Goal: Task Accomplishment & Management: Use online tool/utility

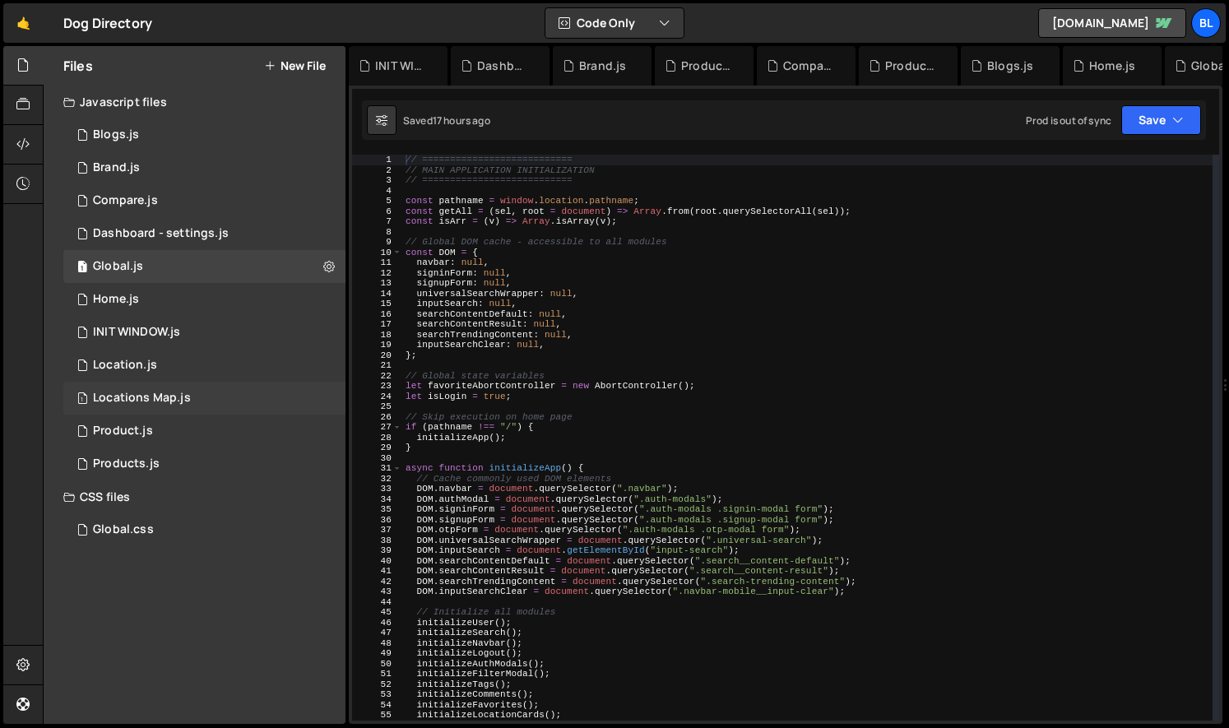
scroll to position [25674, 0]
click at [185, 461] on div "1 Products.js 0" at bounding box center [204, 463] width 282 height 33
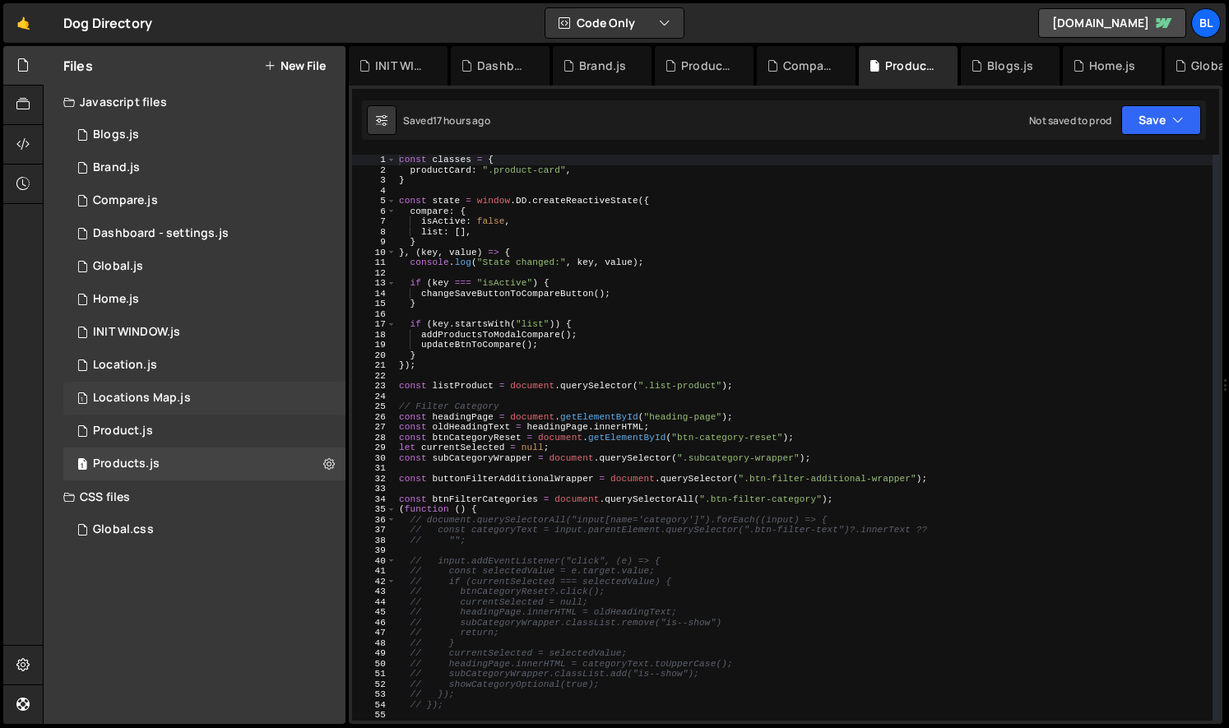
click at [166, 412] on div "1 Locations Map.js 0" at bounding box center [204, 398] width 282 height 33
click at [166, 427] on div "1 Product.js 0" at bounding box center [204, 431] width 282 height 33
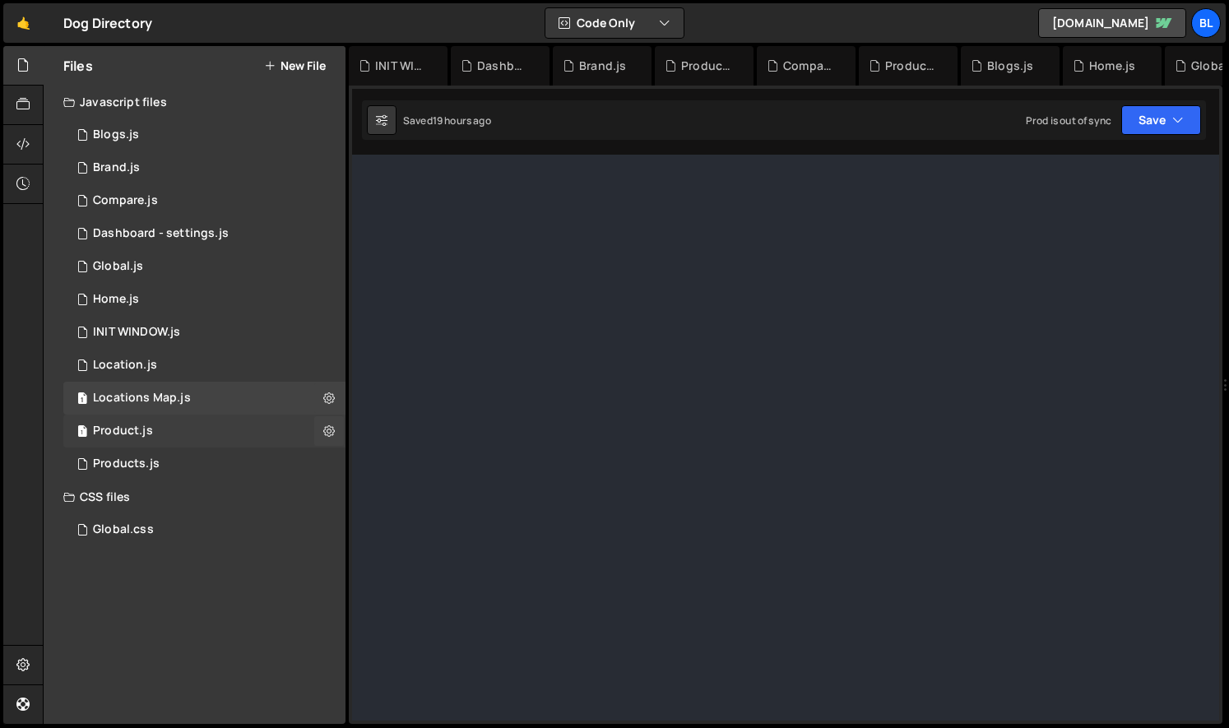
click at [166, 427] on div "1 Product.js 0" at bounding box center [204, 431] width 282 height 33
click at [165, 427] on div "1 Product.js 0" at bounding box center [204, 431] width 282 height 33
click at [166, 427] on div "1 Product.js 0" at bounding box center [204, 431] width 282 height 33
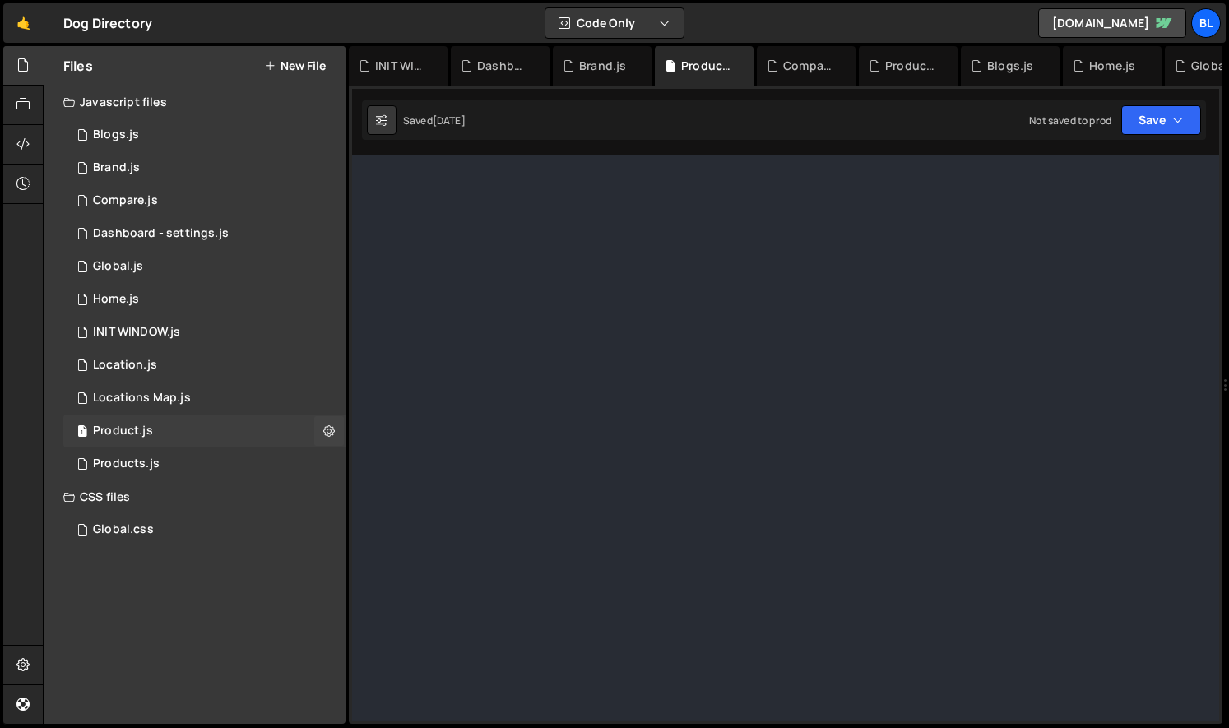
click at [166, 427] on div "1 Product.js 0" at bounding box center [204, 431] width 282 height 33
click at [166, 429] on div "1 Product.js 0" at bounding box center [204, 431] width 282 height 33
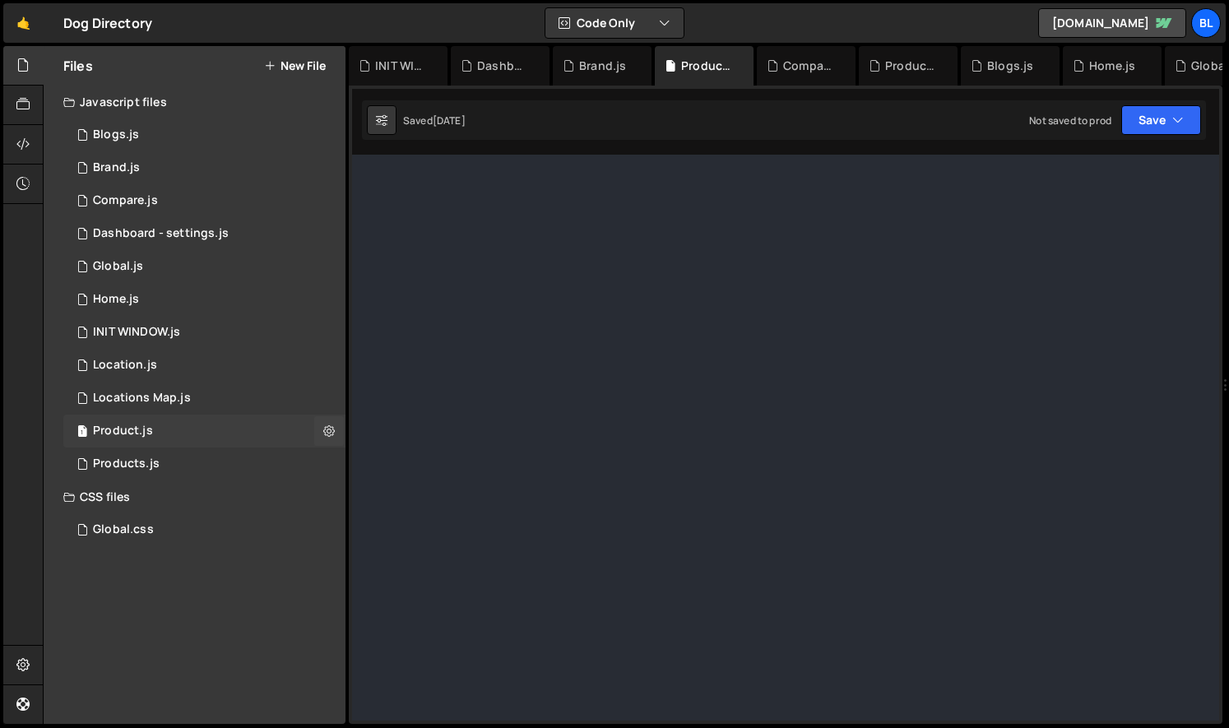
click at [166, 429] on div "1 Product.js 0" at bounding box center [204, 431] width 282 height 33
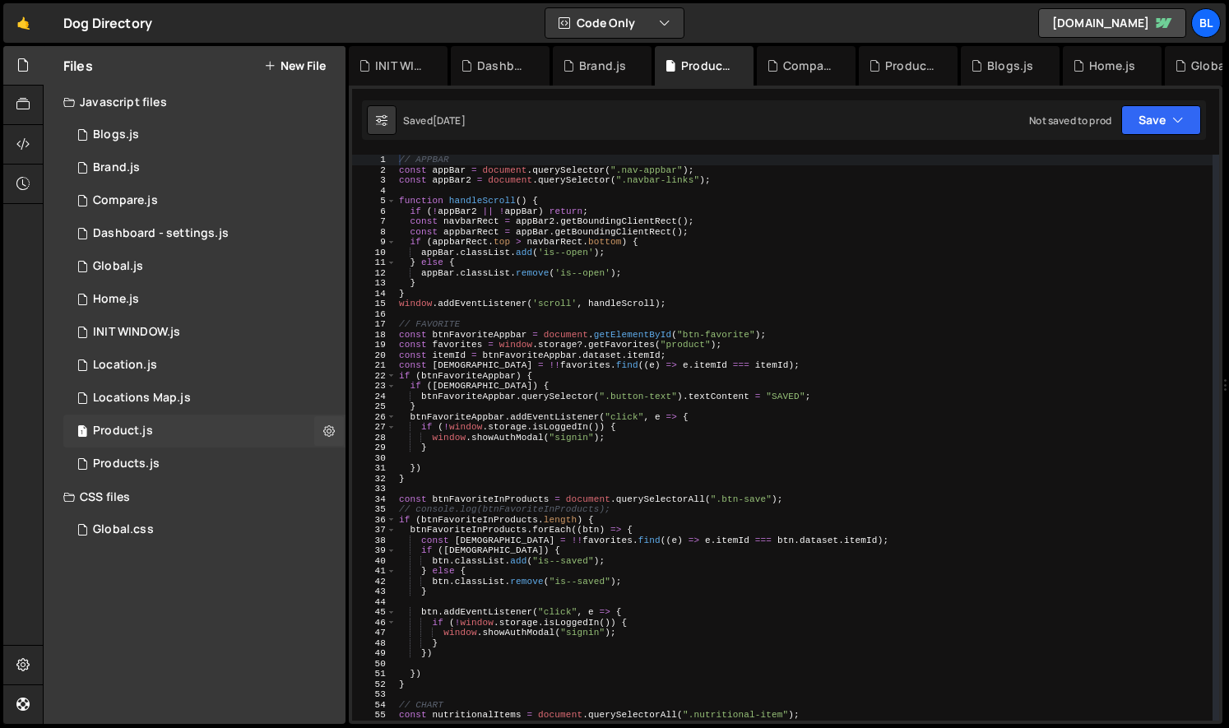
click at [163, 429] on div "1 Product.js 0" at bounding box center [204, 431] width 282 height 33
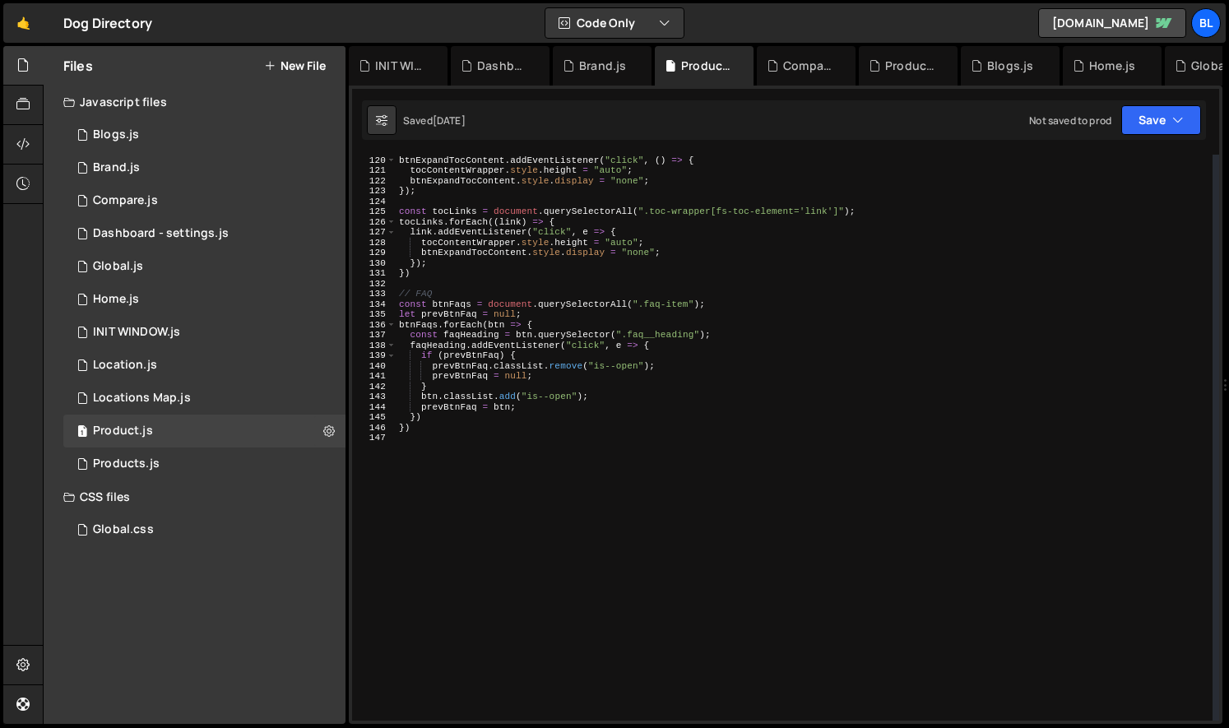
scroll to position [1223, 0]
click at [525, 540] on div "btnExpandTocContent . addEventListener ( "click" , ( ) => { tocContentWrapper .…" at bounding box center [804, 438] width 817 height 586
type textarea "// INGREDIENTS"
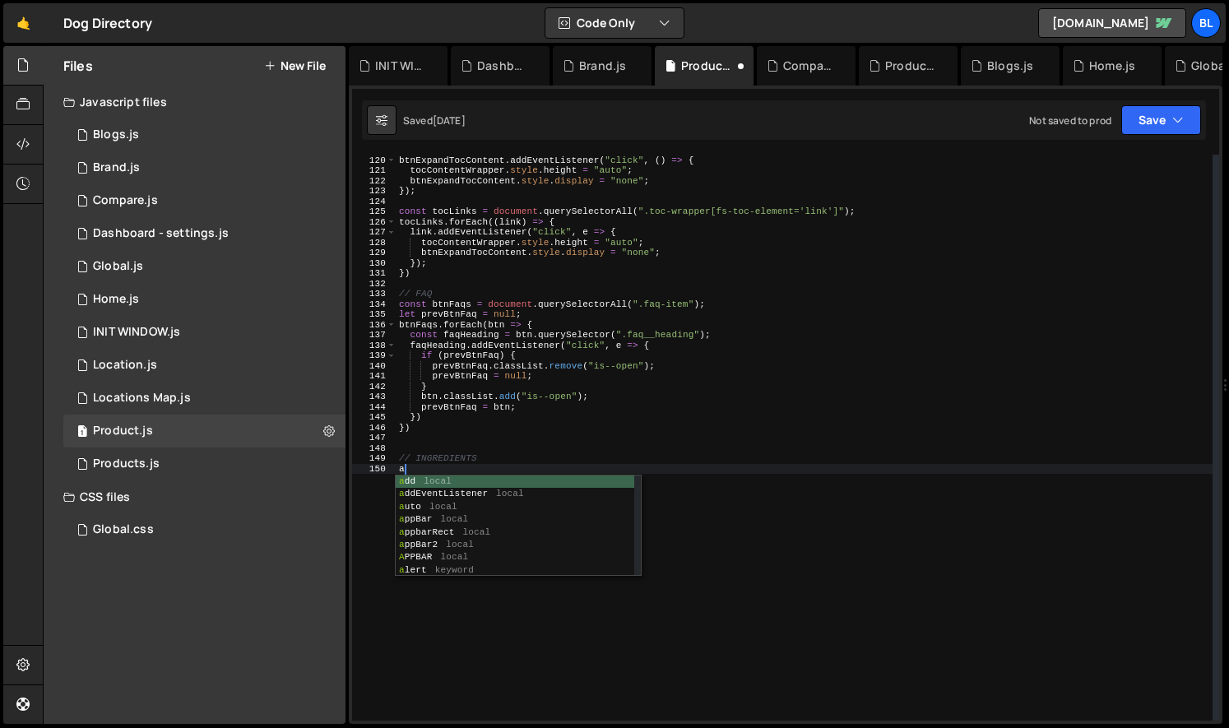
scroll to position [0, 0]
type textarea "a"
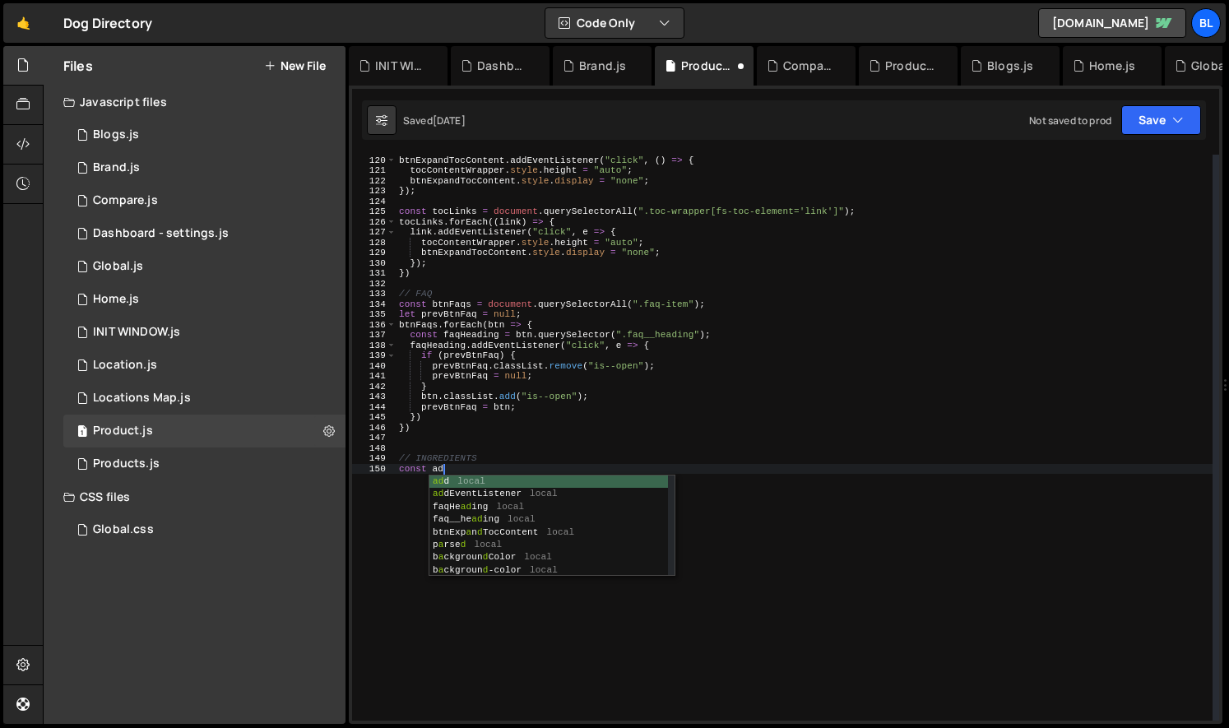
scroll to position [0, 2]
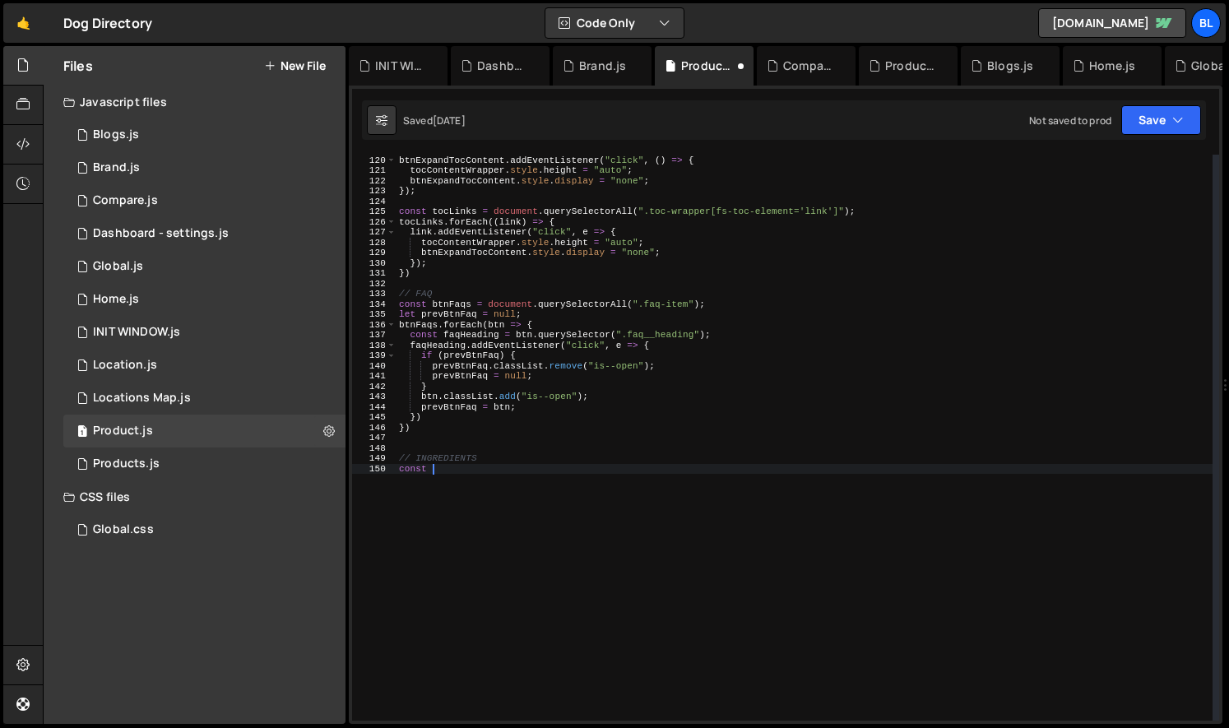
paste textarea "ingredient-card"
paste textarea "ingredient-card")"
type textarea "const ingredientCards = document.querySelectorAll(".ingredient-card");"
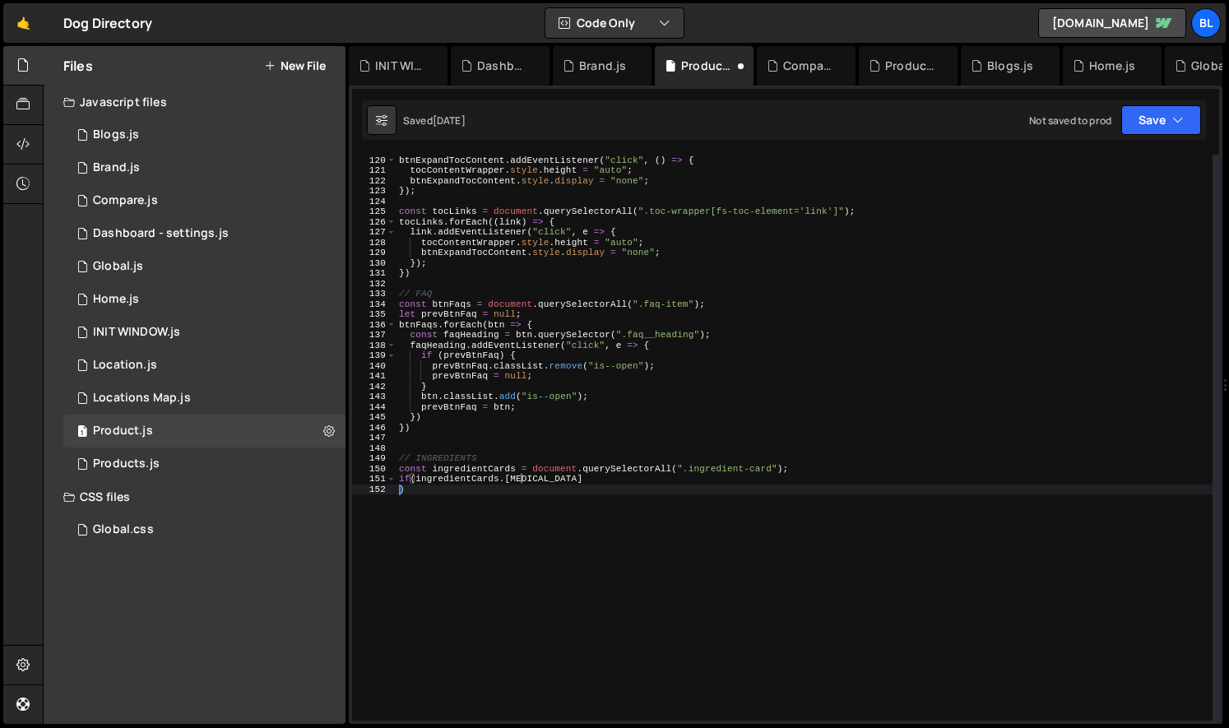
scroll to position [0, 0]
type textarea "if(ingredientCards.length){"
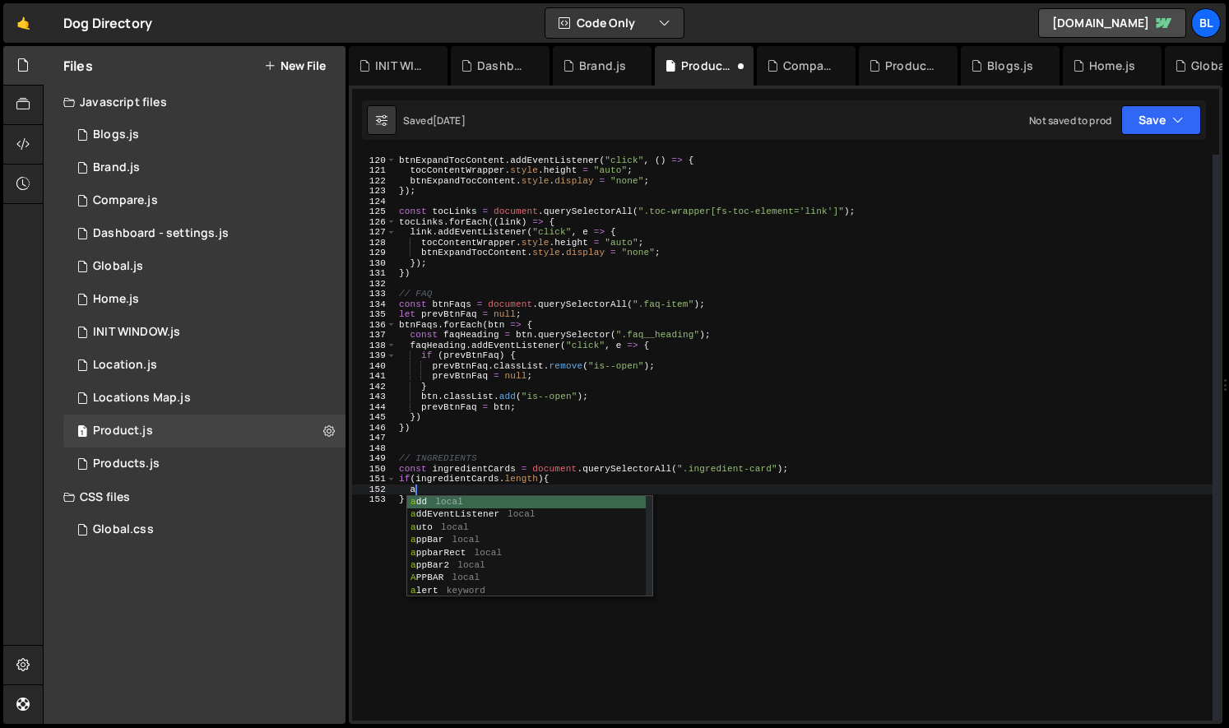
scroll to position [0, 1]
type textarea "a"
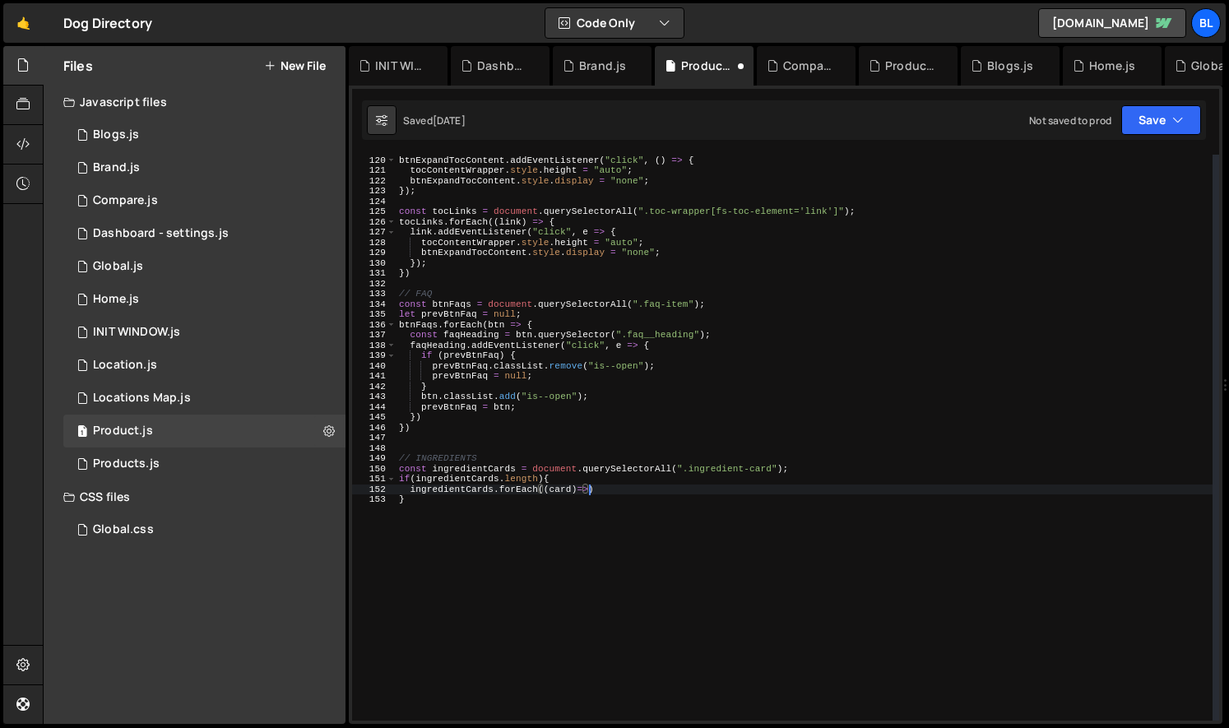
type textarea "ingredientCards.forEach((card)=>{)"
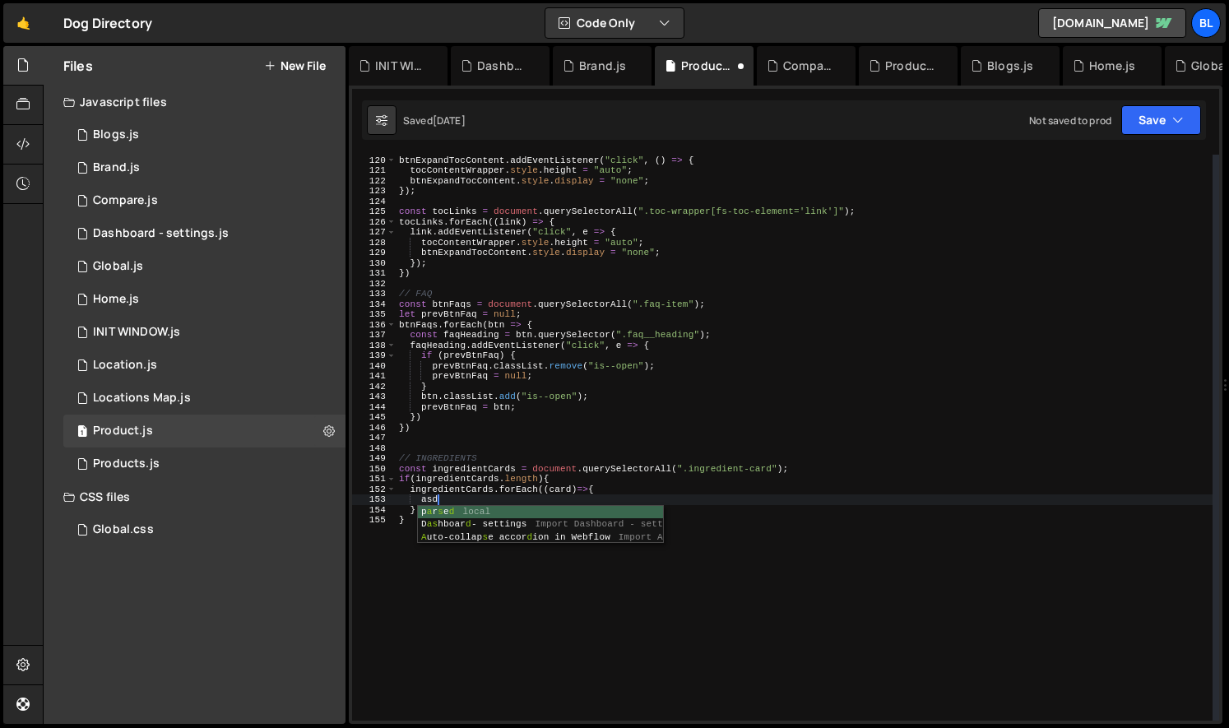
type textarea "a"
type textarea "card.adeeve"
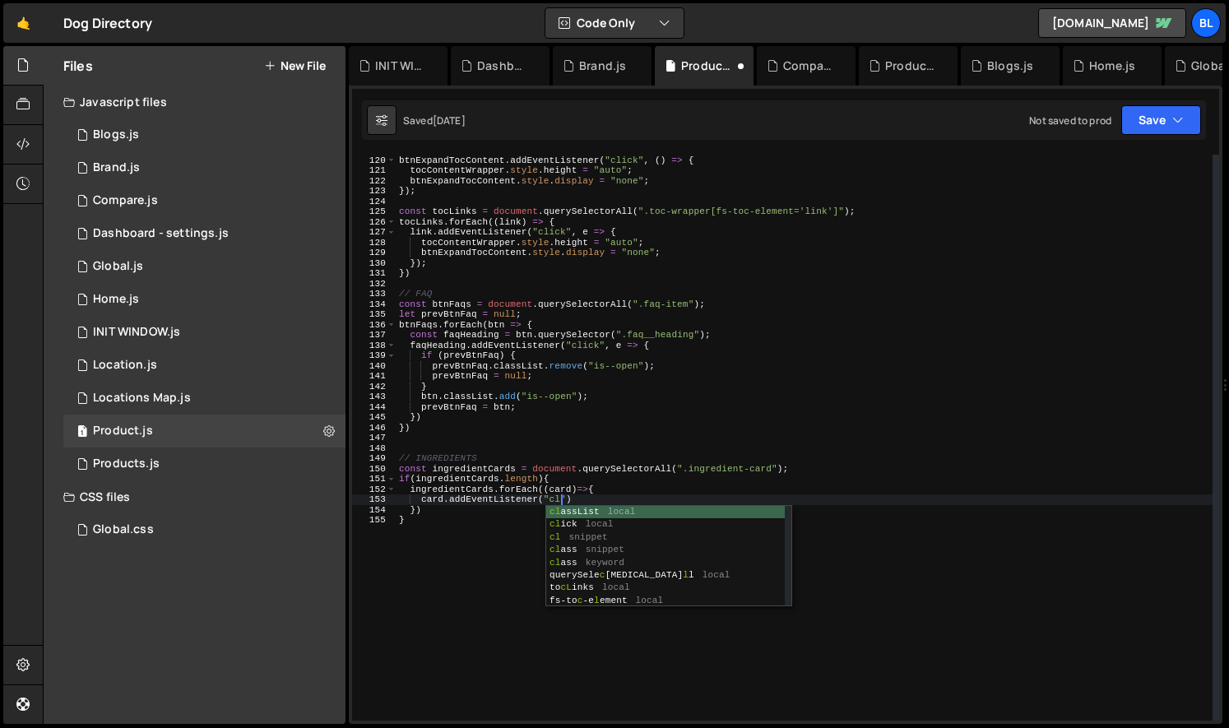
scroll to position [0, 14]
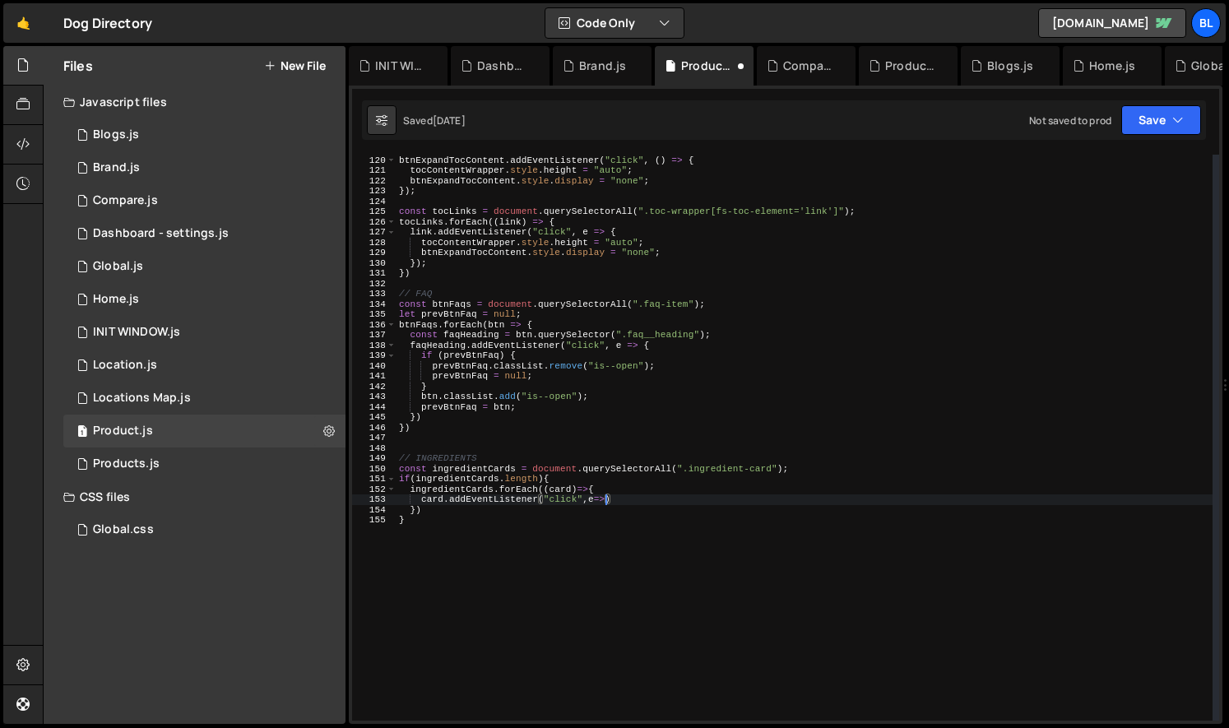
type textarea "card.addEventListener("click",e=>{)"
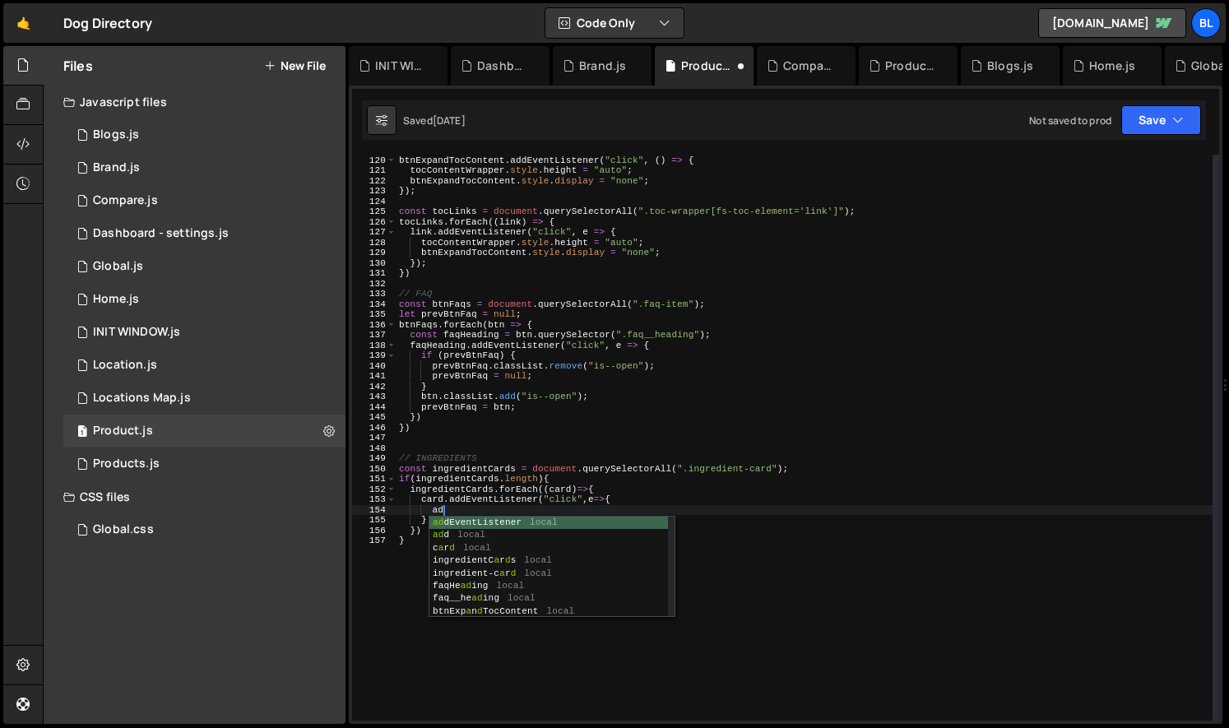
type textarea "a"
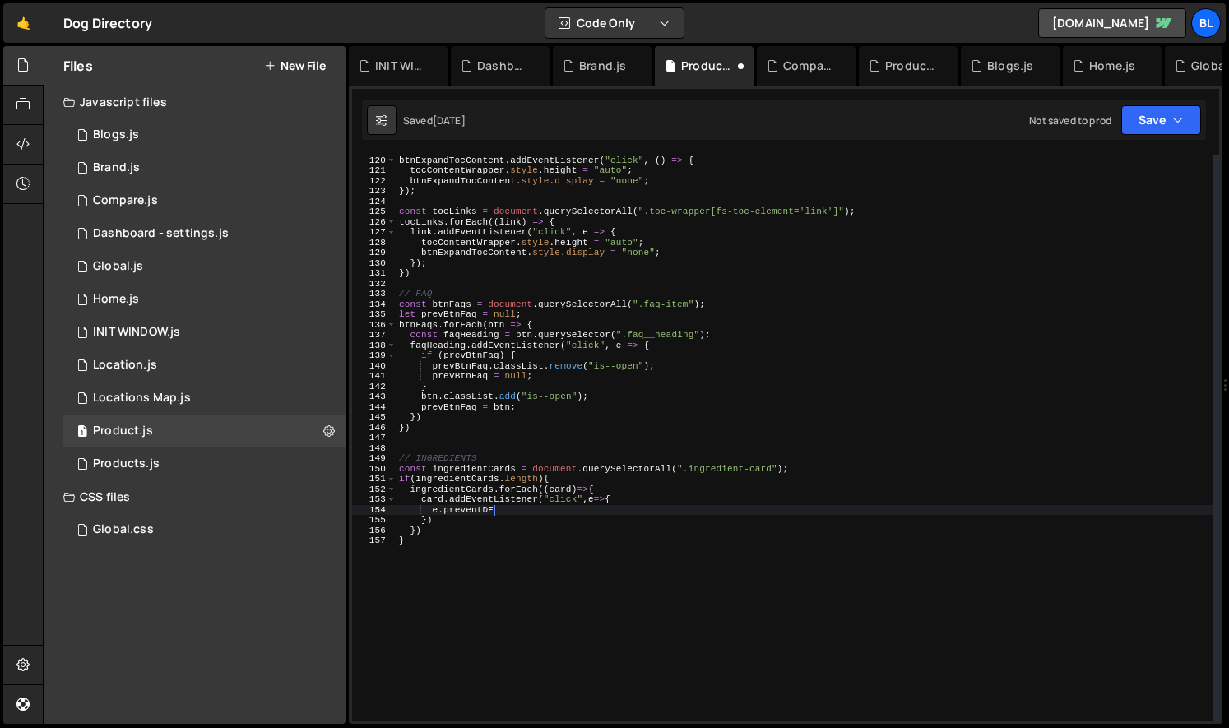
scroll to position [0, 7]
type textarea "e.preventDefault();"
type textarea "a"
type textarea "const ingredientInfo = card.parentElement.querySelector(".ingredient-modal");"
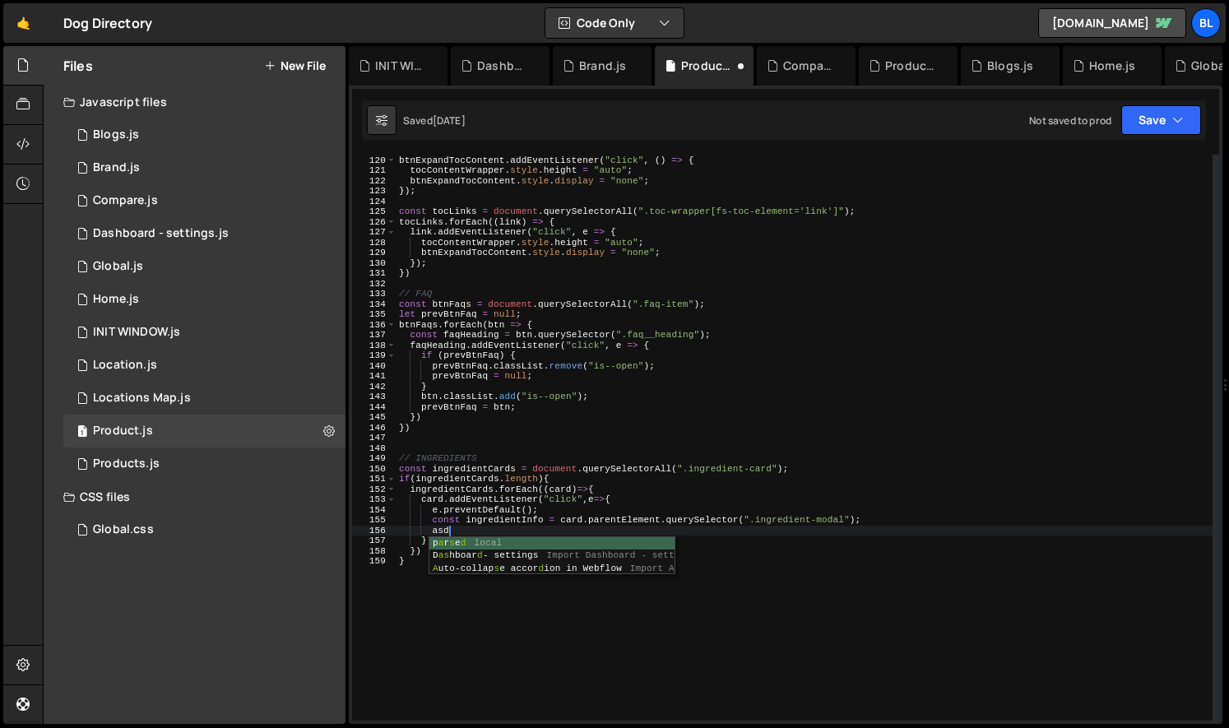
type textarea "a"
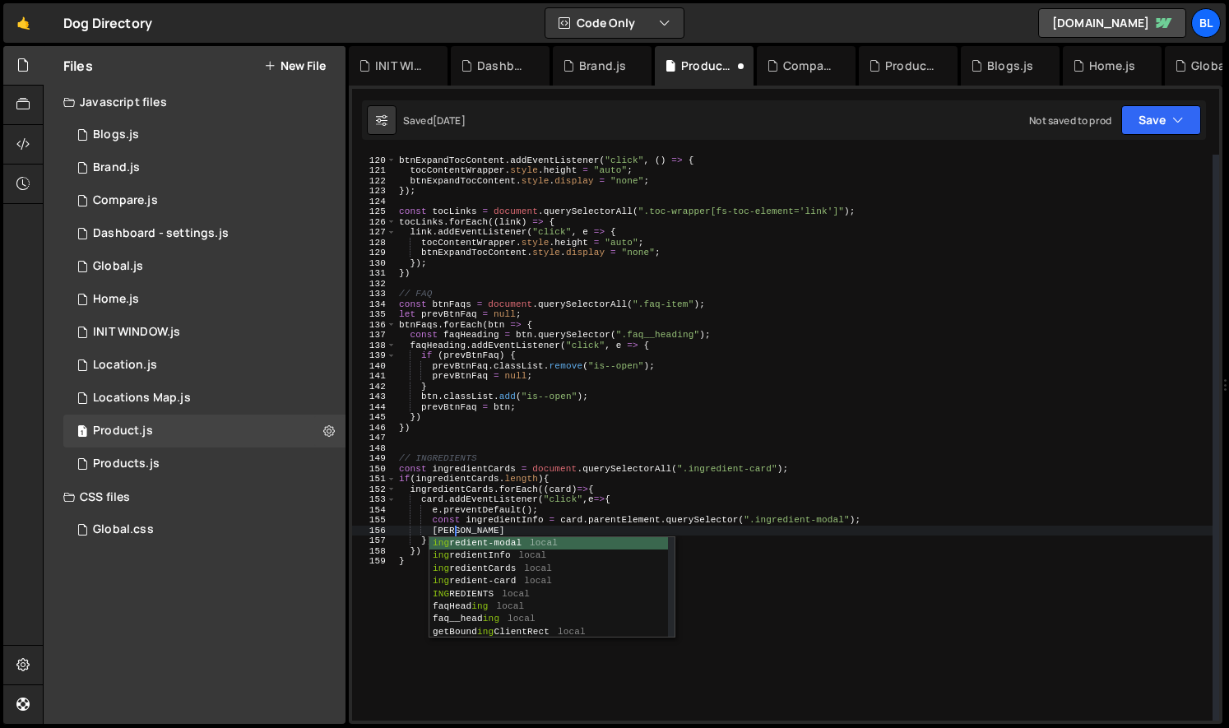
type textarea "ingere"
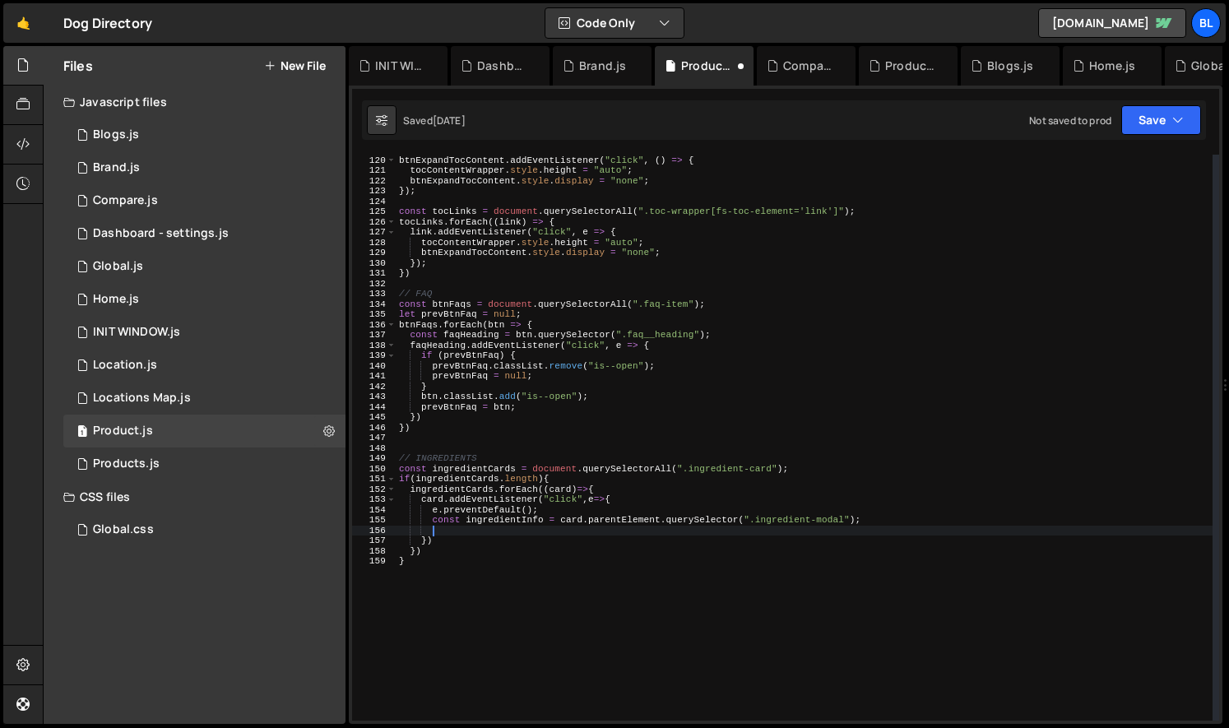
scroll to position [0, 0]
click at [544, 521] on div "btnExpandTocContent . addEventListener ( "click" , ( ) => { tocContentWrapper .…" at bounding box center [804, 438] width 817 height 586
click at [546, 525] on div "btnExpandTocContent . addEventListener ( "click" , ( ) => { tocContentWrapper .…" at bounding box center [804, 438] width 817 height 586
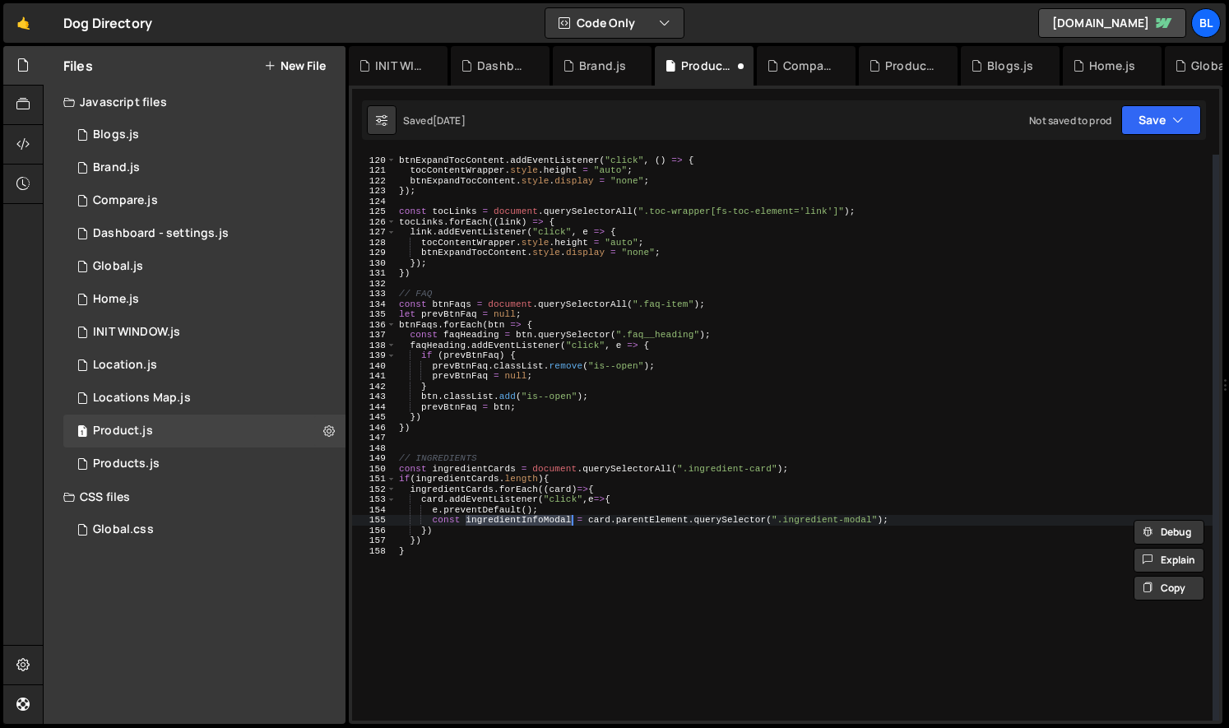
type textarea "const ingredientInfoModal = card.parentElement.querySelector(".ingredient-modal…"
click at [563, 515] on div "btnExpandTocContent . addEventListener ( "click" , ( ) => { tocContentWrapper .…" at bounding box center [804, 438] width 817 height 586
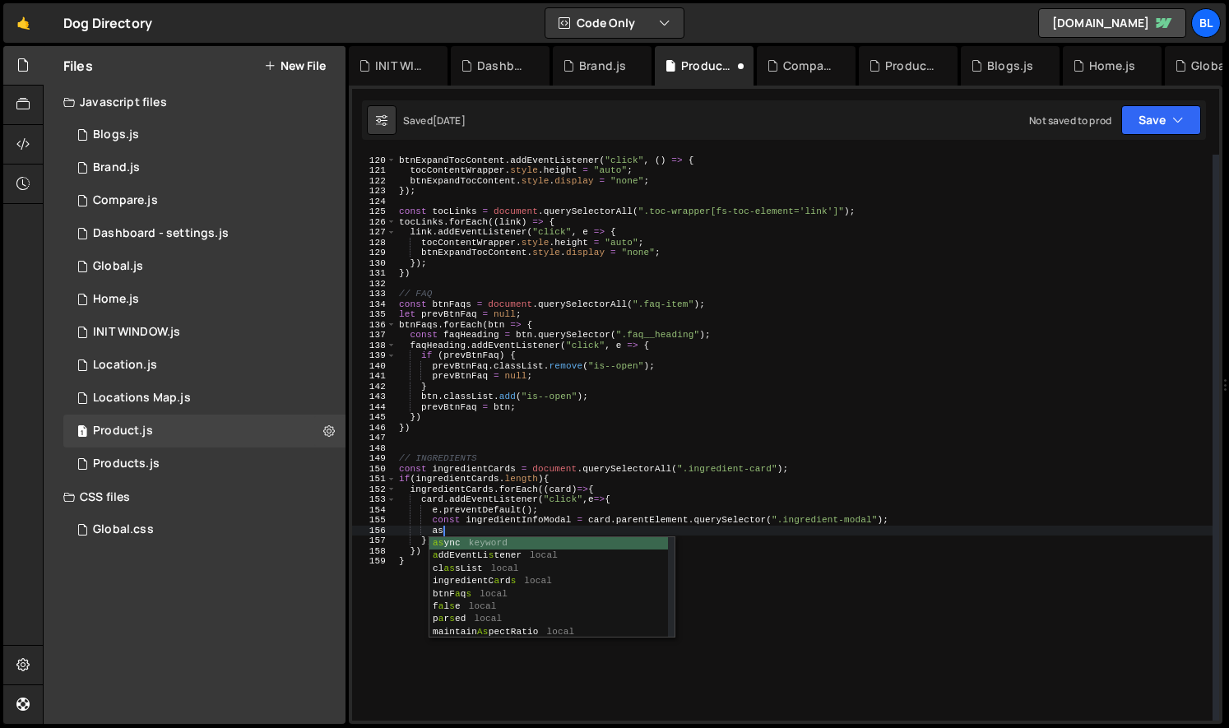
type textarea "a"
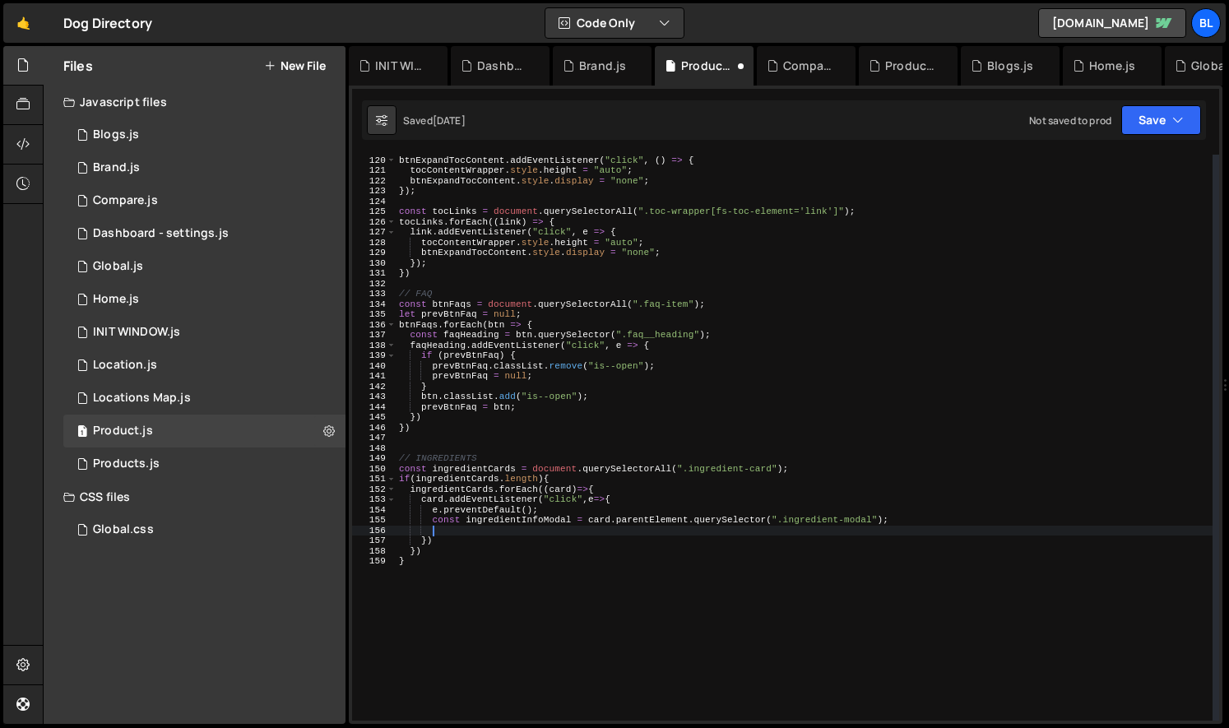
paste textarea "ingredientInfoModal"
click at [507, 483] on div "btnExpandTocContent . addEventListener ( "click" , ( ) => { tocContentWrapper .…" at bounding box center [804, 438] width 817 height 586
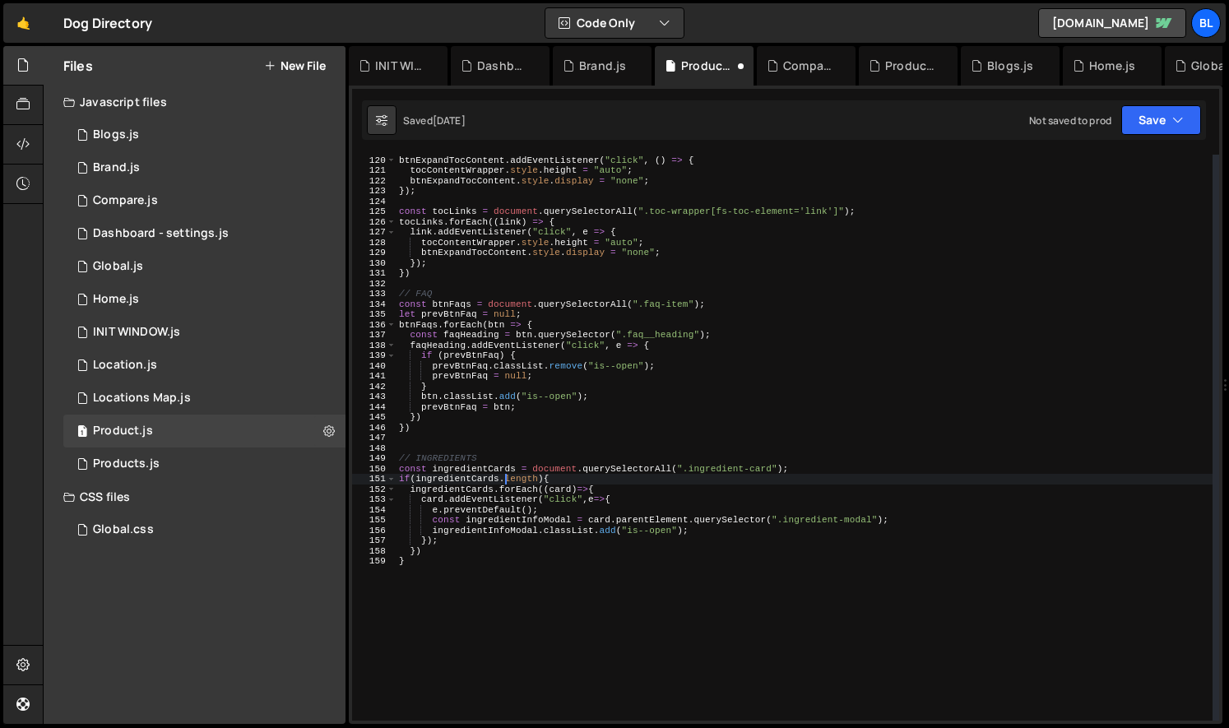
click at [498, 478] on div "btnExpandTocContent . addEventListener ( "click" , ( ) => { tocContentWrapper .…" at bounding box center [804, 438] width 817 height 586
click at [530, 470] on div "btnExpandTocContent . addEventListener ( "click" , ( ) => { tocContentWrapper .…" at bounding box center [804, 438] width 817 height 586
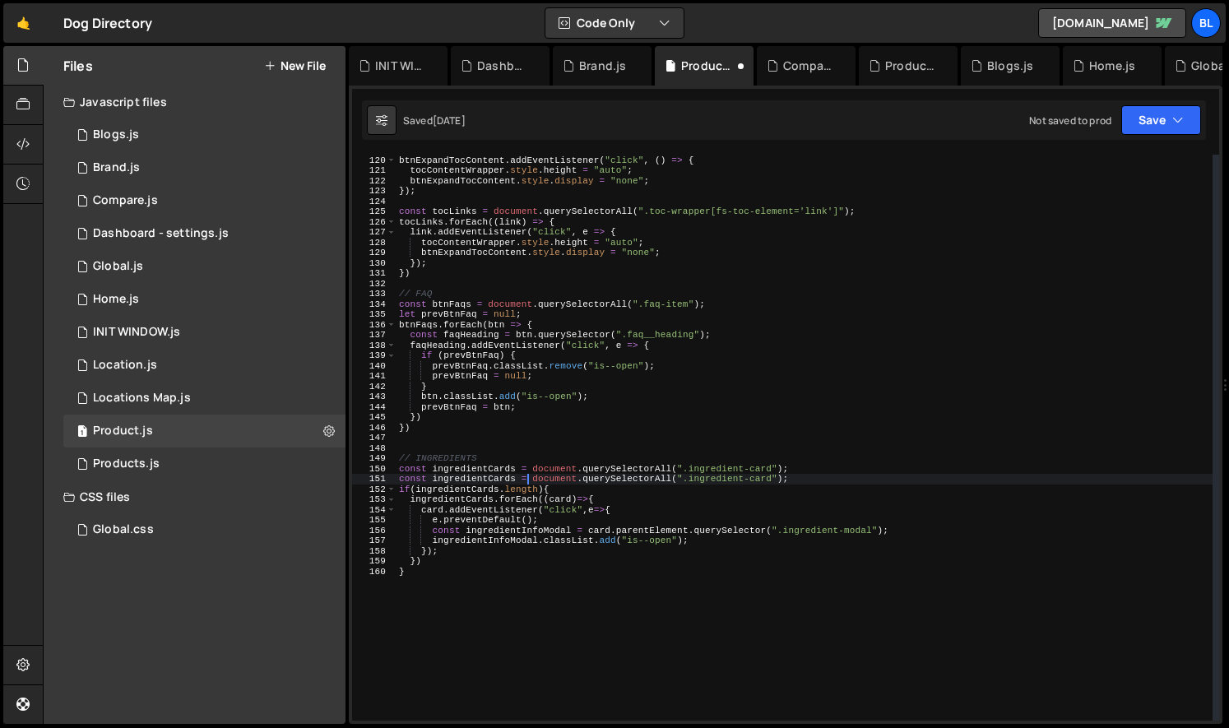
click at [775, 475] on div "btnExpandTocContent . addEventListener ( "click" , ( ) => { tocContentWrapper .…" at bounding box center [804, 438] width 817 height 586
click at [753, 480] on div "btnExpandTocContent . addEventListener ( "click" , ( ) => { tocContentWrapper .…" at bounding box center [804, 438] width 817 height 586
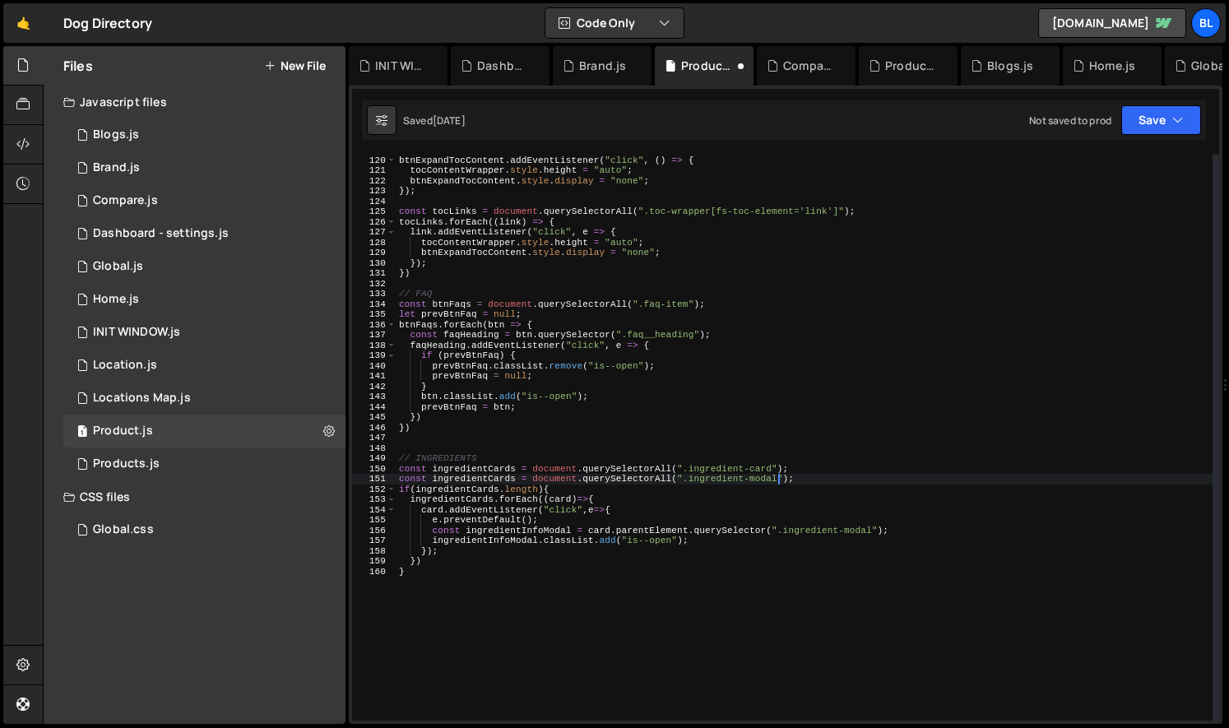
click at [507, 480] on div "btnExpandTocContent . addEventListener ( "click" , ( ) => { tocContentWrapper .…" at bounding box center [804, 438] width 817 height 586
click at [476, 485] on div "btnExpandTocContent . addEventListener ( "click" , ( ) => { tocContentWrapper .…" at bounding box center [804, 438] width 817 height 586
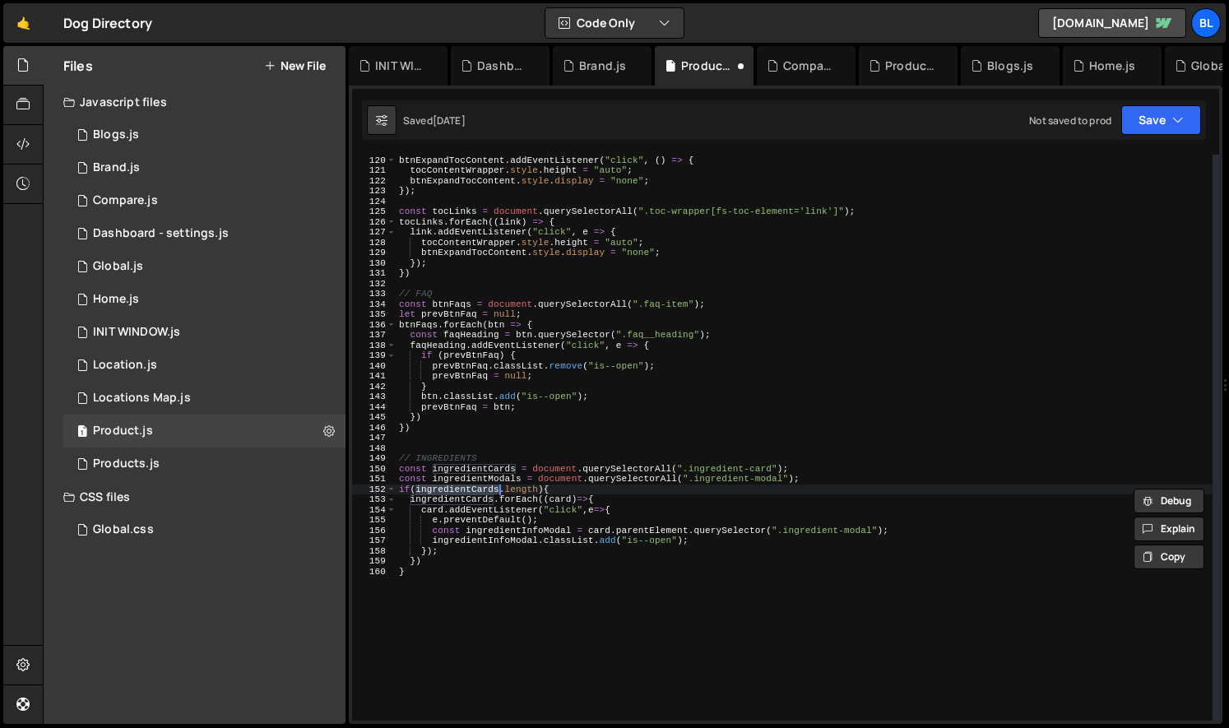
click at [490, 484] on div "btnExpandTocContent . addEventListener ( "click" , ( ) => { tocContentWrapper .…" at bounding box center [804, 438] width 817 height 586
click at [809, 470] on div "btnExpandTocContent . addEventListener ( "click" , ( ) => { tocContentWrapper .…" at bounding box center [804, 438] width 817 height 586
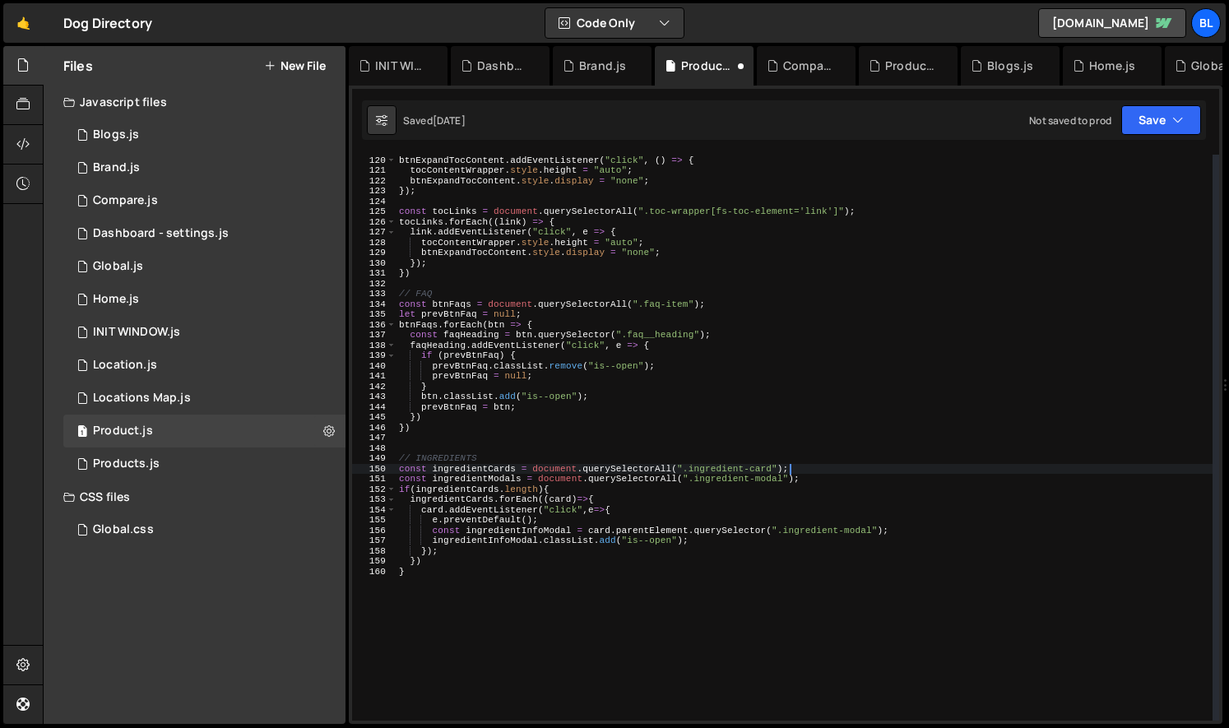
click at [824, 478] on div "btnExpandTocContent . addEventListener ( "click" , ( ) => { tocContentWrapper .…" at bounding box center [804, 438] width 817 height 586
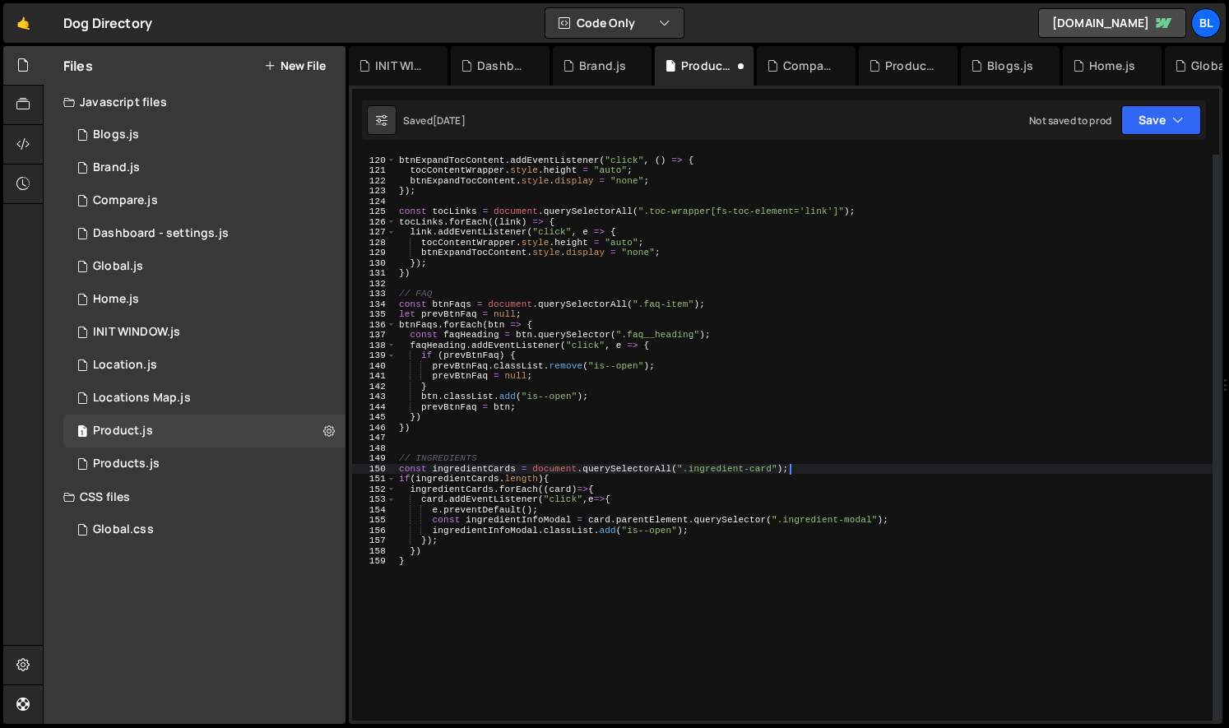
click at [433, 623] on div "btnExpandTocContent . addEventListener ( "click" , ( ) => { tocContentWrapper .…" at bounding box center [804, 438] width 817 height 586
type textarea "}"
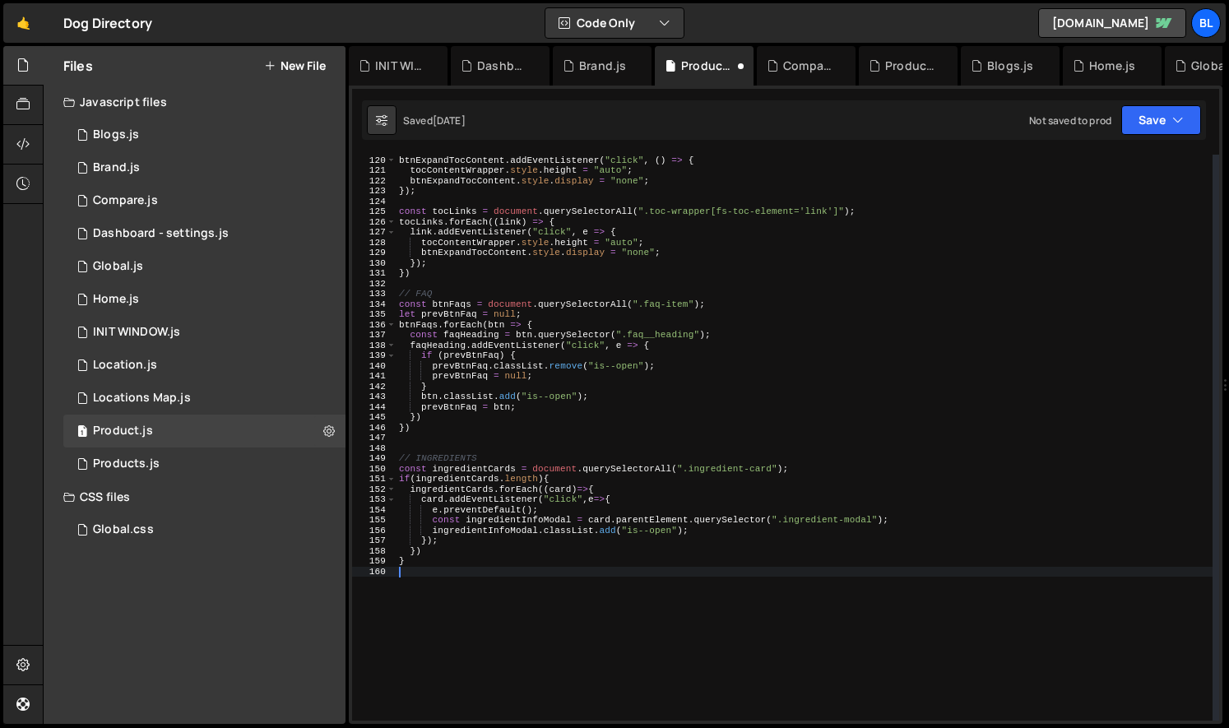
paste textarea "const ingredientModals = document.querySelectorAll(".ingredient-modal");"
type textarea "const ingredientModals = document.querySelectorAll(".ingredient-modal");"
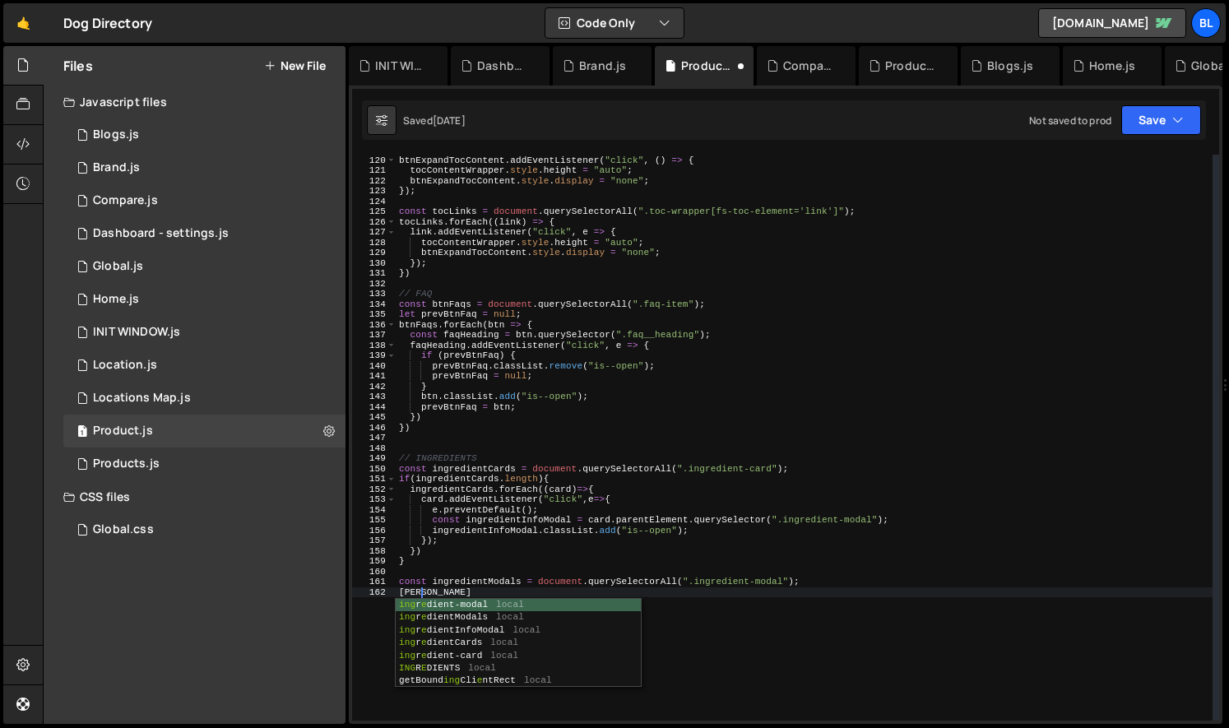
scroll to position [0, 1]
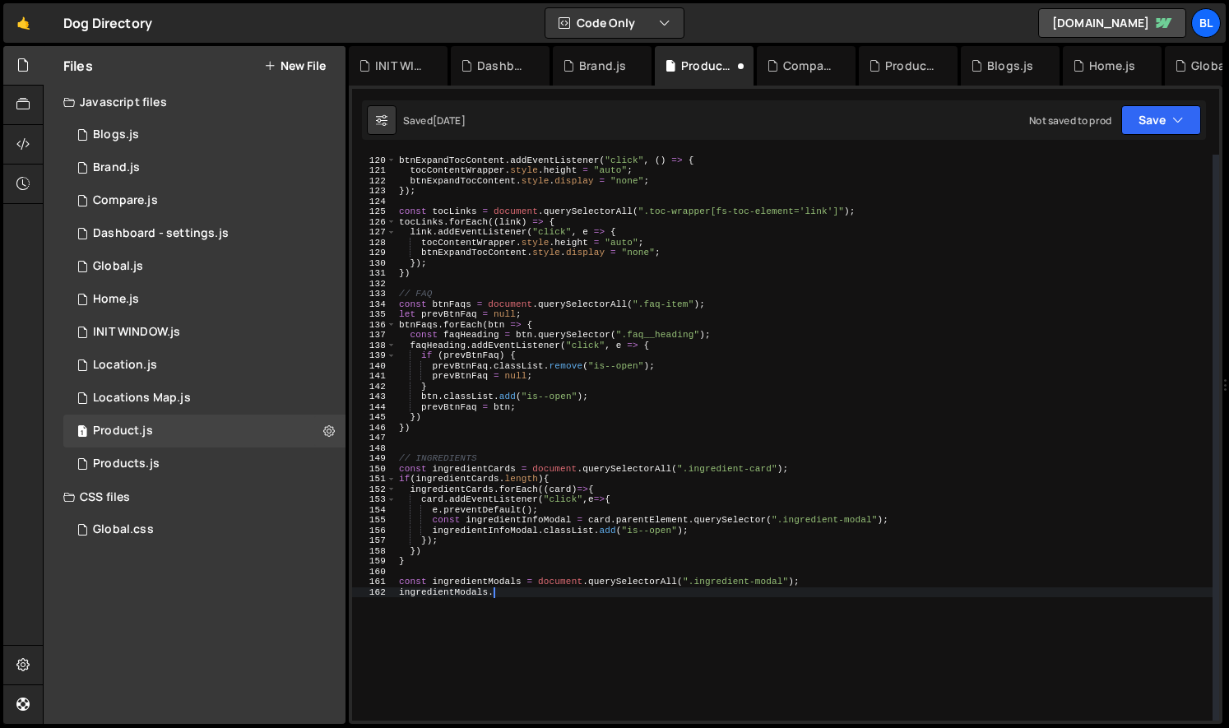
type textarea "ingredientModals"
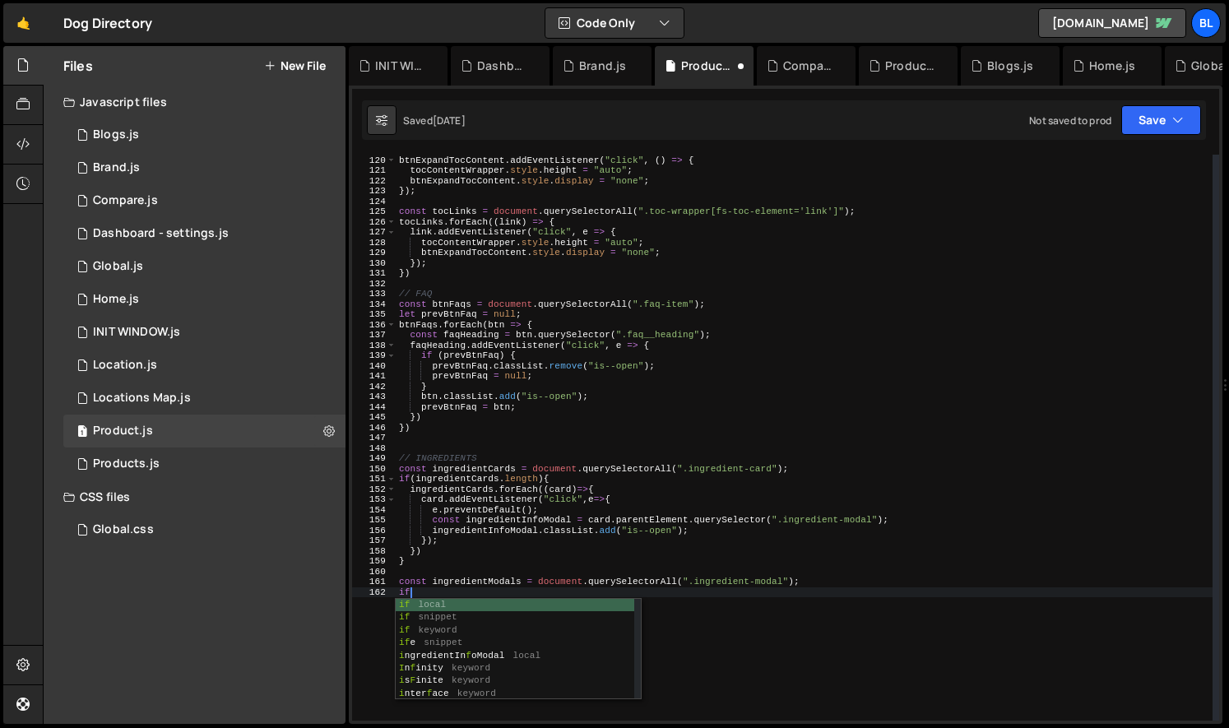
scroll to position [0, 0]
paste textarea "ingredientModals)"
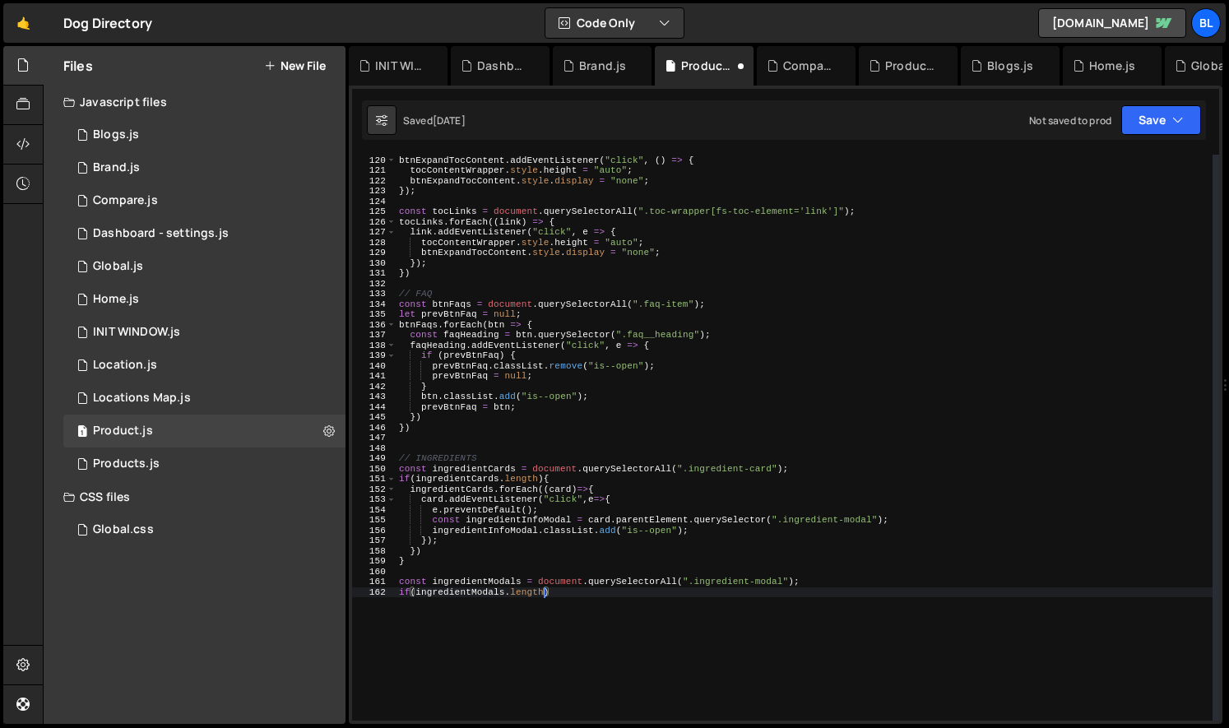
type textarea "if(ingredientModals.length){"
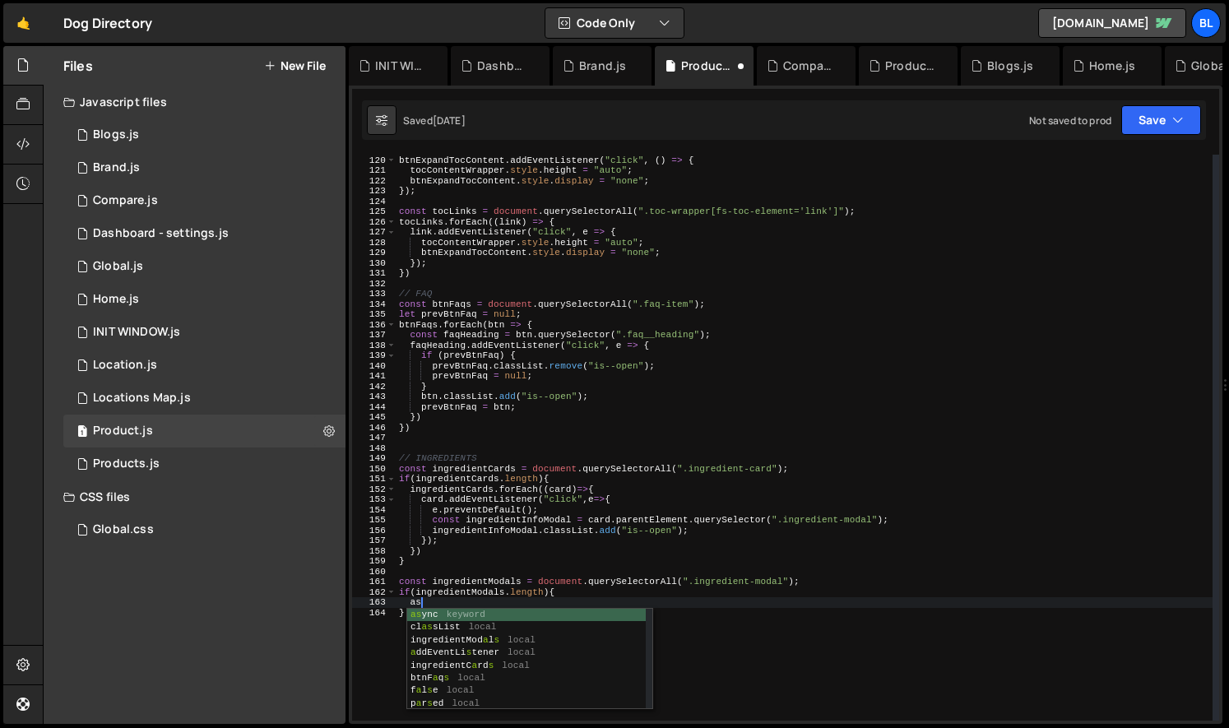
scroll to position [0, 1]
type textarea "a"
paste textarea "ingredientModals"
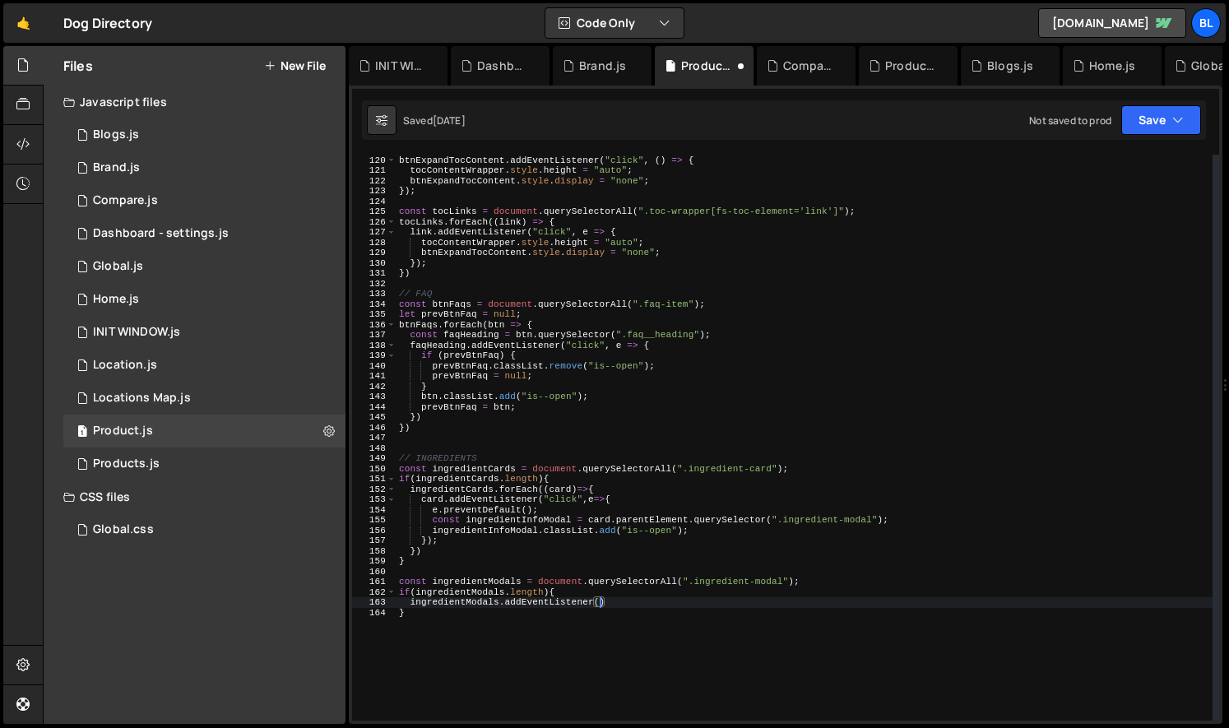
scroll to position [0, 17]
paste textarea "ingredient-modal__close"
click at [778, 582] on div "btnExpandTocContent . addEventListener ( "click" , ( ) => { tocContentWrapper .…" at bounding box center [804, 438] width 817 height 586
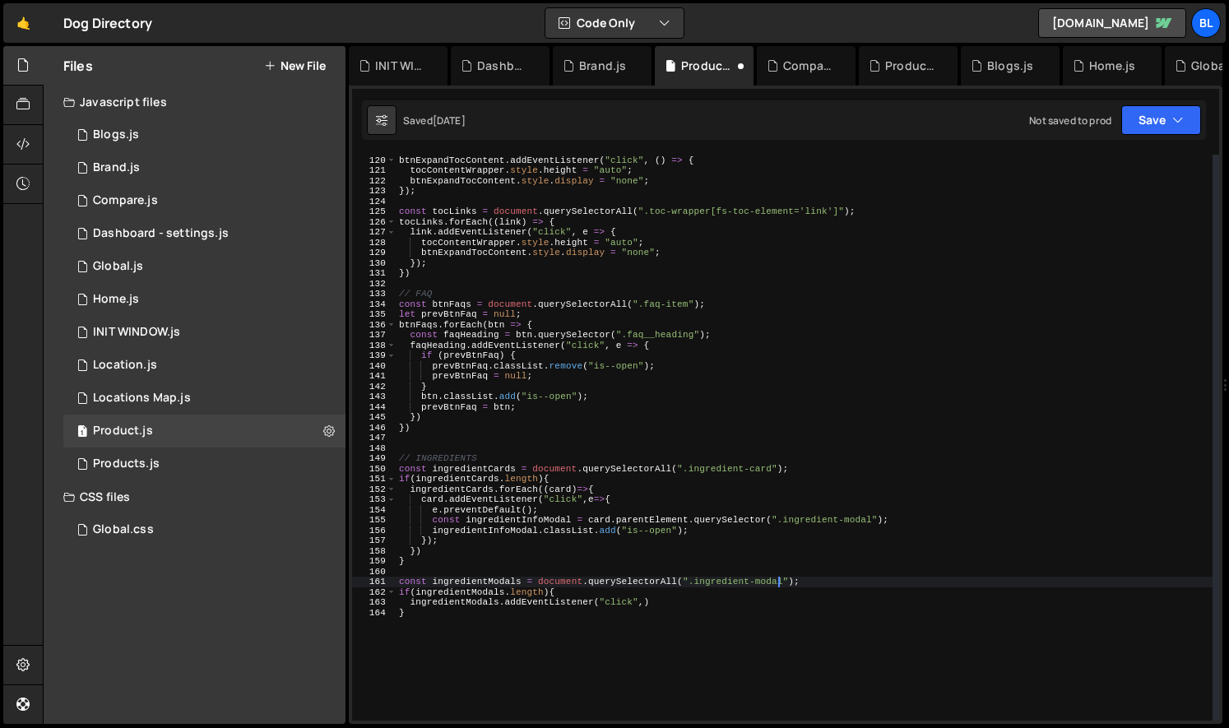
click at [778, 582] on div "btnExpandTocContent . addEventListener ( "click" , ( ) => { tocContentWrapper .…" at bounding box center [804, 438] width 817 height 586
click at [631, 595] on div "btnExpandTocContent . addEventListener ( "click" , ( ) => { tocContentWrapper .…" at bounding box center [804, 438] width 817 height 586
click at [596, 594] on div "btnExpandTocContent . addEventListener ( "click" , ( ) => { tocContentWrapper .…" at bounding box center [804, 438] width 817 height 586
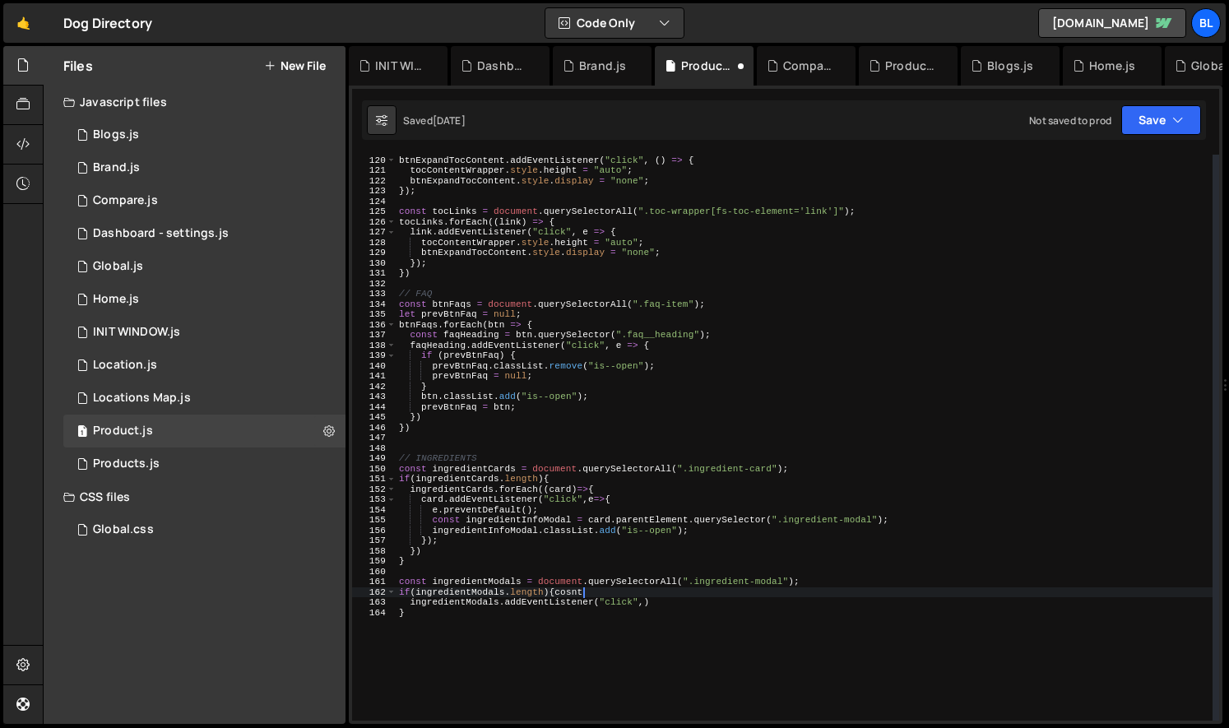
type textarea "if(ingredientModals.length){"
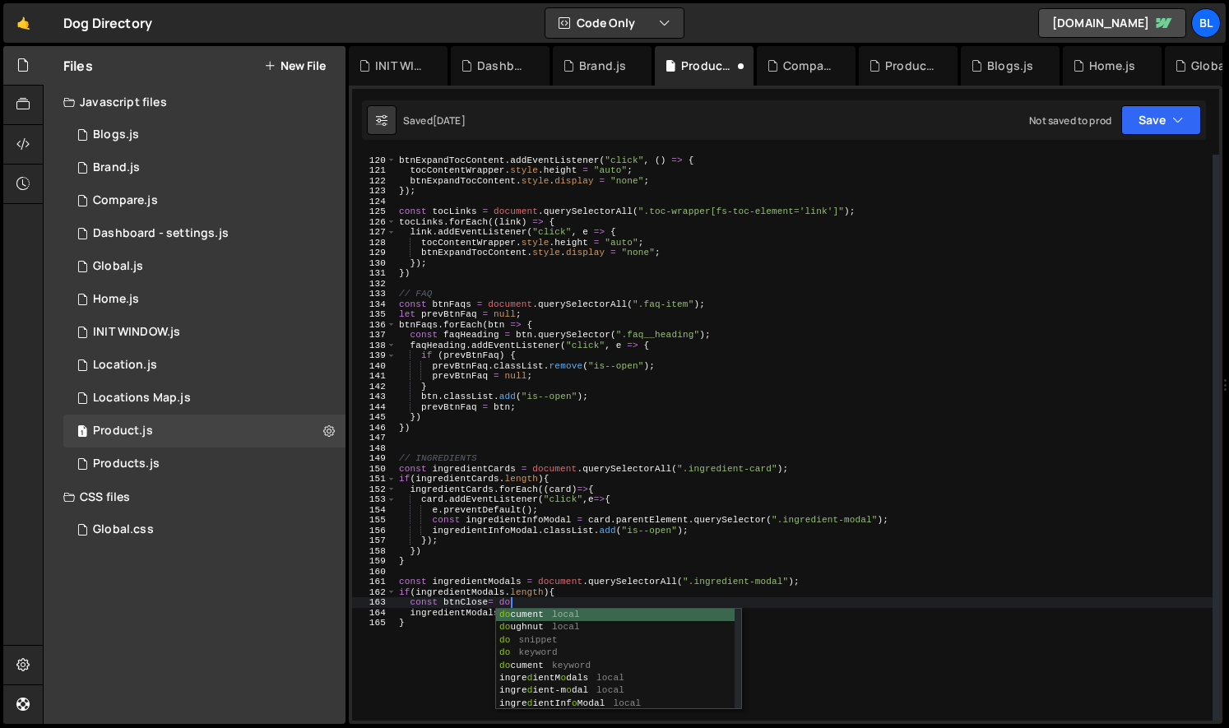
type textarea "const btnClose="
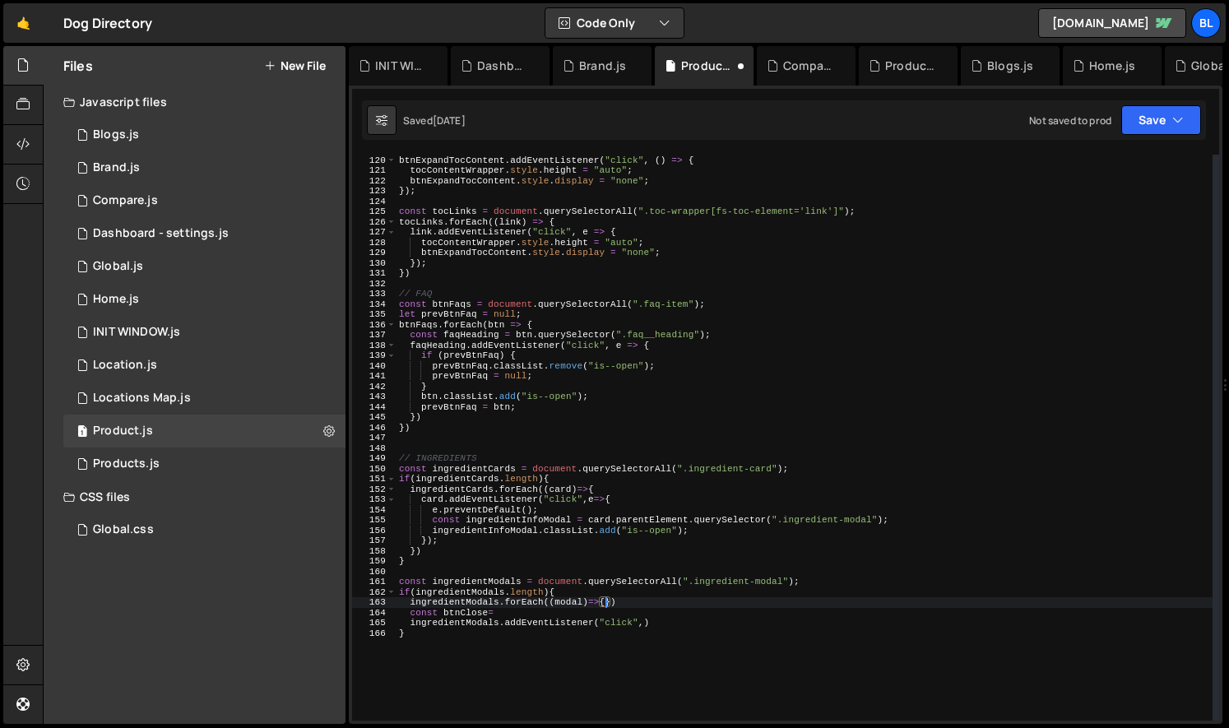
scroll to position [0, 17]
type textarea "ingredientModals.forEach((modal)=>{})"
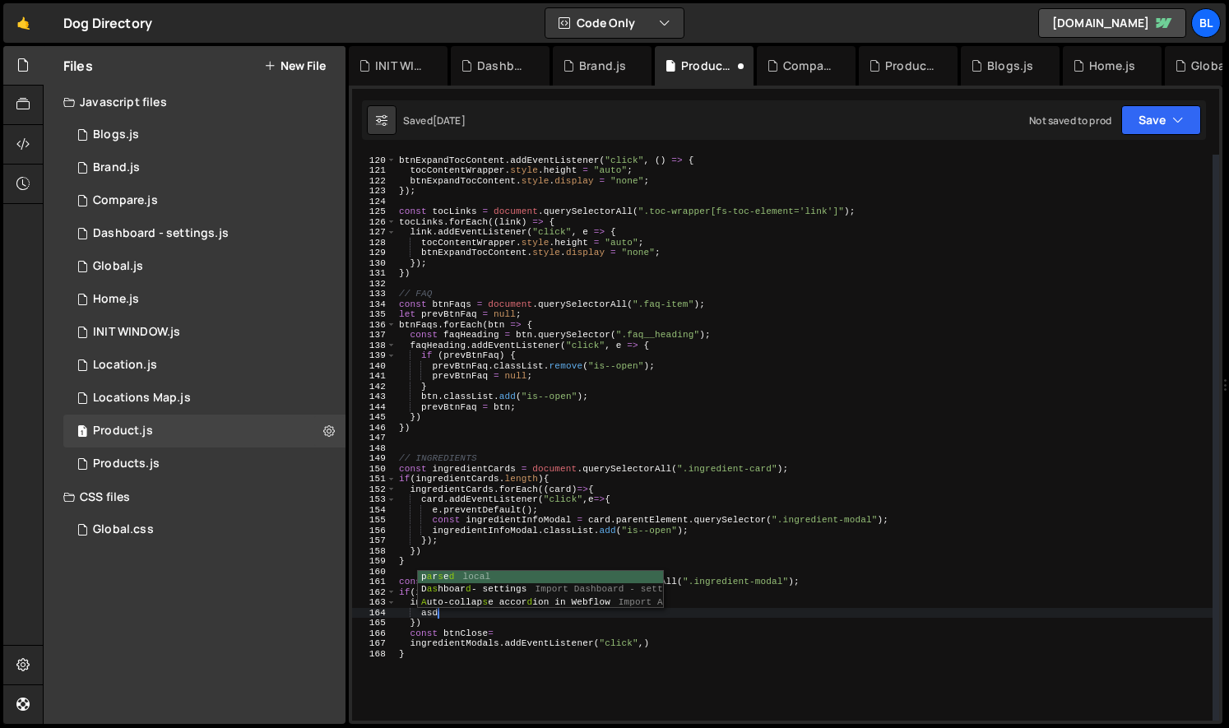
type textarea "a"
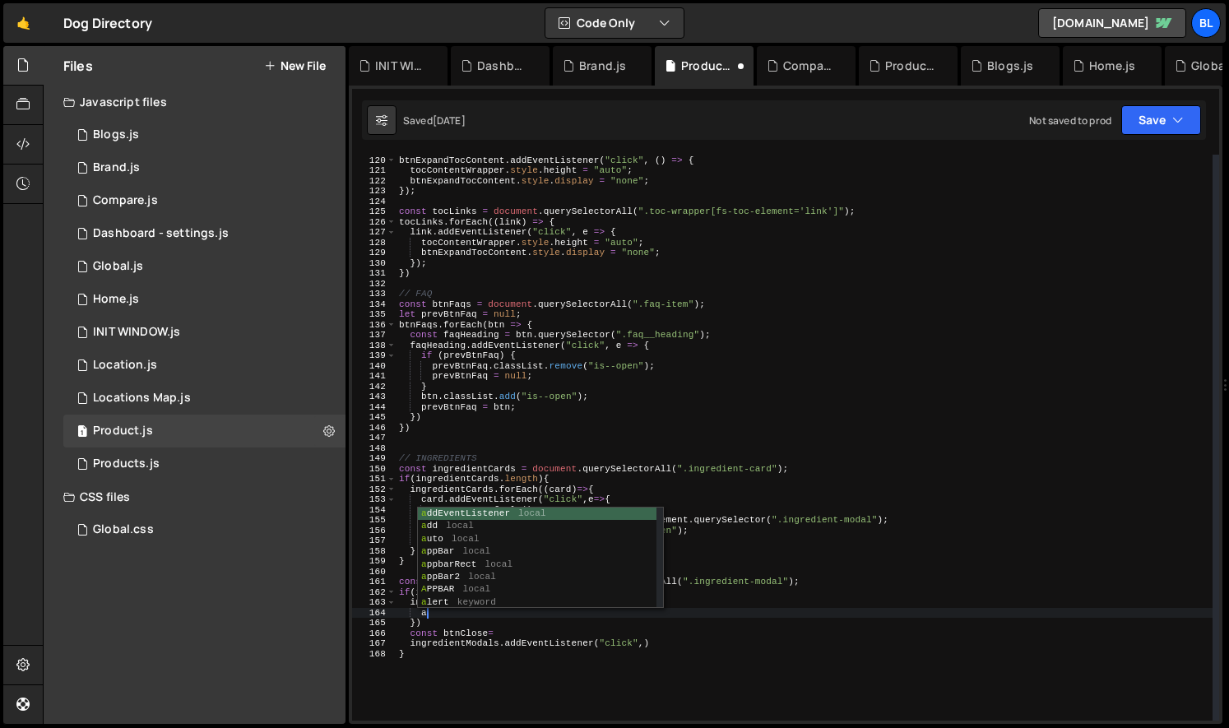
scroll to position [0, 1]
type textarea "a"
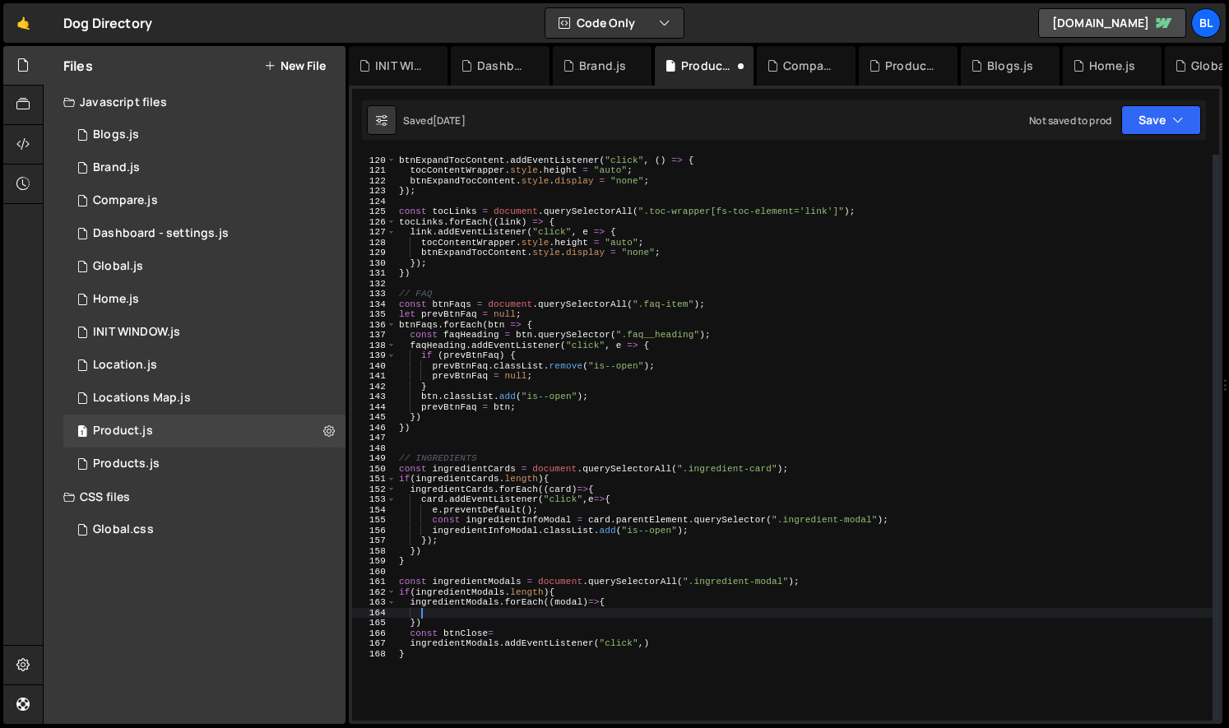
paste textarea "ingredient-modal__close"
type textarea "ingredient-modal__close"
type textarea "consta"
paste textarea "ingredient-modal__close")"
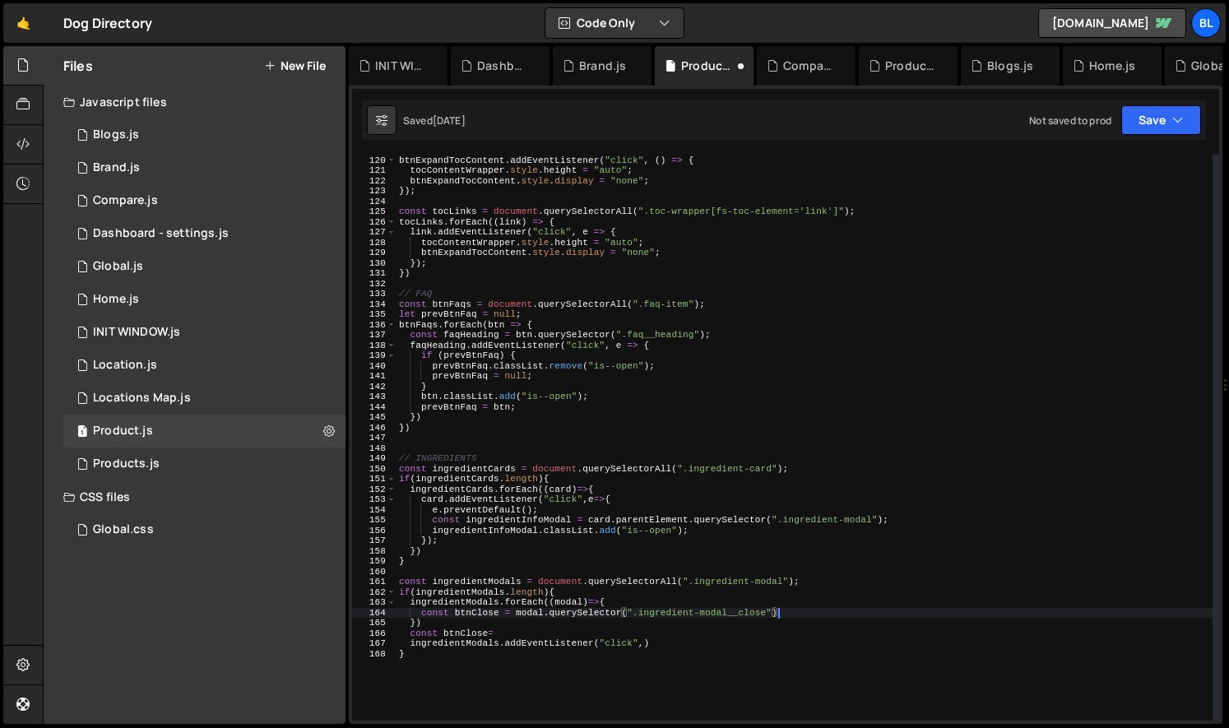
type textarea "const btnClose = modal.querySelector(".ingredient-modal__close");"
type textarea "btnClose.addEventListener("click",e=>{)"
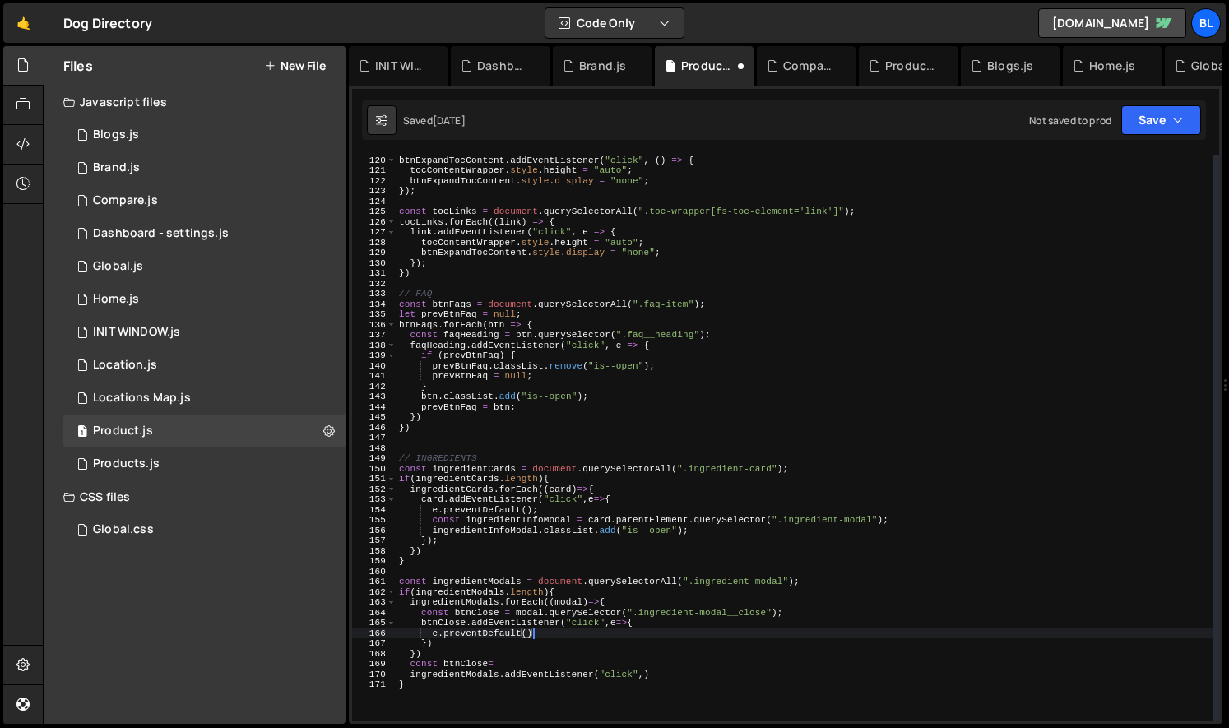
type textarea "e.preventDefault();"
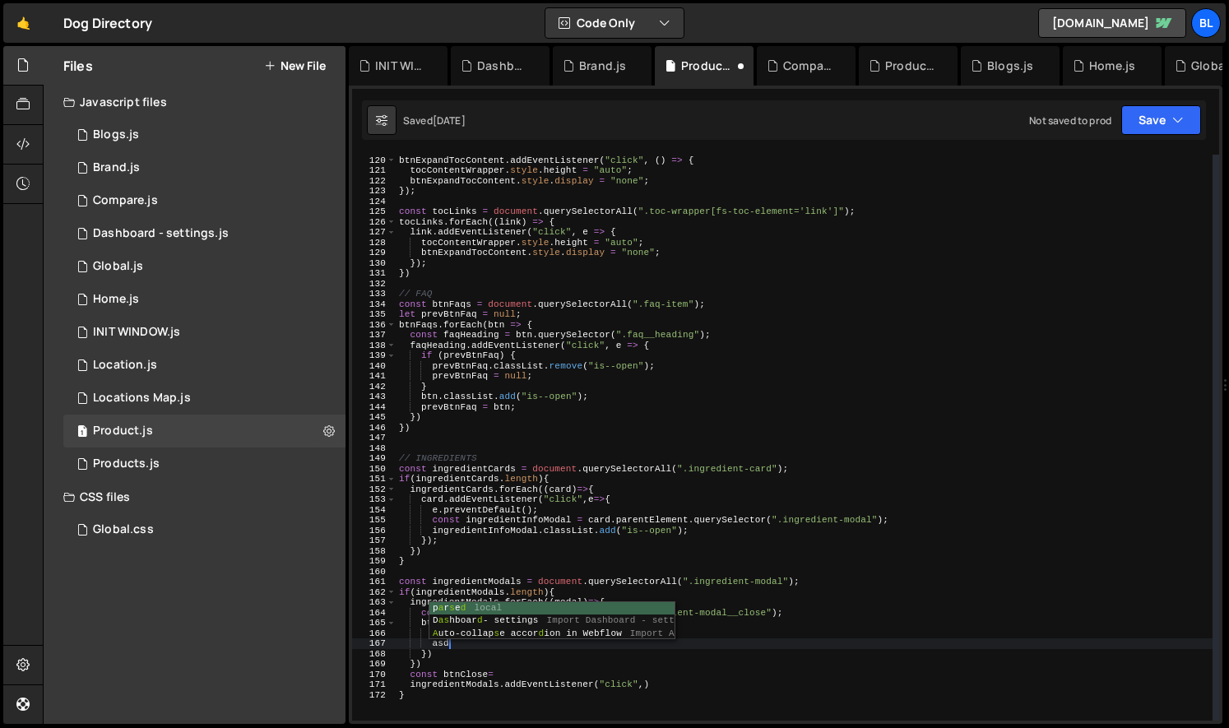
type textarea "a"
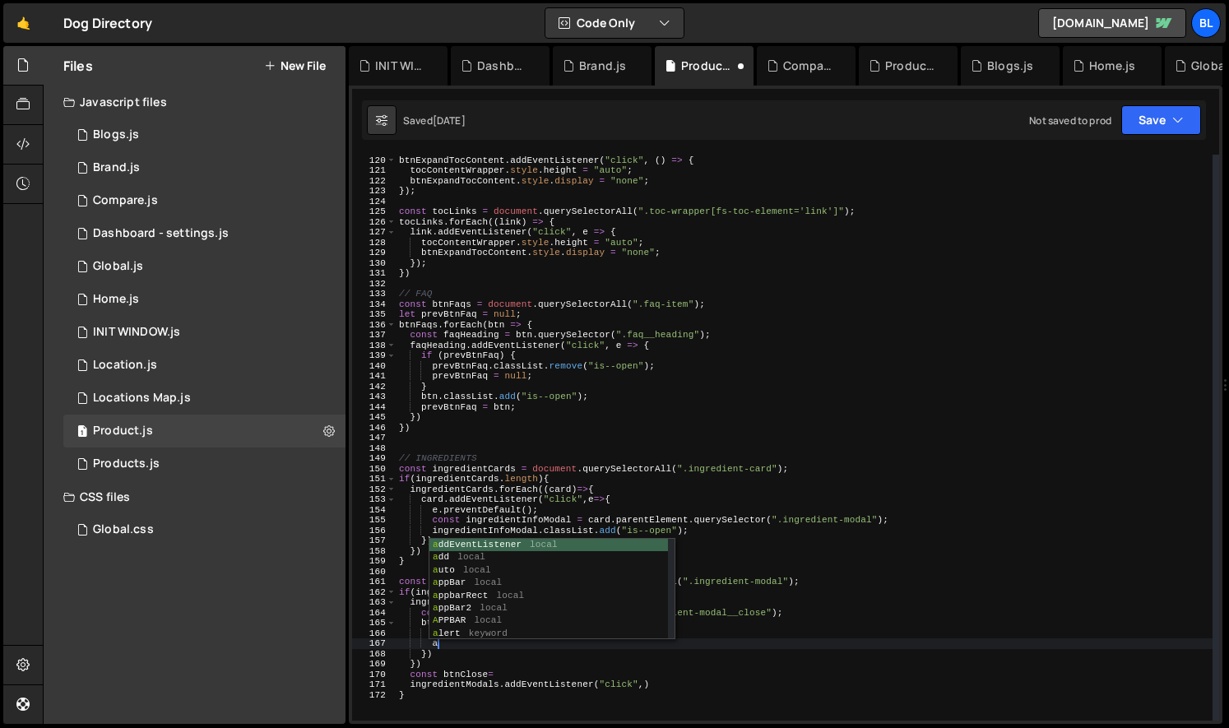
scroll to position [0, 2]
type textarea "a"
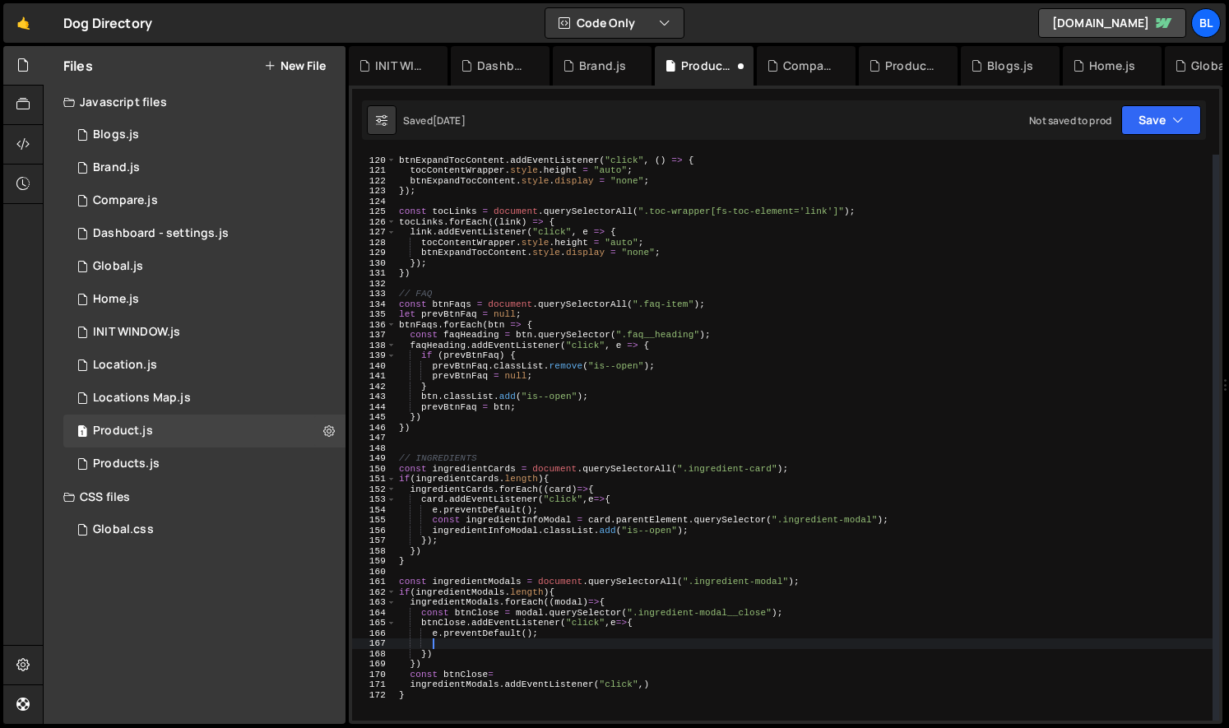
click at [478, 667] on div "btnExpandTocContent . addEventListener ( "click" , ( ) => { tocContentWrapper .…" at bounding box center [804, 438] width 817 height 586
click at [669, 683] on div "btnExpandTocContent . addEventListener ( "click" , ( ) => { tocContentWrapper .…" at bounding box center [804, 438] width 817 height 586
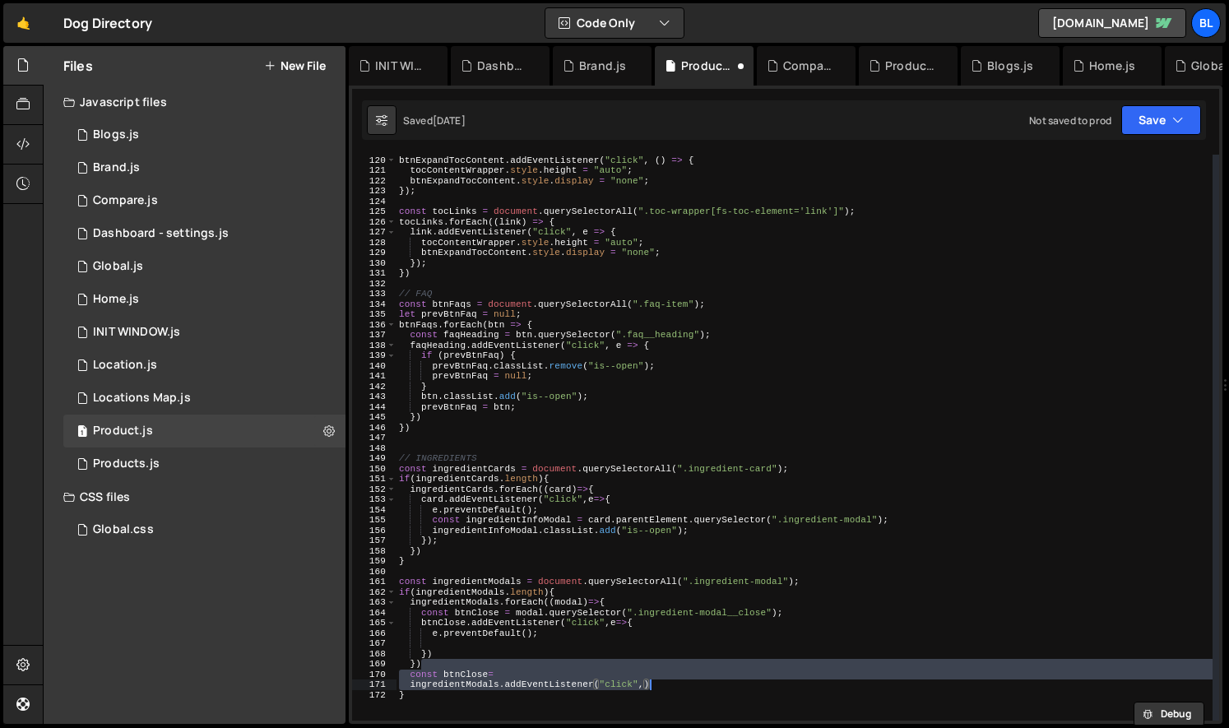
type textarea "})"
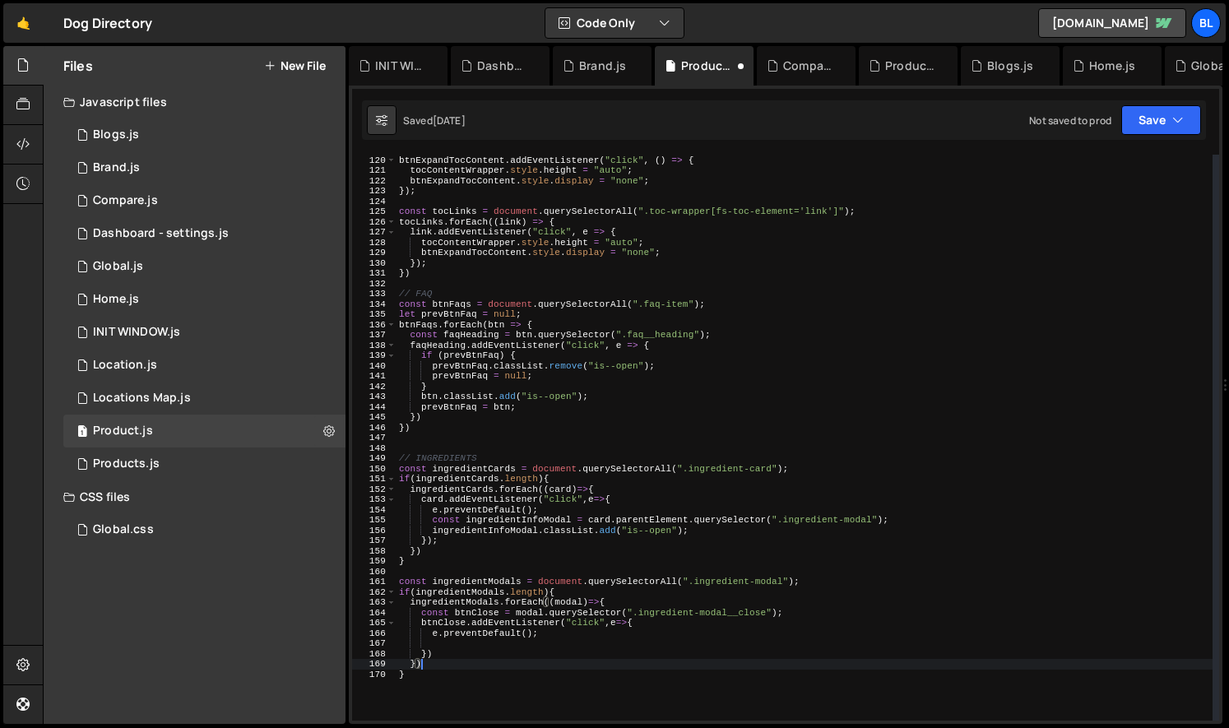
click at [499, 638] on div "btnExpandTocContent . addEventListener ( "click" , ( ) => { tocContentWrapper .…" at bounding box center [804, 438] width 817 height 586
drag, startPoint x: 776, startPoint y: 470, endPoint x: 688, endPoint y: 470, distance: 88.0
click at [688, 470] on div "btnExpandTocContent . addEventListener ( "click" , ( ) => { tocContentWrapper .…" at bounding box center [804, 438] width 817 height 586
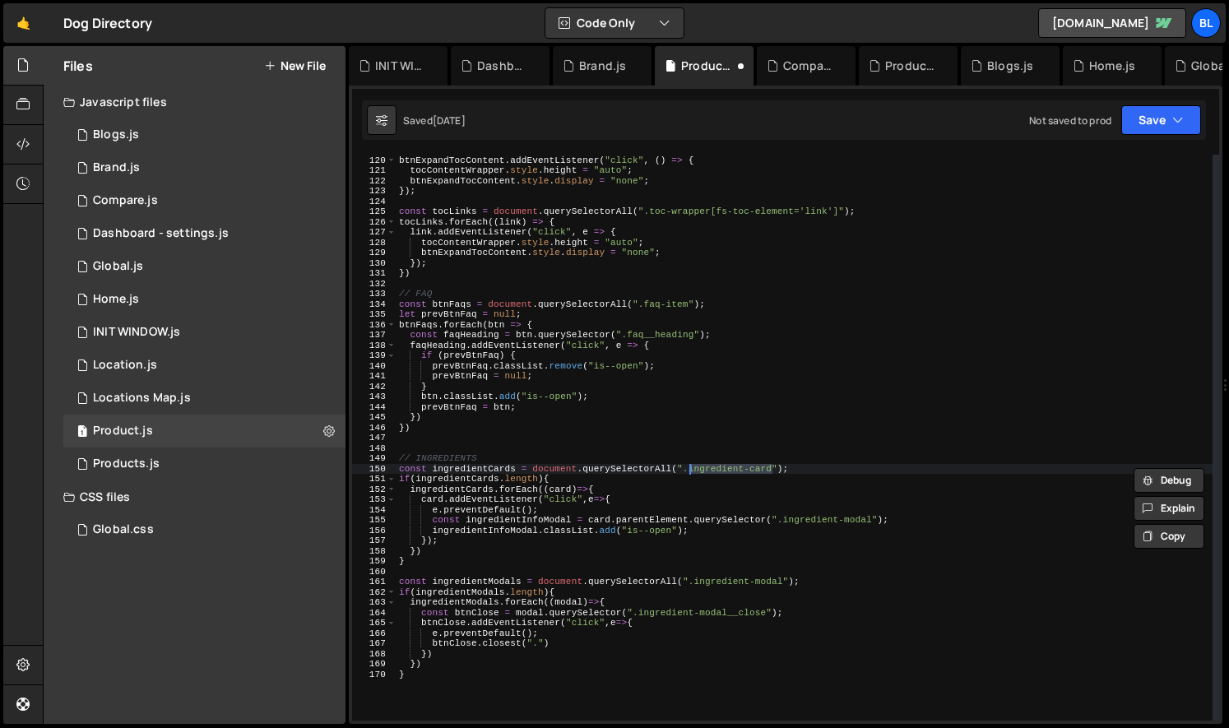
click at [540, 653] on div "btnExpandTocContent . addEventListener ( "click" , ( ) => { tocContentWrapper .…" at bounding box center [804, 438] width 817 height 586
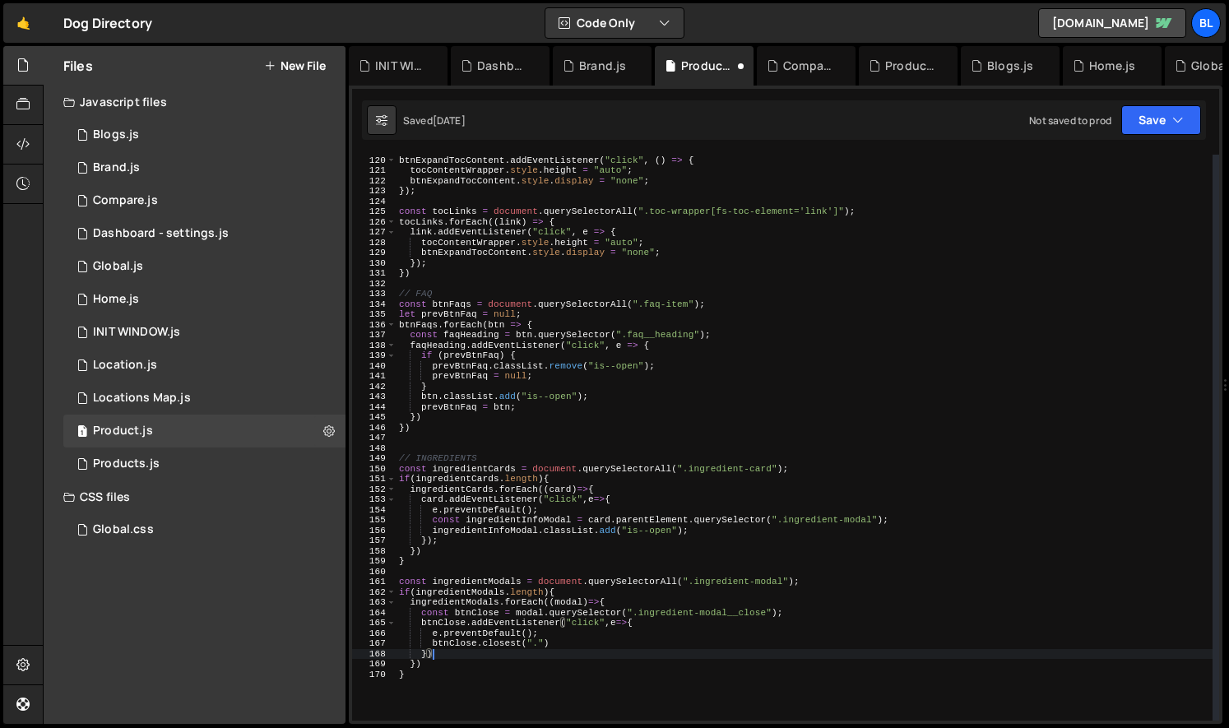
click at [535, 640] on div "btnExpandTocContent . addEventListener ( "click" , ( ) => { tocContentWrapper .…" at bounding box center [804, 438] width 817 height 586
paste textarea "ingredient-card"
click at [424, 646] on div "btnExpandTocContent . addEventListener ( "click" , ( ) => { tocContentWrapper .…" at bounding box center [804, 438] width 817 height 586
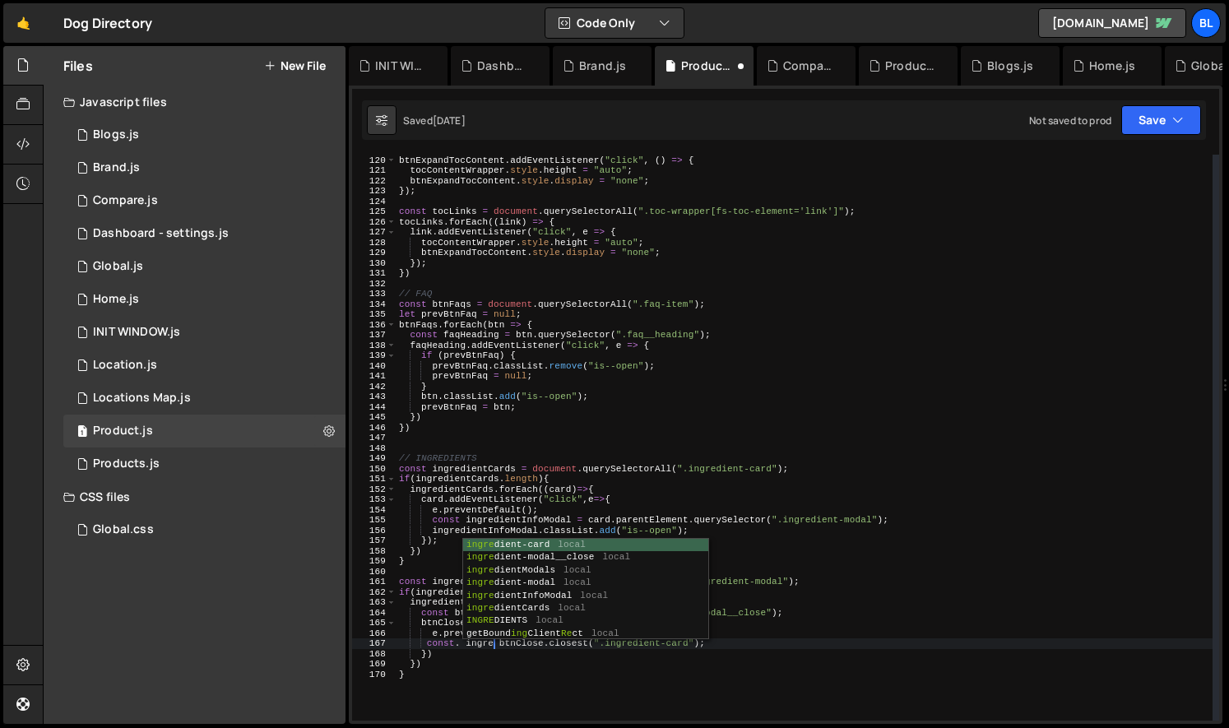
scroll to position [0, 8]
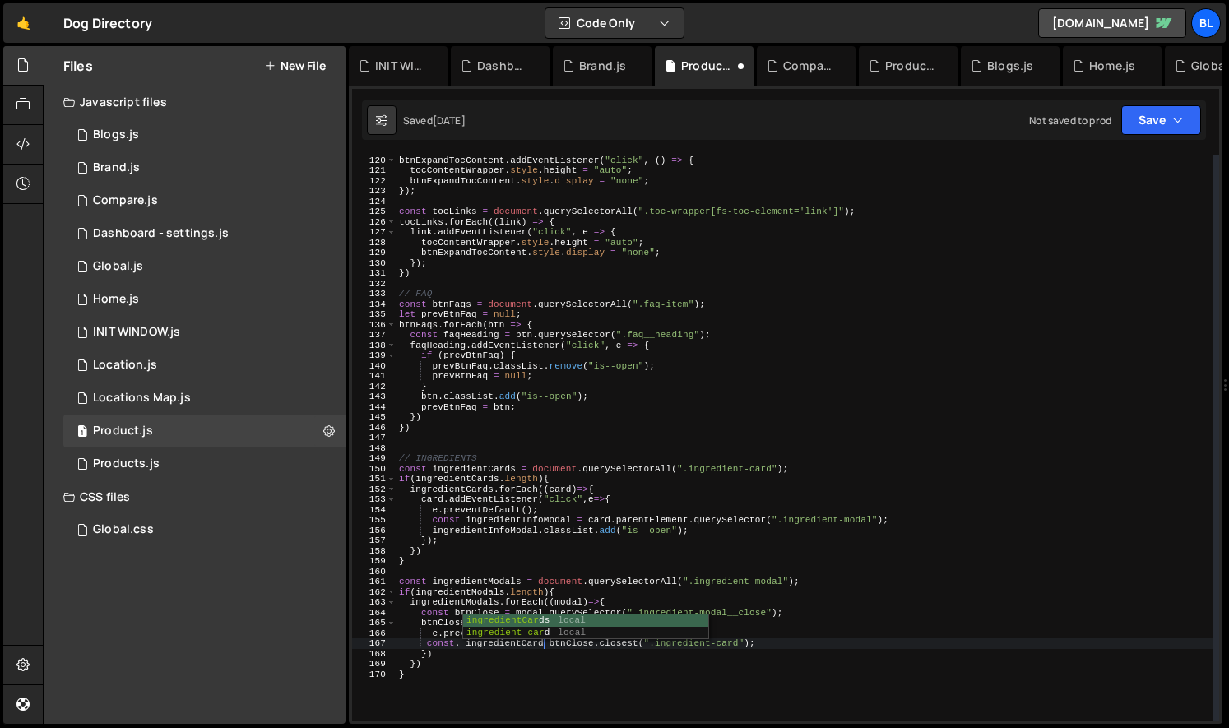
type textarea "const. ingredientCard = btnClose.closest(".ingredient-card");"
type textarea "const ingredientCard = btnClose.closest(".ingredient-card");"
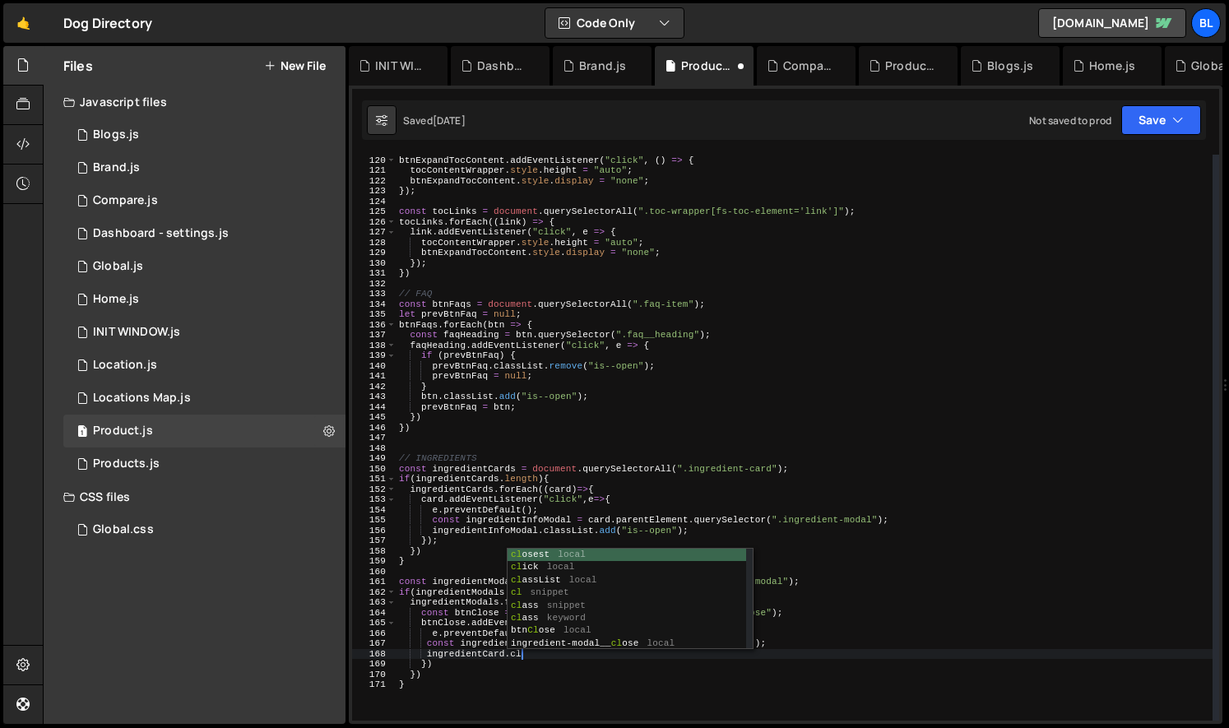
scroll to position [0, 11]
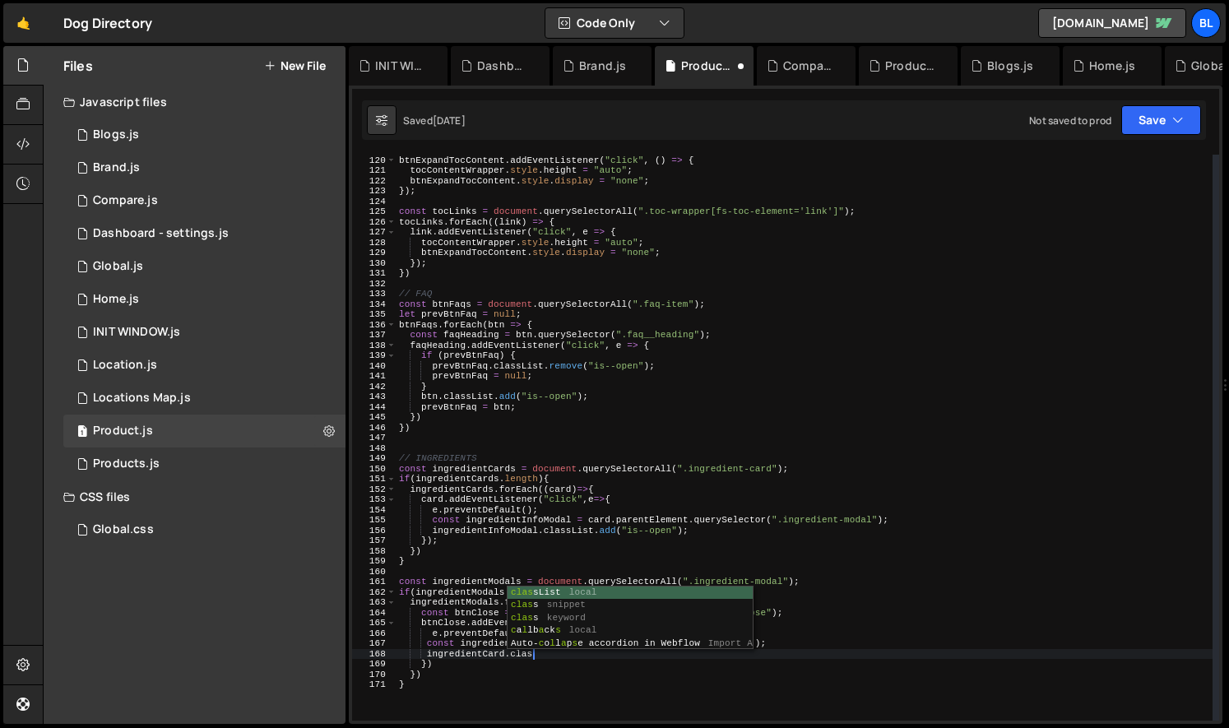
type textarea "ingredientCard.classList"
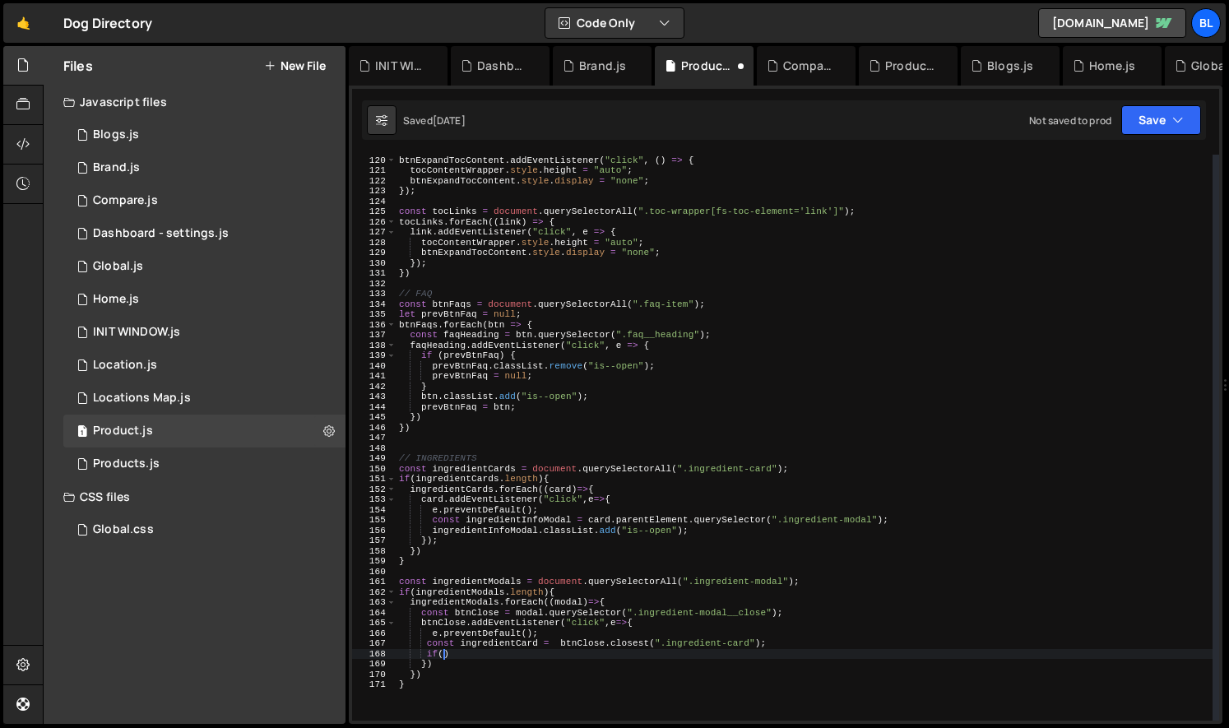
paste textarea "ingredientCard.classList)"
type textarea "i"
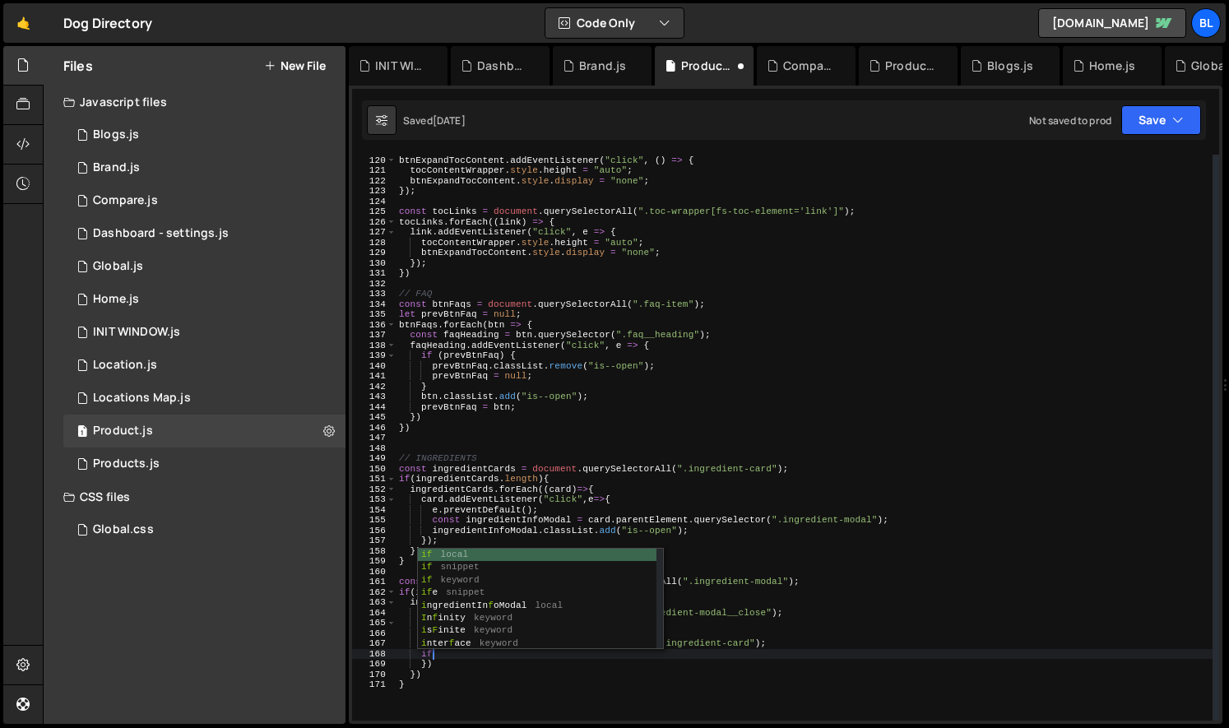
scroll to position [0, 2]
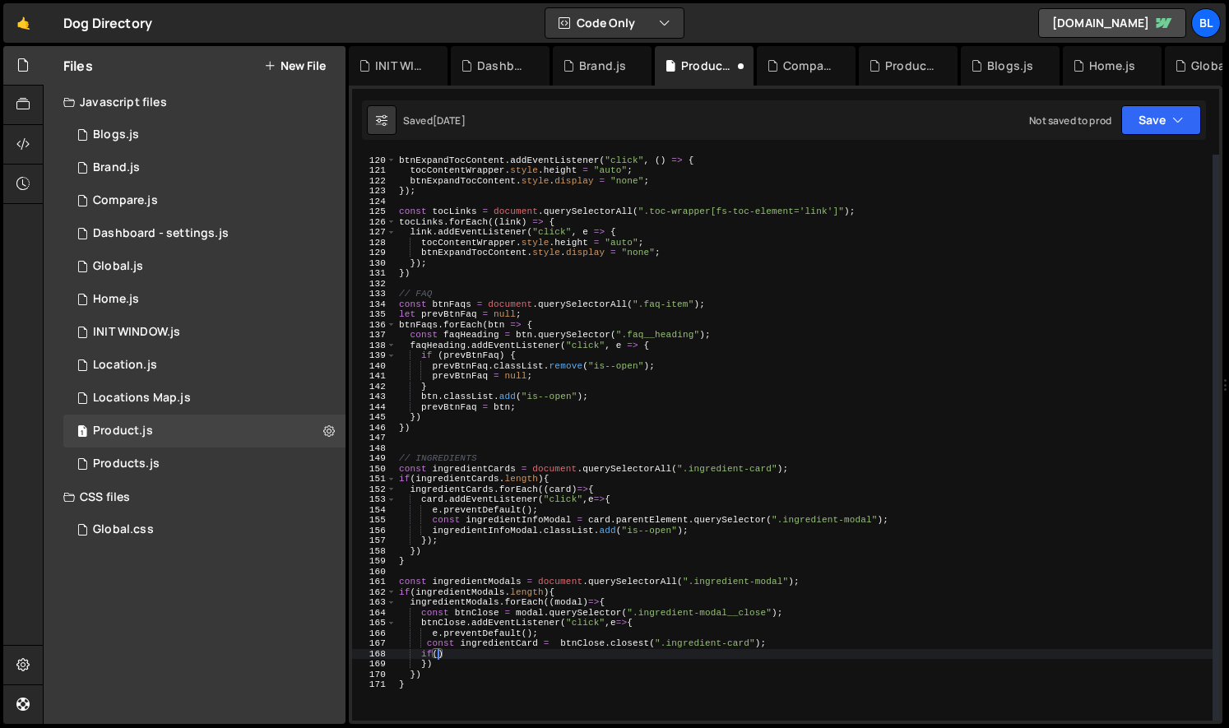
paste textarea "ingredientCard.classList)"
paste textarea "ingredientCard.classList"
type textarea "if(ingredientCard){"
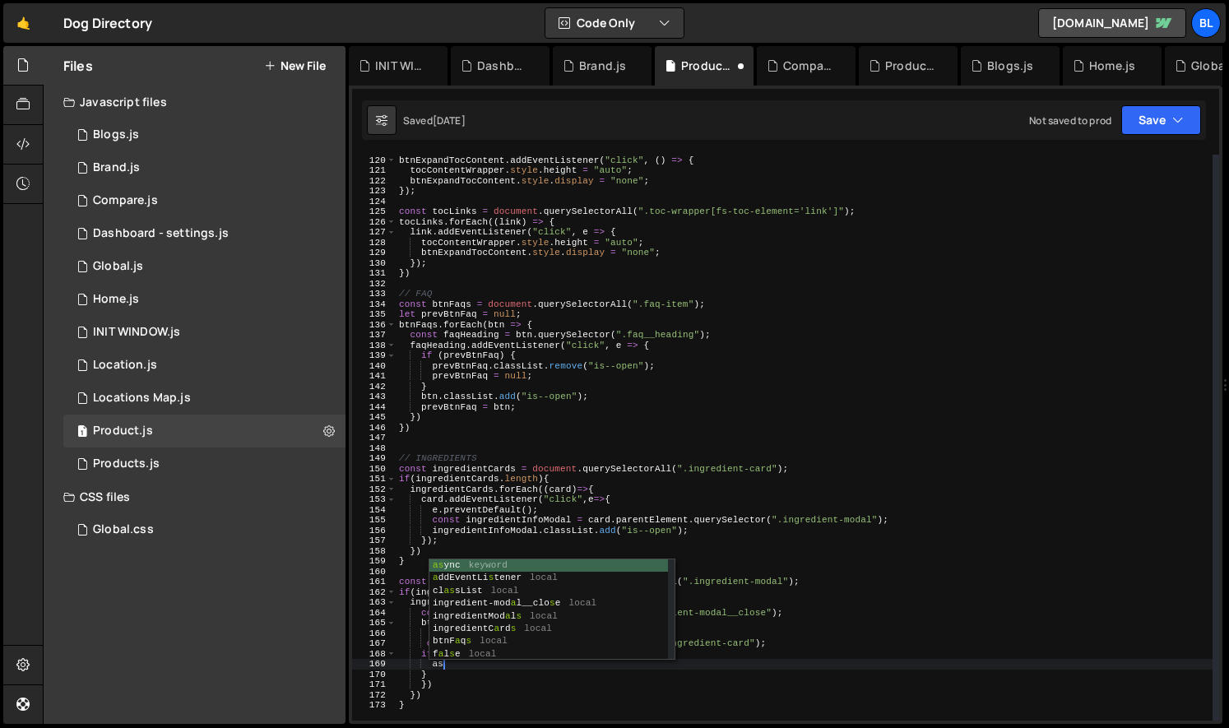
type textarea "a"
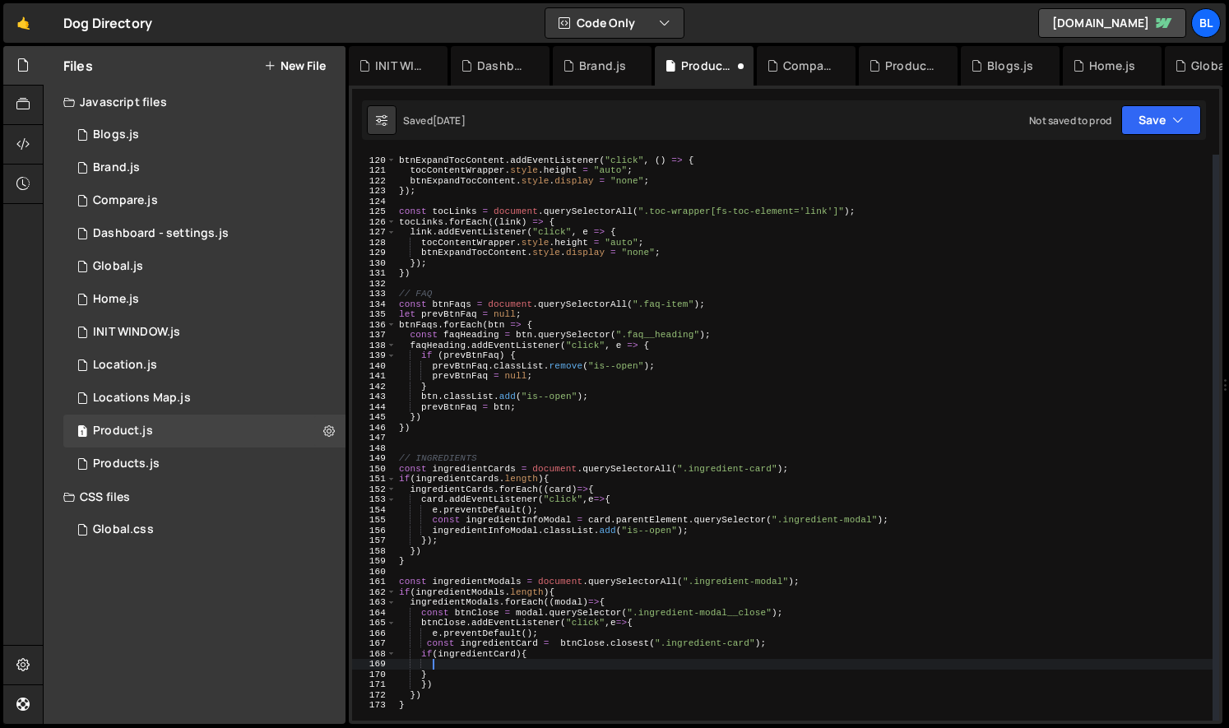
paste textarea "ingredientCard.classList"
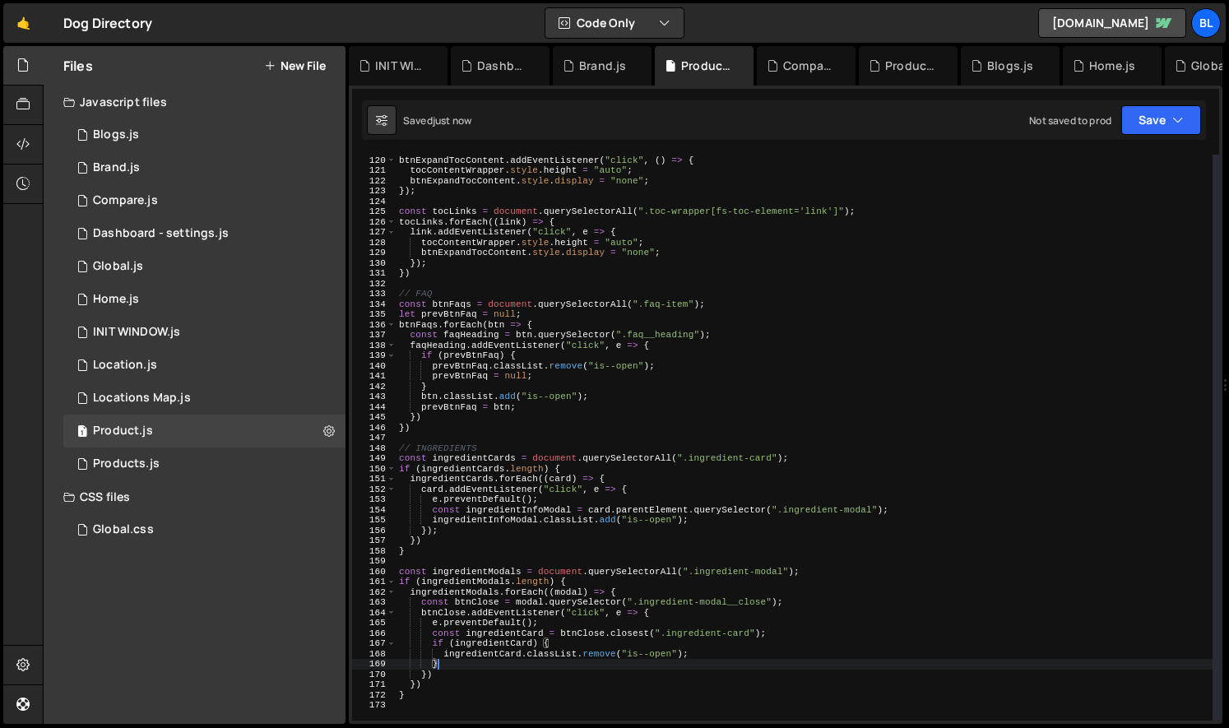
drag, startPoint x: 424, startPoint y: 646, endPoint x: 469, endPoint y: 594, distance: 68.2
click at [424, 646] on div "btnExpandTocContent . addEventListener ( "click" , ( ) => { tocContentWrapper .…" at bounding box center [804, 438] width 817 height 586
click at [532, 511] on div "btnExpandTocContent . addEventListener ( "click" , ( ) => { tocContentWrapper .…" at bounding box center [804, 438] width 817 height 586
type textarea "const ingredientInfoModal = card.parentElement.querySelector(".ingredient-modal…"
click at [475, 564] on div "btnExpandTocContent . addEventListener ( "click" , ( ) => { tocContentWrapper .…" at bounding box center [804, 438] width 817 height 586
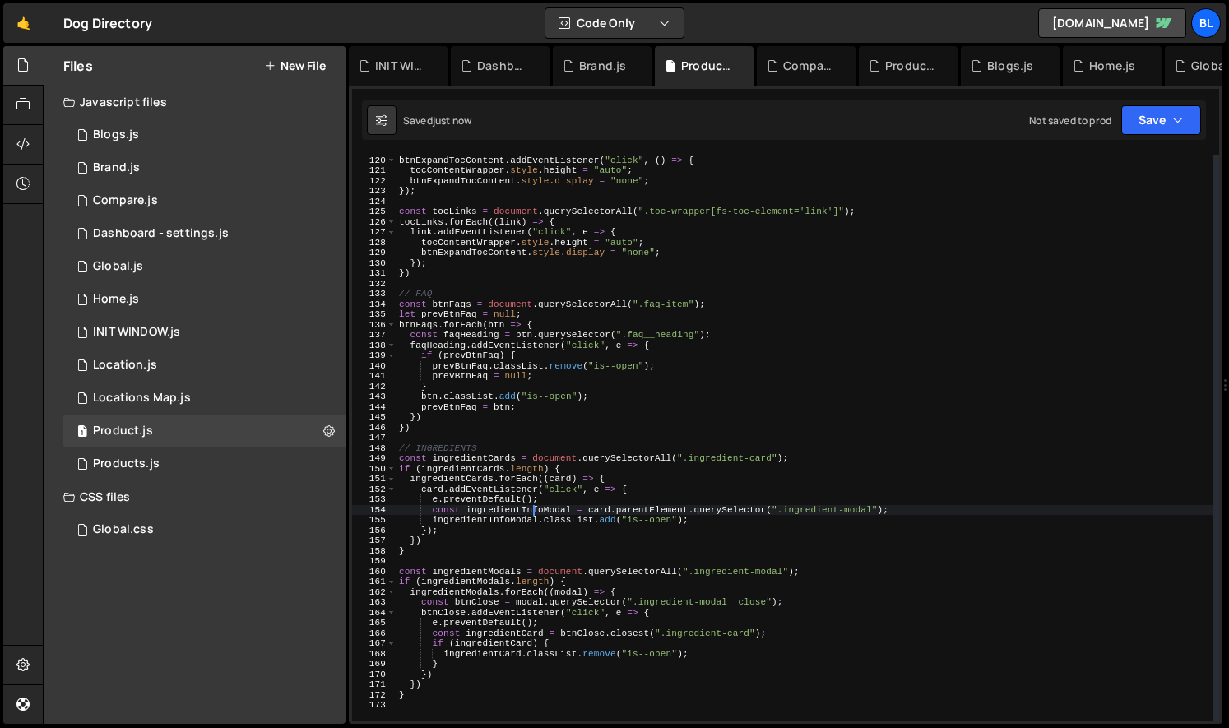
scroll to position [0, 0]
click at [530, 619] on div "btnExpandTocContent . addEventListener ( "click" , ( ) => { tocContentWrapper .…" at bounding box center [804, 438] width 816 height 586
click at [826, 622] on div "btnExpandTocContent . addEventListener ( "click" , ( ) => { tocContentWrapper .…" at bounding box center [804, 438] width 816 height 586
paste textarea "</svg></div>"
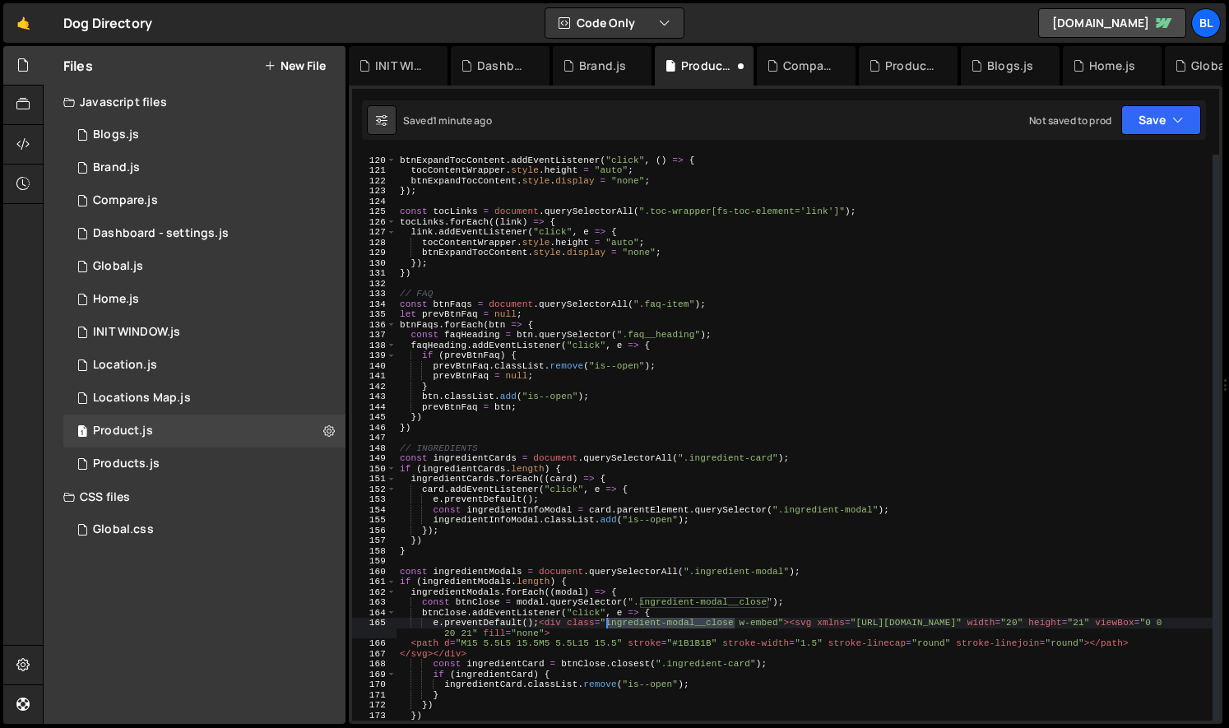
drag, startPoint x: 736, startPoint y: 625, endPoint x: 605, endPoint y: 624, distance: 130.8
click at [607, 623] on div "btnExpandTocContent . addEventListener ( "click" , ( ) => { tocContentWrapper .…" at bounding box center [804, 438] width 816 height 586
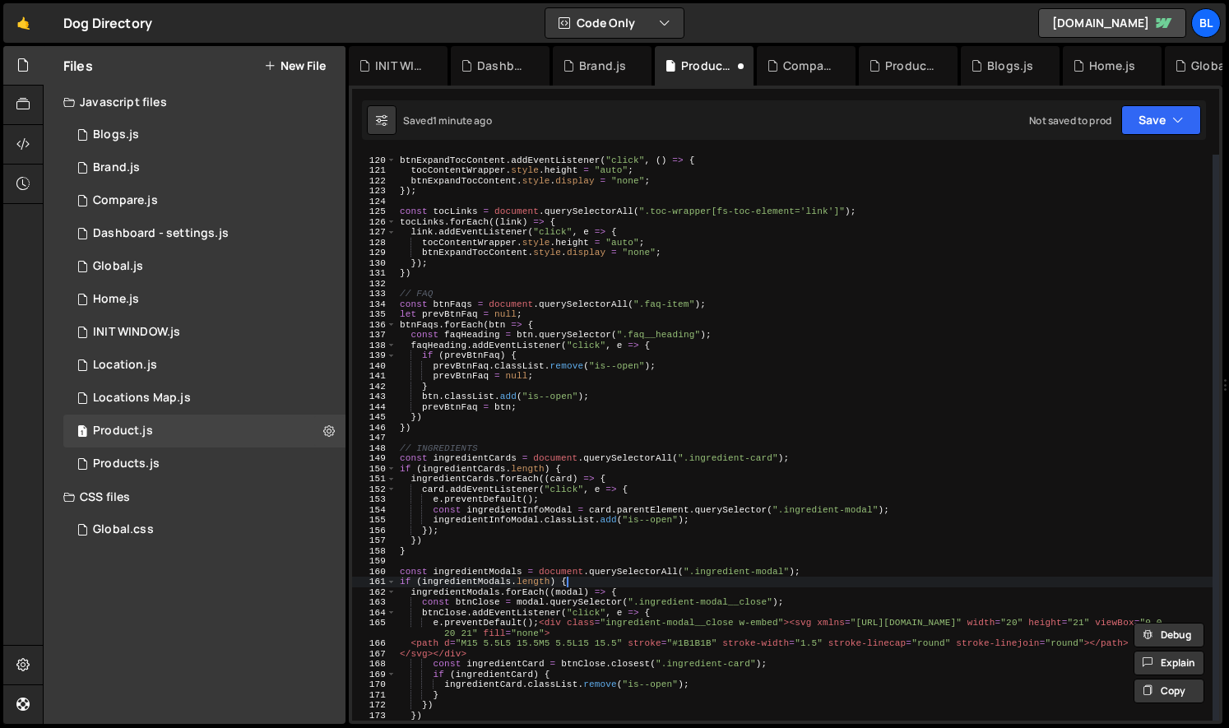
click at [697, 586] on div "btnExpandTocContent . addEventListener ( "click" , ( ) => { tocContentWrapper .…" at bounding box center [804, 438] width 816 height 586
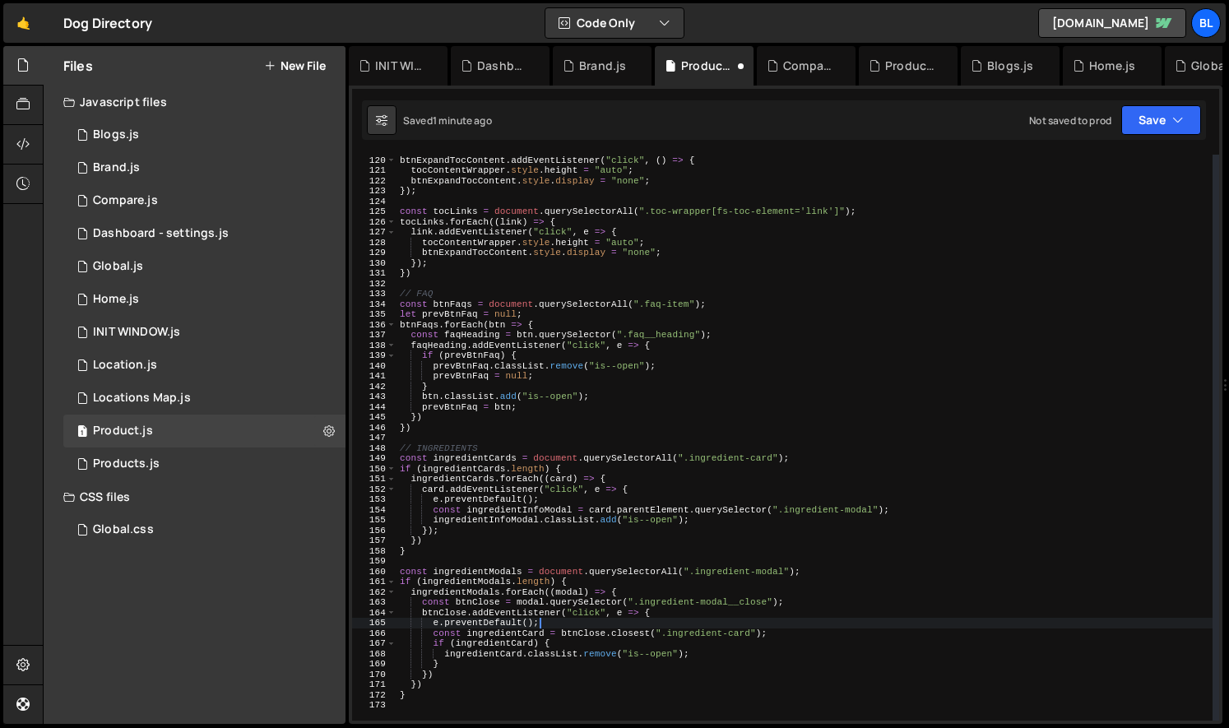
click at [702, 622] on div "btnExpandTocContent . addEventListener ( "click" , ( ) => { tocContentWrapper .…" at bounding box center [804, 438] width 816 height 586
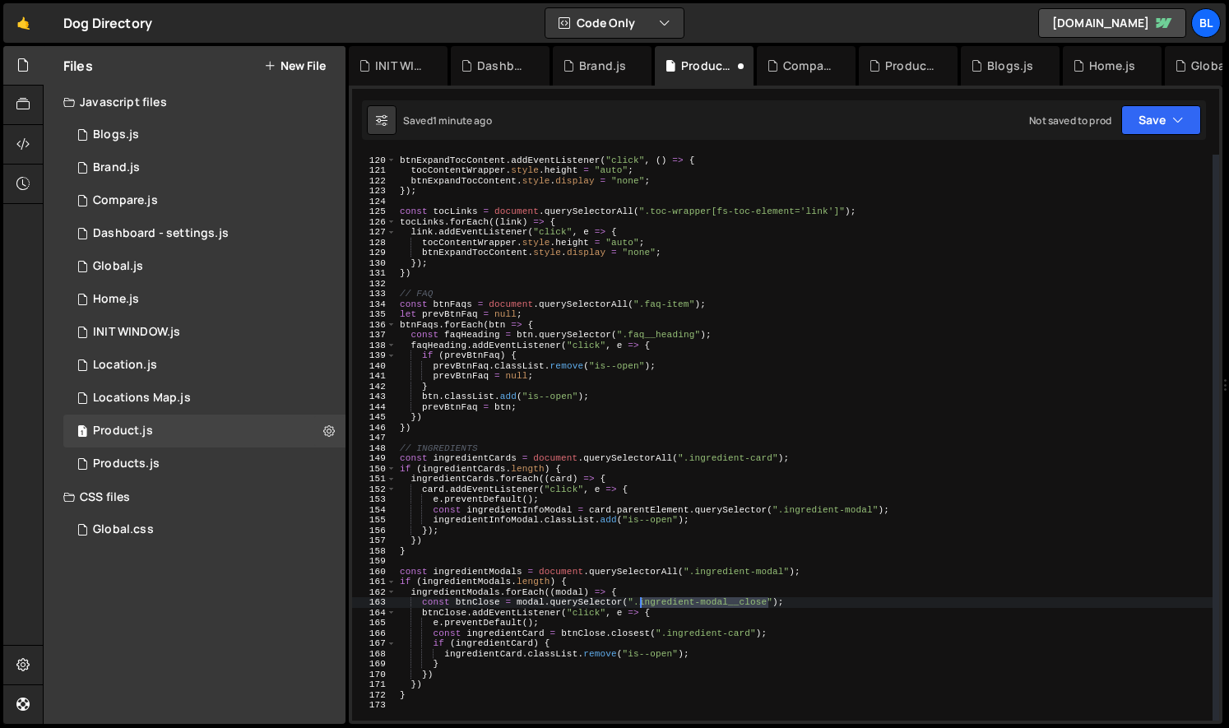
drag, startPoint x: 767, startPoint y: 605, endPoint x: 642, endPoint y: 605, distance: 125.8
click at [642, 605] on div "btnExpandTocContent . addEventListener ( "click" , ( ) => { tocContentWrapper .…" at bounding box center [804, 438] width 816 height 586
paste textarea "const ingredientCard = btnClose.closest(".ingredient-card"
drag, startPoint x: 690, startPoint y: 635, endPoint x: 626, endPoint y: 632, distance: 64.2
click at [690, 635] on div "btnExpandTocContent . addEventListener ( "click" , ( ) => { tocContentWrapper .…" at bounding box center [804, 438] width 816 height 586
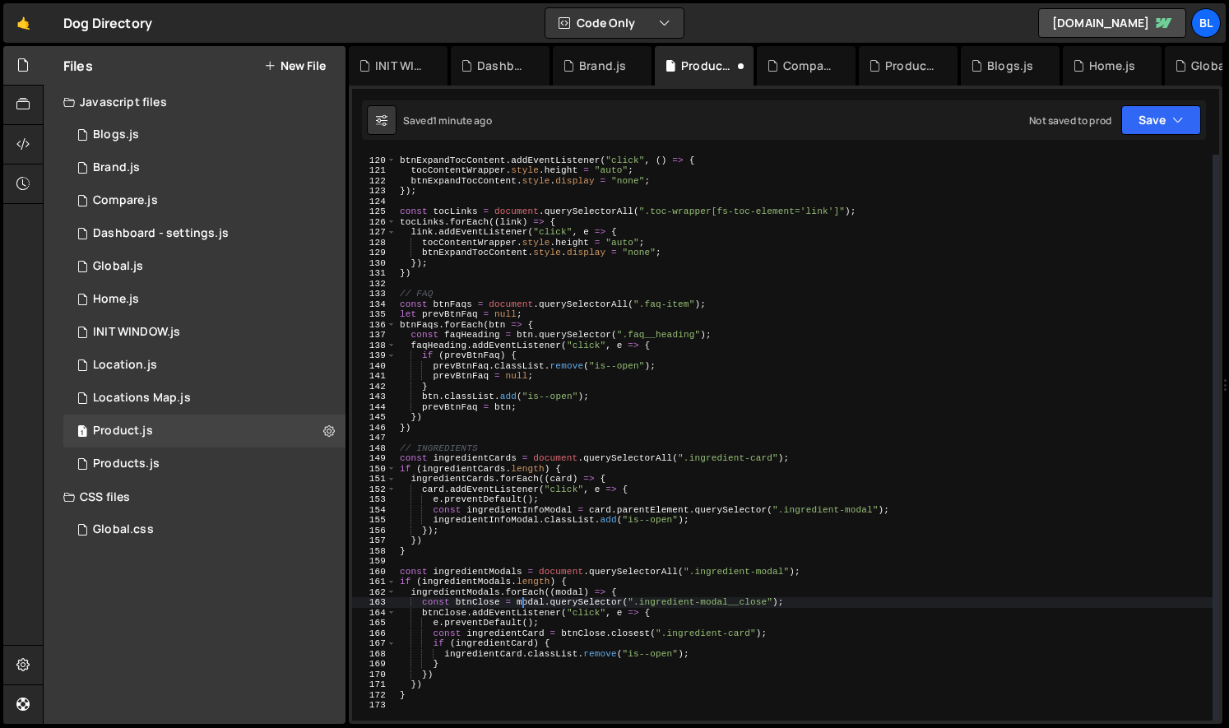
click at [520, 605] on div "btnExpandTocContent . addEventListener ( "click" , ( ) => { tocContentWrapper .…" at bounding box center [804, 438] width 816 height 586
click at [554, 610] on div "btnExpandTocContent . addEventListener ( "click" , ( ) => { tocContentWrapper .…" at bounding box center [804, 438] width 816 height 586
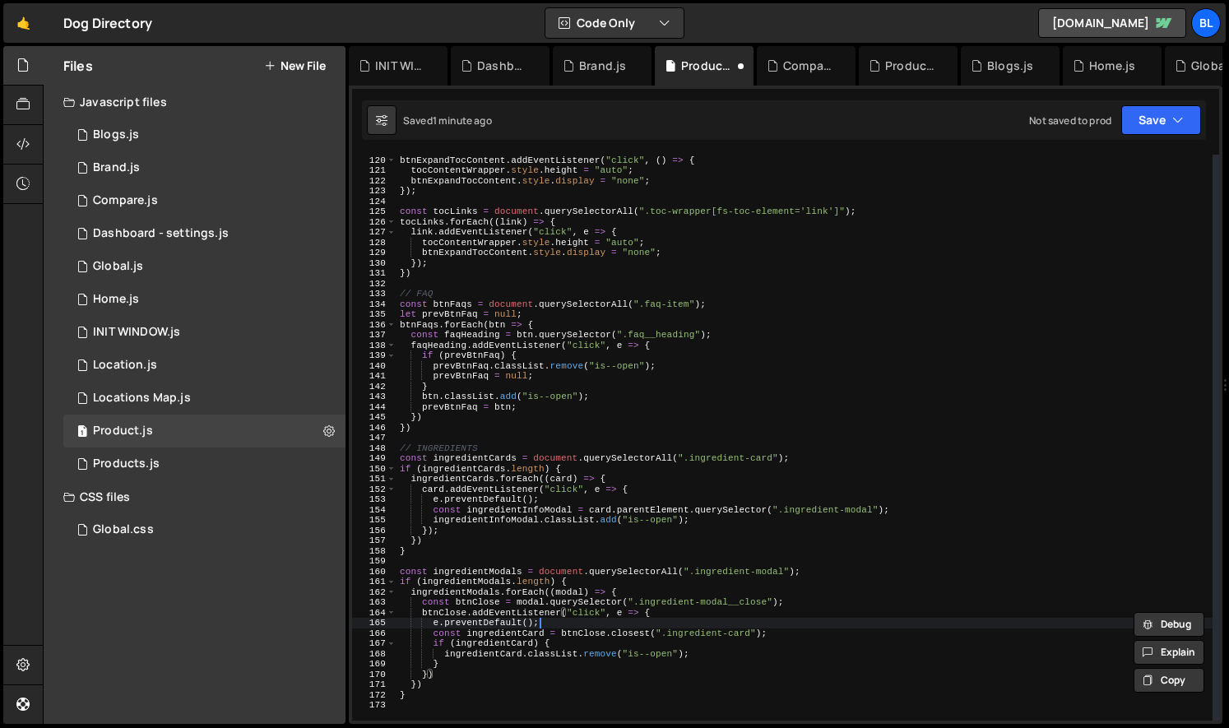
click at [545, 623] on div "btnExpandTocContent . addEventListener ( "click" , ( ) => { tocContentWrapper .…" at bounding box center [804, 438] width 816 height 586
click at [529, 629] on div "btnExpandTocContent . addEventListener ( "click" , ( ) => { tocContentWrapper .…" at bounding box center [804, 438] width 816 height 586
type textarea "const ingredientCard = btnClose.closest(".ingredient-card");"
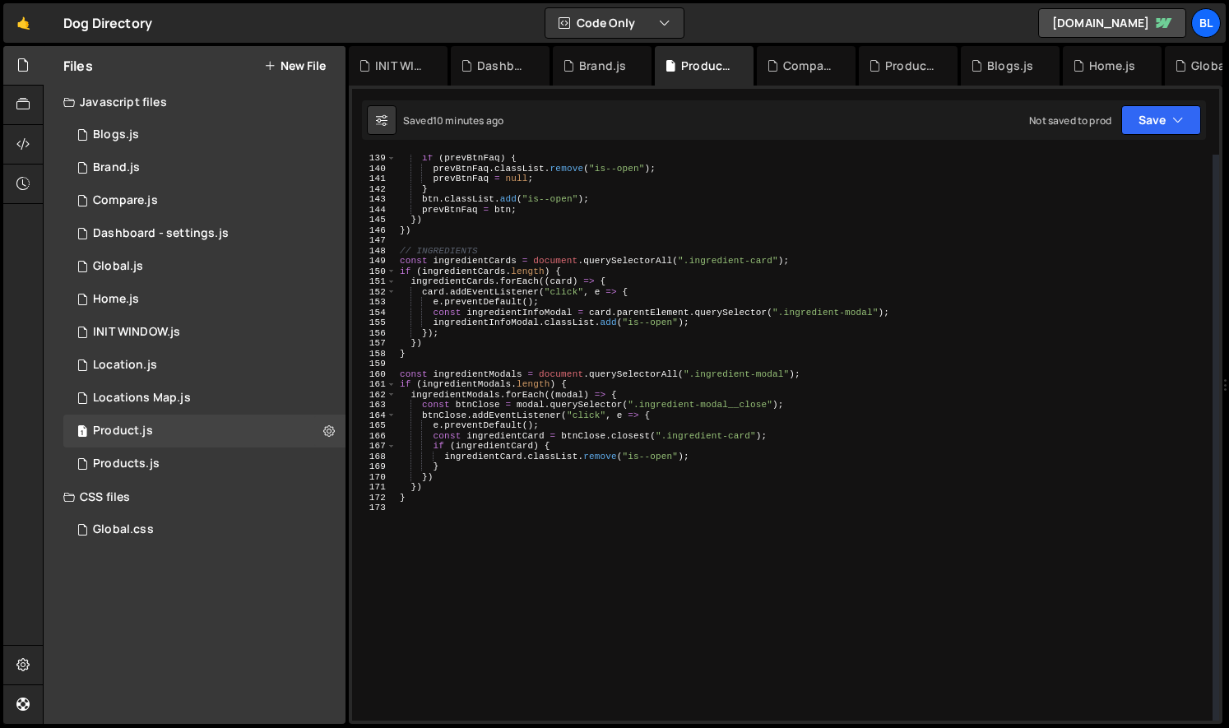
scroll to position [1427, 0]
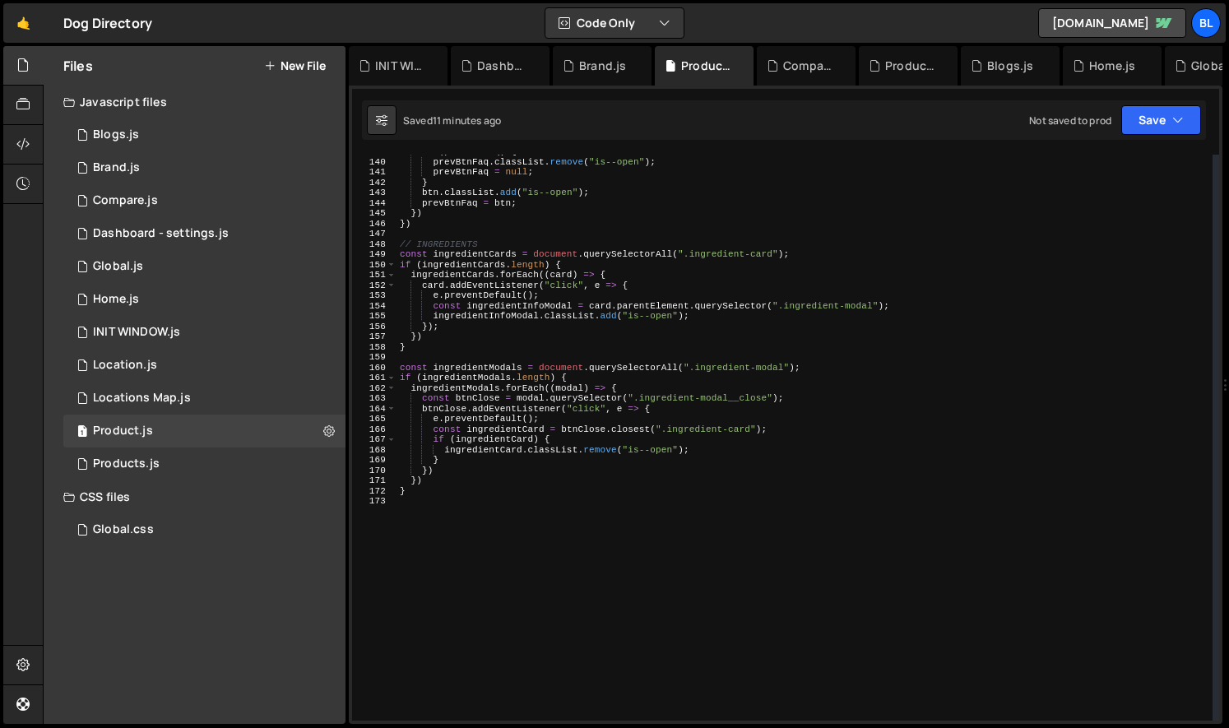
click at [602, 522] on div "if ( prevBtnFaq ) { prevBtnFaq . classList . remove ( "is--open" ) ; prevBtnFaq…" at bounding box center [804, 439] width 816 height 586
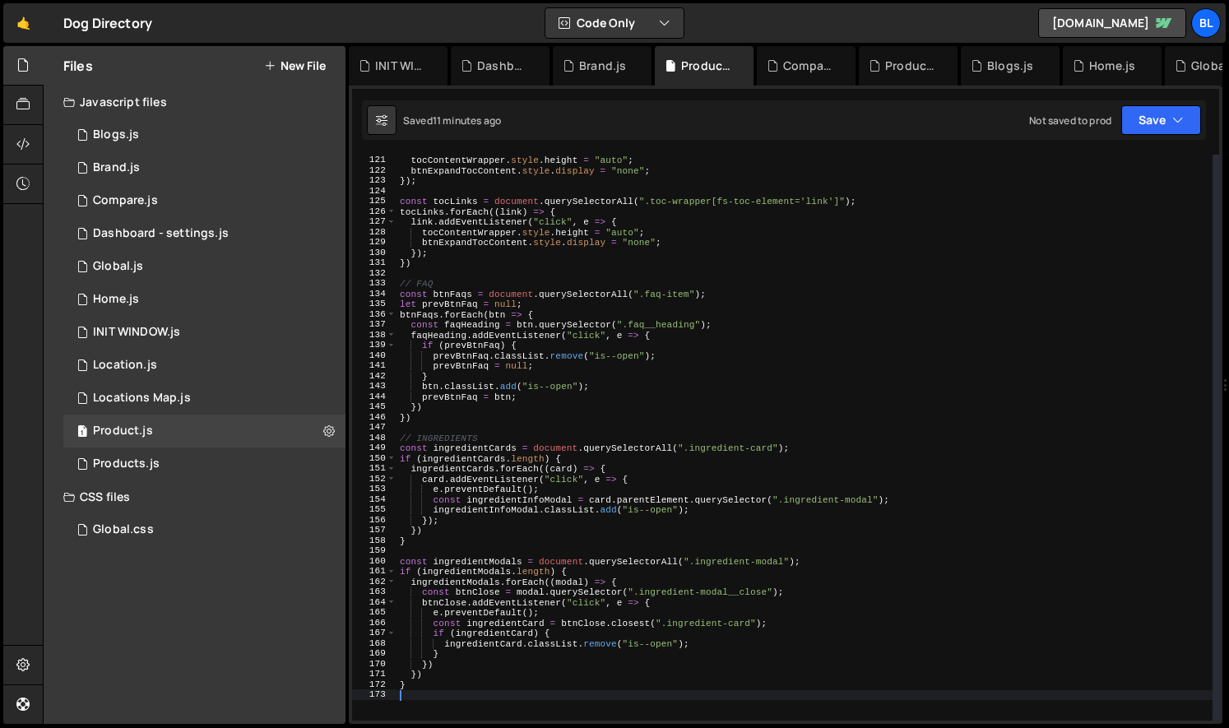
scroll to position [1416, 0]
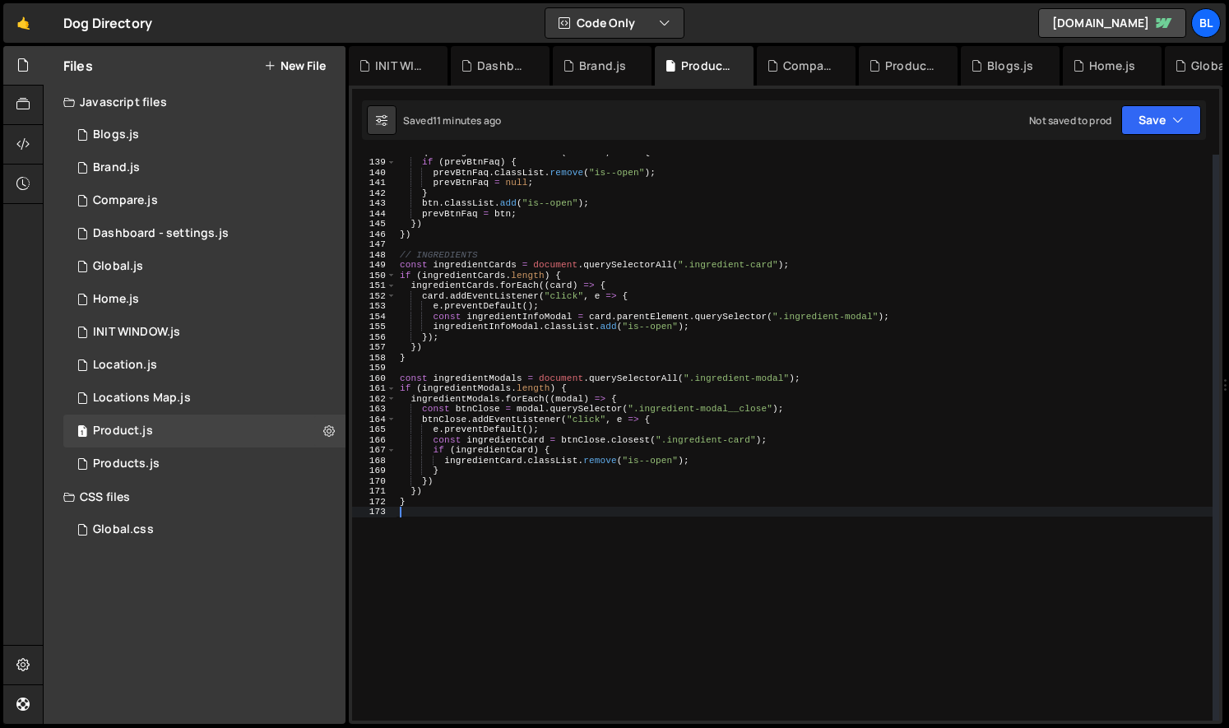
click at [630, 540] on div "faqHeading . addEventListener ( "click" , e => { if ( prevBtnFaq ) { prevBtnFaq…" at bounding box center [804, 439] width 816 height 586
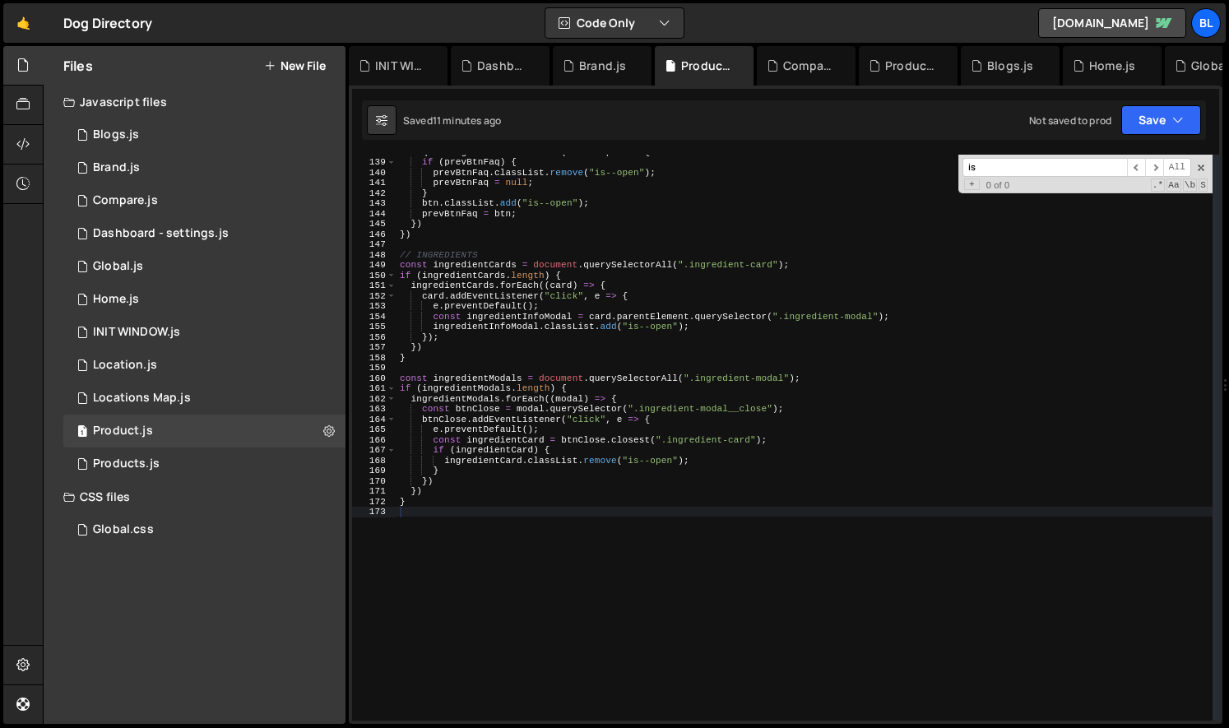
scroll to position [0, 0]
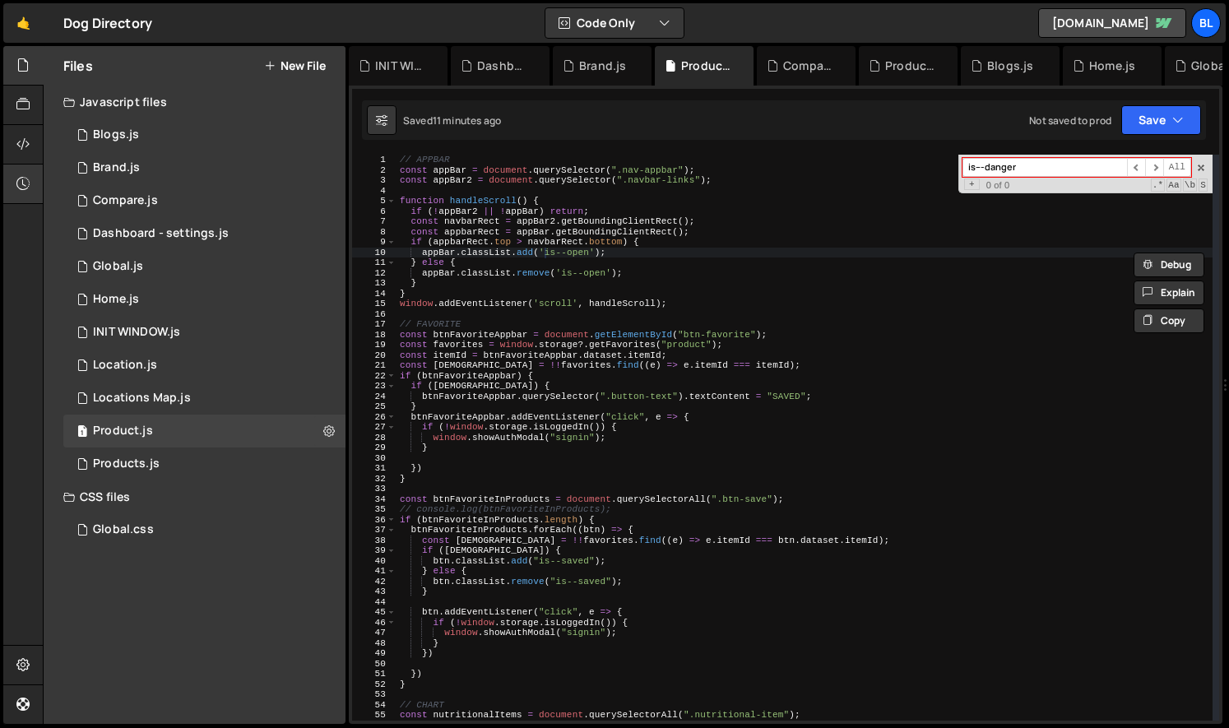
type input "is---danger"
type textarea "// console.log(btnFavoriteInProducts);"
click at [466, 509] on div "// APPBAR const appBar = document . querySelector ( ".nav-appbar" ) ; const app…" at bounding box center [804, 448] width 816 height 586
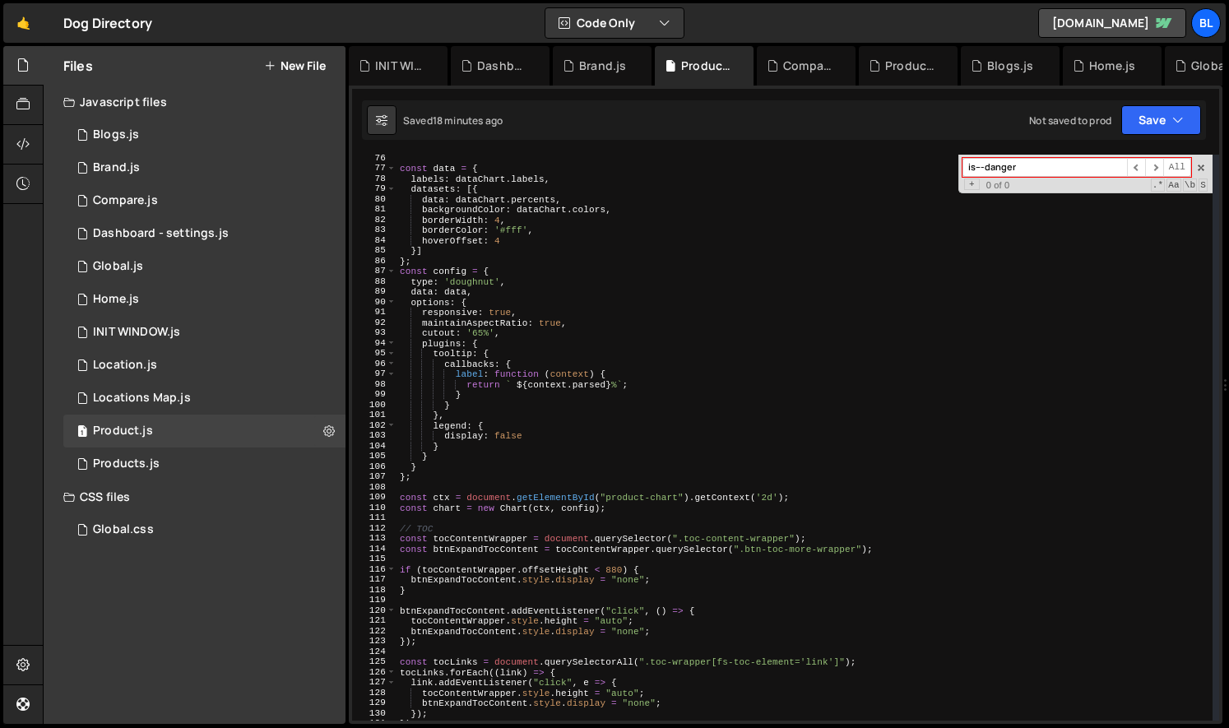
scroll to position [1490, 0]
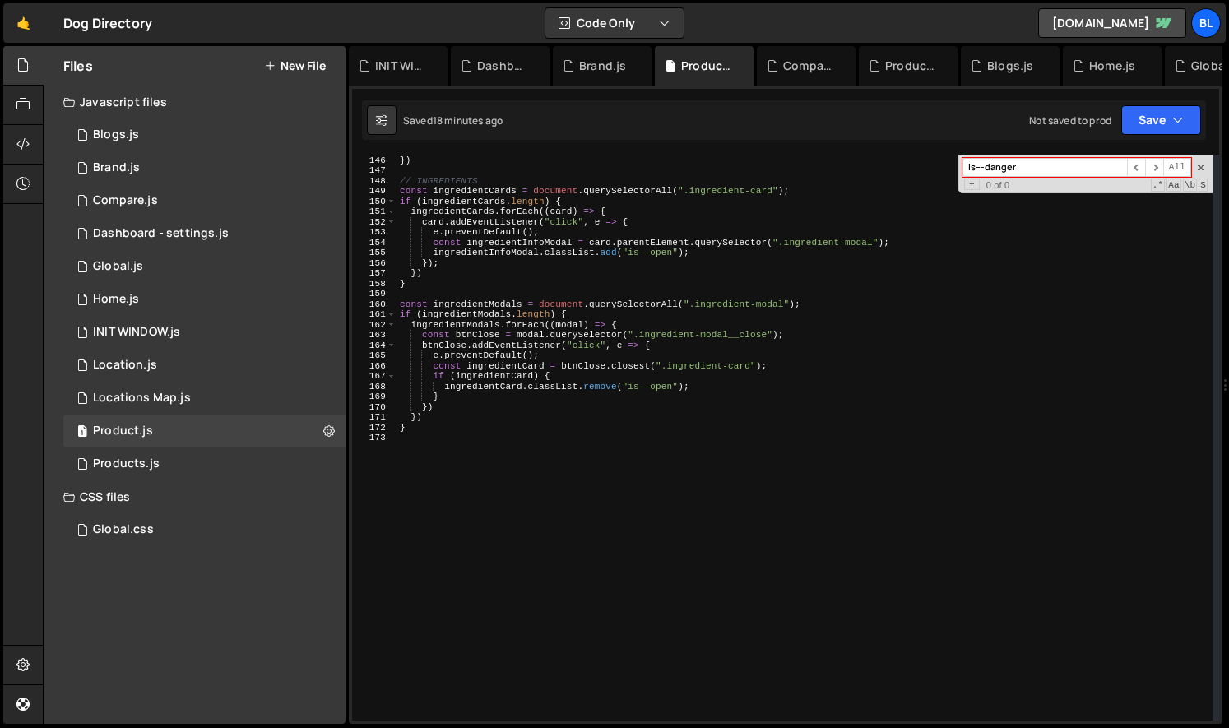
click at [484, 532] on div "}) }) // INGREDIENTS const ingredientCards = document . querySelectorAll ( ".in…" at bounding box center [804, 438] width 816 height 586
paste textarea "</script>"
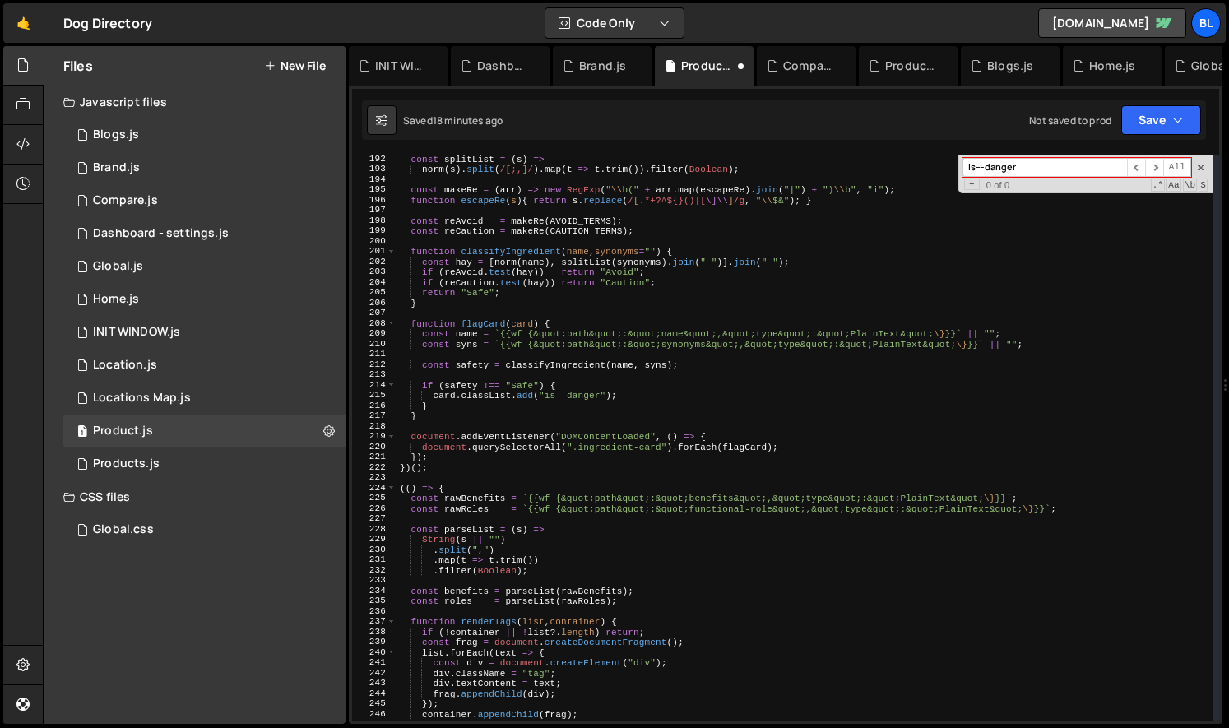
scroll to position [2269, 0]
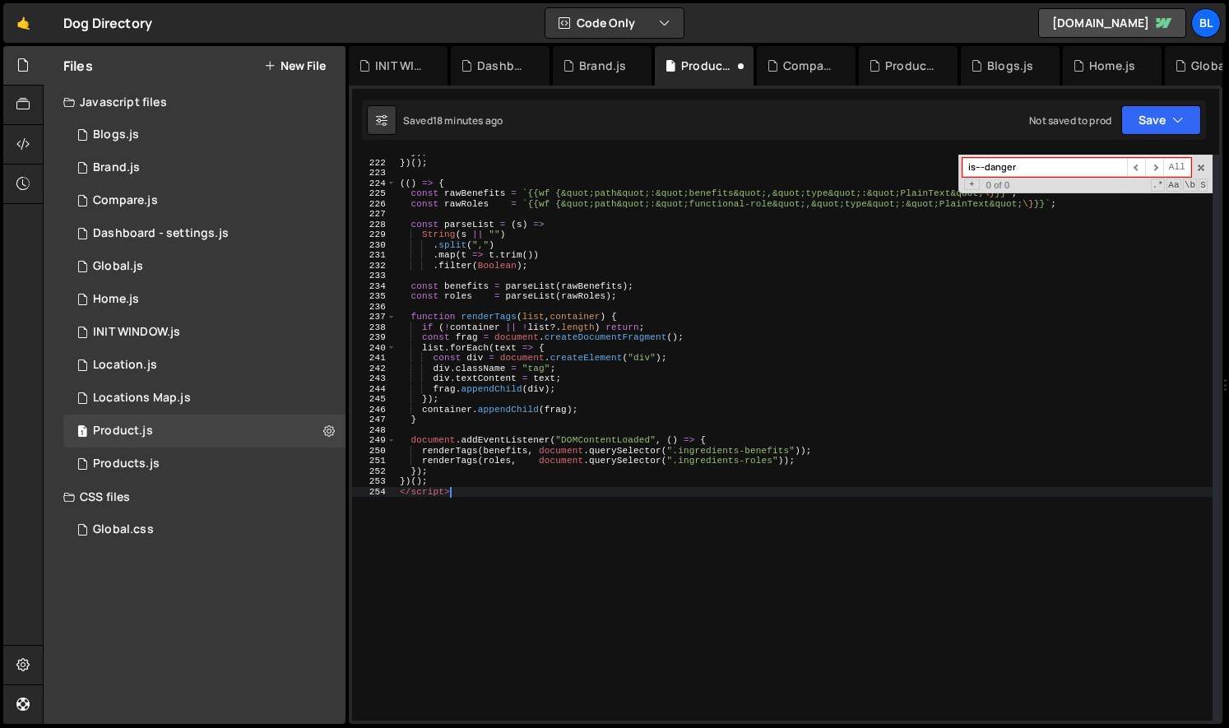
click at [440, 480] on div "}) ; }) ( ) ; (( ) => { const rawBenefits = ` {{wf {&quot;path&quot;:&quot;bene…" at bounding box center [804, 440] width 816 height 586
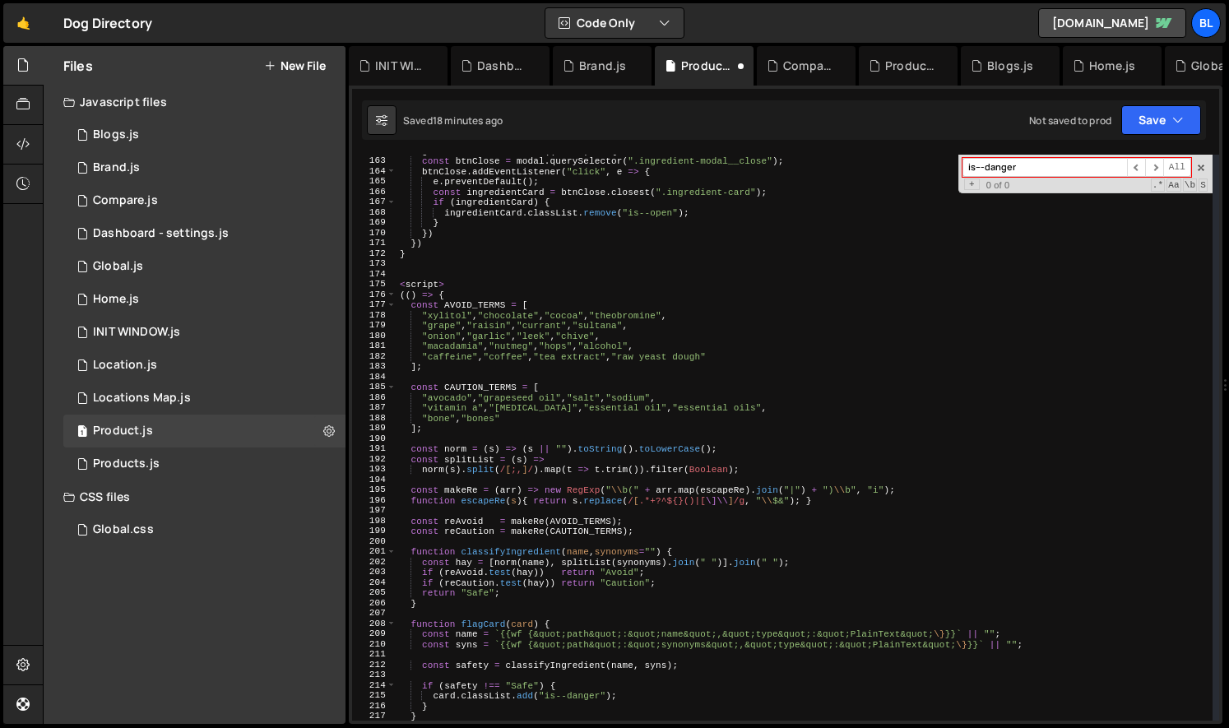
scroll to position [1593, 0]
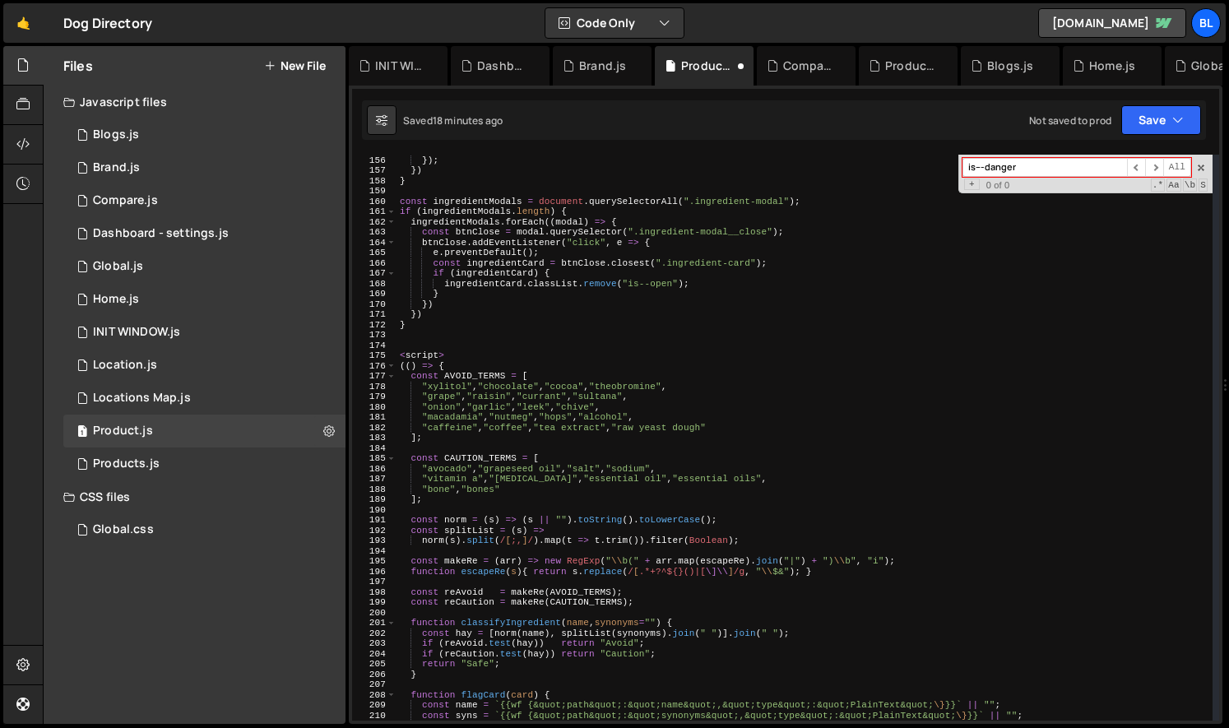
drag, startPoint x: 454, startPoint y: 362, endPoint x: 455, endPoint y: 354, distance: 8.3
click at [454, 361] on div "ingredientInfoModal . classList . add ( "is--open" ) ; }) ; }) } const ingredie…" at bounding box center [804, 438] width 816 height 586
click at [452, 350] on div "ingredientInfoModal . classList . add ( "is--open" ) ; }) ; }) } const ingredie…" at bounding box center [804, 438] width 816 height 586
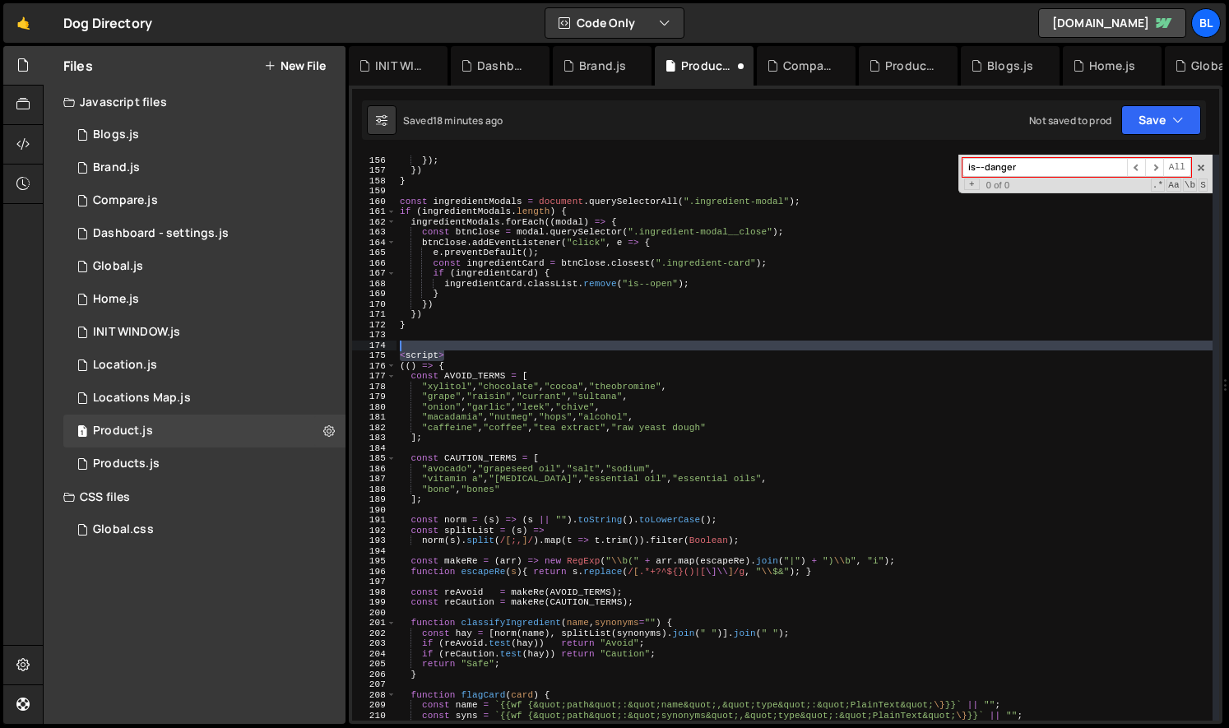
click at [447, 347] on div "ingredientInfoModal . classList . add ( "is--open" ) ; }) ; }) } const ingredie…" at bounding box center [804, 438] width 816 height 586
type textarea "<script>"
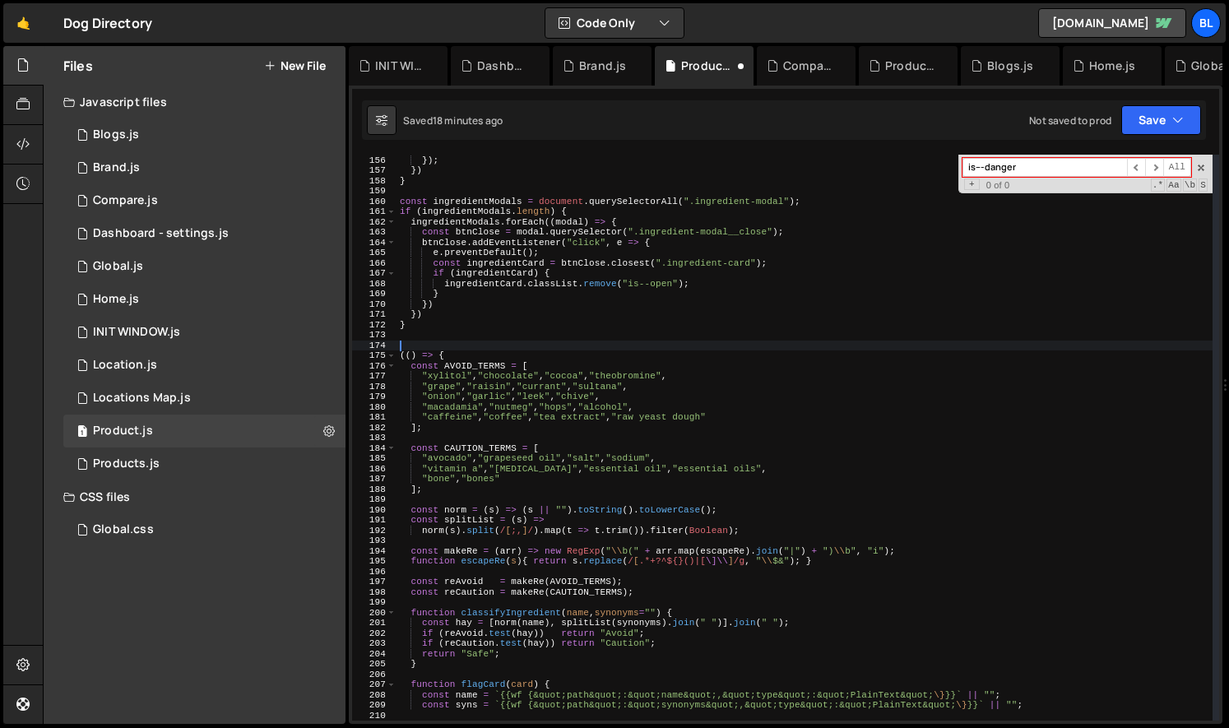
type textarea "(() => {"
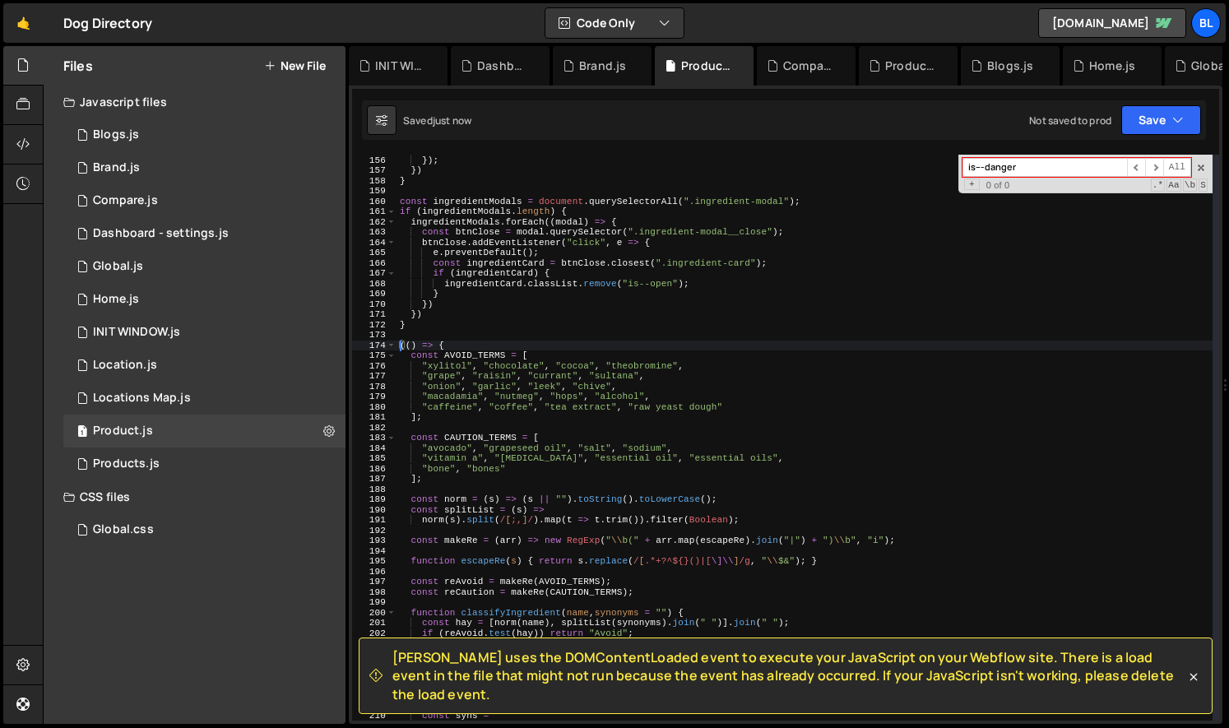
click at [456, 340] on div "ingredientInfoModal . classList . add ( "is--open" ) ; }) ; }) } const ingredie…" at bounding box center [804, 438] width 816 height 586
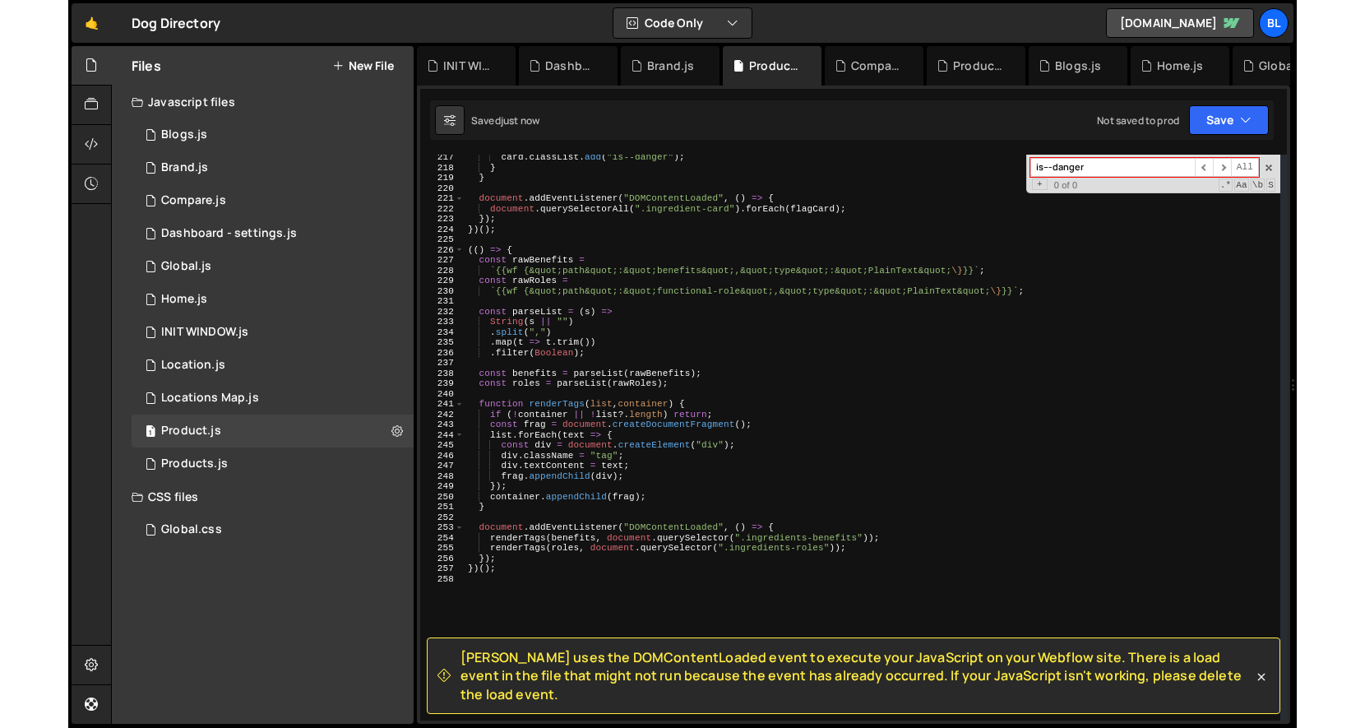
scroll to position [2341, 0]
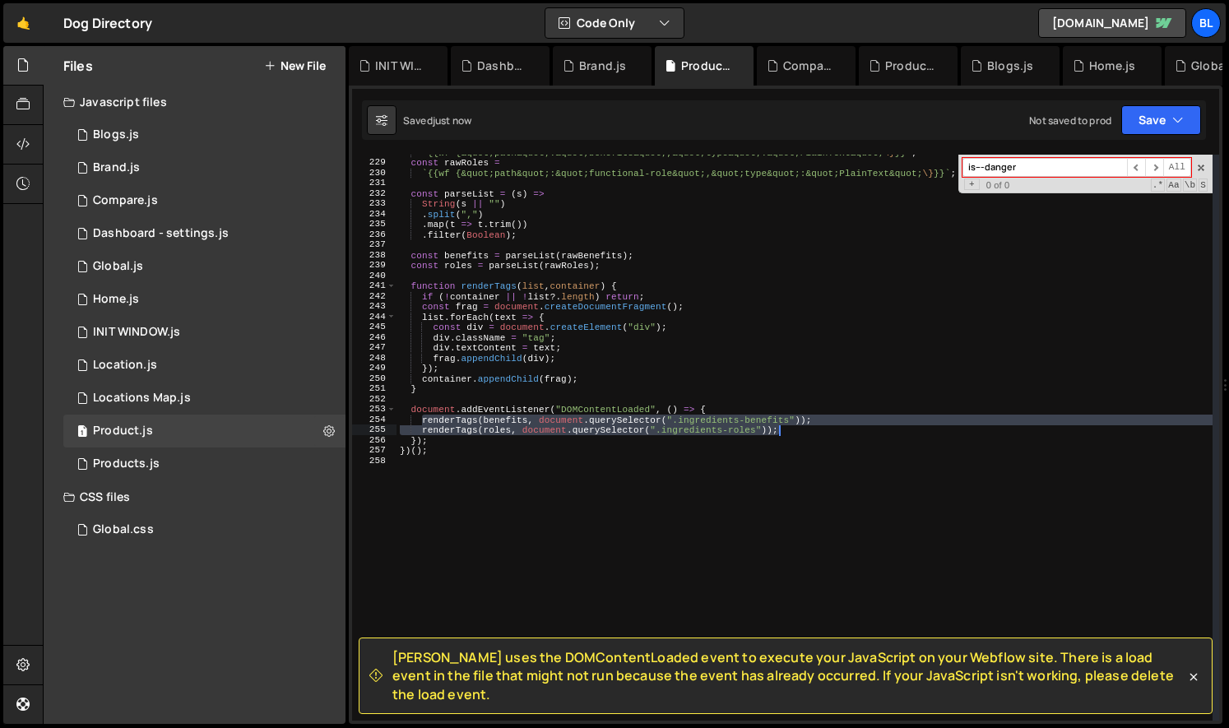
drag, startPoint x: 419, startPoint y: 419, endPoint x: 784, endPoint y: 432, distance: 364.6
click at [784, 432] on div "` {{wf {&quot;path&quot;:&quot;benefits&quot;,&quot;type&quot;:&quot;PlainText&…" at bounding box center [804, 440] width 816 height 586
type textarea "renderTags(benefits, document.querySelector(".ingredients-benefits")); renderTa…"
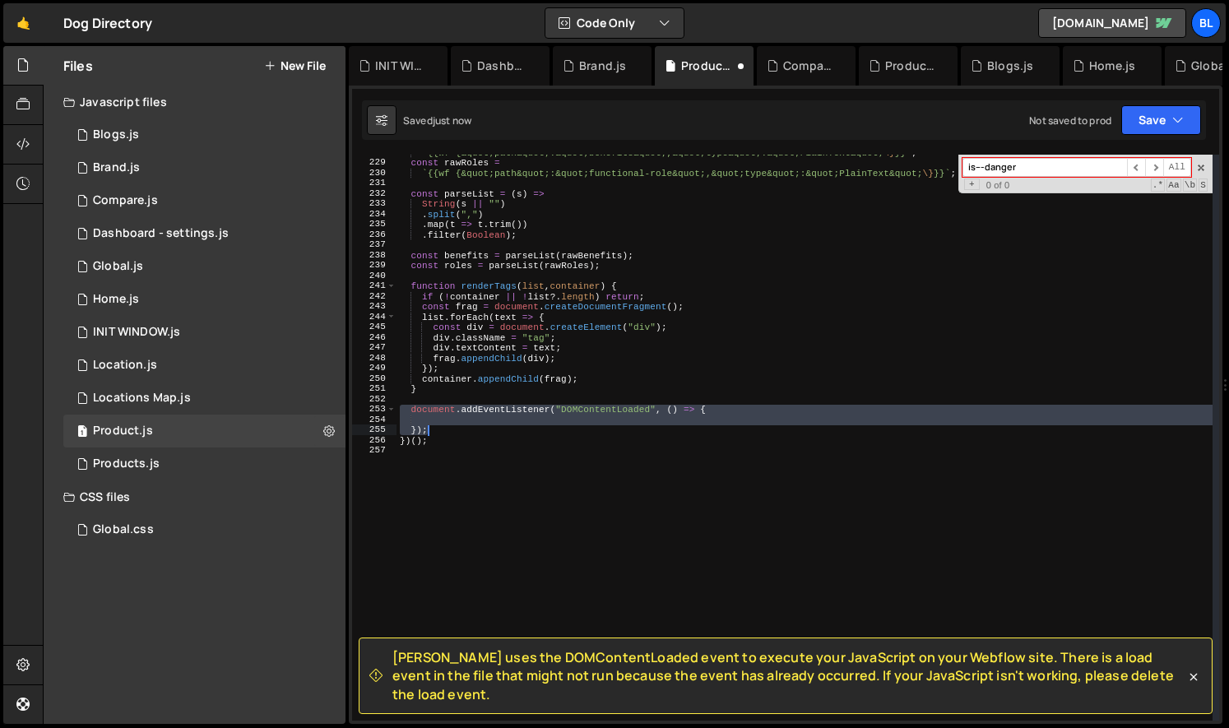
drag, startPoint x: 397, startPoint y: 407, endPoint x: 441, endPoint y: 429, distance: 48.9
click at [441, 429] on div "` {{wf {&quot;path&quot;:&quot;benefits&quot;,&quot;type&quot;:&quot;PlainText&…" at bounding box center [804, 440] width 816 height 586
paste textarea "renderTags(roles, document.querySelector(".ingredients-roles")"
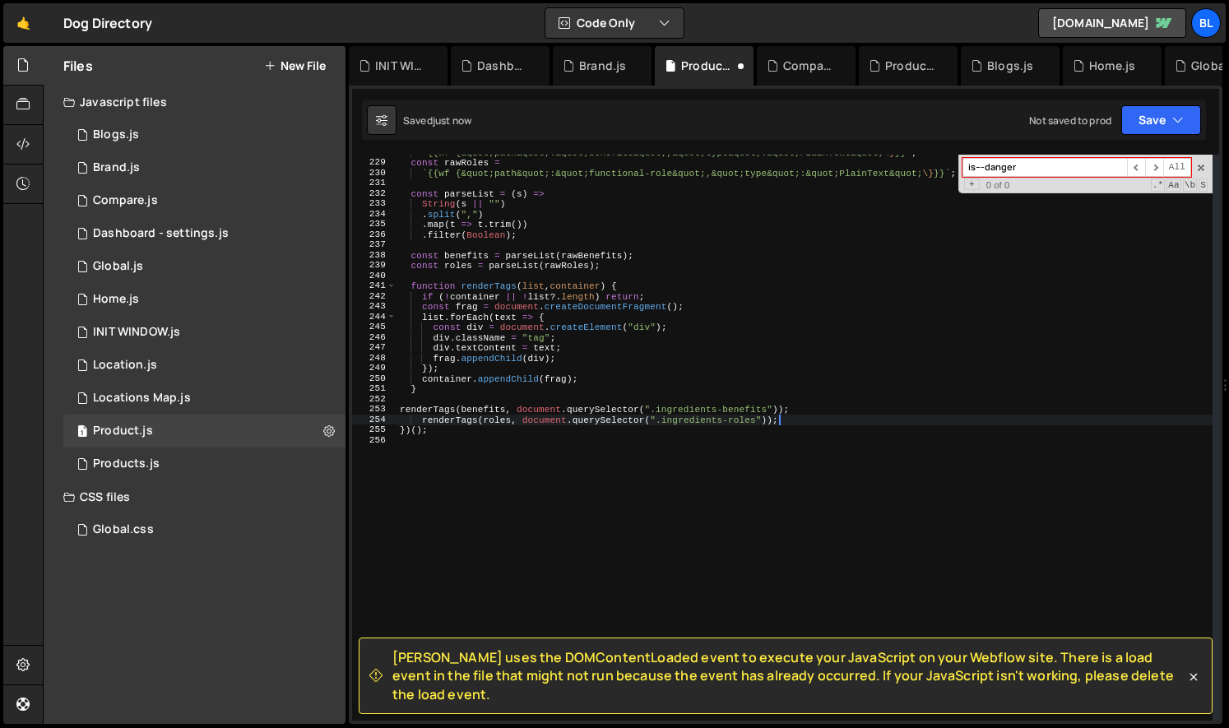
type textarea "renderTags(roles, document.querySelector(".ingredients-roles"));"
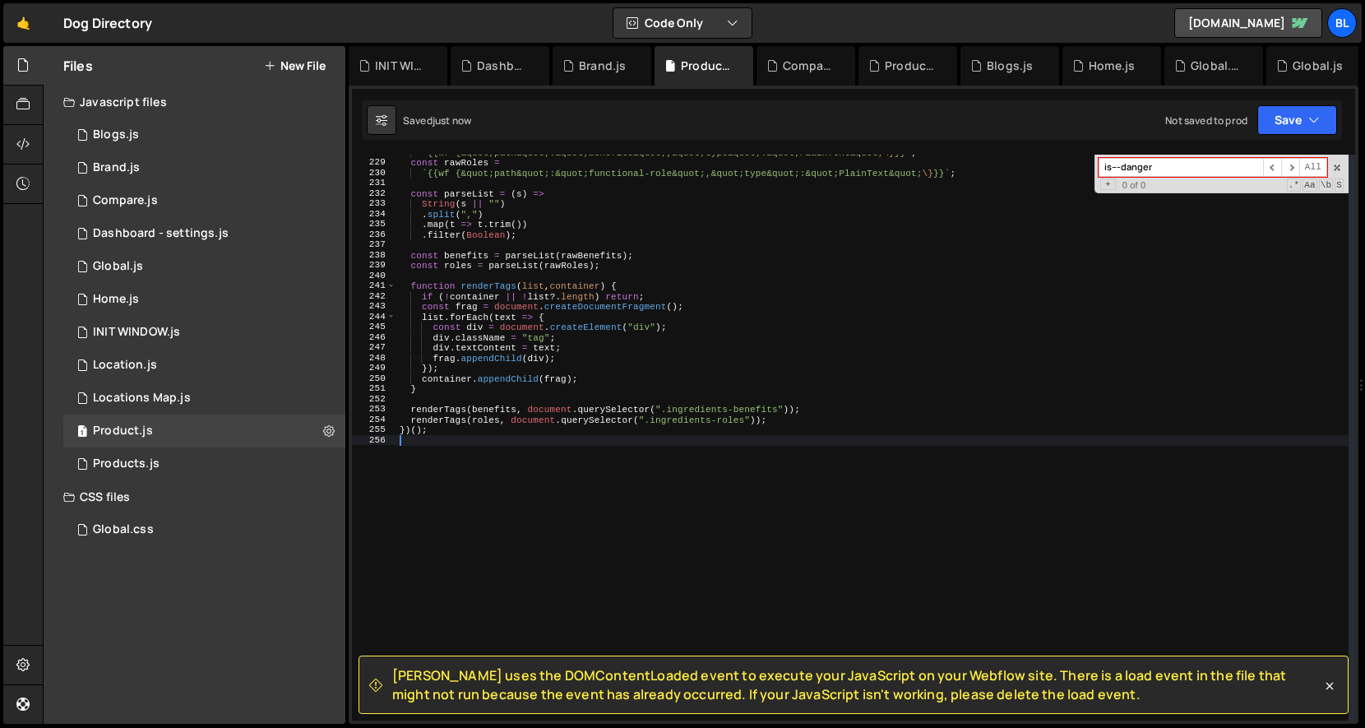
click at [537, 454] on div "` {{wf {&quot;path&quot;:&quot;benefits&quot;,&quot;type&quot;:&quot;PlainText&…" at bounding box center [872, 440] width 952 height 586
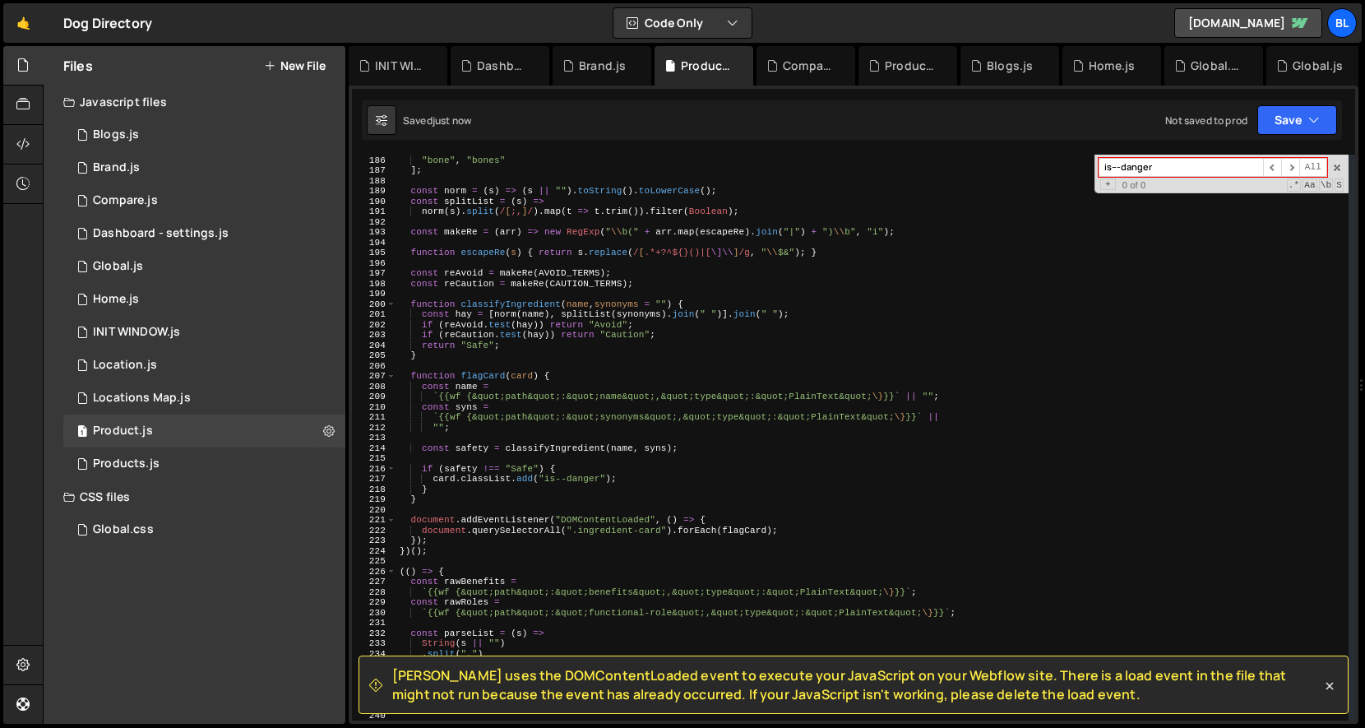
scroll to position [1902, 0]
click at [765, 532] on div ""vitamin a" , "vitamin d" , "essential oil" , "essential oils" , "bone" , "bone…" at bounding box center [872, 438] width 952 height 586
click at [840, 530] on div ""vitamin a" , "vitamin d" , "essential oil" , "essential oils" , "bone" , "bone…" at bounding box center [872, 438] width 952 height 586
click at [450, 540] on div ""vitamin a" , "vitamin d" , "essential oil" , "essential oils" , "bone" , "bone…" at bounding box center [872, 438] width 952 height 586
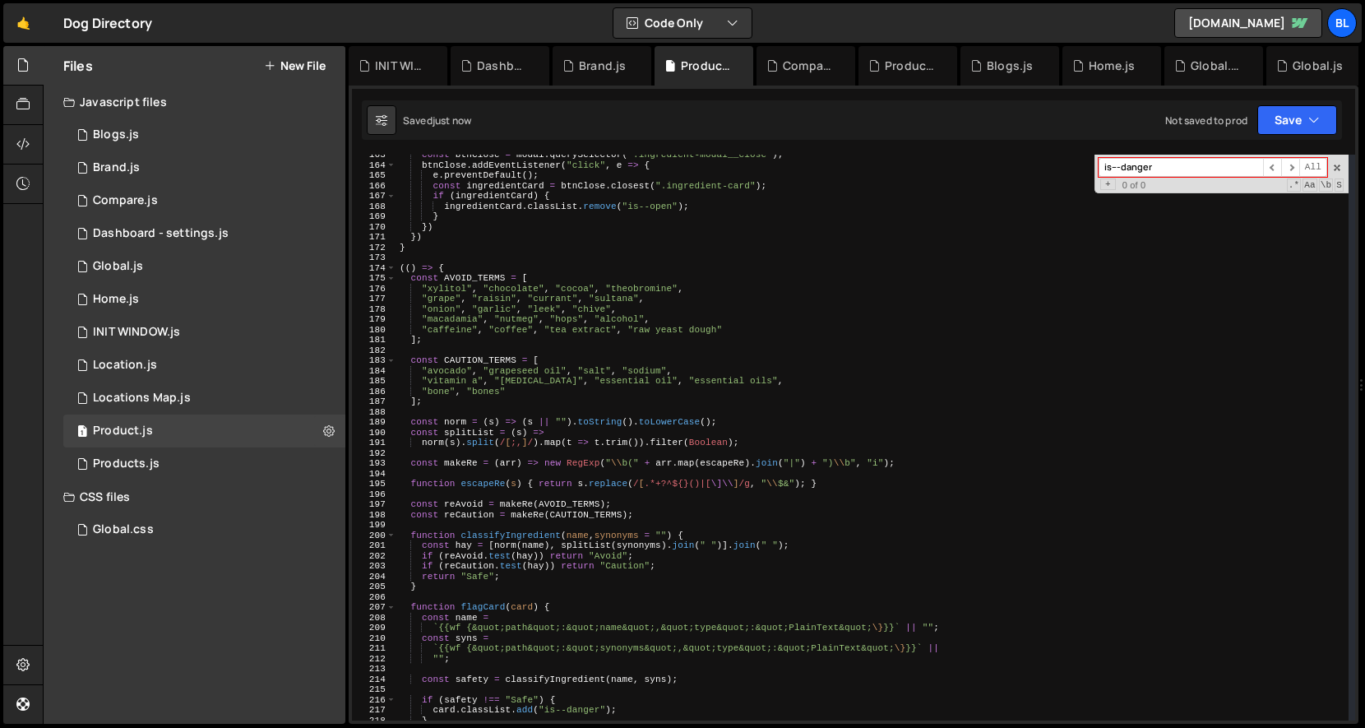
click at [439, 271] on div "const btnClose = modal . querySelector ( ".ingredient-modal__close" ) ; btnClos…" at bounding box center [872, 443] width 952 height 586
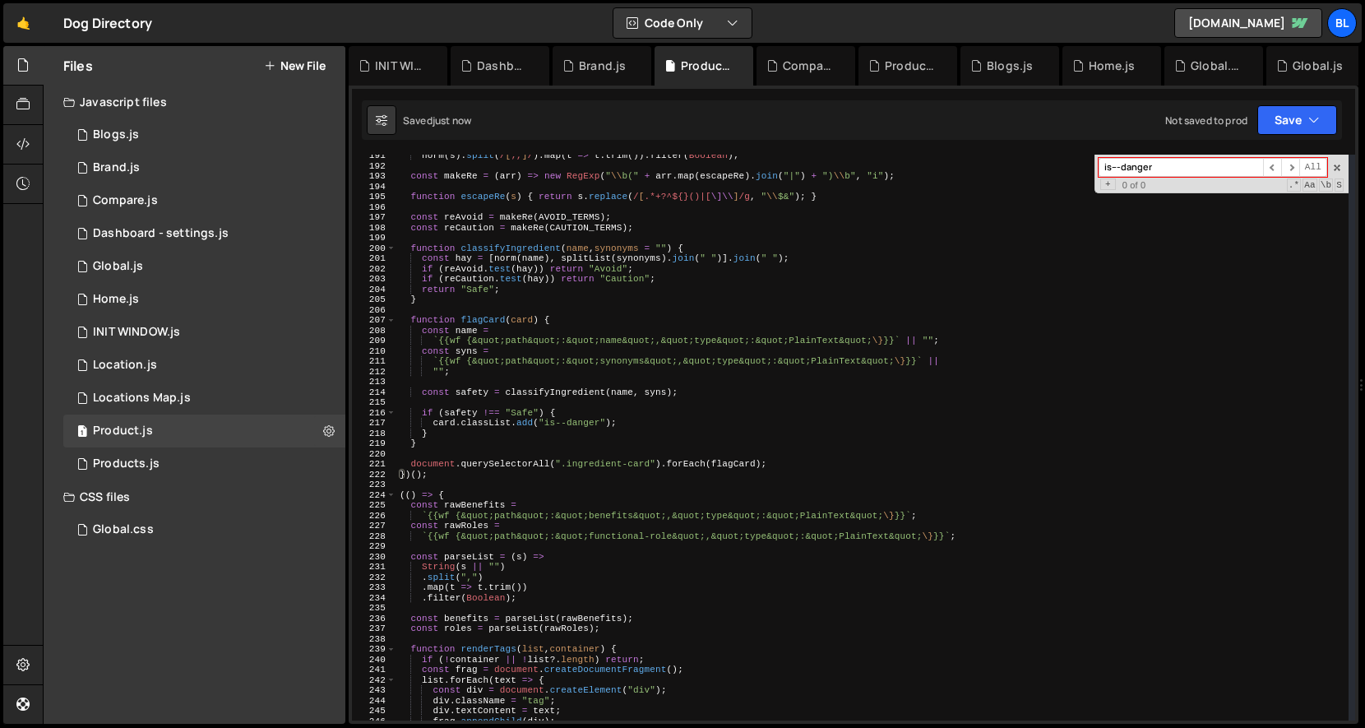
scroll to position [2324, 0]
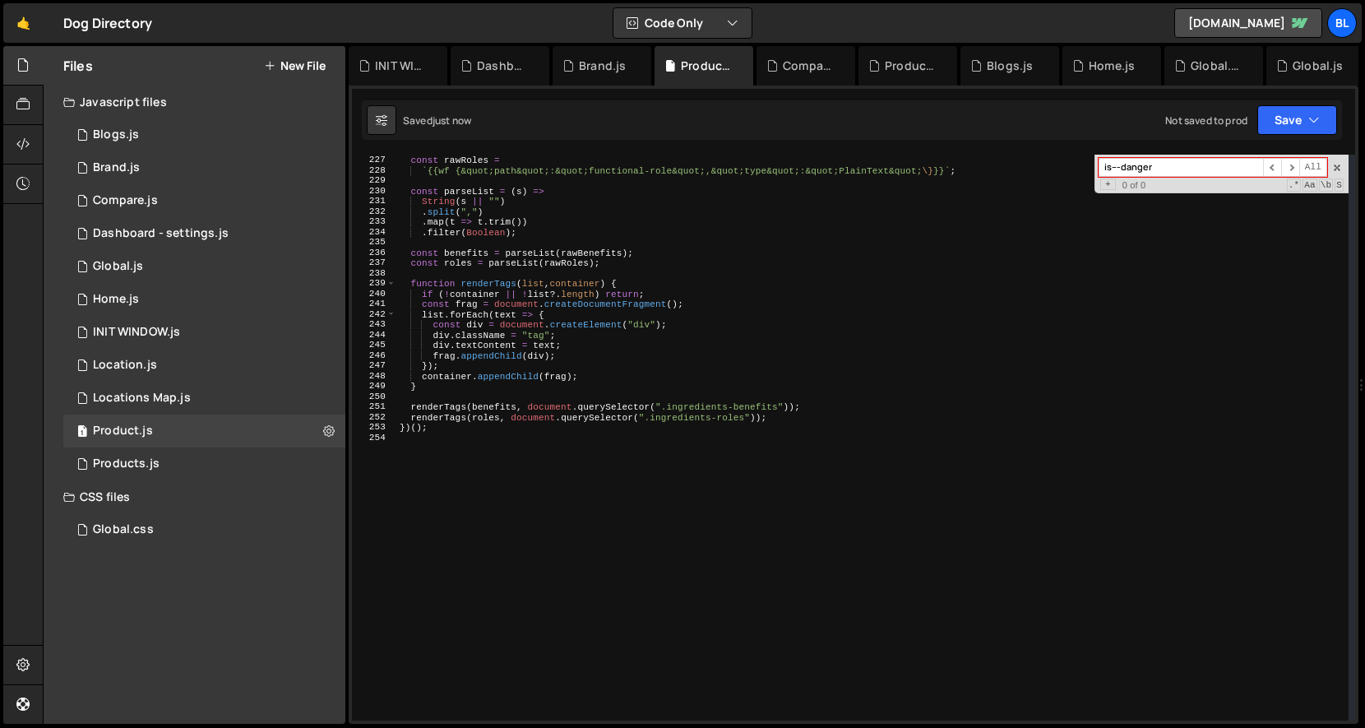
click at [429, 439] on div "` {{wf {&quot;path&quot;:&quot;benefits&quot;,&quot;type&quot;:&quot;PlainText&…" at bounding box center [872, 438] width 952 height 586
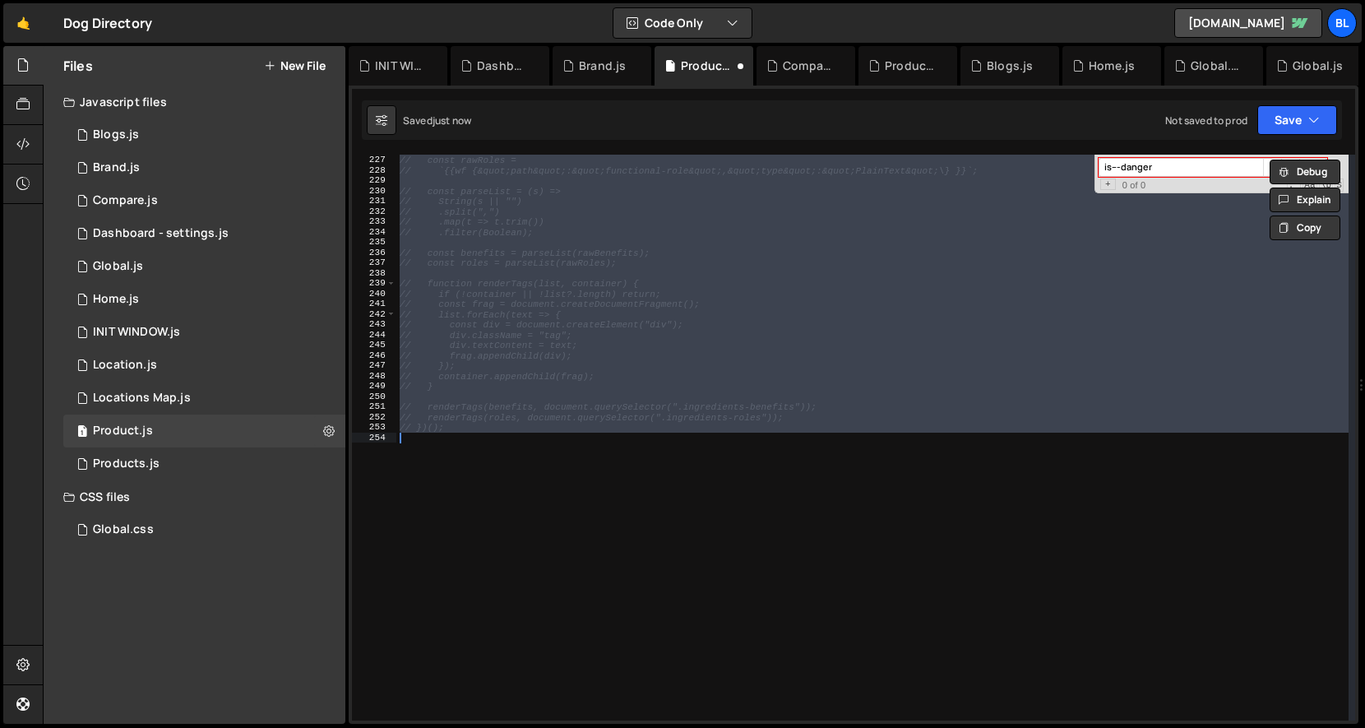
click at [623, 420] on div "// `{{wf {&quot;path&quot;:&quot;benefits&quot;,&quot;type&quot;:&quot;PlainTex…" at bounding box center [872, 438] width 952 height 586
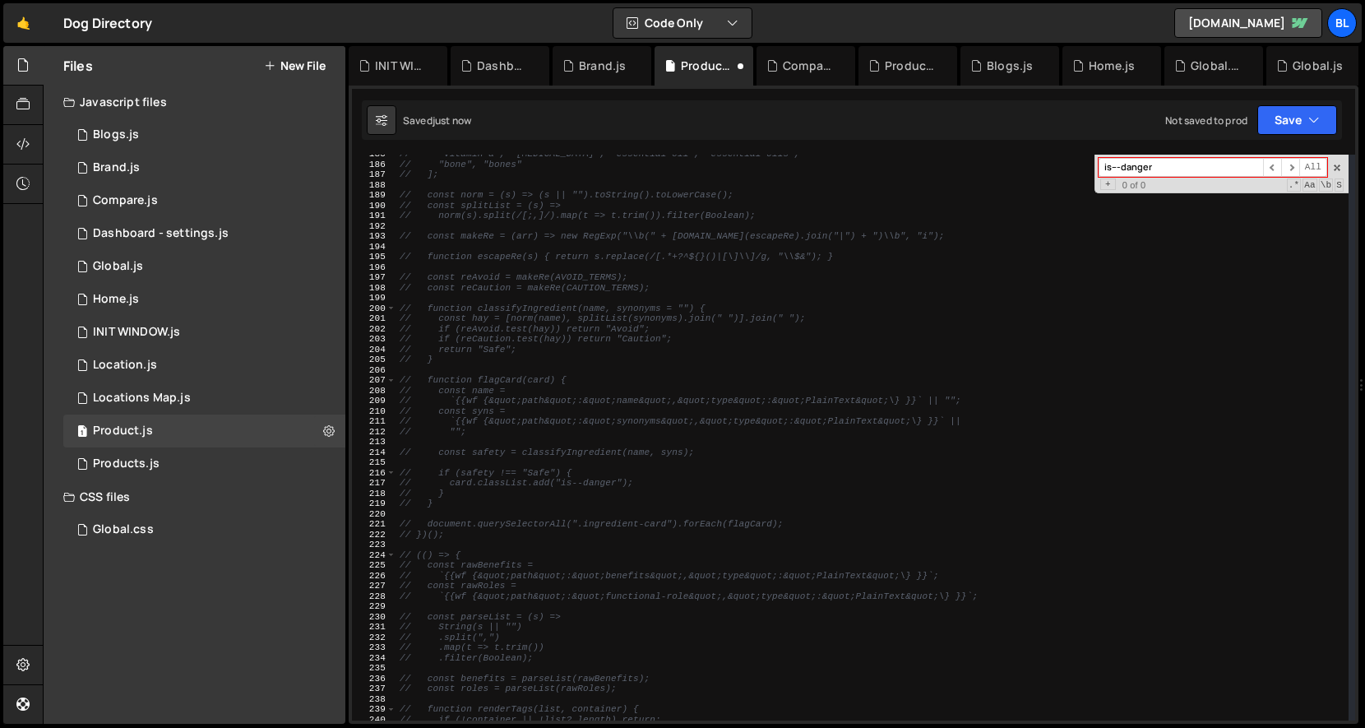
click at [621, 425] on div "// "vitamin a", "vitamin d", "essential oil", "essential oils", // "bone", "bon…" at bounding box center [872, 442] width 952 height 586
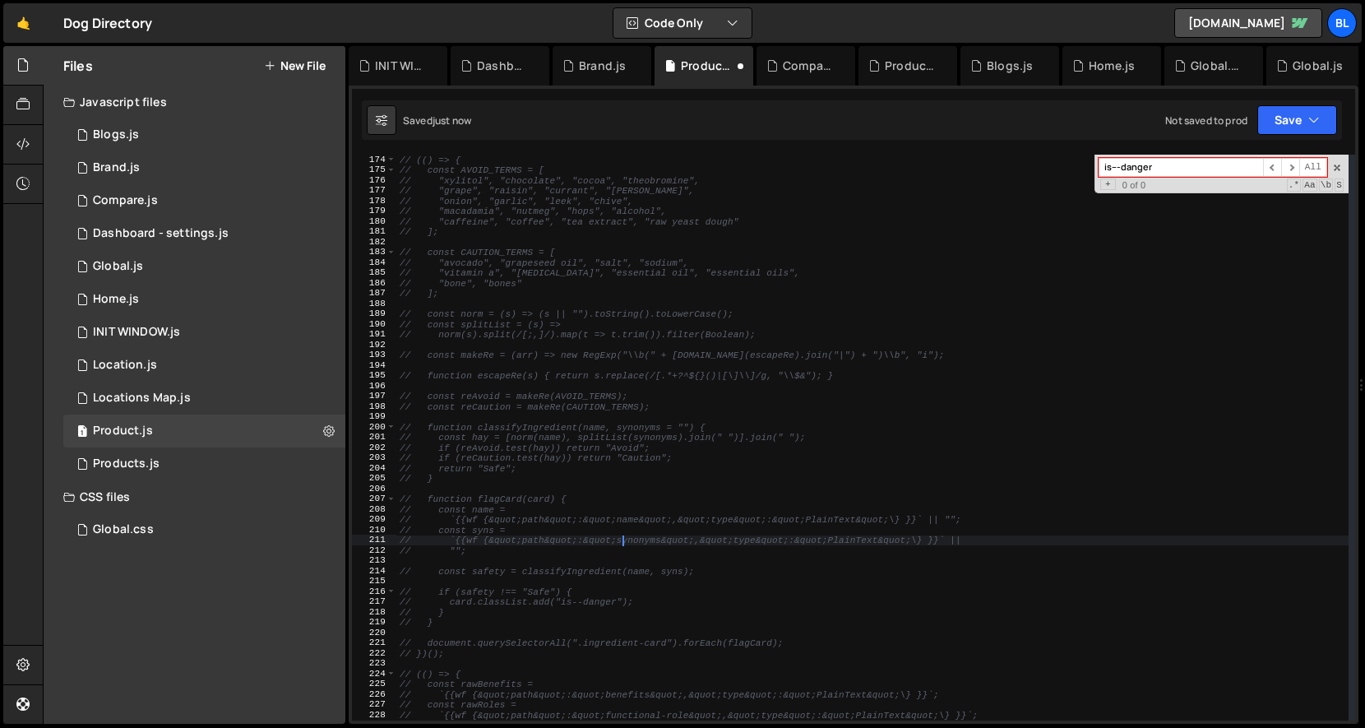
scroll to position [1779, 0]
click at [1228, 169] on div "is---danger ​ ​ All Replace All + 0 of 0 .* Aa \b S" at bounding box center [1222, 174] width 254 height 39
click at [1228, 167] on span at bounding box center [1338, 168] width 12 height 12
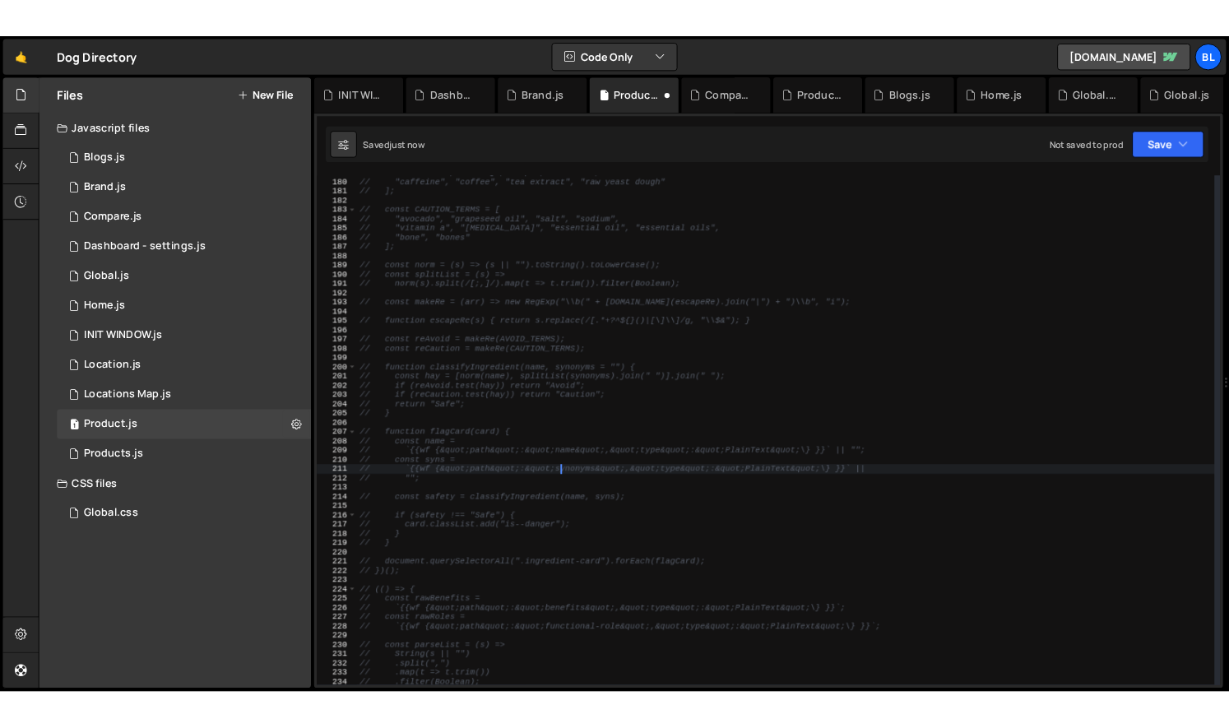
scroll to position [1838, 0]
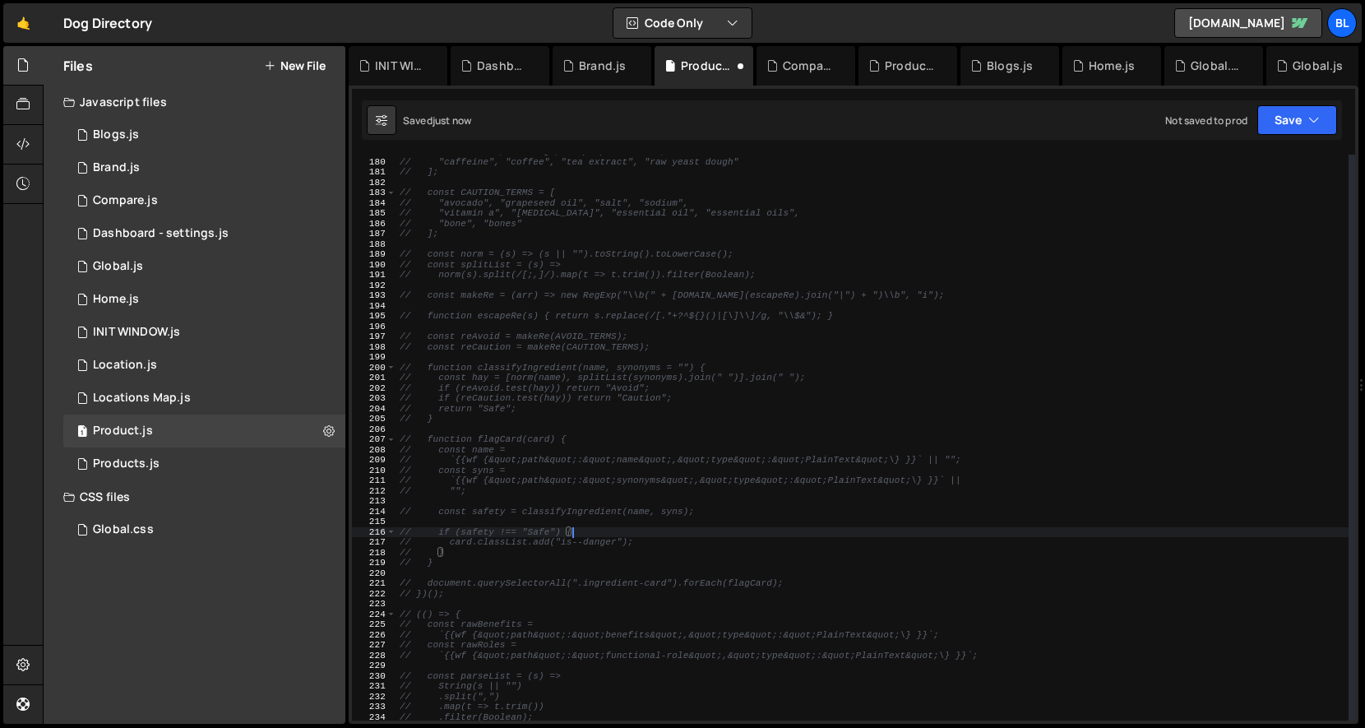
click at [587, 537] on div "// "macadamia", "nutmeg", "hops", "alcohol", // "caffeine", "coffee", "tea extr…" at bounding box center [872, 439] width 952 height 586
click at [586, 496] on div "// "macadamia", "nutmeg", "hops", "alcohol", // "caffeine", "coffee", "tea extr…" at bounding box center [872, 439] width 952 height 586
click at [577, 487] on div "// "macadamia", "nutmeg", "hops", "alcohol", // "caffeine", "coffee", "tea extr…" at bounding box center [872, 439] width 952 height 586
click at [498, 476] on div "// "macadamia", "nutmeg", "hops", "alcohol", // "caffeine", "coffee", "tea extr…" at bounding box center [872, 439] width 952 height 586
drag, startPoint x: 461, startPoint y: 461, endPoint x: 615, endPoint y: 461, distance: 154.6
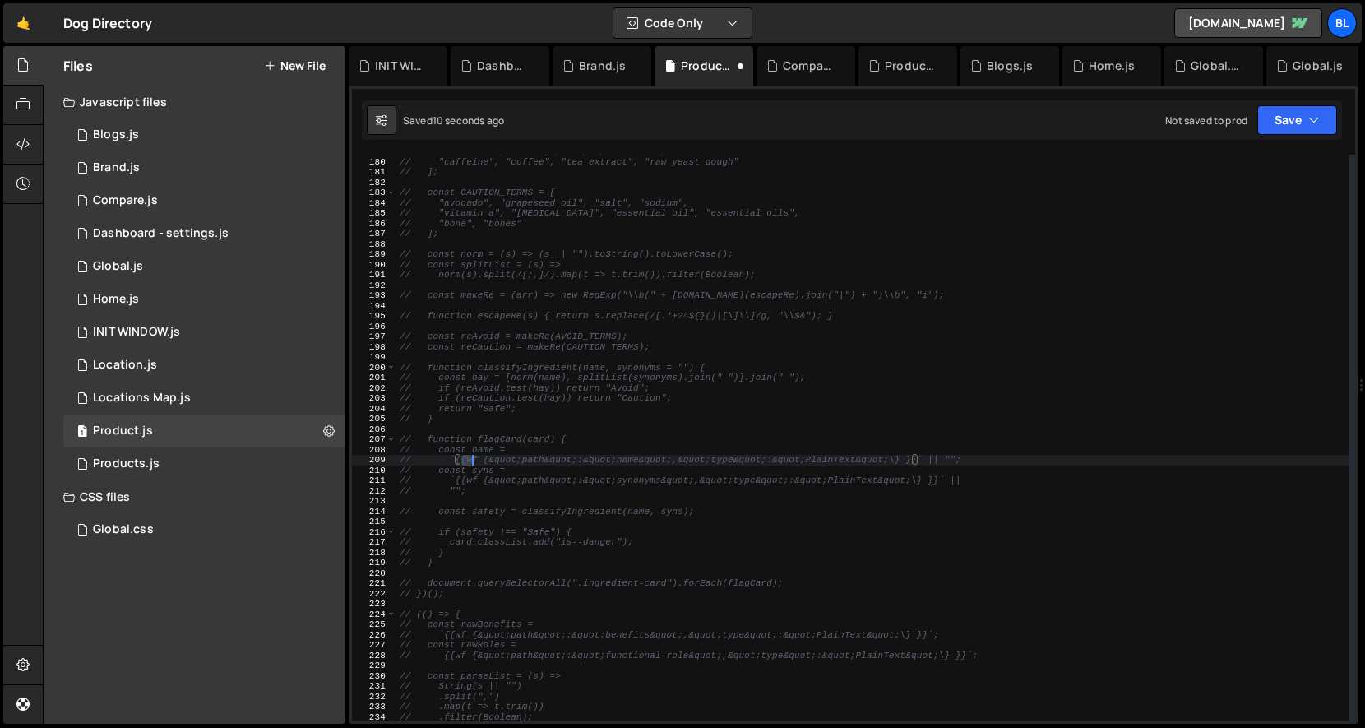
click at [615, 461] on div "// "macadamia", "nutmeg", "hops", "alcohol", // "caffeine", "coffee", "tea extr…" at bounding box center [872, 439] width 952 height 586
drag, startPoint x: 734, startPoint y: 444, endPoint x: 765, endPoint y: 450, distance: 31.0
click at [735, 444] on div "// "macadamia", "nutmeg", "hops", "alcohol", // "caffeine", "coffee", "tea extr…" at bounding box center [872, 439] width 952 height 586
type textarea "// function flagCard(card) { // const name ="
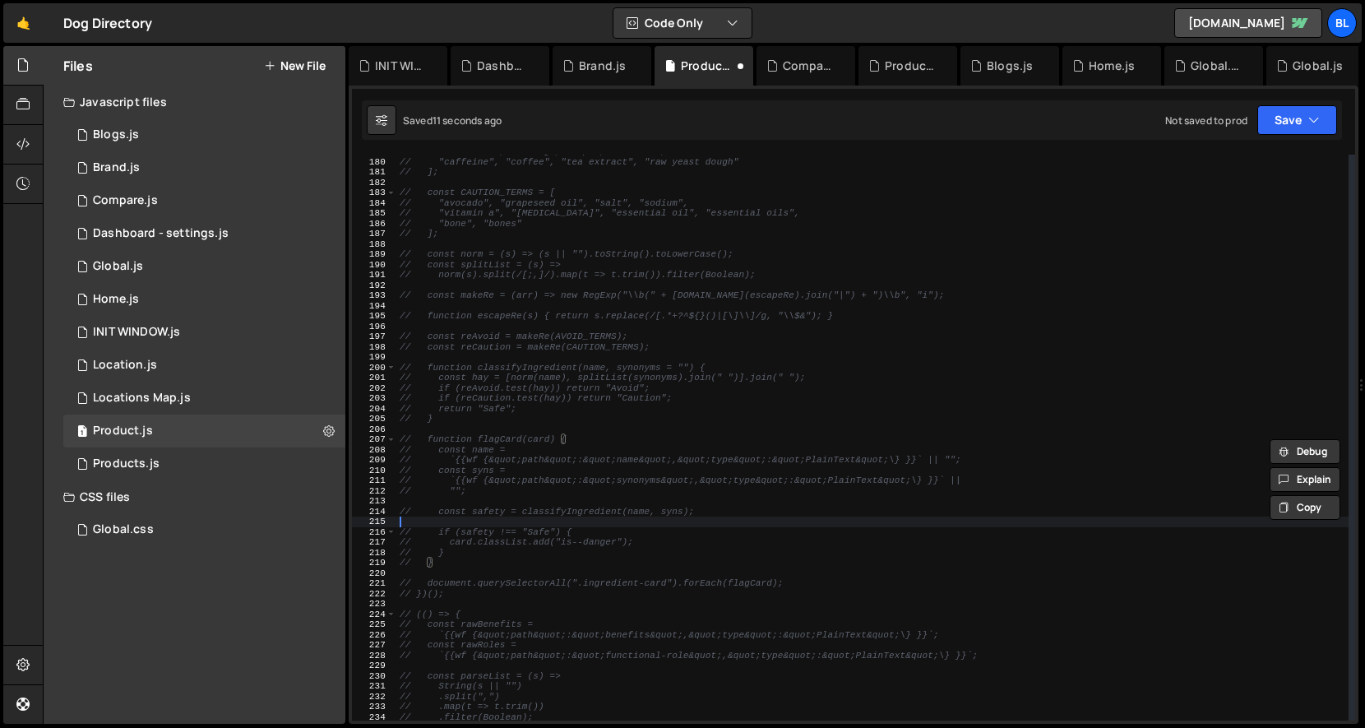
click at [870, 517] on div "// "macadamia", "nutmeg", "hops", "alcohol", // "caffeine", "coffee", "tea extr…" at bounding box center [872, 439] width 952 height 586
click at [653, 484] on div "// "macadamia", "nutmeg", "hops", "alcohol", // "caffeine", "coffee", "tea extr…" at bounding box center [872, 439] width 952 height 586
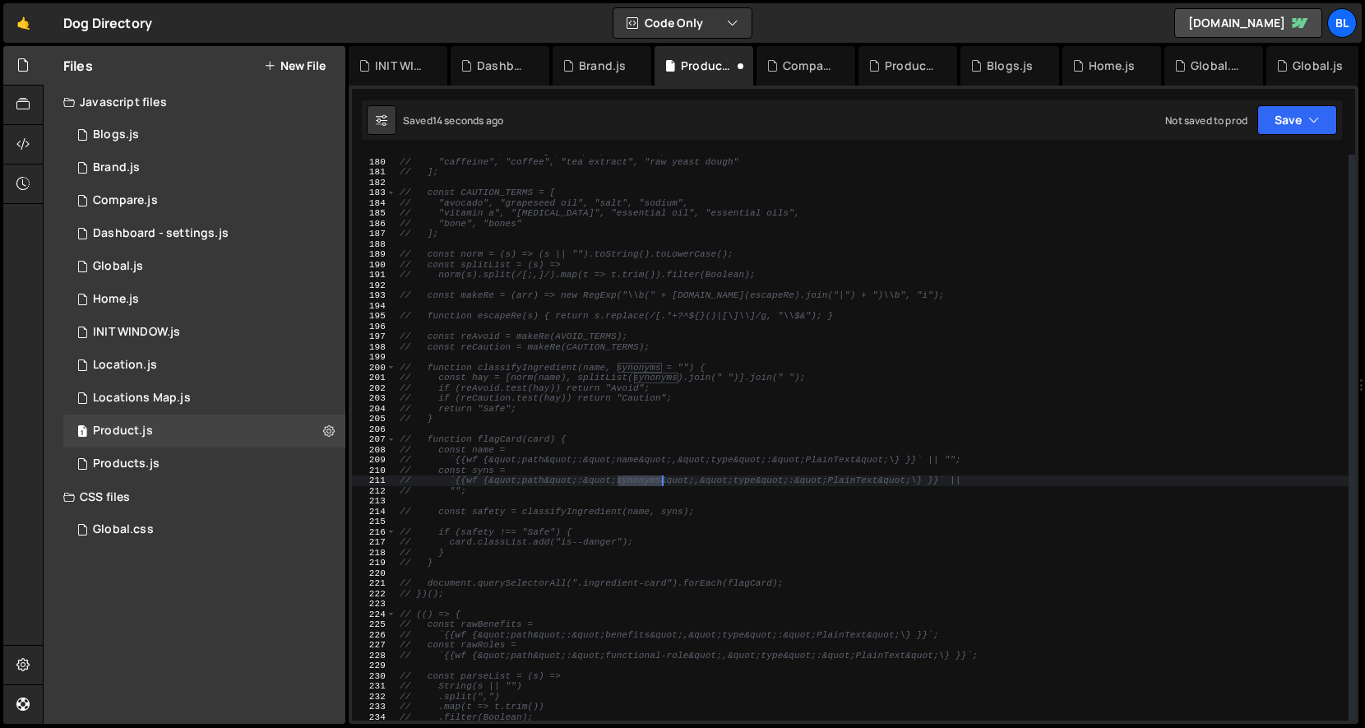
click at [653, 484] on div "// "macadamia", "nutmeg", "hops", "alcohol", // "caffeine", "coffee", "tea extr…" at bounding box center [872, 439] width 952 height 586
click at [584, 509] on div "// "macadamia", "nutmeg", "hops", "alcohol", // "caffeine", "coffee", "tea extr…" at bounding box center [872, 439] width 952 height 586
click at [643, 484] on div "// "macadamia", "nutmeg", "hops", "alcohol", // "caffeine", "coffee", "tea extr…" at bounding box center [872, 439] width 952 height 586
click at [661, 443] on div "// "macadamia", "nutmeg", "hops", "alcohol", // "caffeine", "coffee", "tea extr…" at bounding box center [872, 439] width 952 height 586
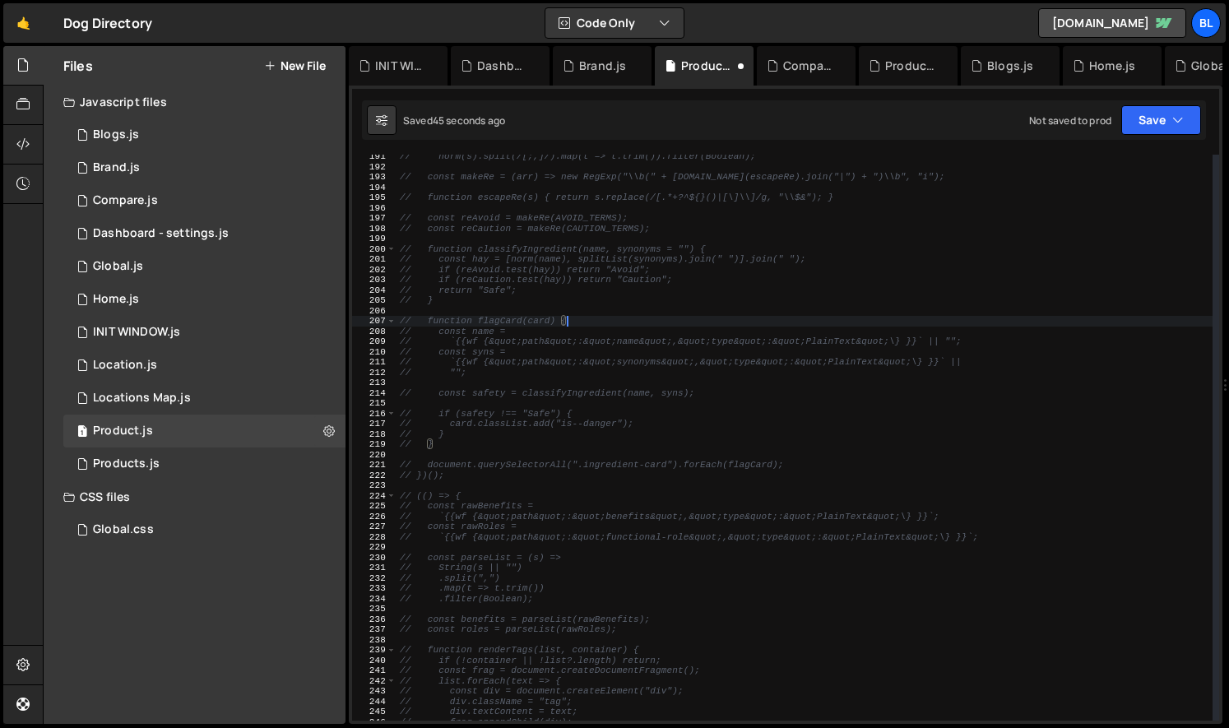
scroll to position [1957, 0]
click at [448, 478] on div "// norm(s).split(/[;,]/).map(t => t.trim()).filter(Boolean); // const makeRe = …" at bounding box center [804, 444] width 816 height 586
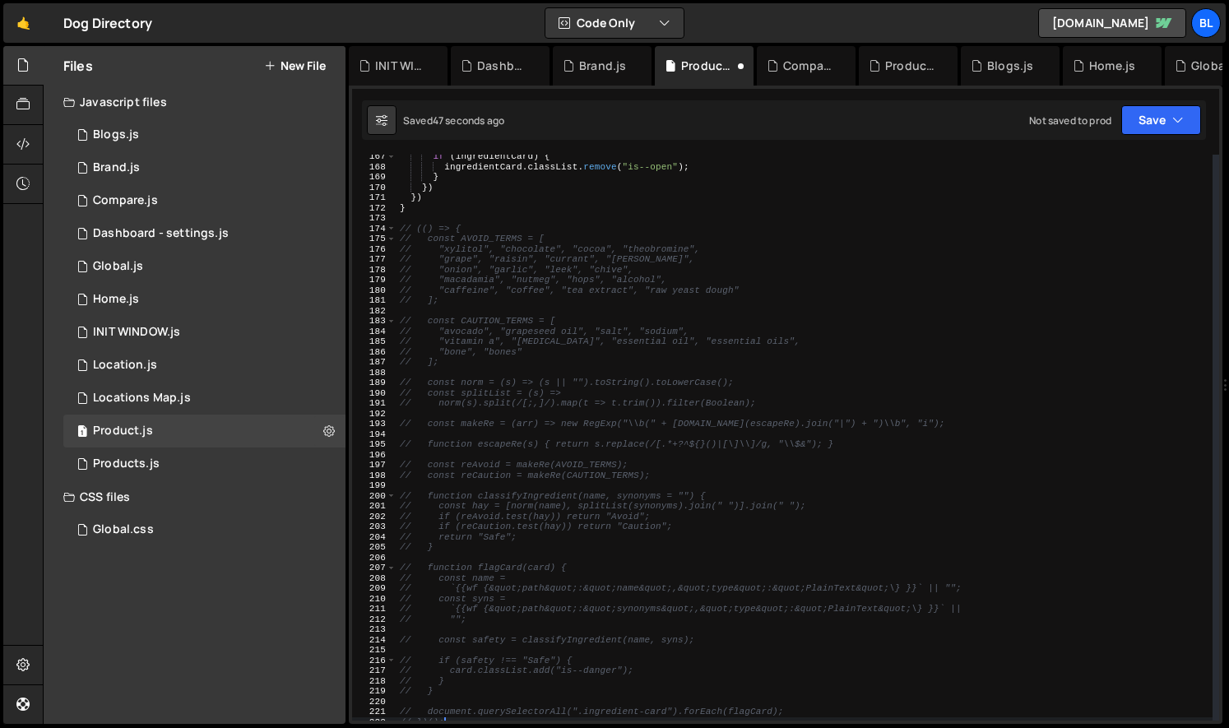
scroll to position [1651, 0]
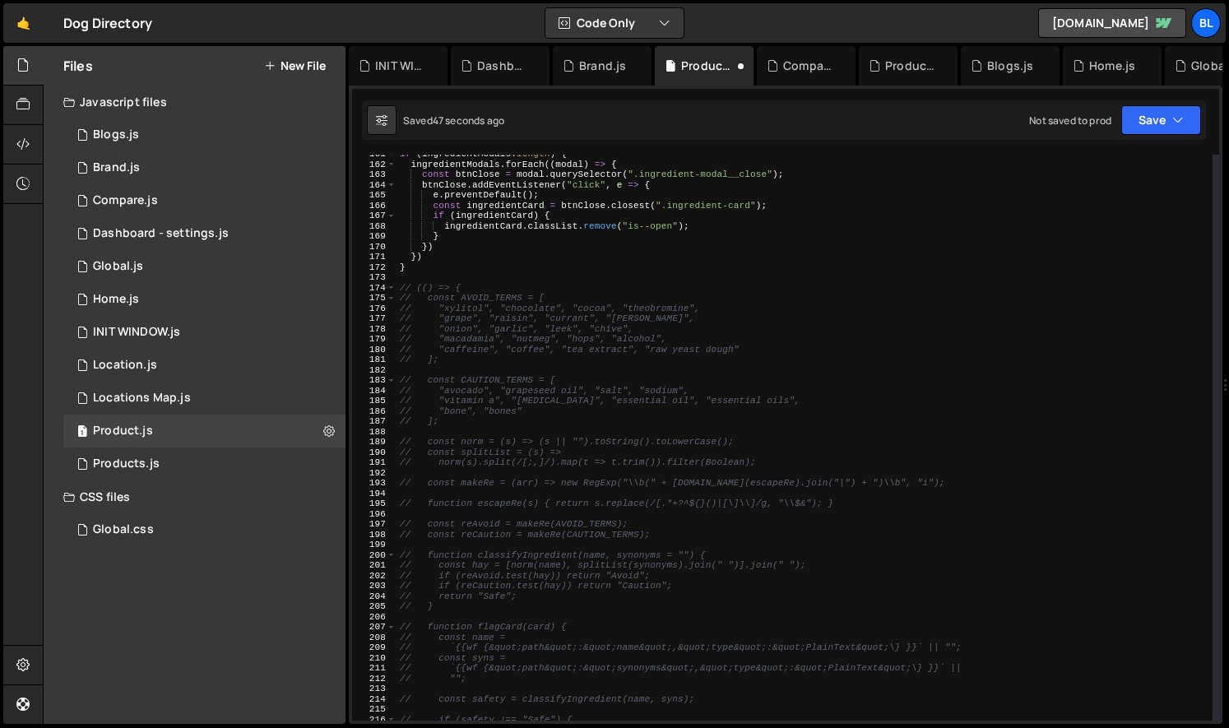
click at [453, 294] on div "if ( ingredientModals . length ) { ingredientModals . forEach (( modal ) => { c…" at bounding box center [804, 442] width 816 height 586
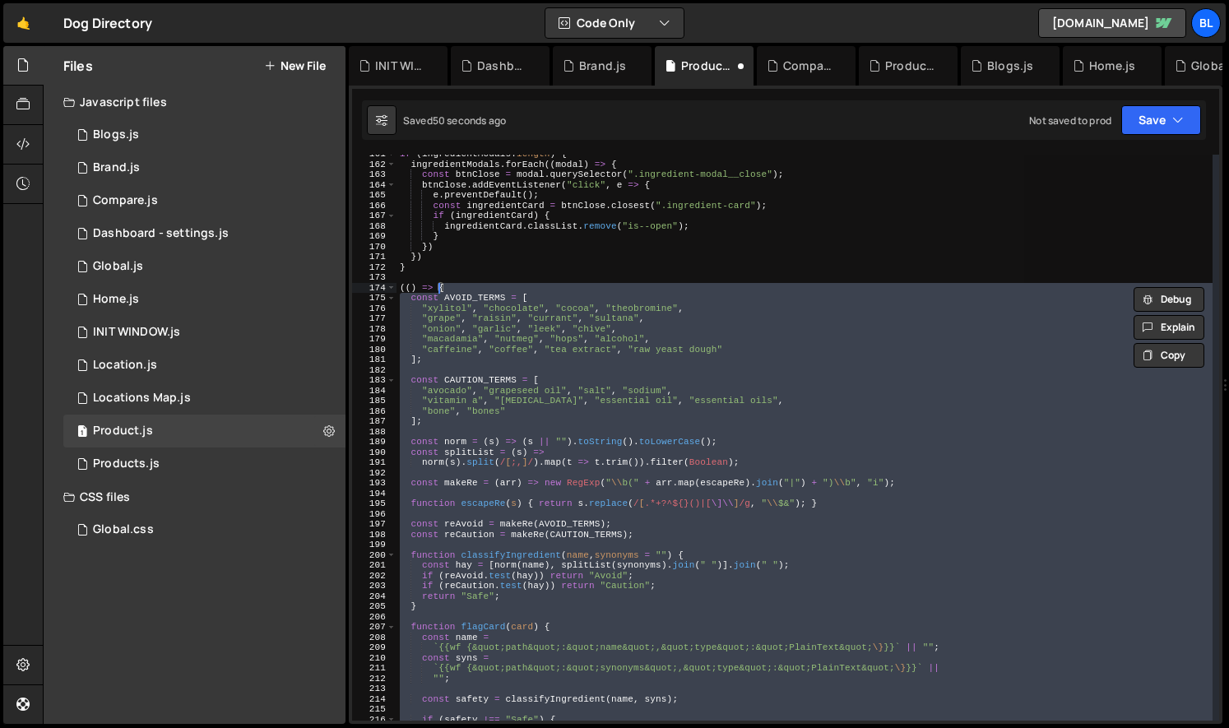
click at [665, 384] on div "if ( ingredientModals . length ) { ingredientModals . forEach (( modal ) => { c…" at bounding box center [804, 438] width 816 height 566
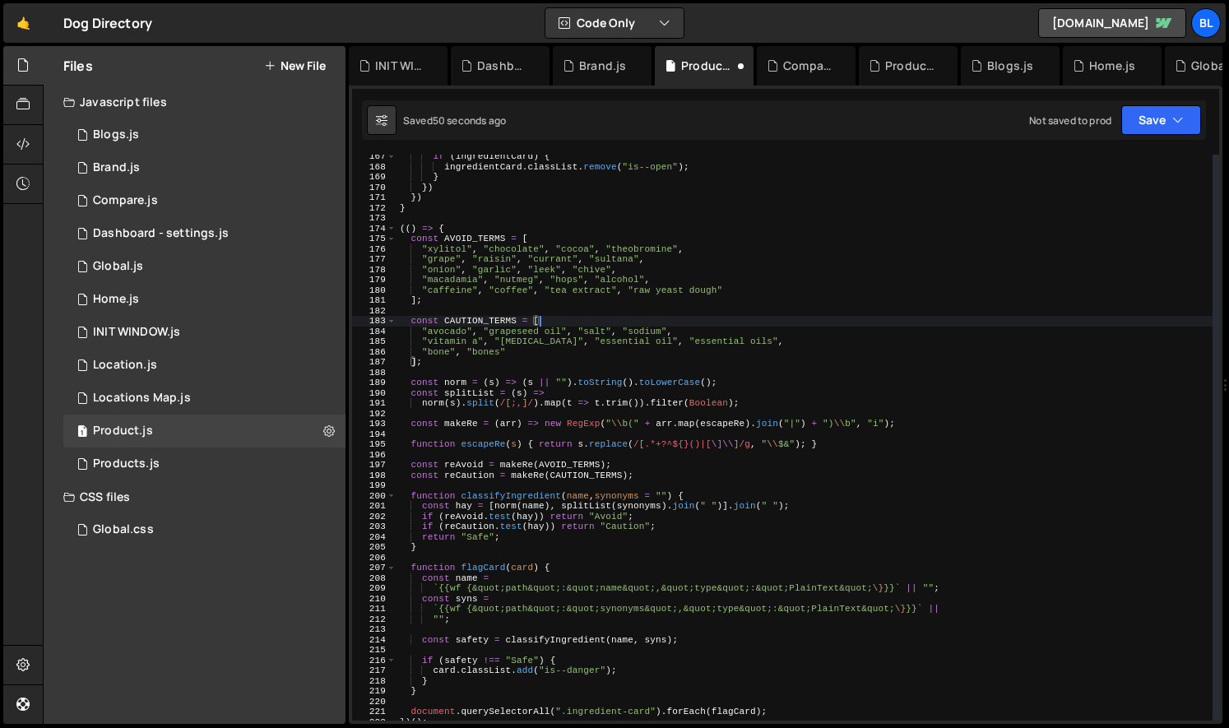
scroll to position [1710, 0]
click at [575, 429] on div "if ( ingredientCard ) { ingredientCard . classList . remove ( "is--open" ) ; } …" at bounding box center [804, 444] width 816 height 586
type textarea "const makeRe = (arr) => new RegExp("\\b(" + arr.map(escapeRe).join("|") + ")\\b…"
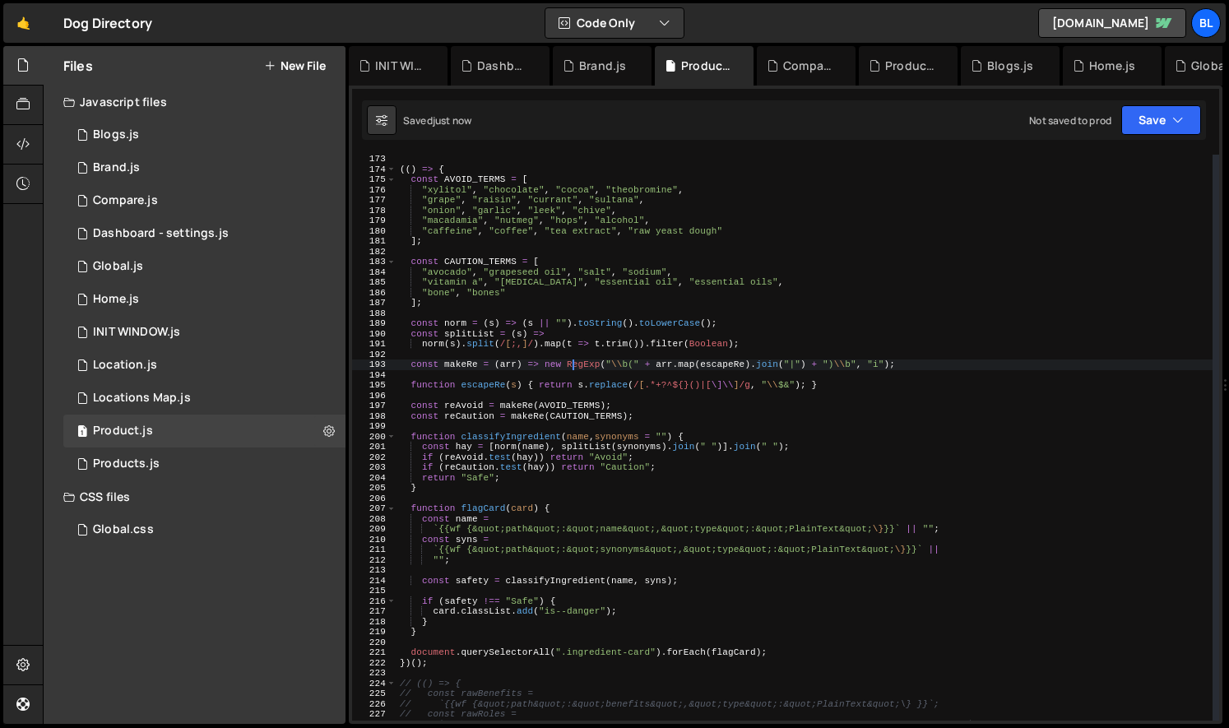
scroll to position [1769, 0]
click at [585, 494] on div "(( ) => { const AVOID_TERMS = [ "xylitol" , "chocolate" , "cocoa" , "theobromin…" at bounding box center [804, 447] width 816 height 586
click at [540, 460] on div "(( ) => { const AVOID_TERMS = [ "xylitol" , "chocolate" , "cocoa" , "theobromin…" at bounding box center [804, 447] width 816 height 586
click at [485, 468] on div "(( ) => { const AVOID_TERMS = [ "xylitol" , "chocolate" , "cocoa" , "theobromin…" at bounding box center [804, 447] width 816 height 586
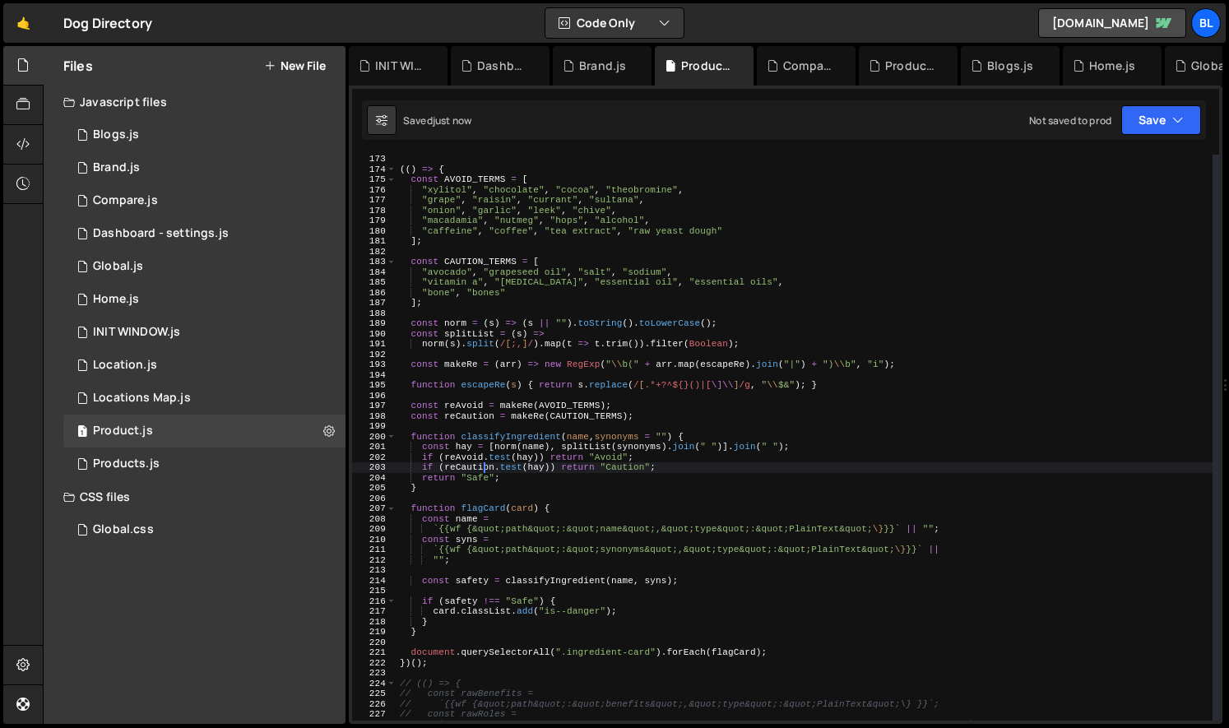
click at [489, 442] on div "(( ) => { const AVOID_TERMS = [ "xylitol" , "chocolate" , "cocoa" , "theobromin…" at bounding box center [804, 447] width 816 height 586
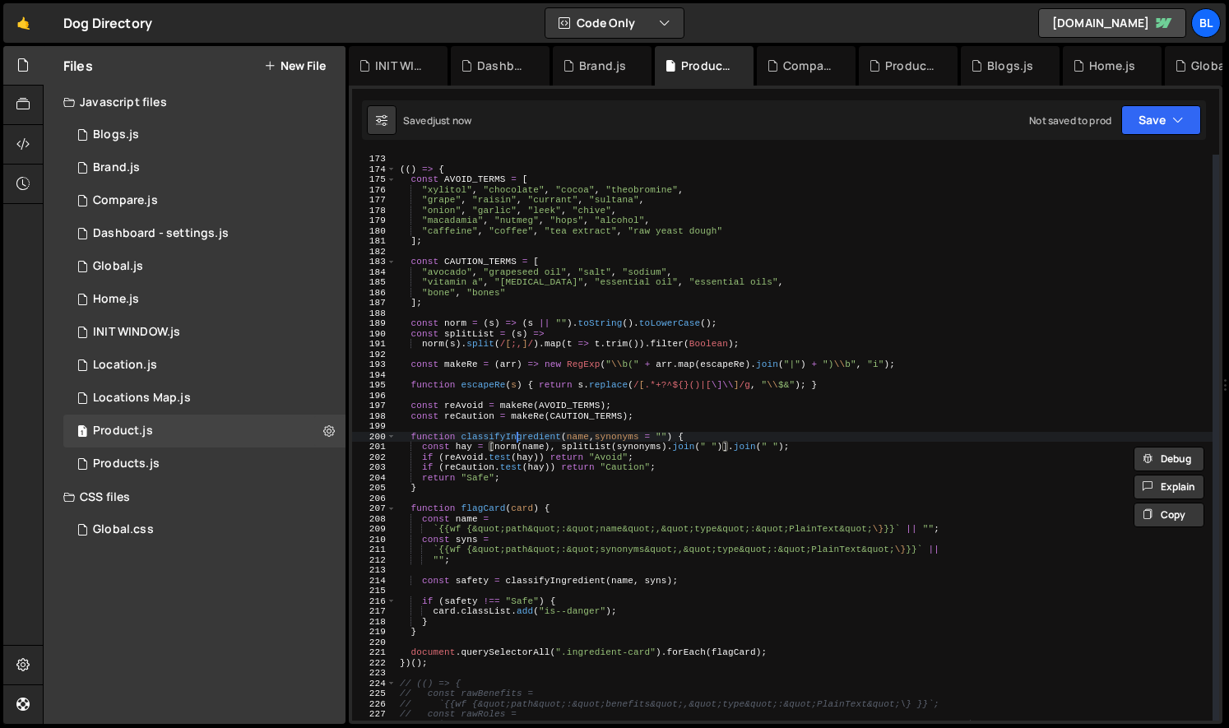
click at [517, 438] on div "(( ) => { const AVOID_TERMS = [ "xylitol" , "chocolate" , "cocoa" , "theobromin…" at bounding box center [804, 447] width 816 height 586
drag, startPoint x: 598, startPoint y: 555, endPoint x: 582, endPoint y: 571, distance: 22.7
click at [598, 555] on div "(( ) => { const AVOID_TERMS = [ "xylitol" , "chocolate" , "cocoa" , "theobromin…" at bounding box center [804, 447] width 816 height 586
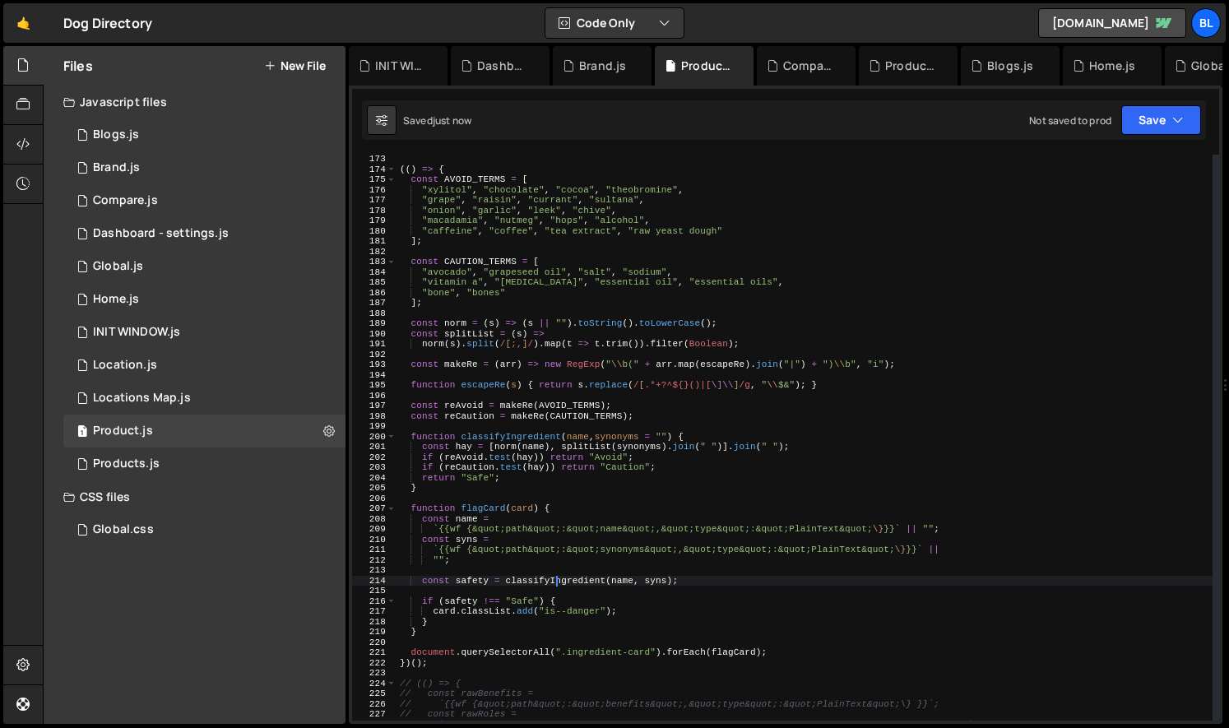
click at [554, 578] on div "(( ) => { const AVOID_TERMS = [ "xylitol" , "chocolate" , "cocoa" , "theobromin…" at bounding box center [804, 447] width 816 height 586
click at [553, 578] on div "(( ) => { const AVOID_TERMS = [ "xylitol" , "chocolate" , "cocoa" , "theobromin…" at bounding box center [804, 447] width 816 height 586
click at [493, 528] on div "(( ) => { const AVOID_TERMS = [ "xylitol" , "chocolate" , "cocoa" , "theobromin…" at bounding box center [804, 447] width 816 height 586
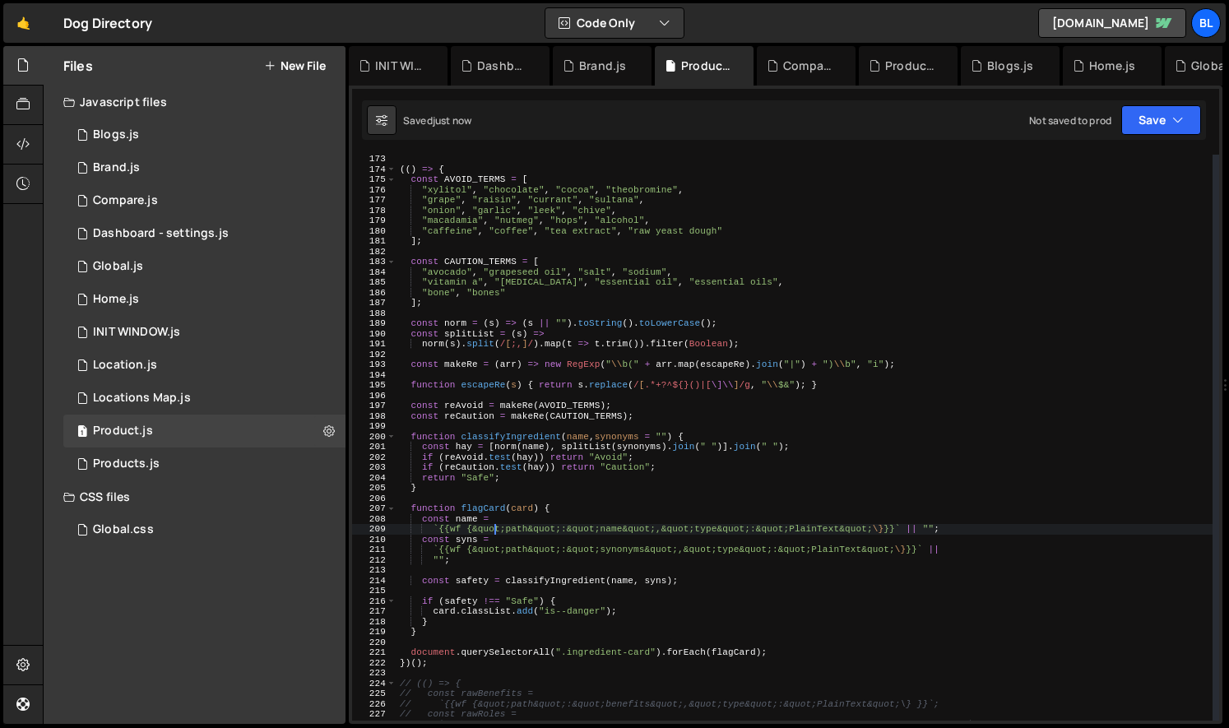
click at [475, 518] on div "(( ) => { const AVOID_TERMS = [ "xylitol" , "chocolate" , "cocoa" , "theobromin…" at bounding box center [804, 447] width 816 height 586
click at [498, 510] on div "(( ) => { const AVOID_TERMS = [ "xylitol" , "chocolate" , "cocoa" , "theobromin…" at bounding box center [804, 447] width 816 height 586
click at [497, 510] on div "(( ) => { const AVOID_TERMS = [ "xylitol" , "chocolate" , "cocoa" , "theobromin…" at bounding box center [804, 447] width 816 height 586
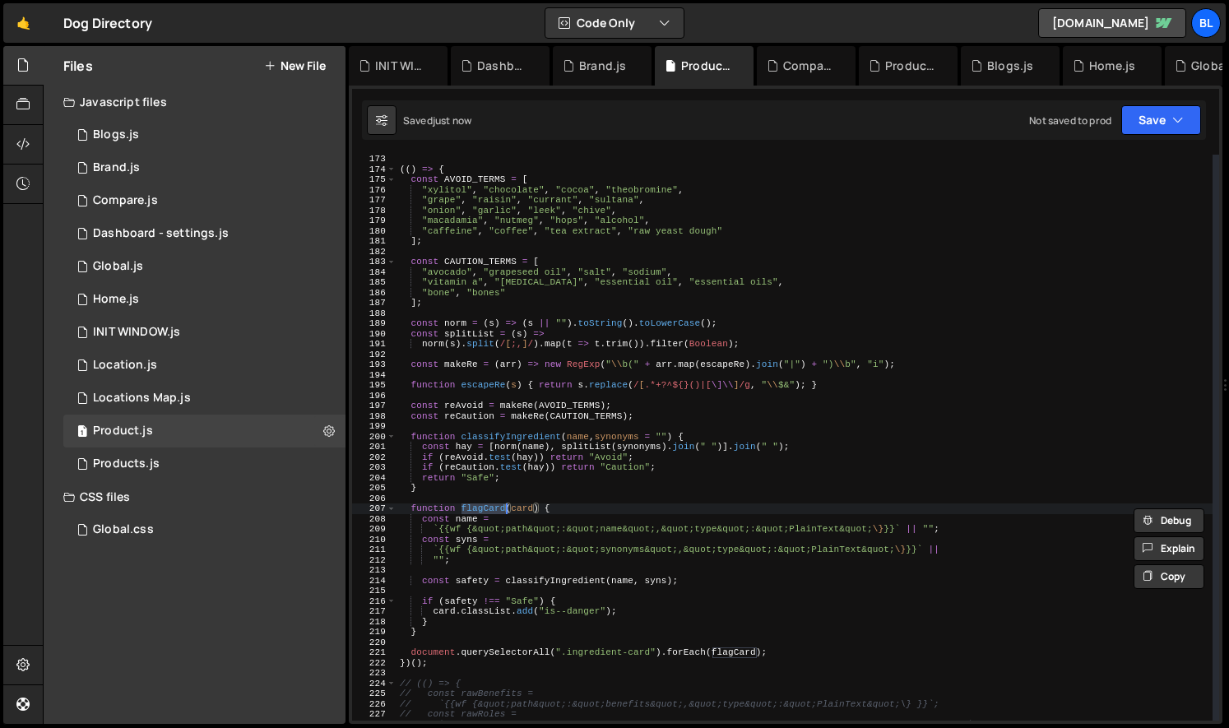
click at [458, 621] on div "(( ) => { const AVOID_TERMS = [ "xylitol" , "chocolate" , "cocoa" , "theobromin…" at bounding box center [804, 447] width 816 height 586
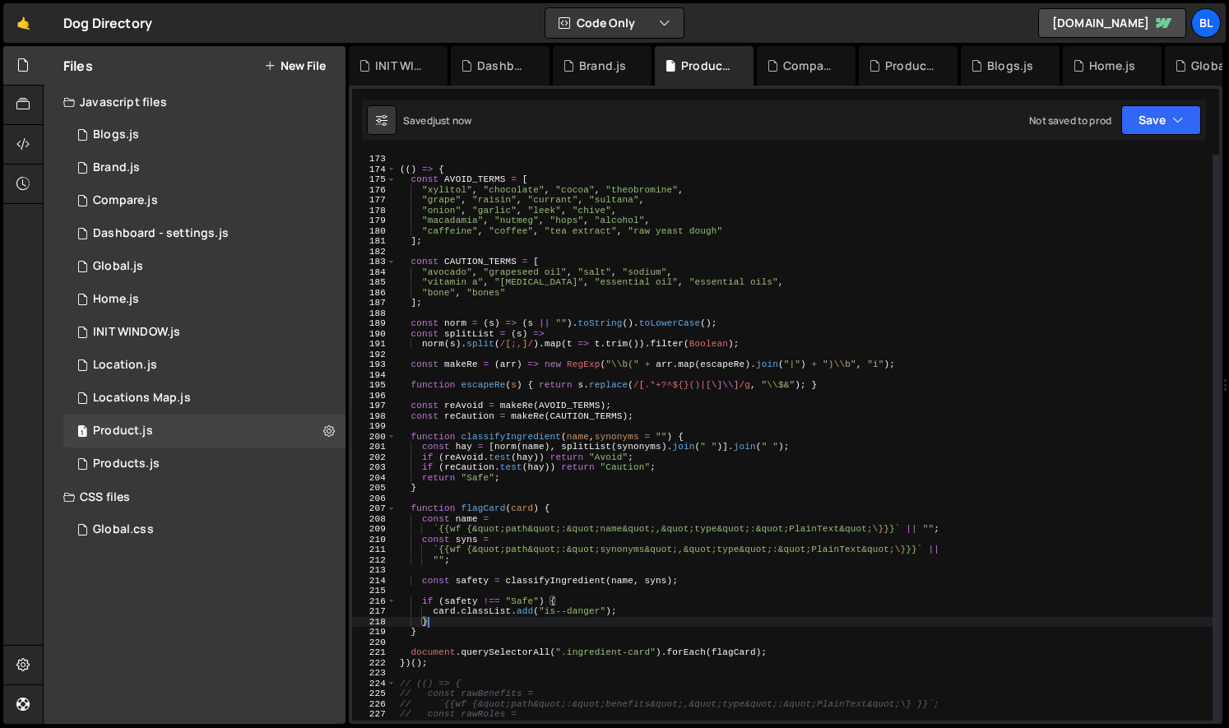
click at [480, 508] on div "(( ) => { const AVOID_TERMS = [ "xylitol" , "chocolate" , "cocoa" , "theobromin…" at bounding box center [804, 447] width 816 height 586
type textarea "function flagCard(card) {"
click at [480, 508] on div "(( ) => { const AVOID_TERMS = [ "xylitol" , "chocolate" , "cocoa" , "theobromin…" at bounding box center [804, 447] width 816 height 586
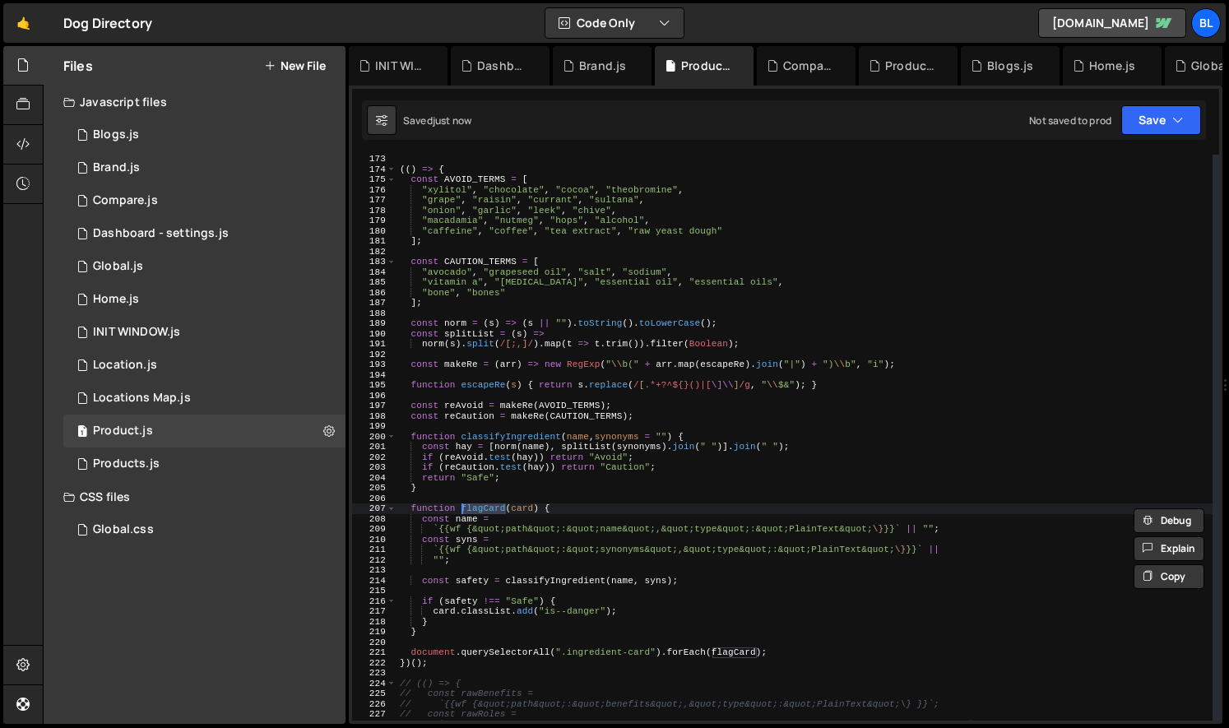
scroll to position [1828, 0]
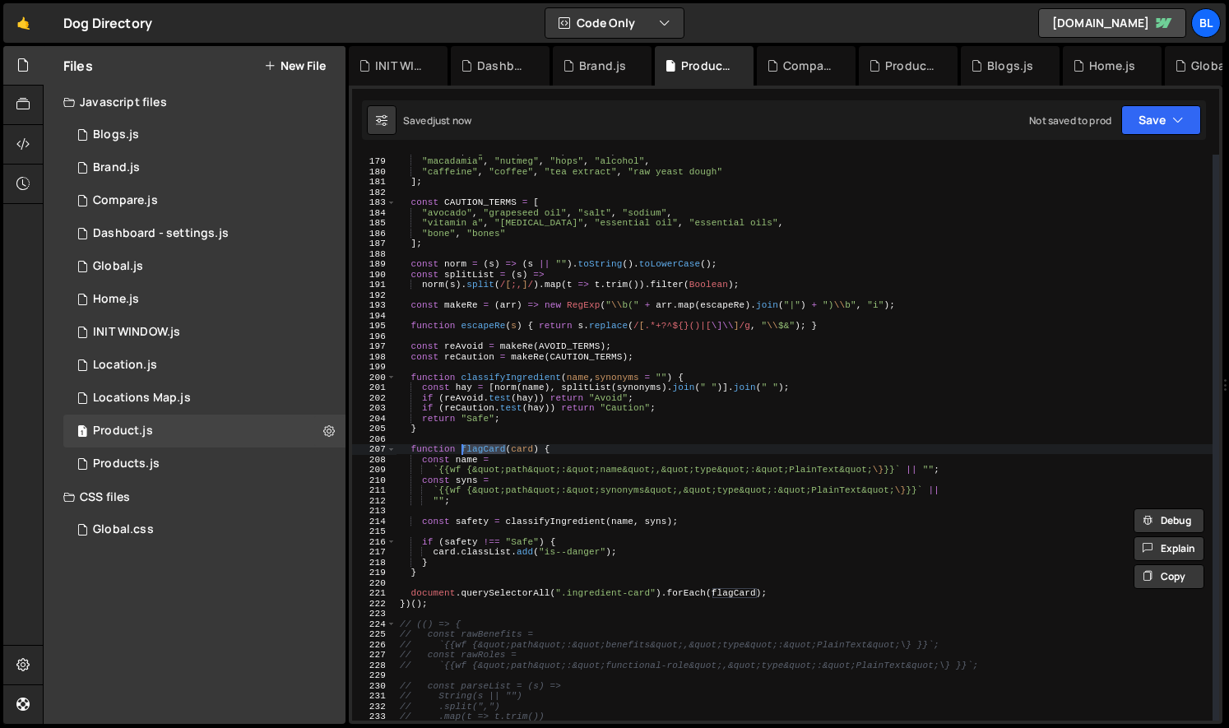
click at [708, 611] on div ""onion" , "garlic" , "leek" , "chive" , "macadamia" , "nutmeg" , "hops" , "alco…" at bounding box center [804, 439] width 816 height 586
click at [622, 595] on div ""onion" , "garlic" , "leek" , "chive" , "macadamia" , "nutmeg" , "hops" , "alco…" at bounding box center [804, 439] width 816 height 586
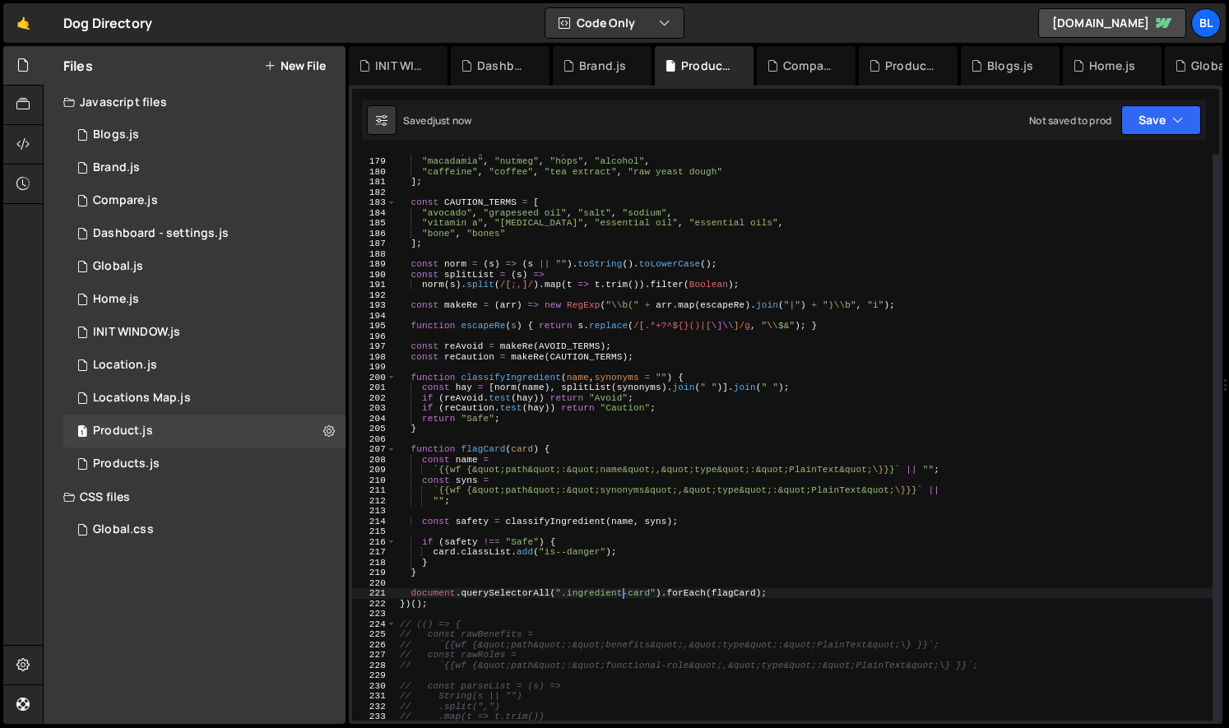
click at [709, 597] on div ""onion" , "garlic" , "leek" , "chive" , "macadamia" , "nutmeg" , "hops" , "alco…" at bounding box center [804, 439] width 816 height 586
click at [730, 598] on div ""onion" , "garlic" , "leek" , "chive" , "macadamia" , "nutmeg" , "hops" , "alco…" at bounding box center [804, 439] width 816 height 586
click at [549, 489] on div ""onion" , "garlic" , "leek" , "chive" , "macadamia" , "nutmeg" , "hops" , "alco…" at bounding box center [804, 439] width 816 height 586
drag, startPoint x: 509, startPoint y: 462, endPoint x: 604, endPoint y: 488, distance: 98.0
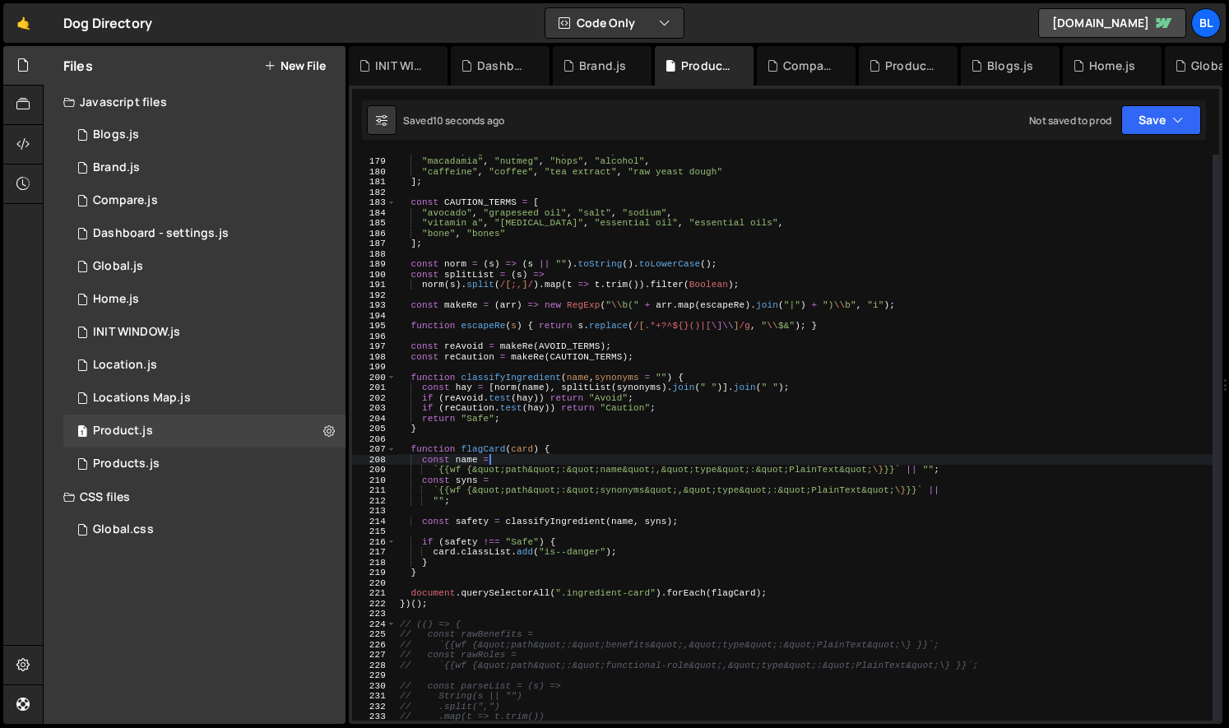
click at [510, 462] on div ""onion" , "garlic" , "leek" , "chive" , "macadamia" , "nutmeg" , "hops" , "alco…" at bounding box center [804, 439] width 816 height 586
click at [957, 470] on div ""onion" , "garlic" , "leek" , "chive" , "macadamia" , "nutmeg" , "hops" , "alco…" at bounding box center [804, 439] width 816 height 586
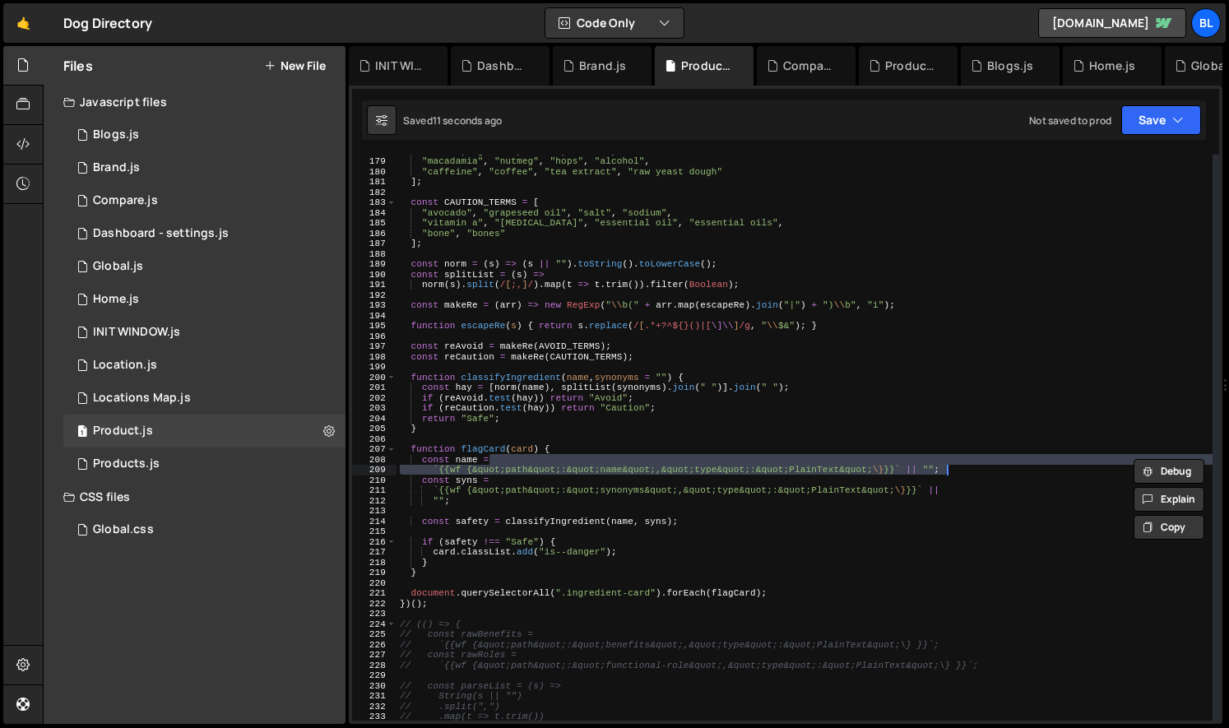
click at [894, 537] on div ""onion" , "garlic" , "leek" , "chive" , "macadamia" , "nutmeg" , "hops" , "alco…" at bounding box center [804, 439] width 816 height 586
drag, startPoint x: 908, startPoint y: 469, endPoint x: 892, endPoint y: 460, distance: 18.1
click at [892, 460] on div ""onion" , "garlic" , "leek" , "chive" , "macadamia" , "nutmeg" , "hops" , "alco…" at bounding box center [804, 439] width 816 height 586
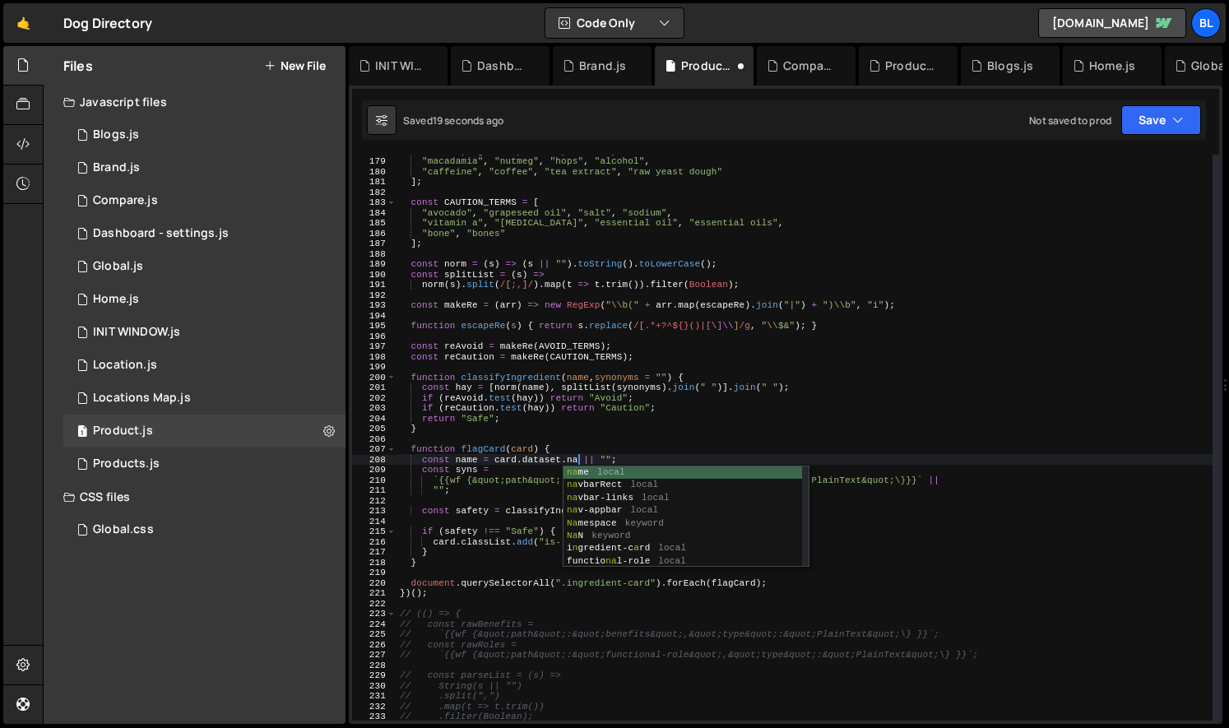
scroll to position [0, 16]
type textarea "const name = card.dataset.name || "";"
click at [466, 503] on div ""onion" , "garlic" , "leek" , "chive" , "macadamia" , "nutmeg" , "hops" , "alco…" at bounding box center [804, 439] width 816 height 586
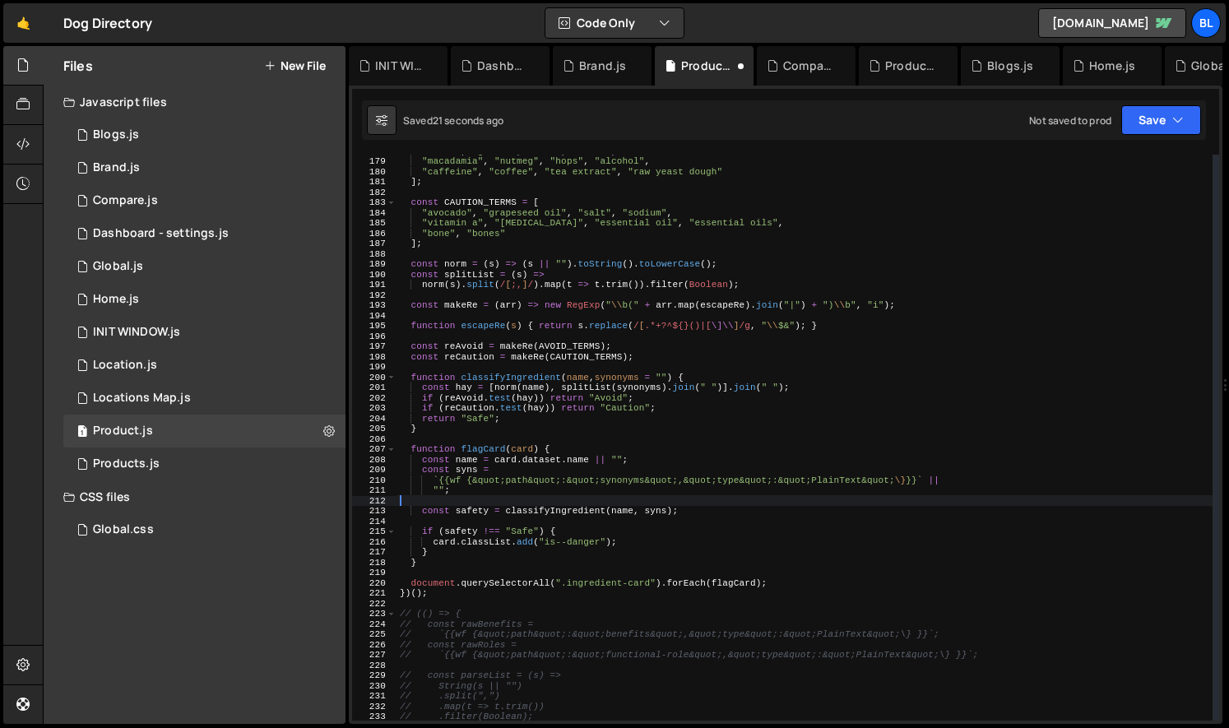
click at [632, 481] on div ""onion" , "garlic" , "leek" , "chive" , "macadamia" , "nutmeg" , "hops" , "alco…" at bounding box center [804, 439] width 816 height 586
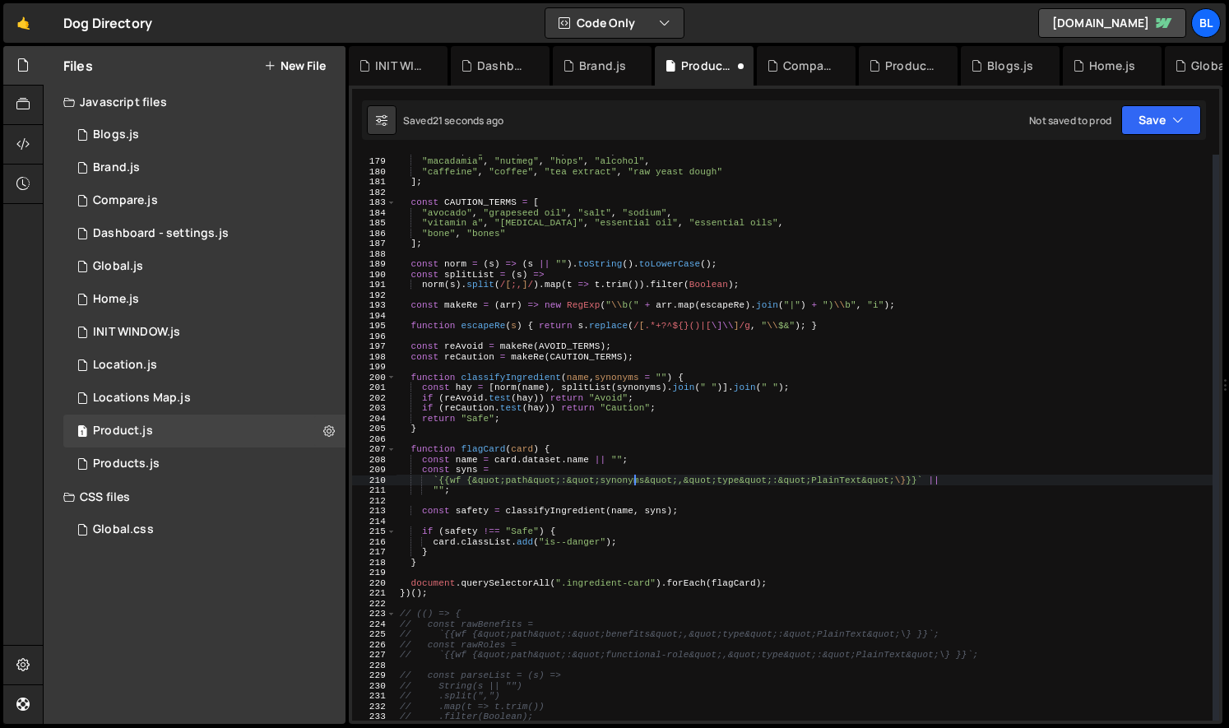
click at [632, 481] on div ""onion" , "garlic" , "leek" , "chive" , "macadamia" , "nutmeg" , "hops" , "alco…" at bounding box center [804, 439] width 816 height 586
click at [531, 471] on div ""onion" , "garlic" , "leek" , "chive" , "macadamia" , "nutmeg" , "hops" , "alco…" at bounding box center [804, 439] width 816 height 586
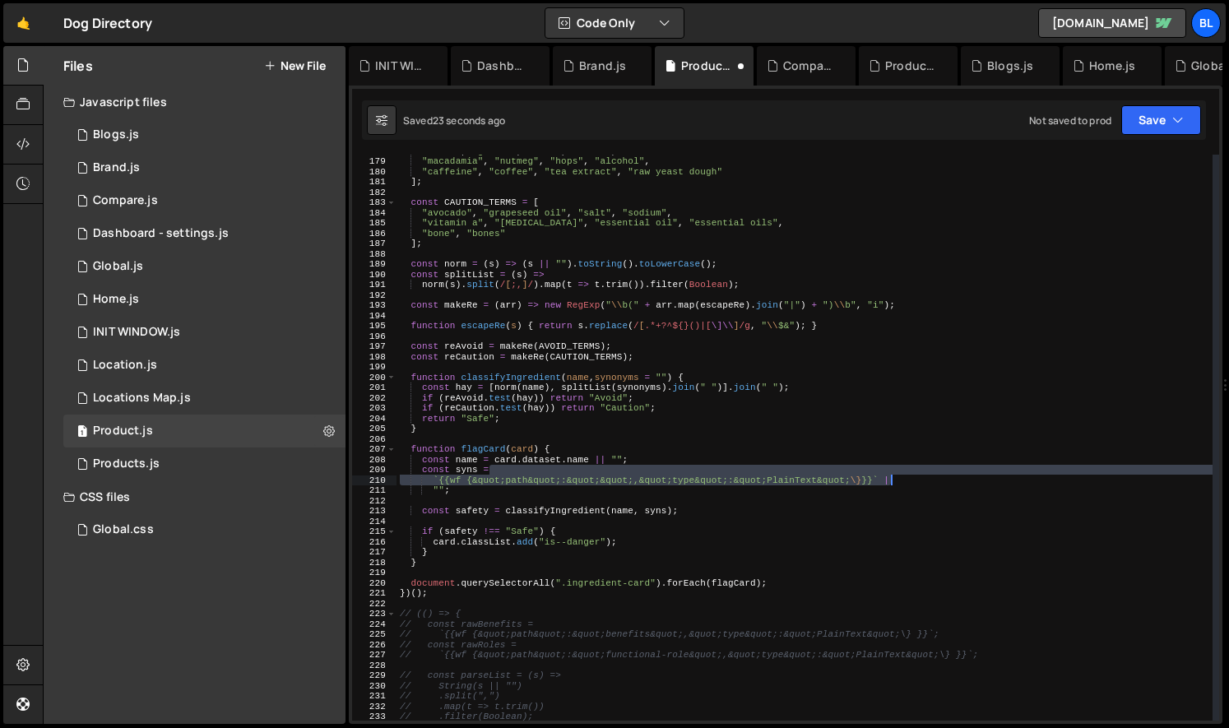
click at [888, 480] on div ""onion" , "garlic" , "leek" , "chive" , "macadamia" , "nutmeg" , "hops" , "alco…" at bounding box center [804, 439] width 816 height 586
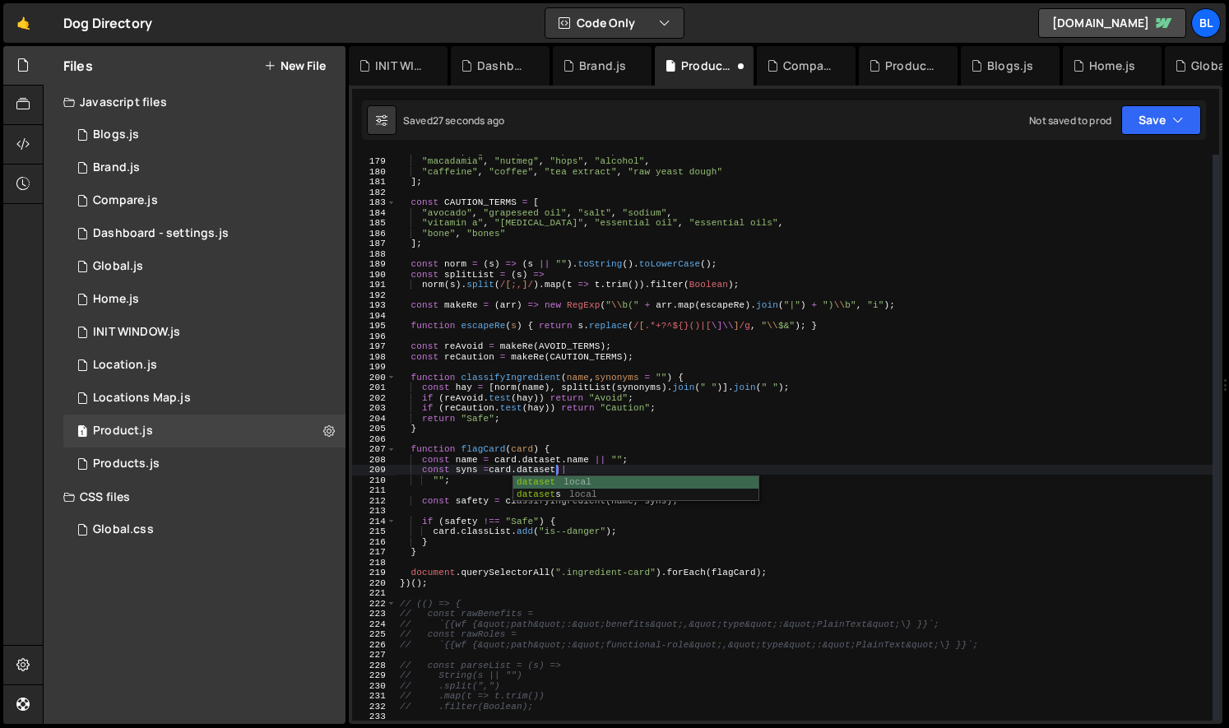
scroll to position [0, 14]
paste textarea "synonyms"
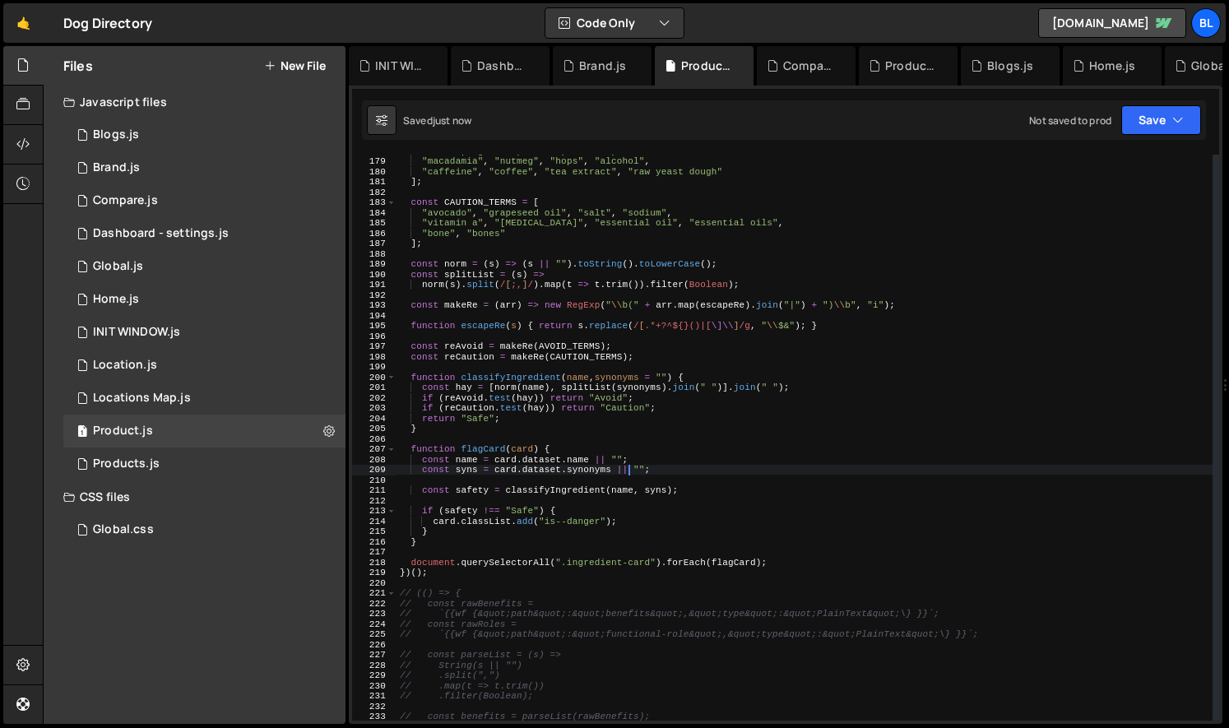
click at [723, 507] on div ""onion" , "garlic" , "leek" , "chive" , "macadamia" , "nutmeg" , "hops" , "alco…" at bounding box center [804, 439] width 816 height 586
type textarea "if (safety !== "Safe") {"
click at [539, 479] on div ""onion" , "garlic" , "leek" , "chive" , "macadamia" , "nutmeg" , "hops" , "alco…" at bounding box center [804, 439] width 816 height 586
click at [466, 465] on div ""onion" , "garlic" , "leek" , "chive" , "macadamia" , "nutmeg" , "hops" , "alco…" at bounding box center [804, 439] width 816 height 586
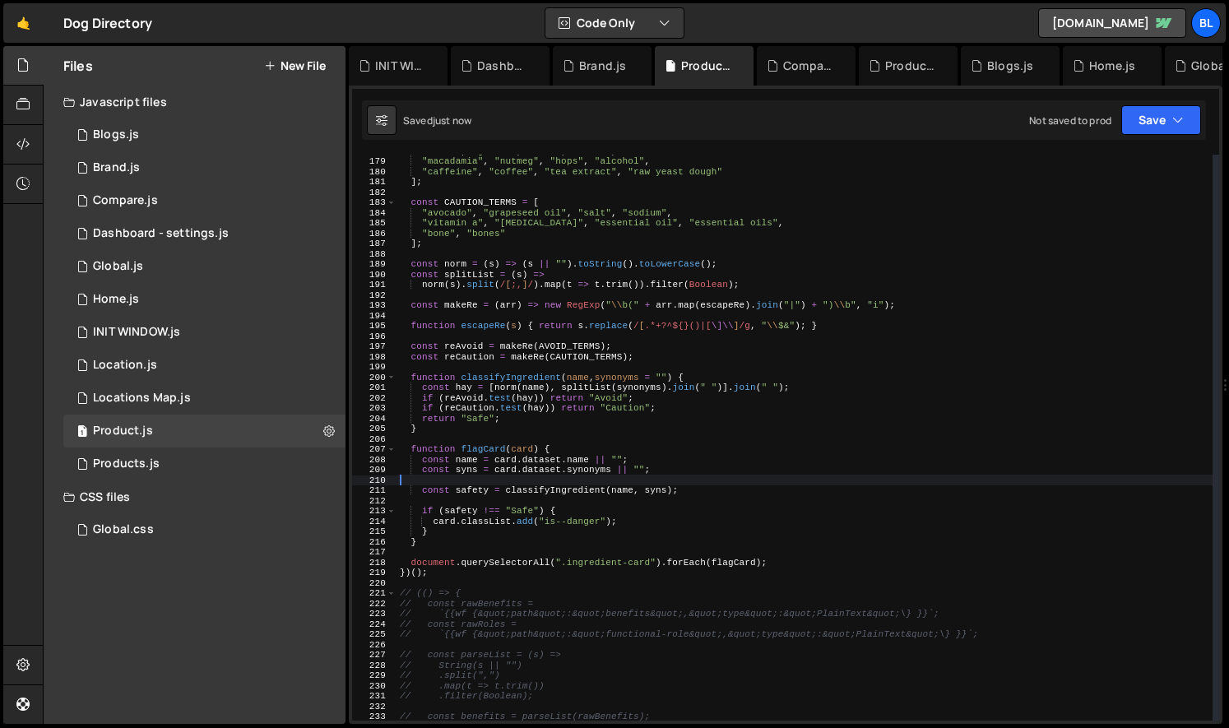
type textarea "const syns = card.dataset.synonyms || "";"
click at [627, 477] on div ""onion" , "garlic" , "leek" , "chive" , "macadamia" , "nutmeg" , "hops" , "alco…" at bounding box center [804, 439] width 816 height 586
click at [648, 521] on div ""onion" , "garlic" , "leek" , "chive" , "macadamia" , "nutmeg" , "hops" , "alco…" at bounding box center [804, 439] width 816 height 586
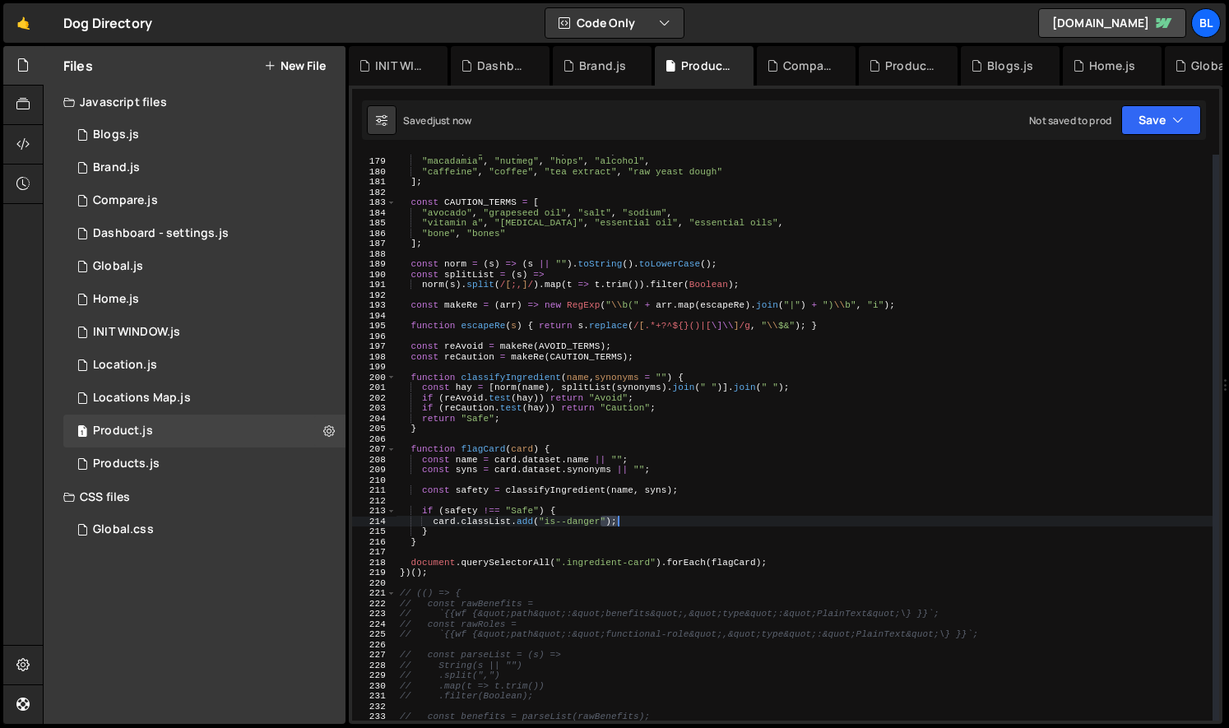
click at [648, 521] on div ""onion" , "garlic" , "leek" , "chive" , "macadamia" , "nutmeg" , "hops" , "alco…" at bounding box center [804, 439] width 816 height 586
click at [721, 512] on div ""onion" , "garlic" , "leek" , "chive" , "macadamia" , "nutmeg" , "hops" , "alco…" at bounding box center [804, 439] width 816 height 586
click at [707, 515] on div ""onion" , "garlic" , "leek" , "chive" , "macadamia" , "nutmeg" , "hops" , "alco…" at bounding box center [804, 439] width 816 height 586
click at [702, 535] on div ""onion" , "garlic" , "leek" , "chive" , "macadamia" , "nutmeg" , "hops" , "alco…" at bounding box center [804, 439] width 816 height 586
type textarea "}"
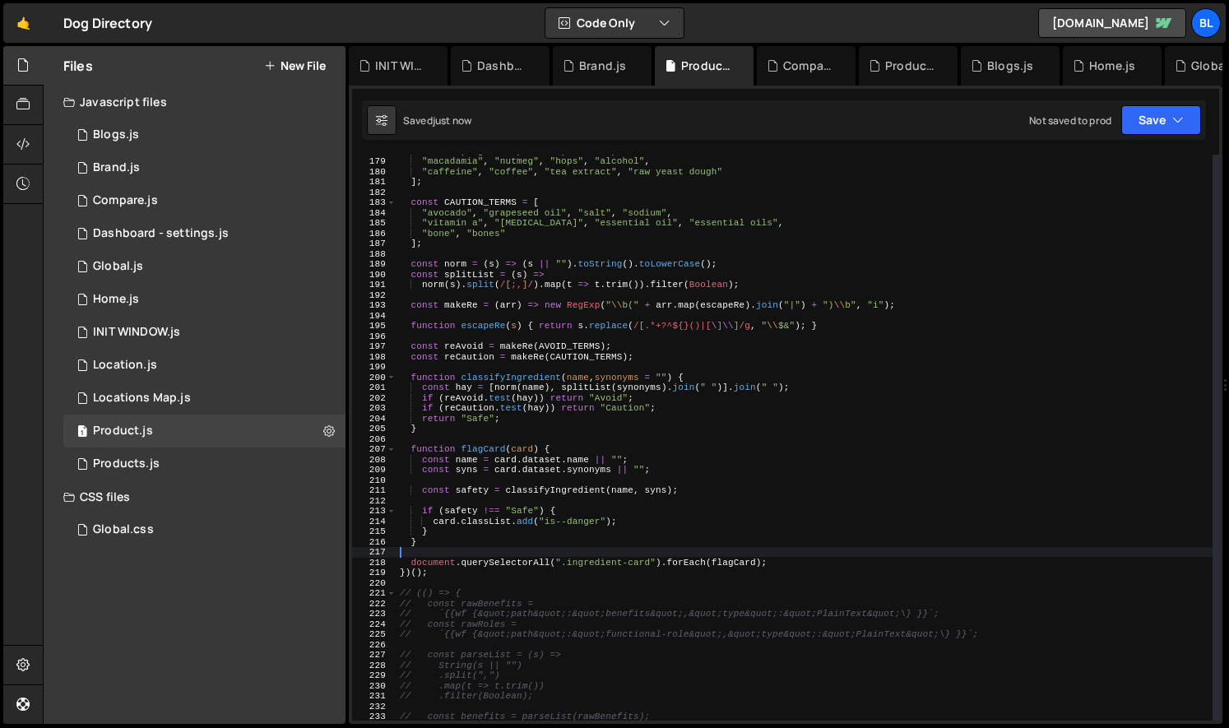
click at [665, 550] on div ""onion" , "garlic" , "leek" , "chive" , "macadamia" , "nutmeg" , "hops" , "alco…" at bounding box center [804, 439] width 816 height 586
click at [658, 563] on div ""onion" , "garlic" , "leek" , "chive" , "macadamia" , "nutmeg" , "hops" , "alco…" at bounding box center [804, 439] width 816 height 586
type textarea "document.querySelectorAll(".ingredient-card").forEach(flagCard);"
click at [697, 553] on div ""onion" , "garlic" , "leek" , "chive" , "macadamia" , "nutmeg" , "hops" , "alco…" at bounding box center [804, 439] width 816 height 586
click at [488, 446] on div ""onion" , "garlic" , "leek" , "chive" , "macadamia" , "nutmeg" , "hops" , "alco…" at bounding box center [804, 439] width 816 height 586
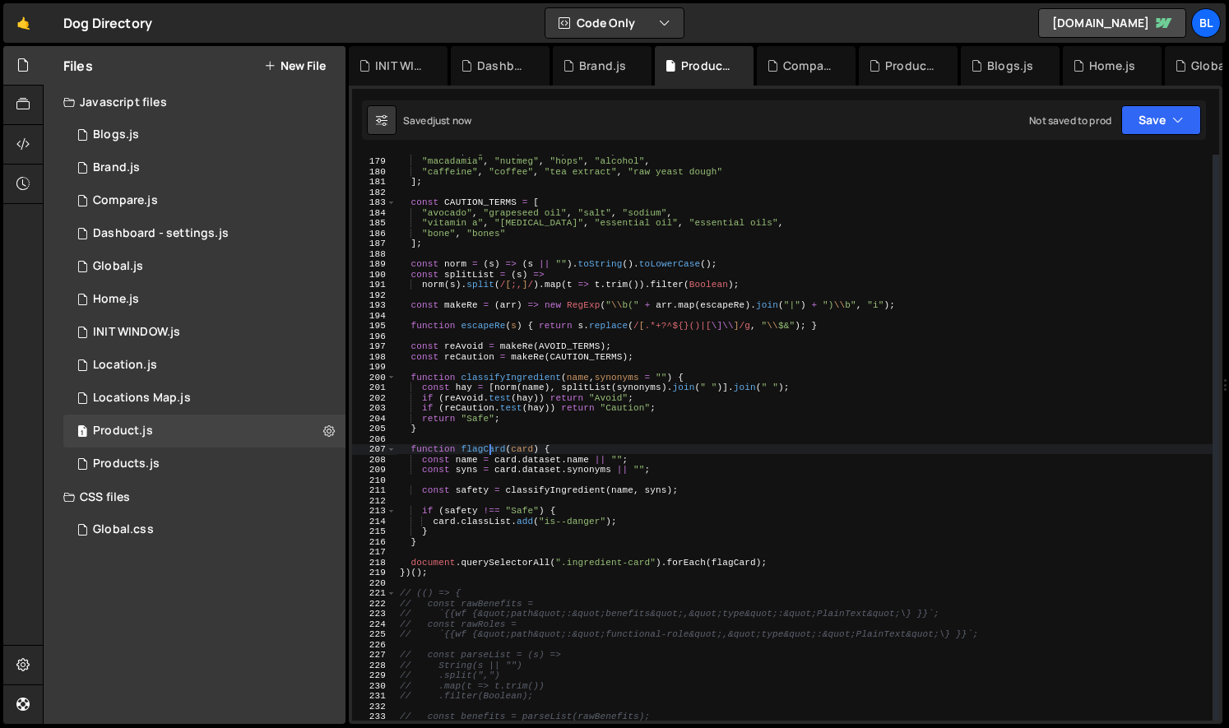
type textarea "function flagCard(card) {"
click at [488, 446] on div ""onion" , "garlic" , "leek" , "chive" , "macadamia" , "nutmeg" , "hops" , "alco…" at bounding box center [804, 439] width 816 height 586
click at [531, 448] on div ""onion" , "garlic" , "leek" , "chive" , "macadamia" , "nutmeg" , "hops" , "alco…" at bounding box center [804, 439] width 816 height 586
click at [570, 447] on div ""onion" , "garlic" , "leek" , "chive" , "macadamia" , "nutmeg" , "hops" , "alco…" at bounding box center [804, 439] width 816 height 586
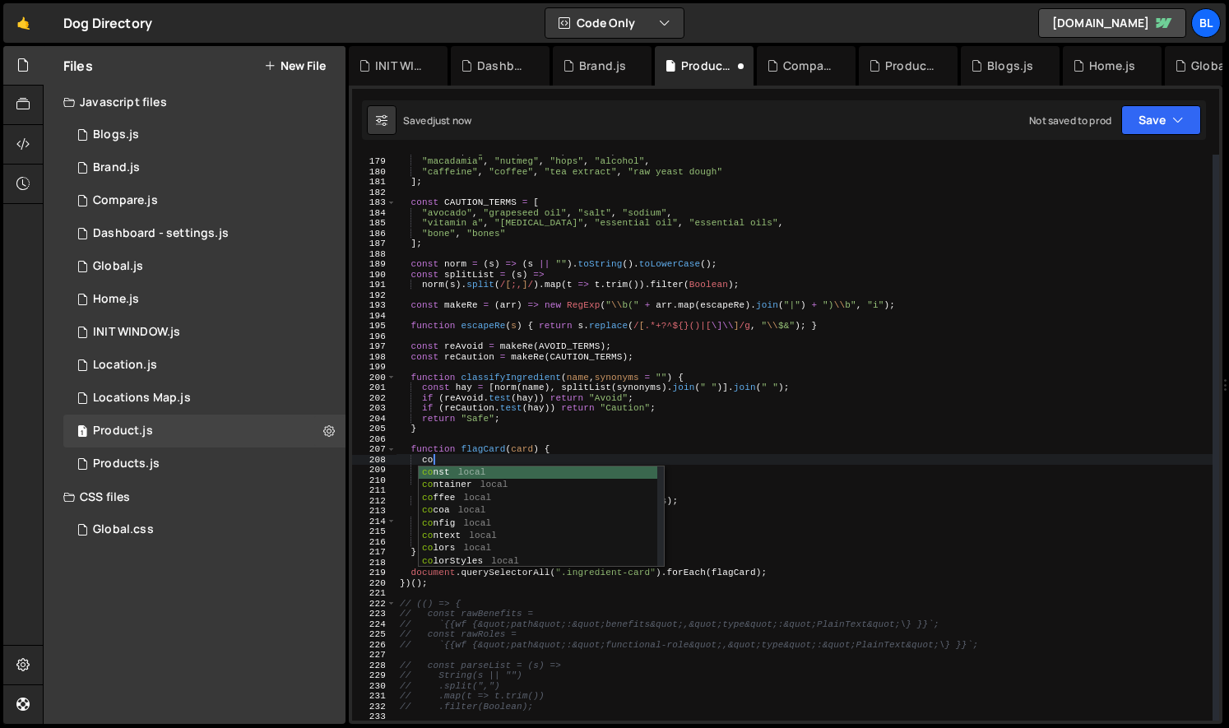
type textarea "con"
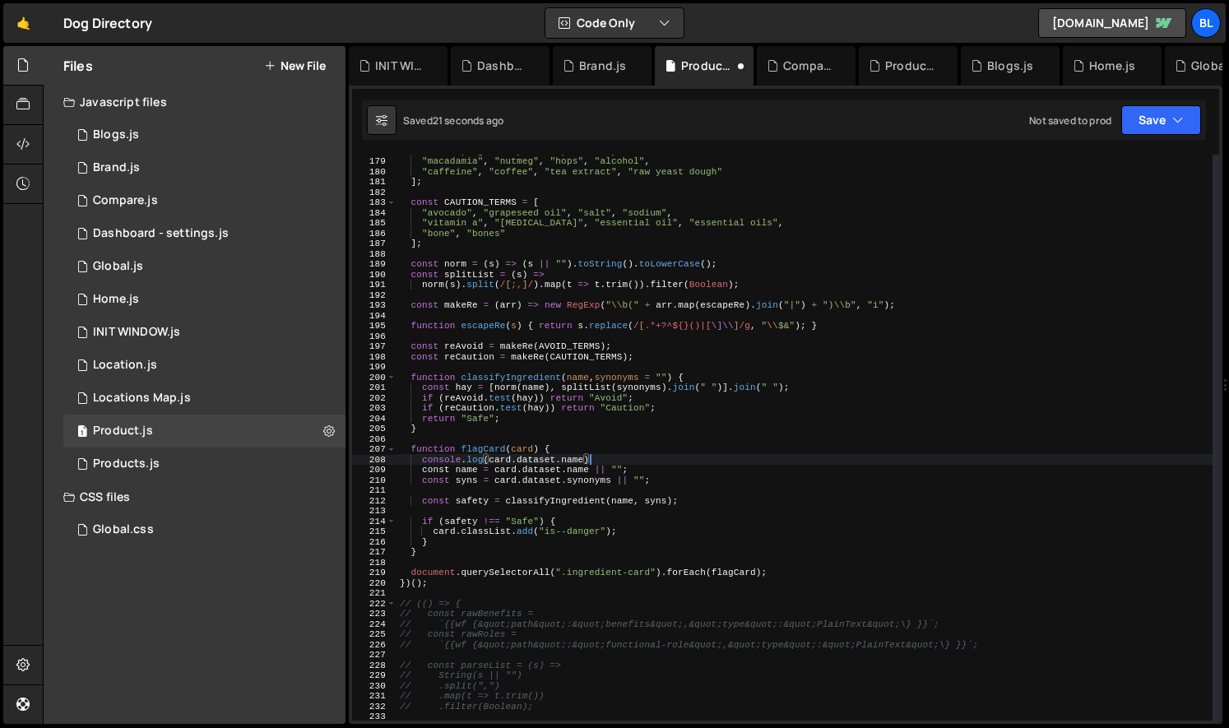
scroll to position [0, 16]
click at [781, 472] on div ""onion" , "garlic" , "leek" , "chive" , "macadamia" , "nutmeg" , "hops" , "alco…" at bounding box center [804, 439] width 816 height 586
click at [779, 557] on div ""onion" , "garlic" , "leek" , "chive" , "macadamia" , "nutmeg" , "hops" , "alco…" at bounding box center [804, 439] width 816 height 586
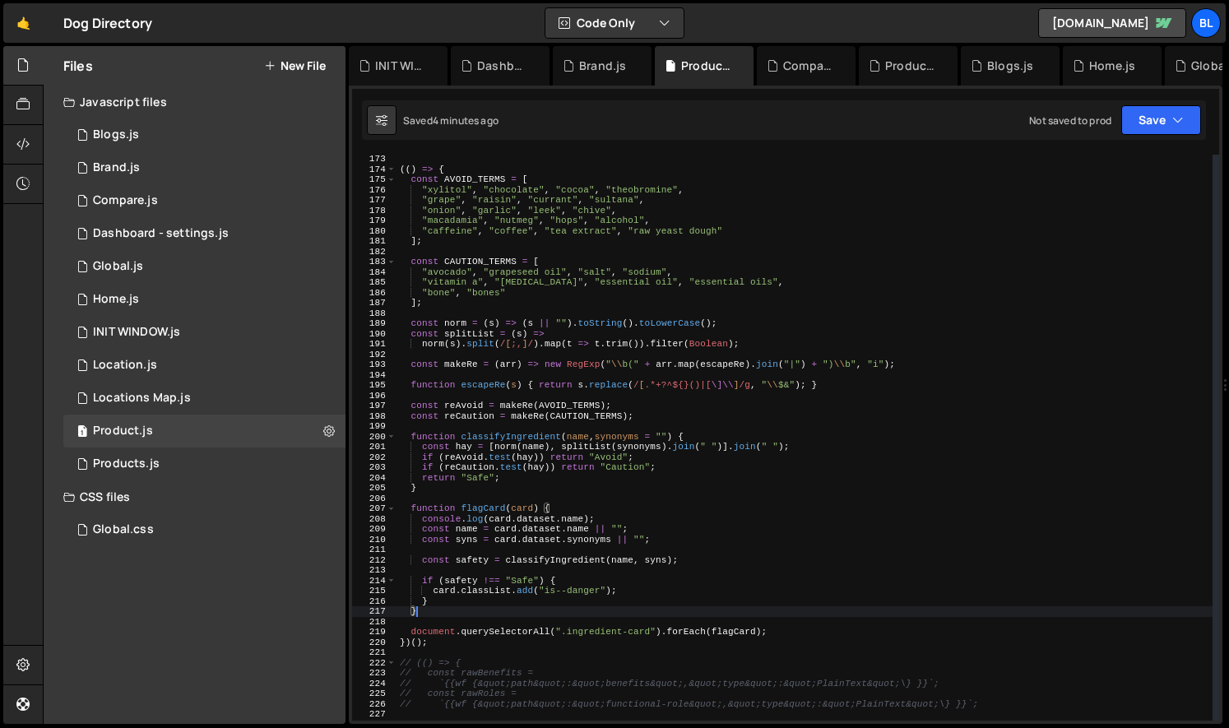
click at [494, 292] on div "(( ) => { const AVOID_TERMS = [ "xylitol" , "chocolate" , "cocoa" , "theobromin…" at bounding box center [804, 447] width 816 height 586
click at [572, 290] on div "(( ) => { const AVOID_TERMS = [ "xylitol" , "chocolate" , "cocoa" , "theobromin…" at bounding box center [804, 447] width 816 height 586
click at [530, 295] on div "(( ) => { const AVOID_TERMS = [ "xylitol" , "chocolate" , "cocoa" , "theobromin…" at bounding box center [804, 447] width 816 height 586
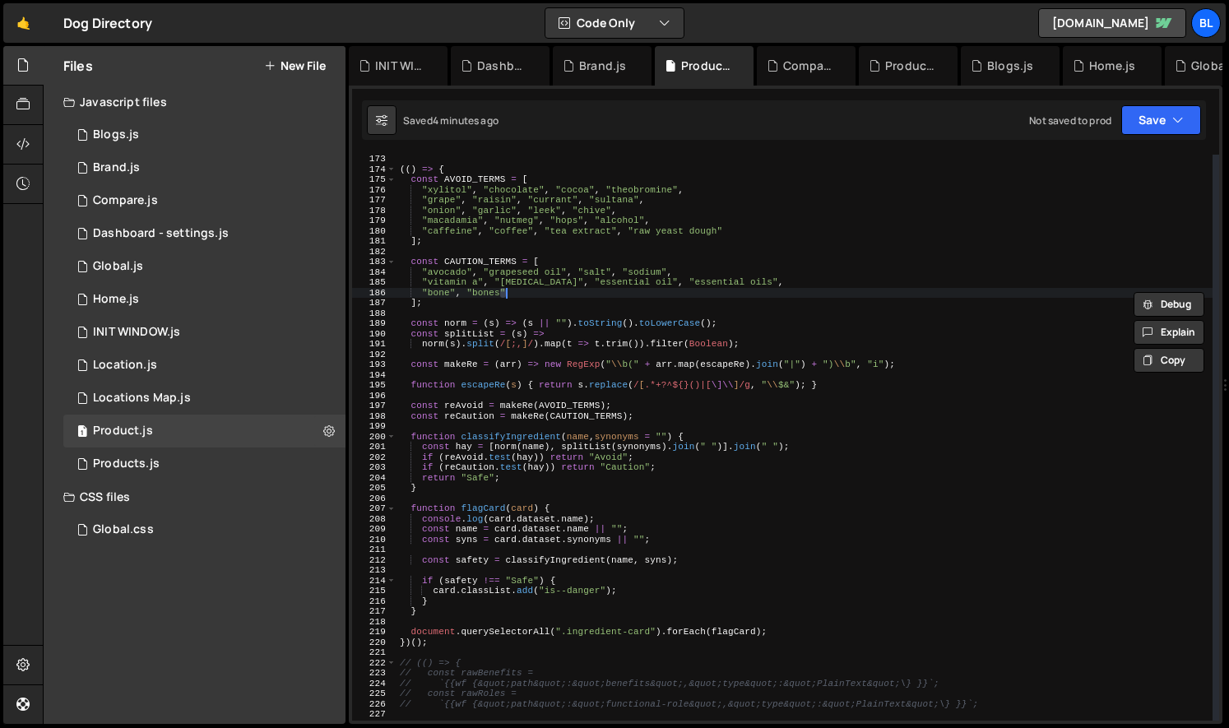
click at [549, 290] on div "(( ) => { const AVOID_TERMS = [ "xylitol" , "chocolate" , "cocoa" , "theobromin…" at bounding box center [804, 438] width 816 height 566
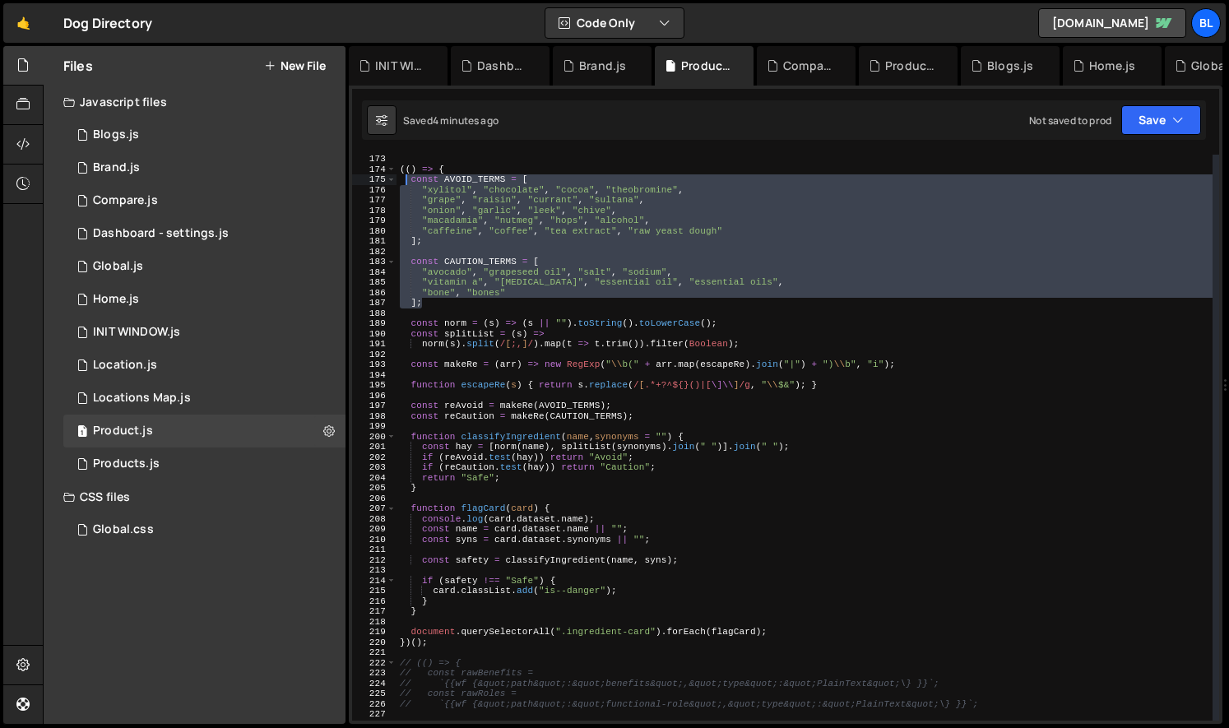
drag, startPoint x: 443, startPoint y: 304, endPoint x: 407, endPoint y: 181, distance: 127.6
click at [407, 181] on div "(( ) => { const AVOID_TERMS = [ "xylitol" , "chocolate" , "cocoa" , "theobromin…" at bounding box center [804, 447] width 816 height 586
click at [547, 387] on div "(( ) => { const AVOID_TERMS = [ "xylitol" , "chocolate" , "cocoa" , "theobromin…" at bounding box center [804, 447] width 816 height 586
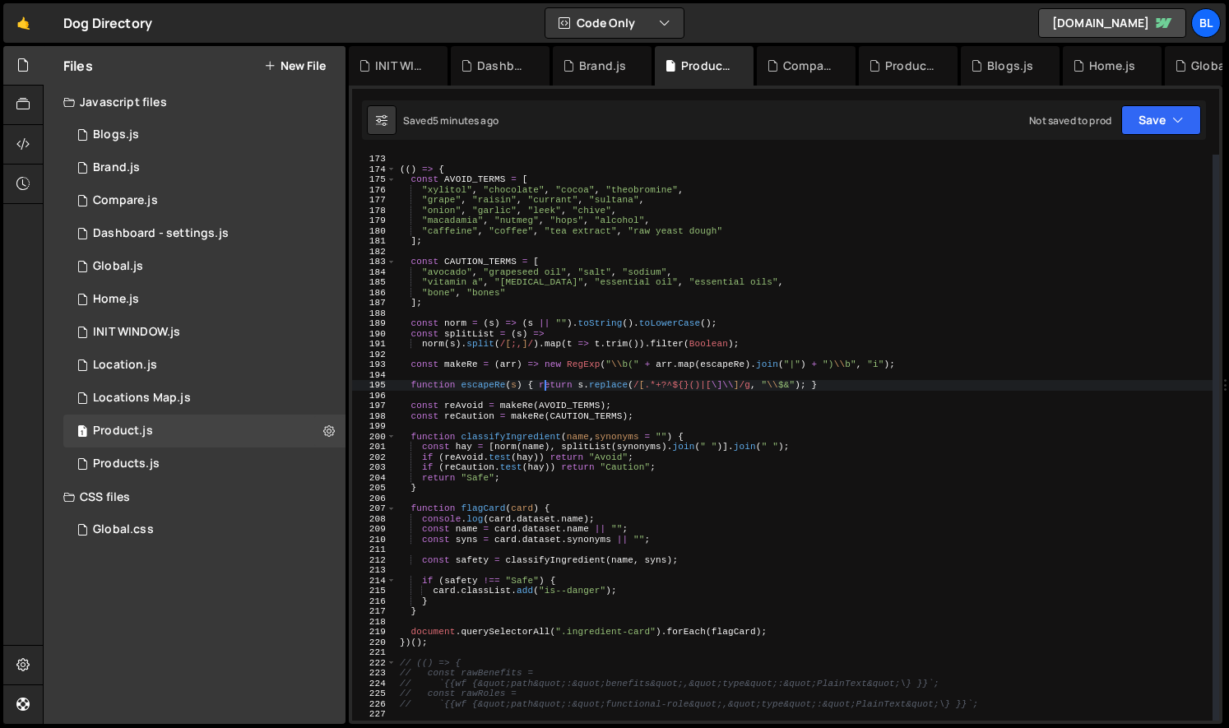
click at [579, 540] on div "(( ) => { const AVOID_TERMS = [ "xylitol" , "chocolate" , "cocoa" , "theobromin…" at bounding box center [804, 447] width 816 height 586
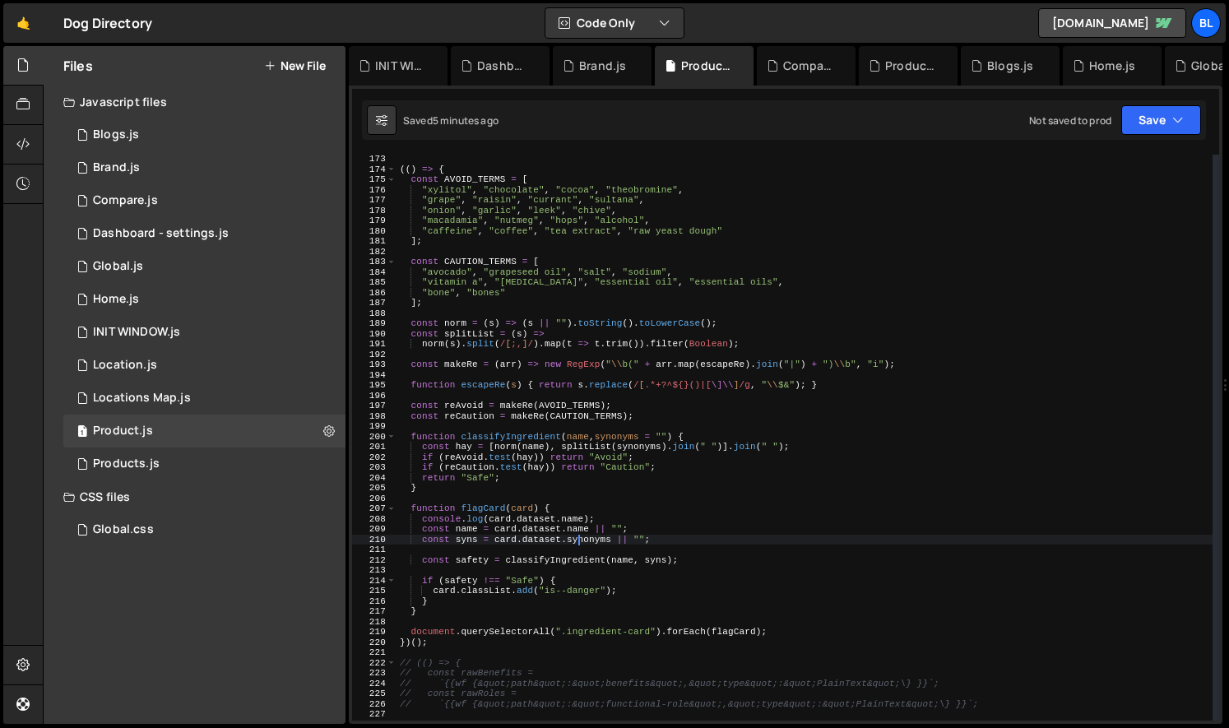
click at [568, 577] on div "(( ) => { const AVOID_TERMS = [ "xylitol" , "chocolate" , "cocoa" , "theobromin…" at bounding box center [804, 447] width 816 height 586
click at [507, 600] on div "(( ) => { const AVOID_TERMS = [ "xylitol" , "chocolate" , "cocoa" , "theobromin…" at bounding box center [804, 447] width 816 height 586
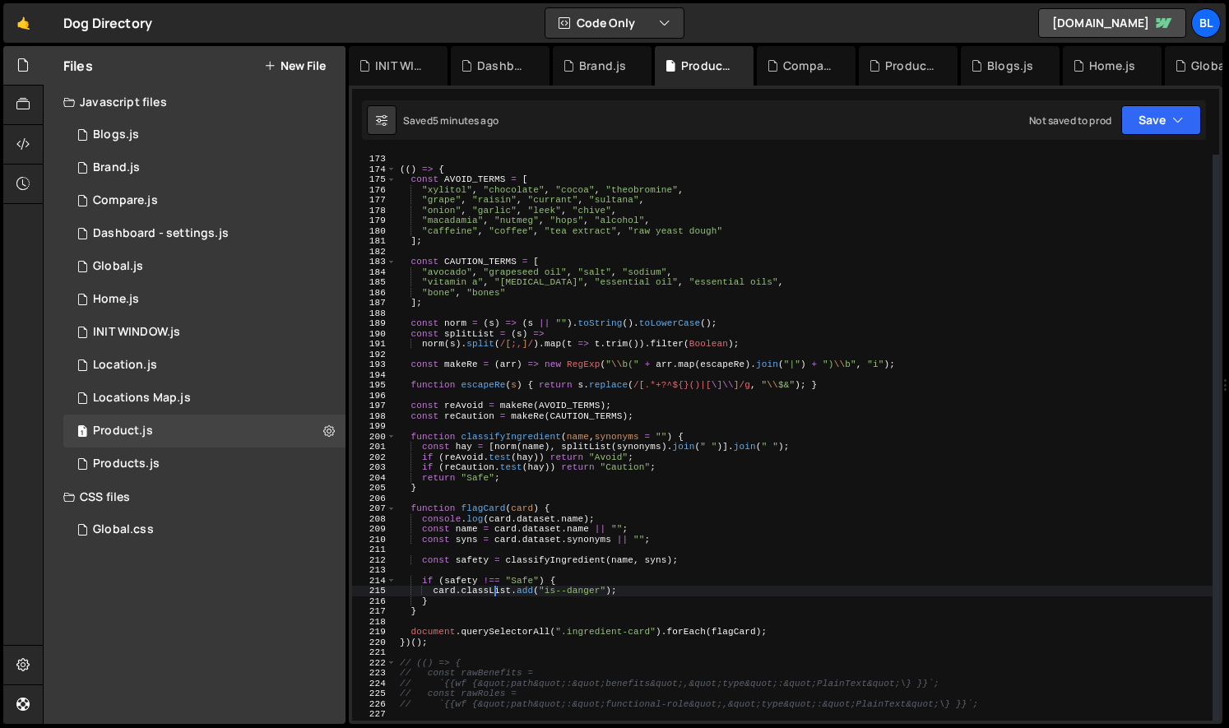
click at [492, 591] on div "(( ) => { const AVOID_TERMS = [ "xylitol" , "chocolate" , "cocoa" , "theobromin…" at bounding box center [804, 447] width 816 height 586
click at [598, 608] on div "(( ) => { const AVOID_TERMS = [ "xylitol" , "chocolate" , "cocoa" , "theobromin…" at bounding box center [804, 447] width 816 height 586
type textarea "}"
click at [599, 618] on div "(( ) => { const AVOID_TERMS = [ "xylitol" , "chocolate" , "cocoa" , "theobromin…" at bounding box center [804, 447] width 816 height 586
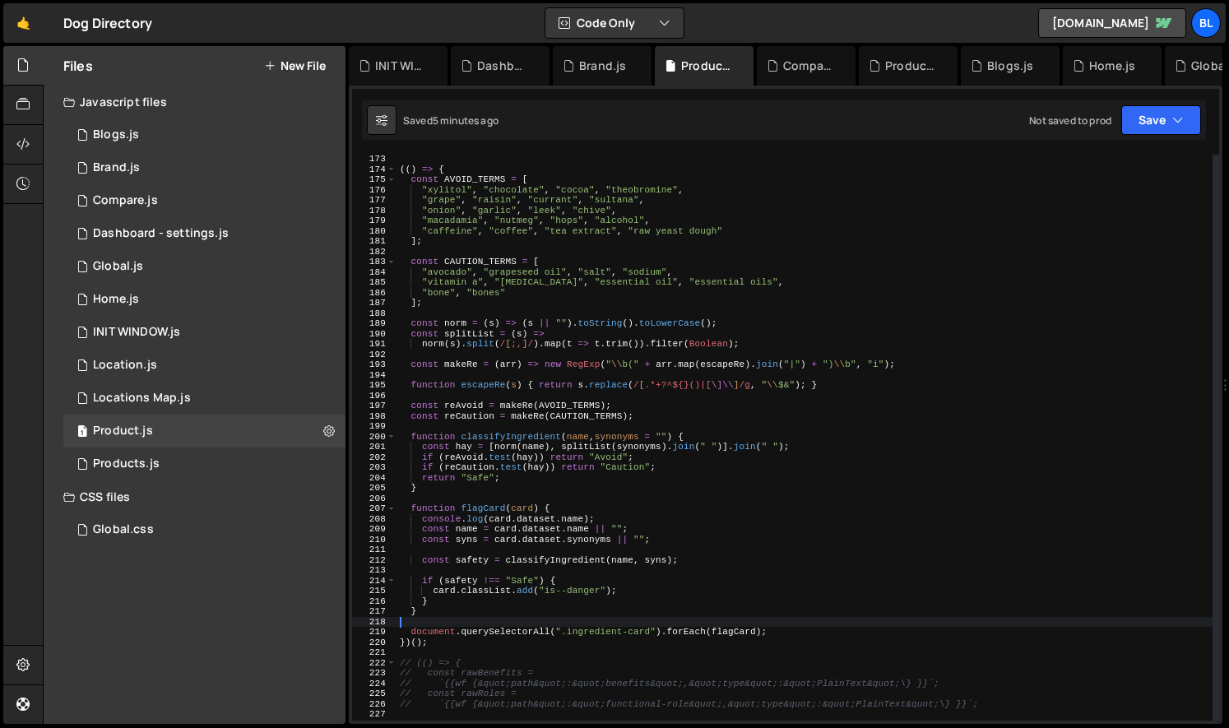
click at [592, 602] on div "(( ) => { const AVOID_TERMS = [ "xylitol" , "chocolate" , "cocoa" , "theobromin…" at bounding box center [804, 447] width 816 height 586
click at [540, 604] on div "(( ) => { const AVOID_TERMS = [ "xylitol" , "chocolate" , "cocoa" , "theobromin…" at bounding box center [804, 447] width 816 height 586
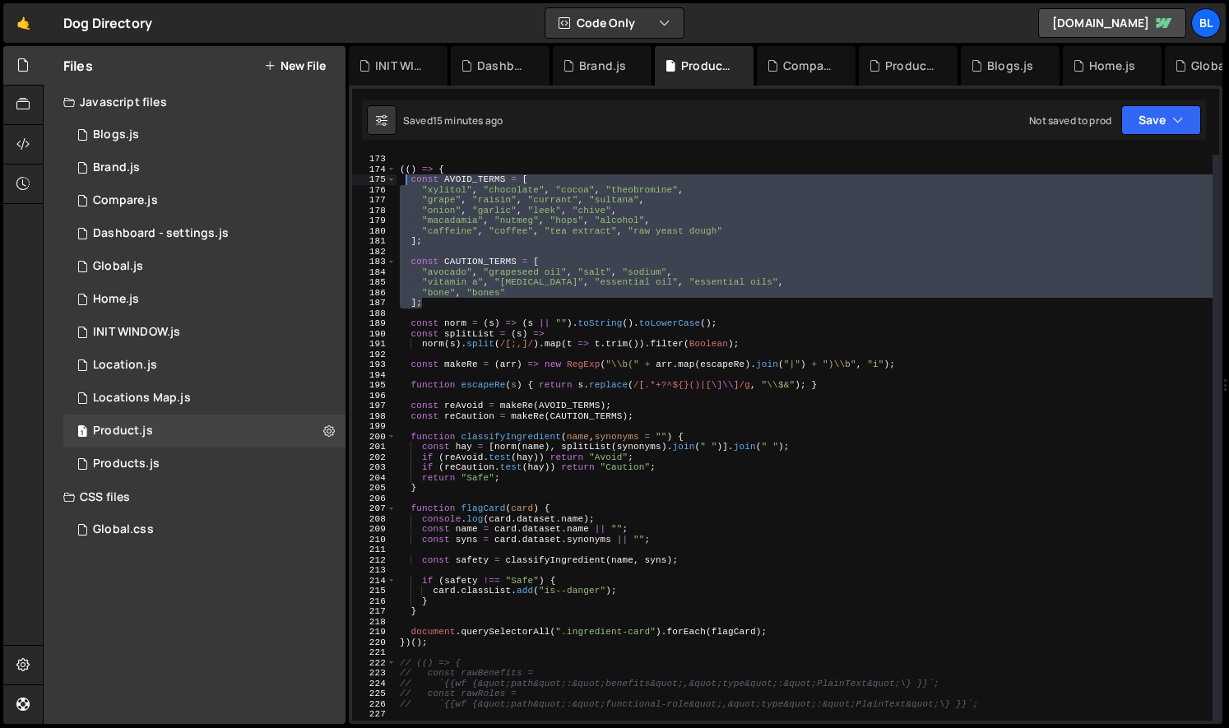
drag, startPoint x: 433, startPoint y: 304, endPoint x: 405, endPoint y: 178, distance: 129.7
click at [405, 178] on div "(( ) => { const AVOID_TERMS = [ "xylitol" , "chocolate" , "cocoa" , "theobromin…" at bounding box center [804, 447] width 816 height 586
type textarea "const AVOID_TERMS = [ "xylitol", "chocolate", "cocoa", "theobromine","
paste textarea
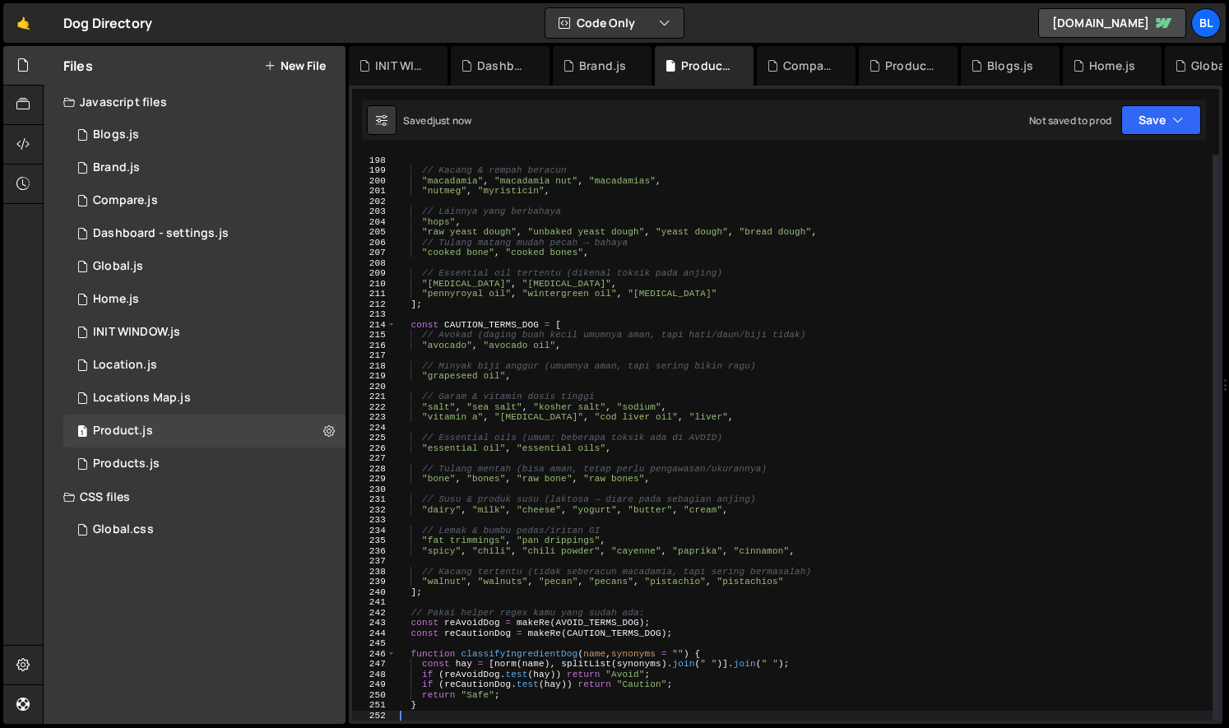
scroll to position [2143, 0]
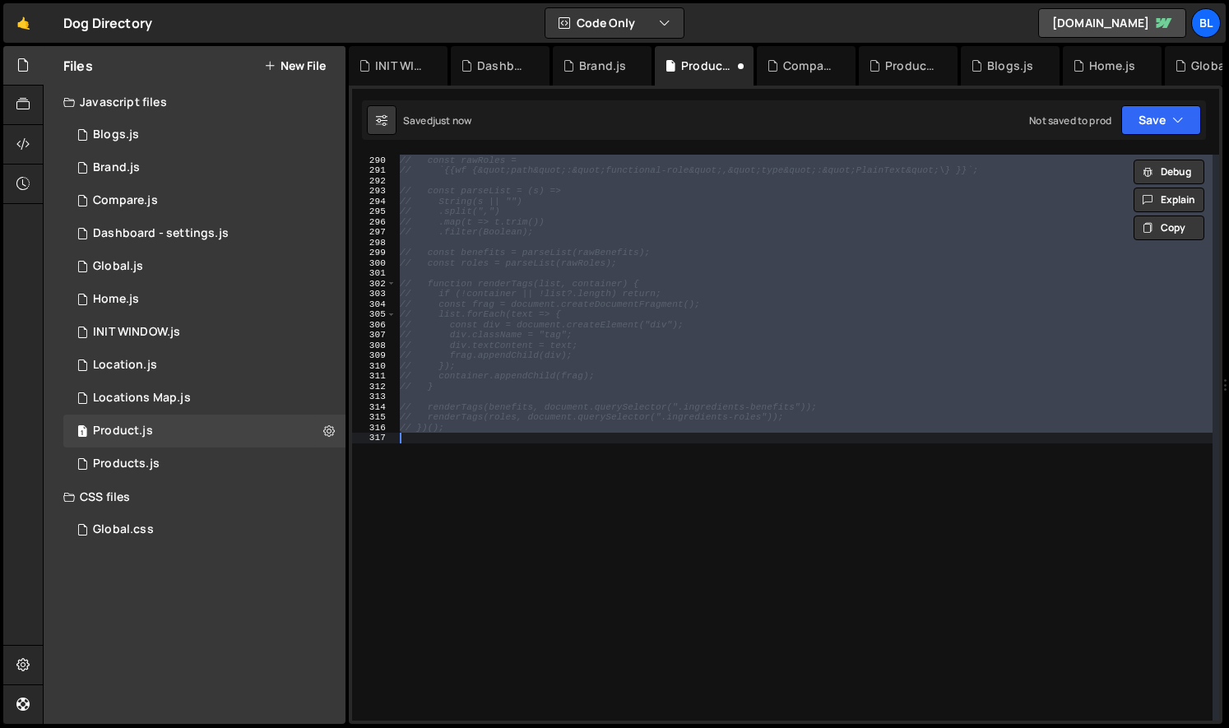
type textarea ""bone", "bones" ];"
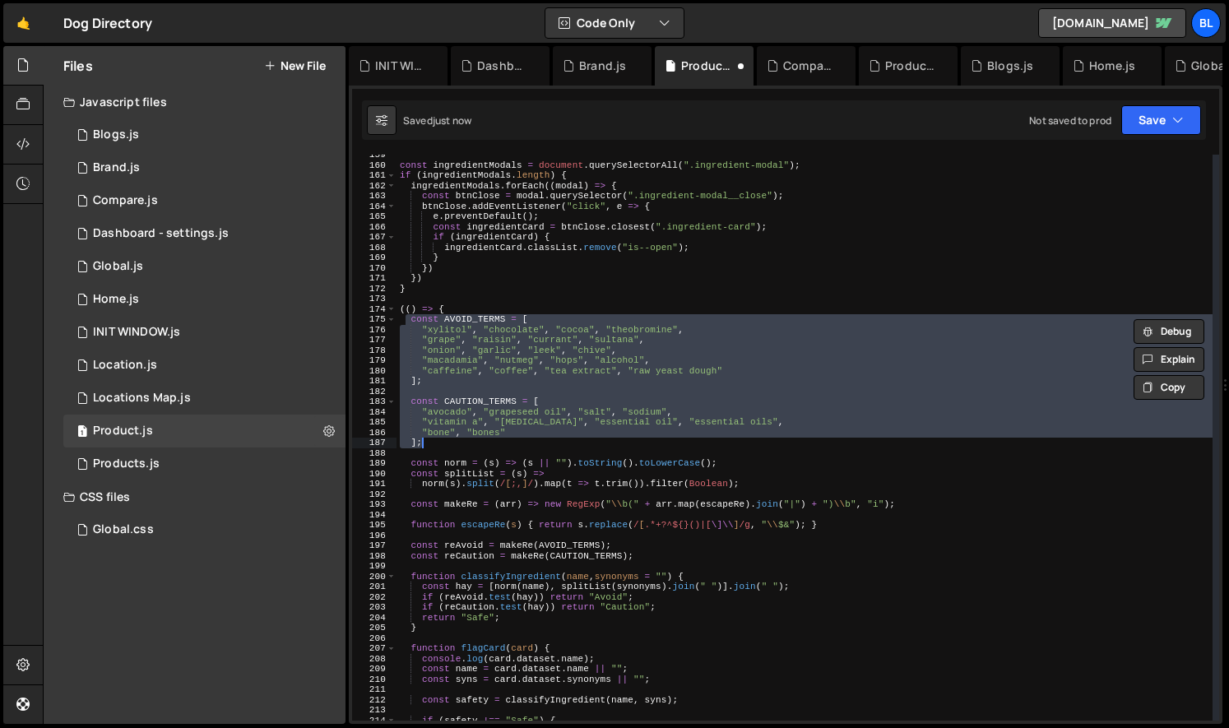
paste textarea
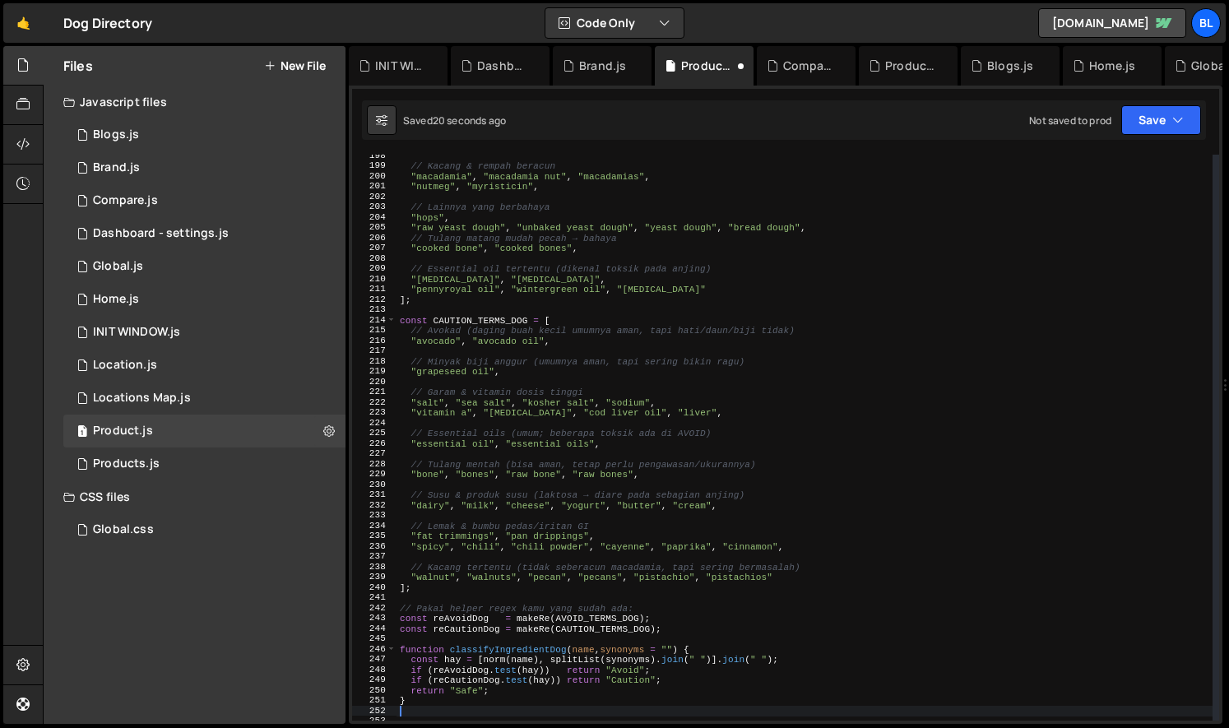
scroll to position [2198, 0]
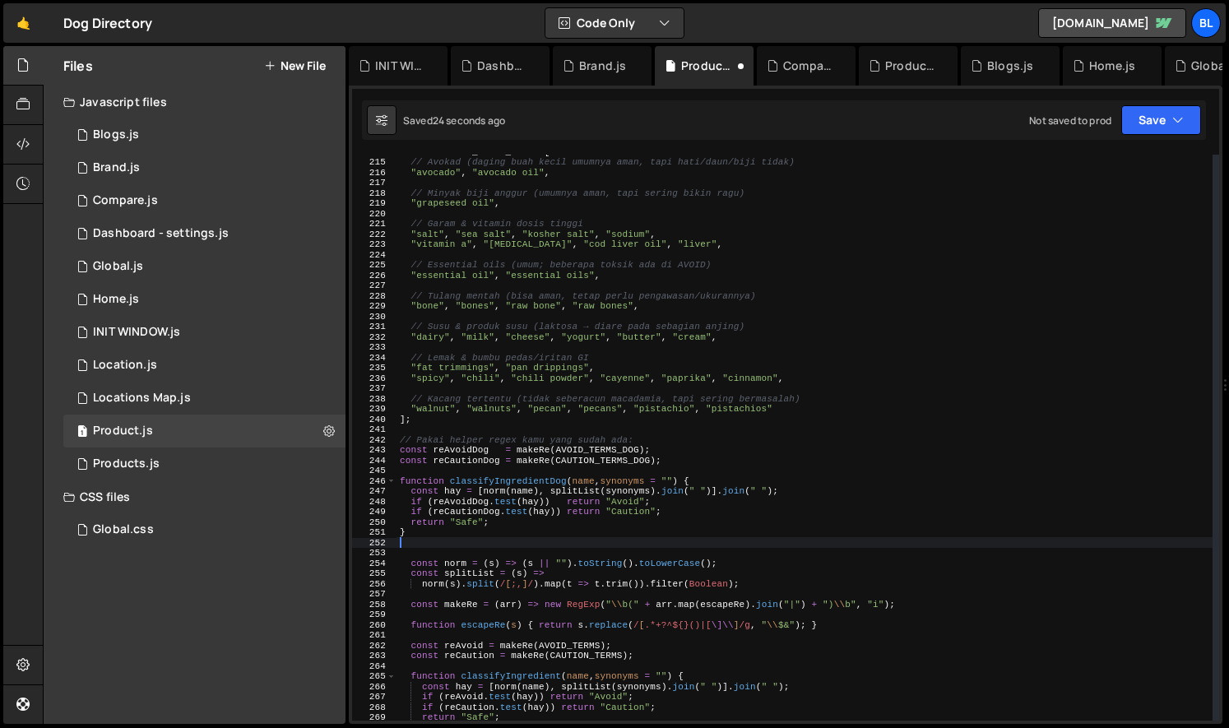
click at [413, 429] on div "const CAUTION_TERMS_DOG = [ // Avokad (daging buah kecil umumnya aman, tapi hat…" at bounding box center [804, 439] width 816 height 586
type textarea "// Pakai helper regex kamu yang sudah ada:"
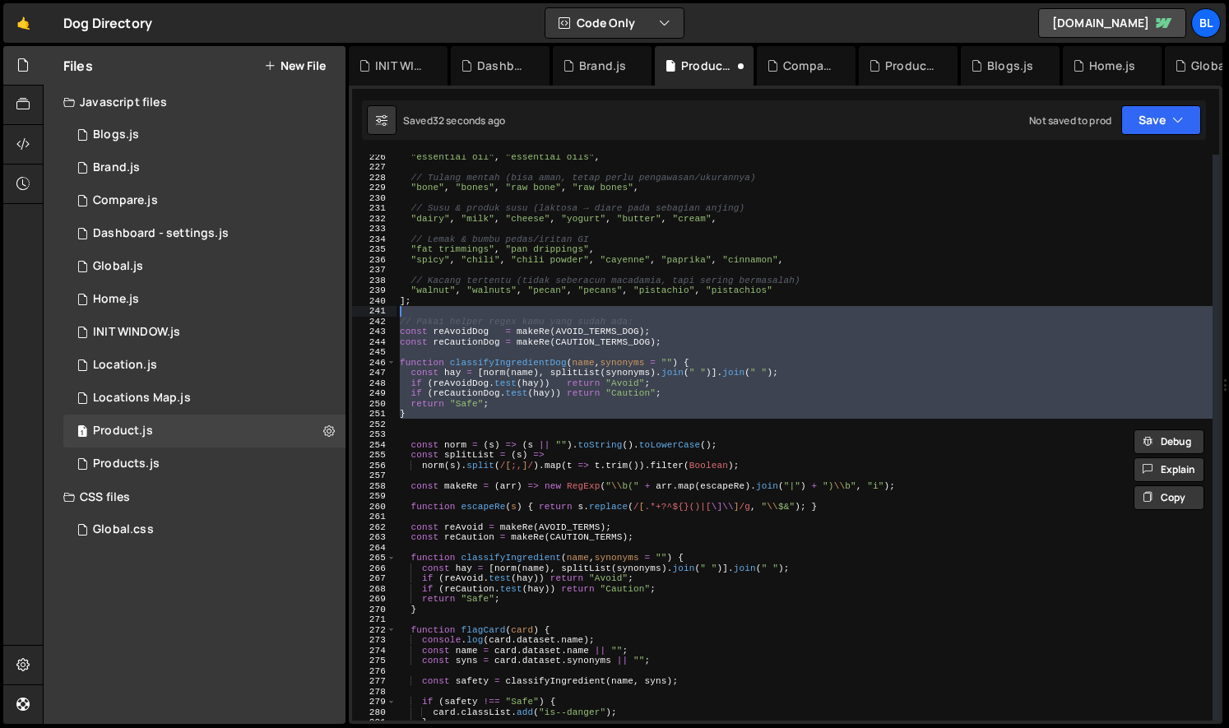
scroll to position [2316, 0]
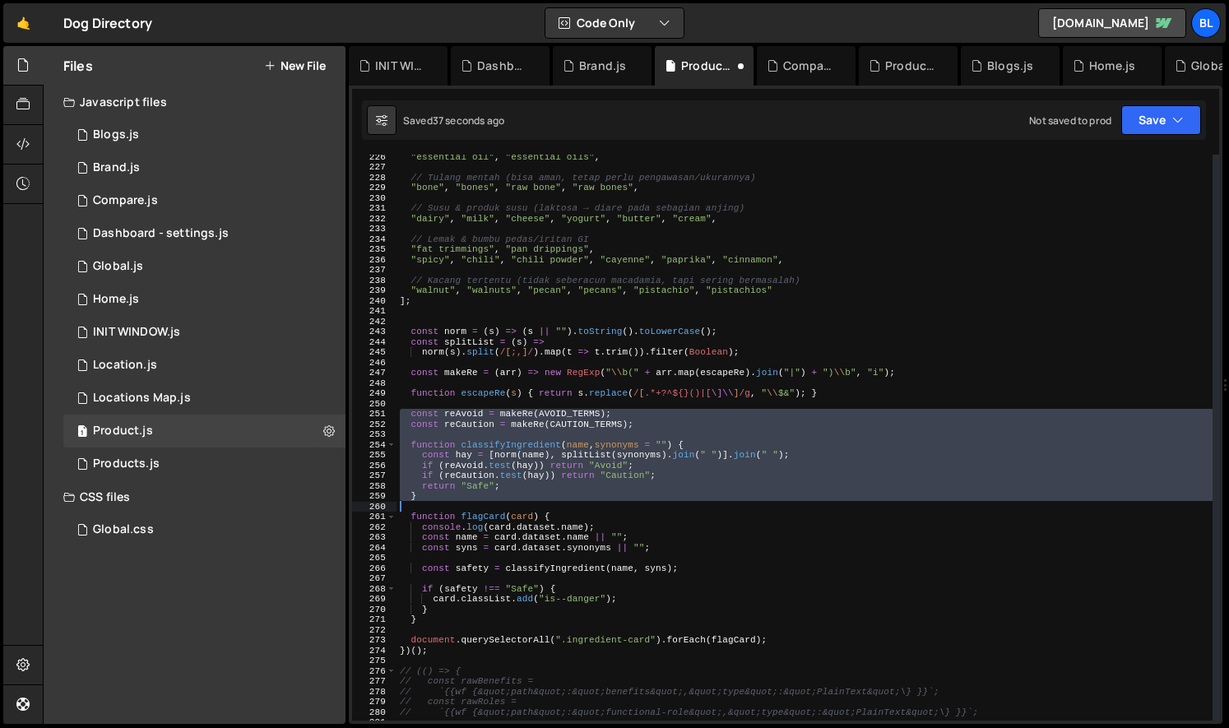
drag, startPoint x: 401, startPoint y: 413, endPoint x: 446, endPoint y: 502, distance: 99.7
click at [446, 502] on div ""essential oil" , "essential oils" , // Tulang mentah (bisa aman, tetap perlu p…" at bounding box center [804, 444] width 816 height 586
type textarea "}"
paste textarea
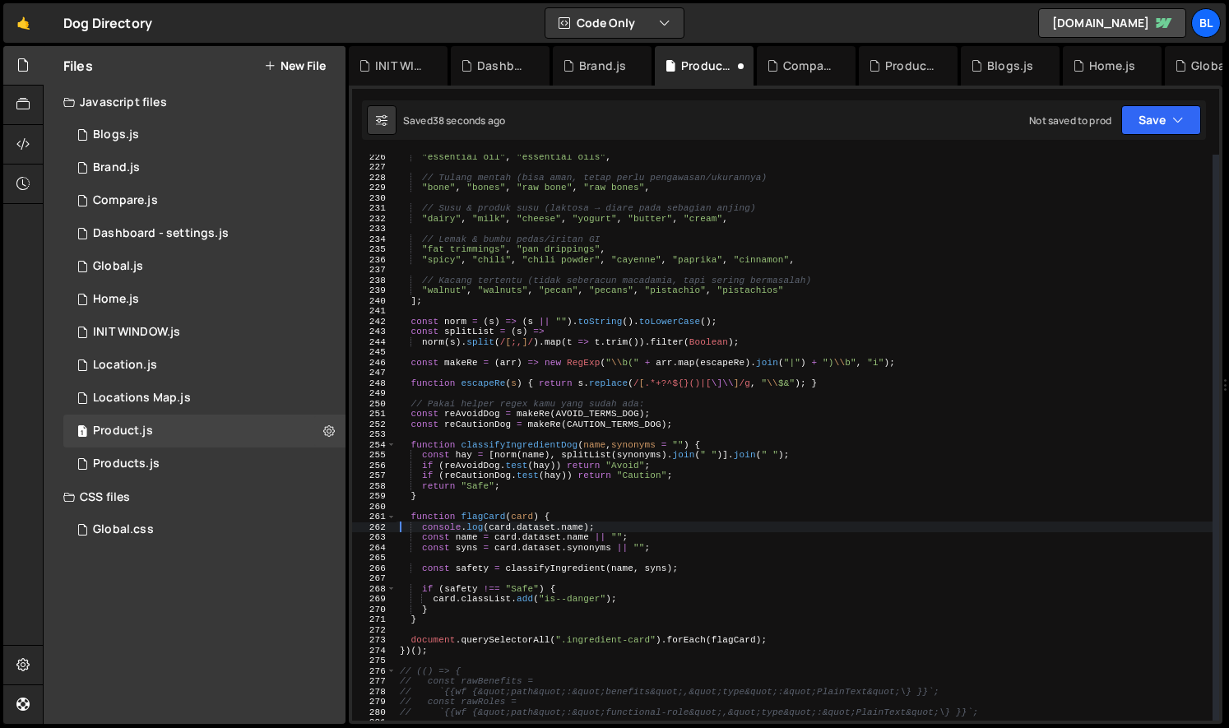
drag, startPoint x: 605, startPoint y: 496, endPoint x: 563, endPoint y: 474, distance: 47.5
click at [604, 496] on div ""essential oil" , "essential oils" , // Tulang mentah (bisa aman, tetap perlu p…" at bounding box center [804, 444] width 816 height 586
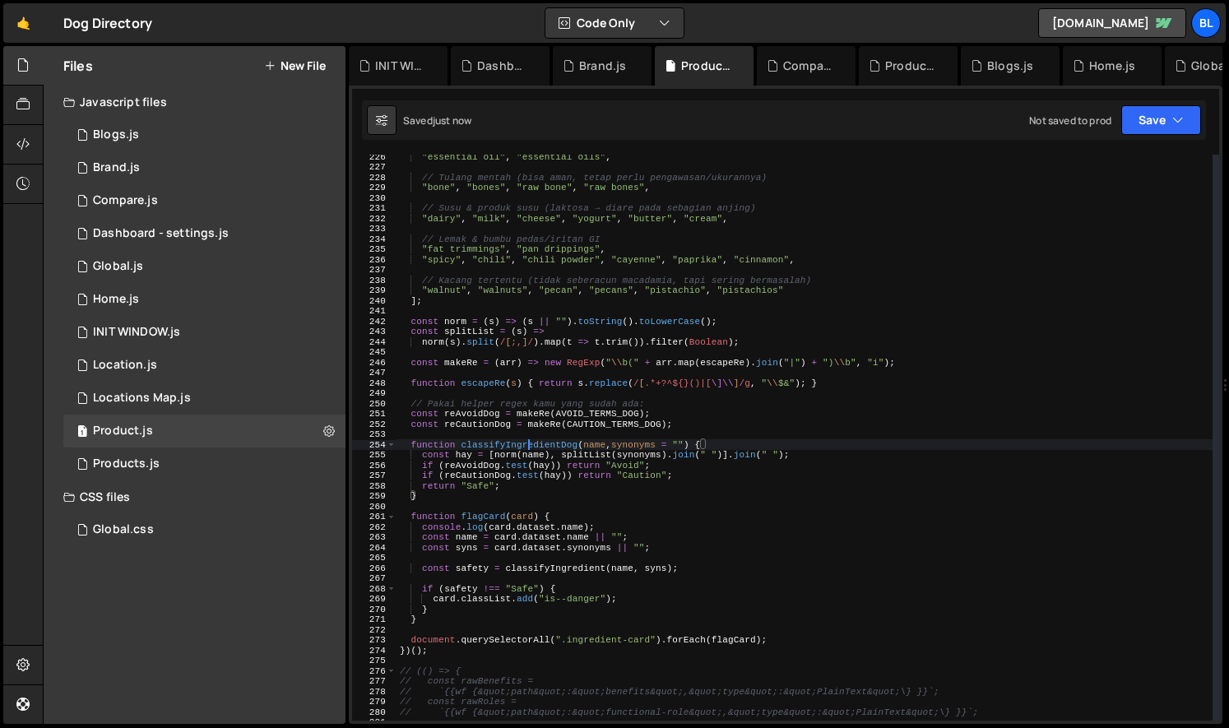
click at [530, 447] on div ""essential oil" , "essential oils" , // Tulang mentah (bisa aman, tetap perlu p…" at bounding box center [804, 444] width 816 height 586
type textarea "function classifyIngredientDog(name, synonyms = "") {"
click at [530, 447] on div ""essential oil" , "essential oils" , // Tulang mentah (bisa aman, tetap perlu p…" at bounding box center [804, 444] width 816 height 586
click at [558, 560] on div ""essential oil" , "essential oils" , // Tulang mentah (bisa aman, tetap perlu p…" at bounding box center [804, 444] width 816 height 586
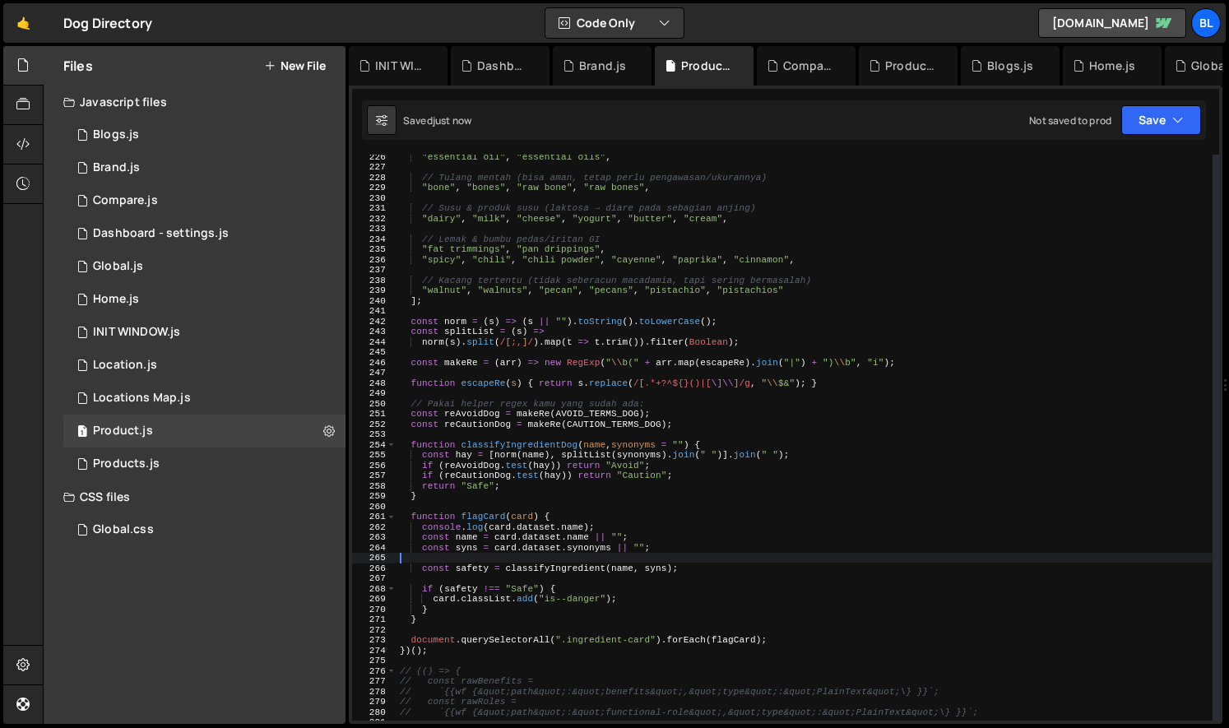
click at [558, 560] on div ""essential oil" , "essential oils" , // Tulang mentah (bisa aman, tetap perlu p…" at bounding box center [804, 444] width 816 height 586
click at [555, 568] on div ""essential oil" , "essential oils" , // Tulang mentah (bisa aman, tetap perlu p…" at bounding box center [804, 444] width 816 height 586
paste textarea "Dog"
click at [670, 544] on div ""essential oil" , "essential oils" , // Tulang mentah (bisa aman, tetap perlu p…" at bounding box center [804, 444] width 816 height 586
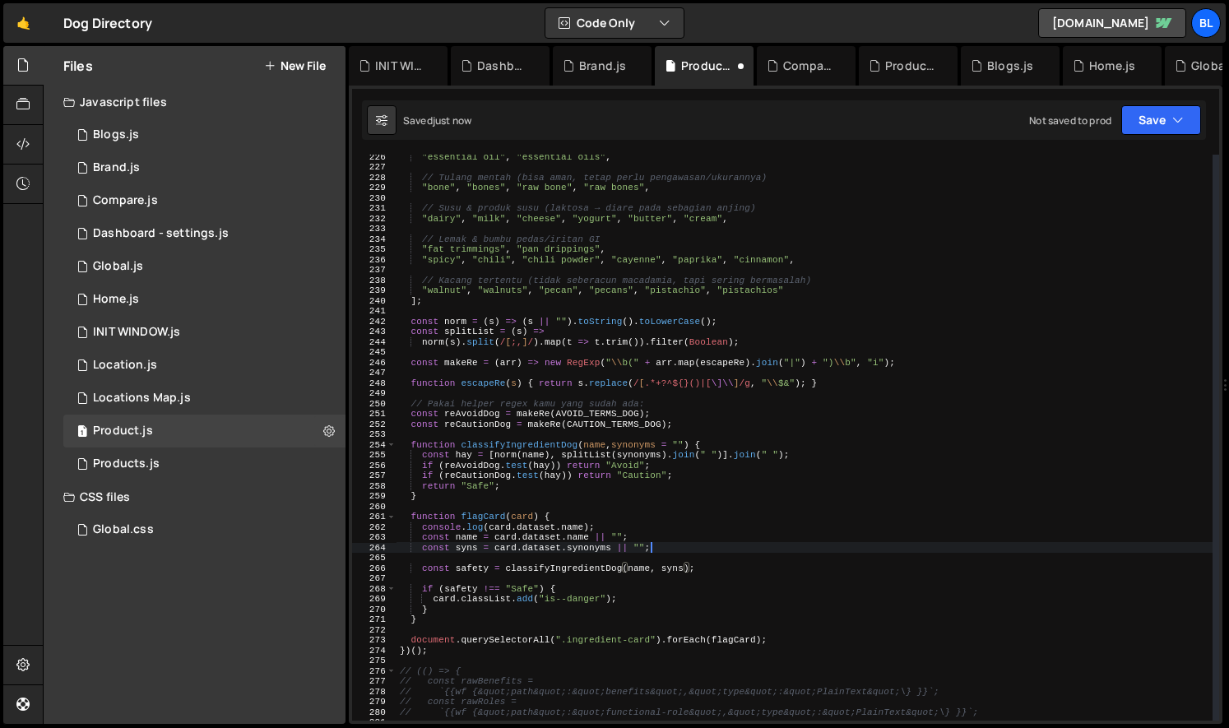
type textarea "const syns = card.dataset.synonyms || "";"
click at [679, 558] on div ""essential oil" , "essential oils" , // Tulang mentah (bisa aman, tetap perlu p…" at bounding box center [804, 444] width 816 height 586
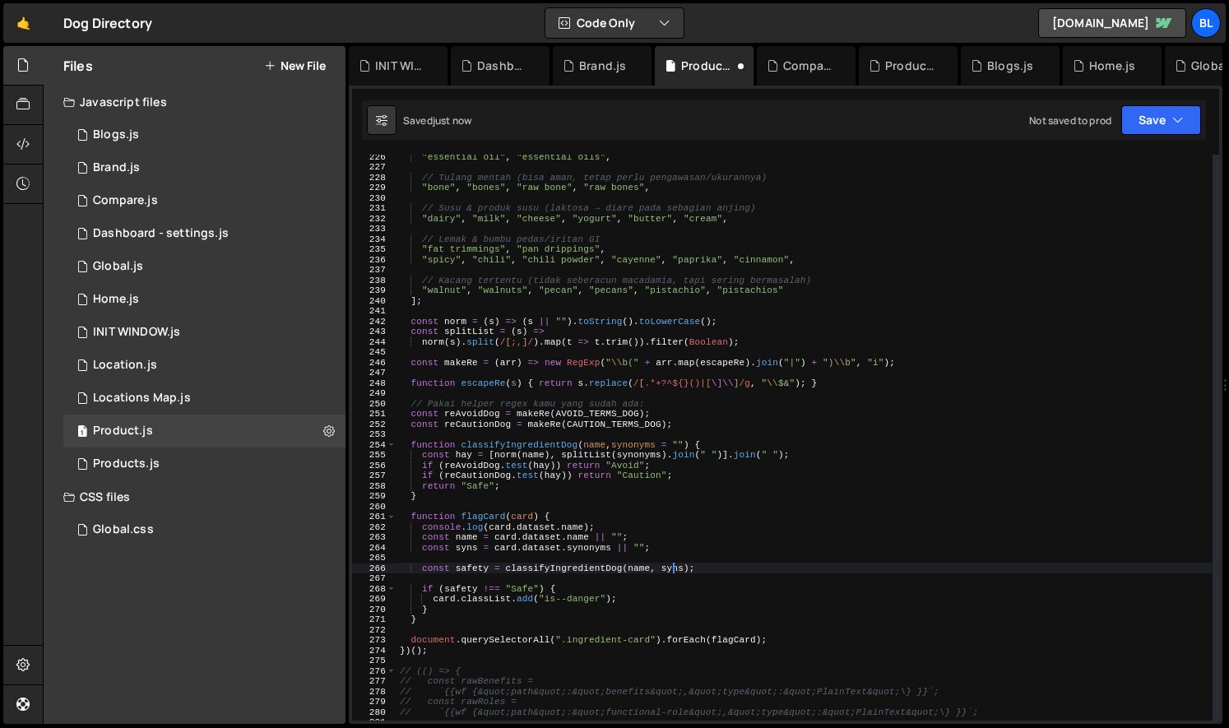
click at [672, 569] on div ""essential oil" , "essential oils" , // Tulang mentah (bisa aman, tetap perlu p…" at bounding box center [804, 444] width 816 height 586
click at [625, 565] on div ""essential oil" , "essential oils" , // Tulang mentah (bisa aman, tetap perlu p…" at bounding box center [804, 444] width 816 height 586
click at [679, 531] on div ""essential oil" , "essential oils" , // Tulang mentah (bisa aman, tetap perlu p…" at bounding box center [804, 444] width 816 height 586
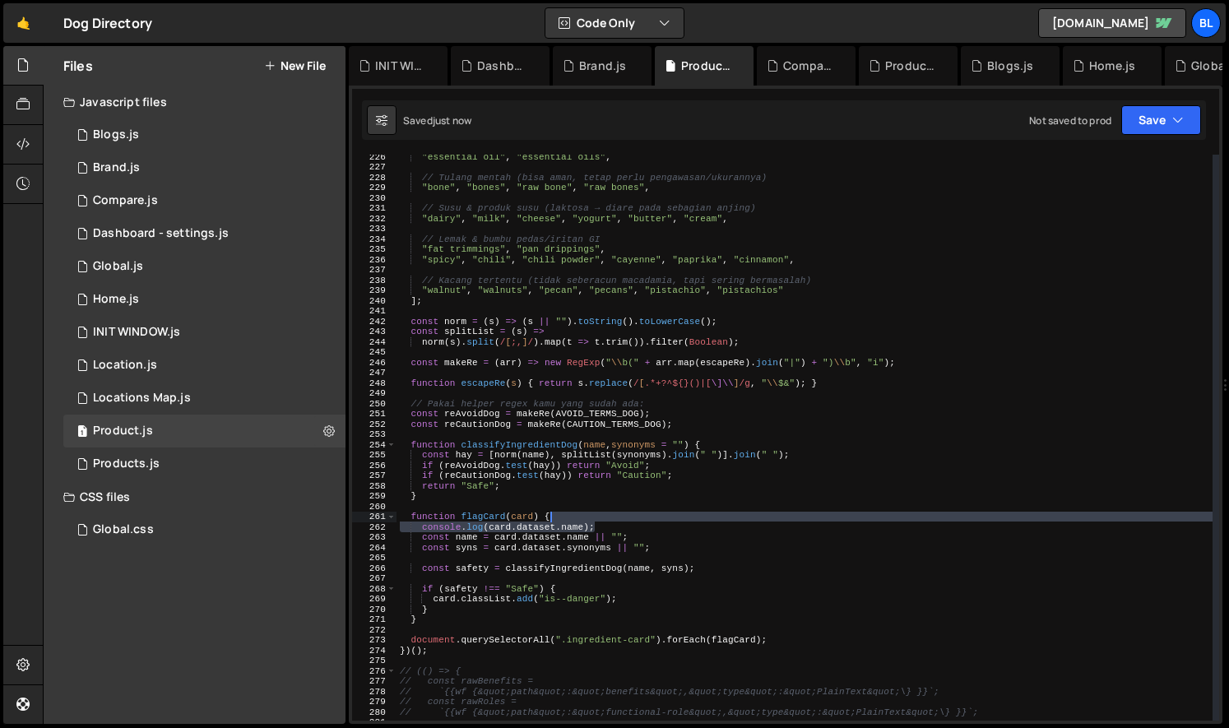
click at [589, 516] on div ""essential oil" , "essential oils" , // Tulang mentah (bisa aman, tetap perlu p…" at bounding box center [804, 444] width 816 height 586
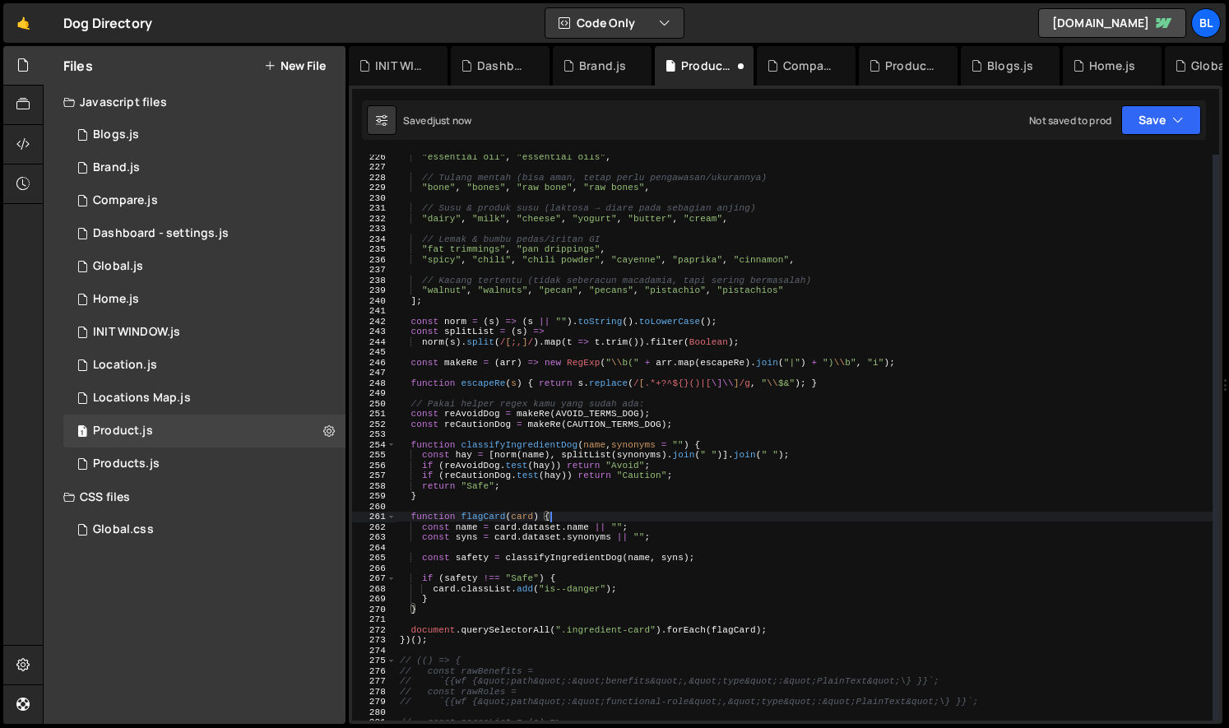
click at [725, 522] on div ""essential oil" , "essential oils" , // Tulang mentah (bisa aman, tetap perlu p…" at bounding box center [804, 444] width 816 height 586
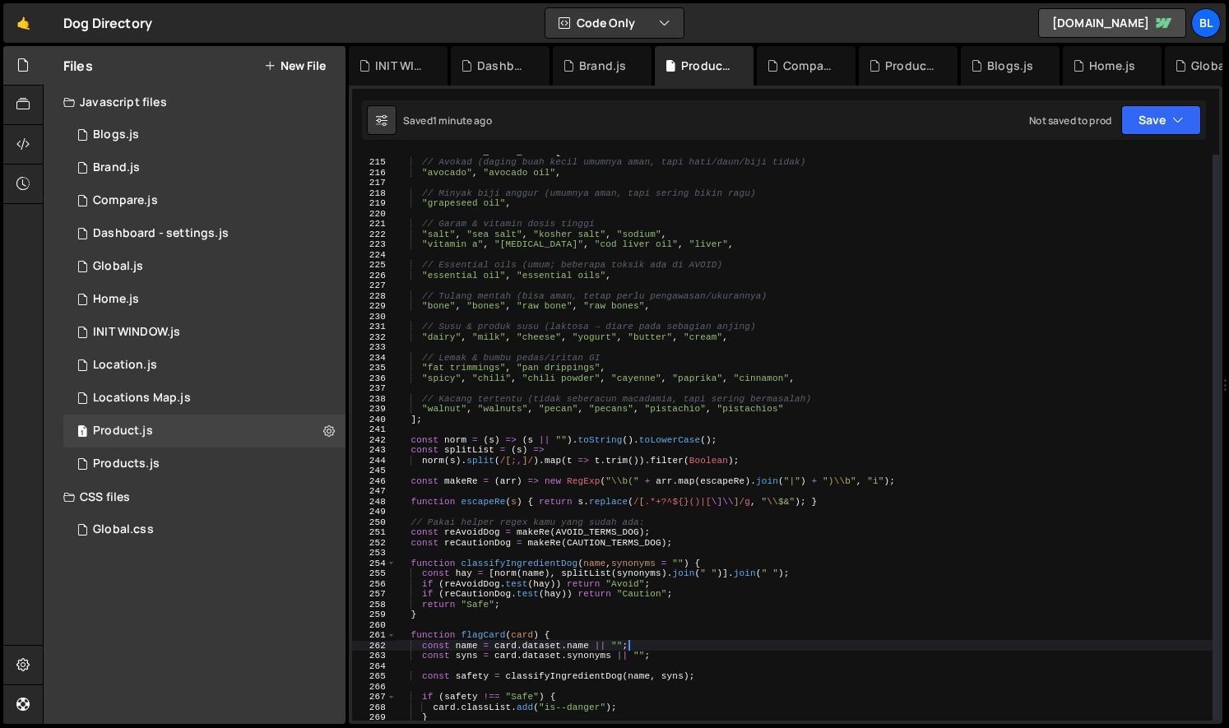
click at [437, 421] on div "const CAUTION_TERMS_DOG = [ // Avokad (daging buah kecil umumnya aman, tapi hat…" at bounding box center [804, 439] width 816 height 586
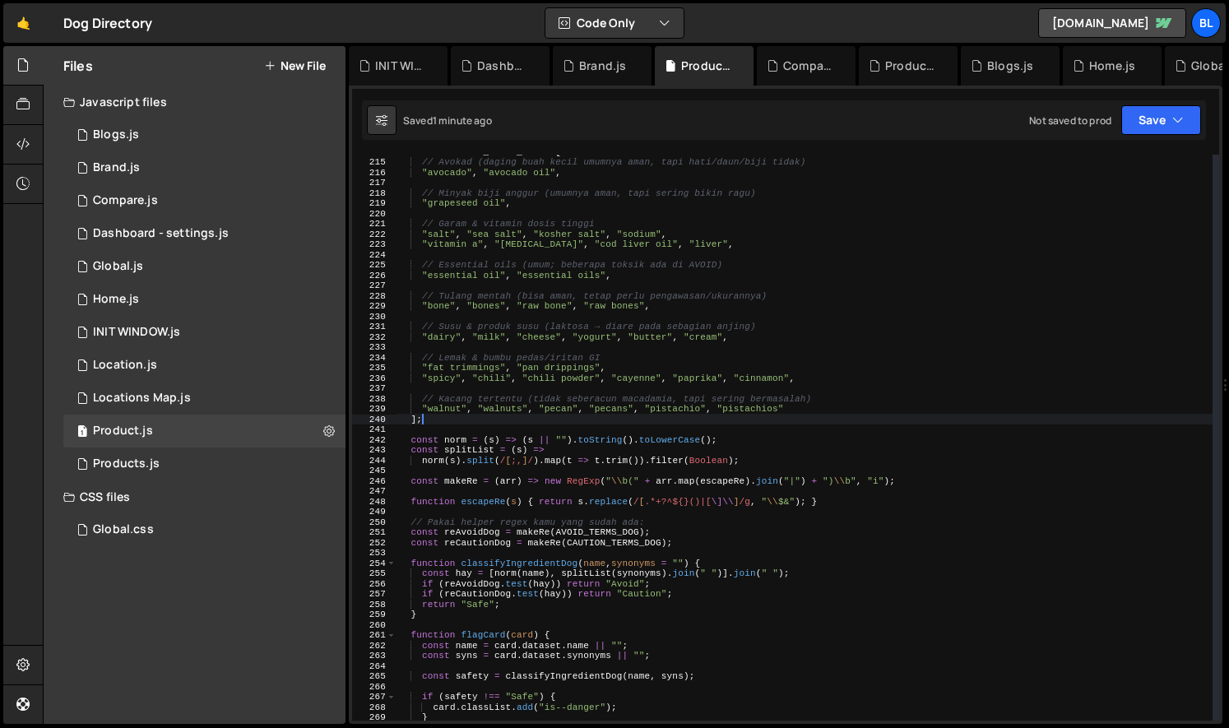
scroll to position [1907, 0]
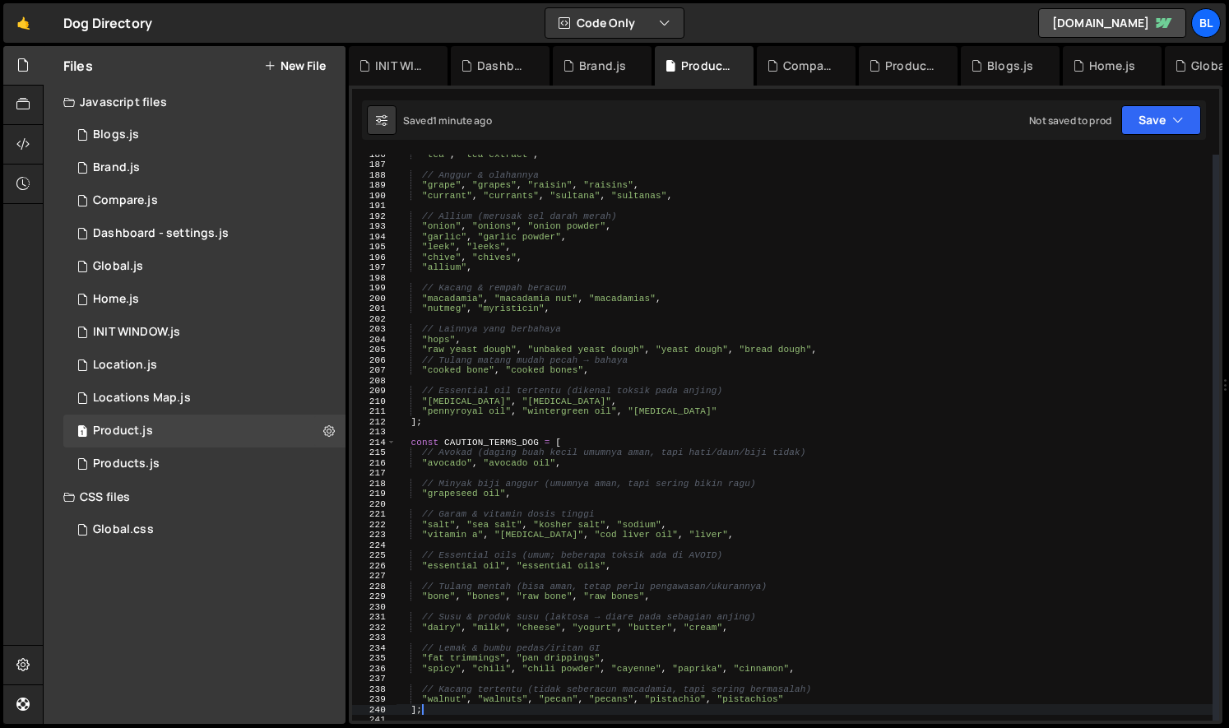
click at [471, 421] on div ""tea" , "tea extract" , // Anggur & olahannya "grape" , "grapes" , "raisin" , "…" at bounding box center [804, 442] width 816 height 586
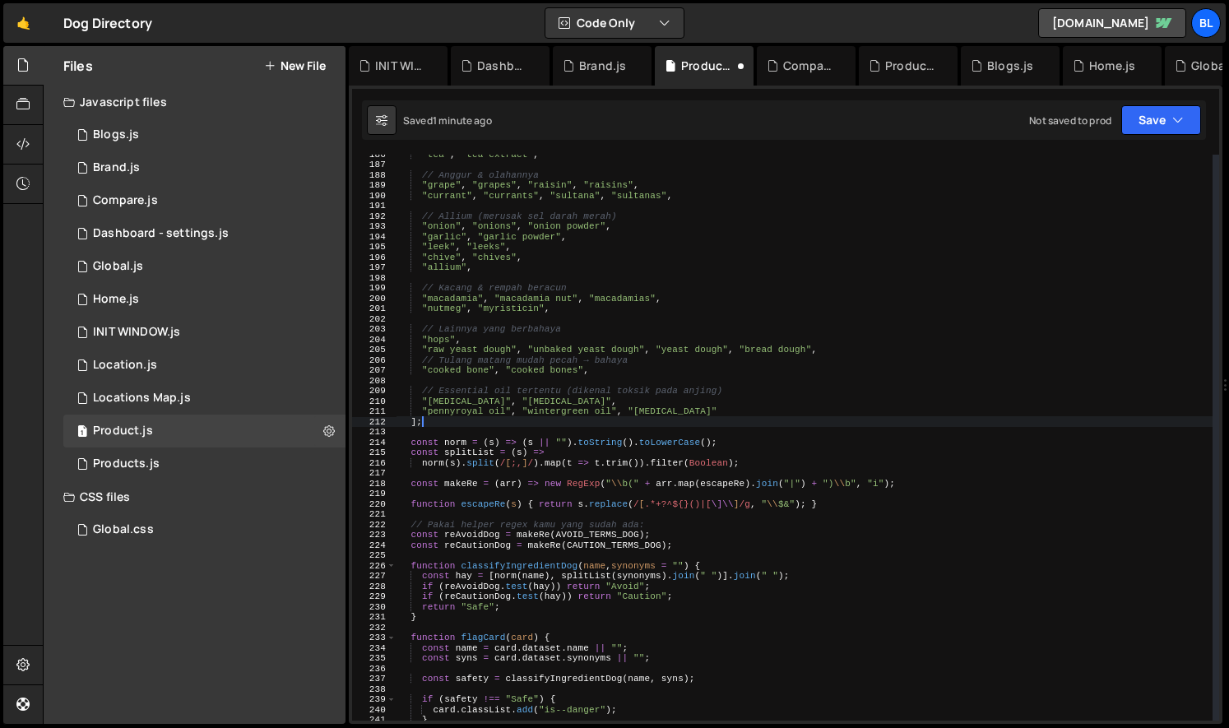
scroll to position [2074, 0]
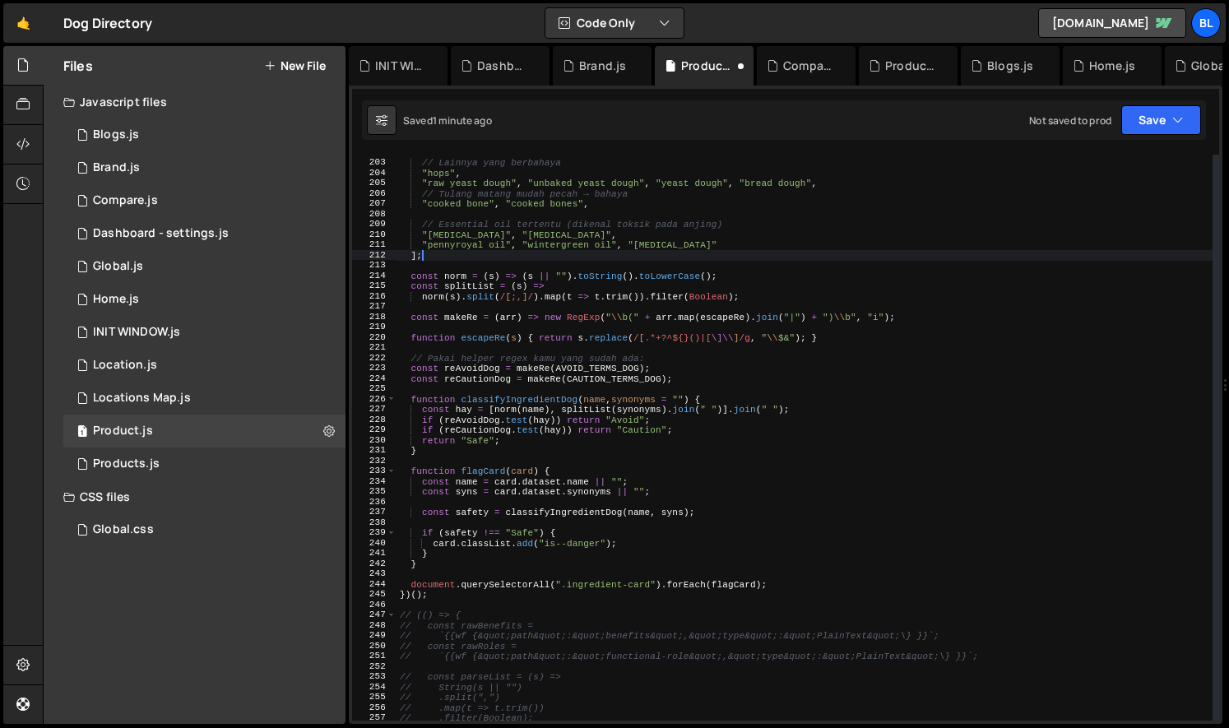
click at [630, 371] on div "// Lainnya yang berbahaya "hops" , "raw yeast dough" , "unbaked yeast dough" , …" at bounding box center [804, 440] width 816 height 586
click at [480, 379] on div "// Lainnya yang berbahaya "hops" , "raw yeast dough" , "unbaked yeast dough" , …" at bounding box center [804, 440] width 816 height 586
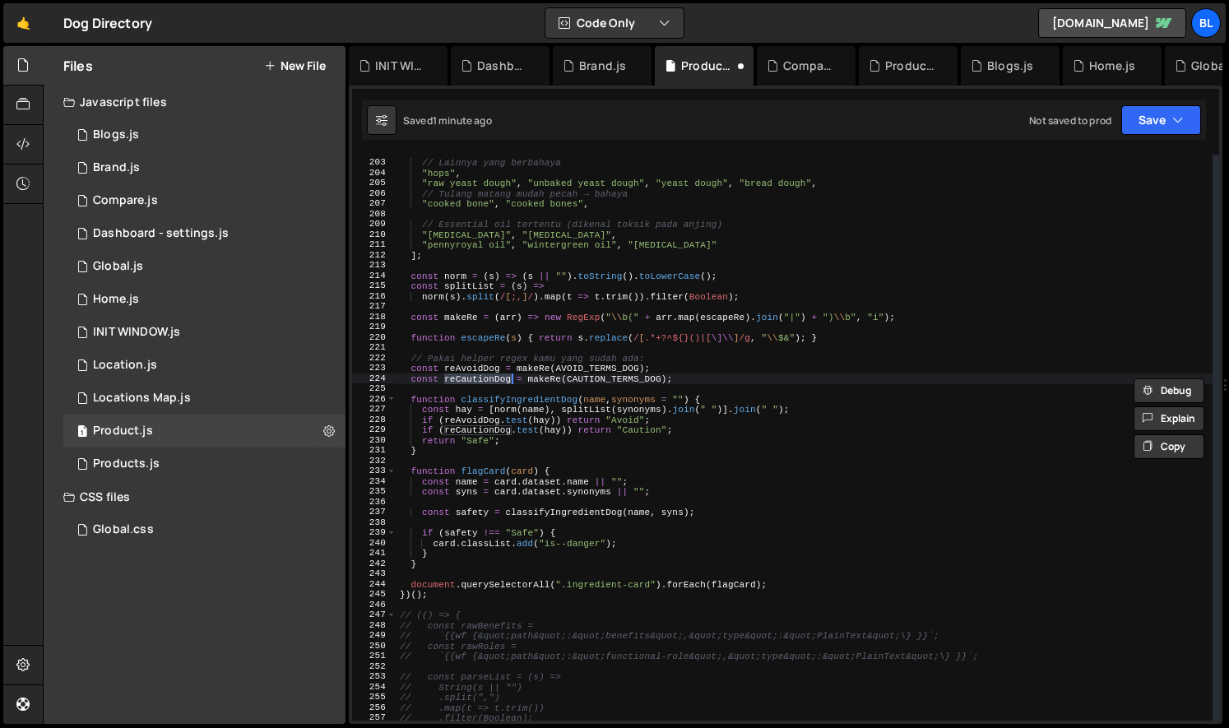
drag, startPoint x: 593, startPoint y: 434, endPoint x: 637, endPoint y: 430, distance: 43.8
click at [593, 434] on div "// Lainnya yang berbahaya "hops" , "raw yeast dough" , "unbaked yeast dough" , …" at bounding box center [804, 440] width 816 height 586
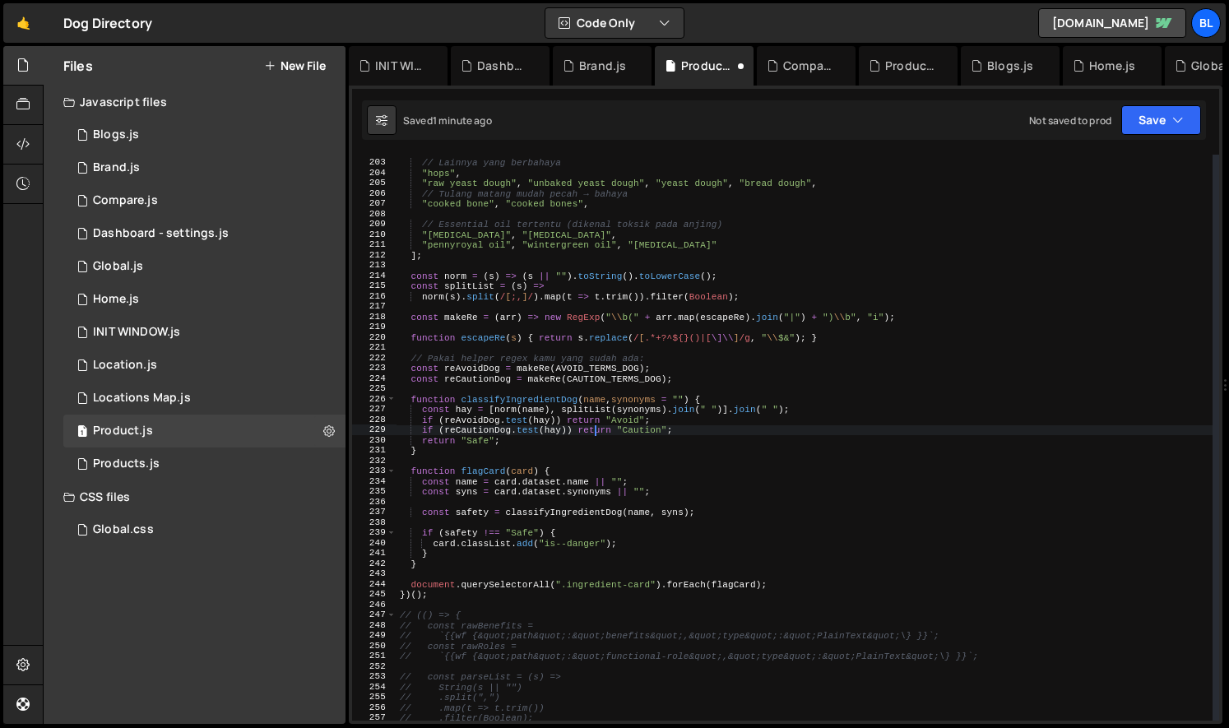
click at [665, 429] on div "// Lainnya yang berbahaya "hops" , "raw yeast dough" , "unbaked yeast dough" , …" at bounding box center [804, 440] width 816 height 586
click at [688, 429] on div "// Lainnya yang berbahaya "hops" , "raw yeast dough" , "unbaked yeast dough" , …" at bounding box center [804, 440] width 816 height 586
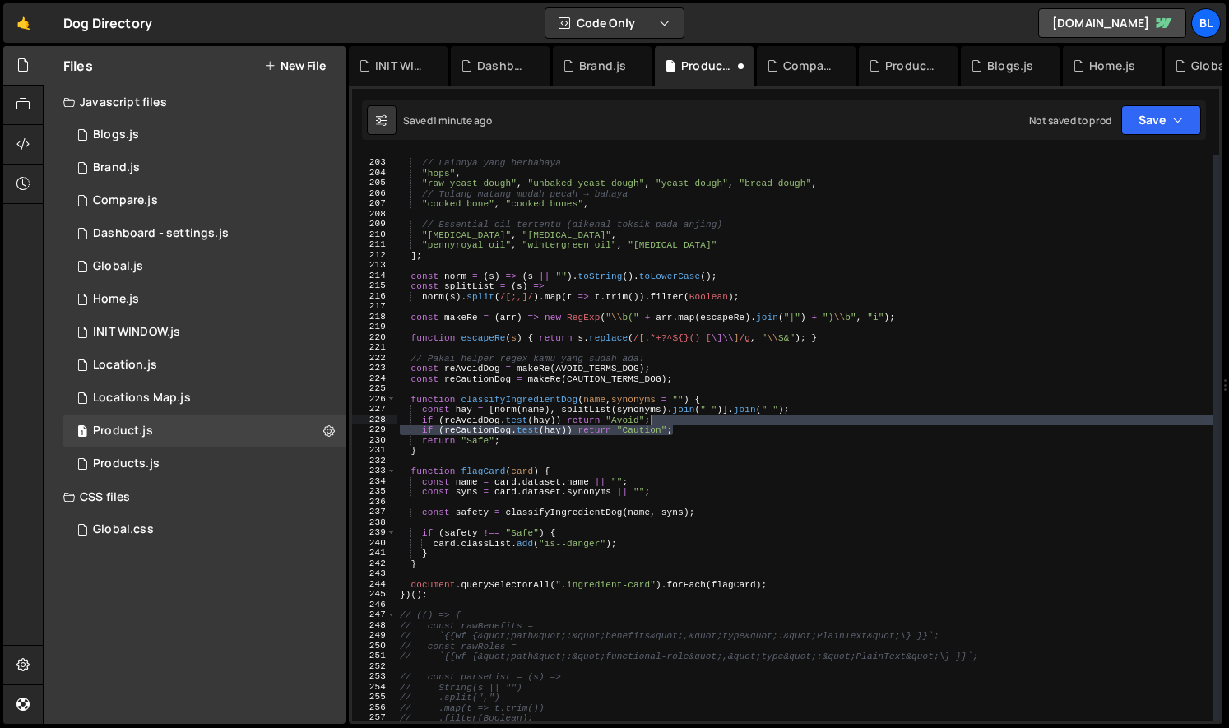
click at [675, 420] on div "// Lainnya yang berbahaya "hops" , "raw yeast dough" , "unbaked yeast dough" , …" at bounding box center [804, 440] width 816 height 586
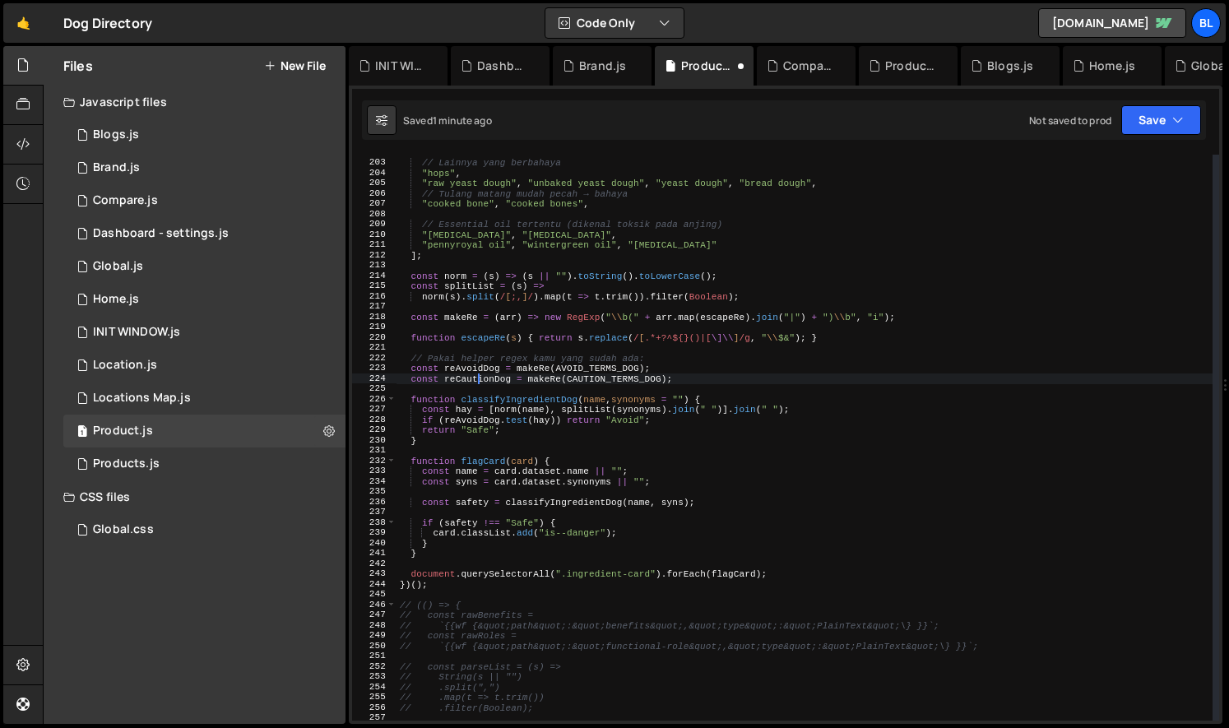
click at [480, 375] on div "// Lainnya yang berbahaya "hops" , "raw yeast dough" , "unbaked yeast dough" , …" at bounding box center [804, 440] width 816 height 586
click at [476, 366] on div "// Lainnya yang berbahaya "hops" , "raw yeast dough" , "unbaked yeast dough" , …" at bounding box center [804, 440] width 816 height 586
type textarea "const reAvoidDog = makeRe(AVOID_TERMS_DOG);"
click at [476, 366] on div "// Lainnya yang berbahaya "hops" , "raw yeast dough" , "unbaked yeast dough" , …" at bounding box center [804, 440] width 816 height 586
click at [674, 387] on div "// Lainnya yang berbahaya "hops" , "raw yeast dough" , "unbaked yeast dough" , …" at bounding box center [804, 440] width 816 height 586
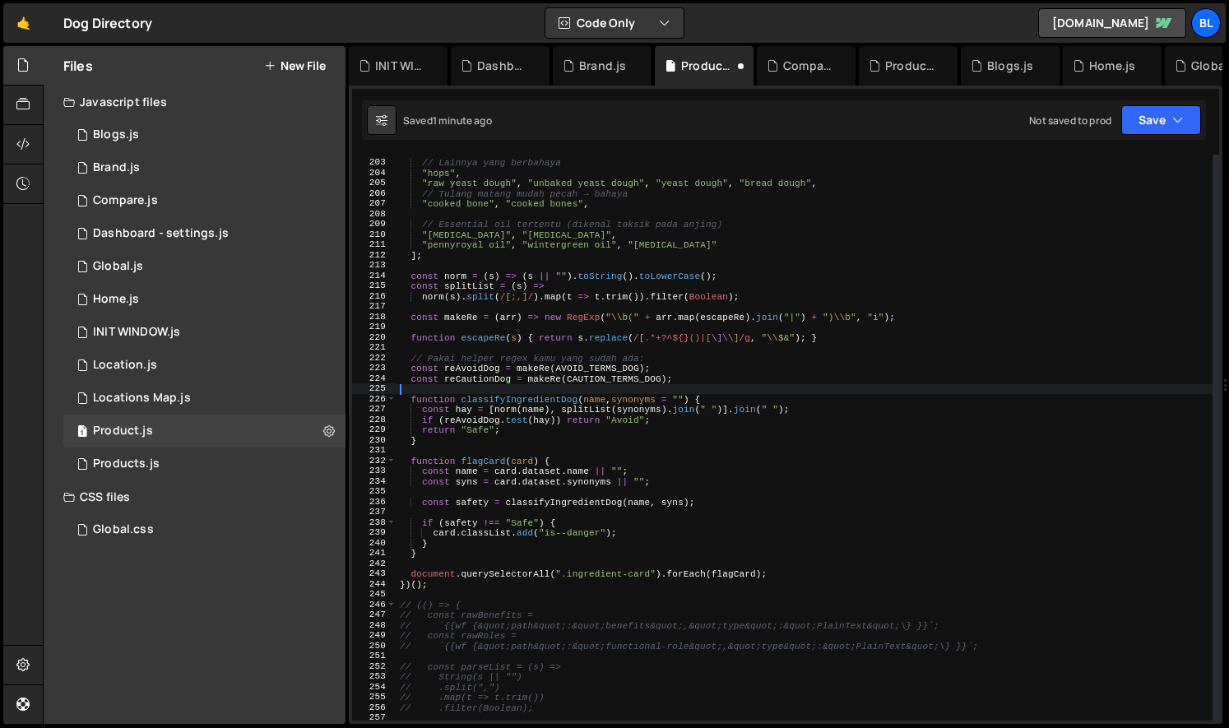
click at [684, 379] on div "// Lainnya yang berbahaya "hops" , "raw yeast dough" , "unbaked yeast dough" , …" at bounding box center [804, 440] width 816 height 586
click at [678, 373] on div "// Lainnya yang berbahaya "hops" , "raw yeast dough" , "unbaked yeast dough" , …" at bounding box center [804, 440] width 816 height 586
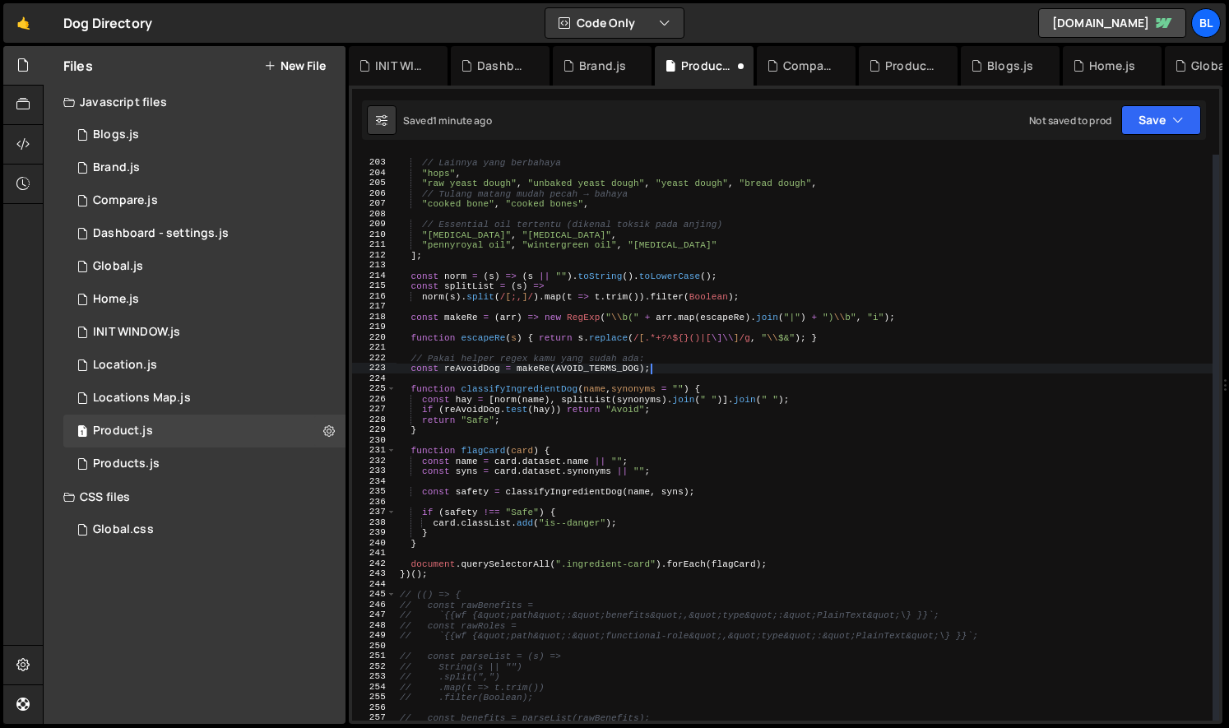
click at [651, 396] on div "// Lainnya yang berbahaya "hops" , "raw yeast dough" , "unbaked yeast dough" , …" at bounding box center [804, 440] width 816 height 586
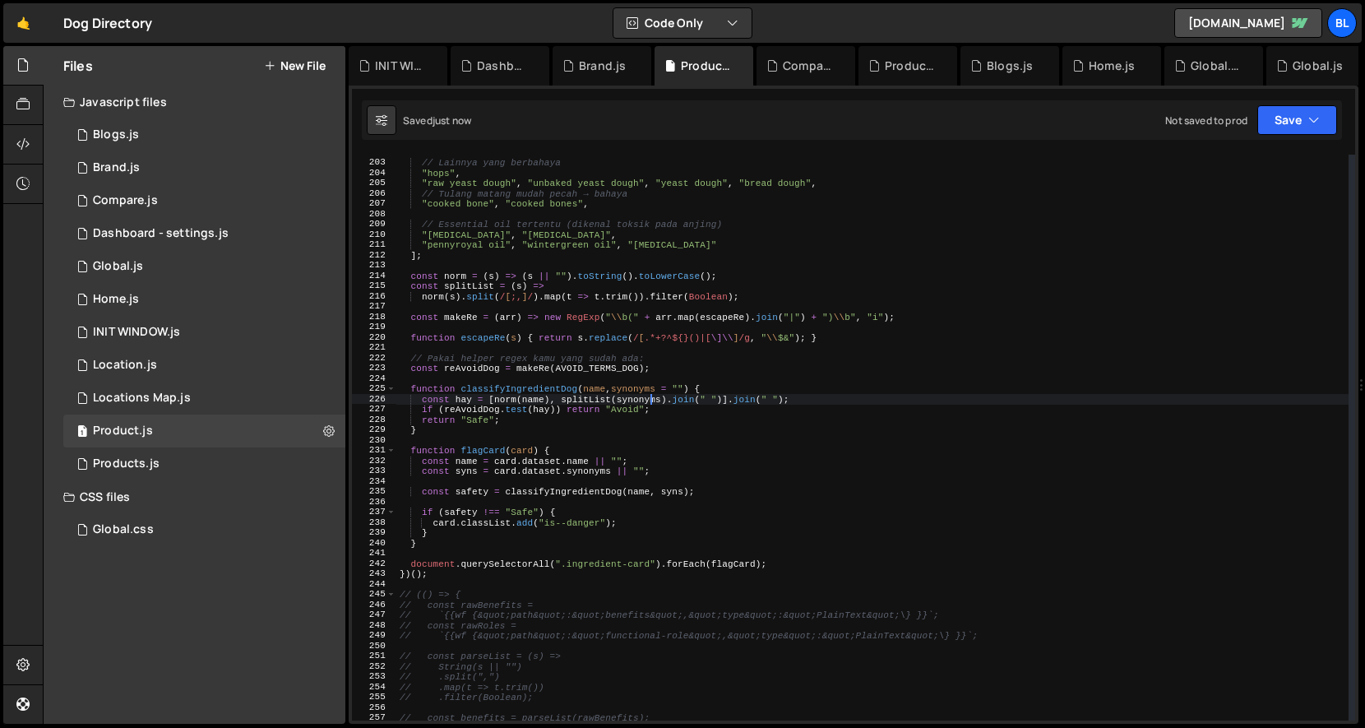
type textarea "const name = card.dataset.name || "";"
click at [682, 462] on div "// Lainnya yang berbahaya "hops" , "raw yeast dough" , "unbaked yeast dough" , …" at bounding box center [872, 440] width 952 height 586
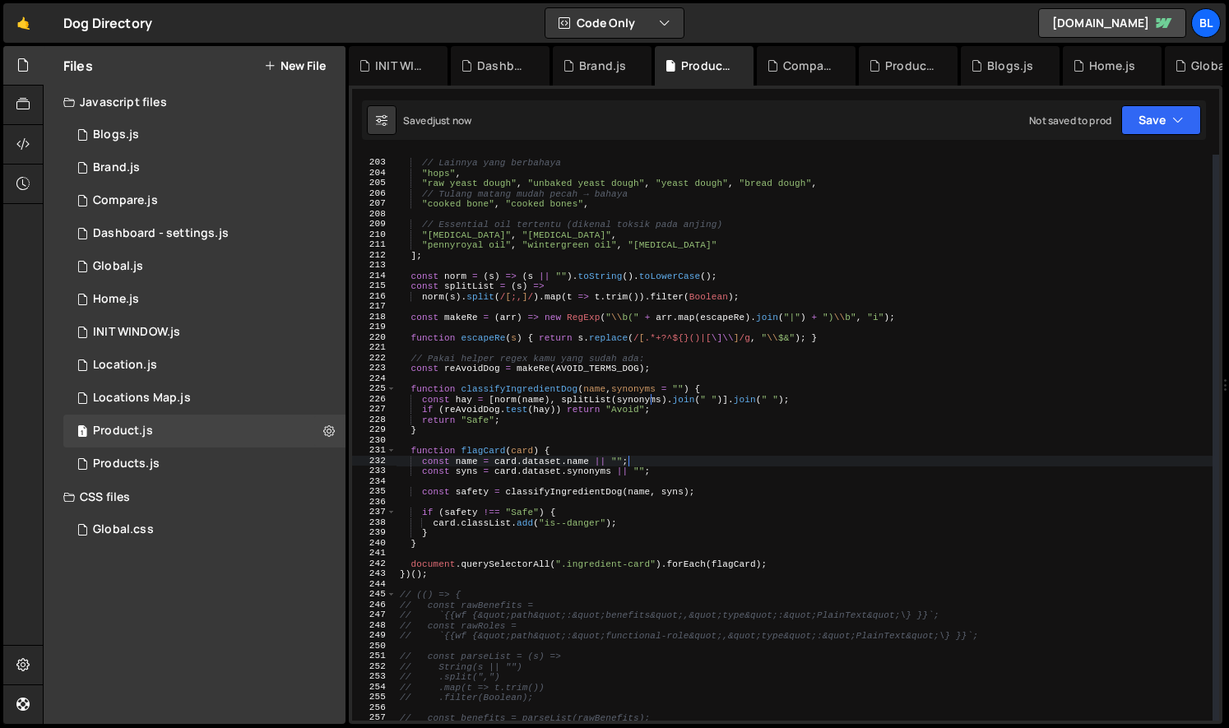
click at [620, 555] on div "// Lainnya yang berbahaya "hops" , "raw yeast dough" , "unbaked yeast dough" , …" at bounding box center [804, 440] width 816 height 586
click at [494, 554] on div "// Lainnya yang berbahaya "hops" , "raw yeast dough" , "unbaked yeast dough" , …" at bounding box center [804, 440] width 816 height 586
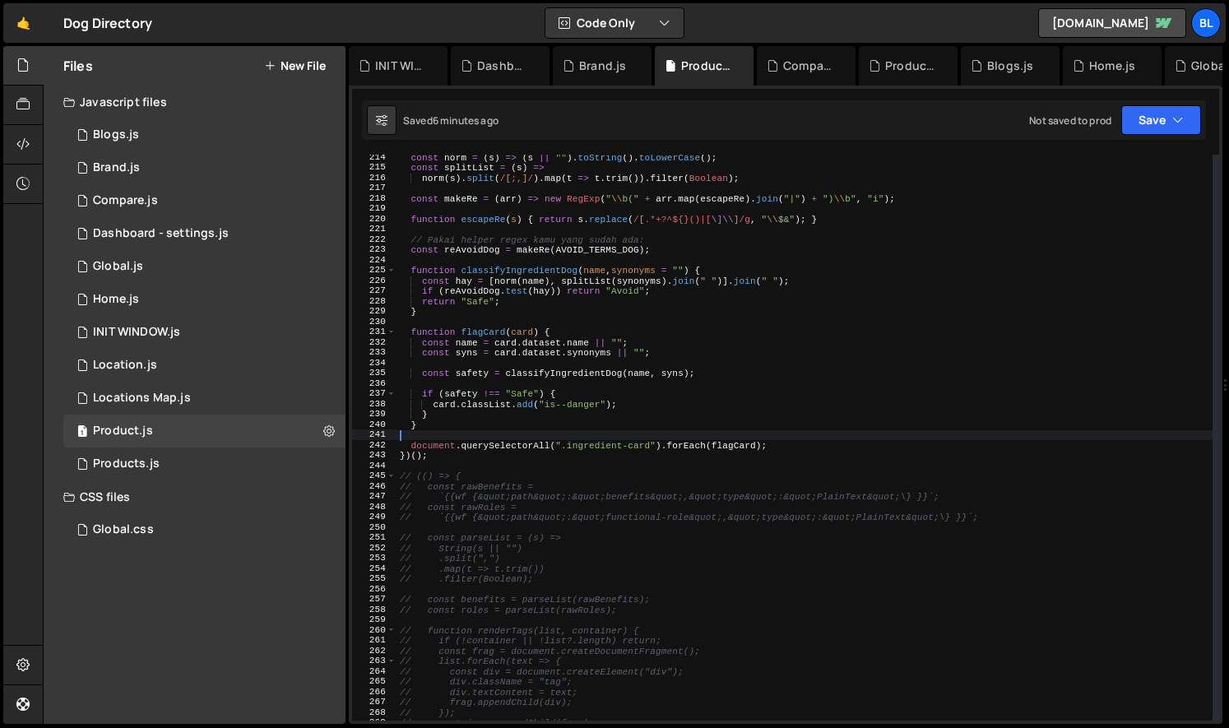
click at [635, 462] on div "const norm = ( s ) => ( s || "" ) . toString ( ) . toLowerCase ( ) ; const spli…" at bounding box center [804, 445] width 816 height 586
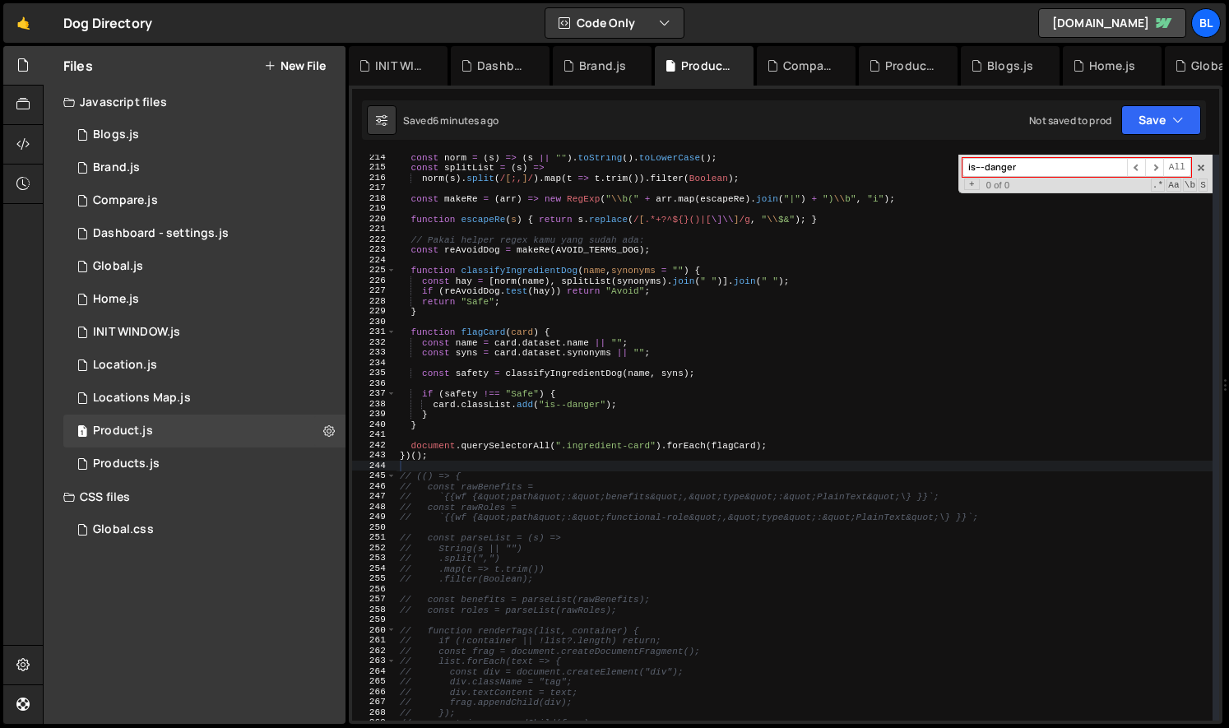
paste input "ngredient-modal__close"
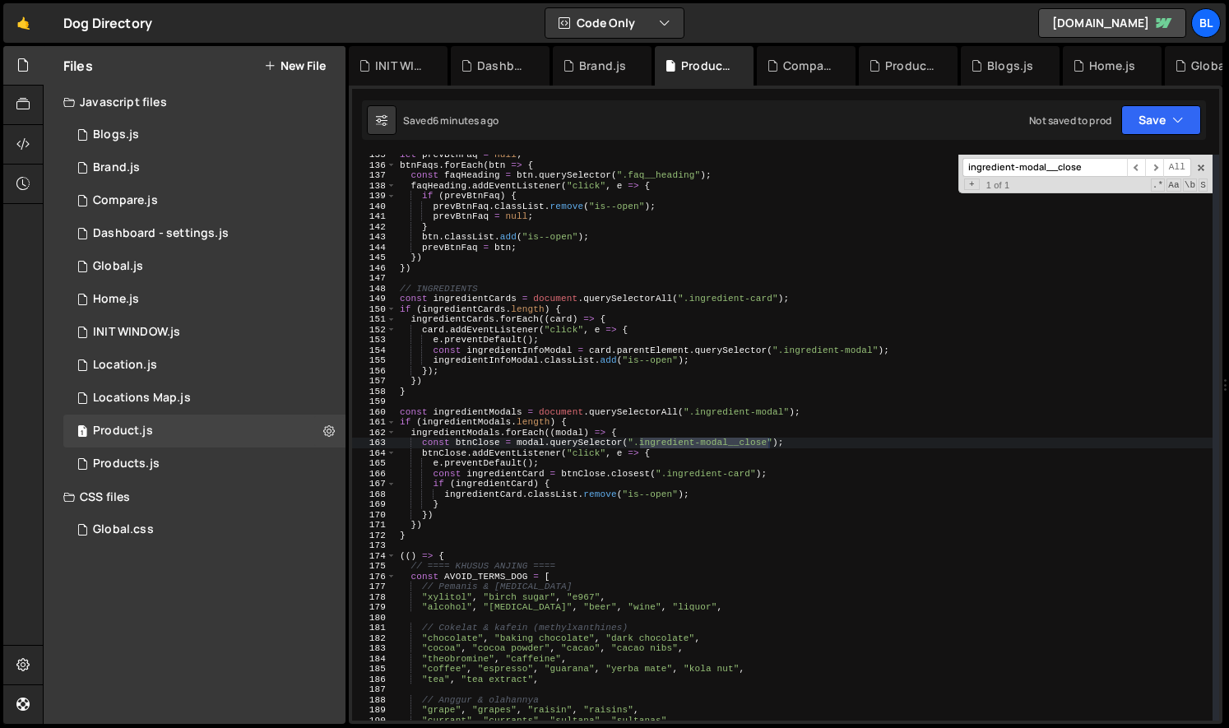
type input "ingredient-modal__close"
drag, startPoint x: 525, startPoint y: 469, endPoint x: 521, endPoint y: 458, distance: 11.2
click at [525, 468] on div "let prevBtnFaq = null ; btnFaqs . forEach ( btn => { const faqHeading = btn . q…" at bounding box center [804, 443] width 816 height 586
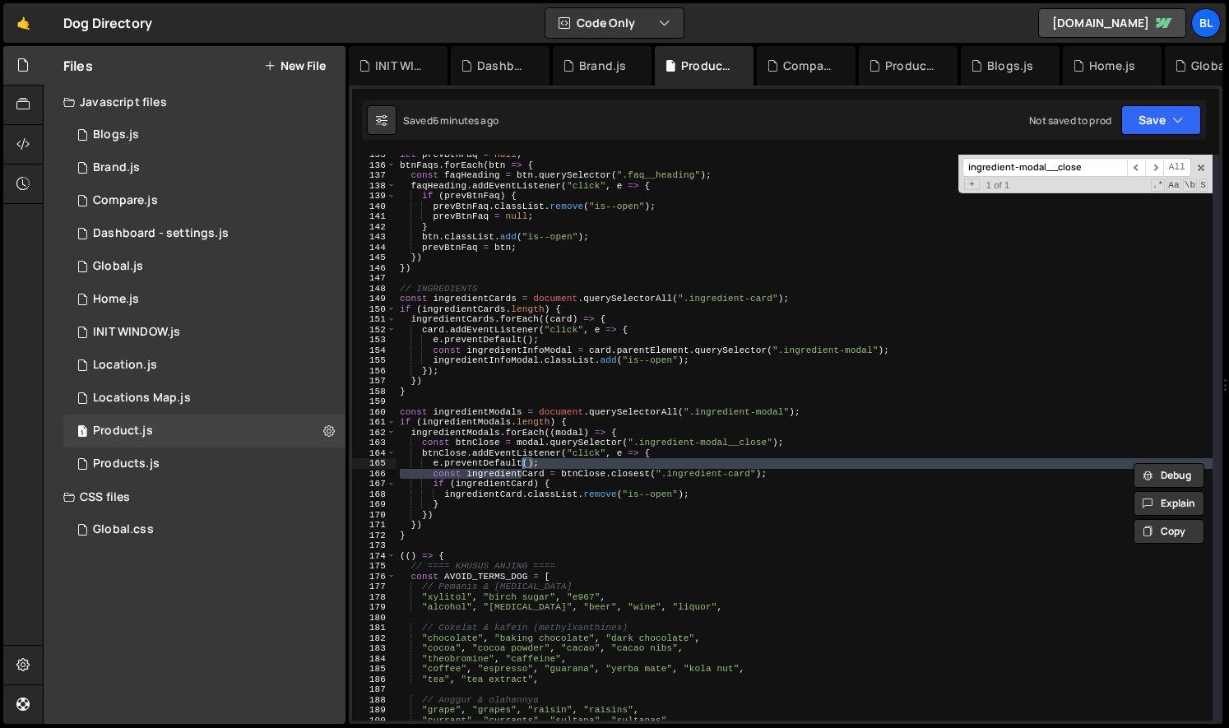
click at [525, 443] on div "let prevBtnFaq = null ; btnFaqs . forEach ( btn => { const faqHeading = btn . q…" at bounding box center [804, 443] width 816 height 586
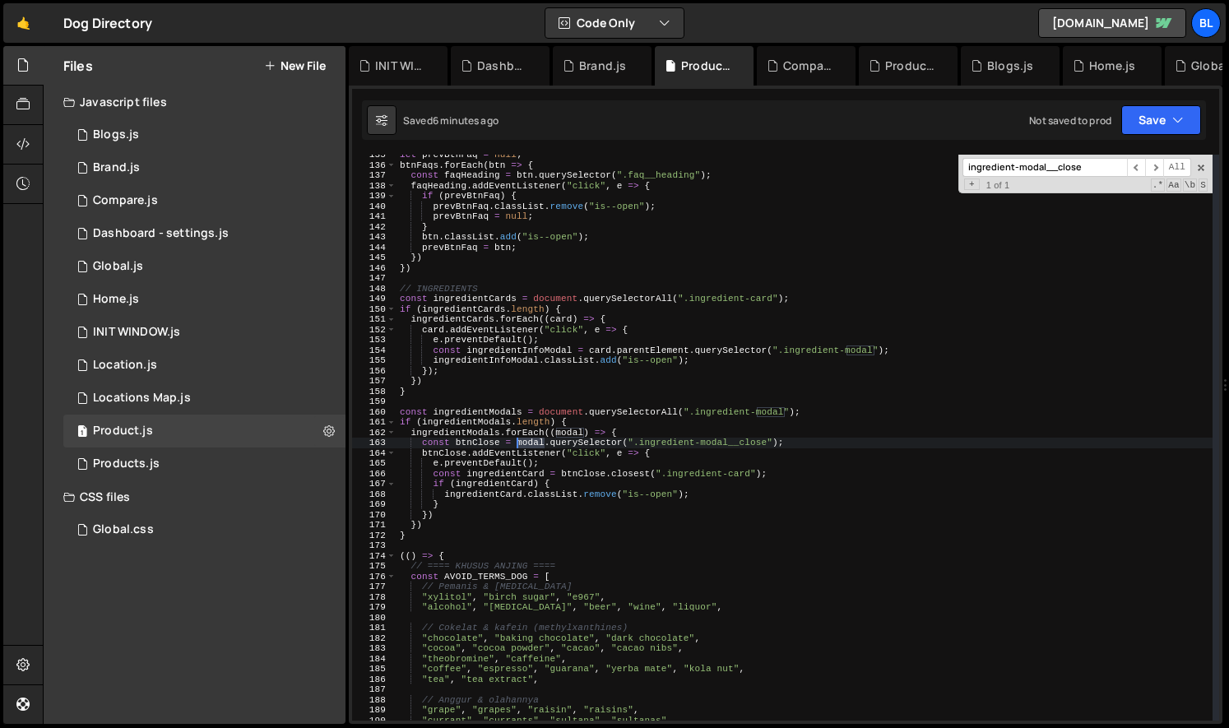
click at [525, 443] on div "let prevBtnFaq = null ; btnFaqs . forEach ( btn => { const faqHeading = btn . q…" at bounding box center [804, 443] width 816 height 586
click at [613, 428] on div "let prevBtnFaq = null ; btnFaqs . forEach ( btn => { const faqHeading = btn . q…" at bounding box center [804, 443] width 816 height 586
click at [621, 438] on div "let prevBtnFaq = null ; btnFaqs . forEach ( btn => { const faqHeading = btn . q…" at bounding box center [804, 443] width 816 height 586
click at [640, 434] on div "let prevBtnFaq = null ; btnFaqs . forEach ( btn => { const faqHeading = btn . q…" at bounding box center [804, 443] width 816 height 586
type textarea "ingredientModals.forEach((modal) => {"
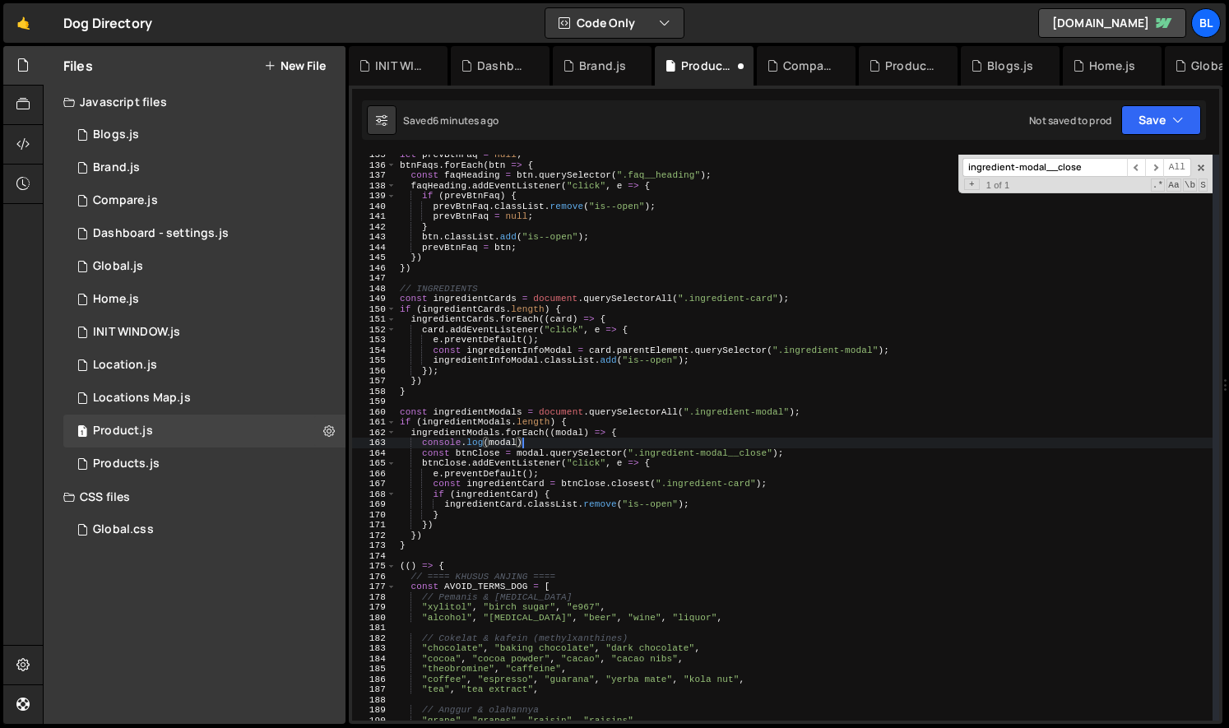
scroll to position [0, 10]
click at [548, 507] on div "let prevBtnFaq = null ; btnFaqs . forEach ( btn => { const faqHeading = btn . q…" at bounding box center [804, 443] width 816 height 586
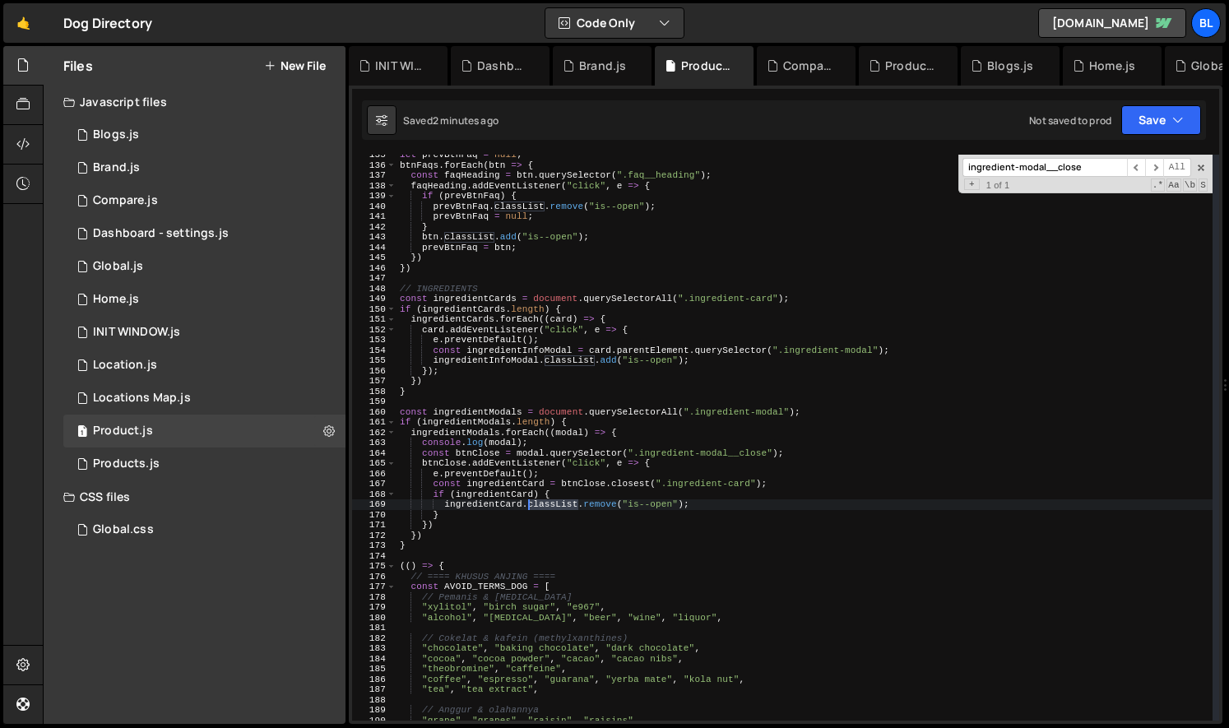
click at [548, 507] on div "let prevBtnFaq = null ; btnFaqs . forEach ( btn => { const faqHeading = btn . q…" at bounding box center [804, 443] width 816 height 586
click at [498, 507] on div "let prevBtnFaq = null ; btnFaqs . forEach ( btn => { const faqHeading = btn . q…" at bounding box center [804, 443] width 816 height 586
click at [653, 504] on div "let prevBtnFaq = null ; btnFaqs . forEach ( btn => { const faqHeading = btn . q…" at bounding box center [804, 443] width 816 height 586
click at [702, 494] on div "let prevBtnFaq = null ; btnFaqs . forEach ( btn => { const faqHeading = btn . q…" at bounding box center [804, 443] width 816 height 586
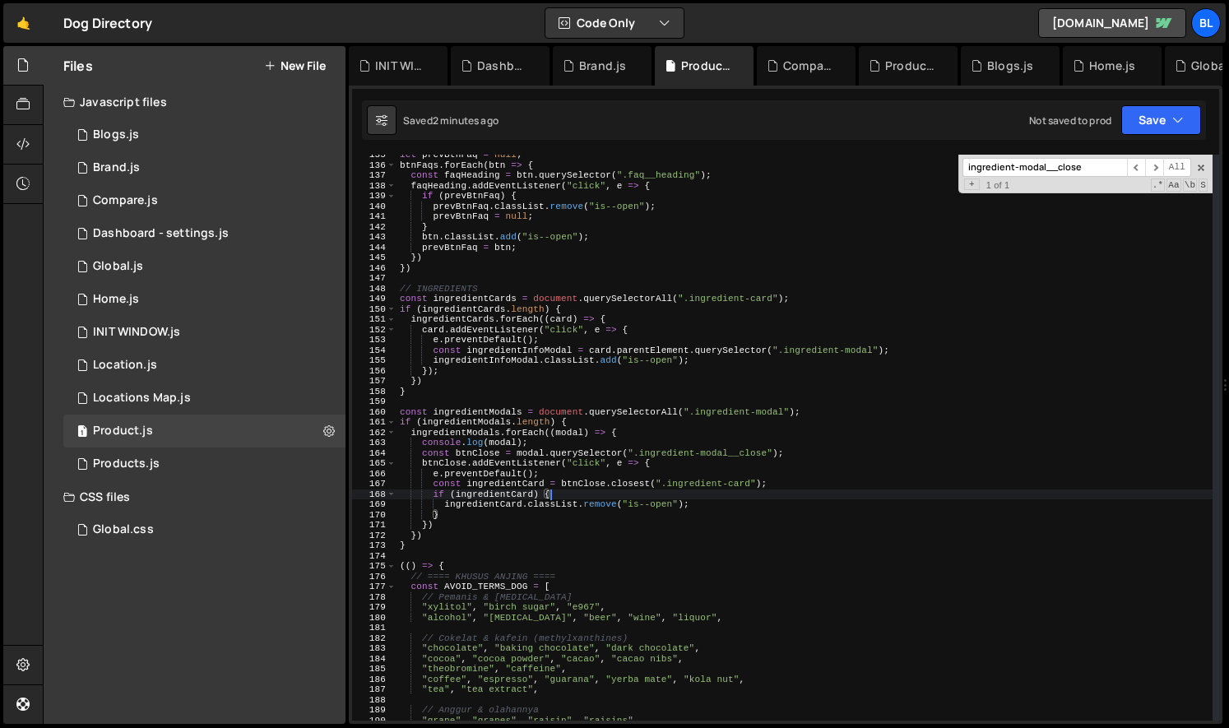
click at [699, 484] on div "let prevBtnFaq = null ; btnFaqs . forEach ( btn => { const faqHeading = btn . q…" at bounding box center [804, 443] width 816 height 586
click at [660, 511] on div "let prevBtnFaq = null ; btnFaqs . forEach ( btn => { const faqHeading = btn . q…" at bounding box center [804, 443] width 816 height 586
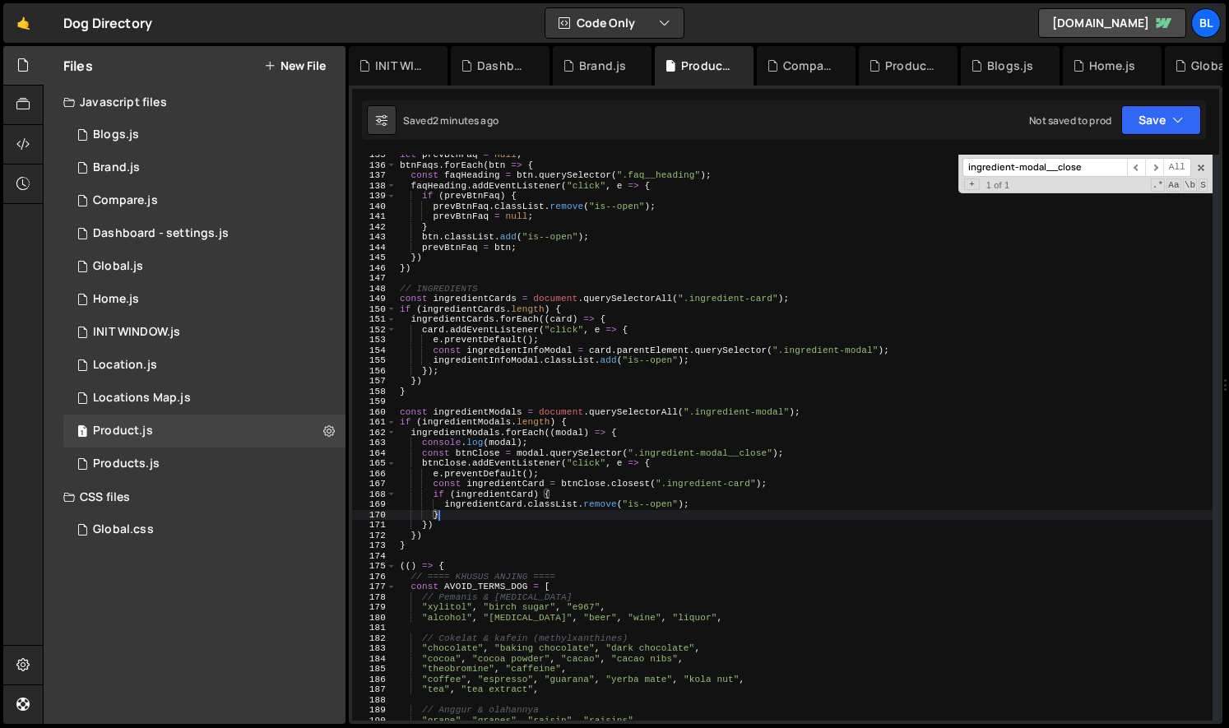
scroll to position [0, 2]
click at [606, 480] on div "let prevBtnFaq = null ; btnFaqs . forEach ( btn => { const faqHeading = btn . q…" at bounding box center [804, 443] width 816 height 586
click at [696, 483] on div "let prevBtnFaq = null ; btnFaqs . forEach ( btn => { const faqHeading = btn . q…" at bounding box center [804, 443] width 816 height 586
click at [741, 484] on div "let prevBtnFaq = null ; btnFaqs . forEach ( btn => { const faqHeading = btn . q…" at bounding box center [804, 443] width 816 height 586
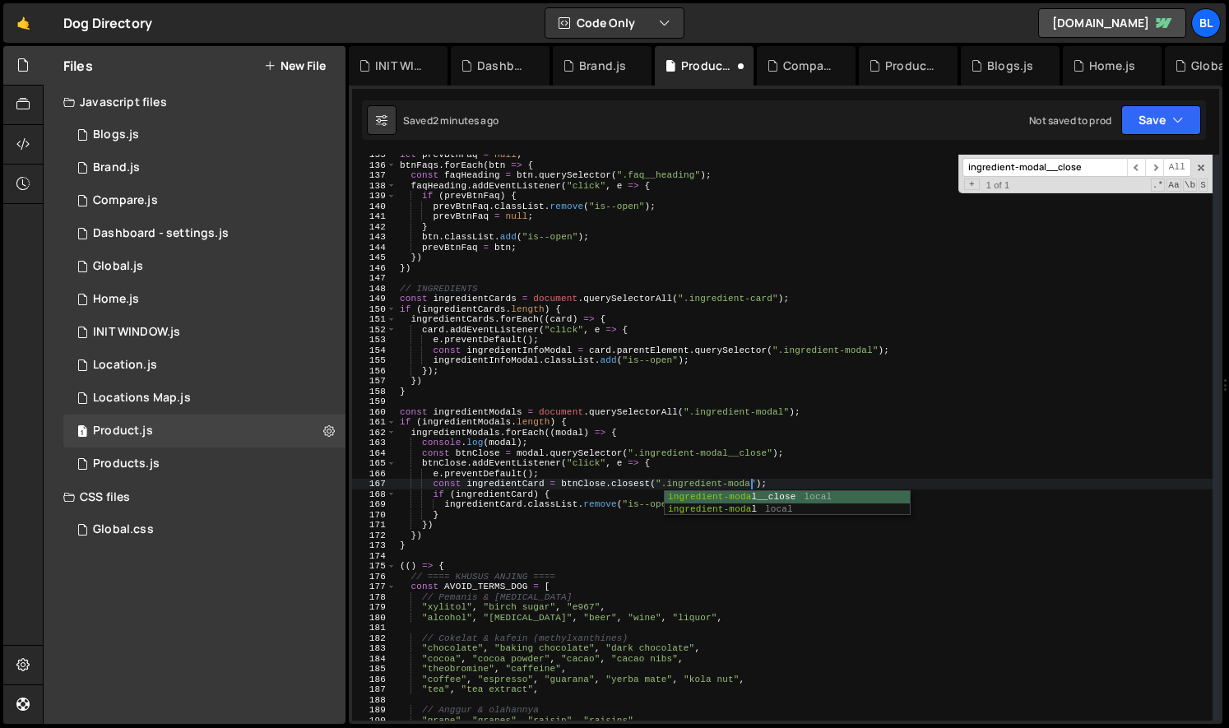
scroll to position [0, 31]
click at [521, 481] on div "let prevBtnFaq = null ; btnFaqs . forEach ( btn => { const faqHeading = btn . q…" at bounding box center [804, 443] width 816 height 586
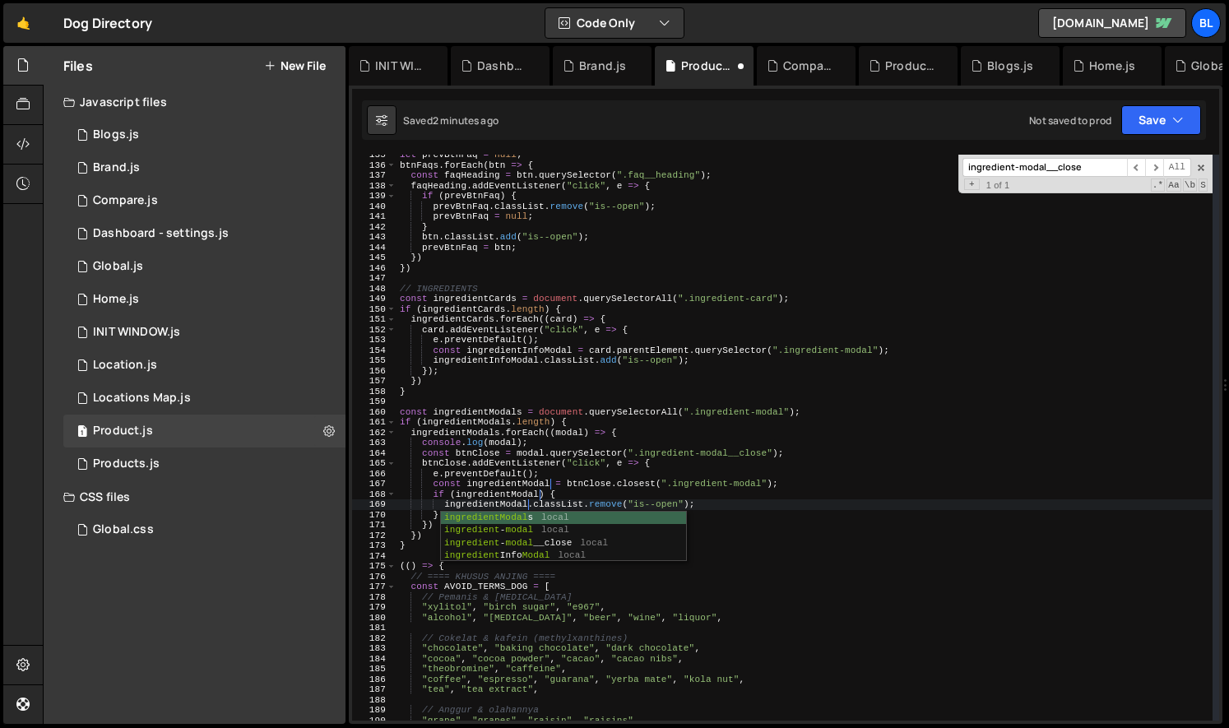
scroll to position [0, 11]
click at [567, 465] on div "let prevBtnFaq = null ; btnFaqs . forEach ( btn => { const faqHeading = btn . q…" at bounding box center [804, 443] width 816 height 586
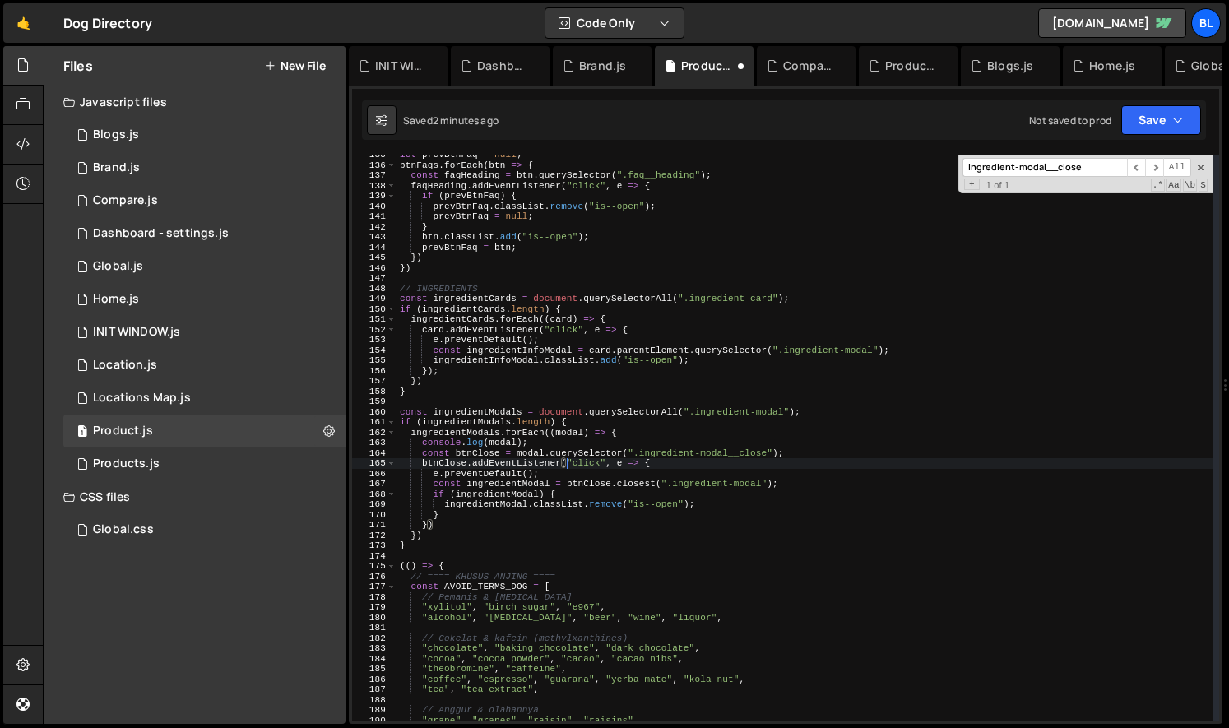
click at [565, 487] on div "let prevBtnFaq = null ; btnFaqs . forEach ( btn => { const faqHeading = btn . q…" at bounding box center [804, 443] width 816 height 586
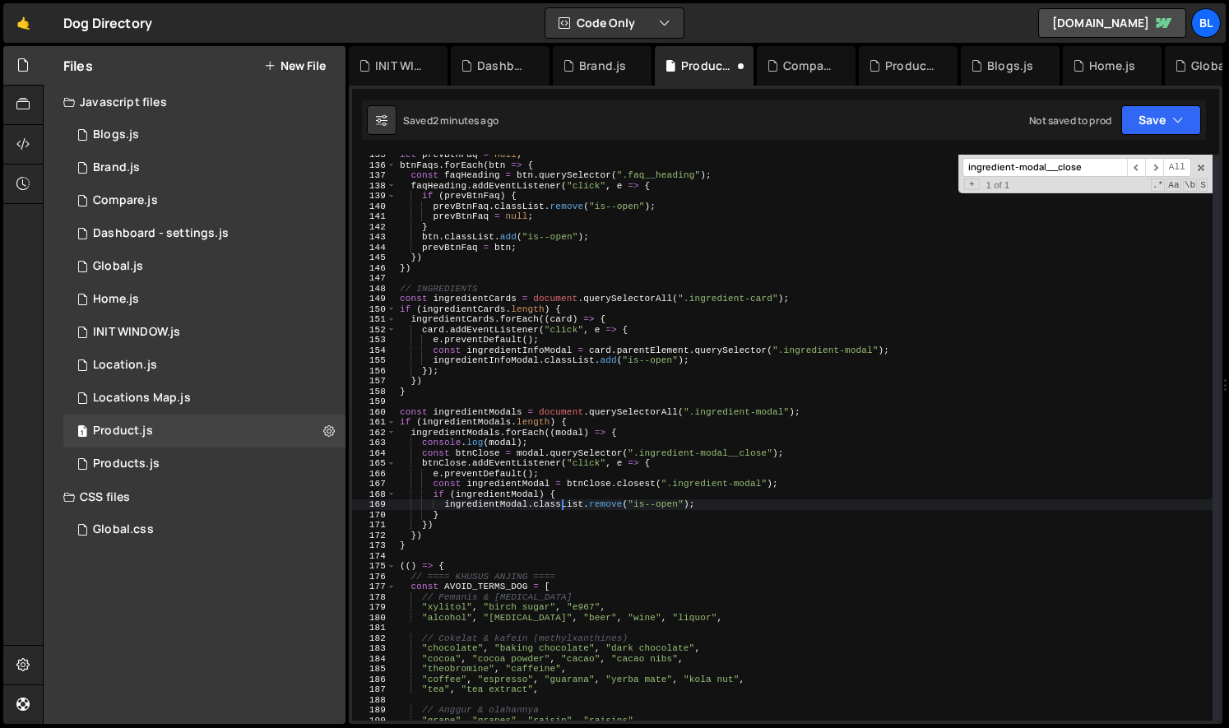
click at [561, 507] on div "let prevBtnFaq = null ; btnFaqs . forEach ( btn => { const faqHeading = btn . q…" at bounding box center [804, 443] width 816 height 586
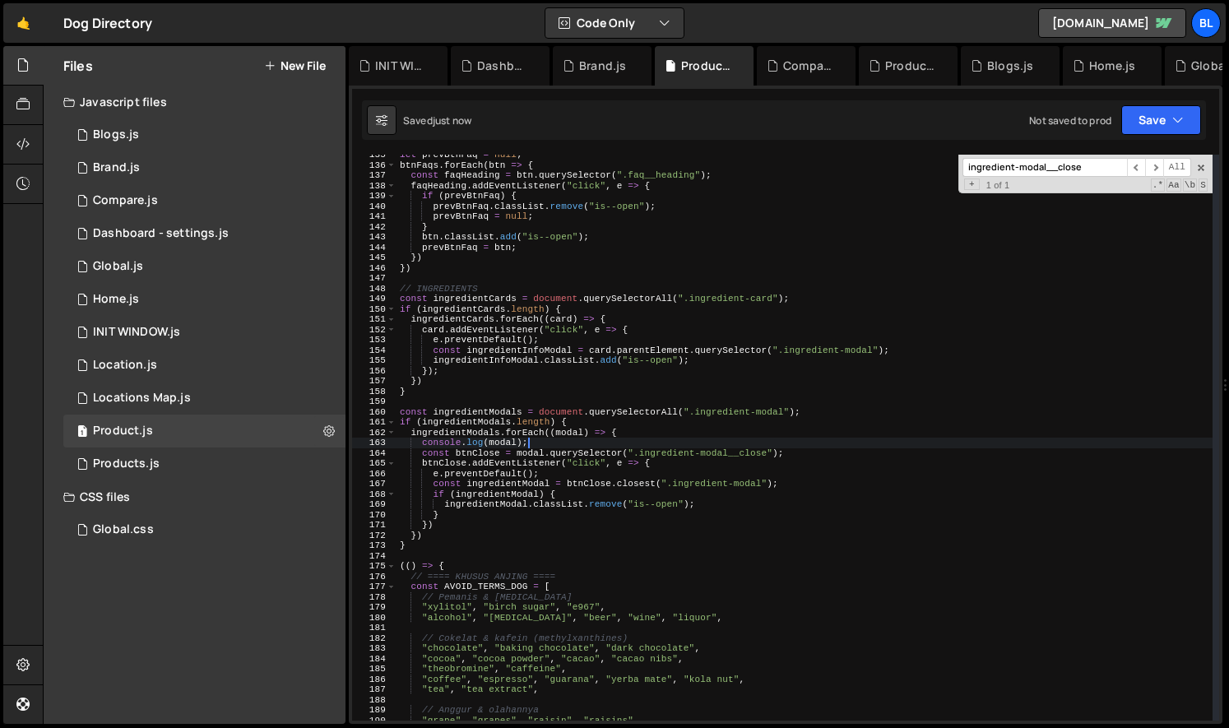
click at [529, 441] on div "let prevBtnFaq = null ; btnFaqs . forEach ( btn => { const faqHeading = btn . q…" at bounding box center [804, 443] width 816 height 586
click at [645, 428] on div "let prevBtnFaq = null ; btnFaqs . forEach ( btn => { const faqHeading = btn . q…" at bounding box center [804, 443] width 816 height 586
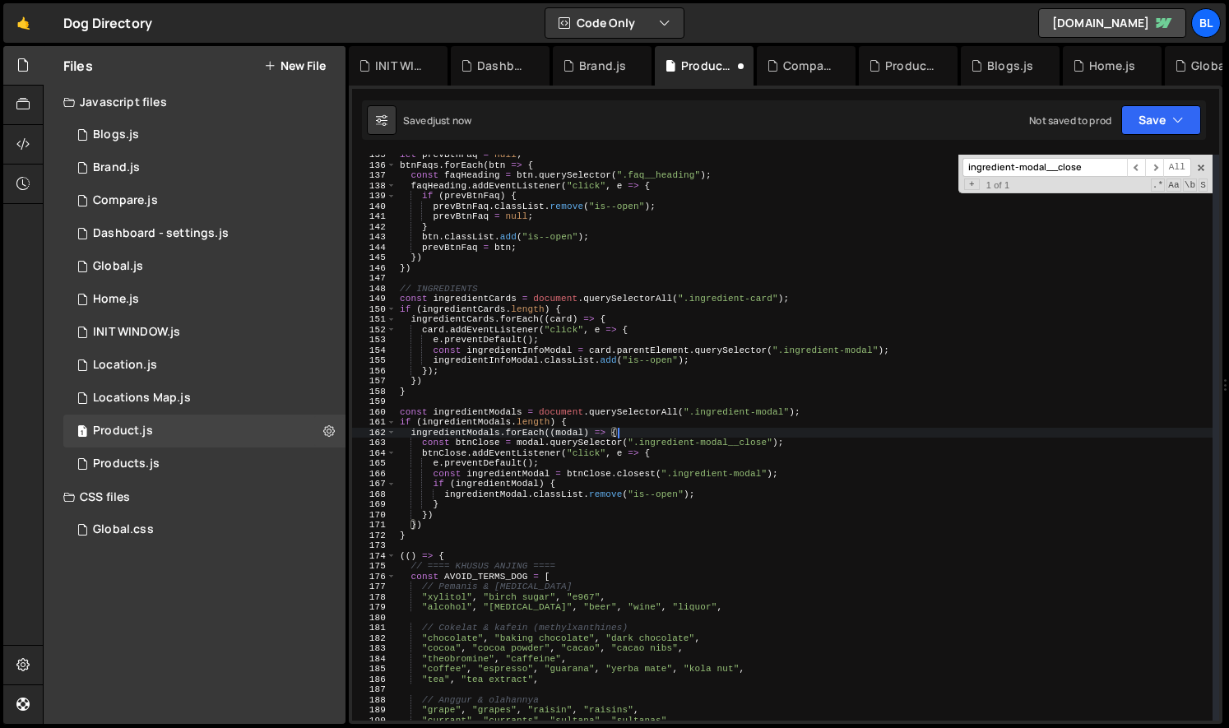
click at [564, 477] on div "let prevBtnFaq = null ; btnFaqs . forEach ( btn => { const faqHeading = btn . q…" at bounding box center [804, 443] width 816 height 586
click at [557, 526] on div "let prevBtnFaq = null ; btnFaqs . forEach ( btn => { const faqHeading = btn . q…" at bounding box center [804, 443] width 816 height 586
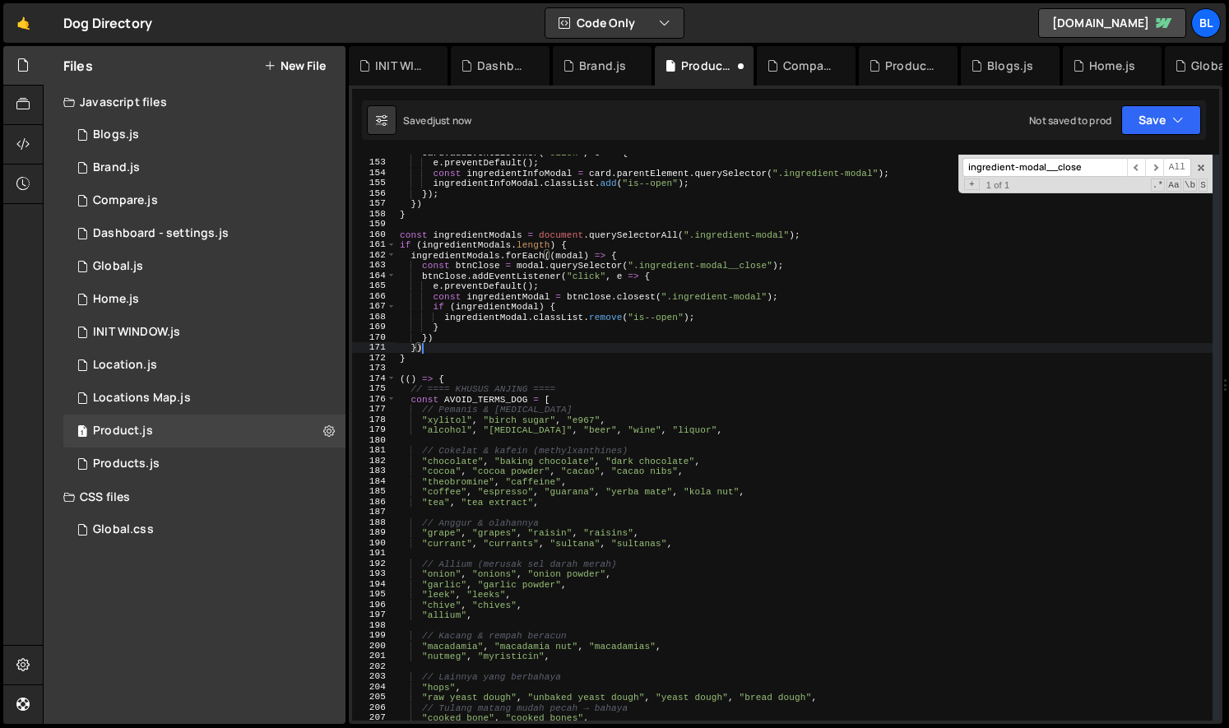
drag, startPoint x: 551, startPoint y: 406, endPoint x: 558, endPoint y: 401, distance: 8.9
click at [551, 406] on div "card . addEventListener ( "click" , e => { e . preventDefault ( ) ; const ingre…" at bounding box center [804, 440] width 816 height 586
click at [562, 396] on div "card . addEventListener ( "click" , e => { e . preventDefault ( ) ; const ingre…" at bounding box center [804, 440] width 816 height 586
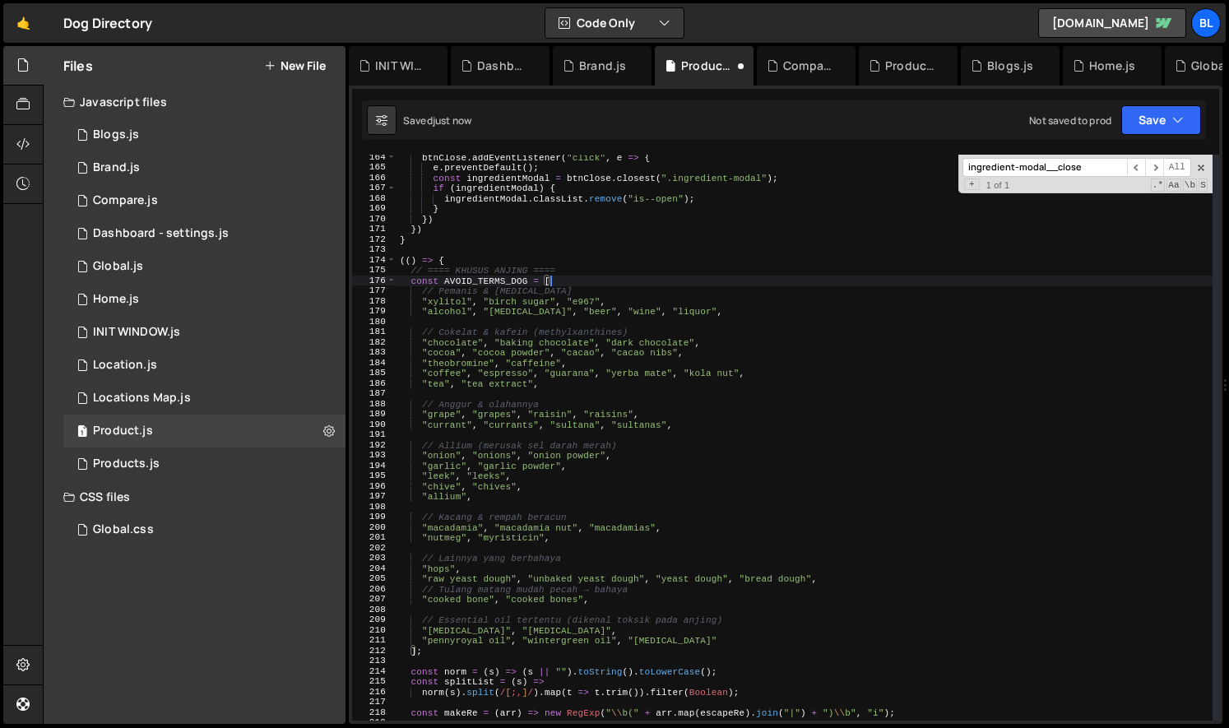
scroll to position [1870, 0]
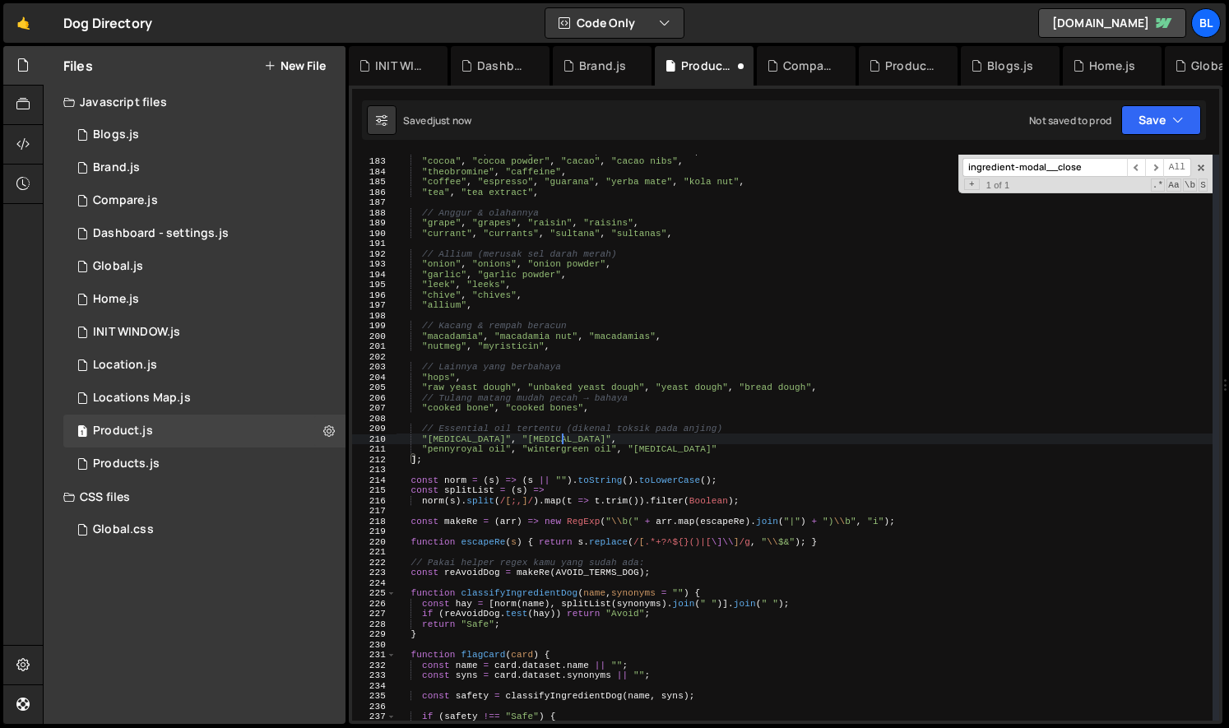
click at [564, 441] on div ""chocolate" , "baking chocolate" , "dark chocolate" , "cocoa" , "cocoa powder" …" at bounding box center [804, 439] width 816 height 586
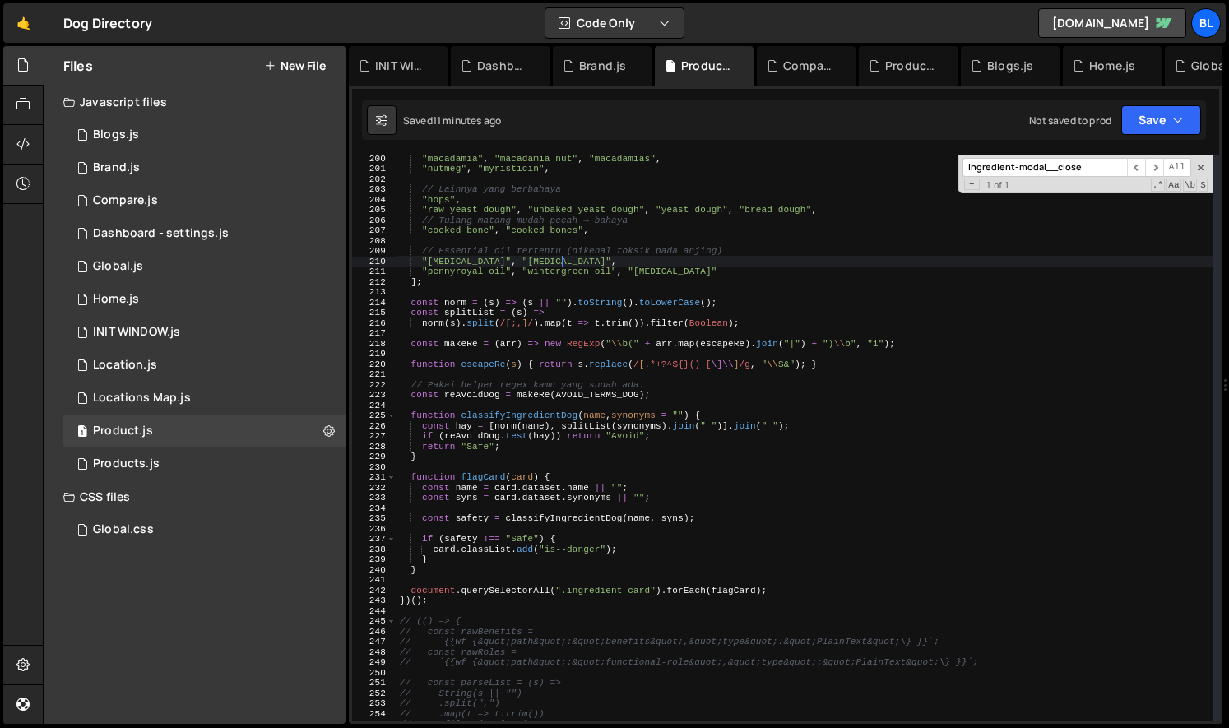
scroll to position [1929, 0]
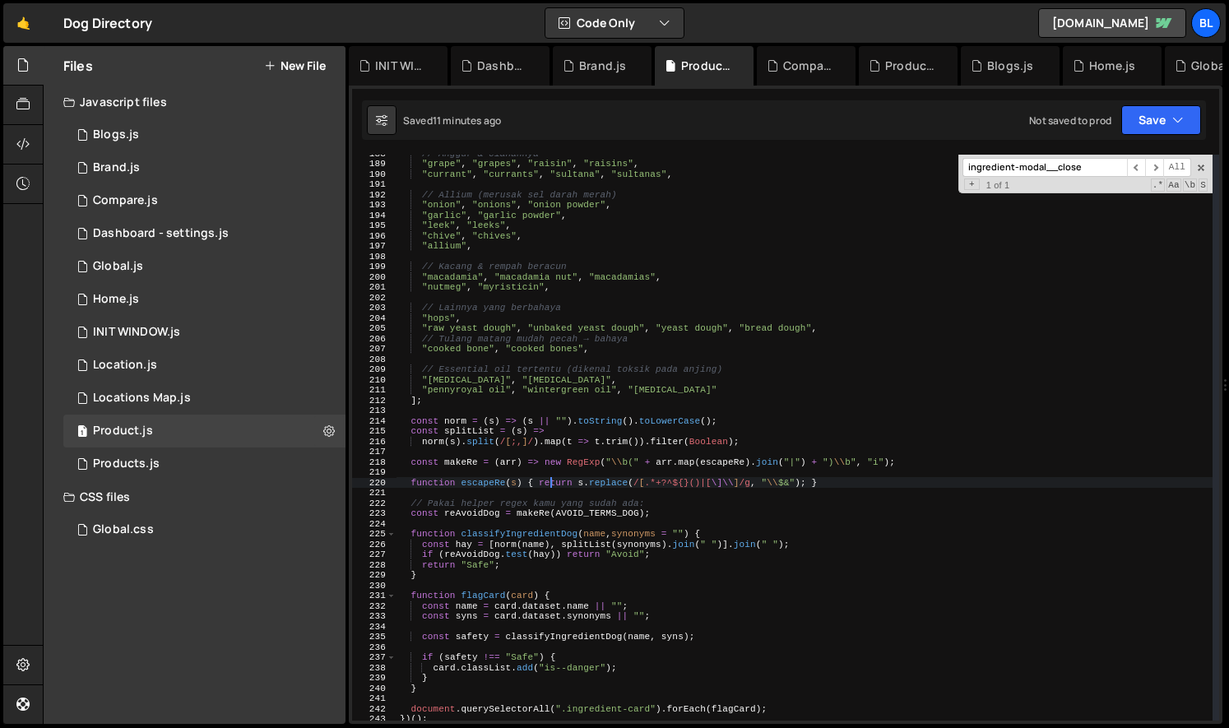
click at [548, 479] on div "// Anggur & olahannya "grape" , "grapes" , "raisin" , "raisins" , "currant" , "…" at bounding box center [804, 441] width 816 height 586
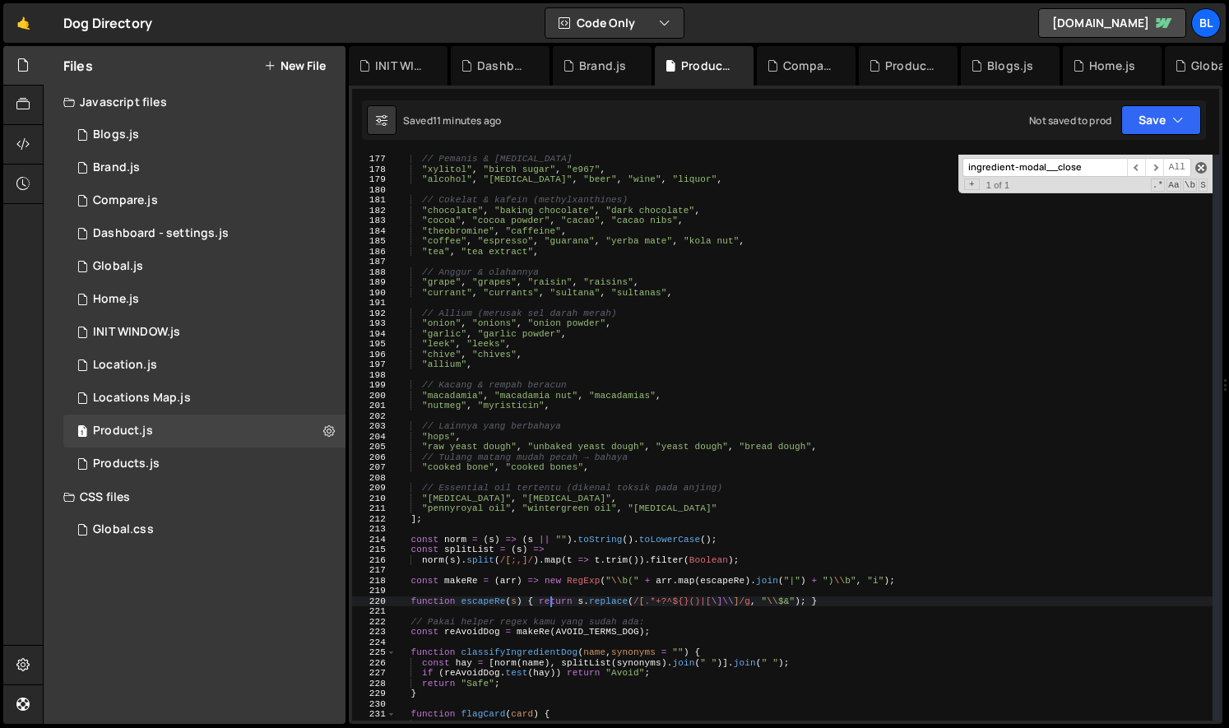
click at [1199, 168] on span at bounding box center [1201, 168] width 12 height 12
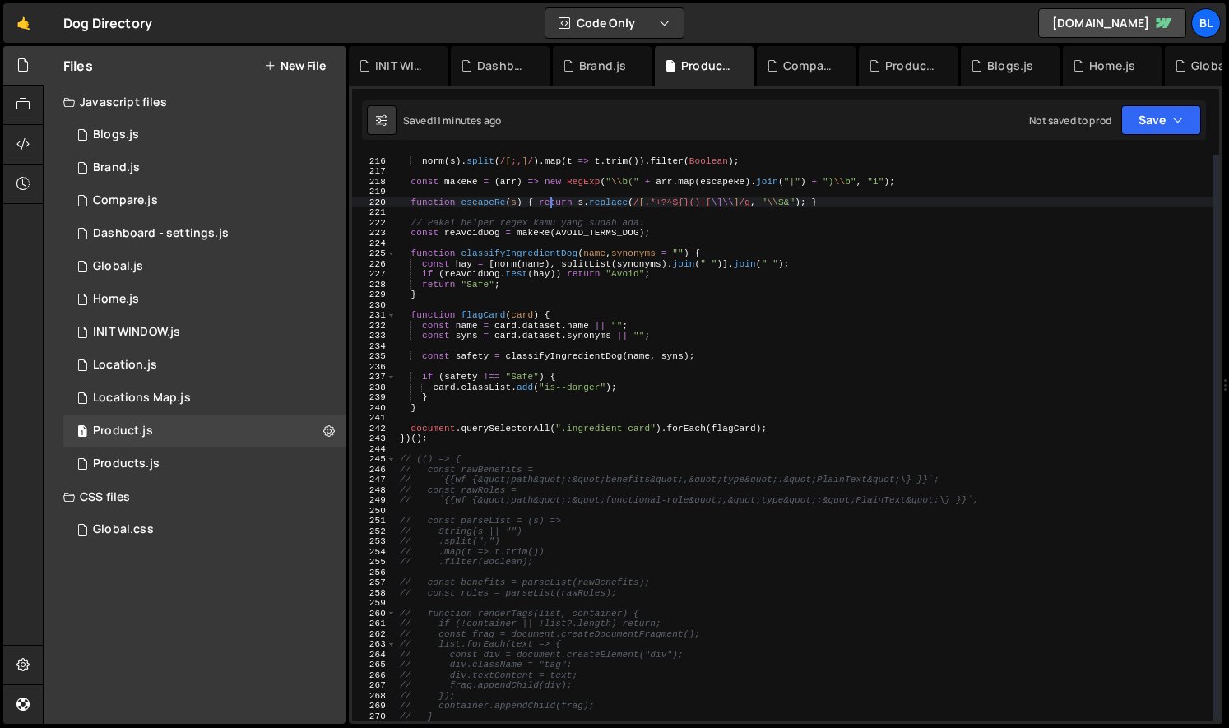
scroll to position [2208, 0]
click at [618, 476] on div "const splitList = ( s ) => norm ( s ) . split ( / [ ;, ] / ) . map ( t => t . t…" at bounding box center [804, 439] width 816 height 586
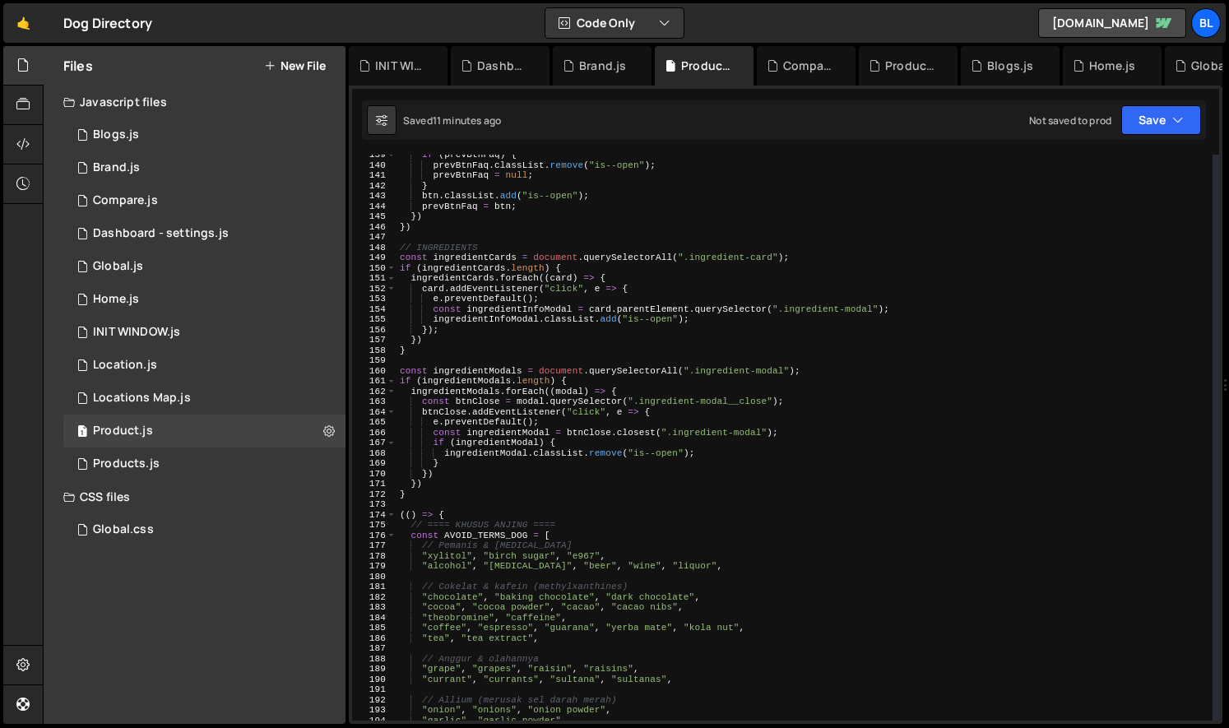
scroll to position [1424, 0]
click at [544, 449] on div "if ( prevBtnFaq ) { prevBtnFaq . classList . remove ( "is--open" ) ; prevBtnFaq…" at bounding box center [804, 443] width 816 height 586
click at [708, 420] on div "if ( prevBtnFaq ) { prevBtnFaq . classList . remove ( "is--open" ) ; prevBtnFaq…" at bounding box center [804, 443] width 816 height 586
click at [746, 435] on div "if ( prevBtnFaq ) { prevBtnFaq . classList . remove ( "is--open" ) ; prevBtnFaq…" at bounding box center [804, 443] width 816 height 586
click at [634, 433] on div "if ( prevBtnFaq ) { prevBtnFaq . classList . remove ( "is--open" ) ; prevBtnFaq…" at bounding box center [804, 443] width 816 height 586
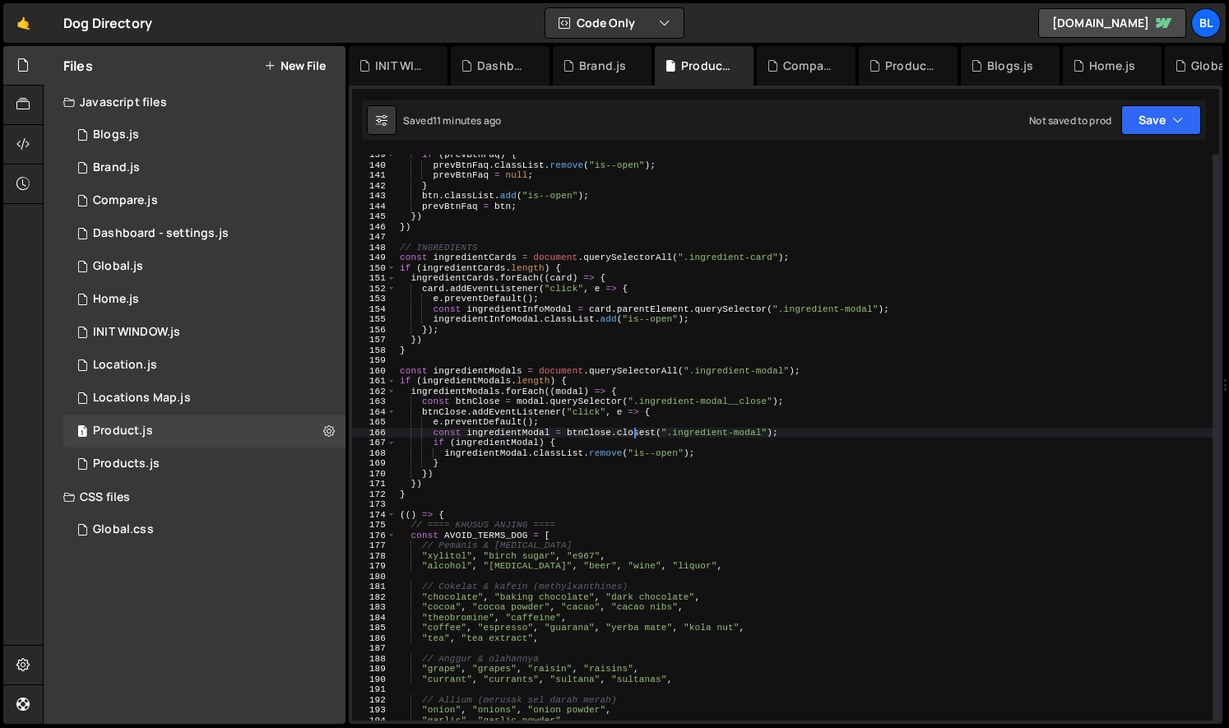
click at [634, 433] on div "if ( prevBtnFaq ) { prevBtnFaq . classList . remove ( "is--open" ) ; prevBtnFaq…" at bounding box center [804, 443] width 816 height 586
click at [730, 435] on div "if ( prevBtnFaq ) { prevBtnFaq . classList . remove ( "is--open" ) ; prevBtnFaq…" at bounding box center [804, 443] width 816 height 586
click at [737, 449] on div "if ( prevBtnFaq ) { prevBtnFaq . classList . remove ( "is--open" ) ; prevBtnFaq…" at bounding box center [804, 443] width 816 height 586
click at [755, 435] on div "if ( prevBtnFaq ) { prevBtnFaq . classList . remove ( "is--open" ) ; prevBtnFaq…" at bounding box center [804, 443] width 816 height 586
click at [754, 435] on div "if ( prevBtnFaq ) { prevBtnFaq . classList . remove ( "is--open" ) ; prevBtnFaq…" at bounding box center [804, 443] width 816 height 586
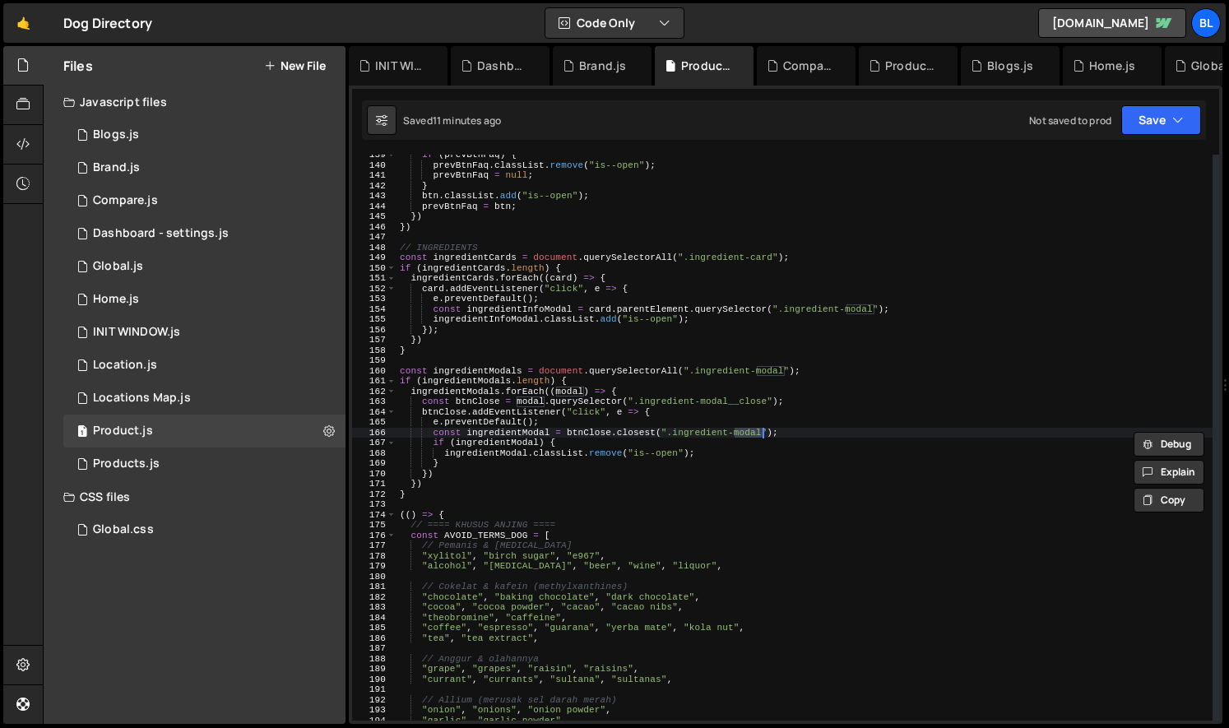
click at [675, 436] on div "if ( prevBtnFaq ) { prevBtnFaq . classList . remove ( "is--open" ) ; prevBtnFaq…" at bounding box center [804, 443] width 816 height 586
click at [745, 466] on div "if ( prevBtnFaq ) { prevBtnFaq . classList . remove ( "is--open" ) ; prevBtnFaq…" at bounding box center [804, 443] width 816 height 586
drag, startPoint x: 761, startPoint y: 437, endPoint x: 674, endPoint y: 431, distance: 86.6
click at [674, 431] on div "if ( prevBtnFaq ) { prevBtnFaq . classList . remove ( "is--open" ) ; prevBtnFaq…" at bounding box center [804, 443] width 816 height 586
paste textarea "})"
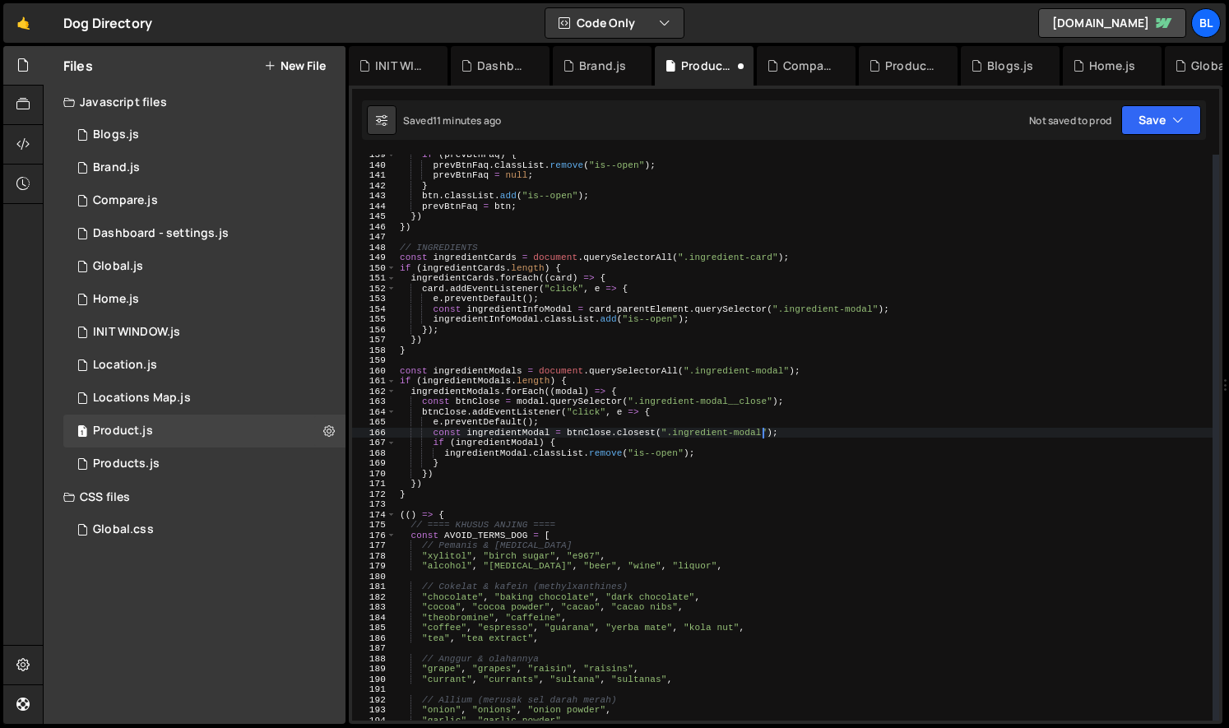
click at [748, 482] on div "if ( prevBtnFaq ) { prevBtnFaq . classList . remove ( "is--open" ) ; prevBtnFaq…" at bounding box center [804, 443] width 816 height 586
click at [505, 442] on div "if ( prevBtnFaq ) { prevBtnFaq . classList . remove ( "is--open" ) ; prevBtnFaq…" at bounding box center [804, 443] width 816 height 586
click at [521, 429] on div "if ( prevBtnFaq ) { prevBtnFaq . classList . remove ( "is--open" ) ; prevBtnFaq…" at bounding box center [804, 443] width 816 height 586
click at [609, 419] on div "if ( prevBtnFaq ) { prevBtnFaq . classList . remove ( "is--open" ) ; prevBtnFaq…" at bounding box center [804, 443] width 816 height 586
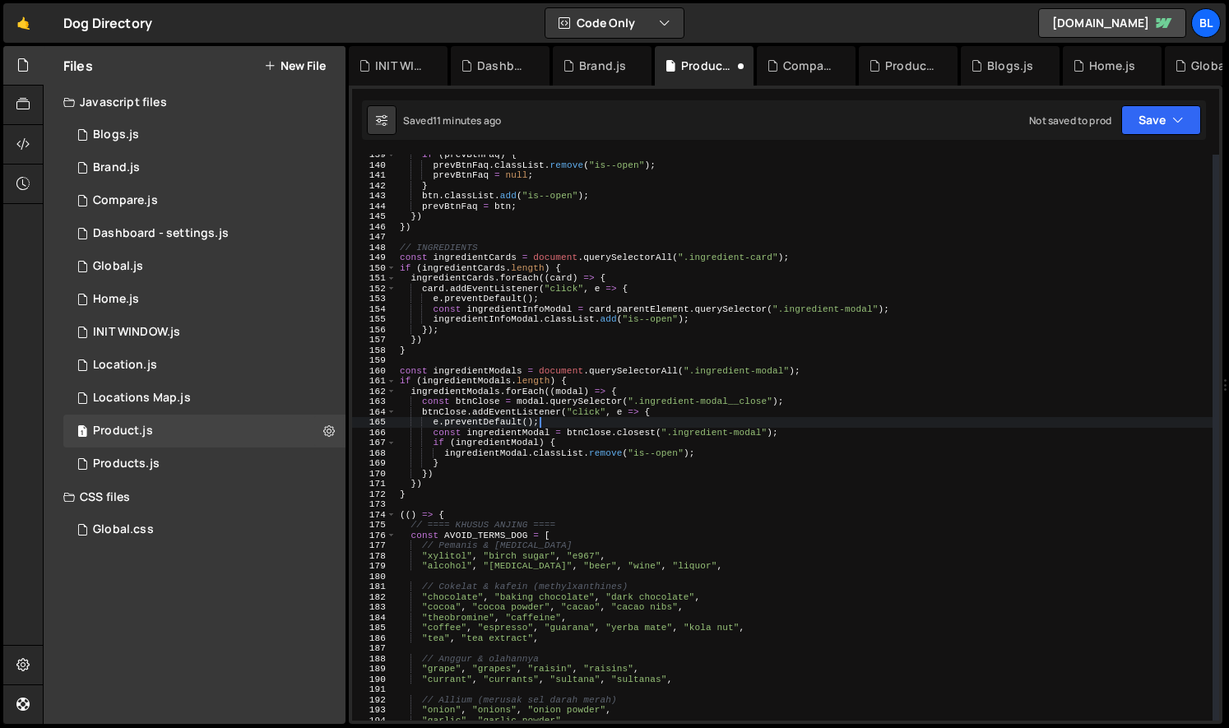
click at [704, 422] on div "if ( prevBtnFaq ) { prevBtnFaq . classList . remove ( "is--open" ) ; prevBtnFaq…" at bounding box center [804, 443] width 816 height 586
click at [702, 434] on div "if ( prevBtnFaq ) { prevBtnFaq . classList . remove ( "is--open" ) ; prevBtnFaq…" at bounding box center [804, 443] width 816 height 586
click at [531, 402] on div "if ( prevBtnFaq ) { prevBtnFaq . classList . remove ( "is--open" ) ; prevBtnFaq…" at bounding box center [804, 443] width 816 height 586
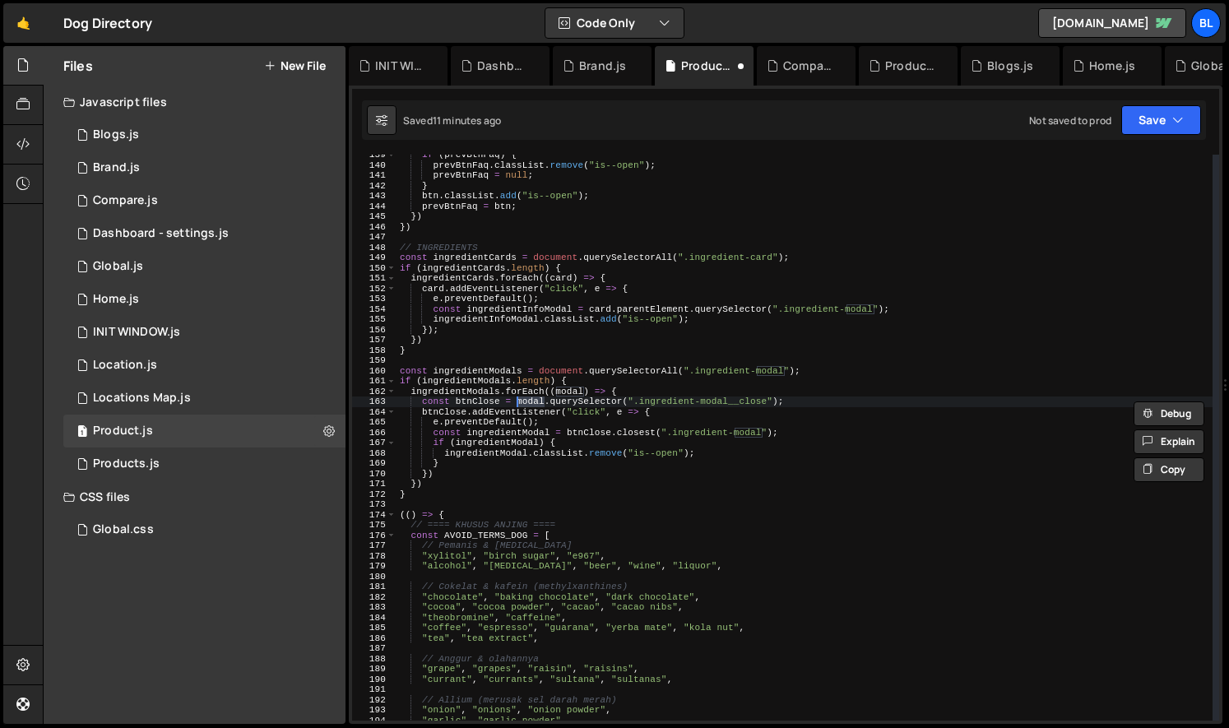
click at [600, 427] on div "if ( prevBtnFaq ) { prevBtnFaq . classList . remove ( "is--open" ) ; prevBtnFaq…" at bounding box center [804, 443] width 816 height 586
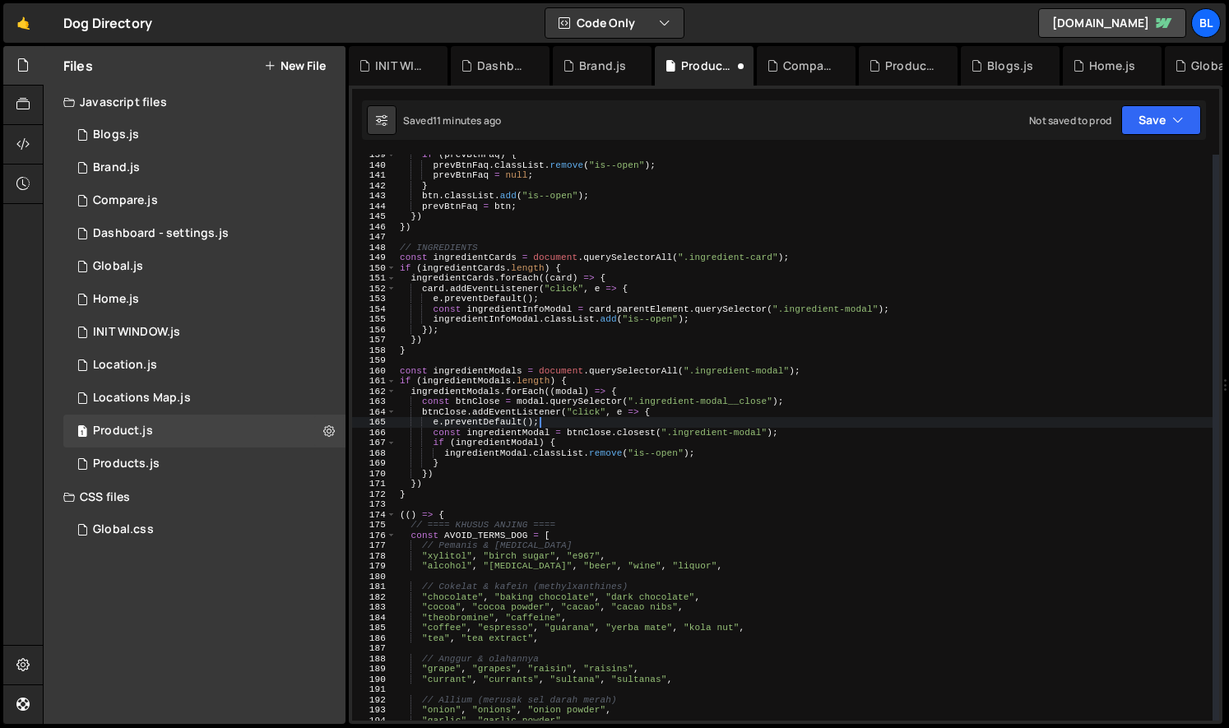
click at [507, 457] on div "if ( prevBtnFaq ) { prevBtnFaq . classList . remove ( "is--open" ) ; prevBtnFaq…" at bounding box center [804, 443] width 816 height 586
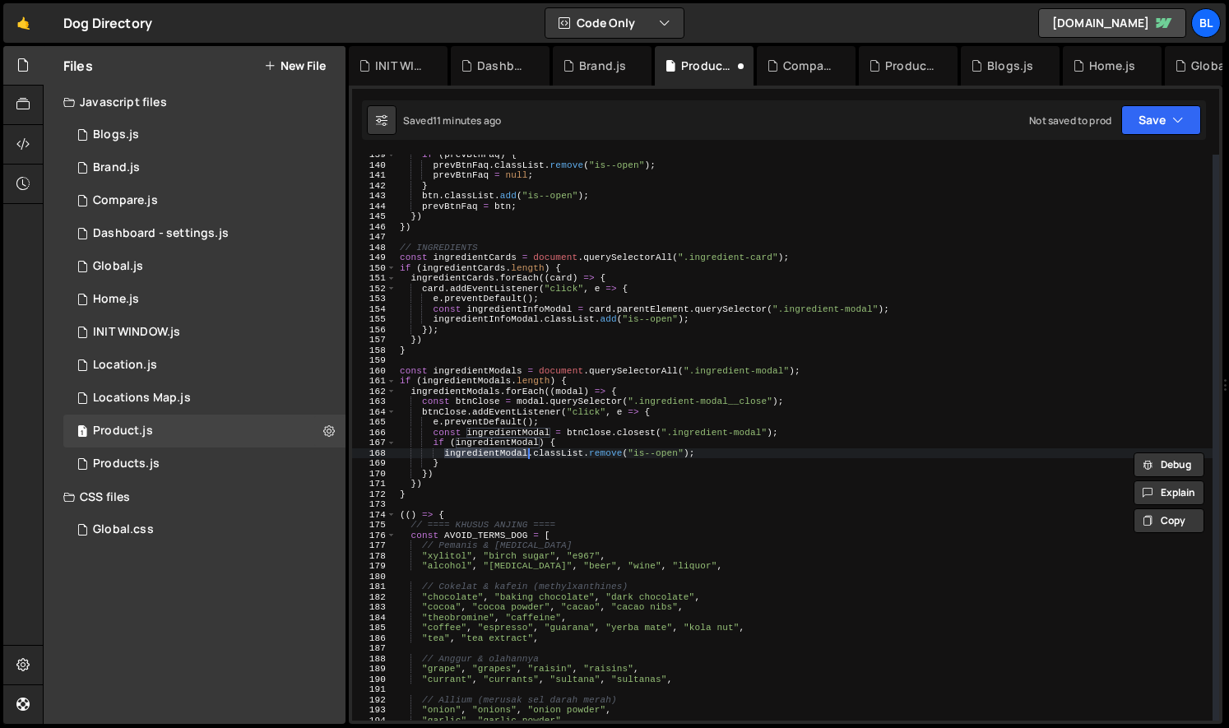
paste textarea "m"
type textarea "modal.classList.remove("is--open");"
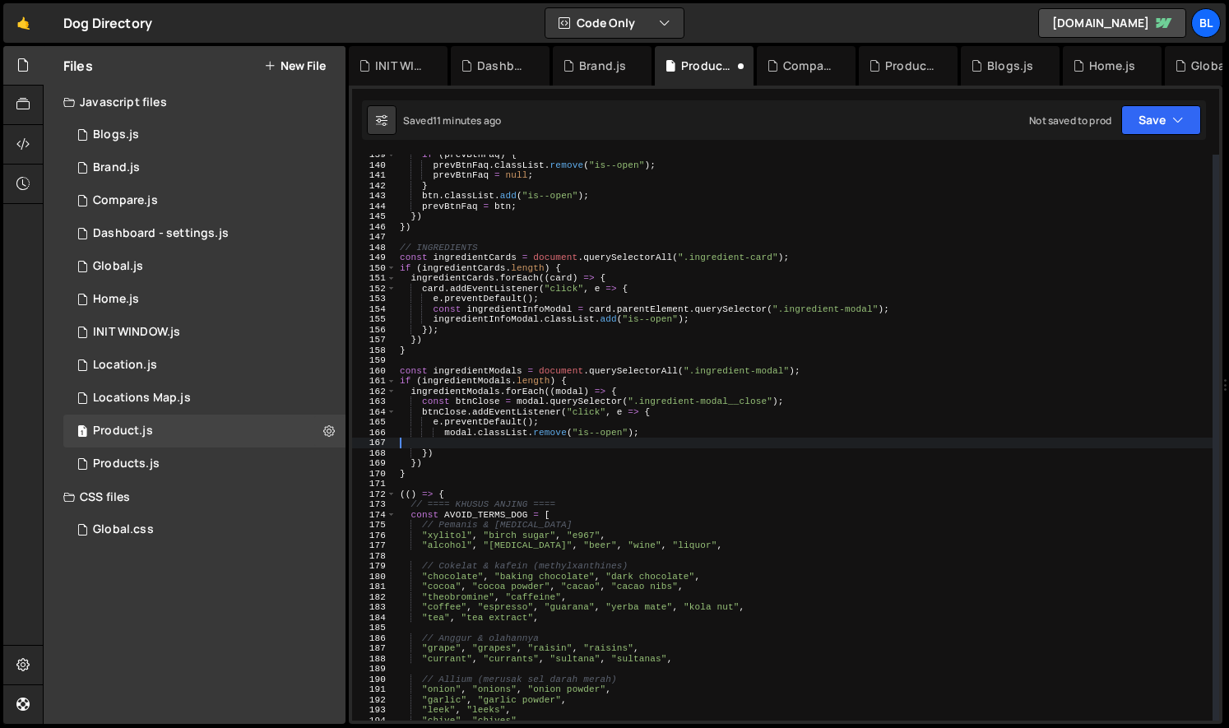
scroll to position [0, 0]
drag, startPoint x: 433, startPoint y: 443, endPoint x: 462, endPoint y: 467, distance: 38.0
click at [462, 467] on div "if ( prevBtnFaq ) { prevBtnFaq . classList . remove ( "is--open" ) ; prevBtnFaq…" at bounding box center [804, 443] width 816 height 586
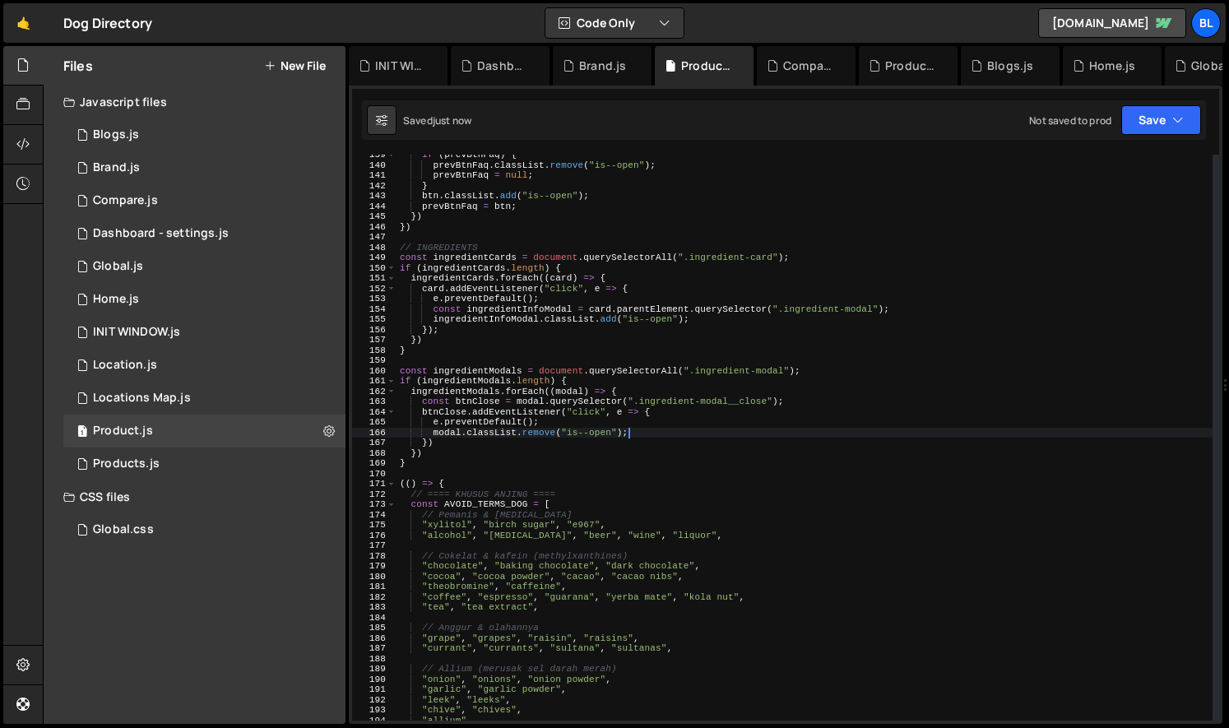
click at [581, 457] on div "if ( prevBtnFaq ) { prevBtnFaq . classList . remove ( "is--open" ) ; prevBtnFaq…" at bounding box center [804, 443] width 816 height 586
click at [601, 459] on div "if ( prevBtnFaq ) { prevBtnFaq . classList . remove ( "is--open" ) ; prevBtnFaq…" at bounding box center [804, 443] width 816 height 586
click at [487, 434] on div "if ( prevBtnFaq ) { prevBtnFaq . classList . remove ( "is--open" ) ; prevBtnFaq…" at bounding box center [804, 443] width 816 height 586
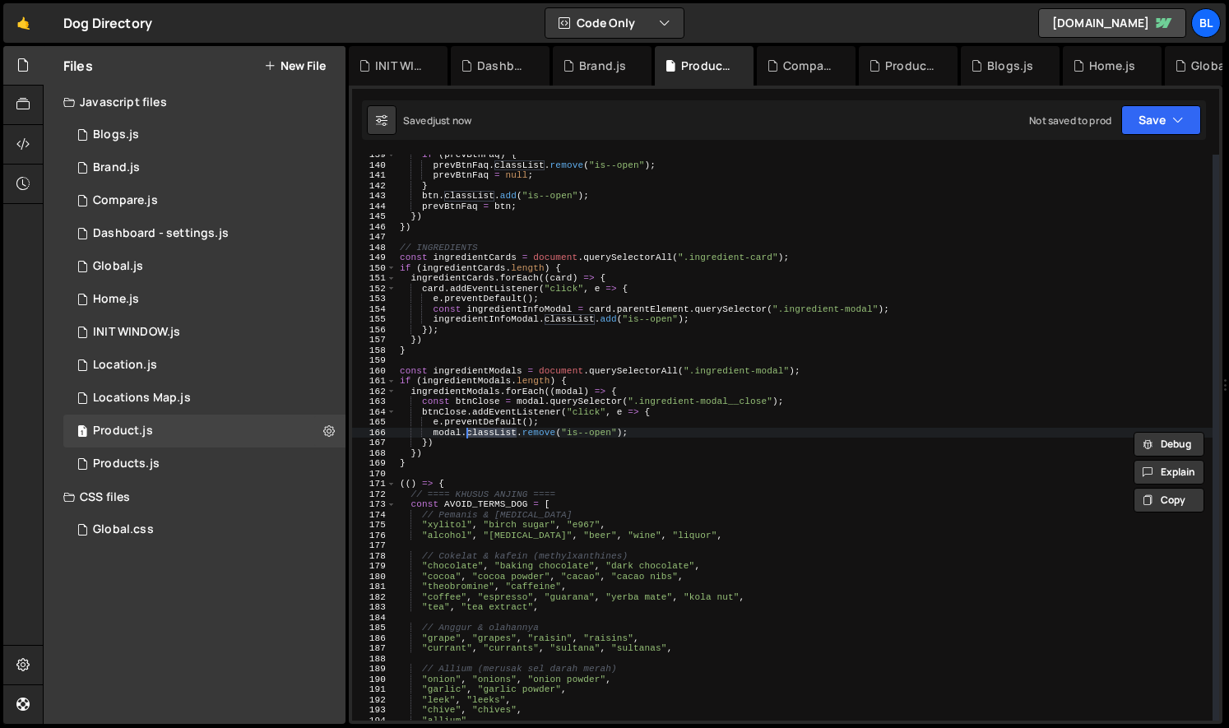
click at [439, 435] on div "if ( prevBtnFaq ) { prevBtnFaq . classList . remove ( "is--open" ) ; prevBtnFaq…" at bounding box center [804, 443] width 816 height 586
click at [544, 421] on div "if ( prevBtnFaq ) { prevBtnFaq . classList . remove ( "is--open" ) ; prevBtnFaq…" at bounding box center [804, 443] width 816 height 586
click at [466, 374] on div "if ( prevBtnFaq ) { prevBtnFaq . classList . remove ( "is--open" ) ; prevBtnFaq…" at bounding box center [804, 443] width 816 height 586
click at [465, 374] on div "if ( prevBtnFaq ) { prevBtnFaq . classList . remove ( "is--open" ) ; prevBtnFaq…" at bounding box center [804, 443] width 816 height 586
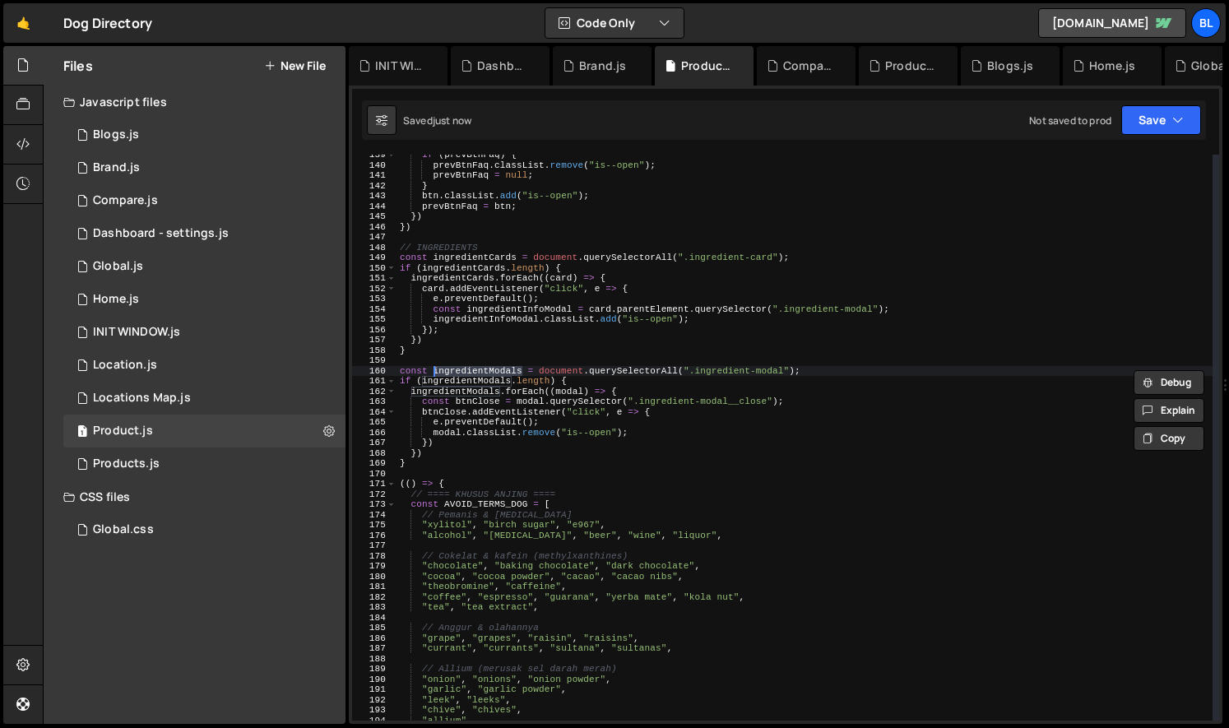
click at [656, 370] on div "if ( prevBtnFaq ) { prevBtnFaq . classList . remove ( "is--open" ) ; prevBtnFaq…" at bounding box center [804, 443] width 816 height 586
click at [663, 397] on div "if ( prevBtnFaq ) { prevBtnFaq . classList . remove ( "is--open" ) ; prevBtnFaq…" at bounding box center [804, 443] width 816 height 586
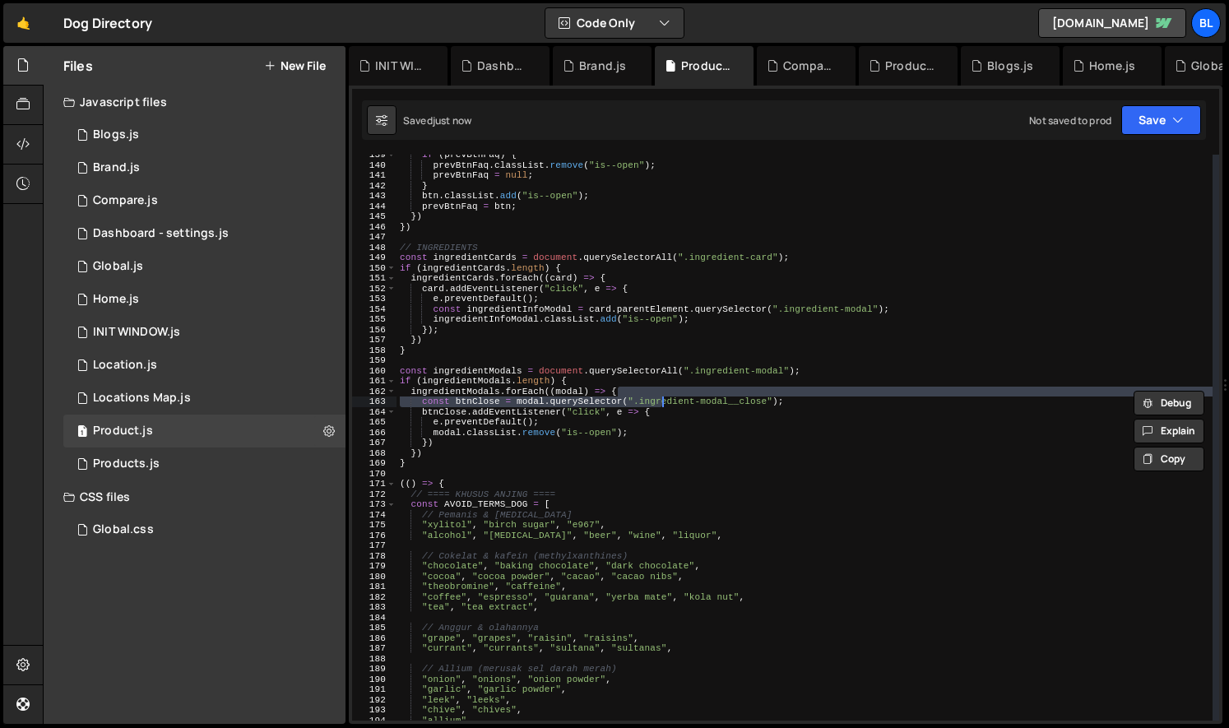
click at [677, 451] on div "if ( prevBtnFaq ) { prevBtnFaq . classList . remove ( "is--open" ) ; prevBtnFaq…" at bounding box center [804, 443] width 816 height 586
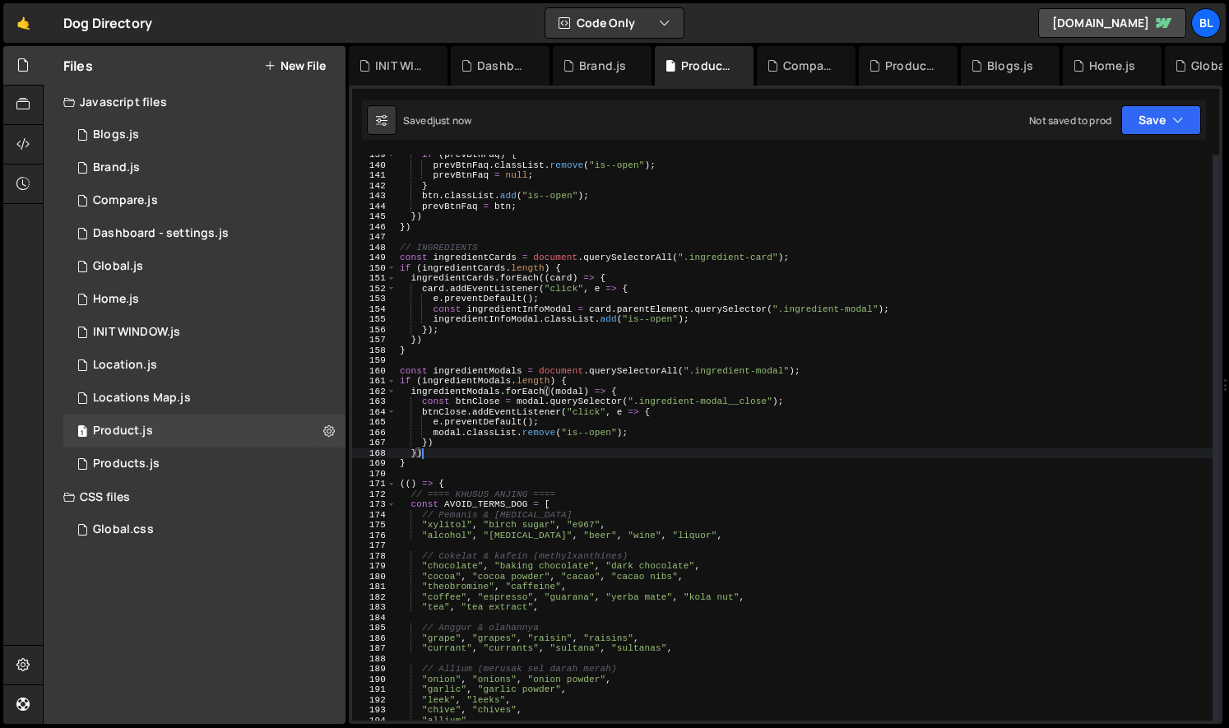
click at [745, 414] on div "if ( prevBtnFaq ) { prevBtnFaq . classList . remove ( "is--open" ) ; prevBtnFaq…" at bounding box center [804, 443] width 816 height 586
type textarea "btnClose.addEventListener("click", e => {"
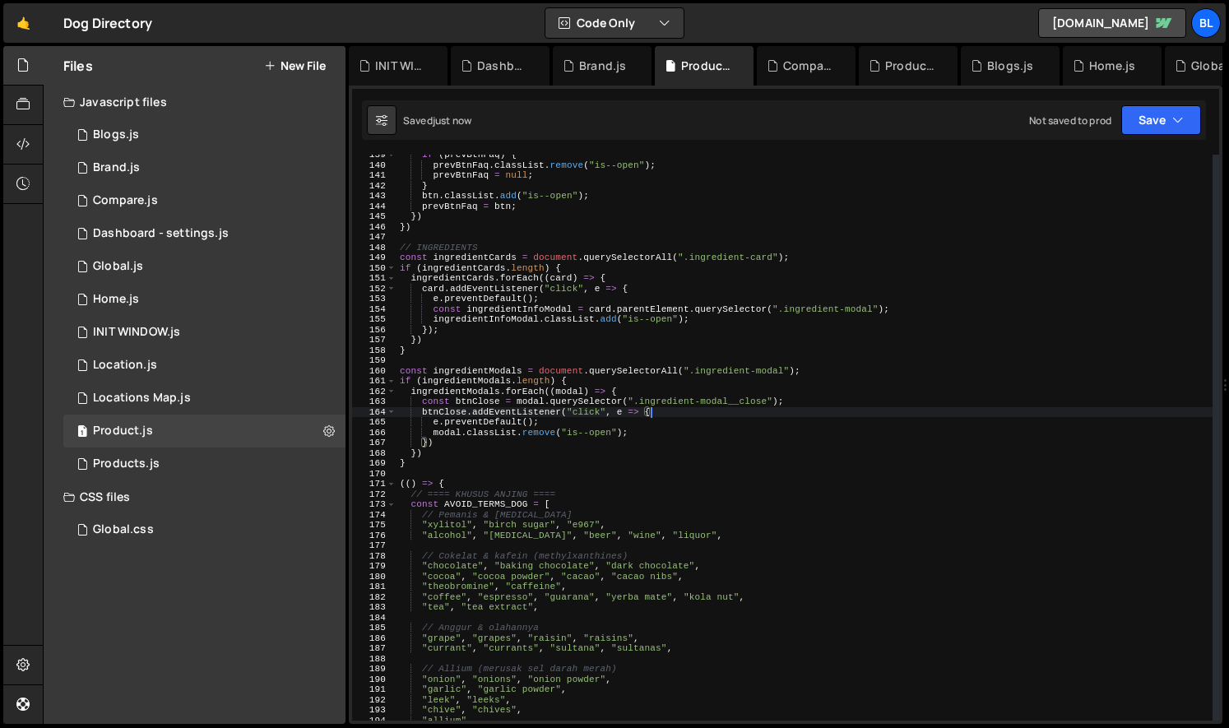
click at [691, 469] on div "if ( prevBtnFaq ) { prevBtnFaq . classList . remove ( "is--open" ) ; prevBtnFaq…" at bounding box center [804, 443] width 816 height 586
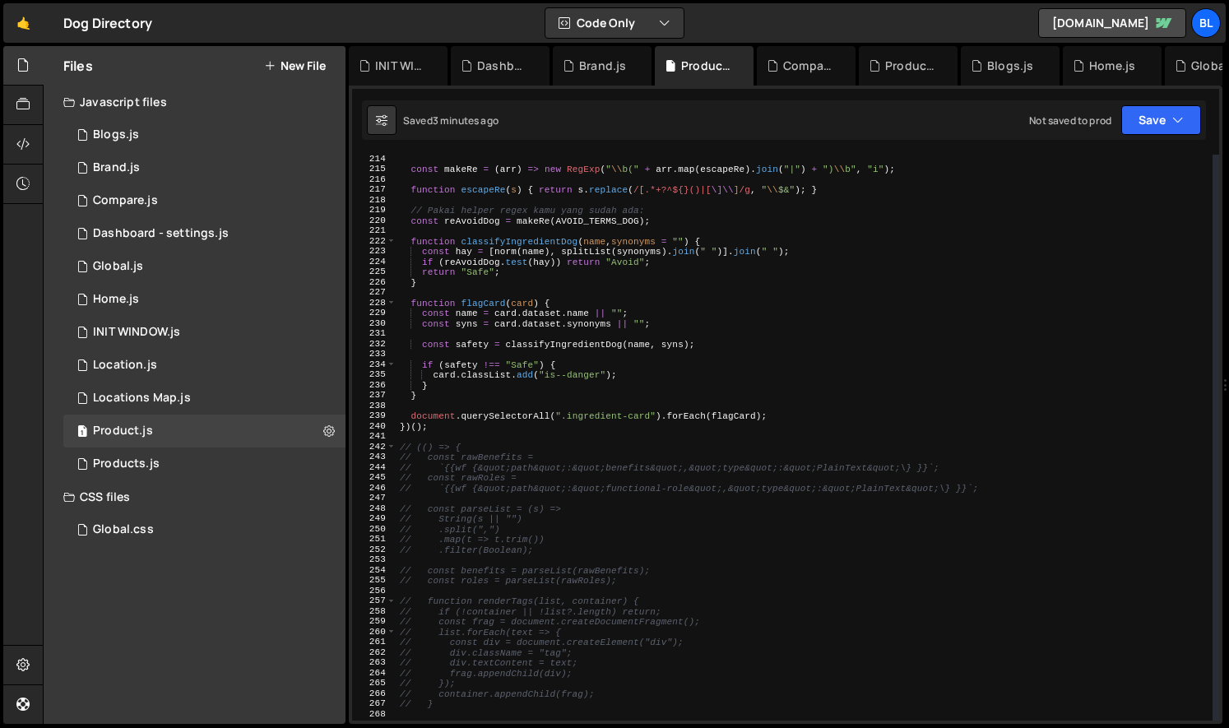
scroll to position [2309, 0]
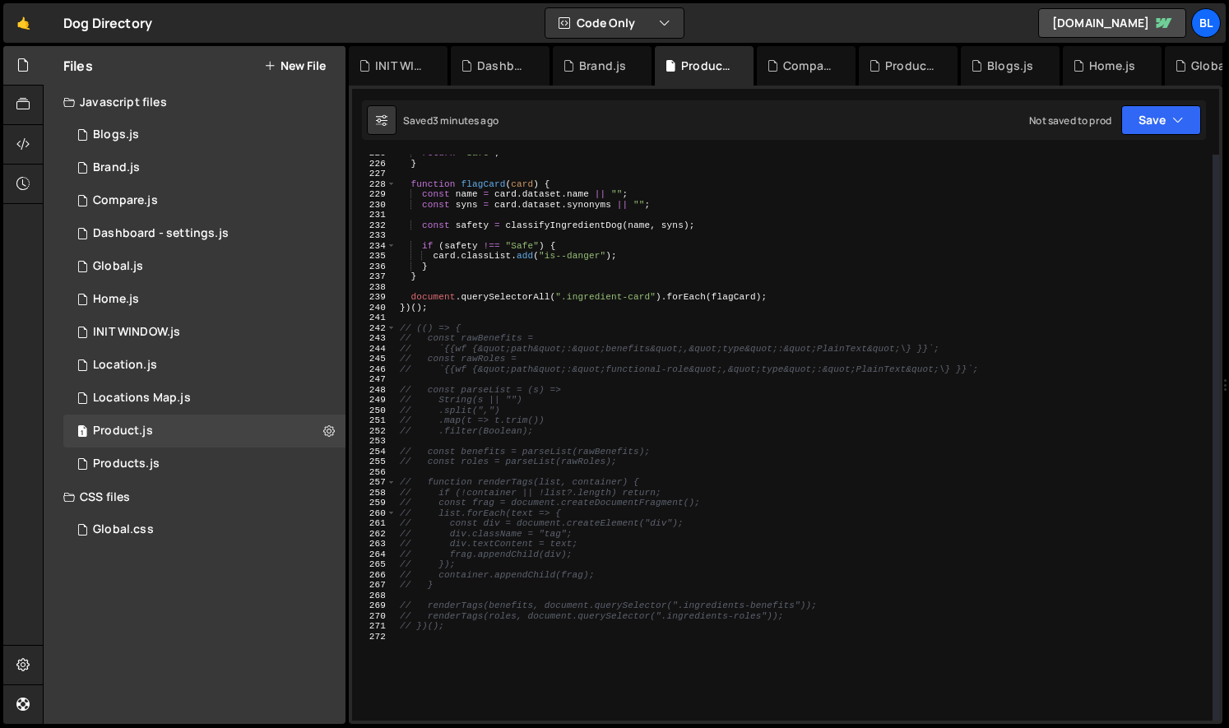
click at [449, 639] on div "return "Safe" ; } function flagCard ( card ) { const name = card . dataset . na…" at bounding box center [804, 441] width 816 height 586
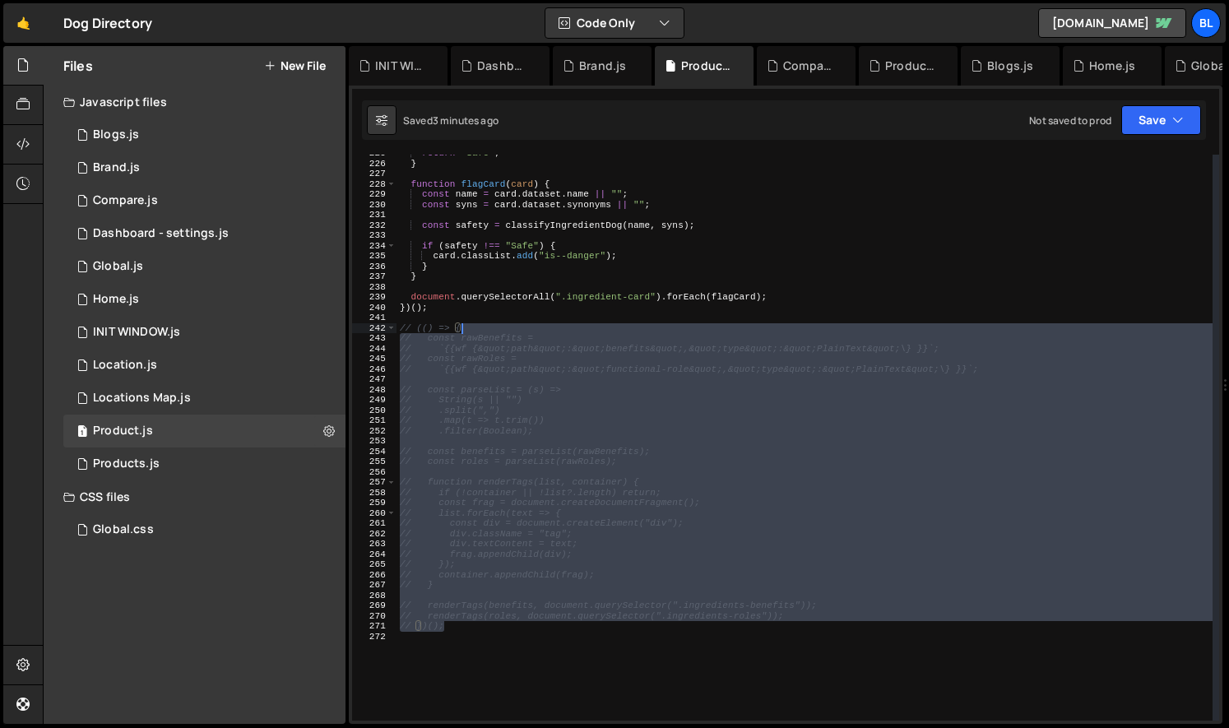
drag, startPoint x: 461, startPoint y: 626, endPoint x: 495, endPoint y: 325, distance: 302.9
click at [495, 325] on div "return "Safe" ; } function flagCard ( card ) { const name = card . dataset . na…" at bounding box center [804, 441] width 816 height 586
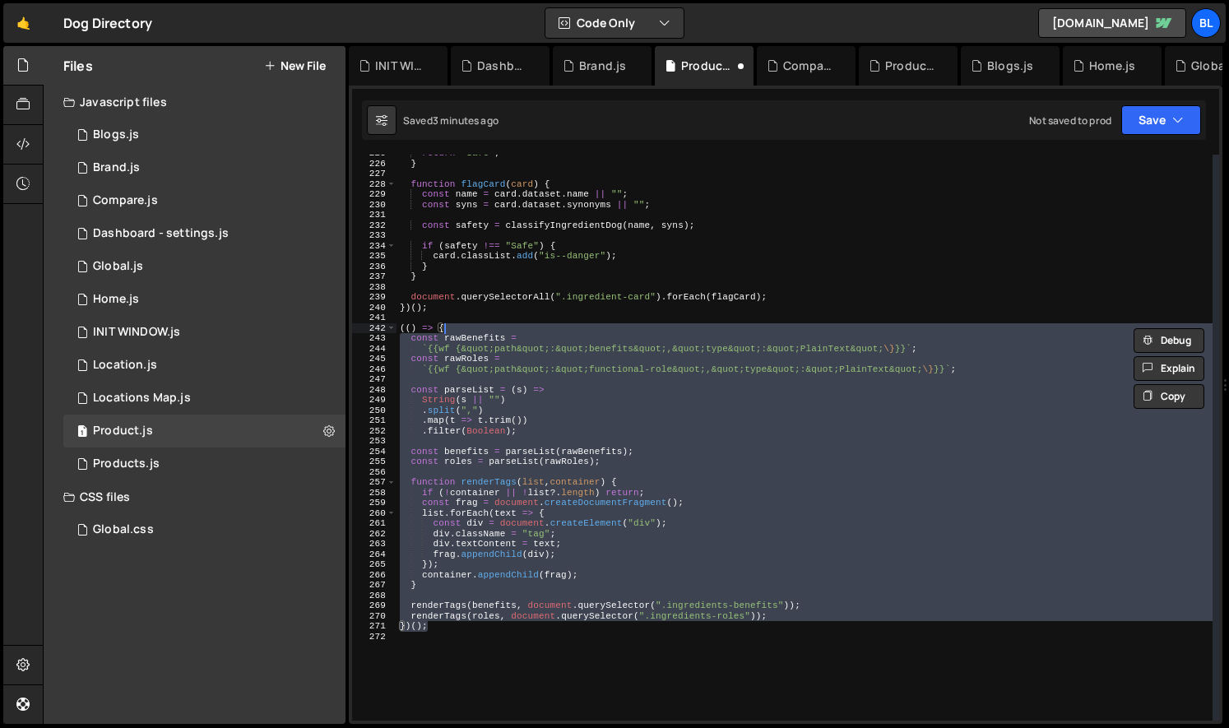
click at [568, 372] on div "return "Safe" ; } function flagCard ( card ) { const name = card . dataset . na…" at bounding box center [804, 441] width 816 height 586
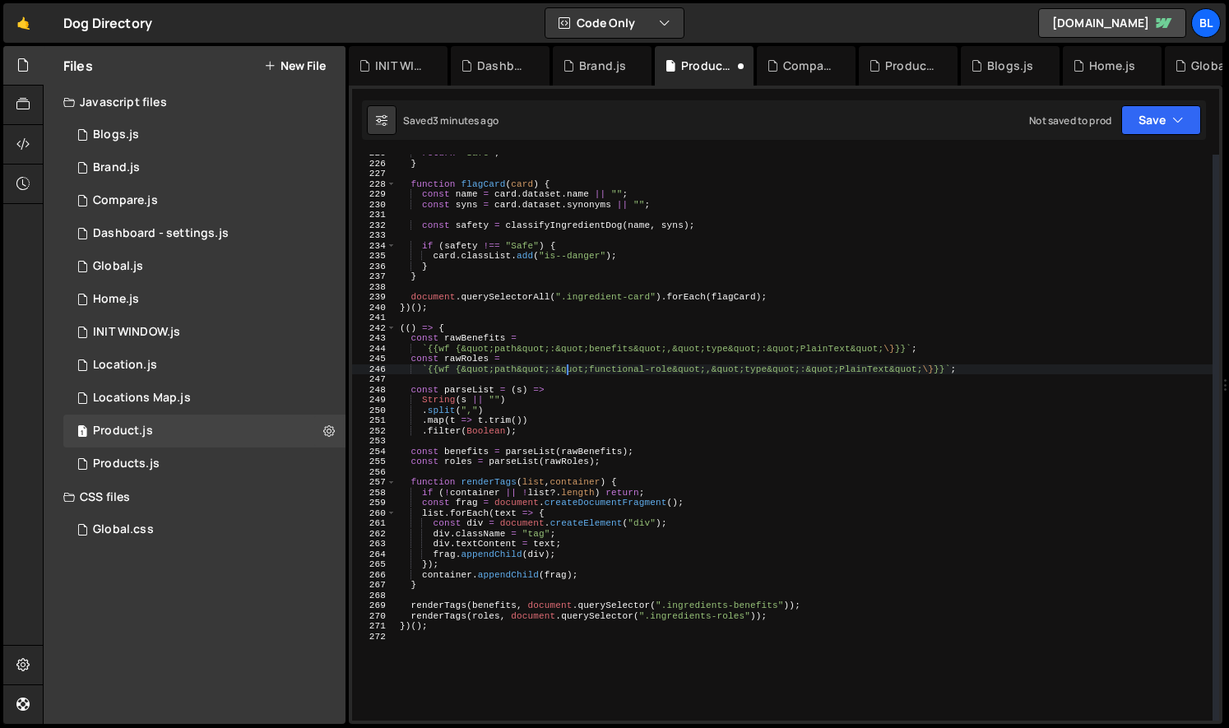
click at [533, 432] on div "return "Safe" ; } function flagCard ( card ) { const name = card . dataset . na…" at bounding box center [804, 441] width 816 height 586
type textarea ".filter(Boolean);"
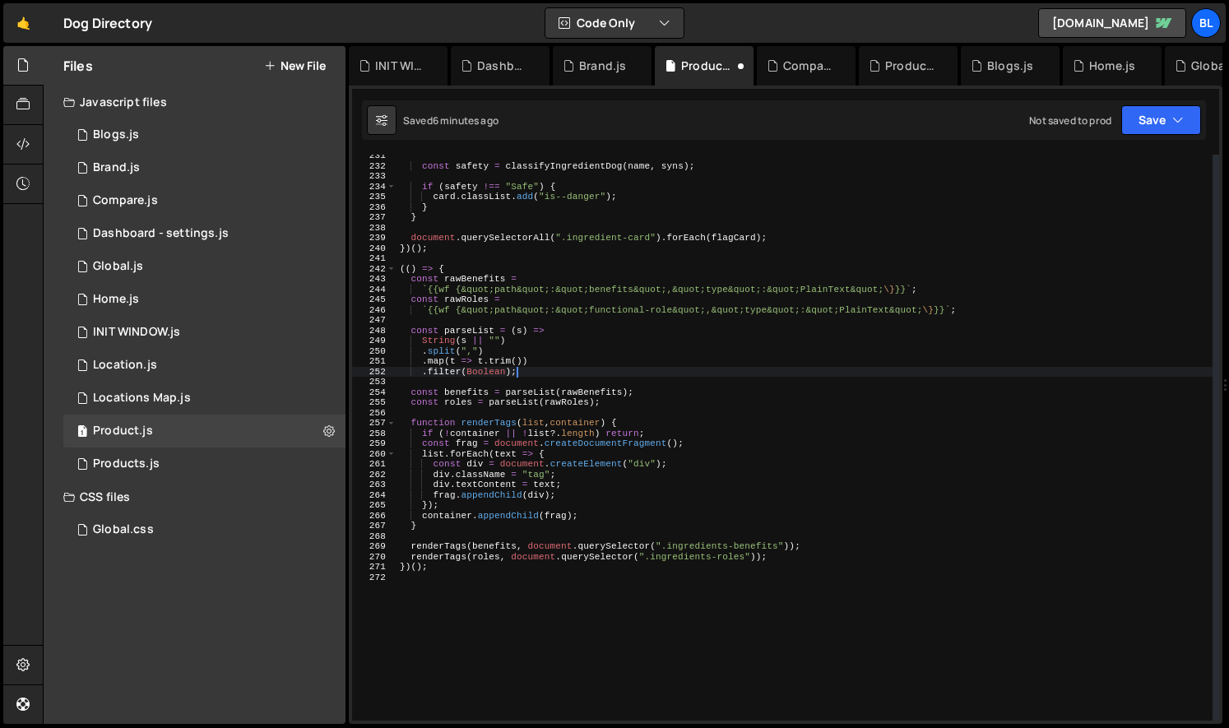
click at [483, 599] on div "const safety = classifyIngredientDog ( name , syns ) ; if ( safety !== "Safe" )…" at bounding box center [804, 444] width 816 height 586
type textarea "(()=>{)"
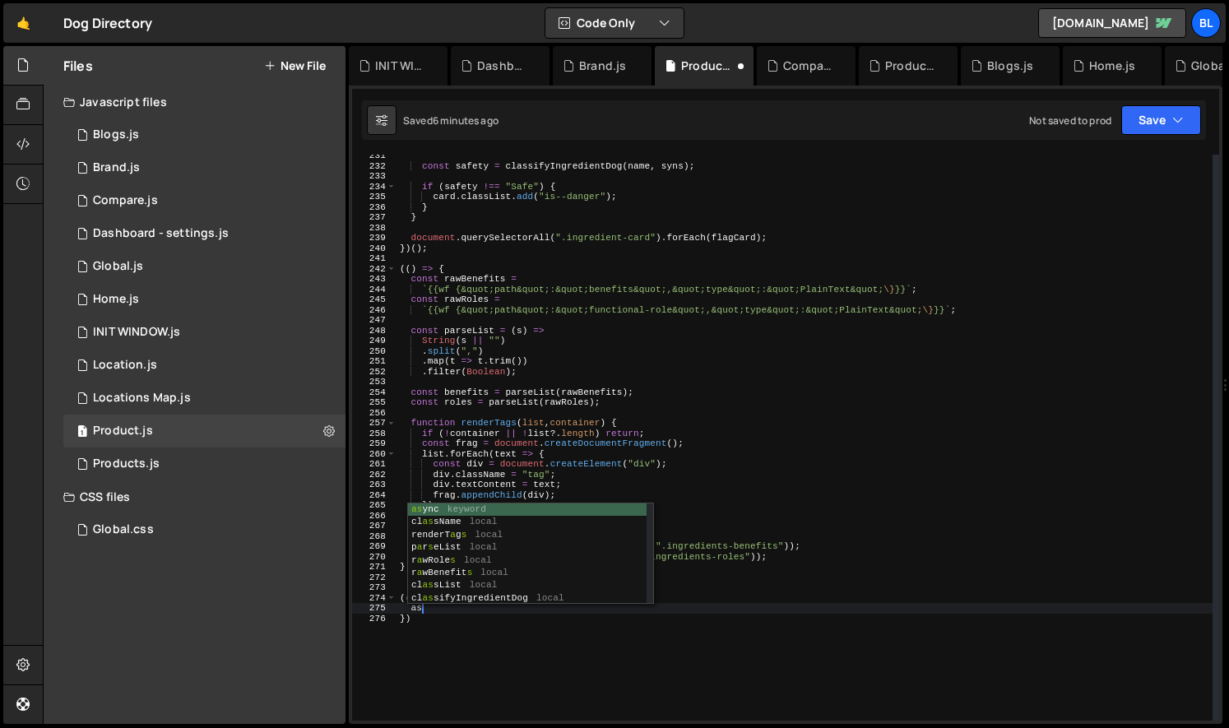
type textarea "a"
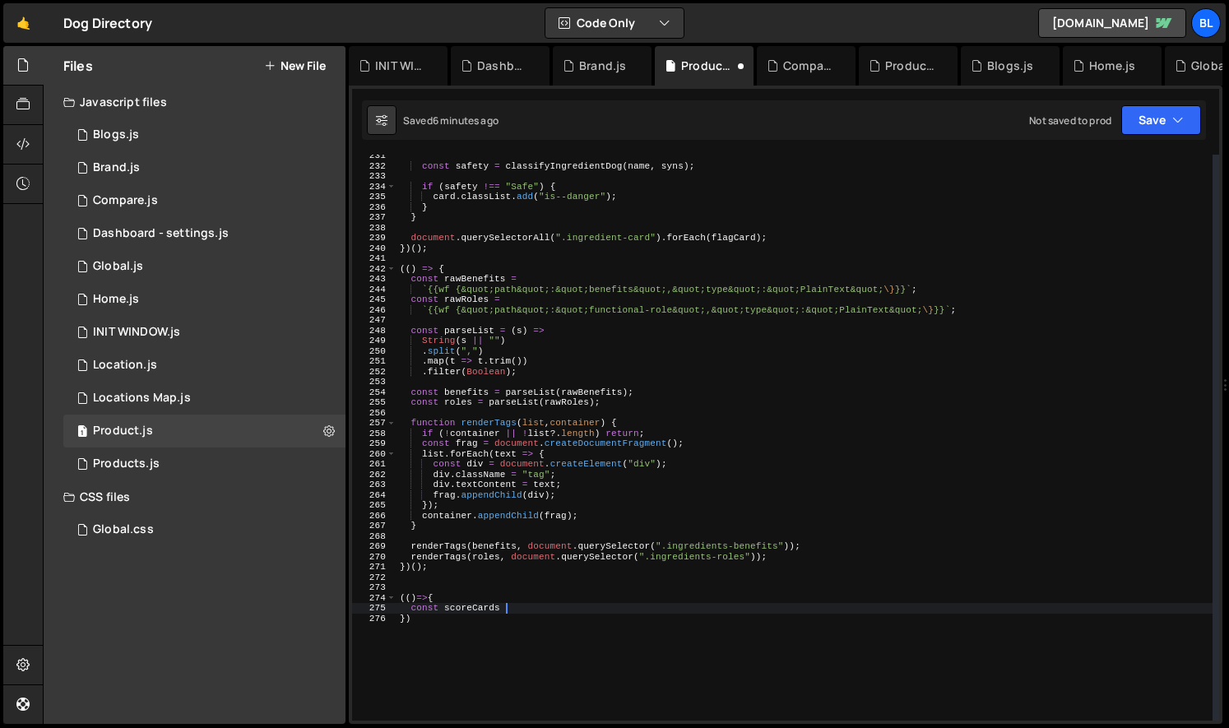
scroll to position [0, 9]
paste textarea "score-card"
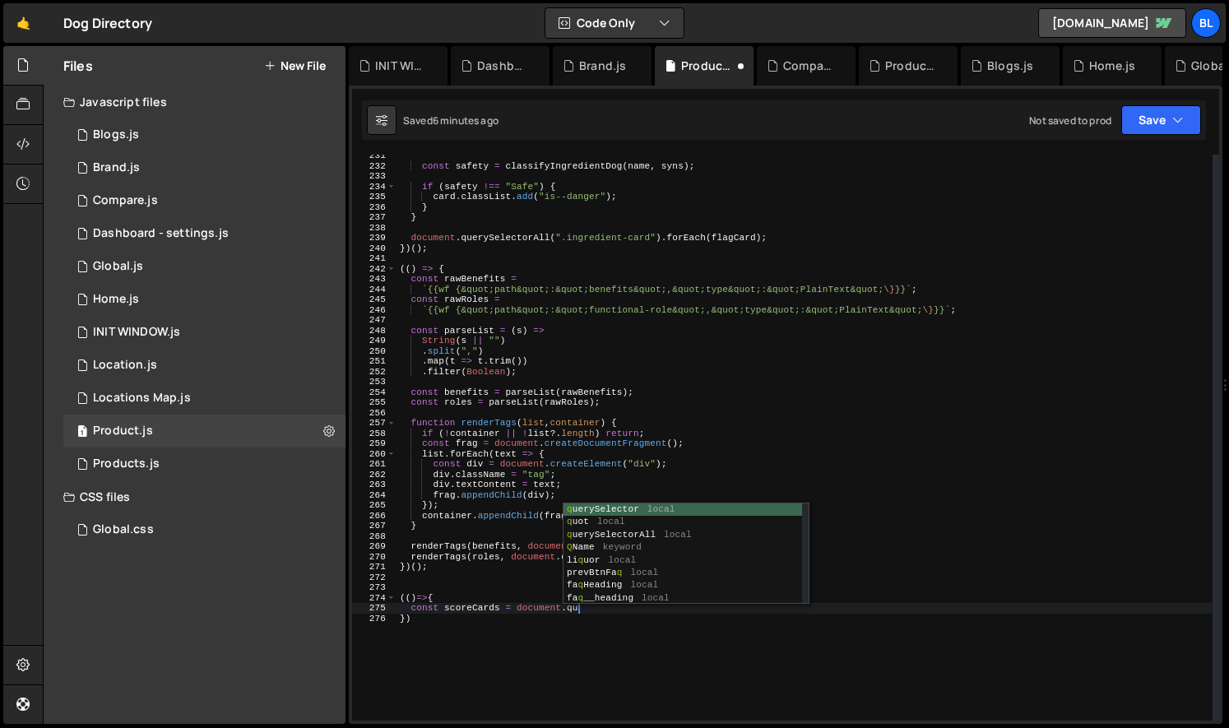
scroll to position [0, 16]
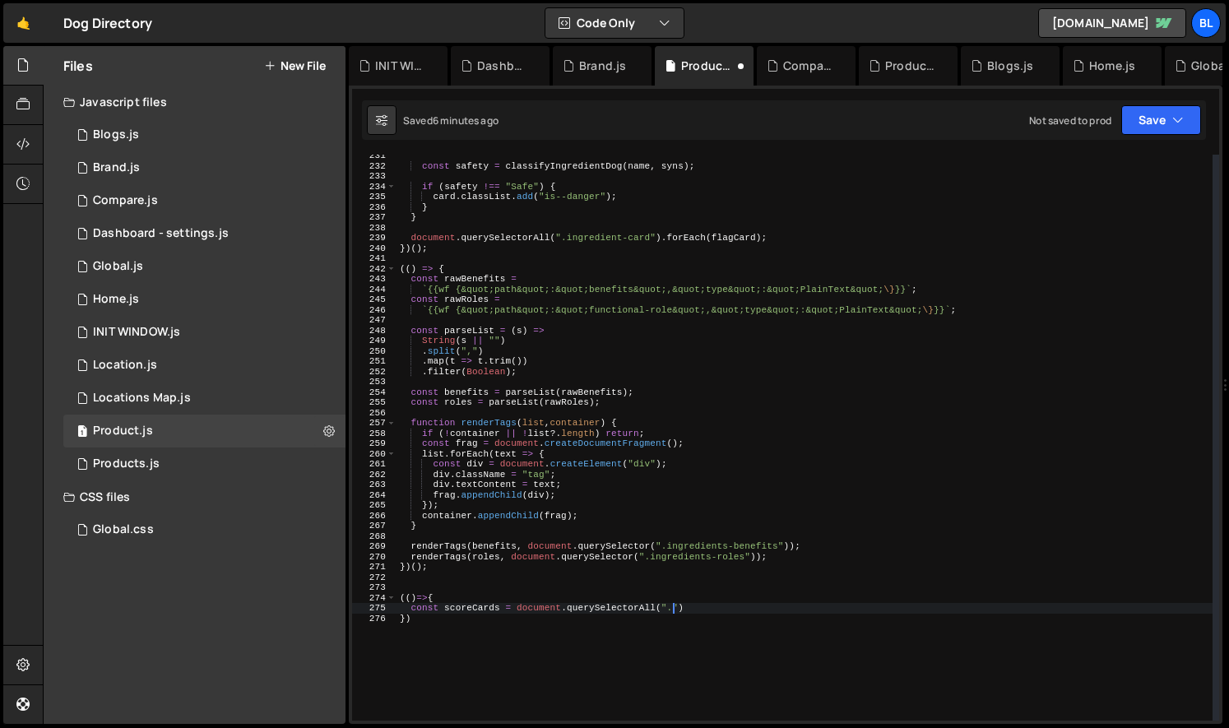
paste textarea "score-card")"
type textarea "const scoreCards = document.querySelectorAll(".score-card");"
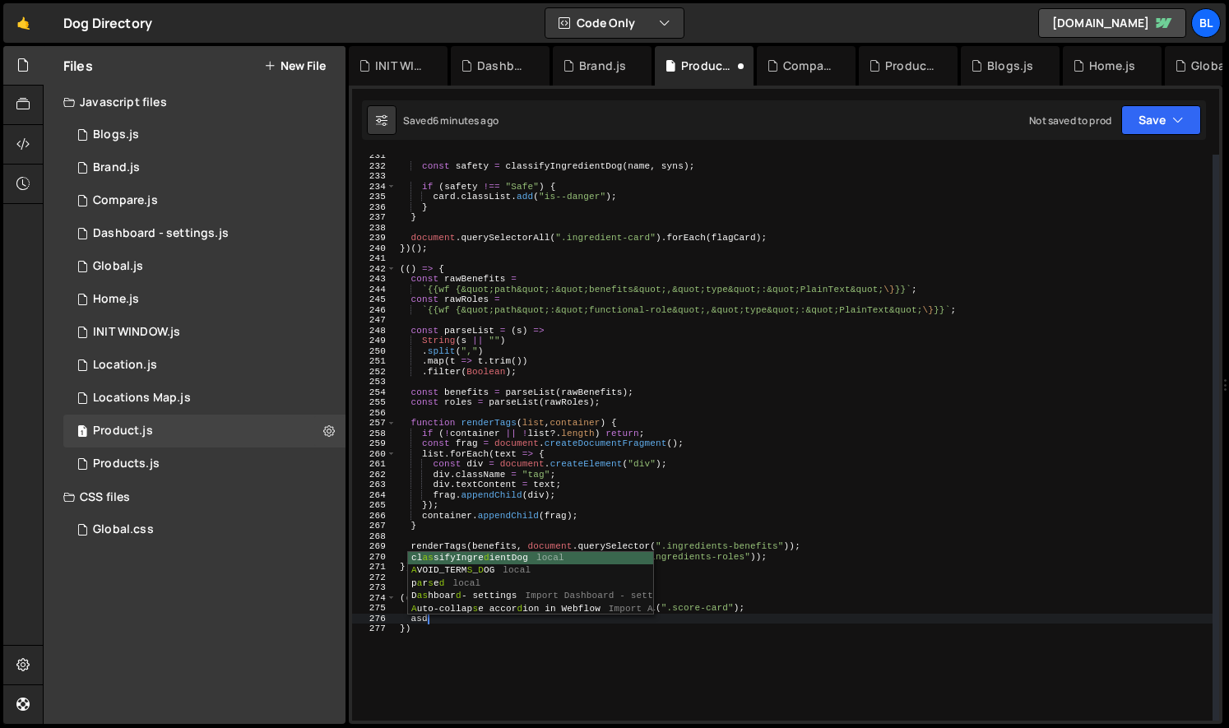
type textarea "a"
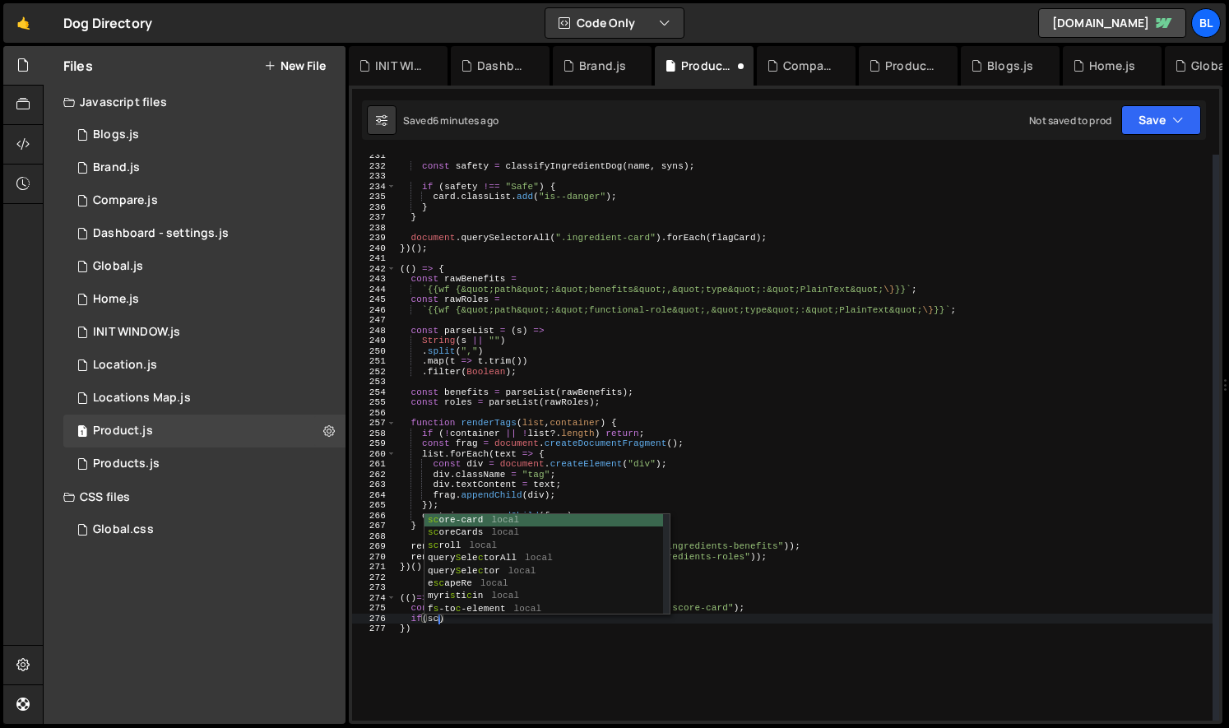
scroll to position [0, 4]
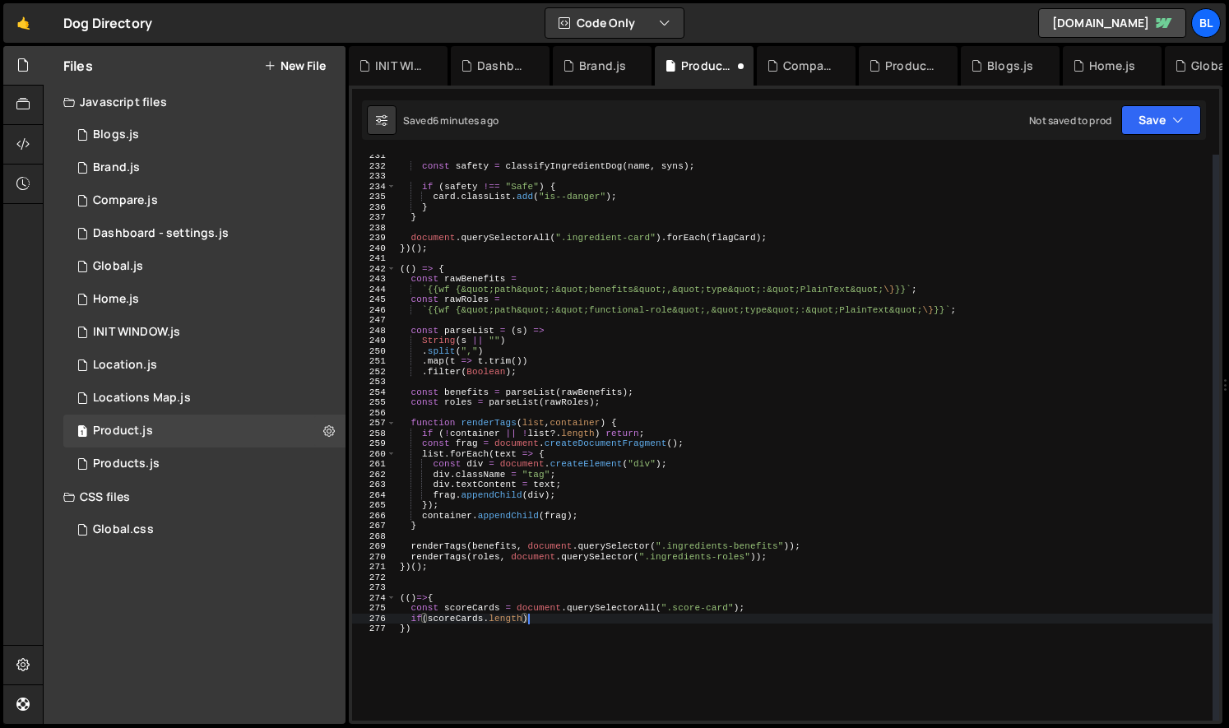
type textarea "if(scoreCards.length){"
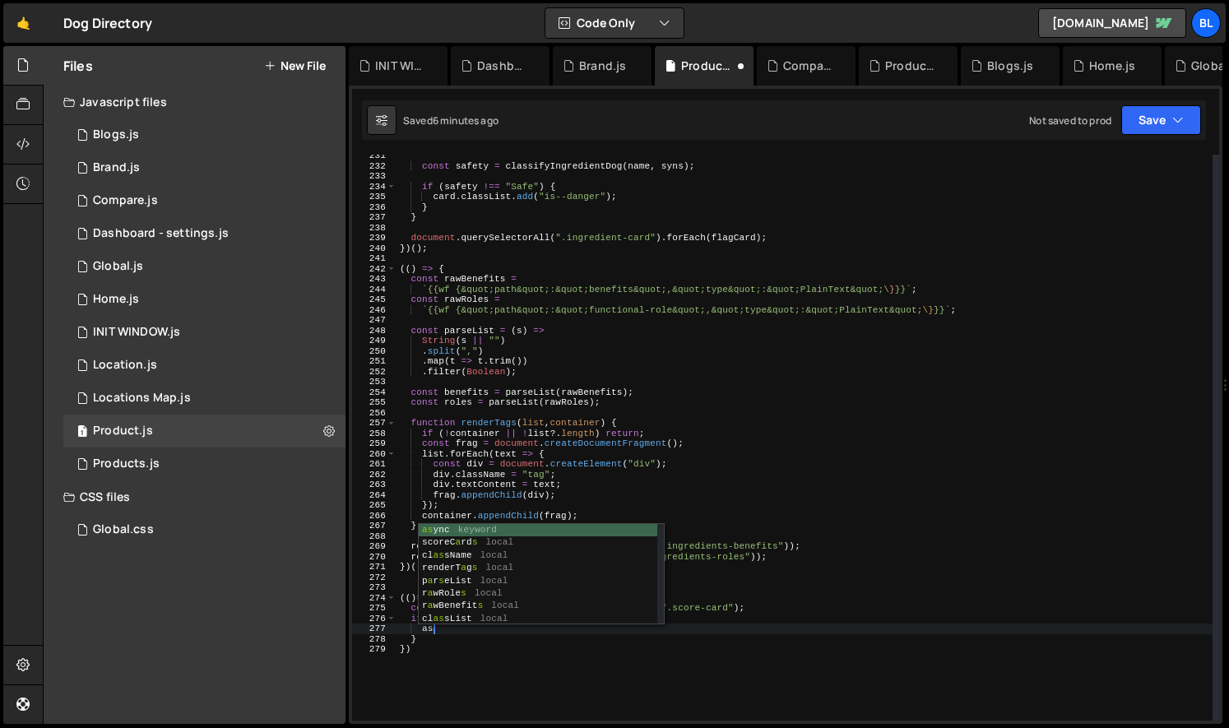
type textarea "a"
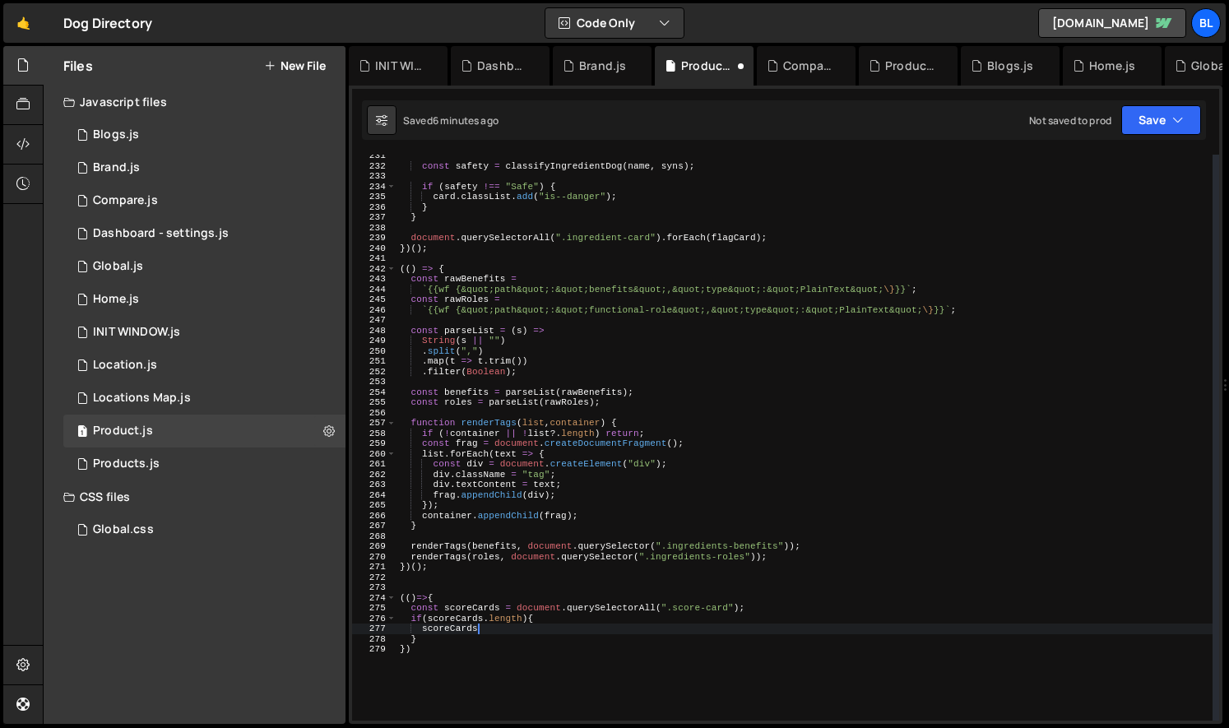
scroll to position [0, 7]
type textarea "scoreCards.addEventListener("click",e=>{)"
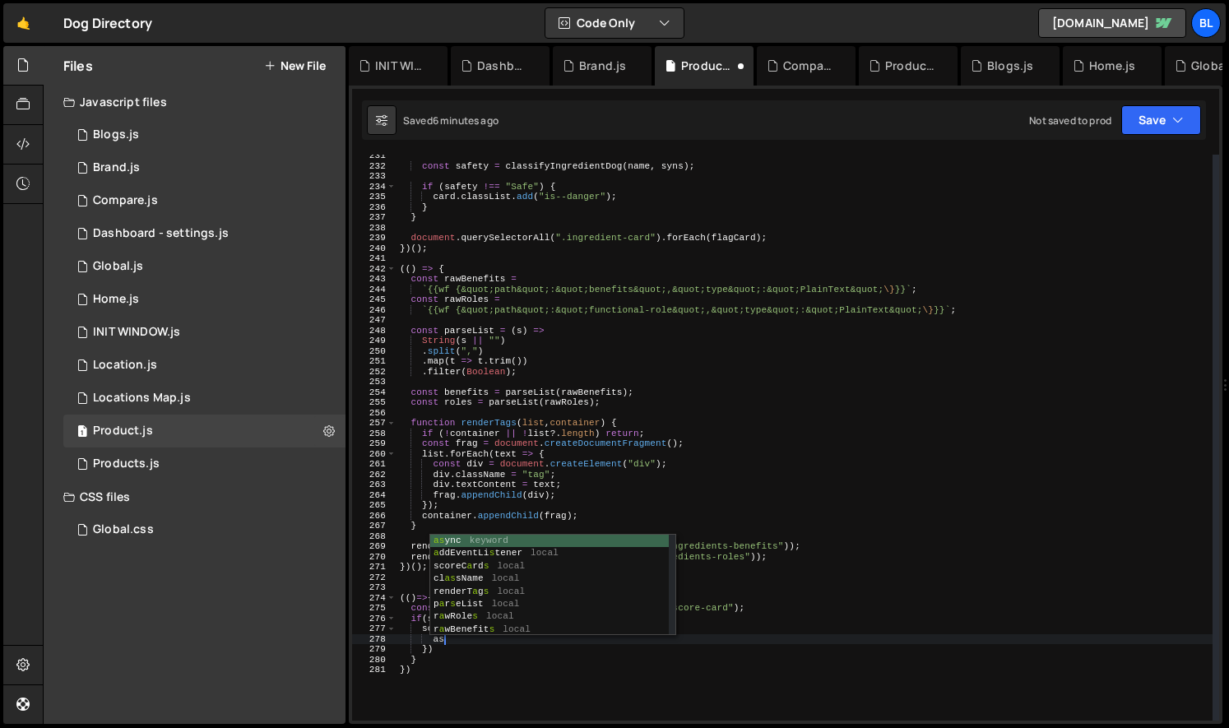
type textarea "a"
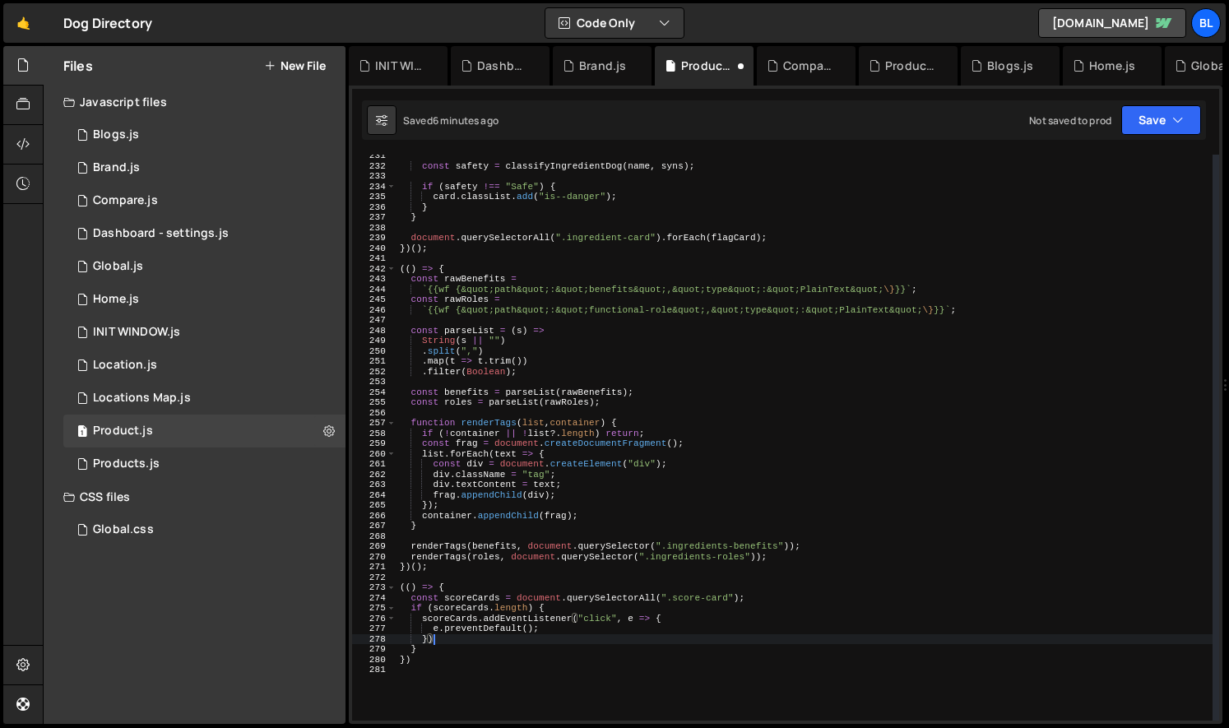
scroll to position [0, 2]
click at [487, 658] on div "const safety = classifyIngredientDog ( name , syns ) ; if ( safety !== "Safe" )…" at bounding box center [804, 444] width 816 height 586
type textarea "})"
click at [472, 665] on div "const safety = classifyIngredientDog ( name , syns ) ; if ( safety !== "Safe" )…" at bounding box center [804, 444] width 816 height 586
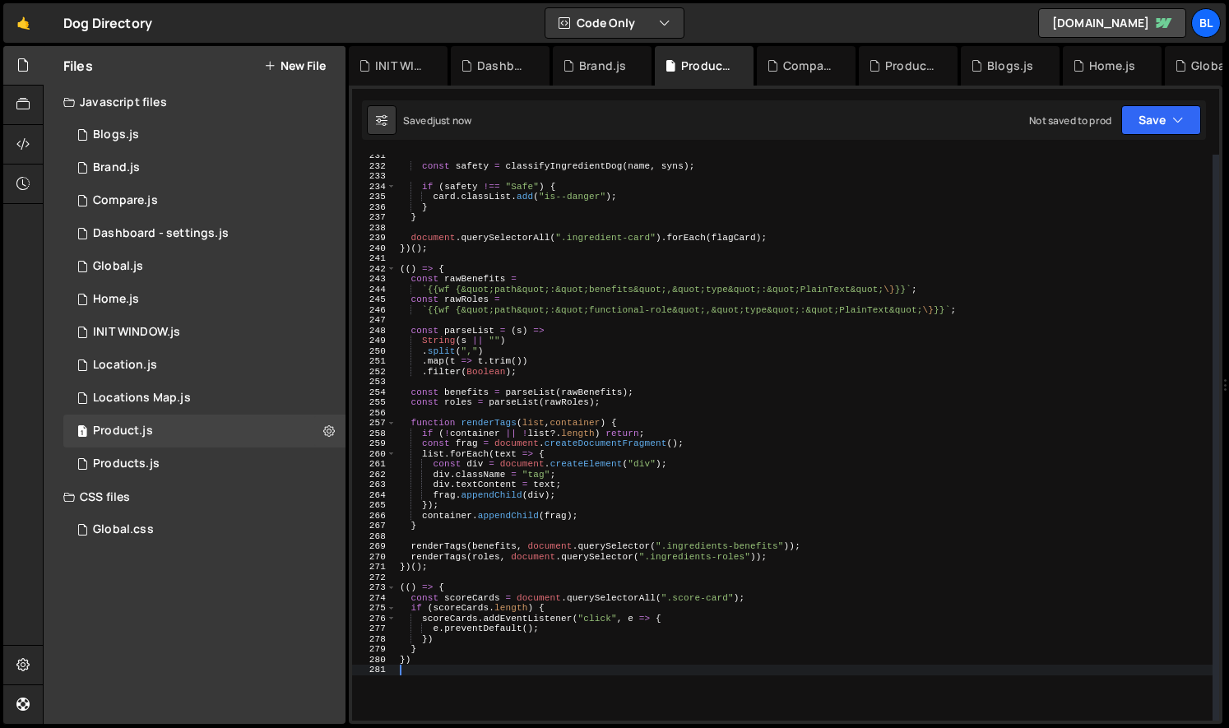
click at [535, 629] on div "const safety = classifyIngredientDog ( name , syns ) ; if ( safety !== "Safe" )…" at bounding box center [804, 444] width 816 height 586
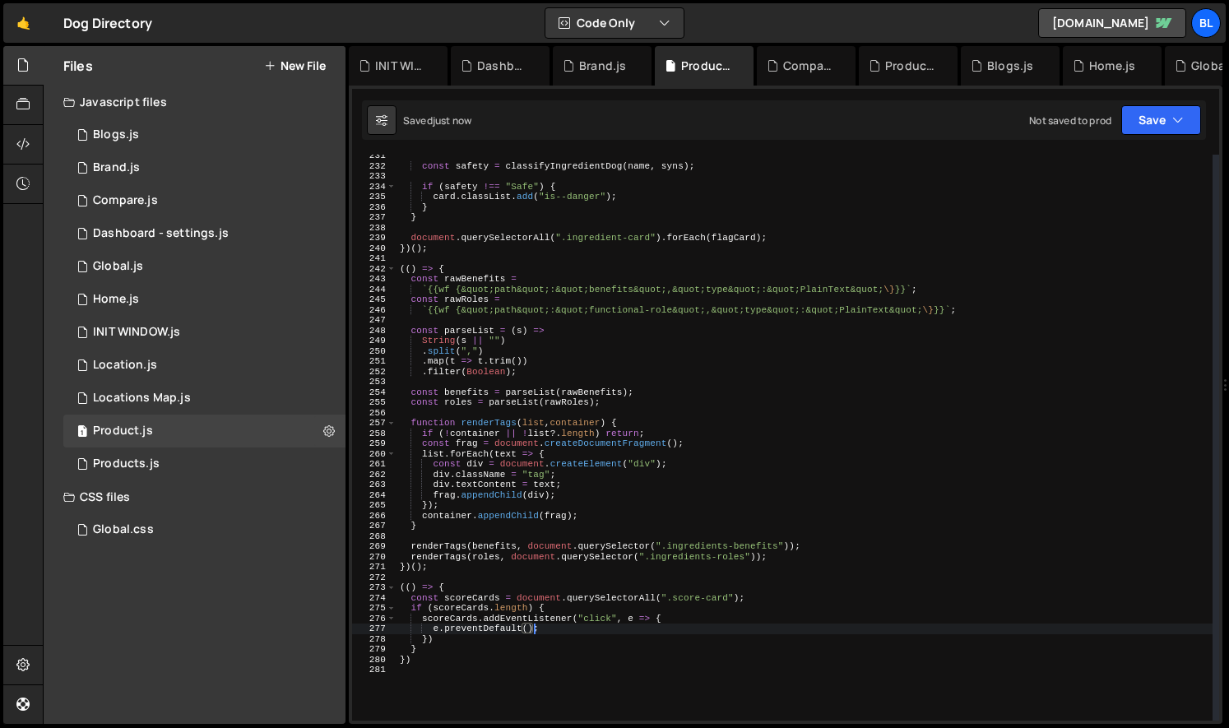
click at [585, 614] on div "const safety = classifyIngredientDog ( name , syns ) ; if ( safety !== "Safe" )…" at bounding box center [804, 444] width 816 height 586
click at [566, 631] on div "const safety = classifyIngredientDog ( name , syns ) ; if ( safety !== "Safe" )…" at bounding box center [804, 444] width 816 height 586
click at [576, 625] on div "const safety = classifyIngredientDog ( name , syns ) ; if ( safety !== "Safe" )…" at bounding box center [804, 444] width 816 height 586
click at [458, 616] on div "const safety = classifyIngredientDog ( name , syns ) ; if ( safety !== "Safe" )…" at bounding box center [804, 444] width 816 height 586
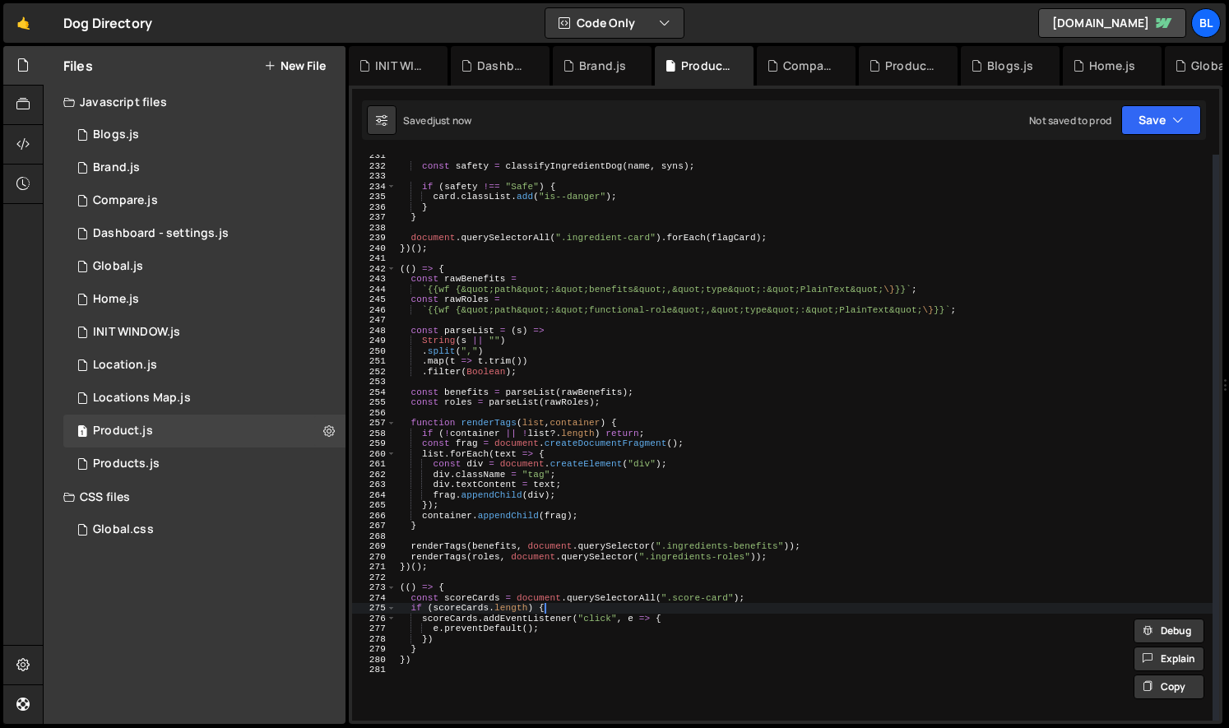
click at [563, 609] on div "const safety = classifyIngredientDog ( name , syns ) ; if ( safety !== "Safe" )…" at bounding box center [804, 444] width 816 height 586
click at [558, 622] on div "const safety = classifyIngredientDog ( name , syns ) ; if ( safety !== "Safe" )…" at bounding box center [804, 444] width 816 height 586
click at [465, 619] on div "const safety = classifyIngredientDog ( name , syns ) ; if ( safety !== "Safe" )…" at bounding box center [804, 444] width 816 height 586
click at [532, 616] on div "const safety = classifyIngredientDog ( name , syns ) ; if ( safety !== "Safe" )…" at bounding box center [804, 444] width 816 height 586
click at [452, 617] on div "const safety = classifyIngredientDog ( name , syns ) ; if ( safety !== "Safe" )…" at bounding box center [804, 444] width 816 height 586
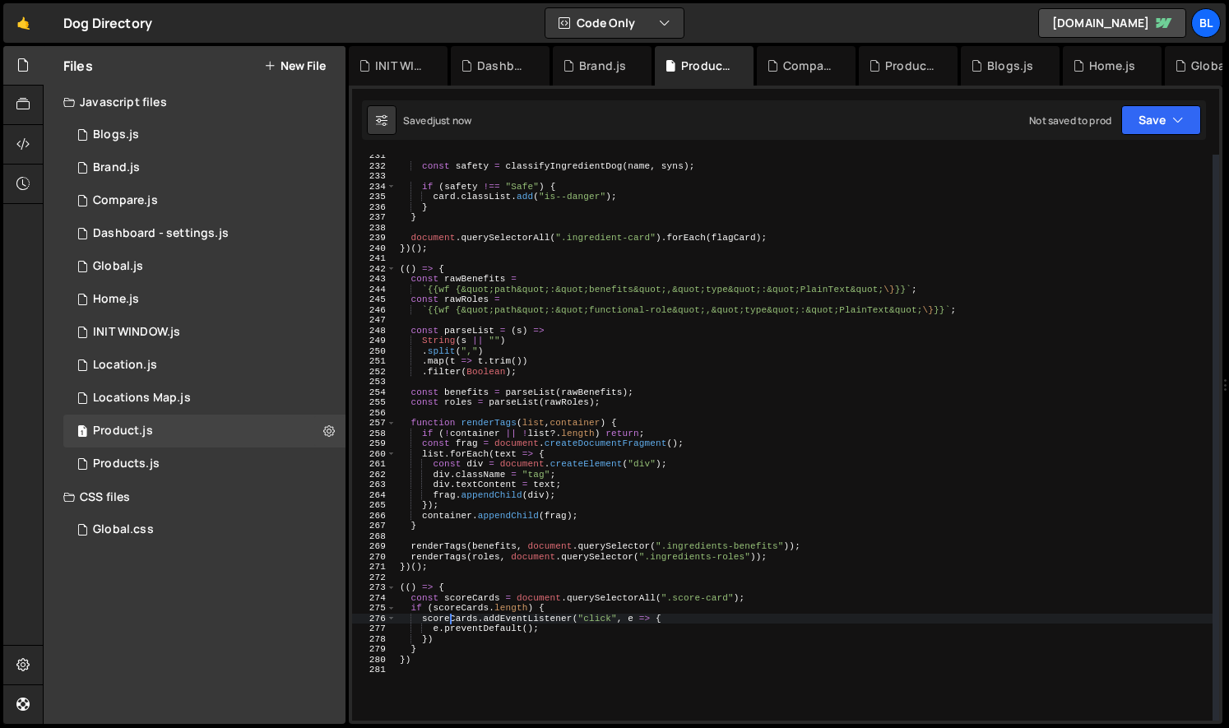
click at [452, 617] on div "const safety = classifyIngredientDog ( name , syns ) ; if ( safety !== "Safe" )…" at bounding box center [804, 444] width 816 height 586
click at [575, 608] on div "const safety = classifyIngredientDog ( name , syns ) ; if ( safety !== "Safe" )…" at bounding box center [804, 444] width 816 height 586
type textarea "if (scoreCards.length) {"
paste textarea "scoreCards"
type textarea "scoreCards.forEach((card)=>{)"
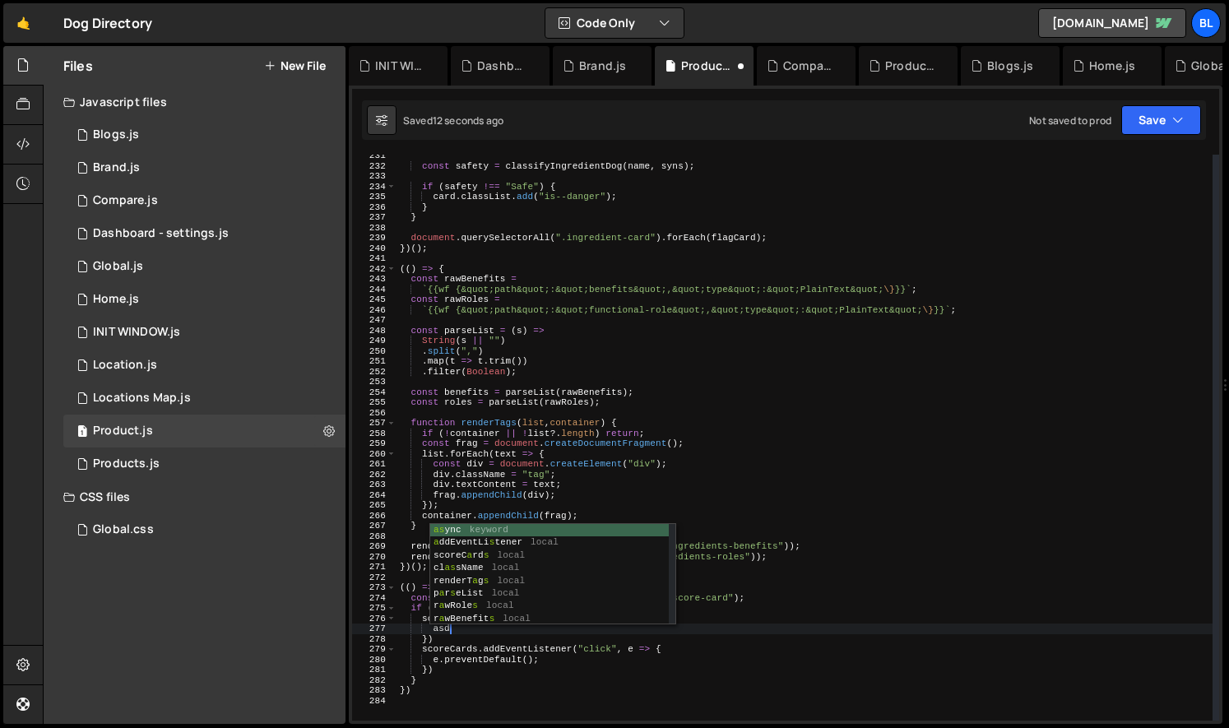
type textarea "a"
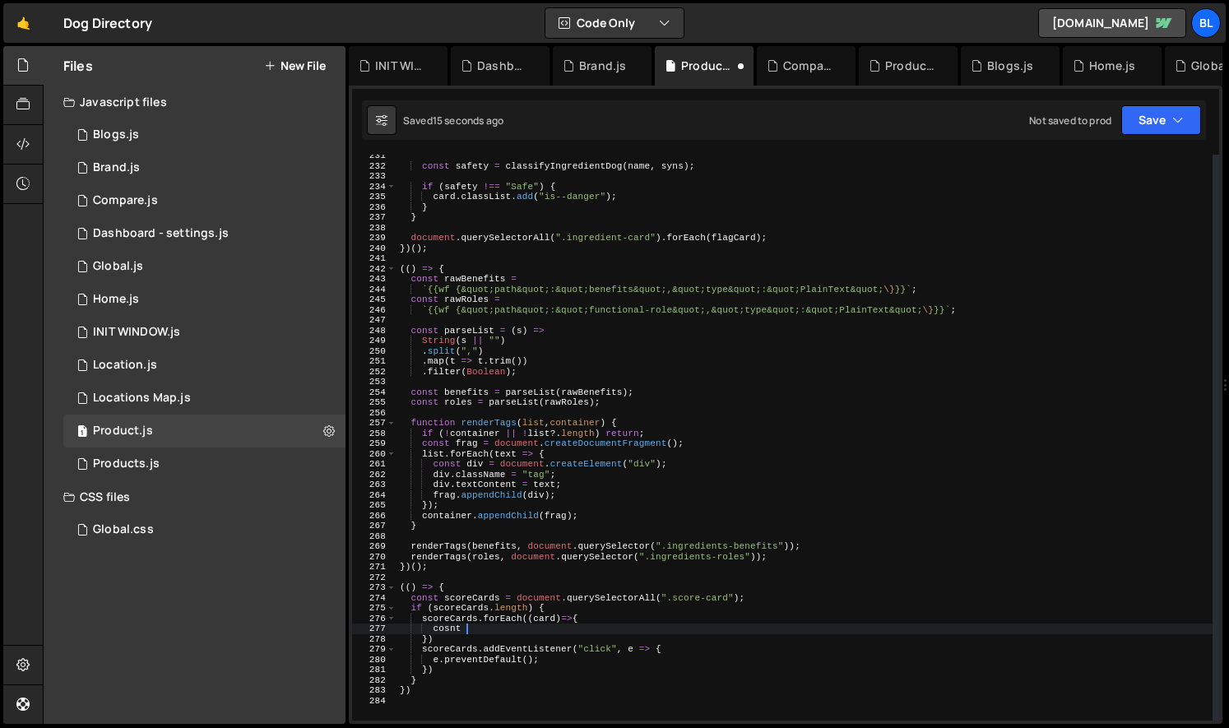
type textarea "cosnt"
click at [483, 629] on div "const safety = classifyIngredientDog ( name , syns ) ; if ( safety !== "Safe" )…" at bounding box center [804, 444] width 816 height 586
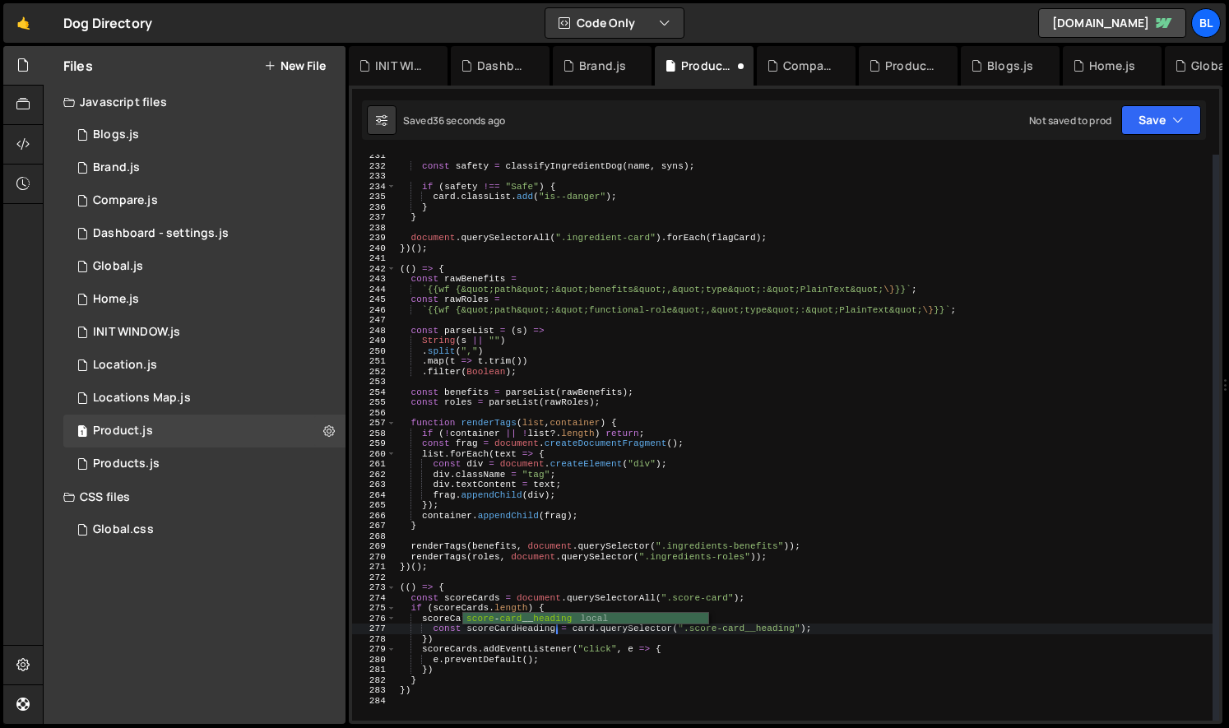
click at [505, 640] on div "const safety = classifyIngredientDog ( name , syns ) ; if ( safety !== "Safe" )…" at bounding box center [804, 444] width 816 height 586
click at [517, 630] on div "const safety = classifyIngredientDog ( name , syns ) ; if ( safety !== "Safe" )…" at bounding box center [804, 444] width 816 height 586
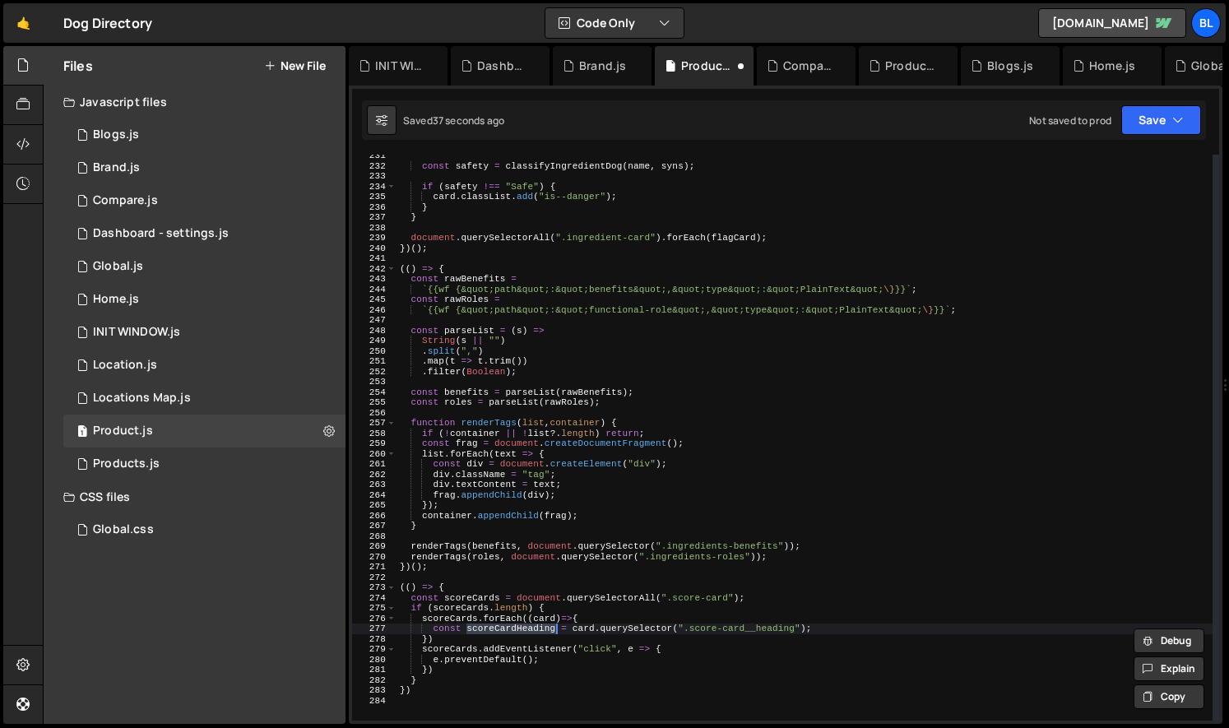
click at [827, 634] on div "const safety = classifyIngredientDog ( name , syns ) ; if ( safety !== "Safe" )…" at bounding box center [804, 444] width 816 height 586
type textarea "})"
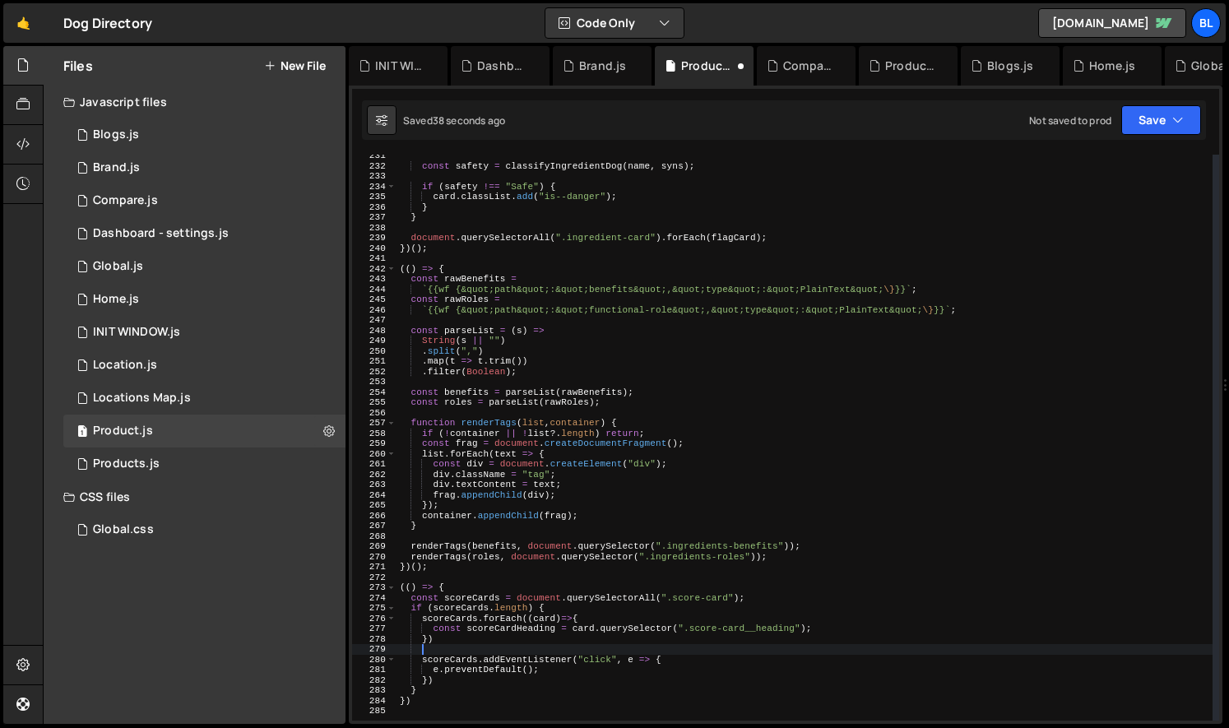
scroll to position [0, 1]
type textarea "});"
paste textarea "scoreCardHeading"
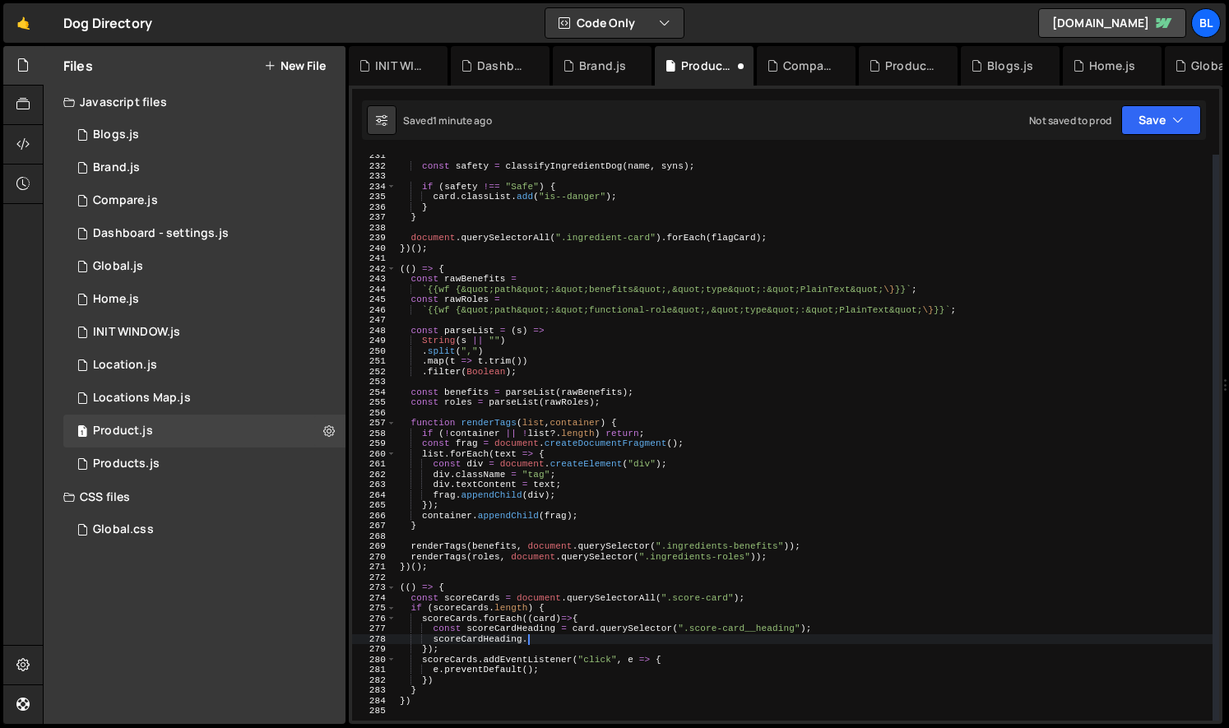
click at [461, 658] on div "const safety = classifyIngredientDog ( name , syns ) ; if ( safety !== "Safe" )…" at bounding box center [804, 444] width 816 height 586
paste textarea "Heading"
type textarea "scoreCardHeading.addEventListener("click", e => {"
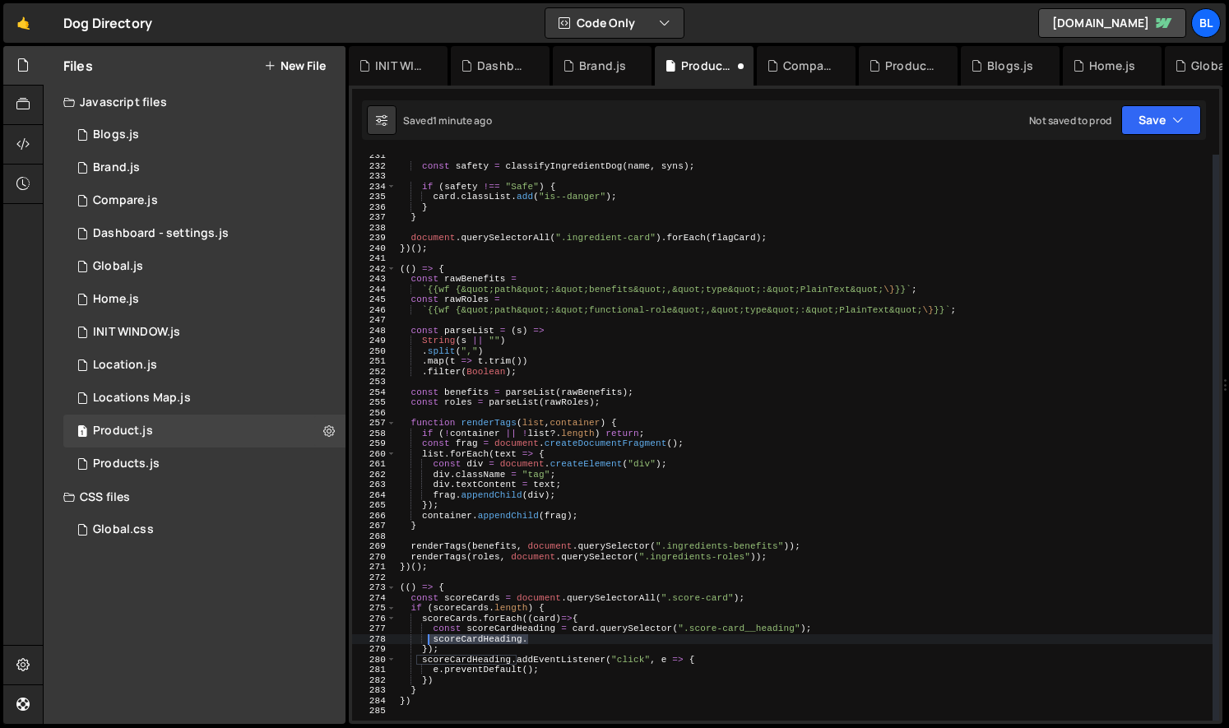
drag, startPoint x: 540, startPoint y: 640, endPoint x: 427, endPoint y: 635, distance: 112.8
click at [427, 635] on div "const safety = classifyIngredientDog ( name , syns ) ; if ( safety !== "Safe" )…" at bounding box center [804, 444] width 816 height 586
click at [458, 654] on div "const safety = classifyIngredientDog ( name , syns ) ; if ( safety !== "Safe" )…" at bounding box center [804, 444] width 816 height 586
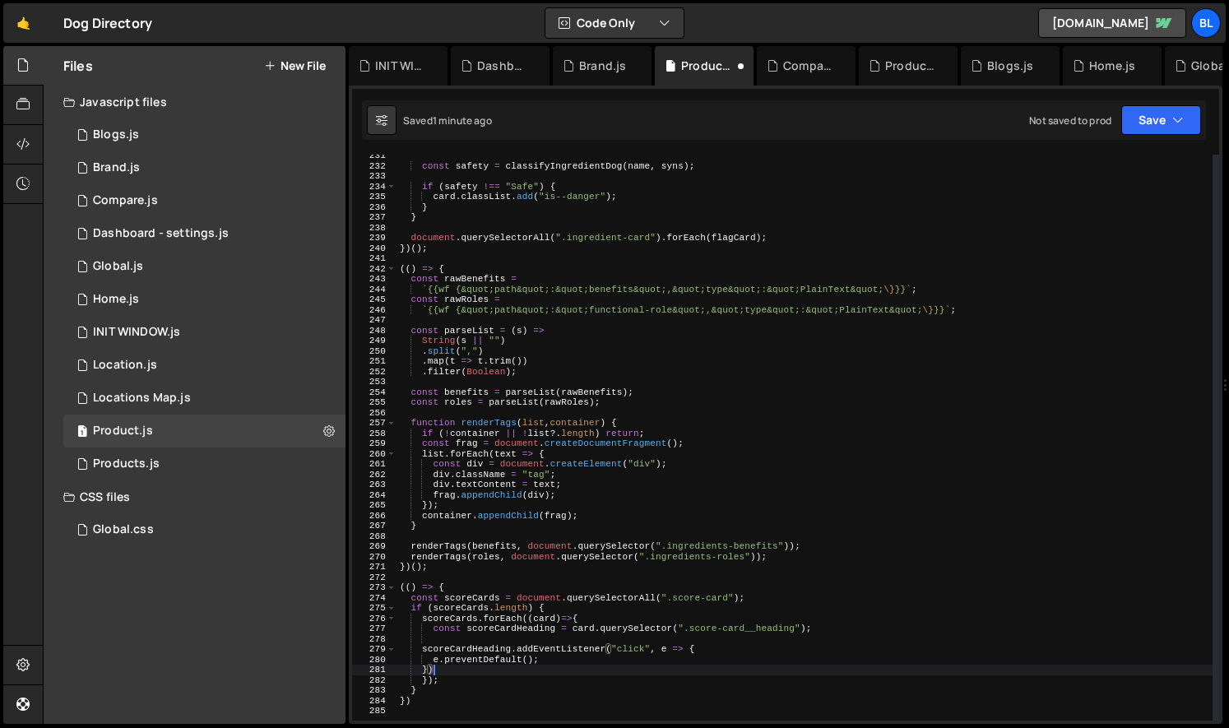
scroll to position [0, 2]
type textarea "scoreCardHeading.addEventListener("click", e => {"
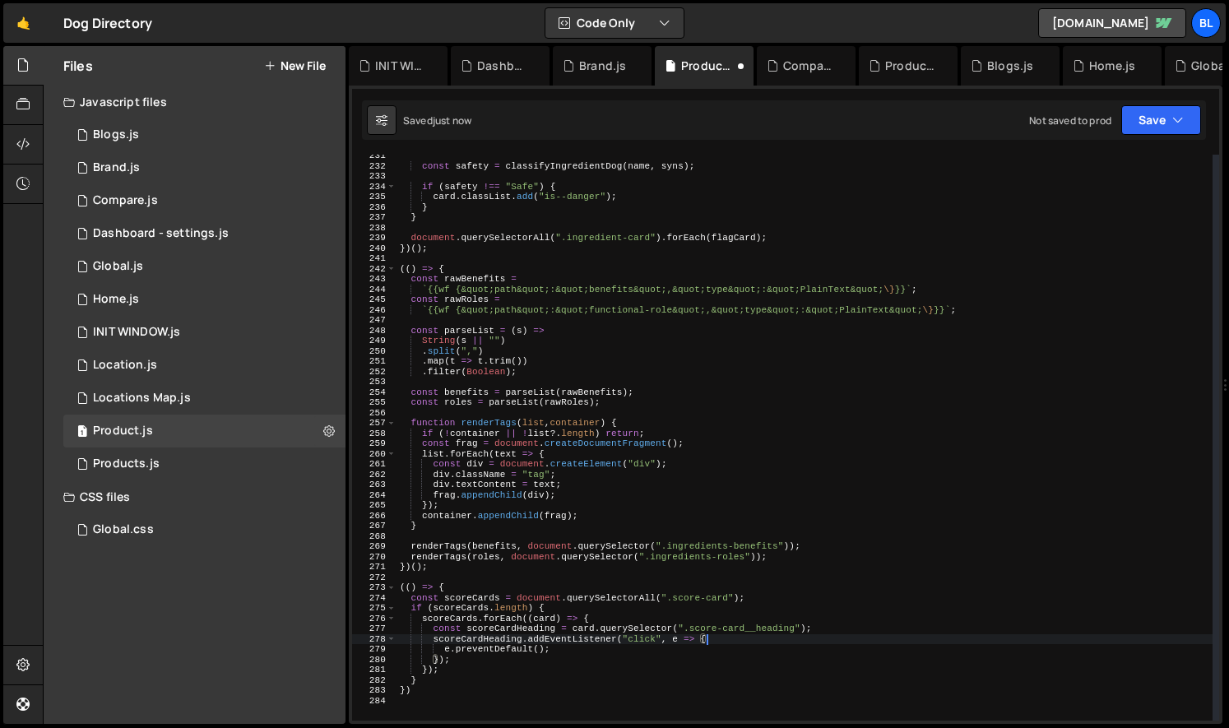
type textarea "e.preventDefault();"
click at [763, 640] on div "const safety = classifyIngredientDog ( name , syns ) ; if ( safety !== "Safe" )…" at bounding box center [804, 444] width 816 height 586
type textarea "const scoreCardText = card.querySelector(".score-card__text");"
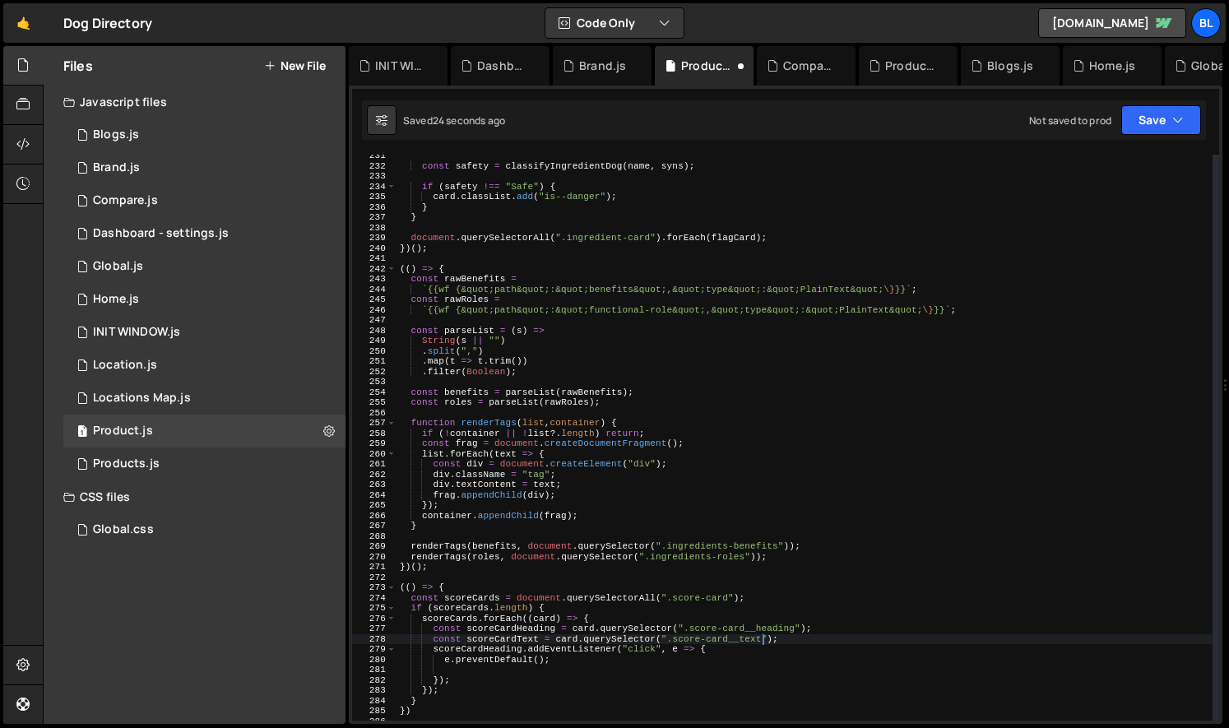
click at [545, 665] on div "const safety = classifyIngredientDog ( name , syns ) ; if ( safety !== "Safe" )…" at bounding box center [804, 444] width 816 height 586
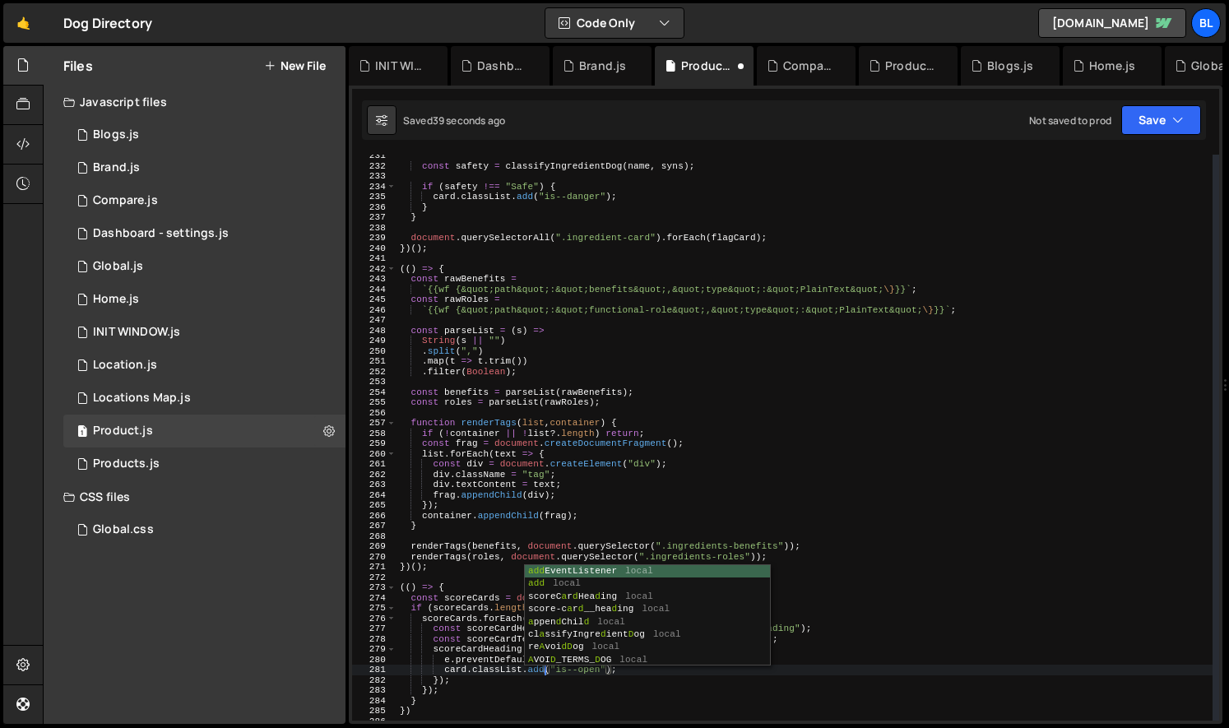
click at [480, 683] on div "const safety = classifyIngredientDog ( name , syns ) ; if ( safety !== "Safe" )…" at bounding box center [804, 444] width 816 height 586
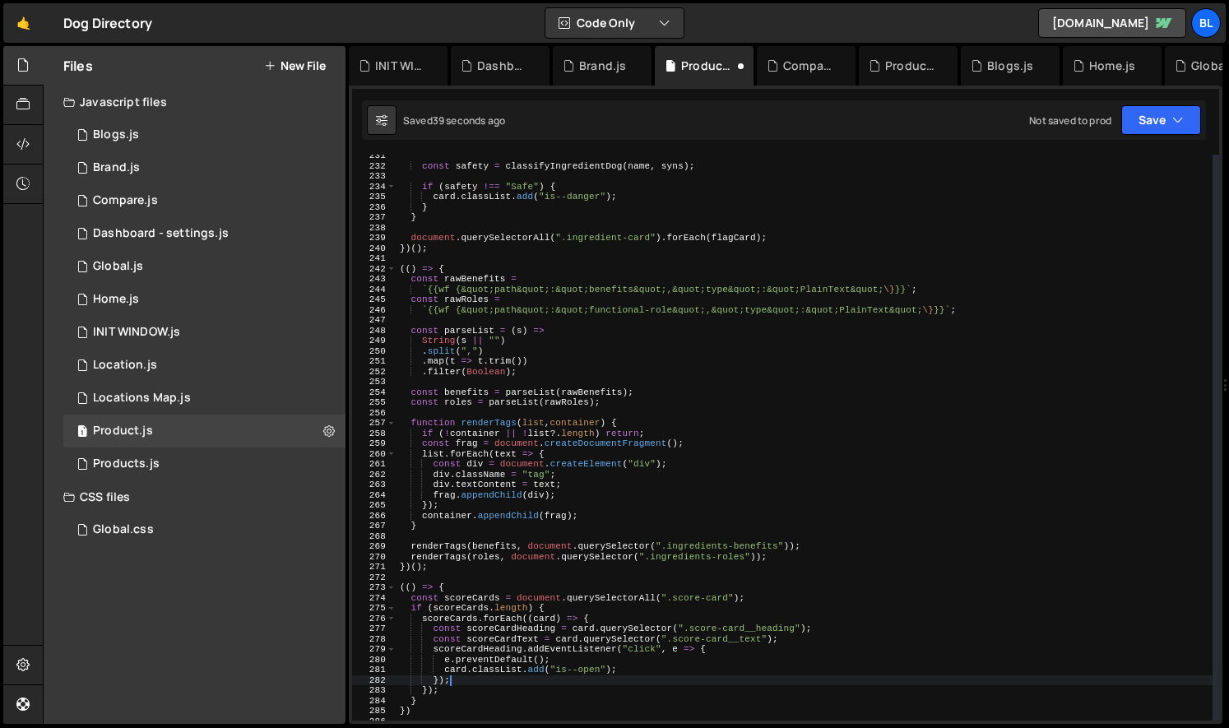
scroll to position [0, 3]
click at [447, 605] on div "const safety = classifyIngredientDog ( name , syns ) ; if ( safety !== "Safe" )…" at bounding box center [804, 444] width 816 height 586
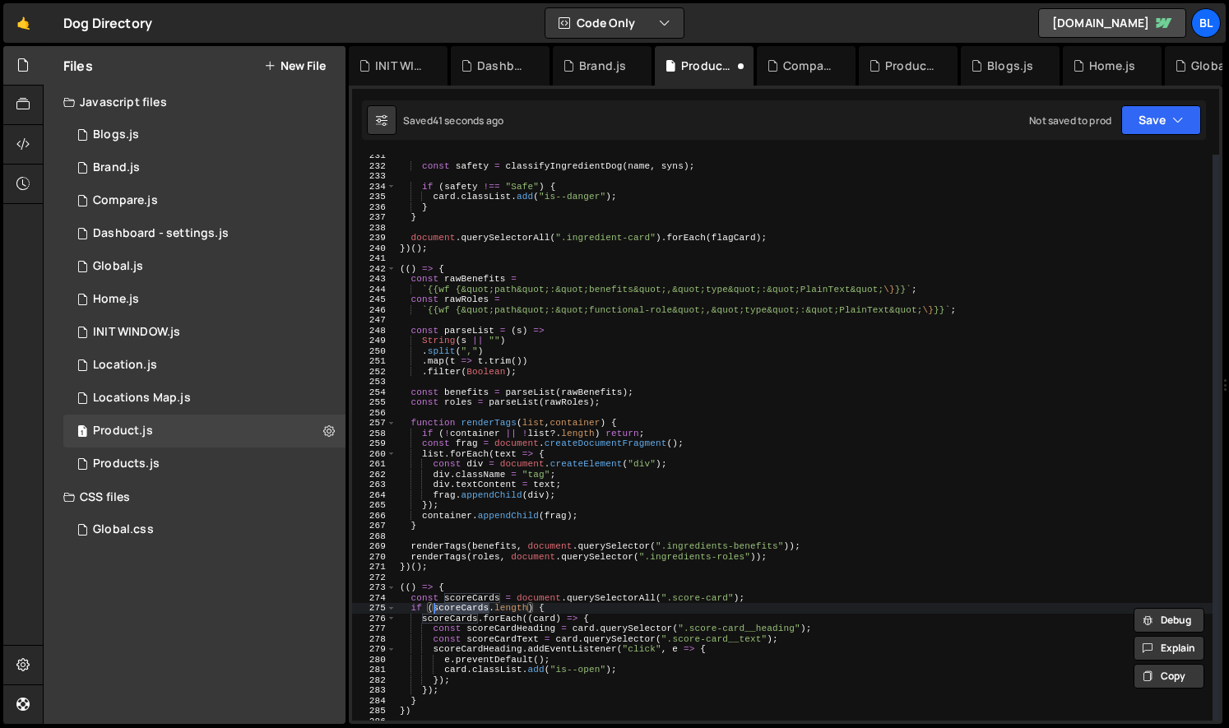
click at [580, 661] on div "const safety = classifyIngredientDog ( name , syns ) ; if ( safety !== "Safe" )…" at bounding box center [804, 444] width 816 height 586
type textarea "e.preventDefault();"
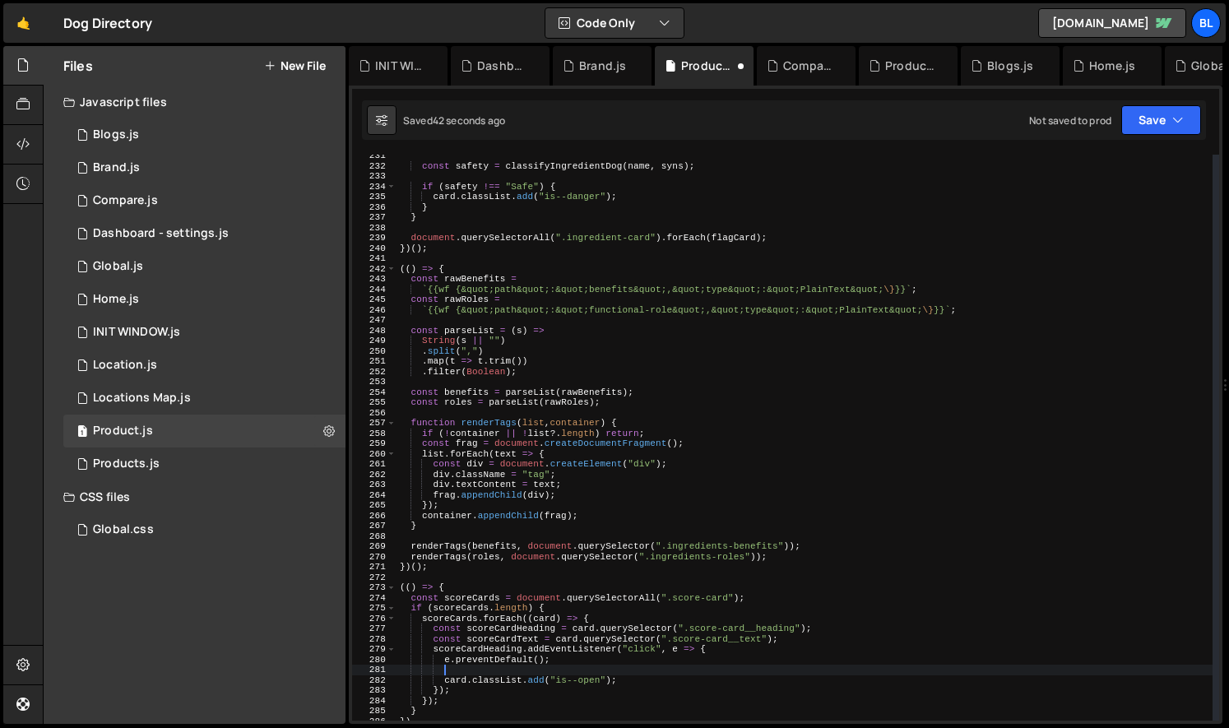
paste textarea "scoreCards"
click at [580, 661] on div "const safety = classifyIngredientDog ( name , syns ) ; if ( safety !== "Safe" )…" at bounding box center [804, 444] width 816 height 586
click at [785, 638] on div "const safety = classifyIngredientDog ( name , syns ) ; if ( safety !== "Safe" )…" at bounding box center [804, 444] width 816 height 586
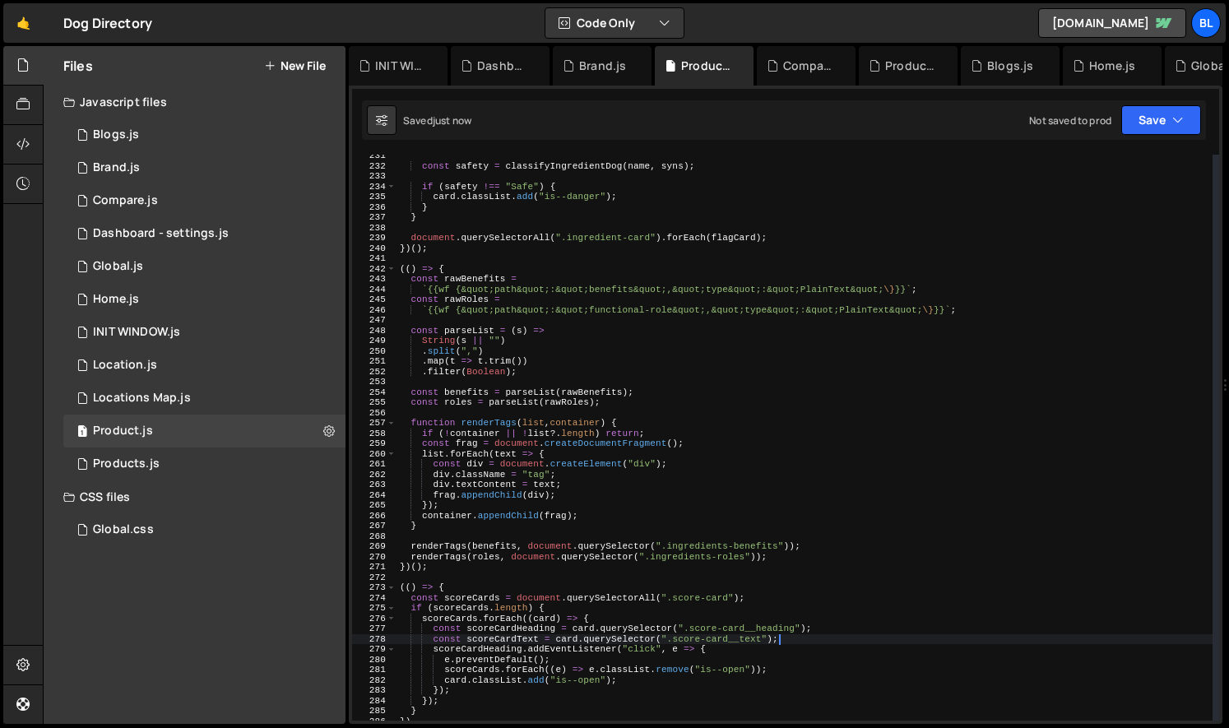
click at [835, 628] on div "const safety = classifyIngredientDog ( name , syns ) ; if ( safety !== "Safe" )…" at bounding box center [804, 444] width 816 height 586
drag, startPoint x: 770, startPoint y: 650, endPoint x: 748, endPoint y: 663, distance: 25.1
click at [769, 650] on div "const safety = classifyIngredientDog ( name , syns ) ; if ( safety !== "Safe" )…" at bounding box center [804, 444] width 816 height 586
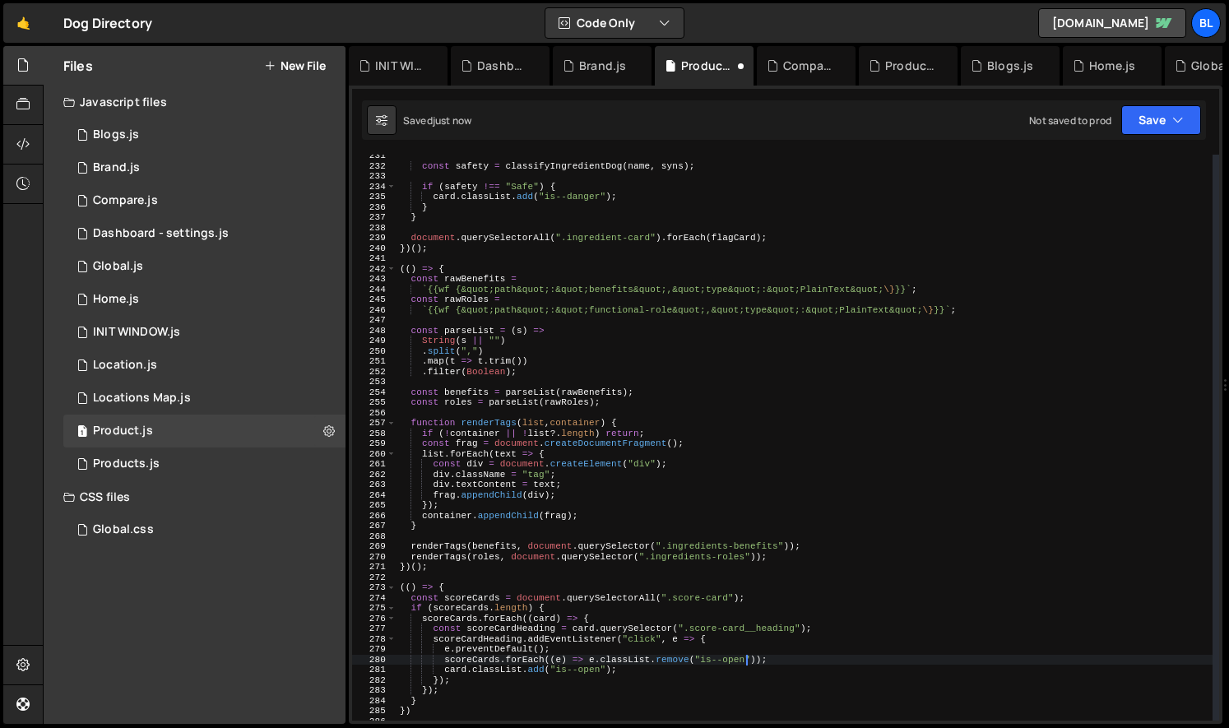
drag, startPoint x: 747, startPoint y: 664, endPoint x: 734, endPoint y: 668, distance: 13.0
click at [747, 664] on div "const safety = classifyIngredientDog ( name , syns ) ; if ( safety !== "Safe" )…" at bounding box center [804, 444] width 816 height 586
click at [701, 677] on div "const safety = classifyIngredientDog ( name , syns ) ; if ( safety !== "Safe" )…" at bounding box center [804, 444] width 816 height 586
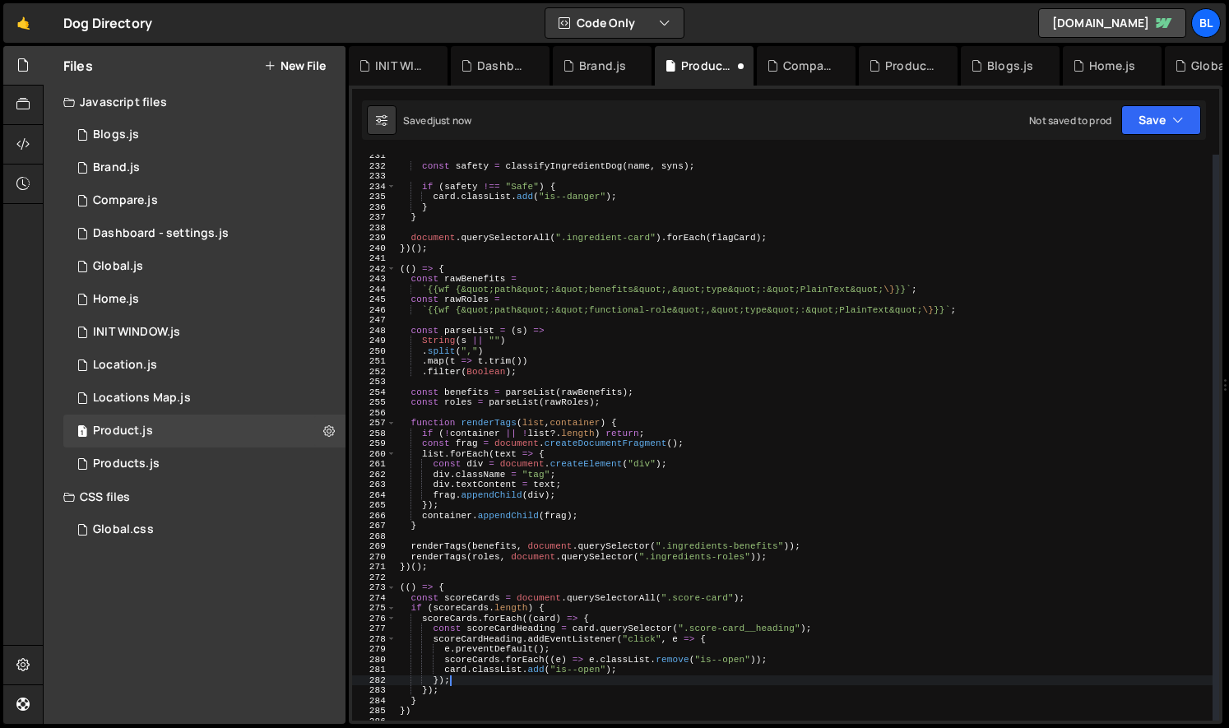
scroll to position [0, 3]
click at [674, 658] on div "const safety = classifyIngredientDog ( name , syns ) ; if ( safety !== "Safe" )…" at bounding box center [804, 444] width 816 height 586
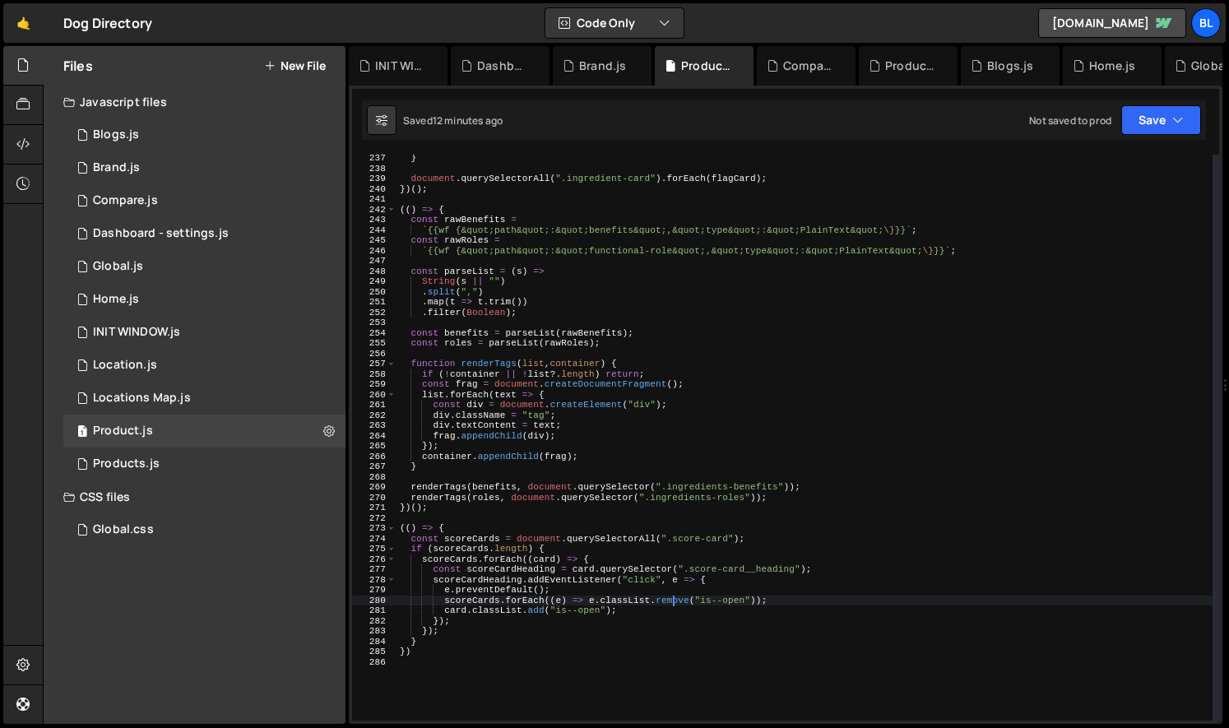
scroll to position [2368, 0]
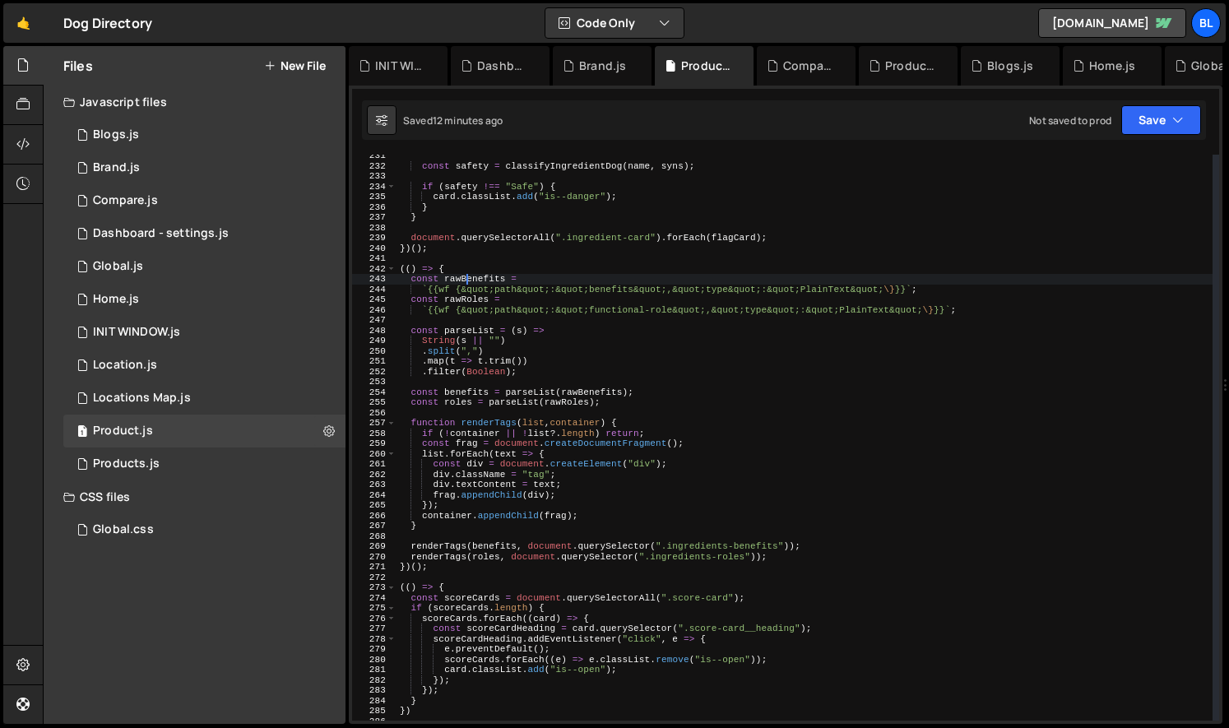
click at [467, 282] on div "const safety = classifyIngredientDog ( name , syns ) ; if ( safety !== "Safe" )…" at bounding box center [804, 444] width 816 height 586
click at [542, 280] on div "const safety = classifyIngredientDog ( name , syns ) ; if ( safety !== "Safe" )…" at bounding box center [804, 444] width 816 height 586
click at [452, 278] on div "const safety = classifyIngredientDog ( name , syns ) ; if ( safety !== "Safe" )…" at bounding box center [804, 444] width 816 height 586
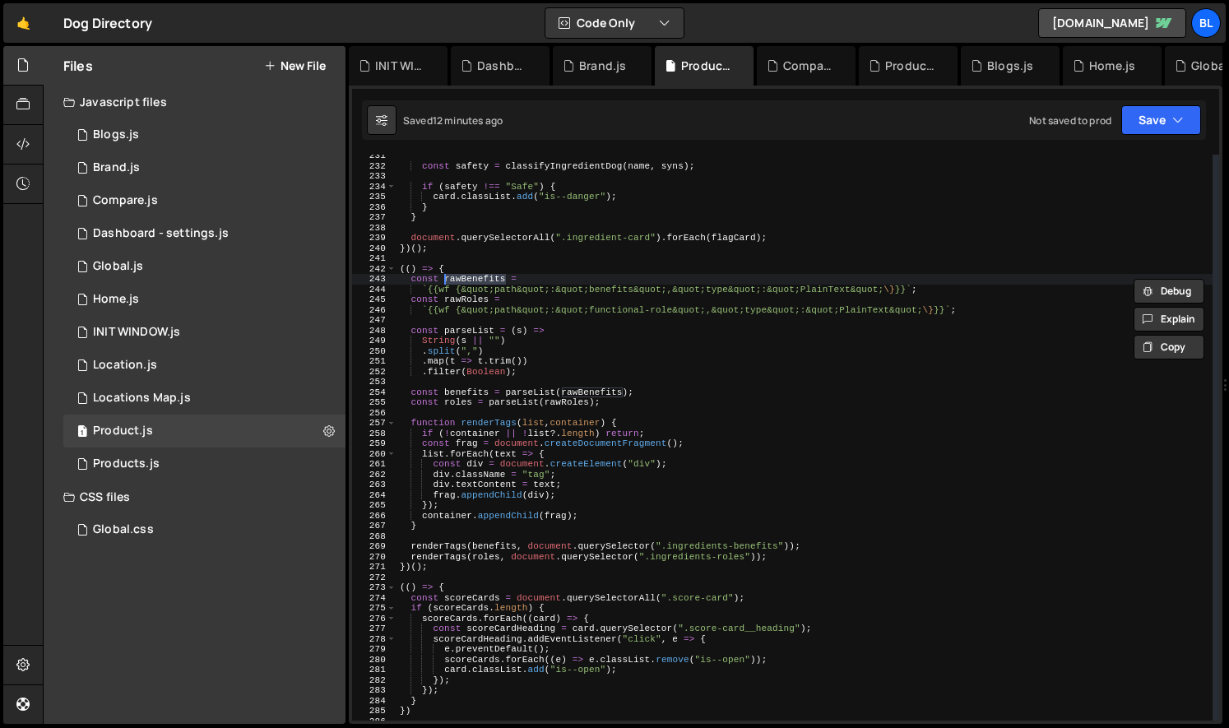
click at [653, 485] on div "const safety = classifyIngredientDog ( name , syns ) ; if ( safety !== "Safe" )…" at bounding box center [804, 444] width 816 height 586
click at [569, 388] on div "const safety = classifyIngredientDog ( name , syns ) ; if ( safety !== "Safe" )…" at bounding box center [804, 444] width 816 height 586
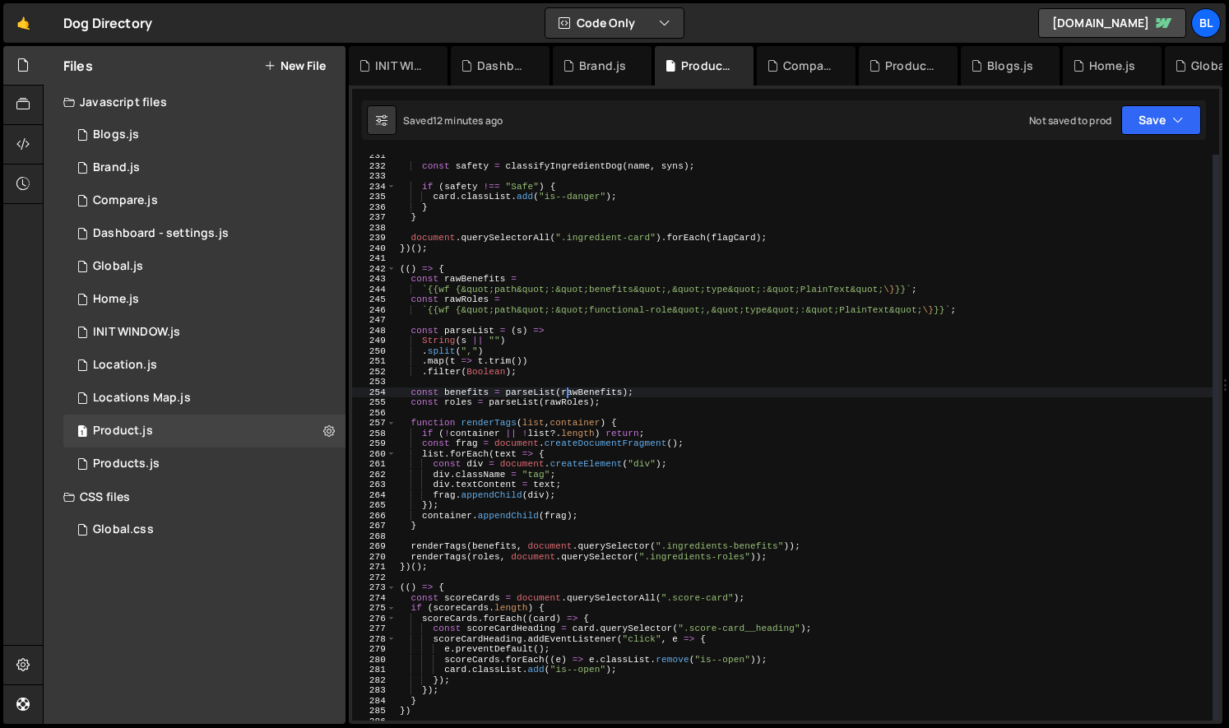
click at [617, 399] on div "const safety = classifyIngredientDog ( name , syns ) ; if ( safety !== "Safe" )…" at bounding box center [804, 444] width 816 height 586
click at [595, 473] on div "const safety = classifyIngredientDog ( name , syns ) ; if ( safety !== "Safe" )…" at bounding box center [804, 444] width 816 height 586
click at [507, 422] on div "const safety = classifyIngredientDog ( name , syns ) ; if ( safety !== "Safe" )…" at bounding box center [804, 444] width 816 height 586
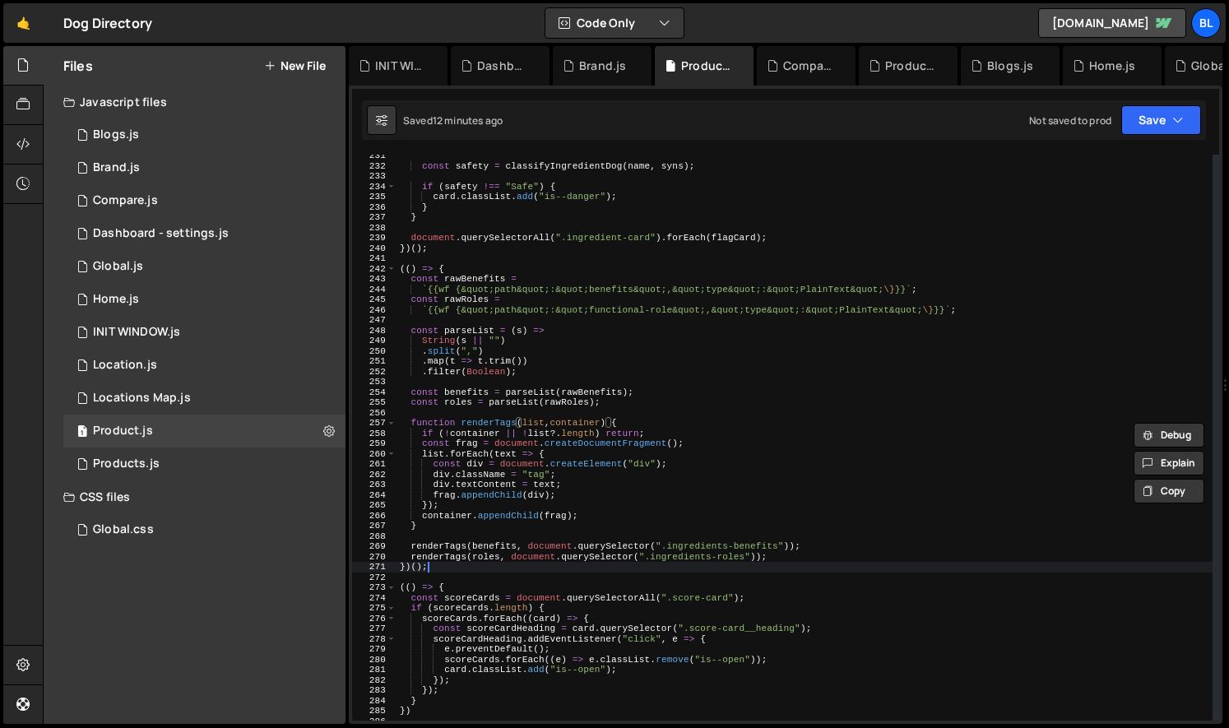
click at [610, 564] on div "const safety = classifyIngredientDog ( name , syns ) ; if ( safety !== "Safe" )…" at bounding box center [804, 444] width 816 height 586
click at [659, 548] on div "const safety = classifyIngredientDog ( name , syns ) ; if ( safety !== "Safe" )…" at bounding box center [804, 444] width 816 height 586
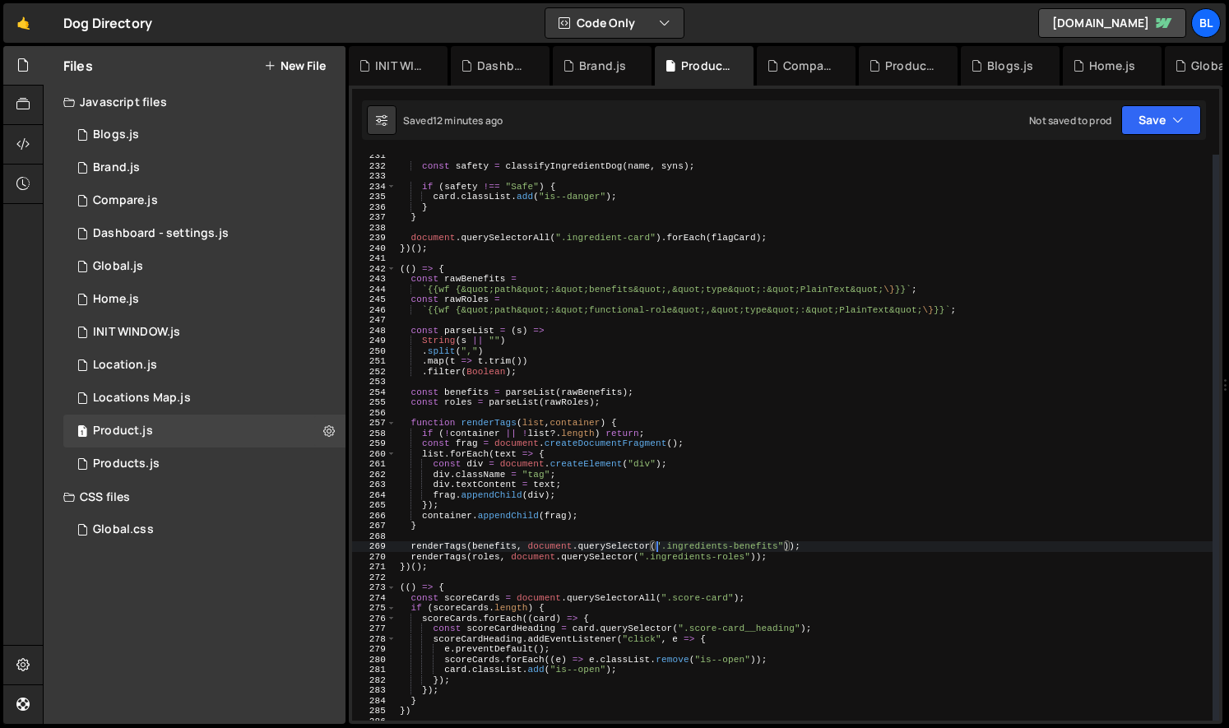
click at [511, 554] on div "const safety = classifyIngredientDog ( name , syns ) ; if ( safety !== "Safe" )…" at bounding box center [804, 444] width 816 height 586
click at [594, 546] on div "const safety = classifyIngredientDog ( name , syns ) ; if ( safety !== "Safe" )…" at bounding box center [804, 444] width 816 height 586
click at [430, 549] on div "const safety = classifyIngredientDog ( name , syns ) ; if ( safety !== "Safe" )…" at bounding box center [804, 444] width 816 height 586
click at [572, 547] on div "const safety = classifyIngredientDog ( name , syns ) ; if ( safety !== "Safe" )…" at bounding box center [804, 444] width 816 height 586
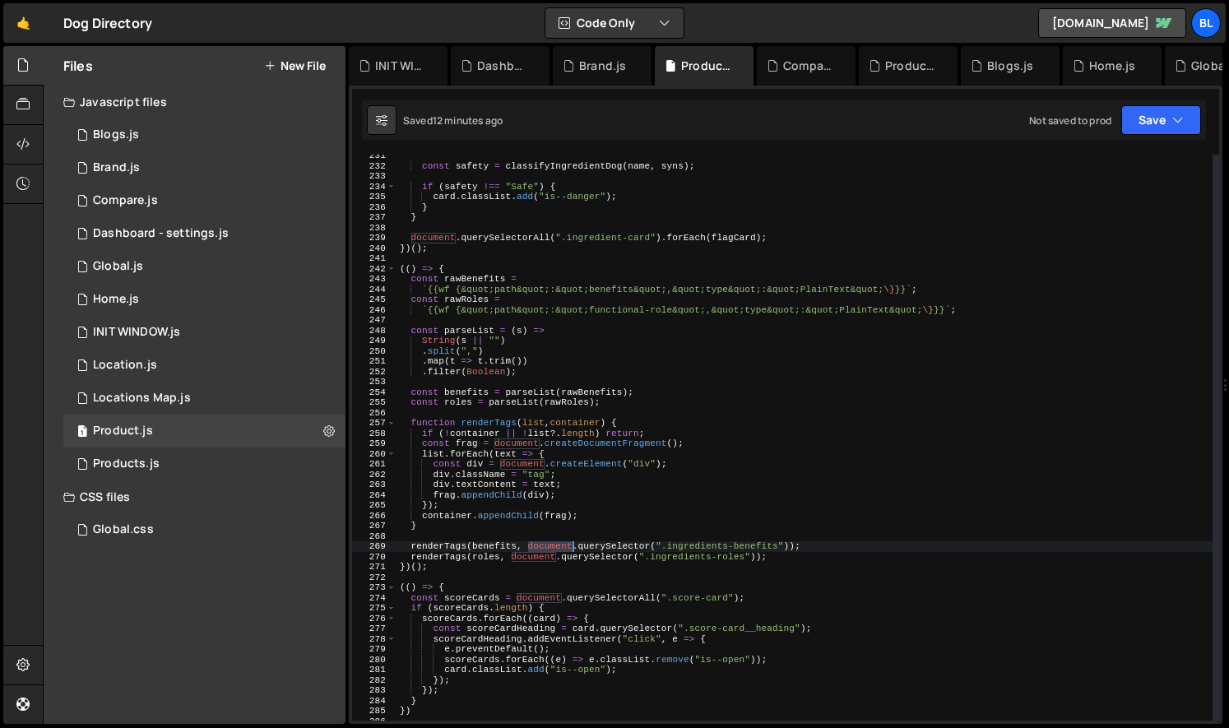
click at [572, 547] on div "const safety = classifyIngredientDog ( name , syns ) ; if ( safety !== "Safe" )…" at bounding box center [804, 444] width 816 height 586
click at [688, 505] on div "const safety = classifyIngredientDog ( name , syns ) ; if ( safety !== "Safe" )…" at bounding box center [804, 444] width 816 height 586
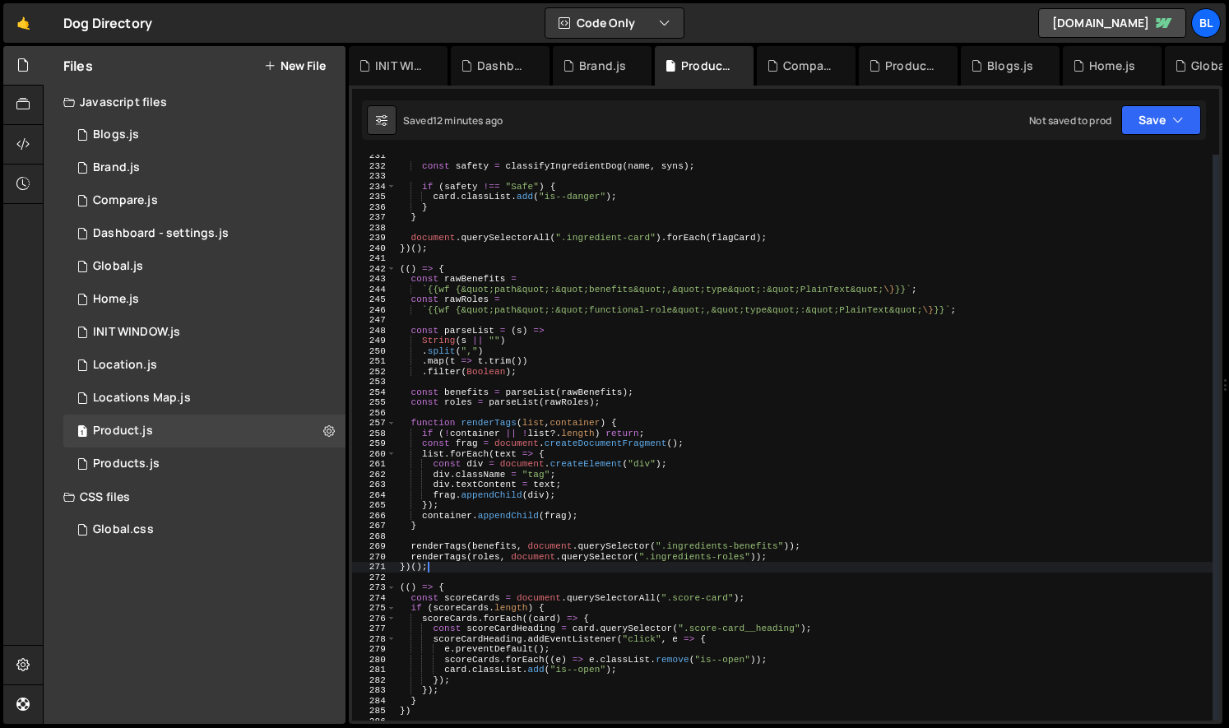
click at [449, 568] on div "const safety = classifyIngredientDog ( name , syns ) ; if ( safety !== "Safe" )…" at bounding box center [804, 444] width 816 height 586
click at [572, 548] on div "const safety = classifyIngredientDog ( name , syns ) ; if ( safety !== "Safe" )…" at bounding box center [804, 444] width 816 height 586
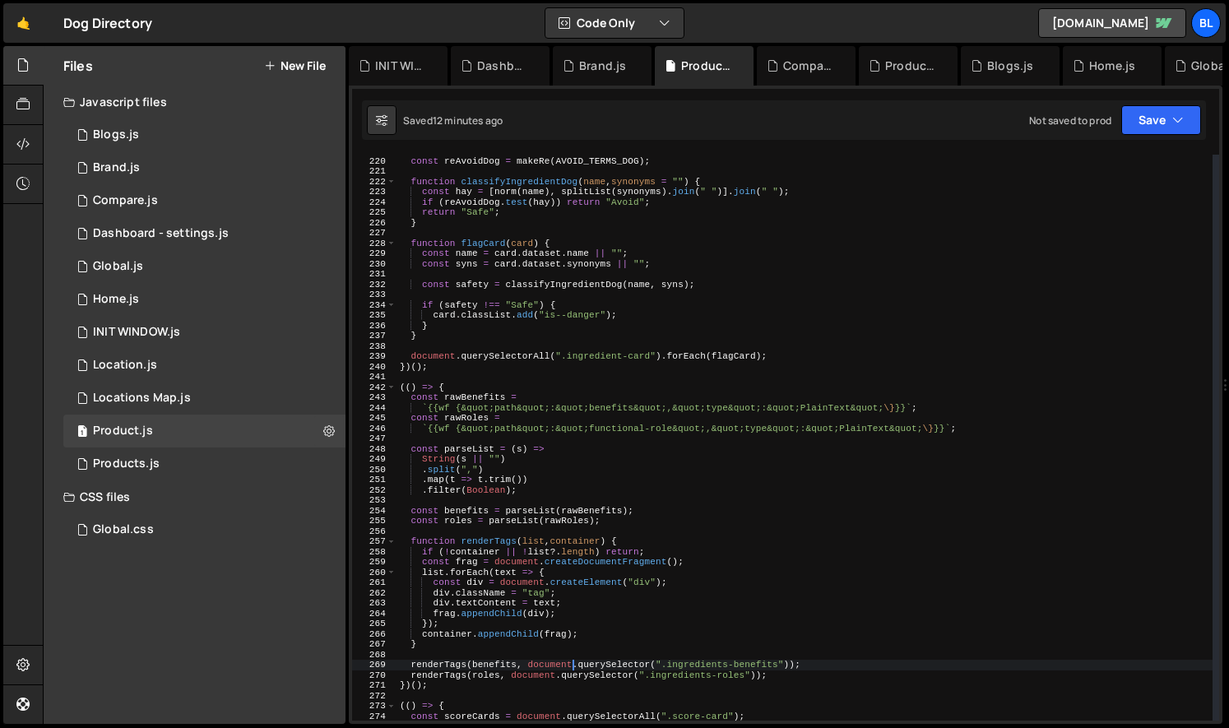
scroll to position [2368, 0]
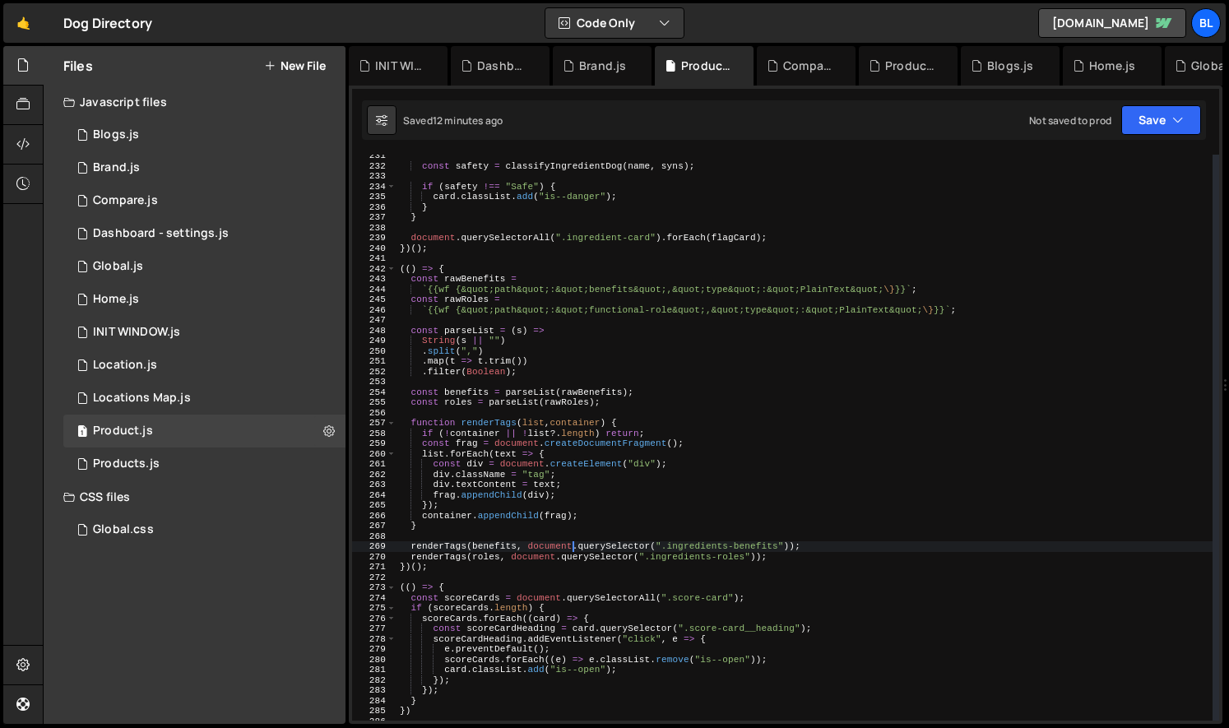
click at [772, 559] on div "const safety = classifyIngredientDog ( name , syns ) ; if ( safety !== "Safe" )…" at bounding box center [804, 444] width 816 height 586
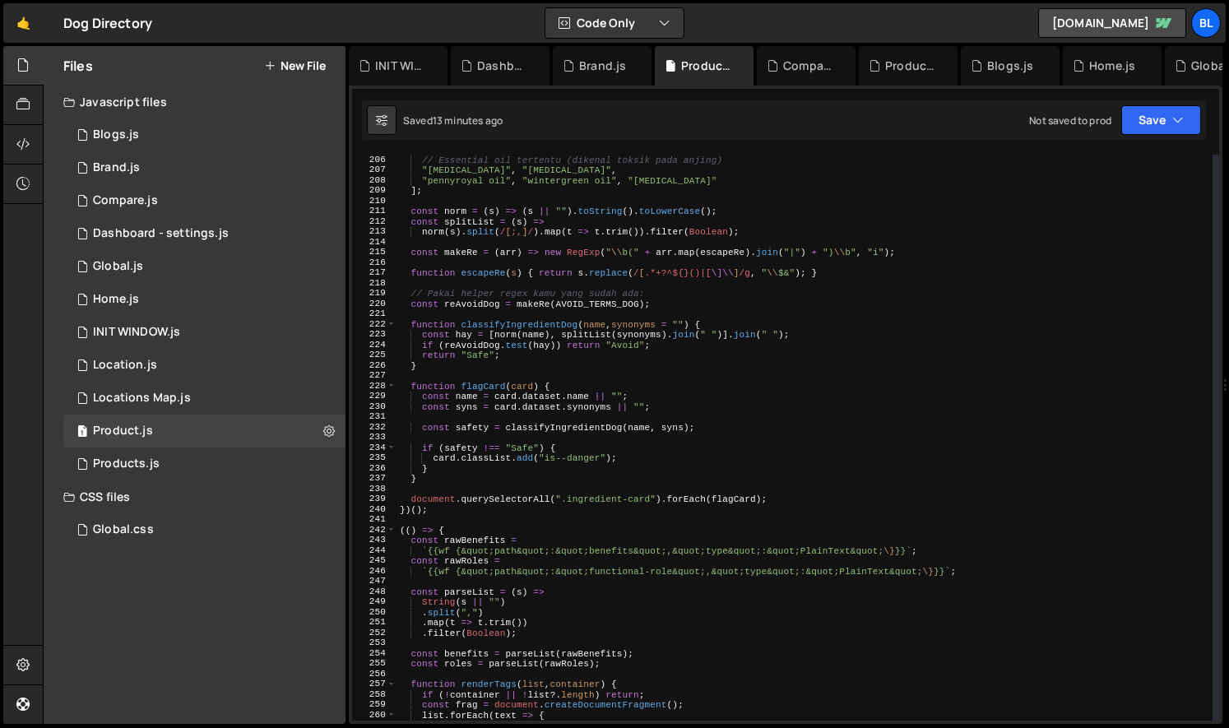
scroll to position [2226, 0]
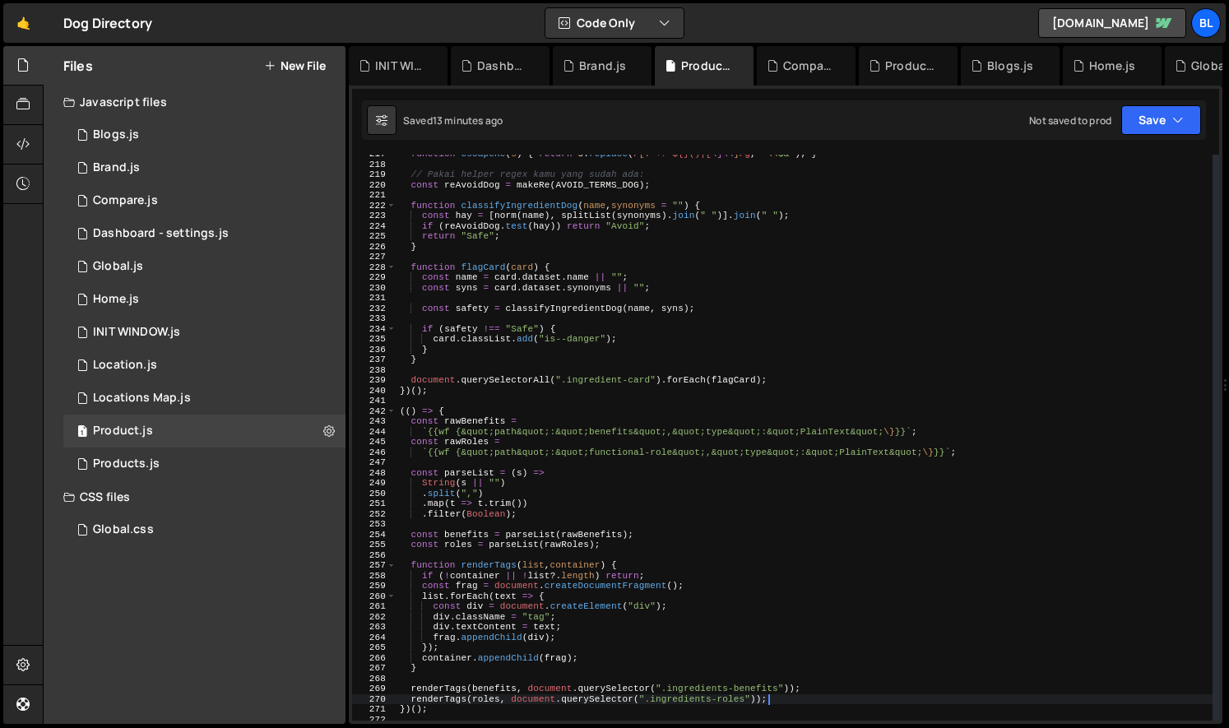
click at [731, 382] on div "function escapeRe ( s ) { return s . replace ( / [ .*+?^${}()|[ \]\\ ] /g , " \…" at bounding box center [804, 442] width 816 height 586
type textarea "document.querySelectorAll(".ingredient-card").forEach(flagCard);"
click at [731, 382] on div "function escapeRe ( s ) { return s . replace ( / [ .*+?^${}()|[ \]\\ ] /g , " \…" at bounding box center [804, 442] width 816 height 586
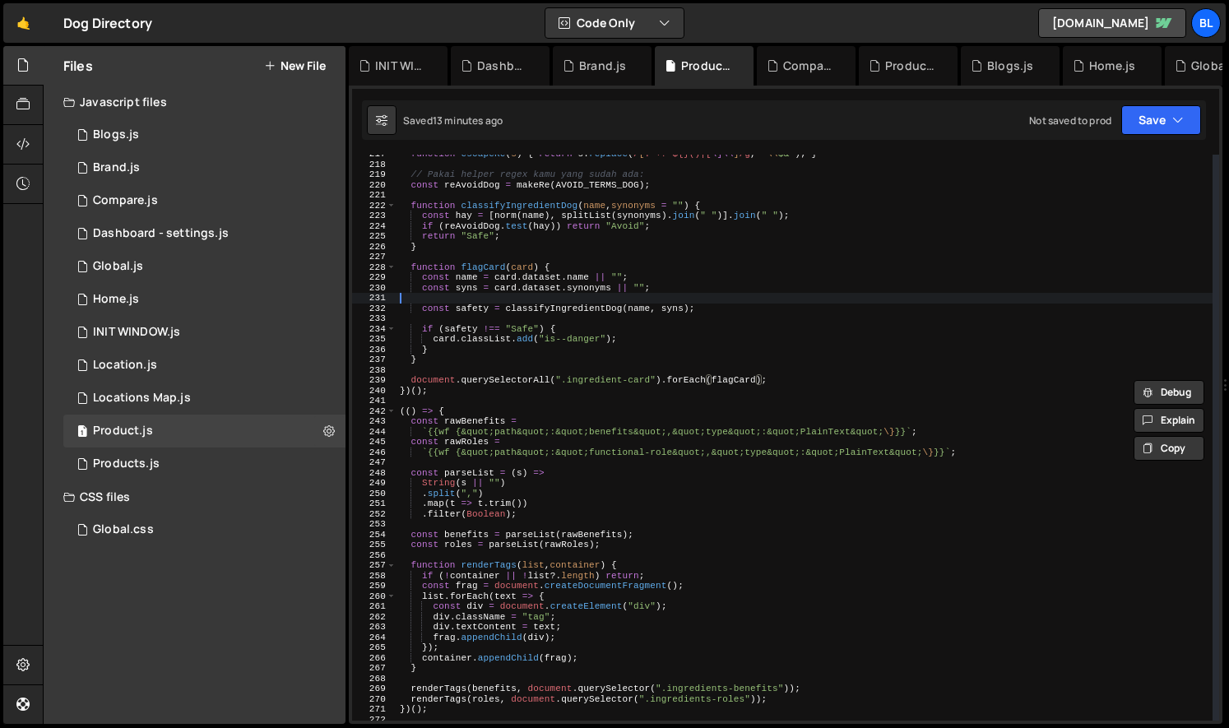
click at [572, 302] on div "function escapeRe ( s ) { return s . replace ( / [ .*+?^${}()|[ \]\\ ] /g , " \…" at bounding box center [804, 442] width 816 height 586
click at [576, 339] on div "function escapeRe ( s ) { return s . replace ( / [ .*+?^${}()|[ \]\\ ] /g , " \…" at bounding box center [804, 442] width 816 height 586
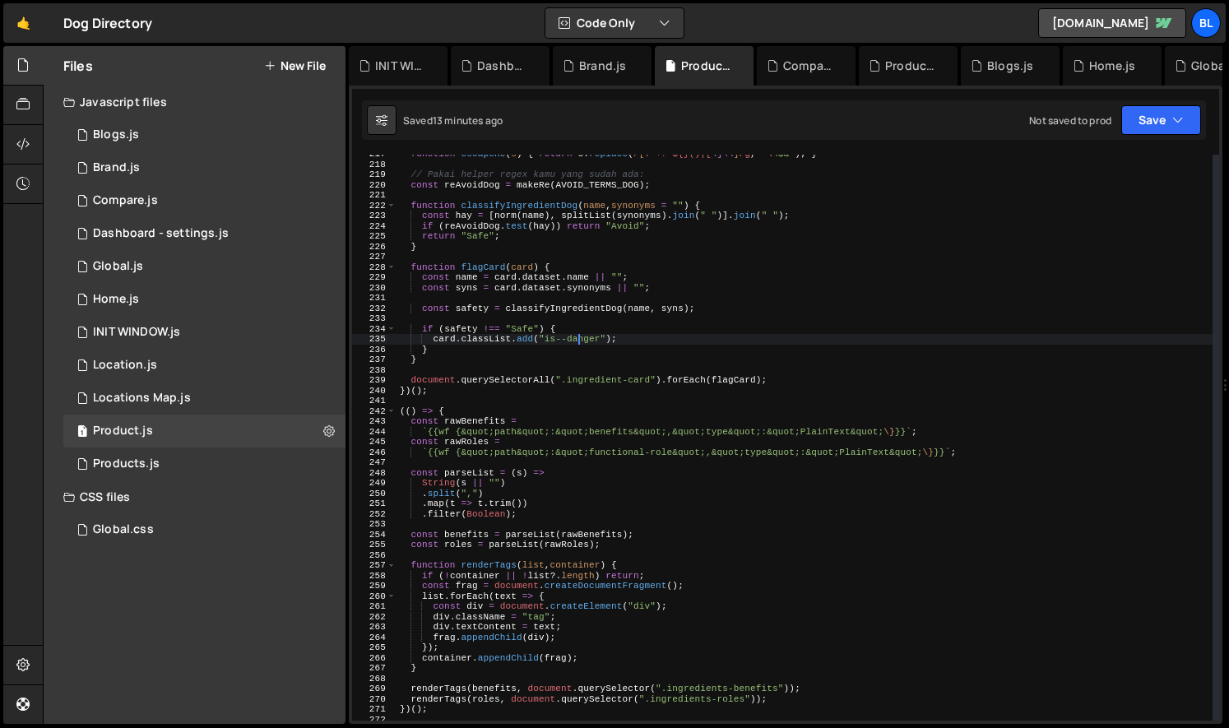
click at [508, 353] on div "function escapeRe ( s ) { return s . replace ( / [ .*+?^${}()|[ \]\\ ] /g , " \…" at bounding box center [804, 442] width 816 height 586
type textarea "}"
click at [545, 258] on div "function escapeRe ( s ) { return s . replace ( / [ .*+?^${}()|[ \]\\ ] /g , " \…" at bounding box center [804, 442] width 816 height 586
click at [559, 264] on div "function escapeRe ( s ) { return s . replace ( / [ .*+?^${}()|[ \]\\ ] /g , " \…" at bounding box center [804, 442] width 816 height 586
type textarea "function flagCard(card) {"
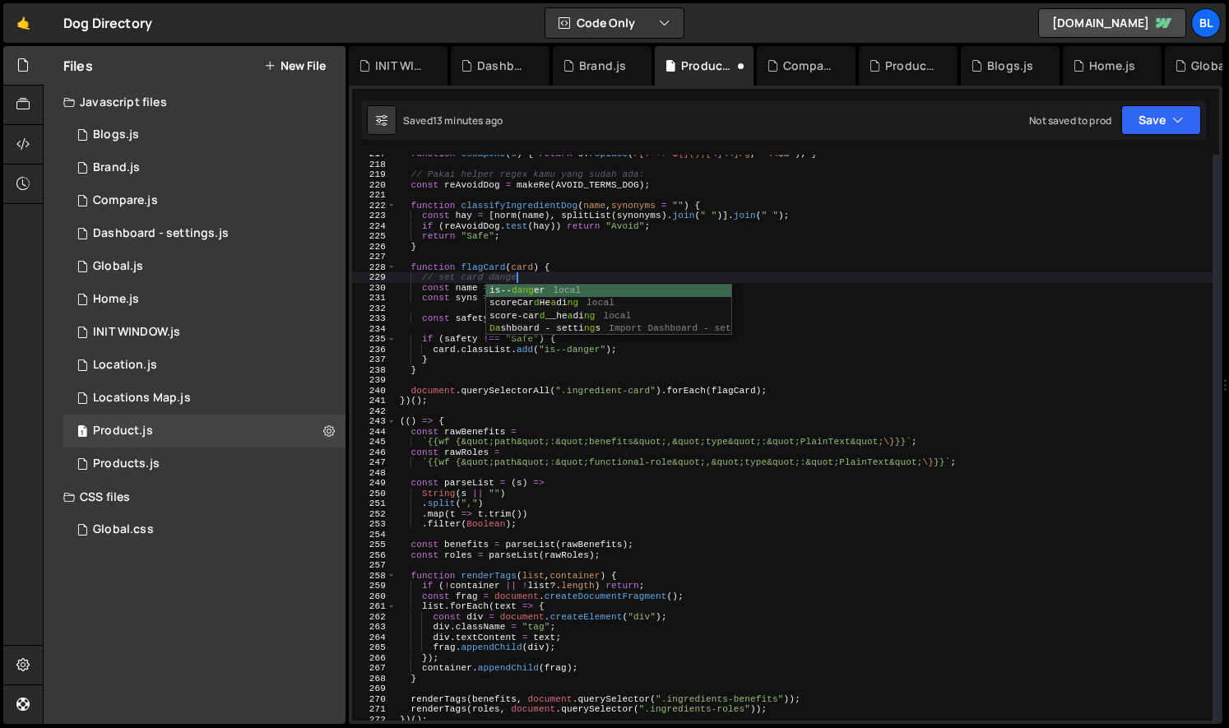
scroll to position [0, 10]
click at [472, 351] on div "function escapeRe ( s ) { return s . replace ( / [ .*+?^${}()|[ \]\\ ] /g , " \…" at bounding box center [804, 442] width 816 height 586
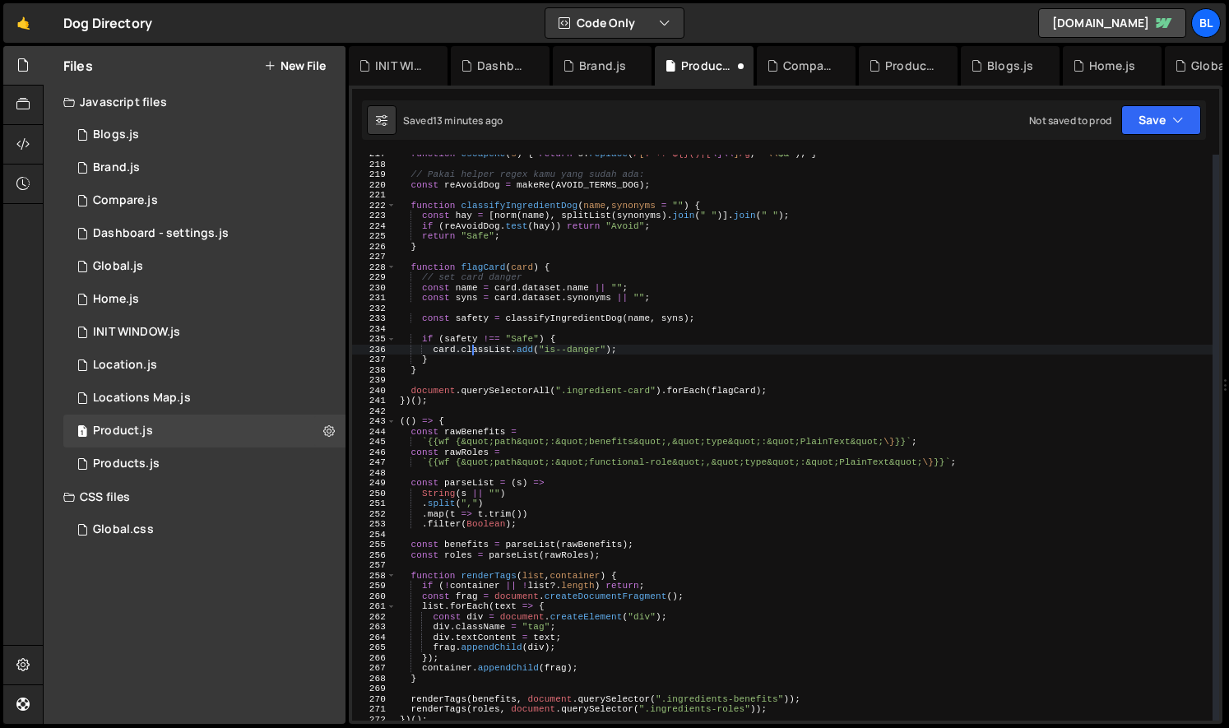
click at [461, 359] on div "function escapeRe ( s ) { return s . replace ( / [ .*+?^${}()|[ \]\\ ] /g , " \…" at bounding box center [804, 442] width 816 height 586
type textarea "}"
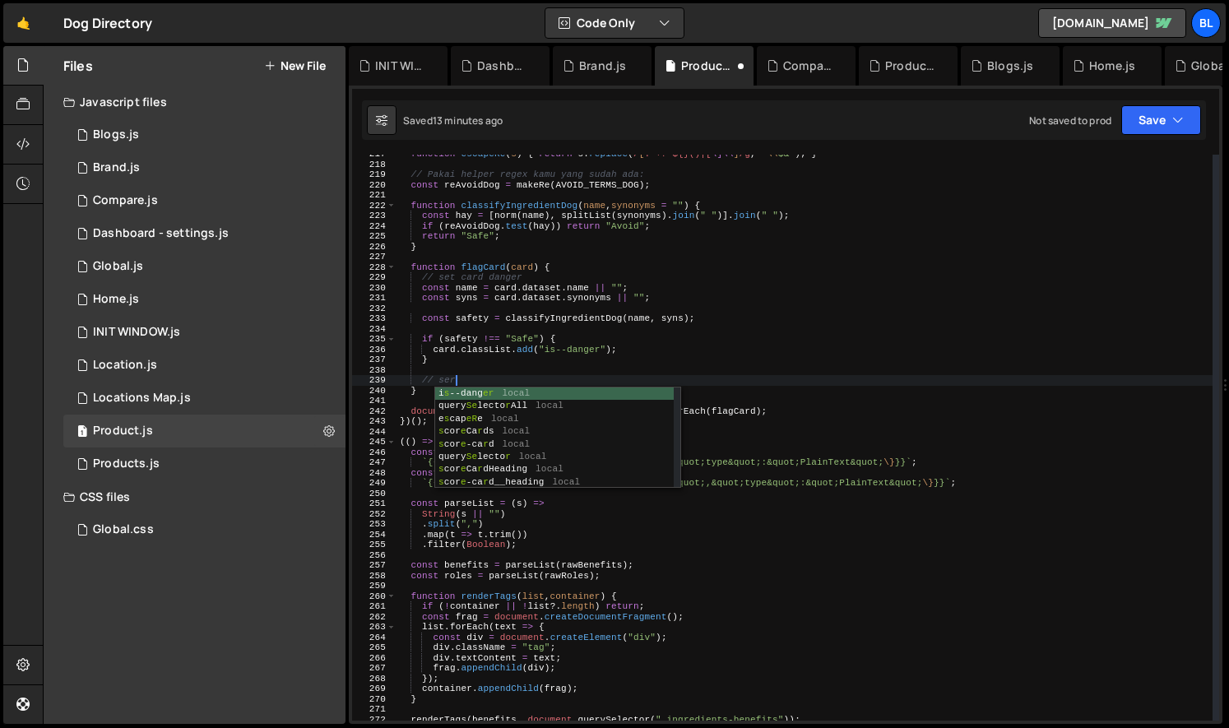
scroll to position [0, 4]
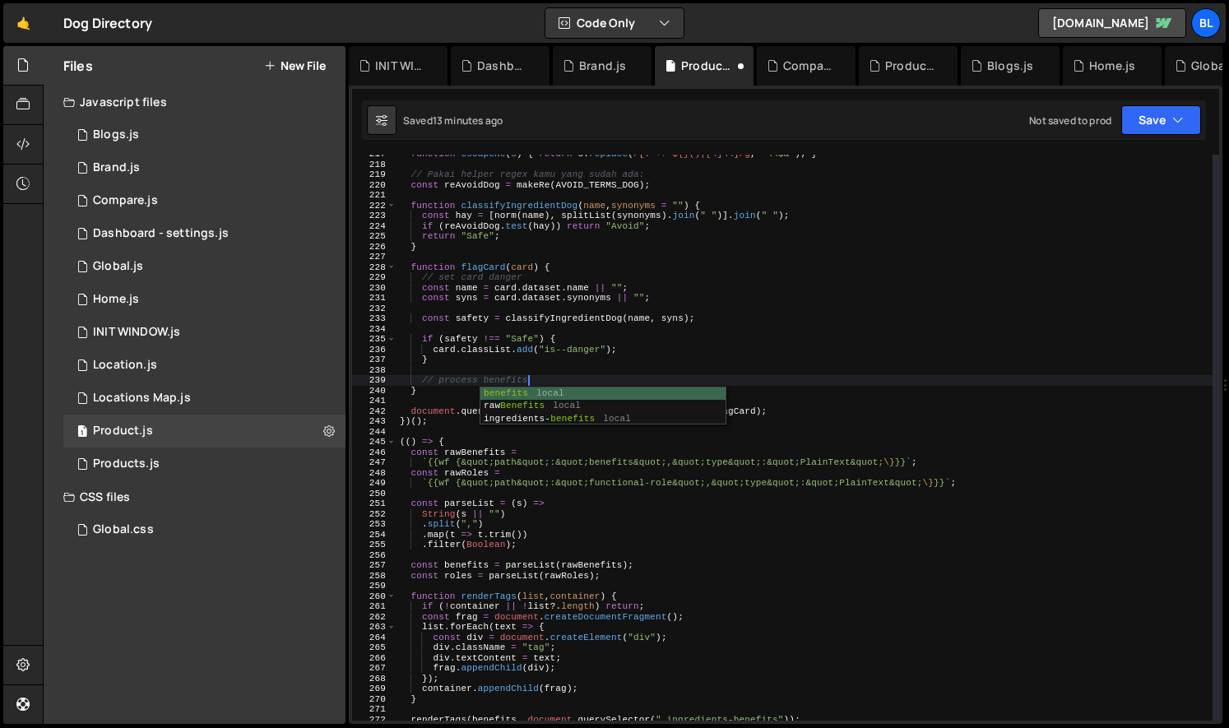
type textarea "// process benefits"
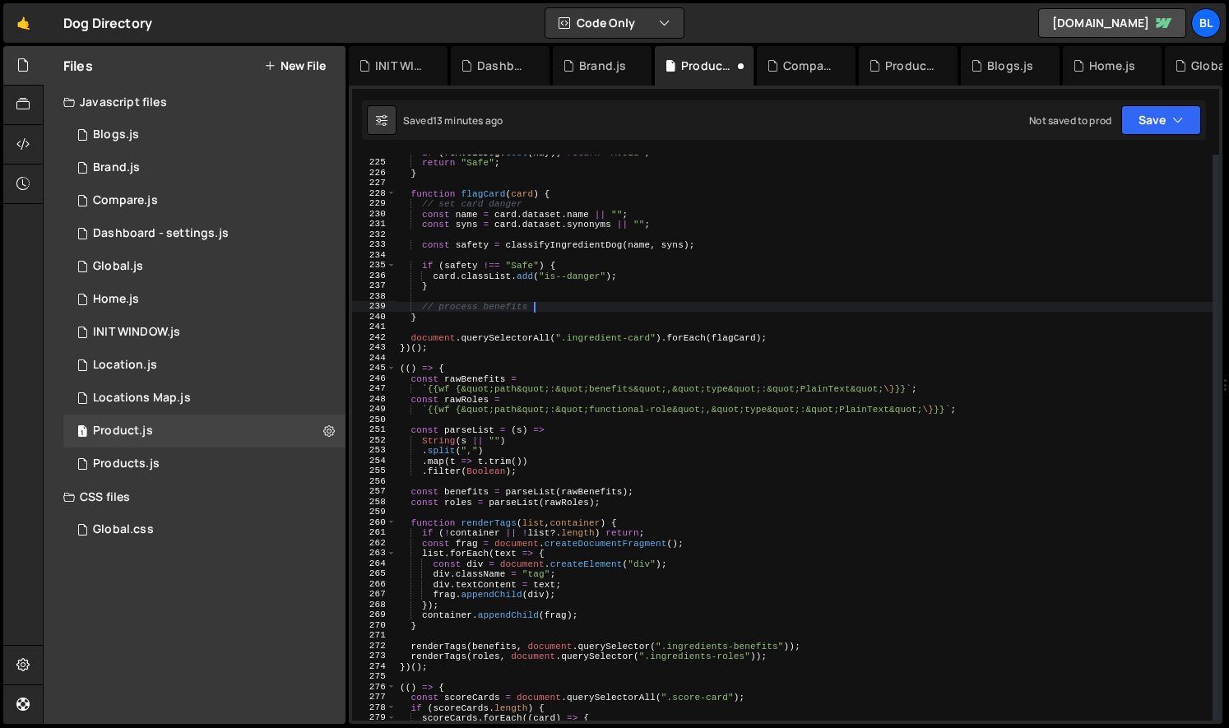
scroll to position [2323, 0]
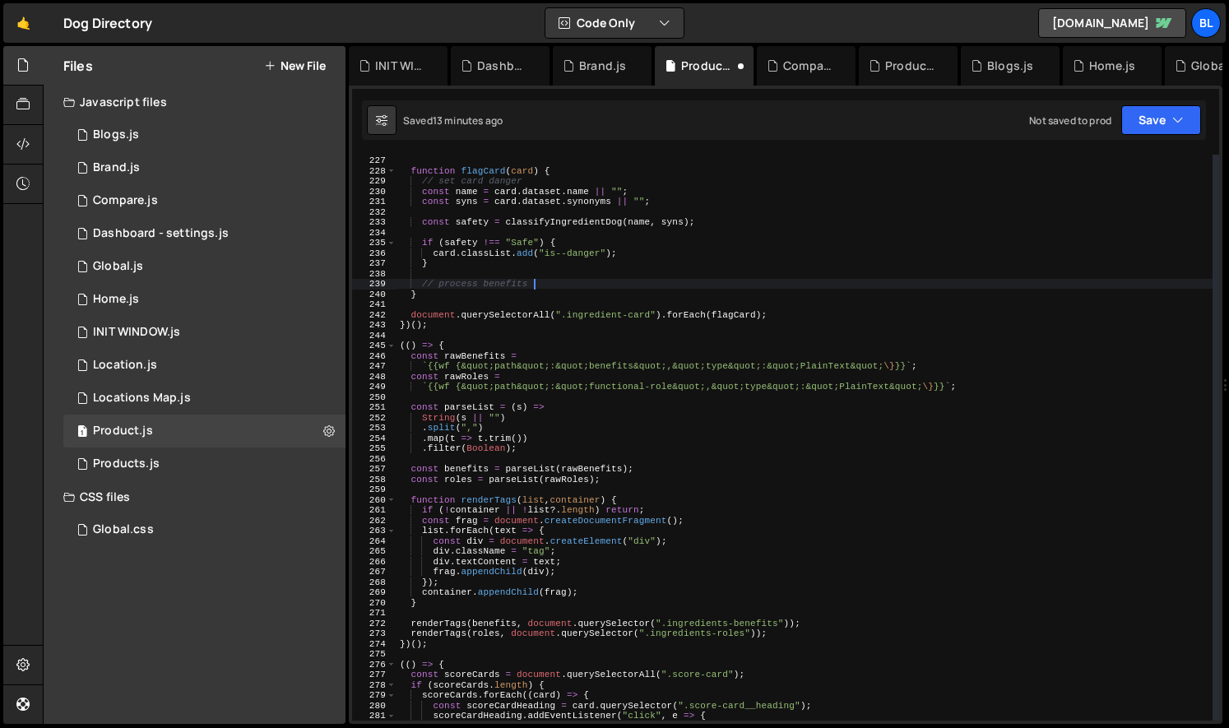
click at [434, 399] on div "} function flagCard ( card ) { // set card danger const name = card . dataset .…" at bounding box center [804, 438] width 816 height 586
click at [410, 351] on div "} function flagCard ( card ) { // set card danger const name = card . dataset .…" at bounding box center [804, 438] width 816 height 586
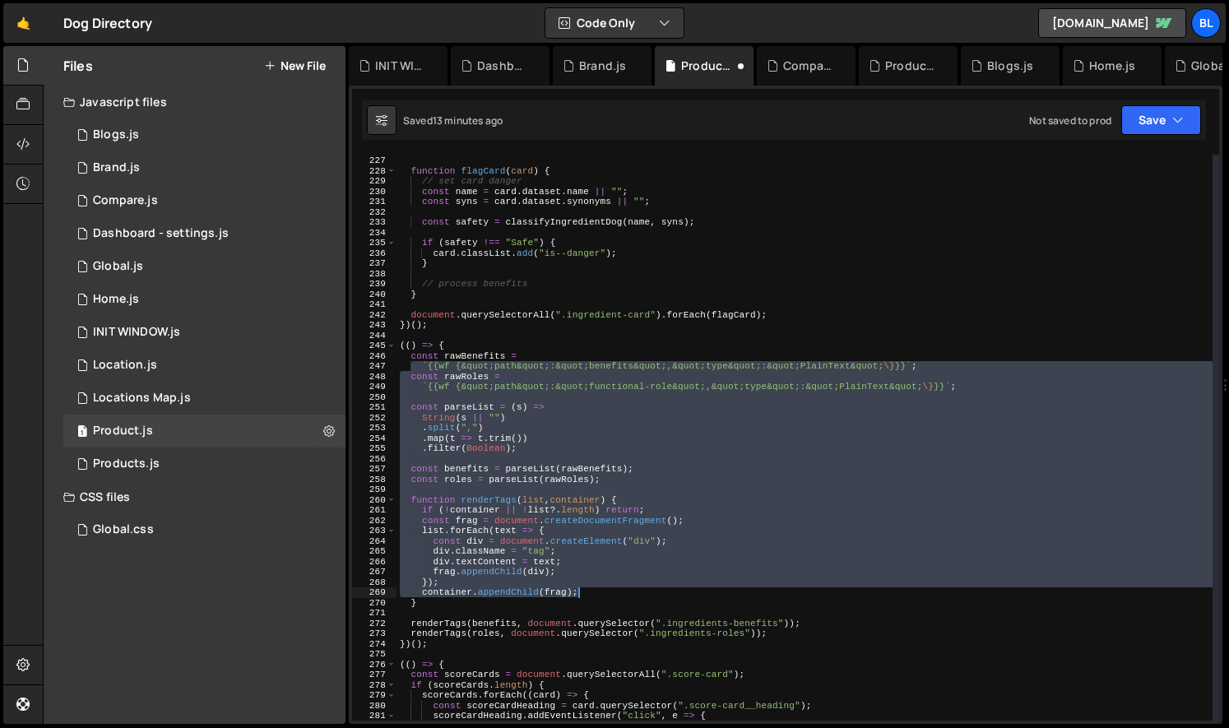
drag, startPoint x: 409, startPoint y: 364, endPoint x: 731, endPoint y: 593, distance: 395.7
click at [731, 593] on div "} function flagCard ( card ) { // set card danger const name = card . dataset .…" at bounding box center [804, 438] width 816 height 586
click at [785, 637] on div "} function flagCard ( card ) { // set card danger const name = card . dataset .…" at bounding box center [804, 438] width 816 height 586
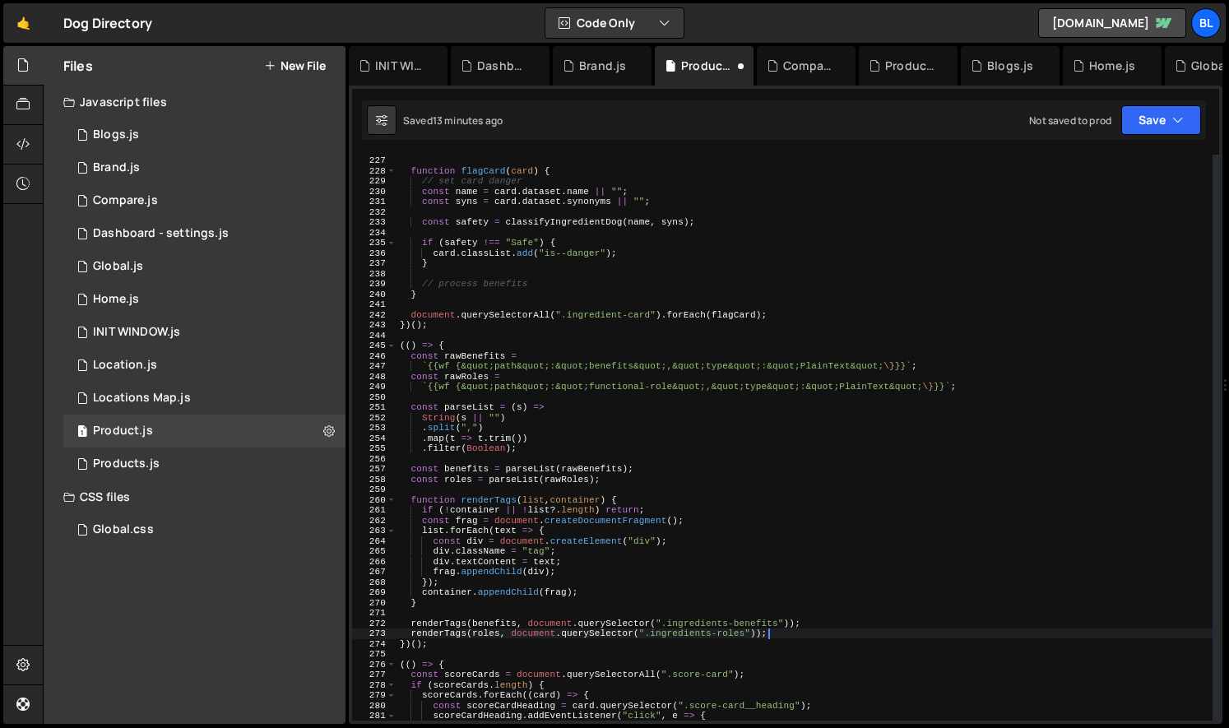
click at [402, 357] on div "} function flagCard ( card ) { // set card danger const name = card . dataset .…" at bounding box center [804, 438] width 816 height 586
type textarea "const rawBenefits = `{{wf {&quot;path&quot;:&quot;benefits&quot;,&quot;type&quo…"
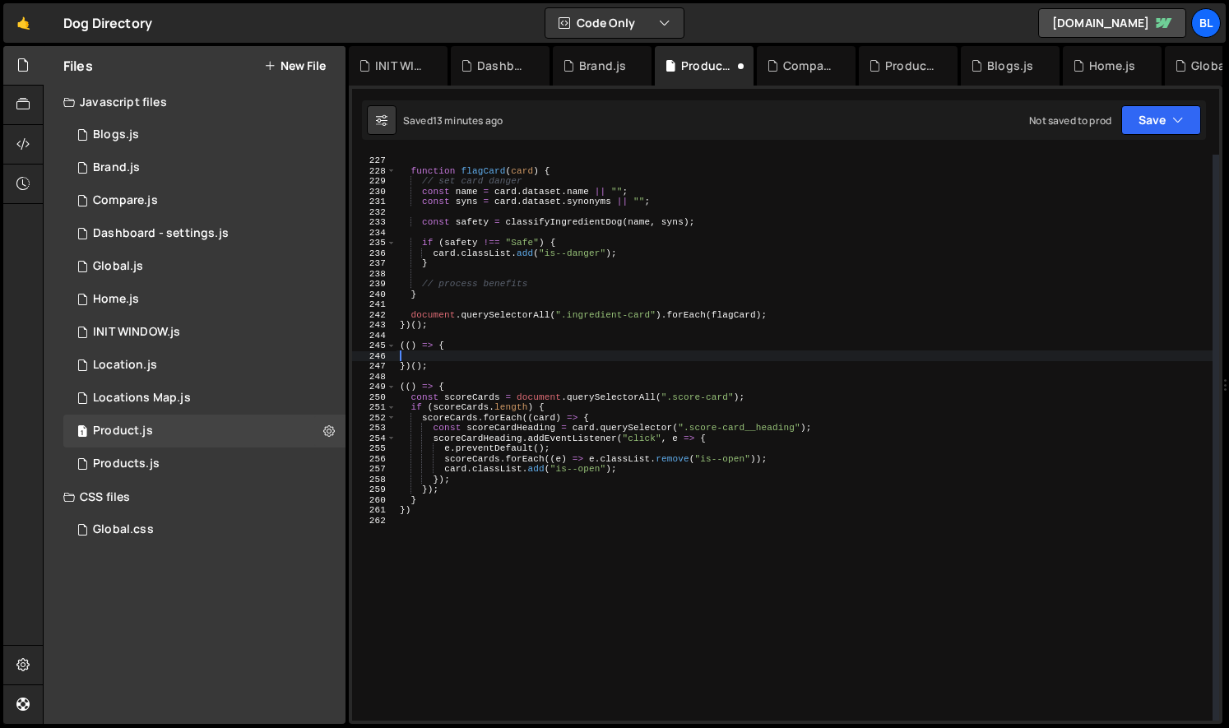
click at [543, 290] on div "} function flagCard ( card ) { // set card danger const name = card . dataset .…" at bounding box center [804, 438] width 816 height 586
click at [552, 285] on div "} function flagCard ( card ) { // set card danger const name = card . dataset .…" at bounding box center [804, 438] width 816 height 586
type textarea "// process benefits"
paste textarea "renderTags(roles, document.querySelector(".ingredients-roles"));"
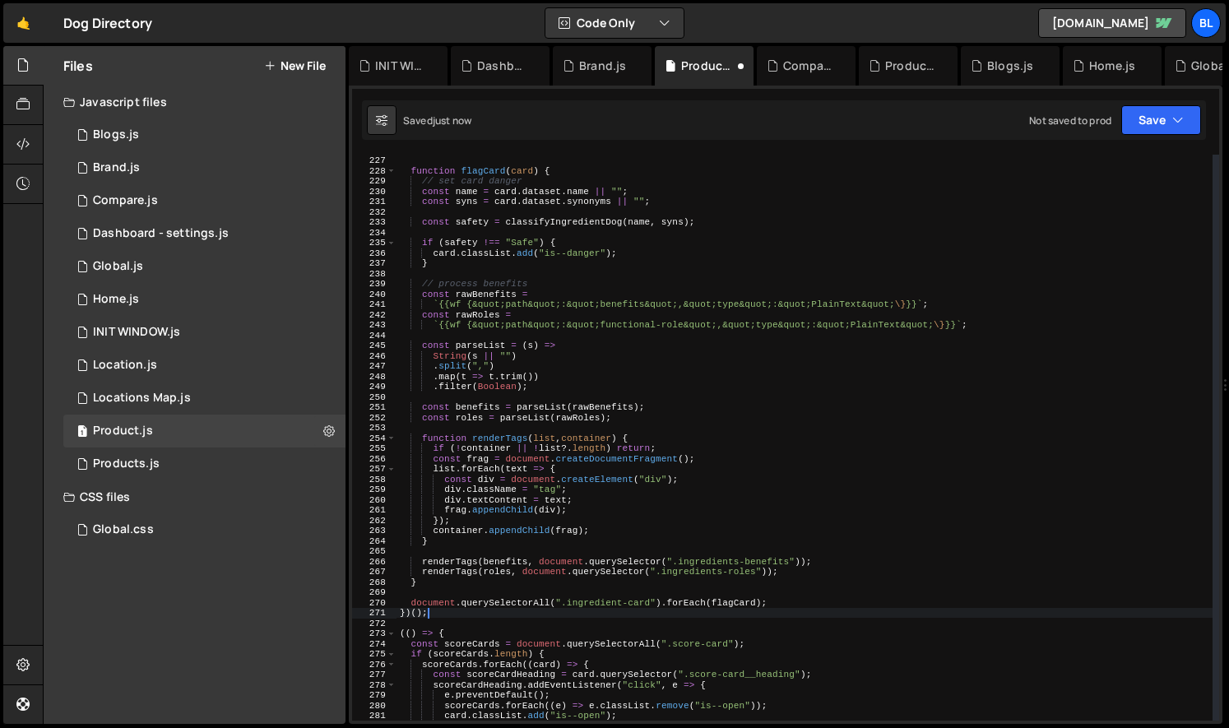
drag, startPoint x: 437, startPoint y: 656, endPoint x: 461, endPoint y: 609, distance: 51.9
click at [461, 609] on div "} function flagCard ( card ) { // set card danger const name = card . dataset .…" at bounding box center [804, 438] width 816 height 586
click at [510, 535] on div "} function flagCard ( card ) { // set card danger const name = card . dataset .…" at bounding box center [804, 438] width 816 height 586
click at [484, 304] on div "} function flagCard ( card ) { // set card danger const name = card . dataset .…" at bounding box center [804, 438] width 816 height 586
click at [511, 295] on div "} function flagCard ( card ) { // set card danger const name = card . dataset .…" at bounding box center [804, 438] width 816 height 586
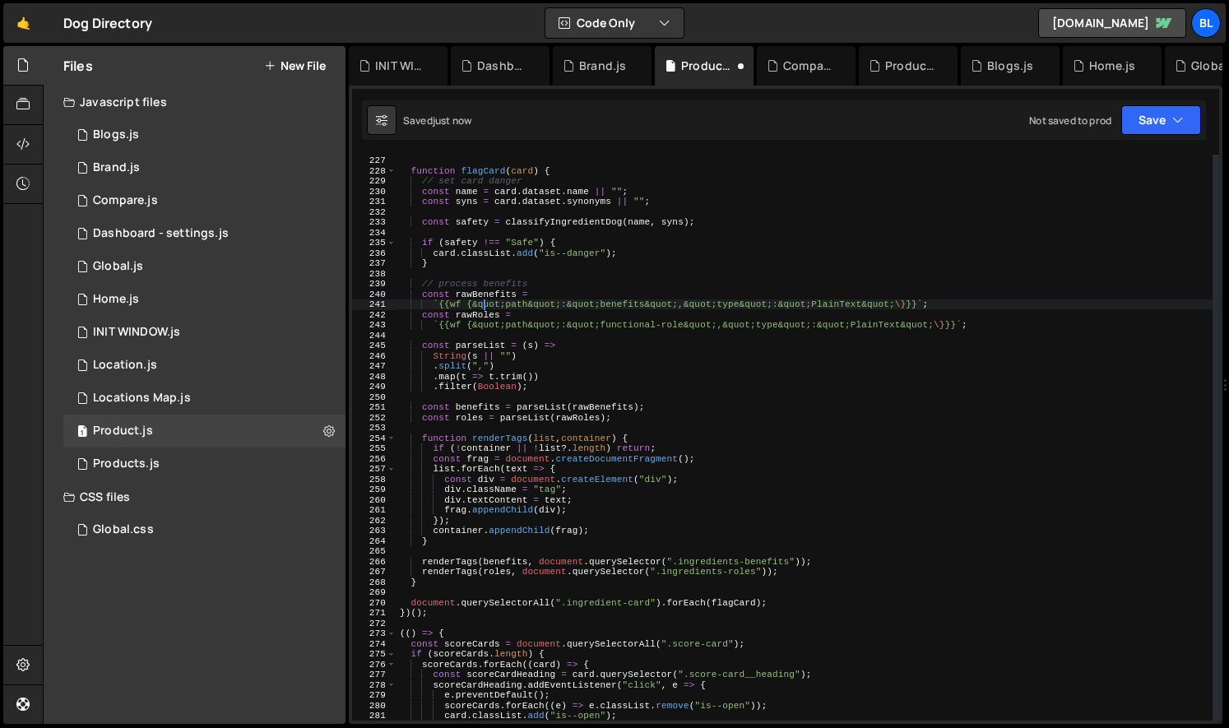
click at [511, 295] on div "} function flagCard ( card ) { // set card danger const name = card . dataset .…" at bounding box center [804, 438] width 816 height 586
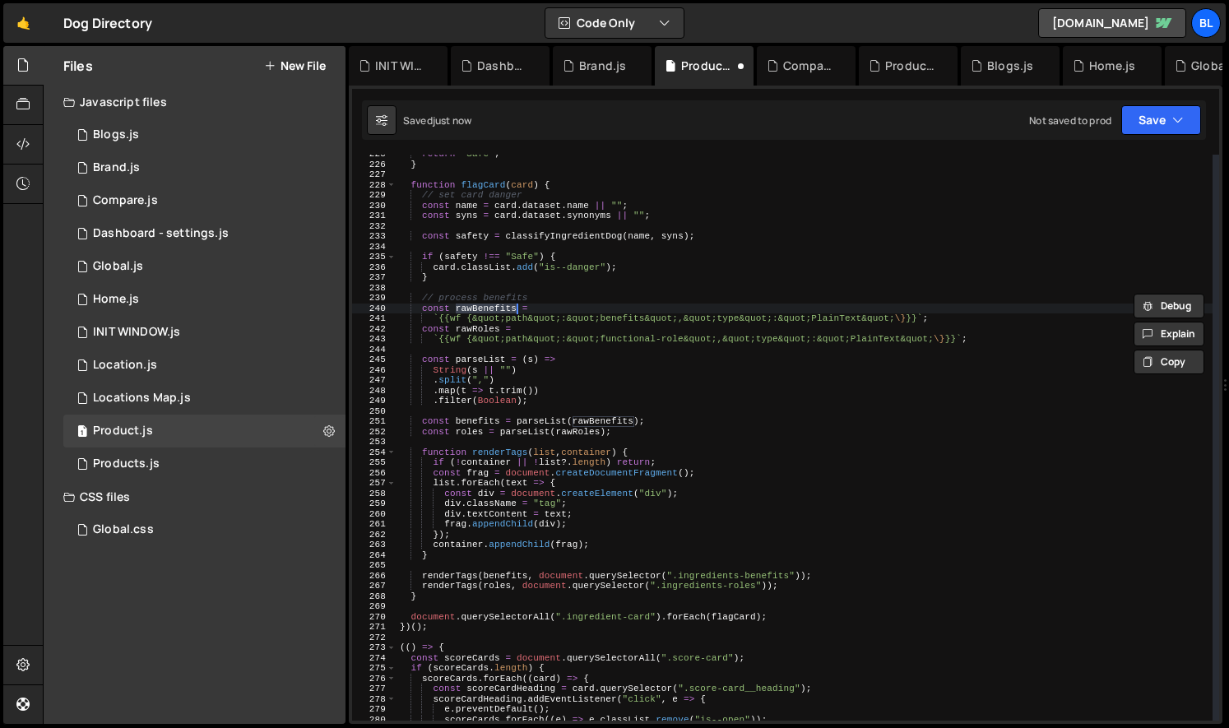
scroll to position [2307, 0]
click at [544, 258] on div "return "Safe" ; } function flagCard ( card ) { // set card danger const name = …" at bounding box center [804, 444] width 816 height 586
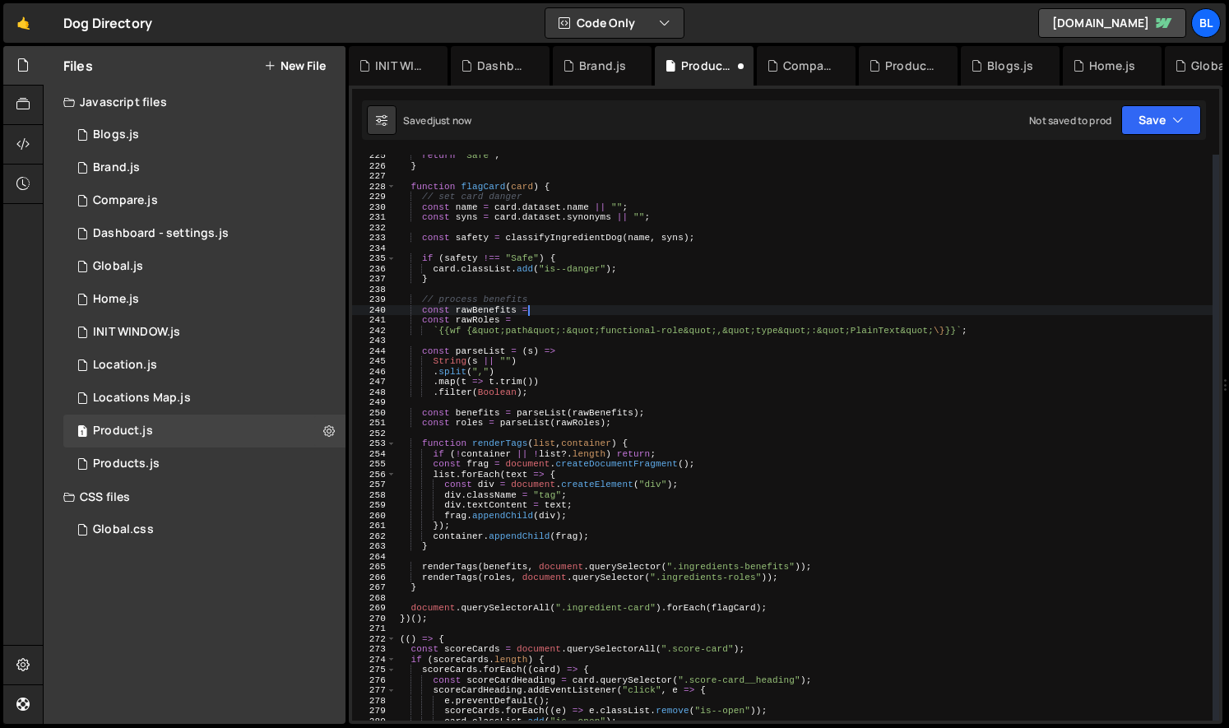
drag, startPoint x: 531, startPoint y: 308, endPoint x: 949, endPoint y: 317, distance: 417.9
click at [949, 317] on div "return "Safe" ; } function flagCard ( card ) { // set card danger const name = …" at bounding box center [804, 444] width 816 height 586
click at [602, 354] on div "return "Safe" ; } function flagCard ( card ) { // set card danger const name = …" at bounding box center [804, 444] width 816 height 586
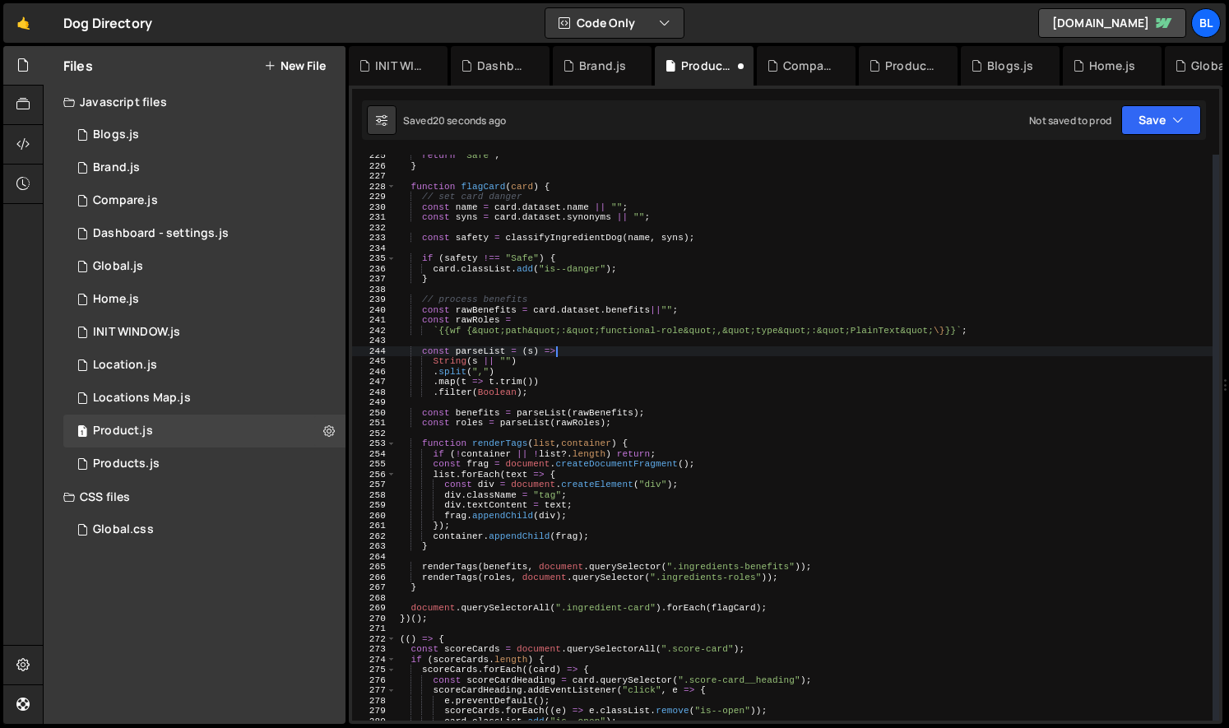
click at [497, 316] on div "return "Safe" ; } function flagCard ( card ) { // set card danger const name = …" at bounding box center [804, 444] width 816 height 586
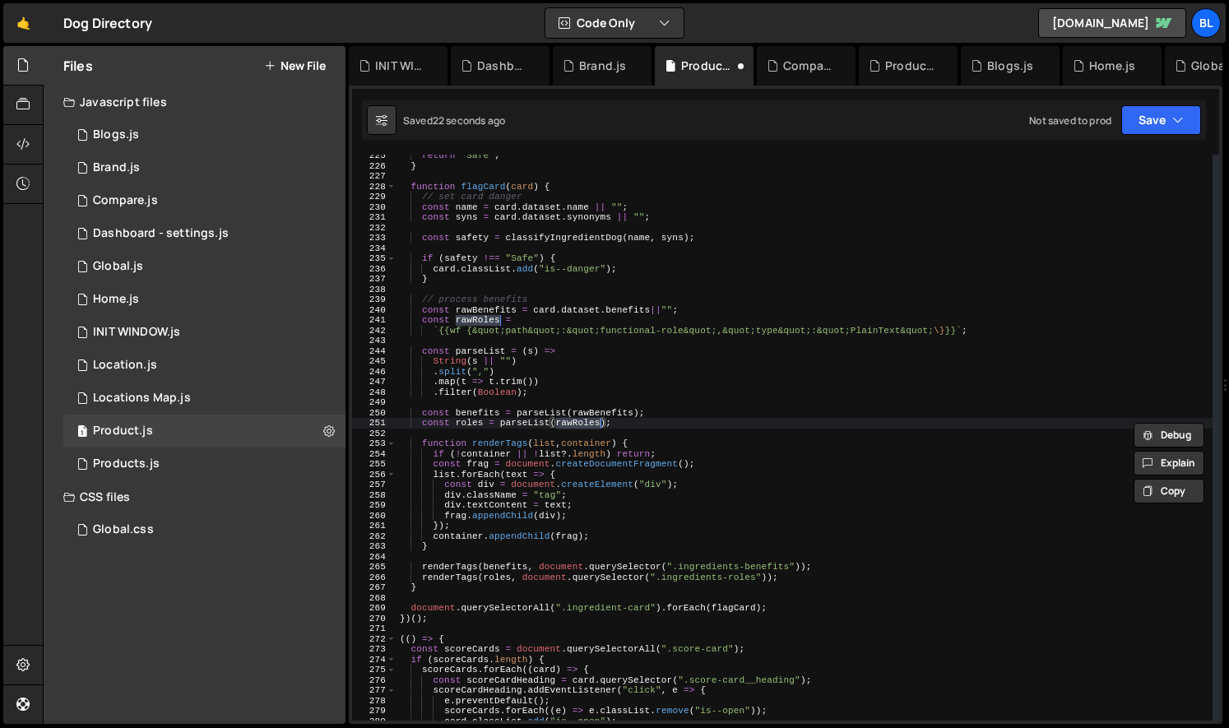
click at [582, 390] on div "return "Safe" ; } function flagCard ( card ) { // set card danger const name = …" at bounding box center [804, 444] width 816 height 586
type textarea ".filter(Boolean);"
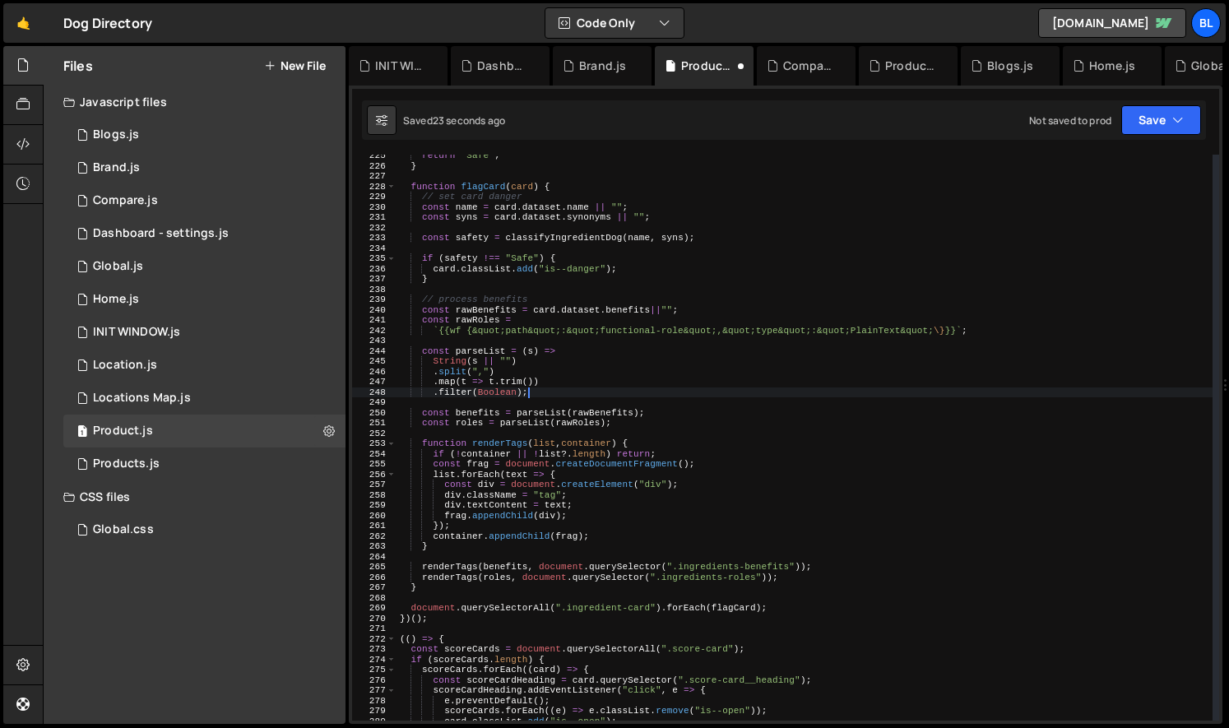
click at [524, 429] on div "return "Safe" ; } function flagCard ( card ) { // set card danger const name = …" at bounding box center [804, 444] width 816 height 586
click at [558, 373] on div "return "Safe" ; } function flagCard ( card ) { // set card danger const name = …" at bounding box center [804, 444] width 816 height 586
type textarea ".split(",")"
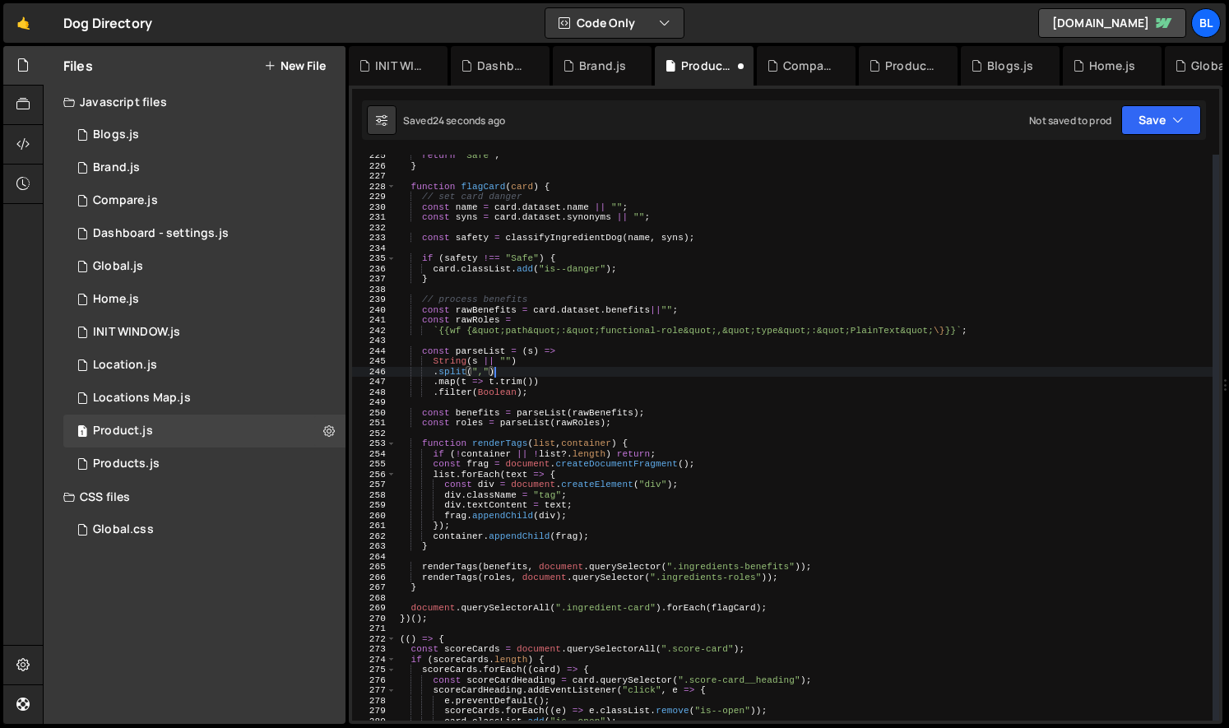
click at [539, 340] on div "return "Safe" ; } function flagCard ( card ) { // set card danger const name = …" at bounding box center [804, 444] width 816 height 586
click at [511, 329] on div "return "Safe" ; } function flagCard ( card ) { // set card danger const name = …" at bounding box center [804, 444] width 816 height 586
click at [474, 323] on div "return "Safe" ; } function flagCard ( card ) { // set card danger const name = …" at bounding box center [804, 444] width 816 height 586
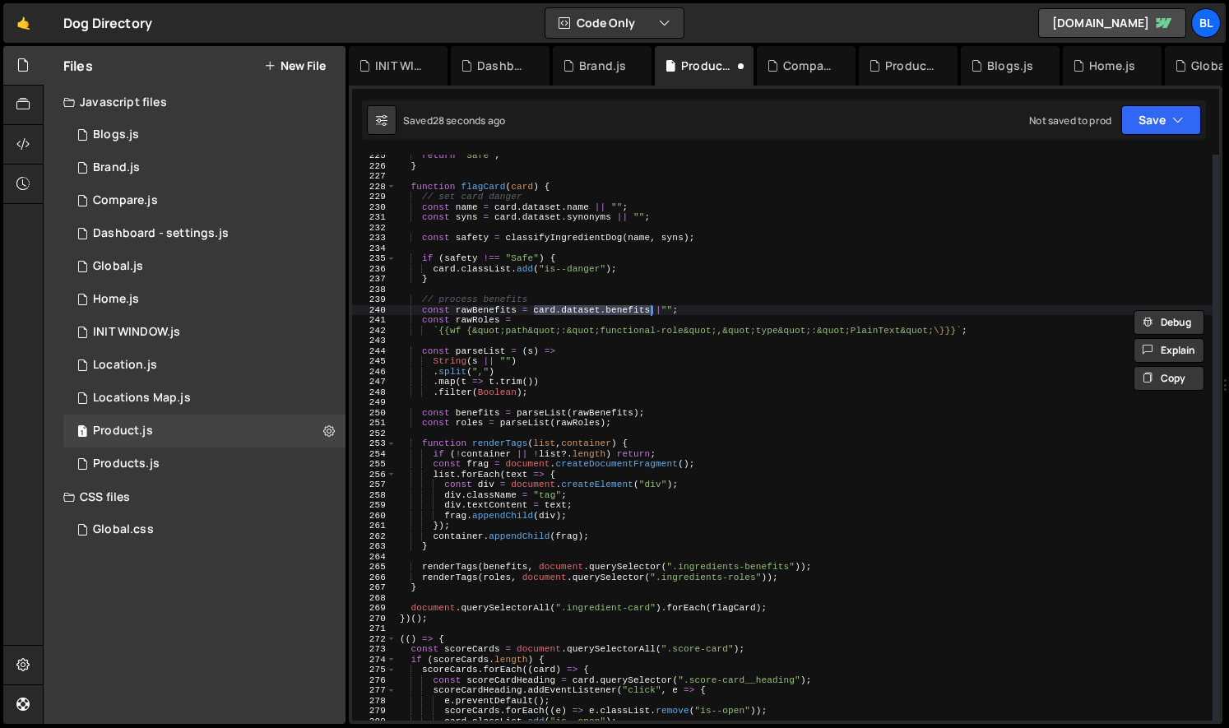
drag, startPoint x: 533, startPoint y: 308, endPoint x: 650, endPoint y: 311, distance: 116.8
click at [650, 311] on div "return "Safe" ; } function flagCard ( card ) { // set card danger const name = …" at bounding box center [804, 444] width 816 height 586
click at [605, 319] on div "return "Safe" ; } function flagCard ( card ) { // set card danger const name = …" at bounding box center [804, 444] width 816 height 586
click at [964, 330] on div "return "Safe" ; } function flagCard ( card ) { // set card danger const name = …" at bounding box center [804, 444] width 816 height 586
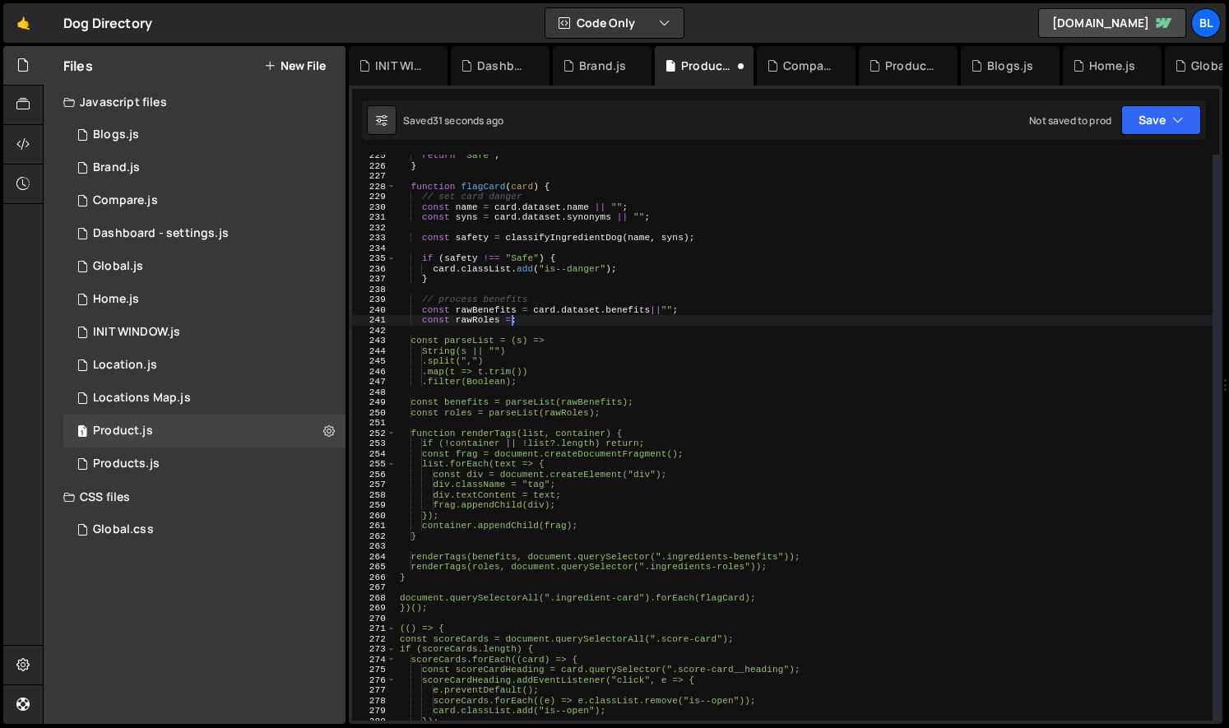
paste textarea "card.dataset.benefits"
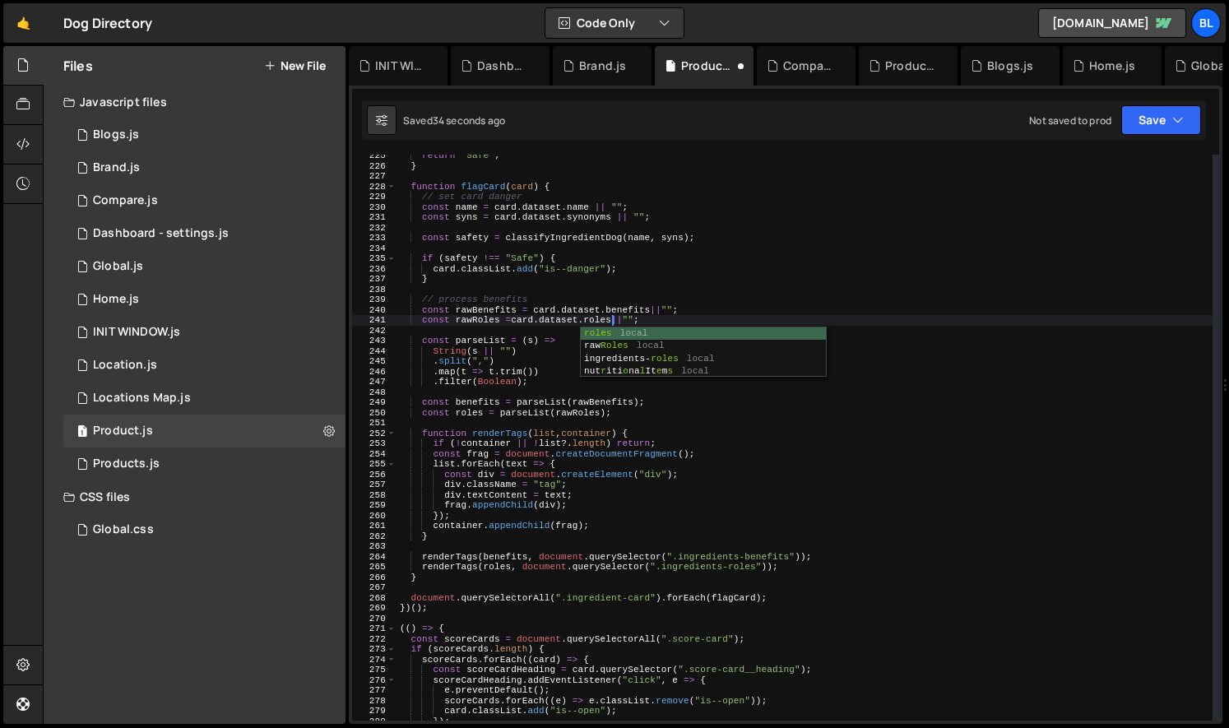
scroll to position [0, 18]
type textarea "const rawRoles = card.dataset.roles || "";"
click at [953, 389] on div "return "Safe" ; } function flagCard ( card ) { // set card danger const name = …" at bounding box center [804, 444] width 816 height 586
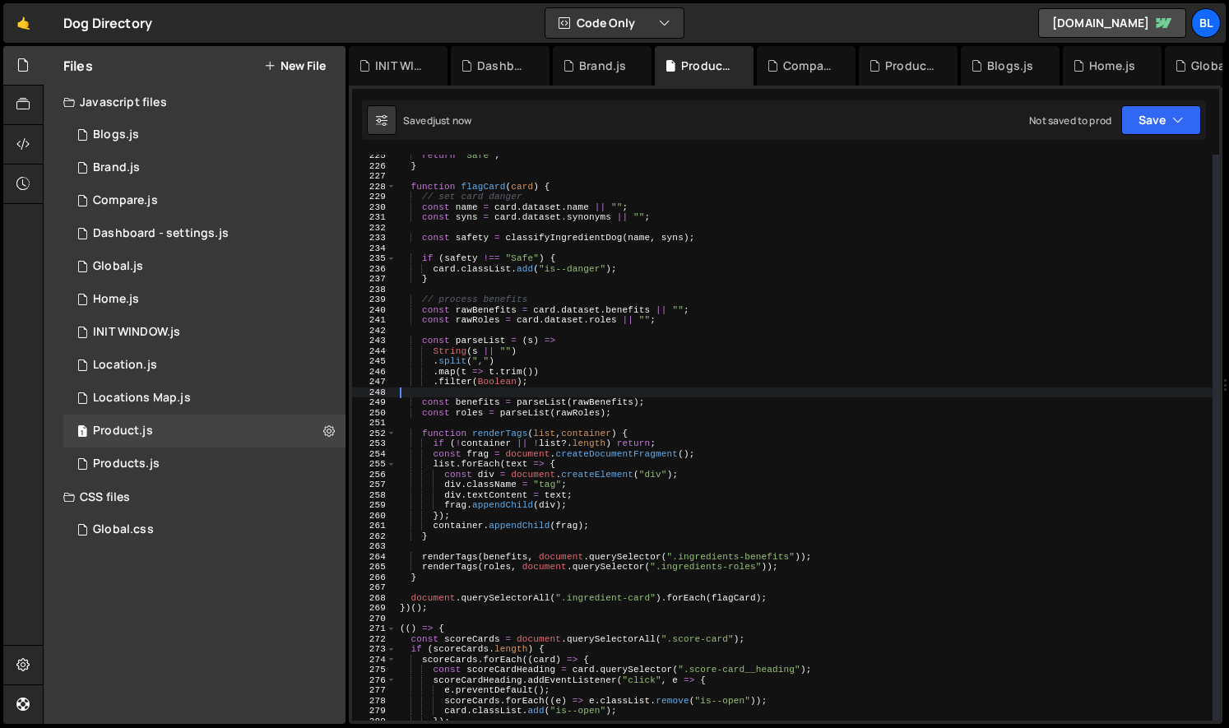
click at [755, 392] on div "return "Safe" ; } function flagCard ( card ) { // set card danger const name = …" at bounding box center [804, 444] width 816 height 586
click at [623, 476] on div "return "Safe" ; } function flagCard ( card ) { // set card danger const name = …" at bounding box center [804, 444] width 816 height 586
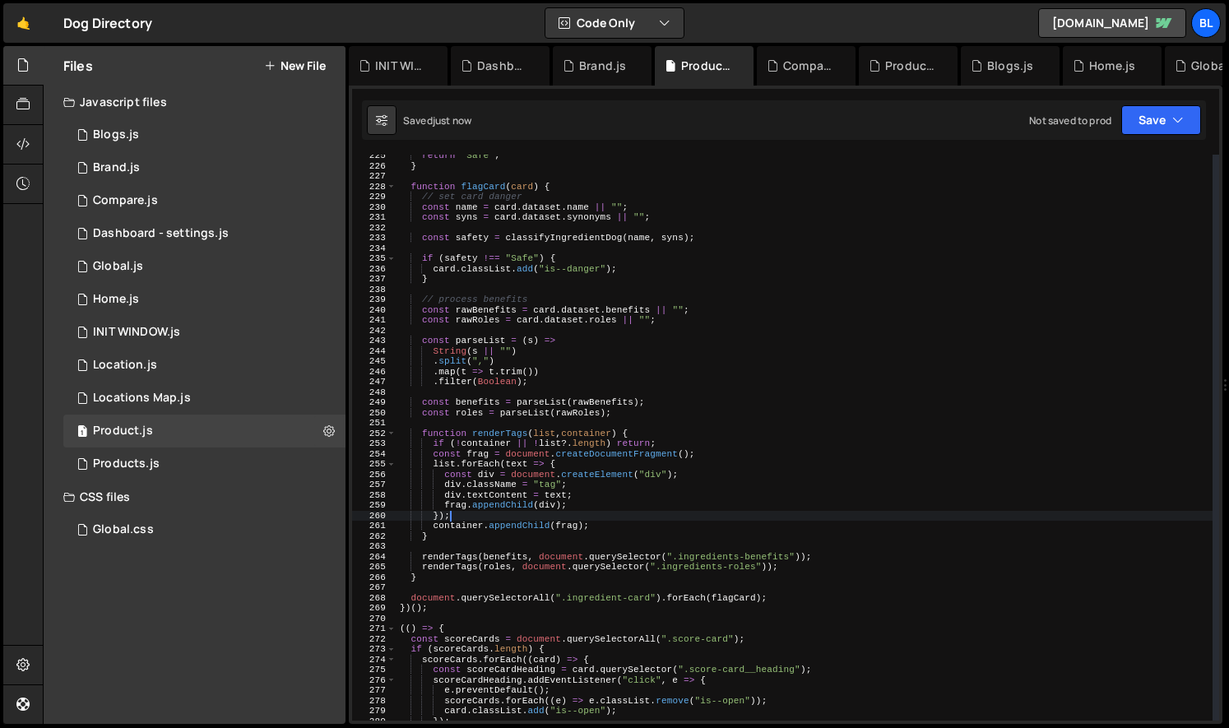
drag, startPoint x: 628, startPoint y: 512, endPoint x: 658, endPoint y: 516, distance: 30.6
click at [628, 512] on div "return "Safe" ; } function flagCard ( card ) { // set card danger const name = …" at bounding box center [804, 444] width 816 height 586
click at [705, 492] on div "return "Safe" ; } function flagCard ( card ) { // set card danger const name = …" at bounding box center [804, 444] width 816 height 586
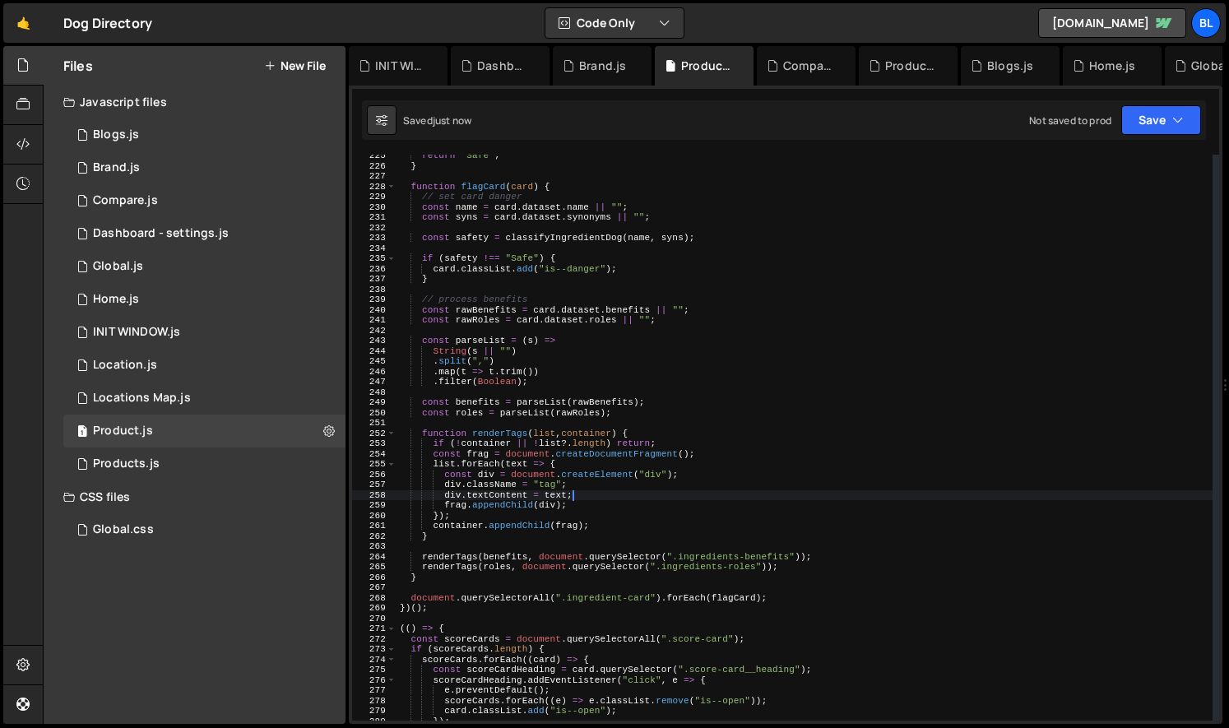
type textarea "div.textContent = text;"
click at [608, 394] on div "return "Safe" ; } function flagCard ( card ) { // set card danger const name = …" at bounding box center [804, 444] width 816 height 586
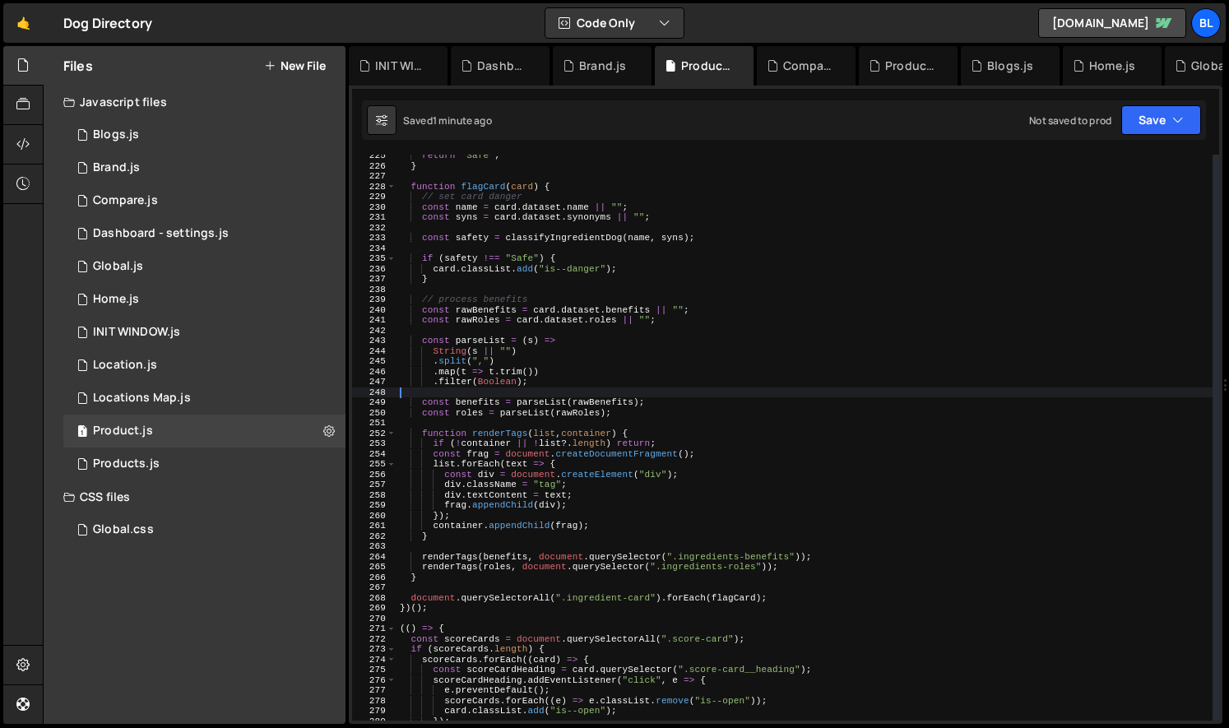
click at [621, 451] on div "return "Safe" ; } function flagCard ( card ) { // set card danger const name = …" at bounding box center [804, 444] width 816 height 586
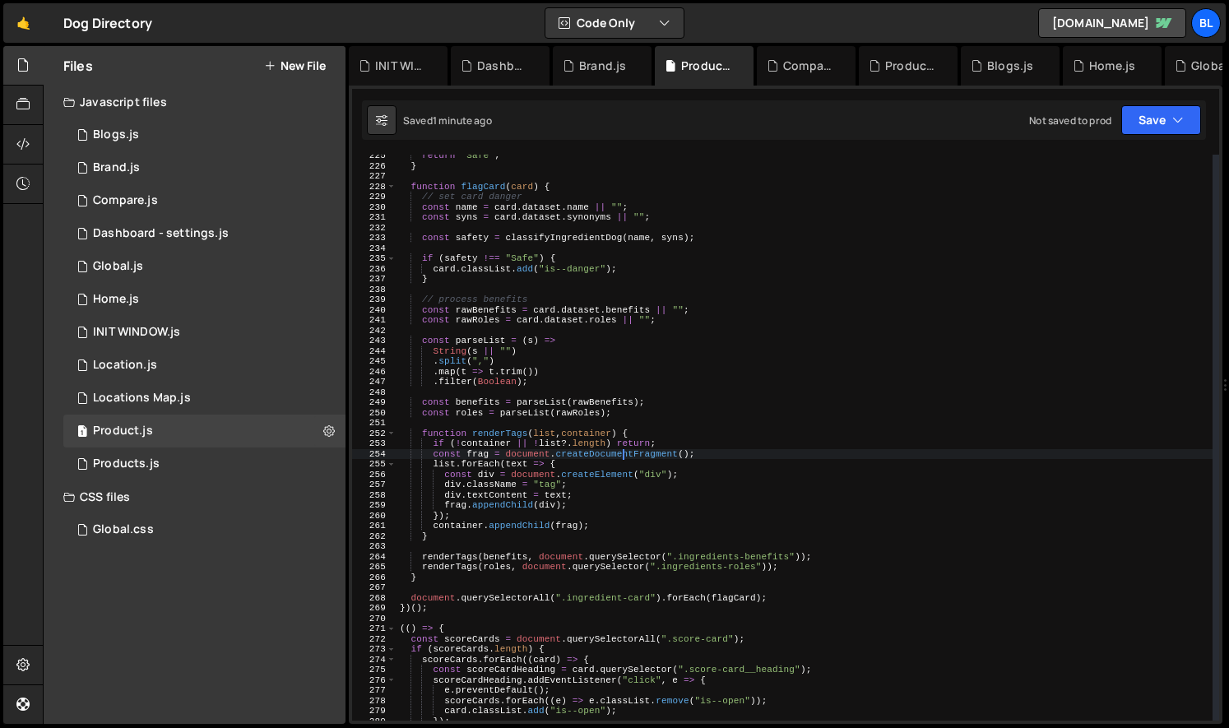
click at [642, 503] on div "return "Safe" ; } function flagCard ( card ) { // set card danger const name = …" at bounding box center [804, 444] width 816 height 586
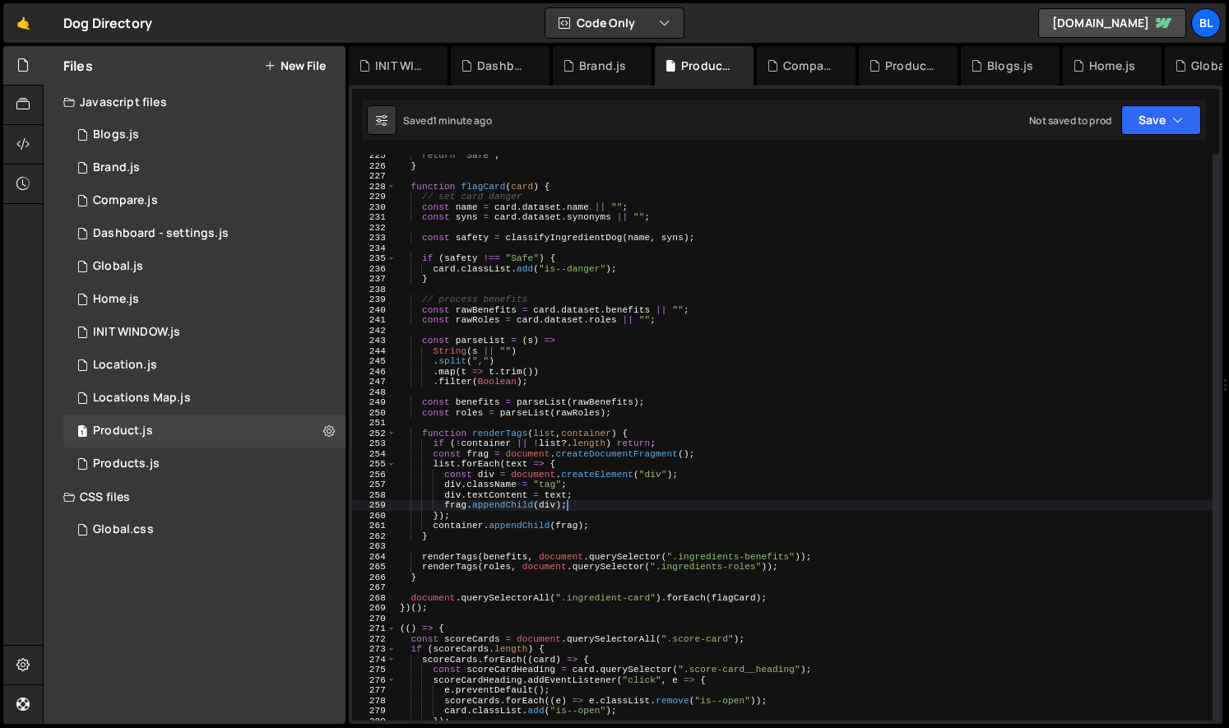
click at [646, 509] on div "return "Safe" ; } function flagCard ( card ) { // set card danger const name = …" at bounding box center [804, 444] width 816 height 586
click at [648, 521] on div "return "Safe" ; } function flagCard ( card ) { // set card danger const name = …" at bounding box center [804, 444] width 816 height 586
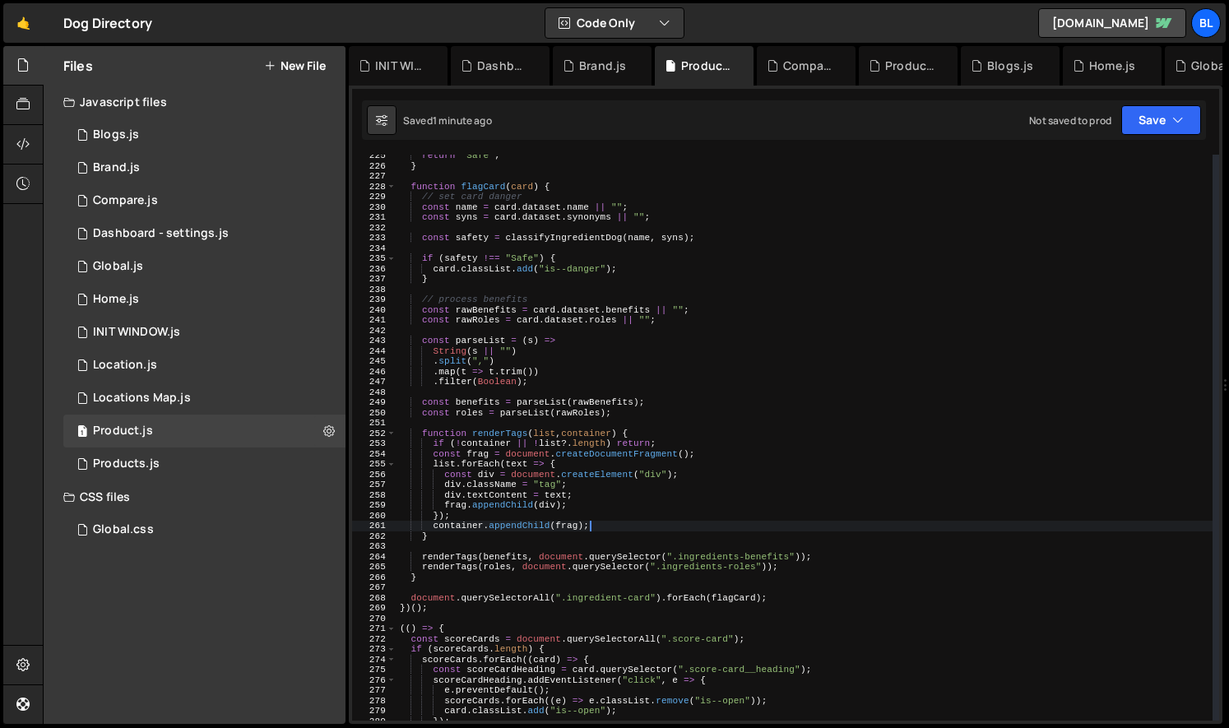
click at [443, 559] on div "return "Safe" ; } function flagCard ( card ) { // set card danger const name = …" at bounding box center [804, 444] width 816 height 586
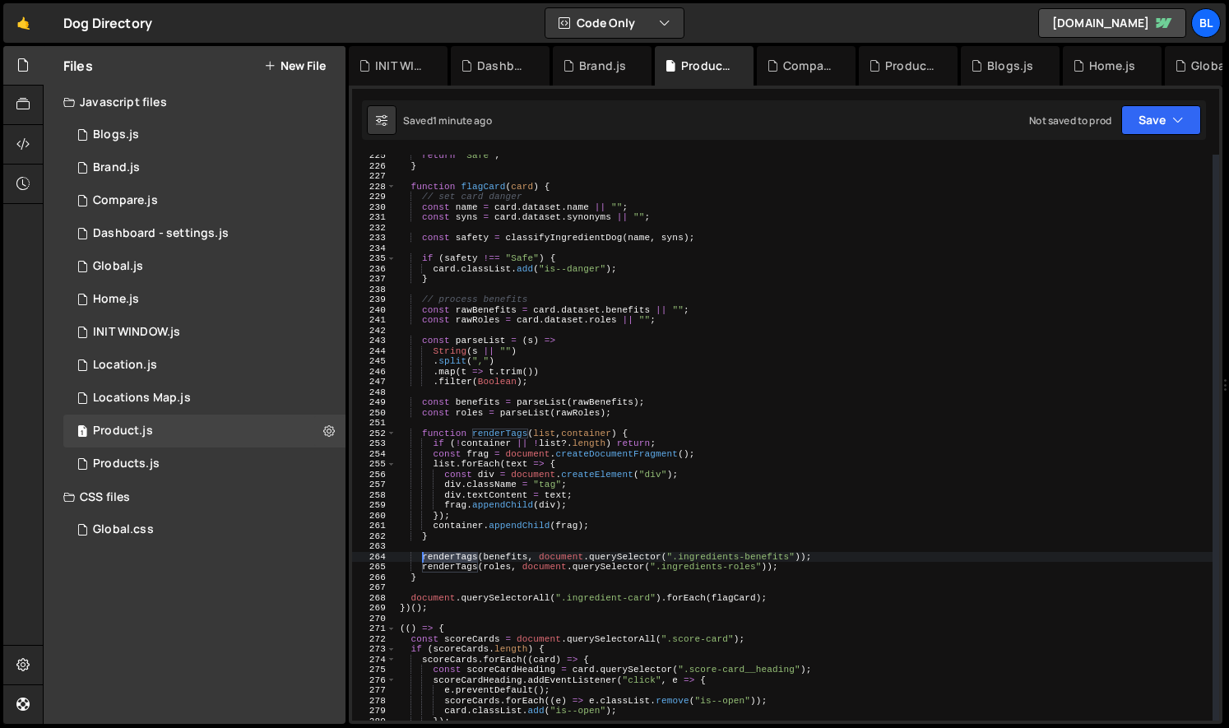
click at [443, 559] on div "return "Safe" ; } function flagCard ( card ) { // set card danger const name = …" at bounding box center [804, 444] width 816 height 586
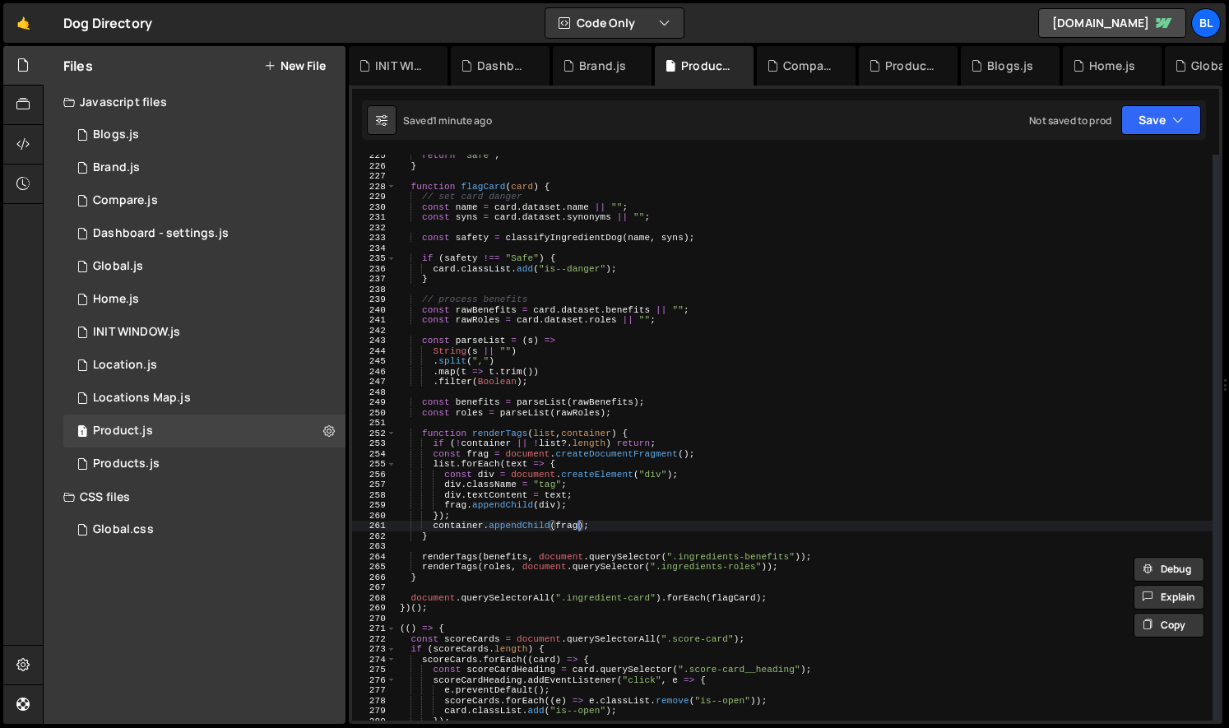
click at [580, 526] on div "return "Safe" ; } function flagCard ( card ) { // set card danger const name = …" at bounding box center [804, 444] width 816 height 586
type textarea "container.appendChild(frag);"
click at [685, 543] on div "return "Safe" ; } function flagCard ( card ) { // set card danger const name = …" at bounding box center [804, 444] width 816 height 586
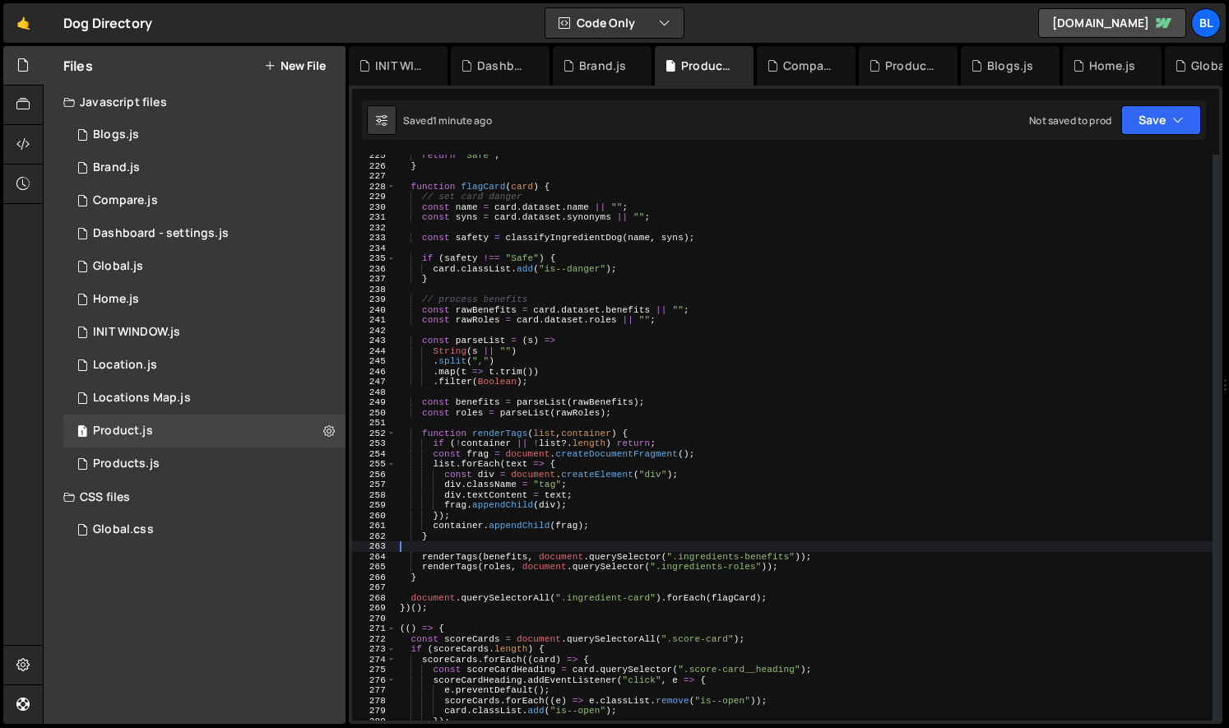
click at [729, 541] on div "return "Safe" ; } function flagCard ( card ) { // set card danger const name = …" at bounding box center [804, 444] width 816 height 586
type textarea "}"
click at [725, 548] on div "return "Safe" ; } function flagCard ( card ) { // set card danger const name = …" at bounding box center [804, 444] width 816 height 586
click at [710, 558] on div "return "Safe" ; } function flagCard ( card ) { // set card danger const name = …" at bounding box center [804, 444] width 816 height 586
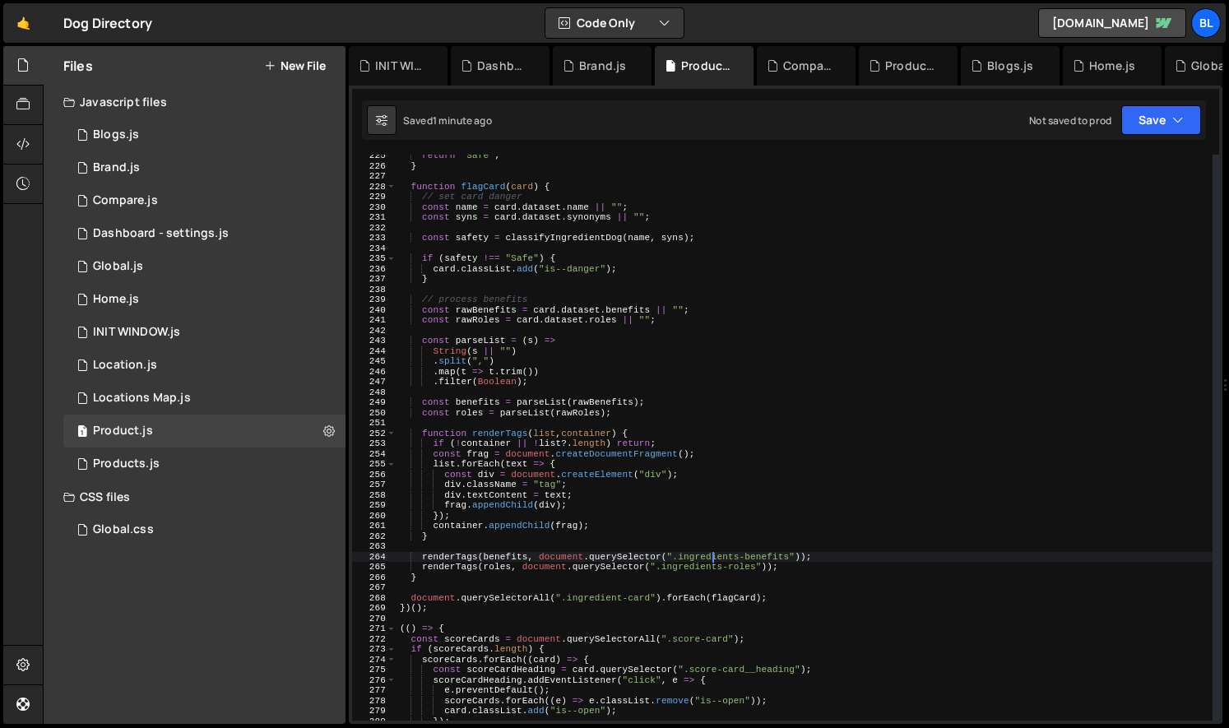
click at [709, 558] on div "return "Safe" ; } function flagCard ( card ) { // set card danger const name = …" at bounding box center [804, 444] width 816 height 586
click at [669, 533] on div "return "Safe" ; } function flagCard ( card ) { // set card danger const name = …" at bounding box center [804, 444] width 816 height 586
click at [623, 554] on div "return "Safe" ; } function flagCard ( card ) { // set card danger const name = …" at bounding box center [804, 444] width 816 height 586
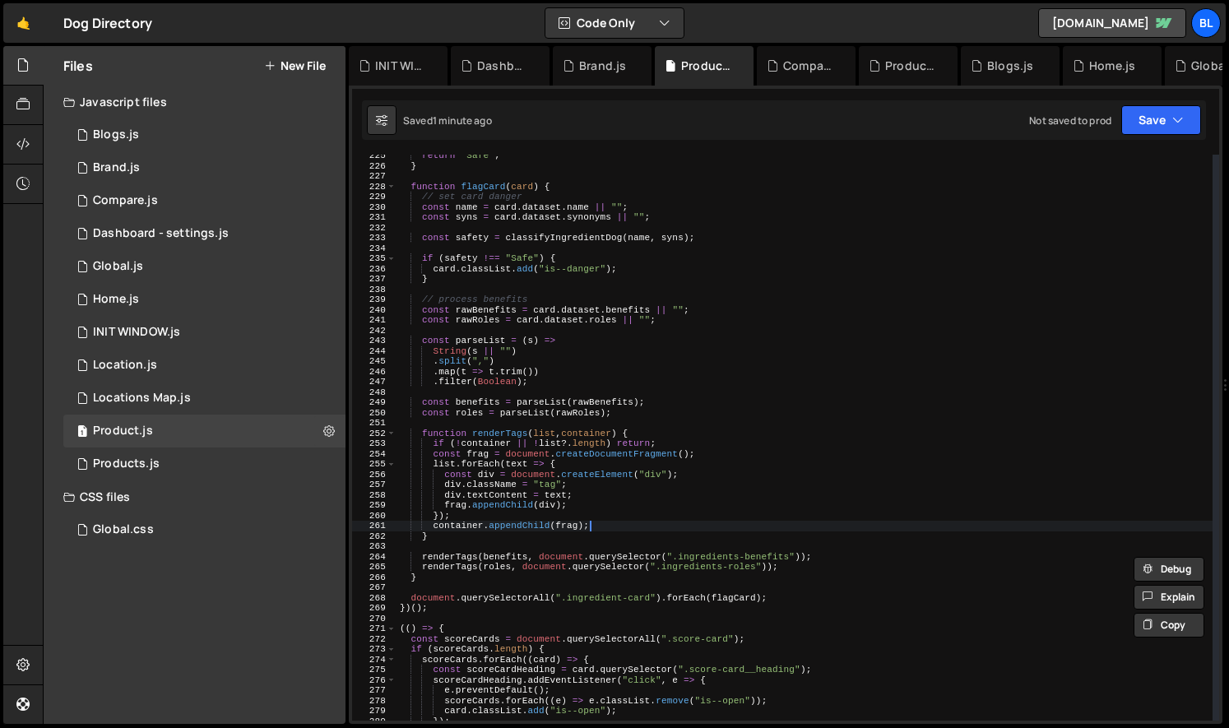
click at [640, 531] on div "return "Safe" ; } function flagCard ( card ) { // set card danger const name = …" at bounding box center [804, 444] width 816 height 586
click at [656, 514] on div "return "Safe" ; } function flagCard ( card ) { // set card danger const name = …" at bounding box center [804, 444] width 816 height 586
type textarea "});"
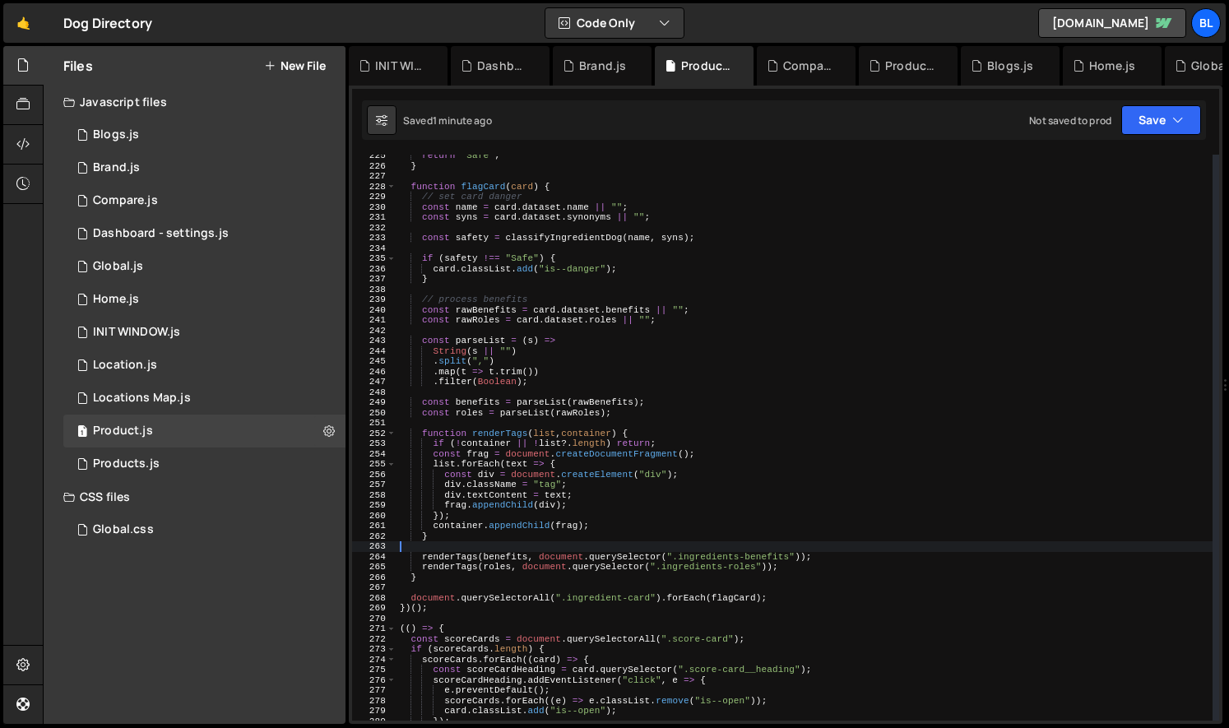
click at [676, 547] on div "return "Safe" ; } function flagCard ( card ) { // set card danger const name = …" at bounding box center [804, 444] width 816 height 586
click at [629, 583] on div "return "Safe" ; } function flagCard ( card ) { // set card danger const name = …" at bounding box center [804, 444] width 816 height 586
click at [628, 590] on div "return "Safe" ; } function flagCard ( card ) { // set card danger const name = …" at bounding box center [804, 444] width 816 height 586
click at [711, 554] on div "return "Safe" ; } function flagCard ( card ) { // set card danger const name = …" at bounding box center [804, 444] width 816 height 586
click at [590, 560] on div "return "Safe" ; } function flagCard ( card ) { // set card danger const name = …" at bounding box center [804, 444] width 816 height 586
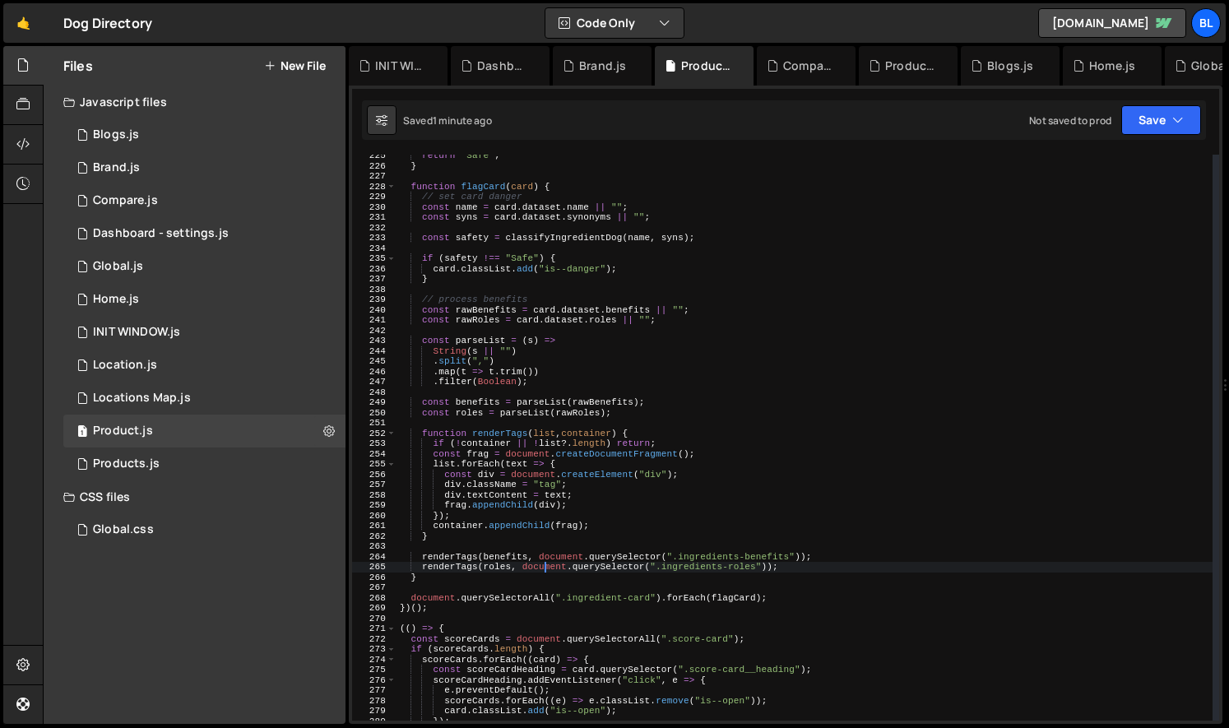
click at [547, 563] on div "return "Safe" ; } function flagCard ( card ) { // set card danger const name = …" at bounding box center [804, 444] width 816 height 586
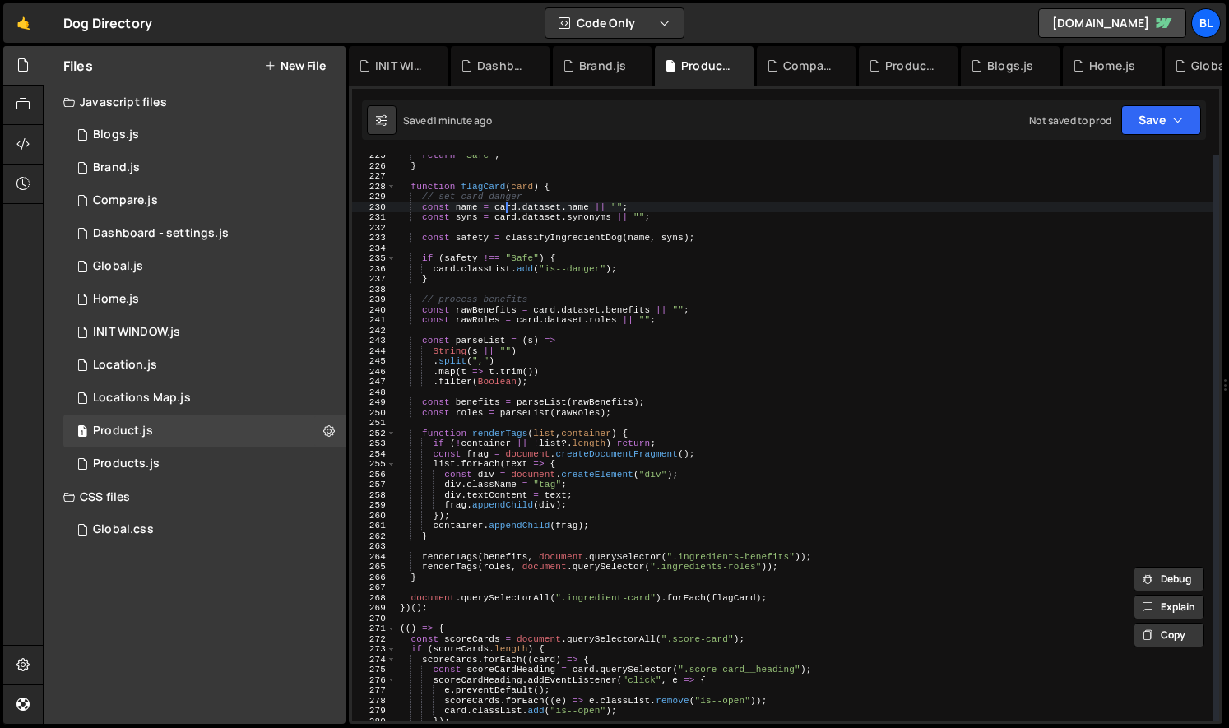
click at [503, 204] on div "return "Safe" ; } function flagCard ( card ) { // set card danger const name = …" at bounding box center [804, 444] width 816 height 586
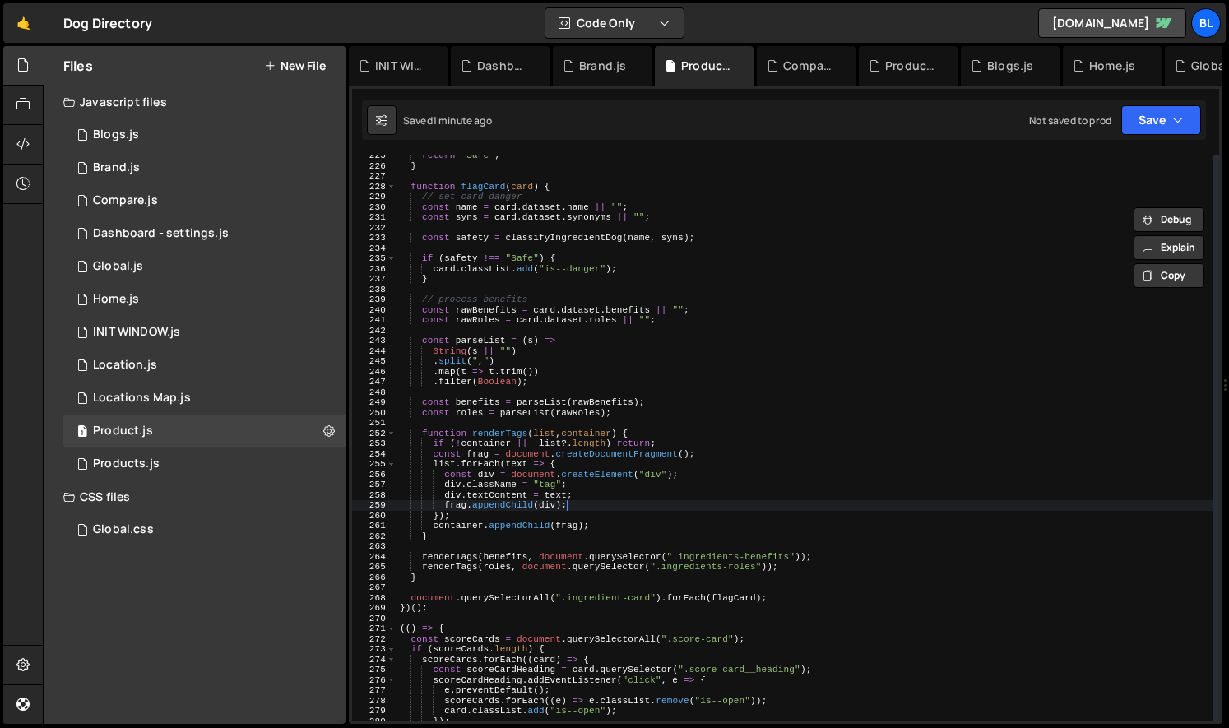
click at [670, 506] on div "return "Safe" ; } function flagCard ( card ) { // set card danger const name = …" at bounding box center [804, 444] width 816 height 586
click at [642, 554] on div "return "Safe" ; } function flagCard ( card ) { // set card danger const name = …" at bounding box center [804, 444] width 816 height 586
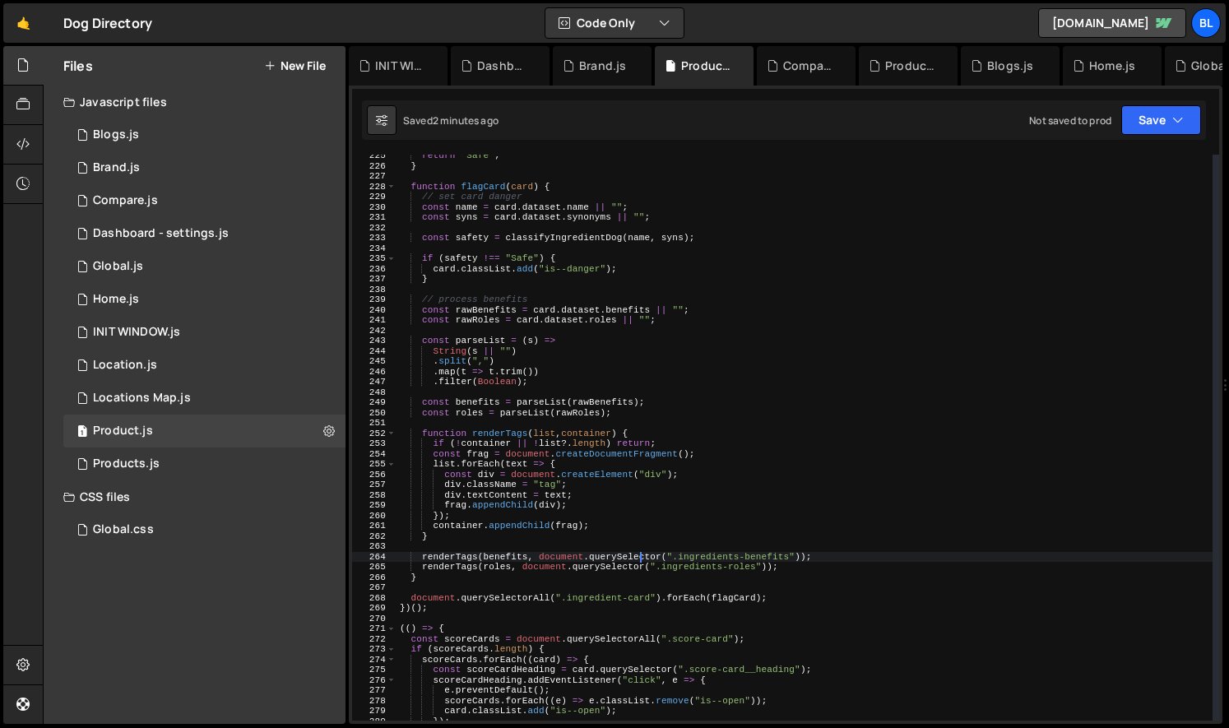
click at [725, 558] on div "return "Safe" ; } function flagCard ( card ) { // set card danger const name = …" at bounding box center [804, 444] width 816 height 586
click at [791, 558] on div "return "Safe" ; } function flagCard ( card ) { // set card danger const name = …" at bounding box center [804, 444] width 816 height 586
paste textarea "-modal__role"
type textarea "renderTags(benefits, document.querySelector(".ingredient-modal__roles"));"
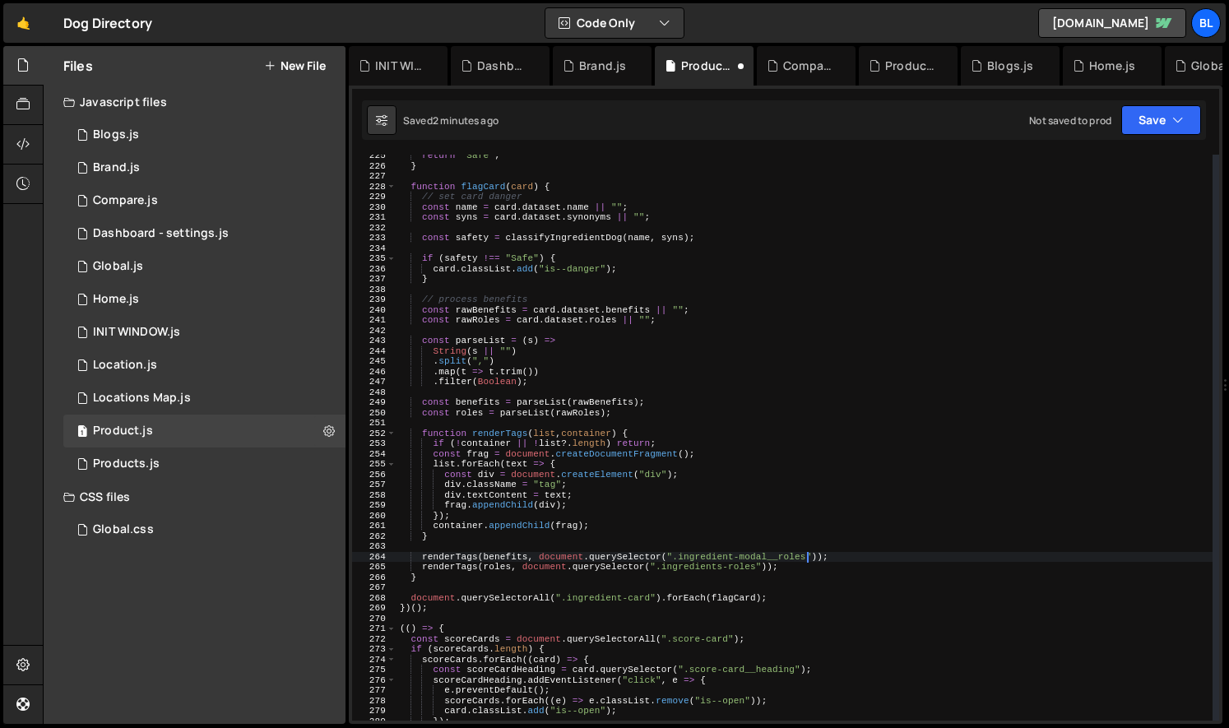
click at [710, 586] on div "return "Safe" ; } function flagCard ( card ) { // set card danger const name = …" at bounding box center [804, 444] width 816 height 586
click at [667, 568] on div "return "Safe" ; } function flagCard ( card ) { // set card danger const name = …" at bounding box center [804, 444] width 816 height 586
drag, startPoint x: 753, startPoint y: 568, endPoint x: 755, endPoint y: 586, distance: 18.2
click at [754, 568] on div "return "Safe" ; } function flagCard ( card ) { // set card danger const name = …" at bounding box center [804, 444] width 816 height 586
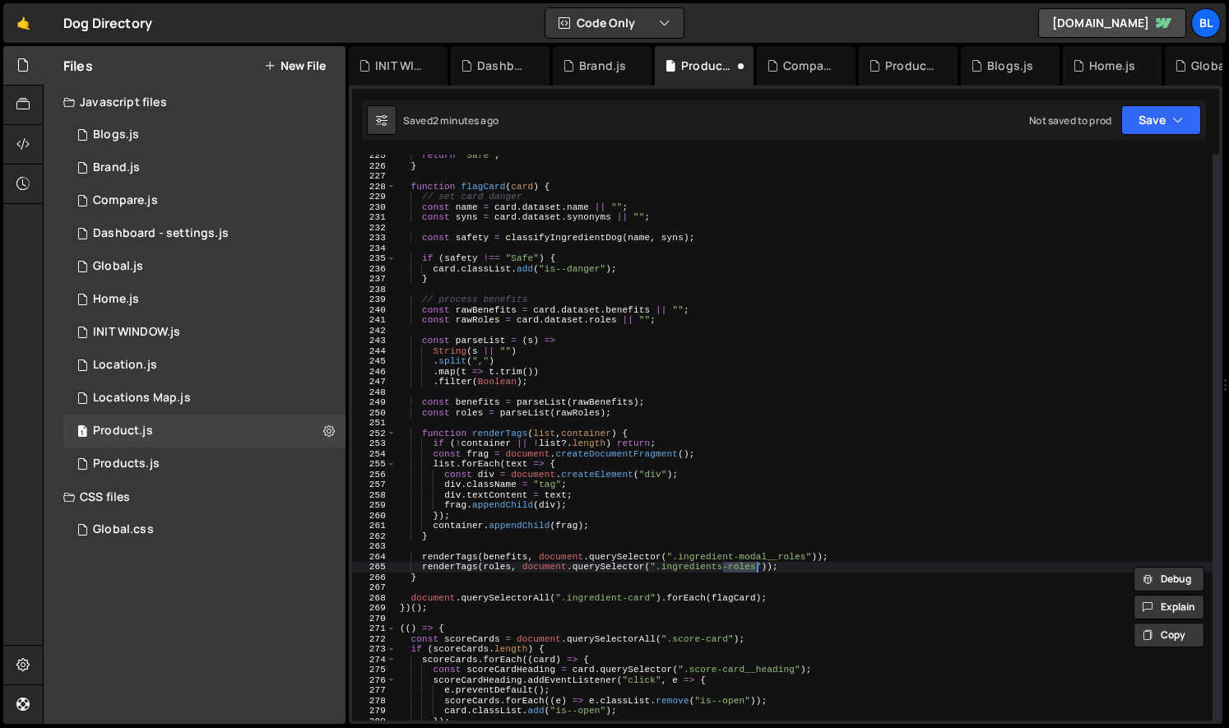
click at [761, 568] on div "return "Safe" ; } function flagCard ( card ) { // set card danger const name = …" at bounding box center [804, 444] width 816 height 586
click at [758, 568] on div "return "Safe" ; } function flagCard ( card ) { // set card danger const name = …" at bounding box center [804, 444] width 816 height 586
click at [663, 565] on div "return "Safe" ; } function flagCard ( card ) { // set card danger const name = …" at bounding box center [804, 444] width 816 height 586
paste textarea "-modal__"
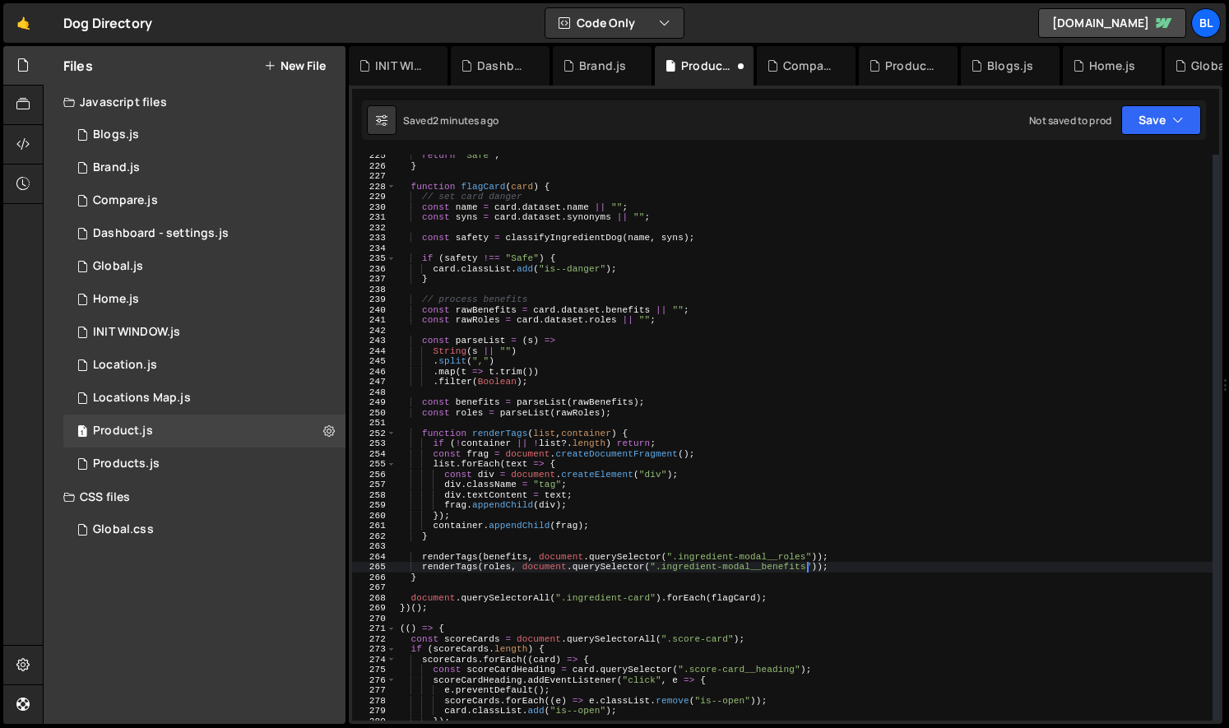
click at [688, 538] on div "return "Safe" ; } function flagCard ( card ) { // set card danger const name = …" at bounding box center [804, 444] width 816 height 586
click at [558, 563] on div "return "Safe" ; } function flagCard ( card ) { // set card danger const name = …" at bounding box center [804, 444] width 816 height 586
click at [567, 558] on div "return "Safe" ; } function flagCard ( card ) { // set card danger const name = …" at bounding box center [804, 444] width 816 height 586
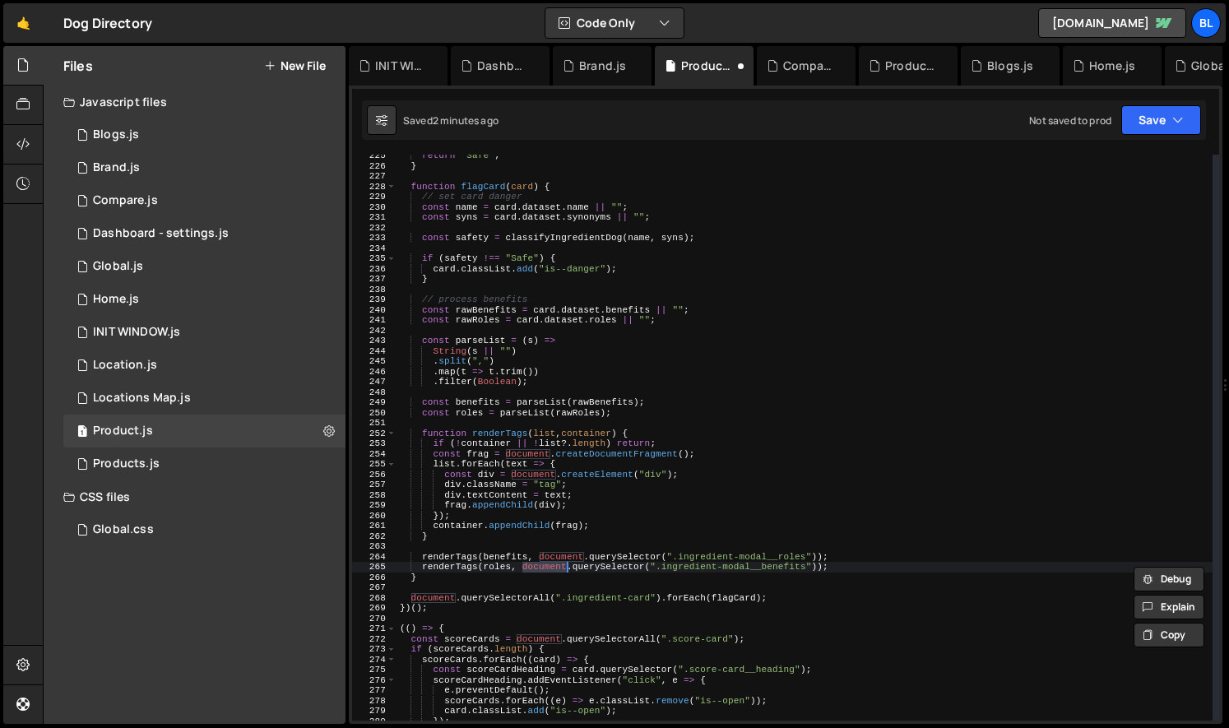
click at [567, 558] on div "return "Safe" ; } function flagCard ( card ) { // set card danger const name = …" at bounding box center [804, 444] width 816 height 586
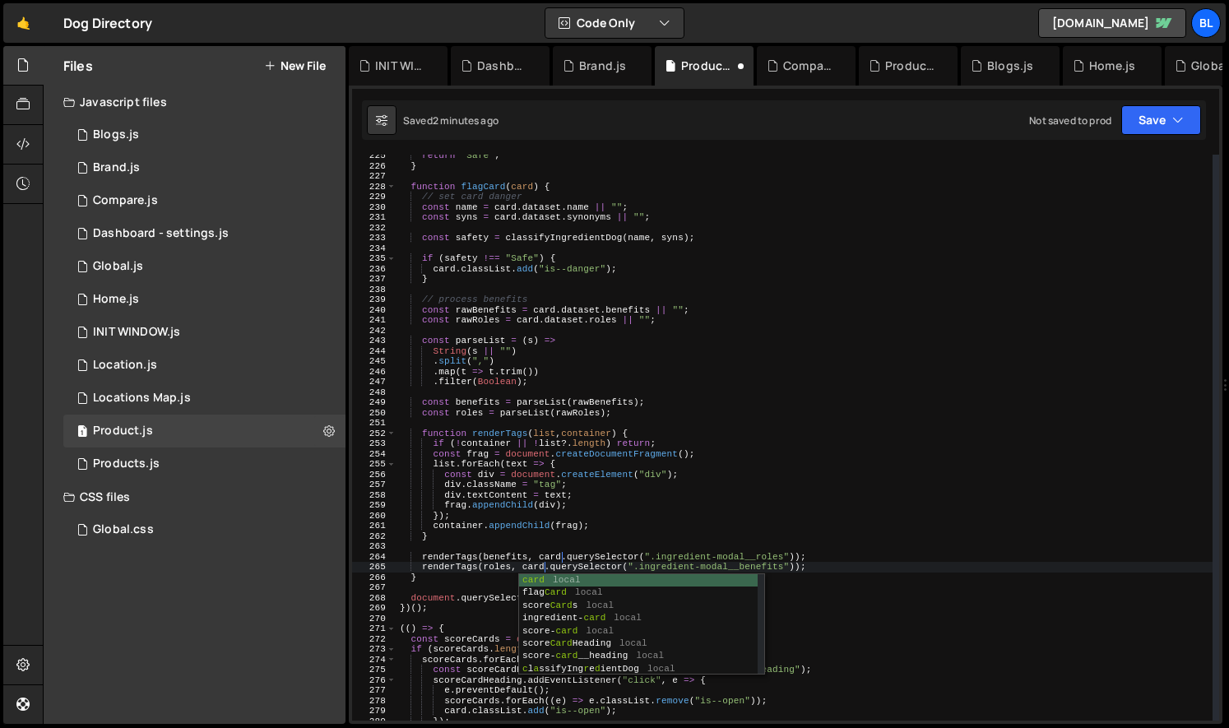
click at [622, 517] on div "return "Safe" ; } function flagCard ( card ) { // set card danger const name = …" at bounding box center [804, 444] width 816 height 586
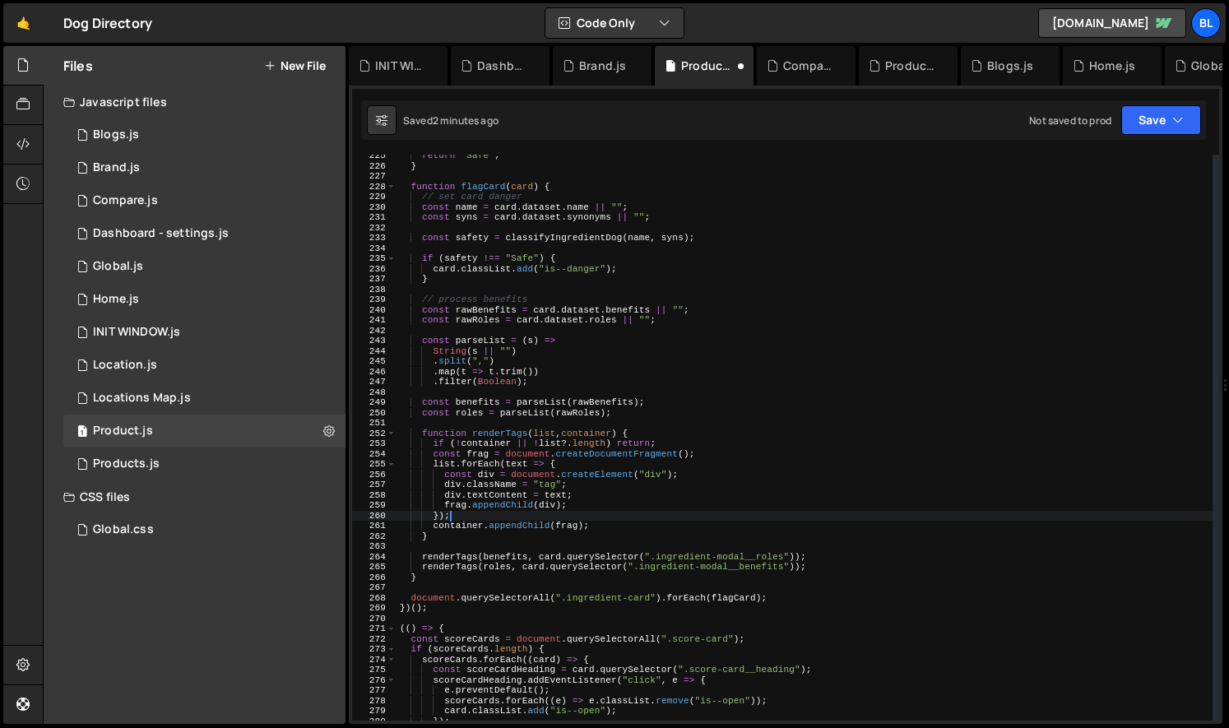
click at [621, 555] on div "return "Safe" ; } function flagCard ( card ) { // set card danger const name = …" at bounding box center [804, 444] width 816 height 586
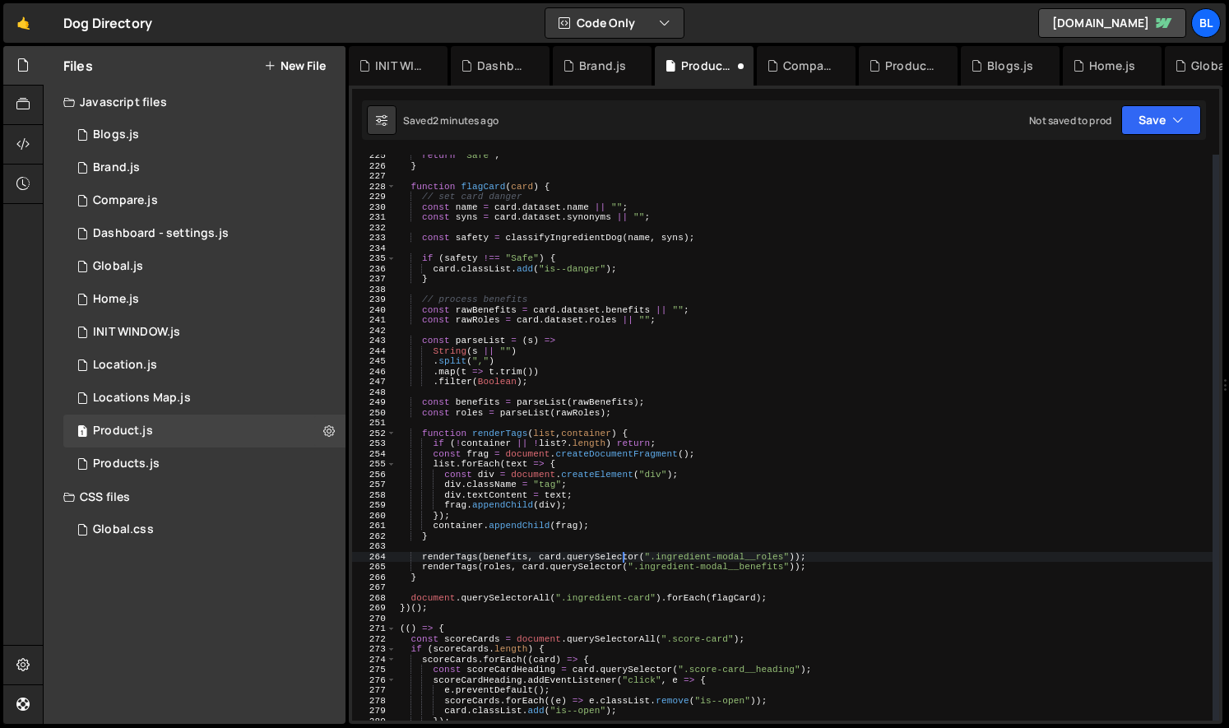
click at [568, 552] on div "return "Safe" ; } function flagCard ( card ) { // set card danger const name = …" at bounding box center [804, 444] width 816 height 586
click at [530, 540] on div "return "Safe" ; } function flagCard ( card ) { // set card danger const name = …" at bounding box center [804, 444] width 816 height 586
type textarea "}"
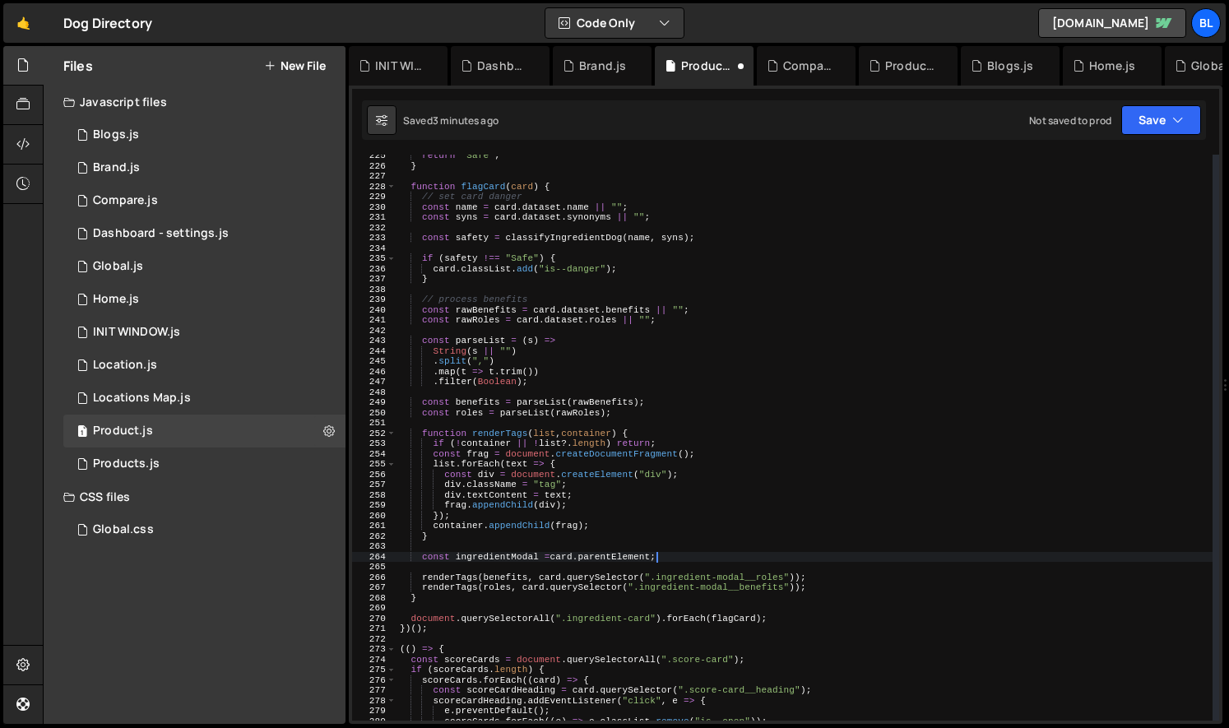
scroll to position [0, 21]
click at [489, 555] on div "return "Safe" ; } function flagCard ( card ) { // set card danger const name = …" at bounding box center [804, 444] width 816 height 586
click at [558, 576] on div "return "Safe" ; } function flagCard ( card ) { // set card danger const name = …" at bounding box center [804, 444] width 816 height 586
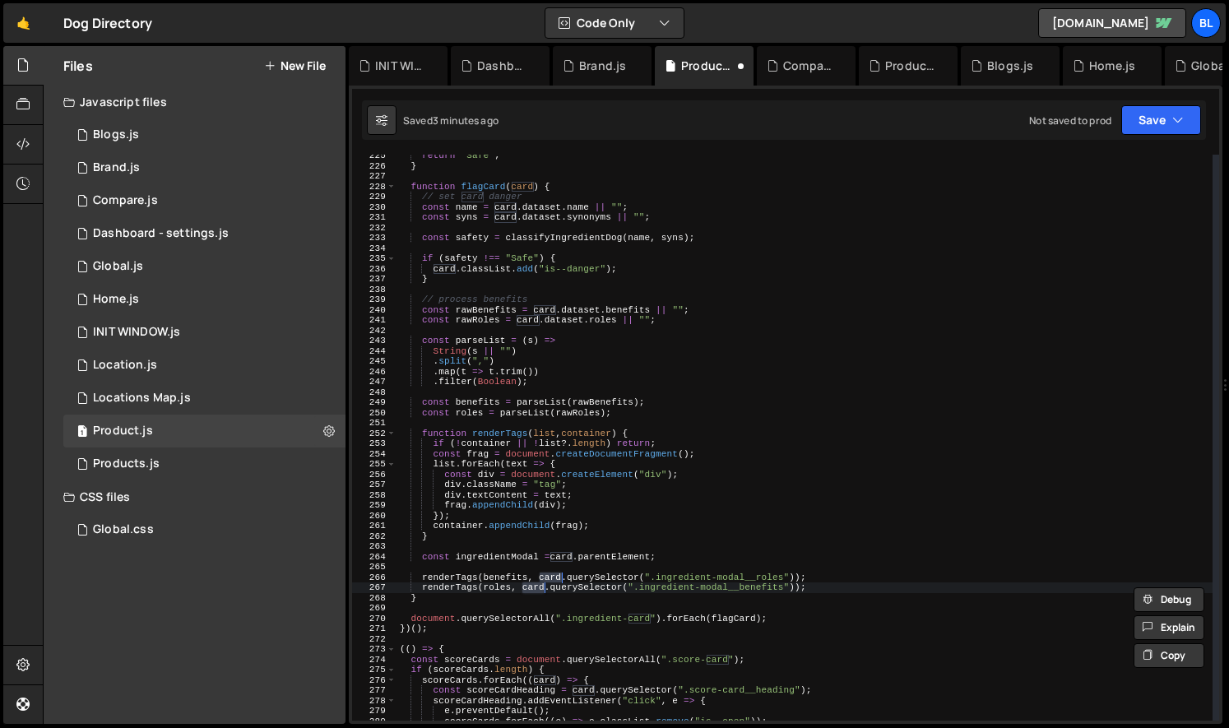
paste textarea "ingredientModal"
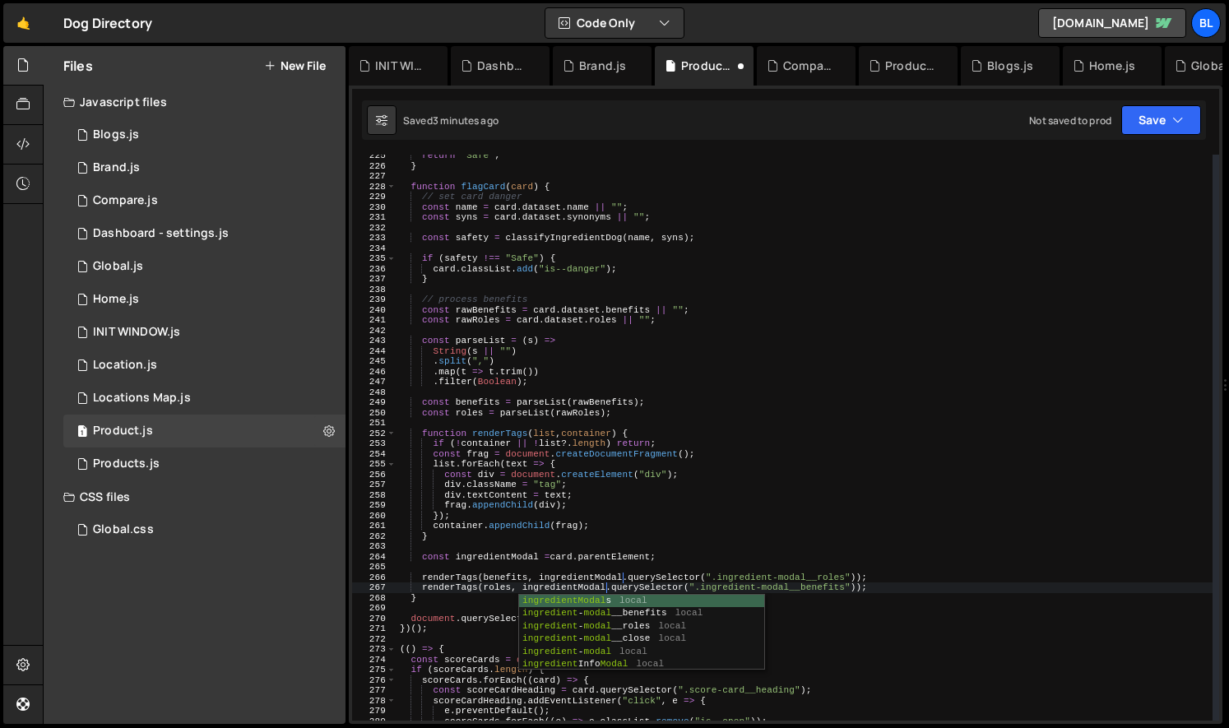
click at [640, 559] on div "return "Safe" ; } function flagCard ( card ) { // set card danger const name = …" at bounding box center [804, 444] width 816 height 586
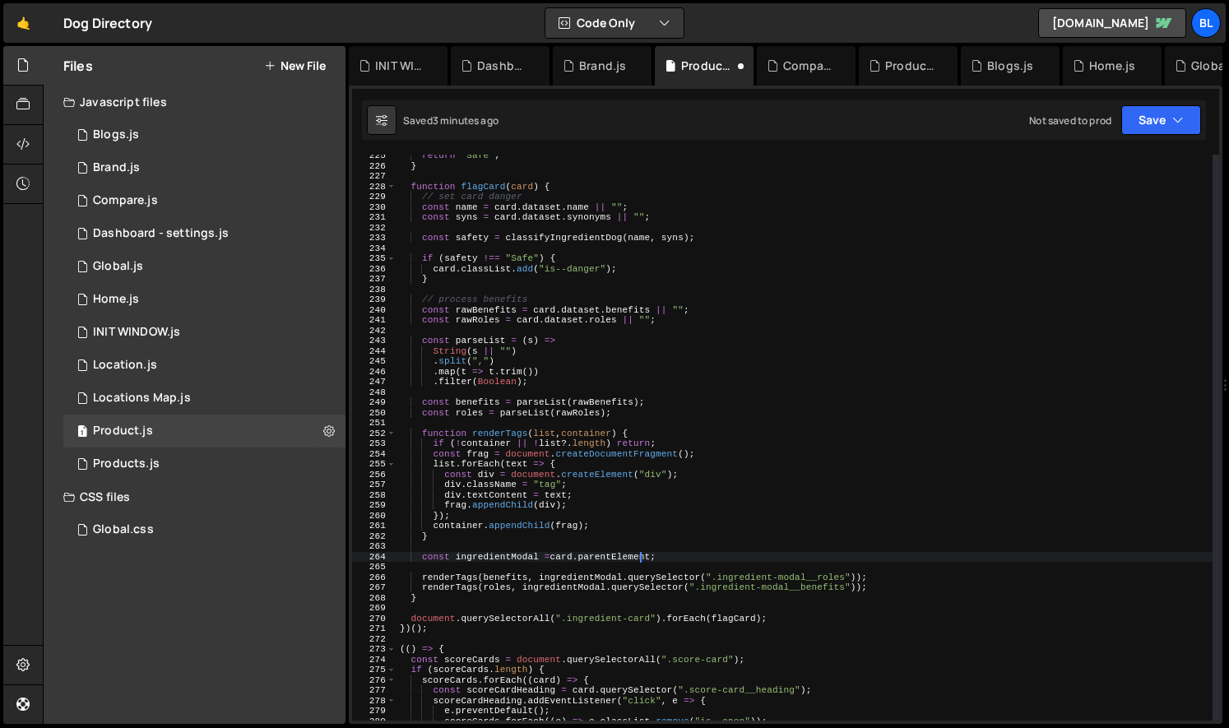
click at [713, 553] on div "return "Safe" ; } function flagCard ( card ) { // set card danger const name = …" at bounding box center [804, 444] width 816 height 586
click at [683, 559] on div "return "Safe" ; } function flagCard ( card ) { // set card danger const name = …" at bounding box center [804, 444] width 816 height 586
type textarea "const ingredientModal = card.parentElement;"
click at [697, 563] on div "return "Safe" ; } function flagCard ( card ) { // set card danger const name = …" at bounding box center [804, 444] width 816 height 586
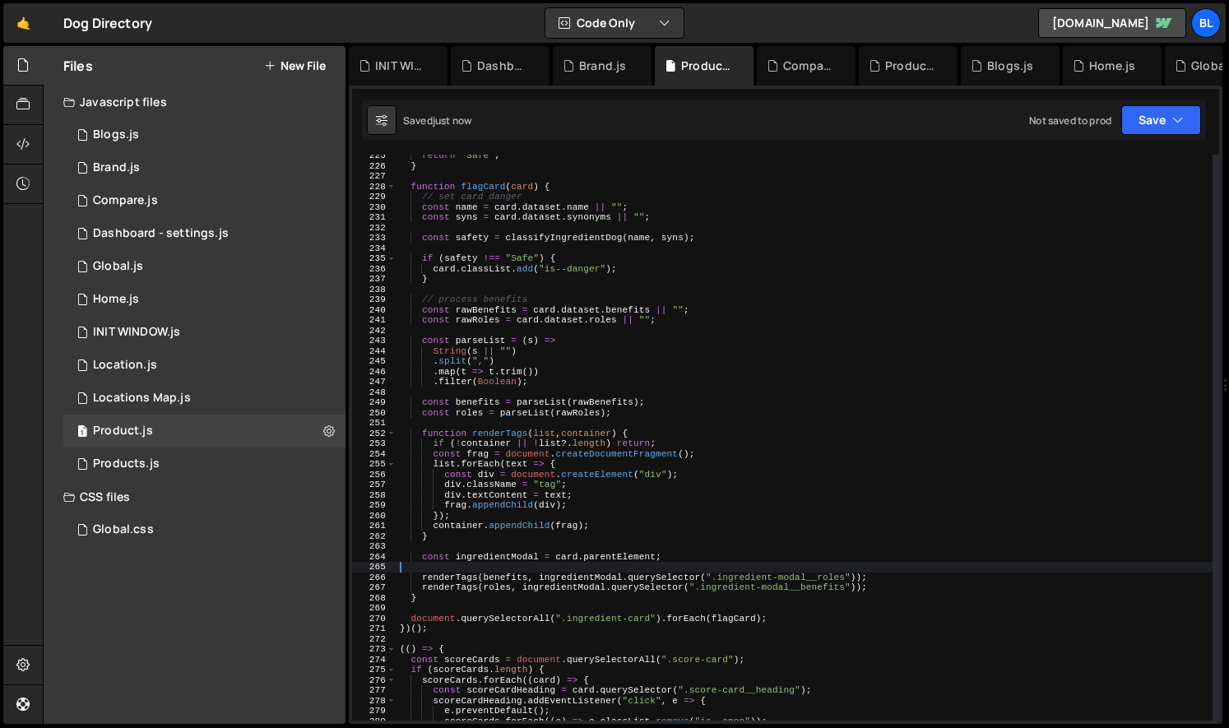
click at [613, 549] on div "return "Safe" ; } function flagCard ( card ) { // set card danger const name = …" at bounding box center [804, 444] width 816 height 586
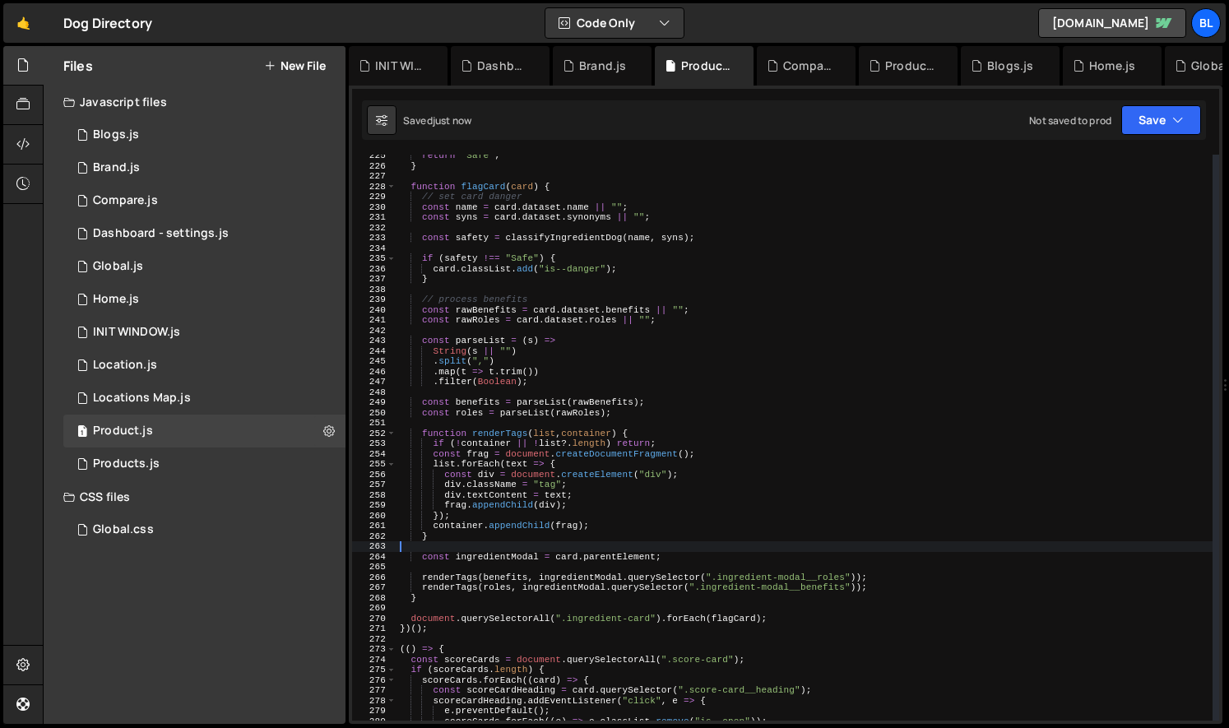
click at [613, 549] on div "return "Safe" ; } function flagCard ( card ) { // set card danger const name = …" at bounding box center [804, 444] width 816 height 586
click at [627, 557] on div "return "Safe" ; } function flagCard ( card ) { // set card danger const name = …" at bounding box center [804, 444] width 816 height 586
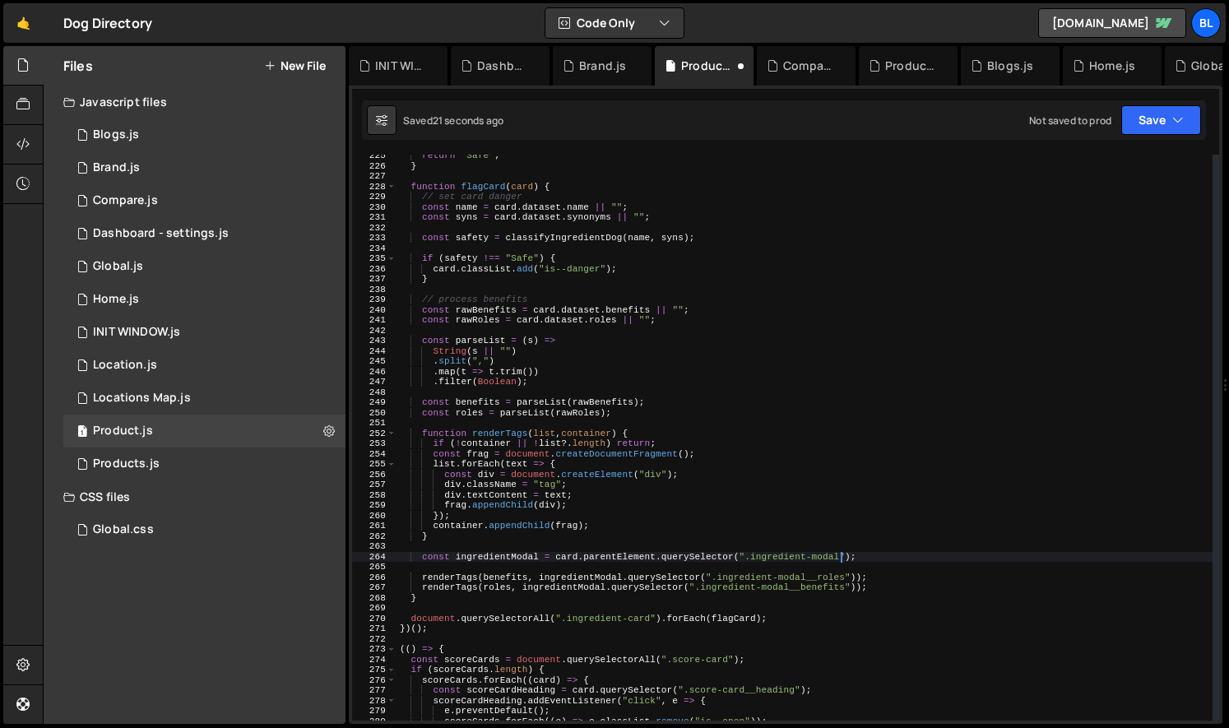
scroll to position [2248, 0]
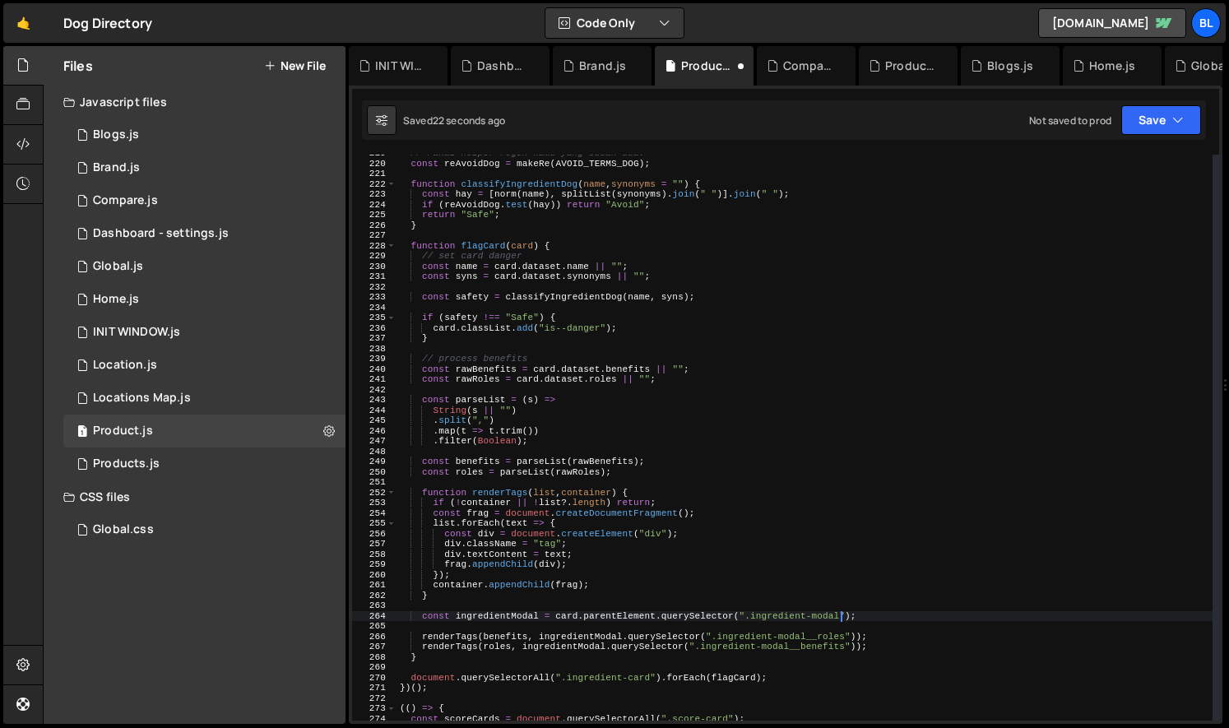
click at [717, 580] on div "// Pakai helper regex kamu yang sudah ada: const reAvoidDog = makeRe ( AVOID_TE…" at bounding box center [804, 441] width 816 height 586
type textarea "});"
click at [813, 571] on div "// Pakai helper regex kamu yang sudah ada: const reAvoidDog = makeRe ( AVOID_TE…" at bounding box center [804, 441] width 816 height 586
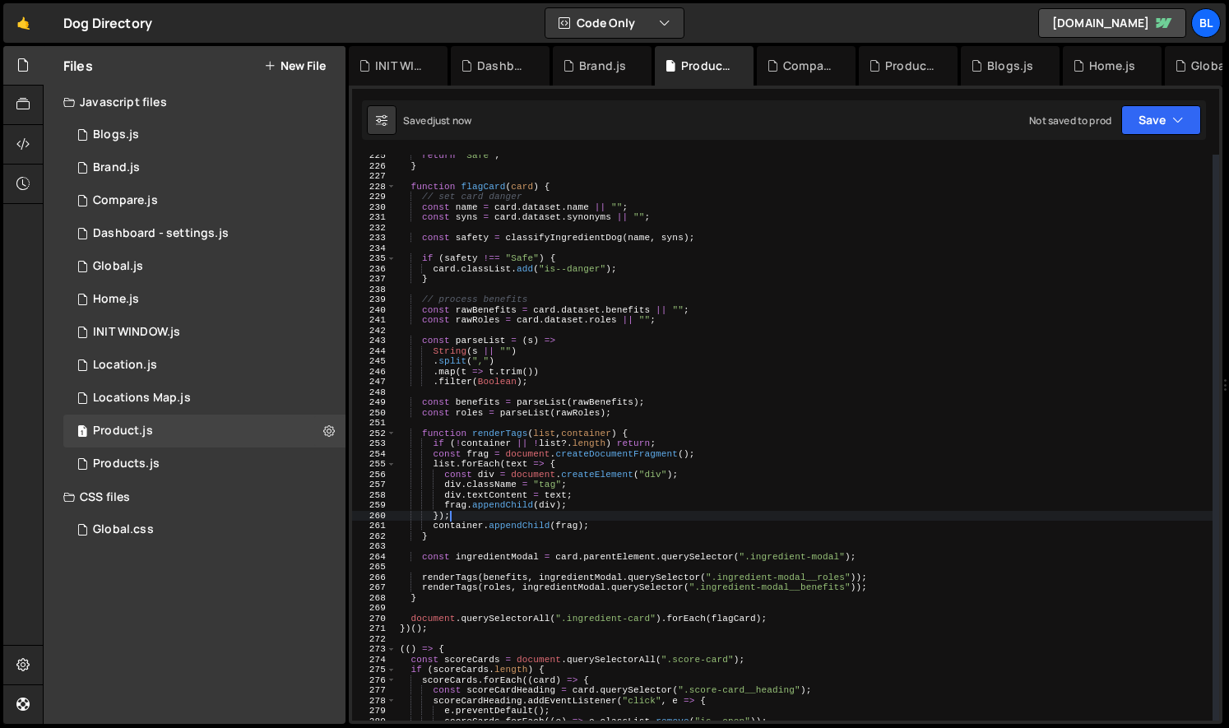
scroll to position [2366, 0]
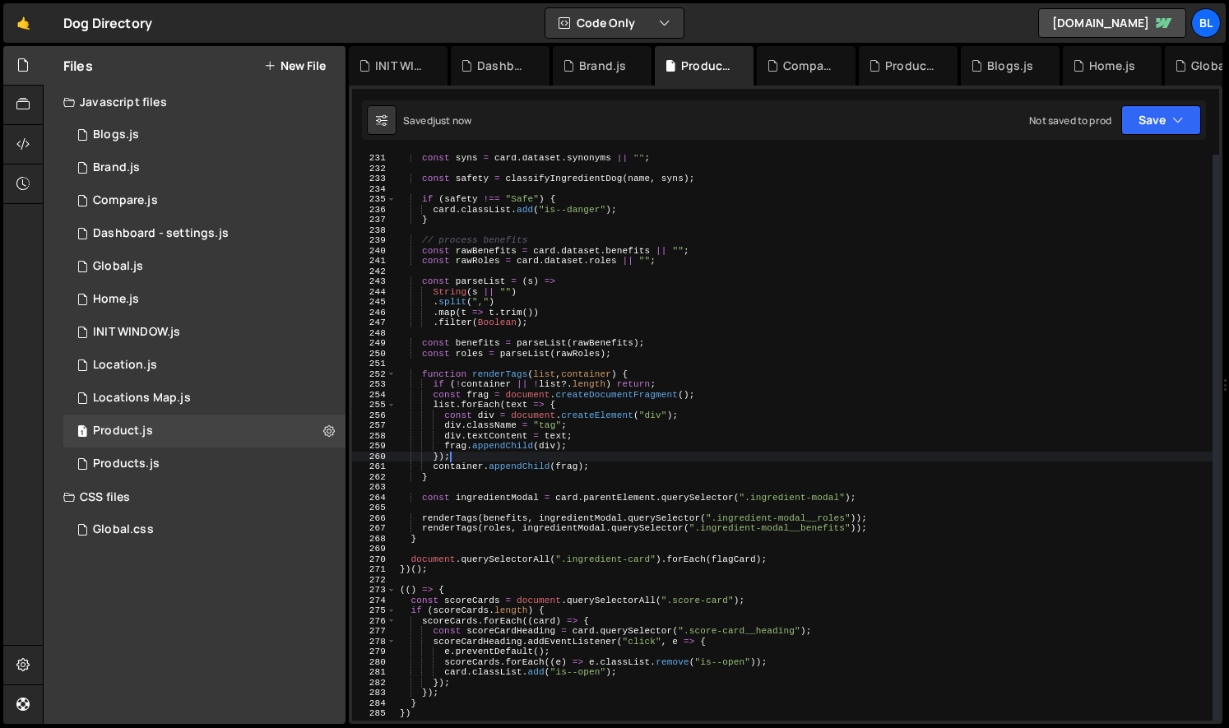
click at [799, 547] on div "const syns = card . dataset . synonyms || "" ; const safety = classifyIngredien…" at bounding box center [804, 446] width 816 height 586
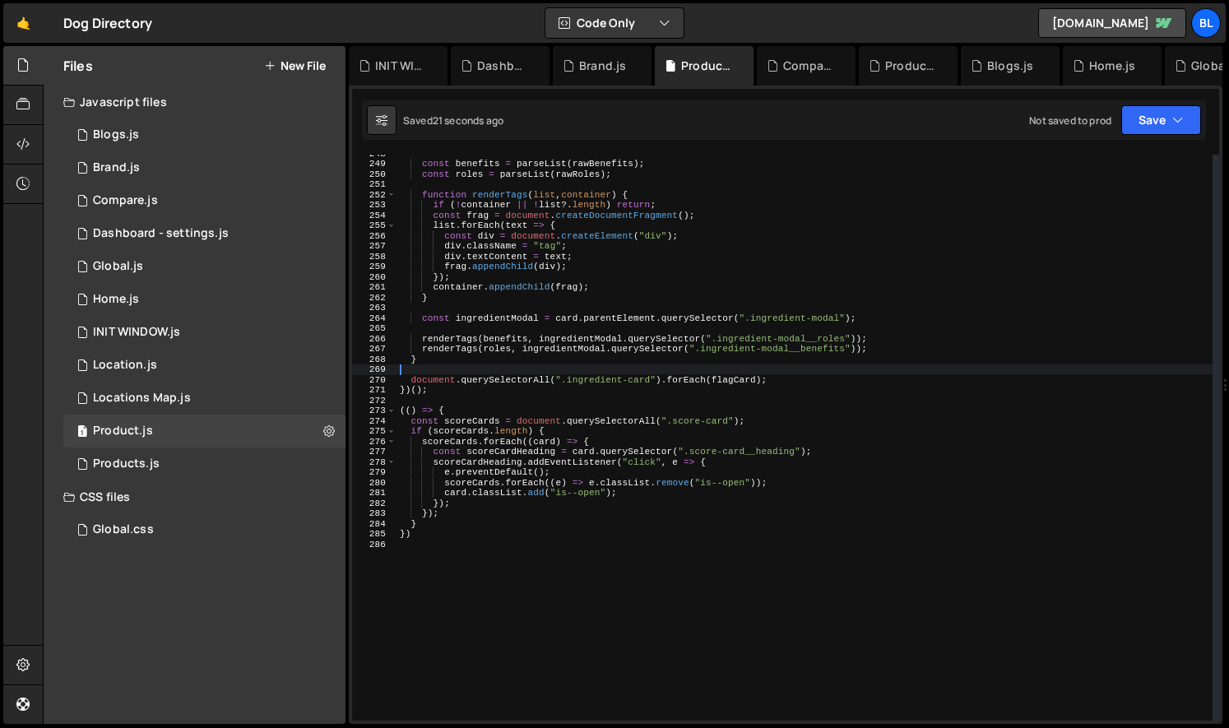
drag, startPoint x: 547, startPoint y: 478, endPoint x: 516, endPoint y: 402, distance: 81.9
click at [547, 478] on div "const benefits = parseList ( rawBenefits ) ; const roles = parseList ( rawRoles…" at bounding box center [804, 441] width 816 height 586
type textarea "scoreCards.forEach((e) => e.classList.remove("is--open"));"
click at [516, 402] on div "const benefits = parseList ( rawBenefits ) ; const roles = parseList ( rawRoles…" at bounding box center [804, 441] width 816 height 586
click at [513, 401] on div "const benefits = parseList ( rawBenefits ) ; const roles = parseList ( rawRoles…" at bounding box center [804, 441] width 816 height 586
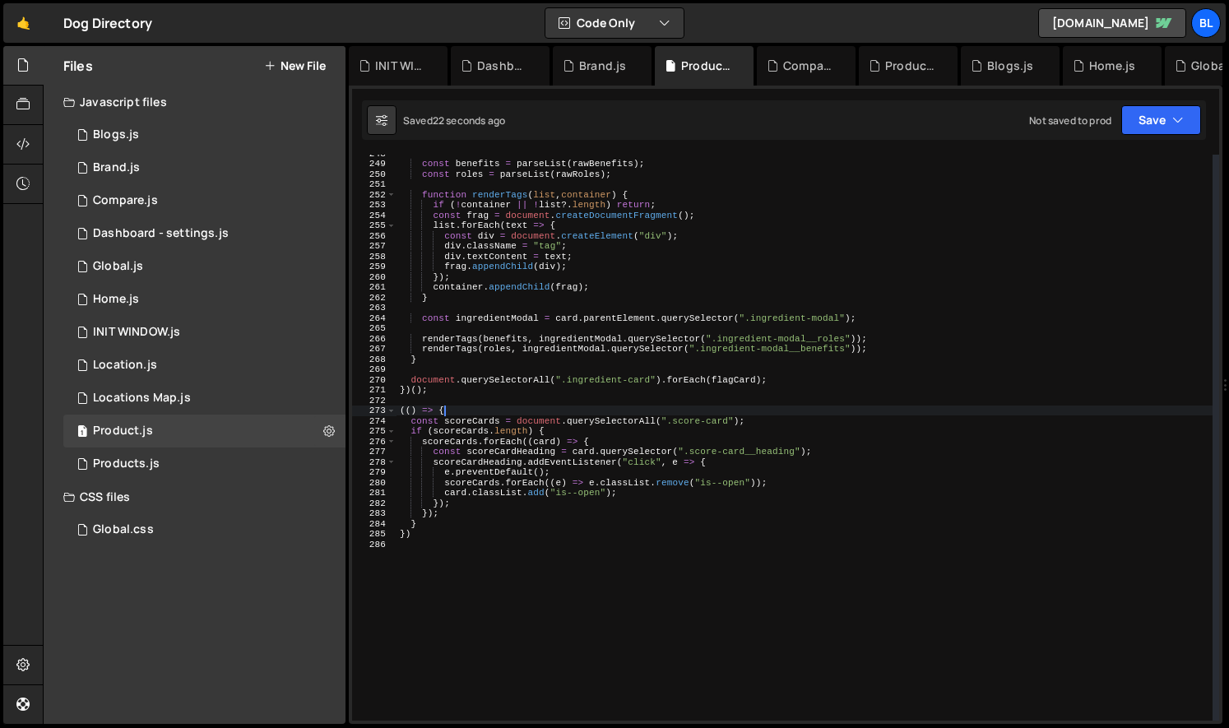
click at [510, 413] on div "const benefits = parseList ( rawBenefits ) ; const roles = parseList ( rawRoles…" at bounding box center [804, 441] width 816 height 586
type textarea "(() => {"
click at [610, 401] on div "const benefits = parseList ( rawBenefits ) ; const roles = parseList ( rawRoles…" at bounding box center [804, 441] width 816 height 586
click at [678, 416] on div "const benefits = parseList ( rawBenefits ) ; const roles = parseList ( rawRoles…" at bounding box center [804, 441] width 816 height 586
click at [696, 422] on div "const benefits = parseList ( rawBenefits ) ; const roles = parseList ( rawRoles…" at bounding box center [804, 441] width 816 height 586
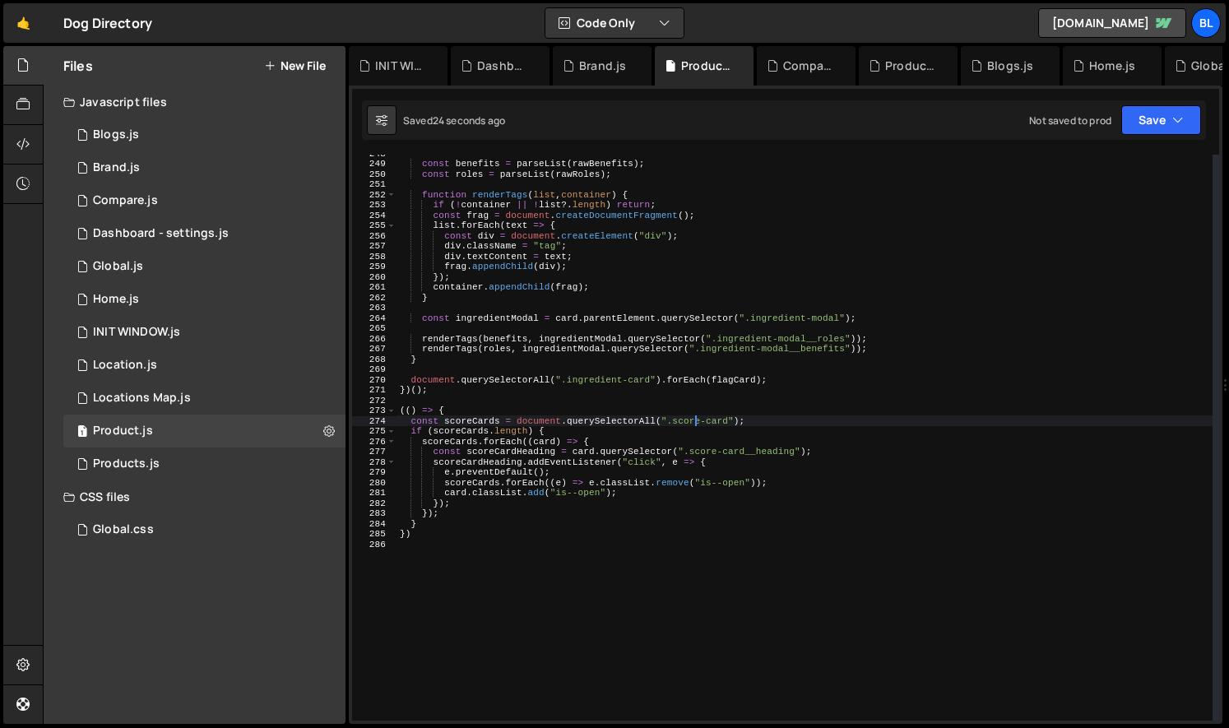
click at [696, 422] on div "const benefits = parseList ( rawBenefits ) ; const roles = parseList ( rawRoles…" at bounding box center [804, 441] width 816 height 586
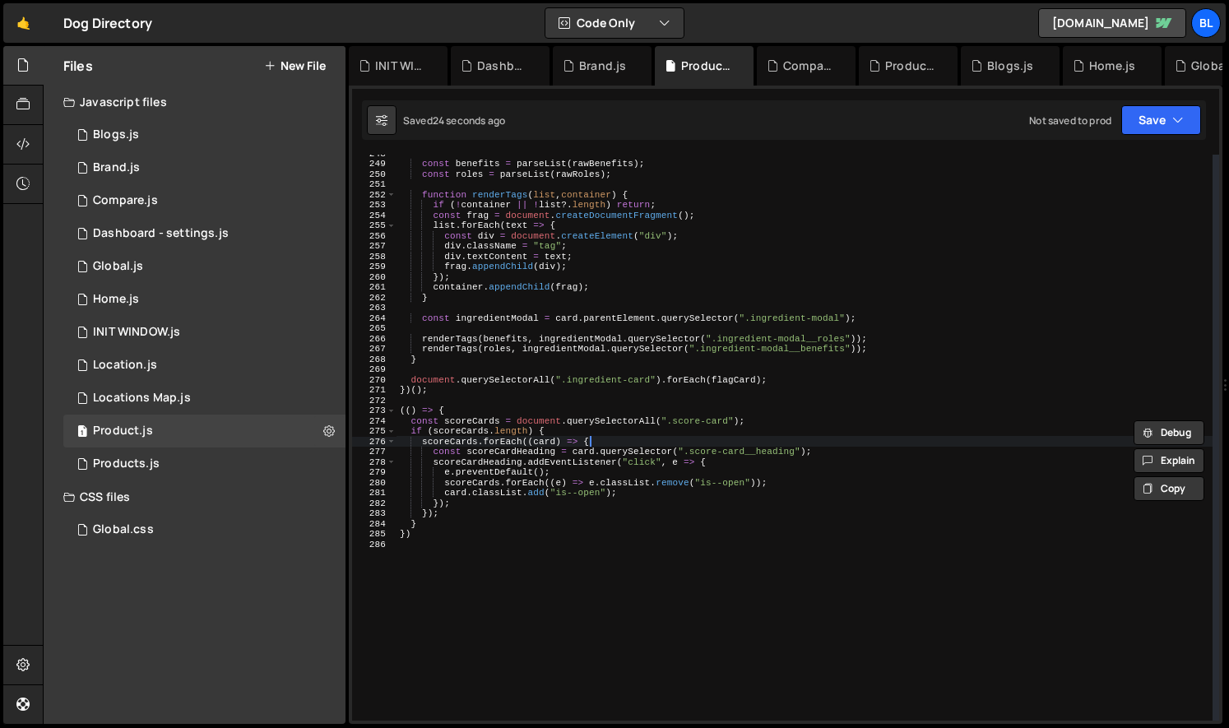
click at [716, 444] on div "const benefits = parseList ( rawBenefits ) ; const roles = parseList ( rawRoles…" at bounding box center [804, 441] width 816 height 586
click at [777, 445] on div "const benefits = parseList ( rawBenefits ) ; const roles = parseList ( rawRoles…" at bounding box center [804, 441] width 816 height 586
click at [762, 451] on div "const benefits = parseList ( rawBenefits ) ; const roles = parseList ( rawRoles…" at bounding box center [804, 441] width 816 height 586
drag, startPoint x: 762, startPoint y: 451, endPoint x: 772, endPoint y: 452, distance: 9.1
click at [762, 451] on div "const benefits = parseList ( rawBenefits ) ; const roles = parseList ( rawRoles…" at bounding box center [804, 441] width 816 height 586
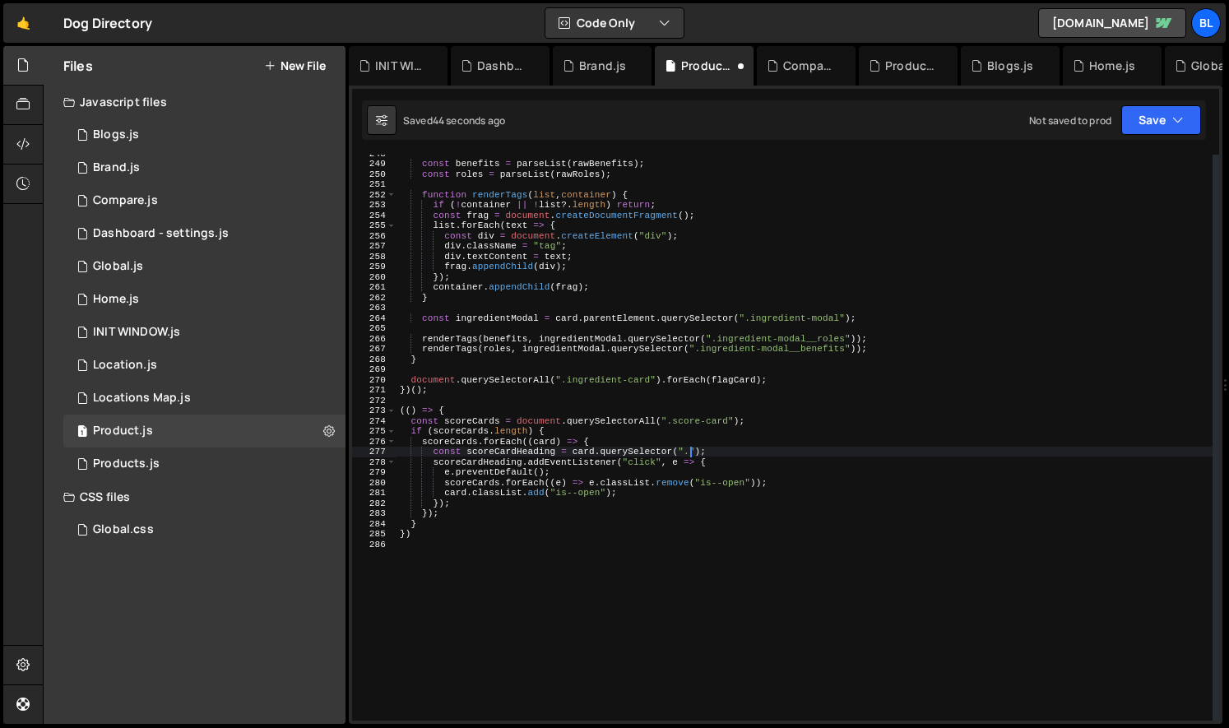
paste textarea "score-card__heading"
type textarea "const scoreCardHeading = card.querySelector(".score-card__heading");"
click at [660, 540] on div "const benefits = parseList ( rawBenefits ) ; const roles = parseList ( rawRoles…" at bounding box center [804, 441] width 816 height 586
click at [509, 457] on div "const benefits = parseList ( rawBenefits ) ; const roles = parseList ( rawRoles…" at bounding box center [804, 441] width 816 height 586
click at [467, 443] on div "const benefits = parseList ( rawBenefits ) ; const roles = parseList ( rawRoles…" at bounding box center [804, 441] width 816 height 586
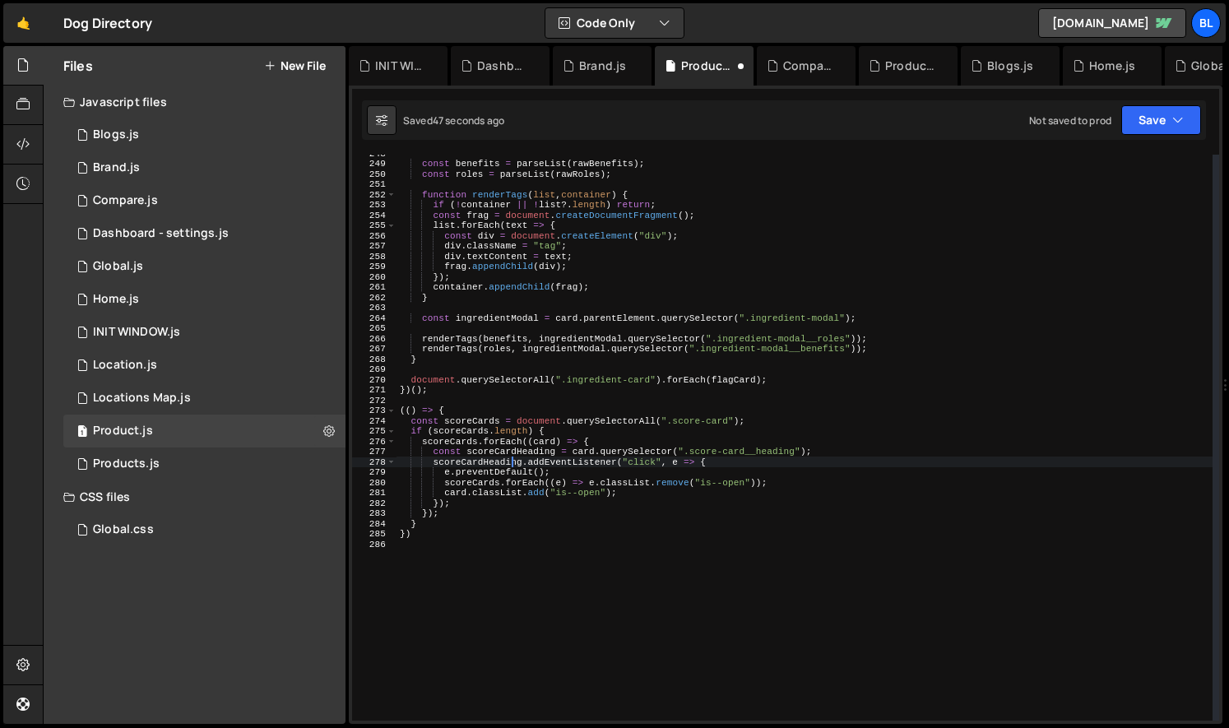
click at [467, 443] on div "const benefits = parseList ( rawBenefits ) ; const roles = parseList ( rawRoles…" at bounding box center [804, 441] width 816 height 586
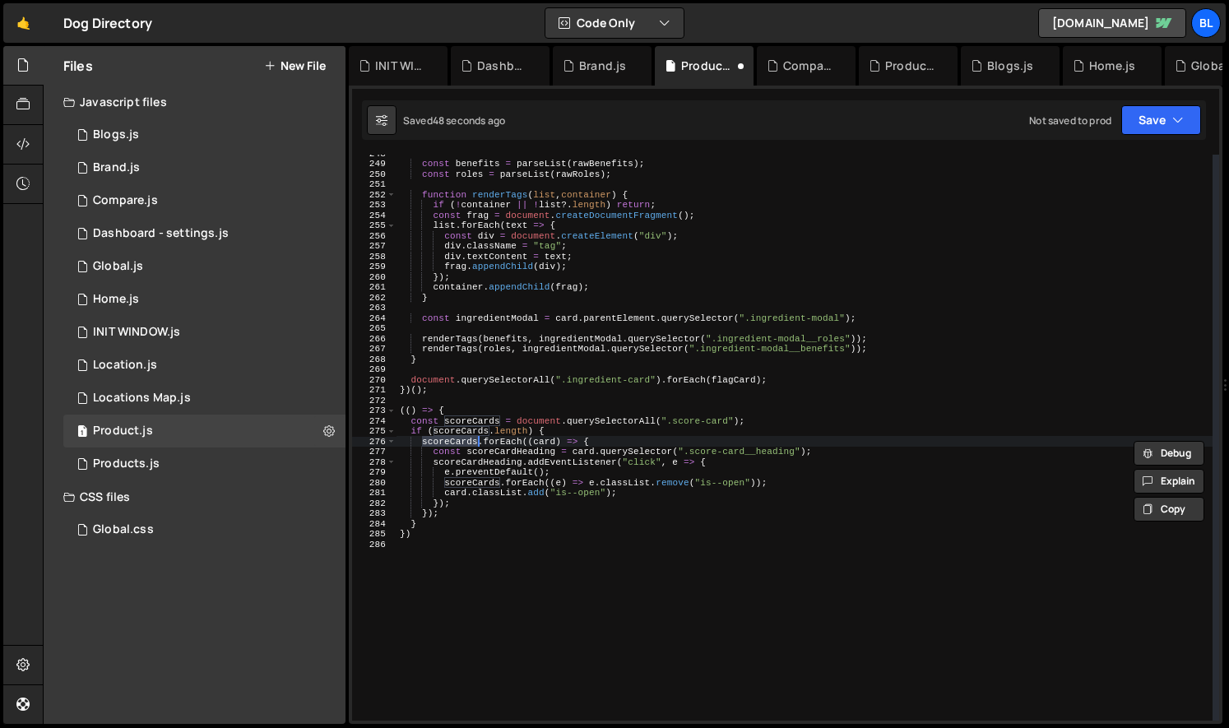
click at [469, 424] on div "const benefits = parseList ( rawBenefits ) ; const roles = parseList ( rawRoles…" at bounding box center [804, 441] width 816 height 586
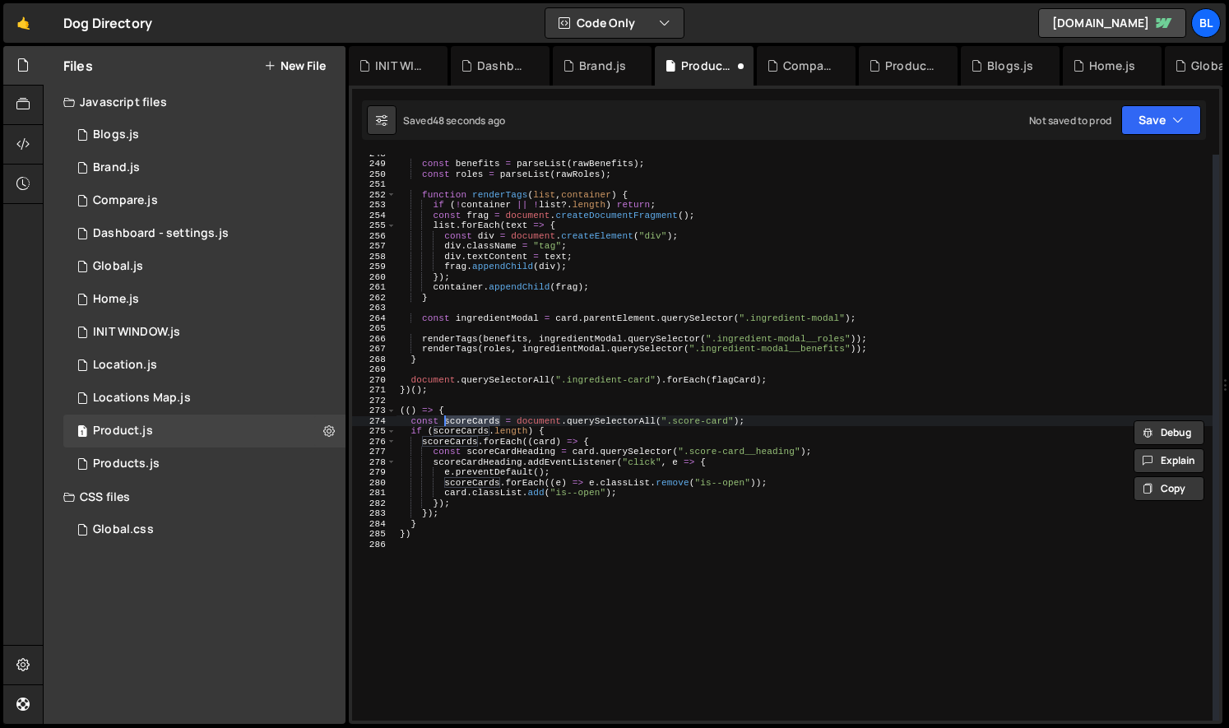
click at [575, 418] on div "const benefits = parseList ( rawBenefits ) ; const roles = parseList ( rawRoles…" at bounding box center [804, 441] width 816 height 586
click at [633, 426] on div "const benefits = parseList ( rawBenefits ) ; const roles = parseList ( rawRoles…" at bounding box center [804, 441] width 816 height 586
click at [623, 453] on div "const benefits = parseList ( rawBenefits ) ; const roles = parseList ( rawRoles…" at bounding box center [804, 441] width 816 height 586
click at [622, 466] on div "const benefits = parseList ( rawBenefits ) ; const roles = parseList ( rawRoles…" at bounding box center [804, 441] width 816 height 586
click at [603, 472] on div "const benefits = parseList ( rawBenefits ) ; const roles = parseList ( rawRoles…" at bounding box center [804, 441] width 816 height 586
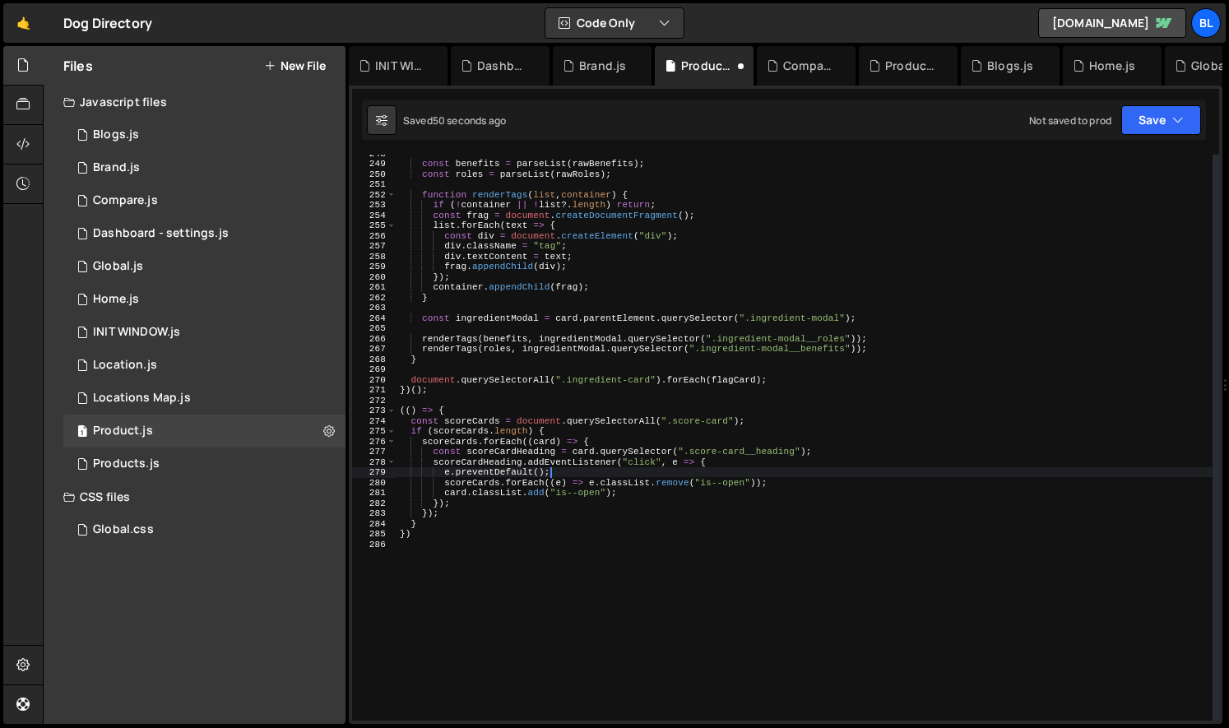
click at [591, 446] on div "const benefits = parseList ( rawBenefits ) ; const roles = parseList ( rawRoles…" at bounding box center [804, 441] width 816 height 586
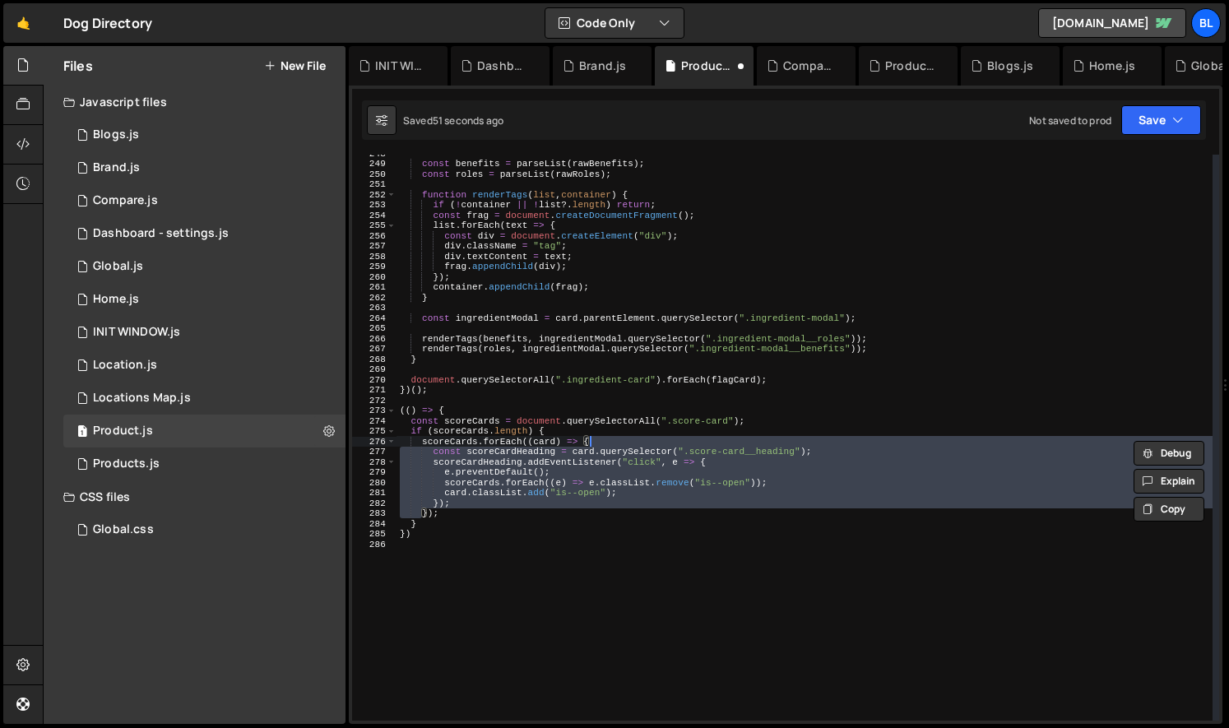
click at [641, 430] on div "const benefits = parseList ( rawBenefits ) ; const roles = parseList ( rawRoles…" at bounding box center [804, 441] width 816 height 586
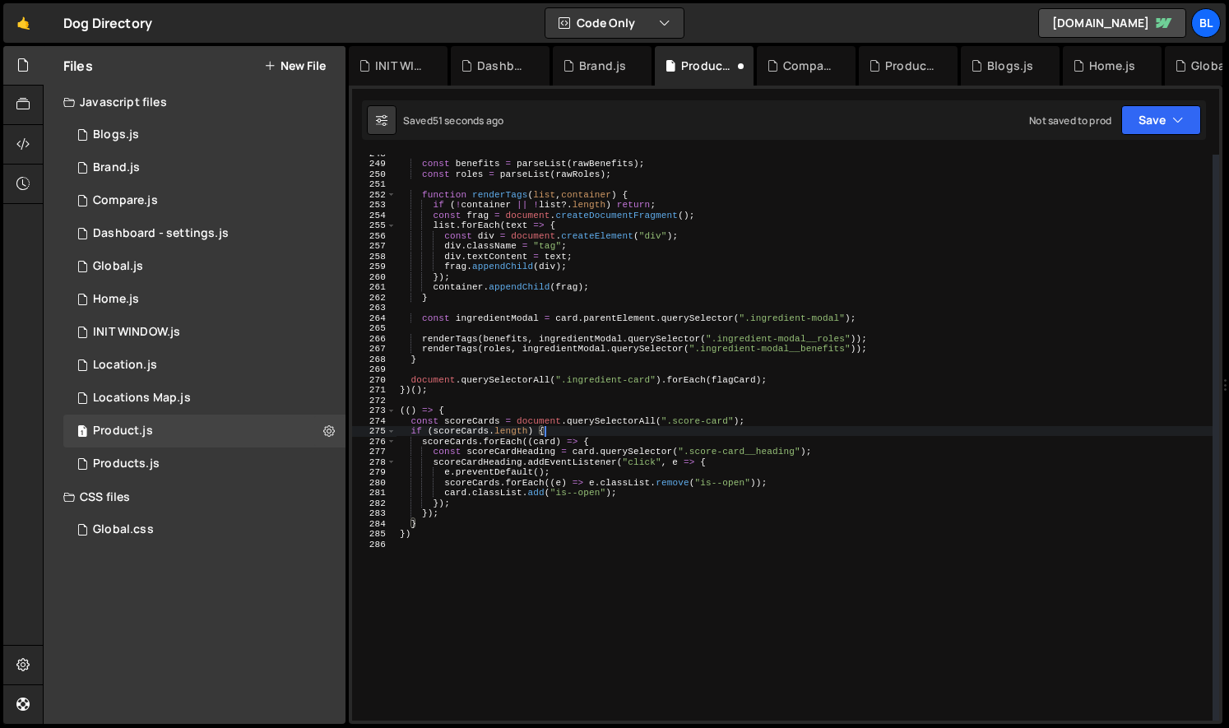
click at [674, 443] on div "const benefits = parseList ( rawBenefits ) ; const roles = parseList ( rawRoles…" at bounding box center [804, 441] width 816 height 586
click at [693, 517] on div "const benefits = parseList ( rawBenefits ) ; const roles = parseList ( rawRoles…" at bounding box center [804, 441] width 816 height 586
click at [572, 494] on div "const benefits = parseList ( rawBenefits ) ; const roles = parseList ( rawRoles…" at bounding box center [804, 441] width 816 height 586
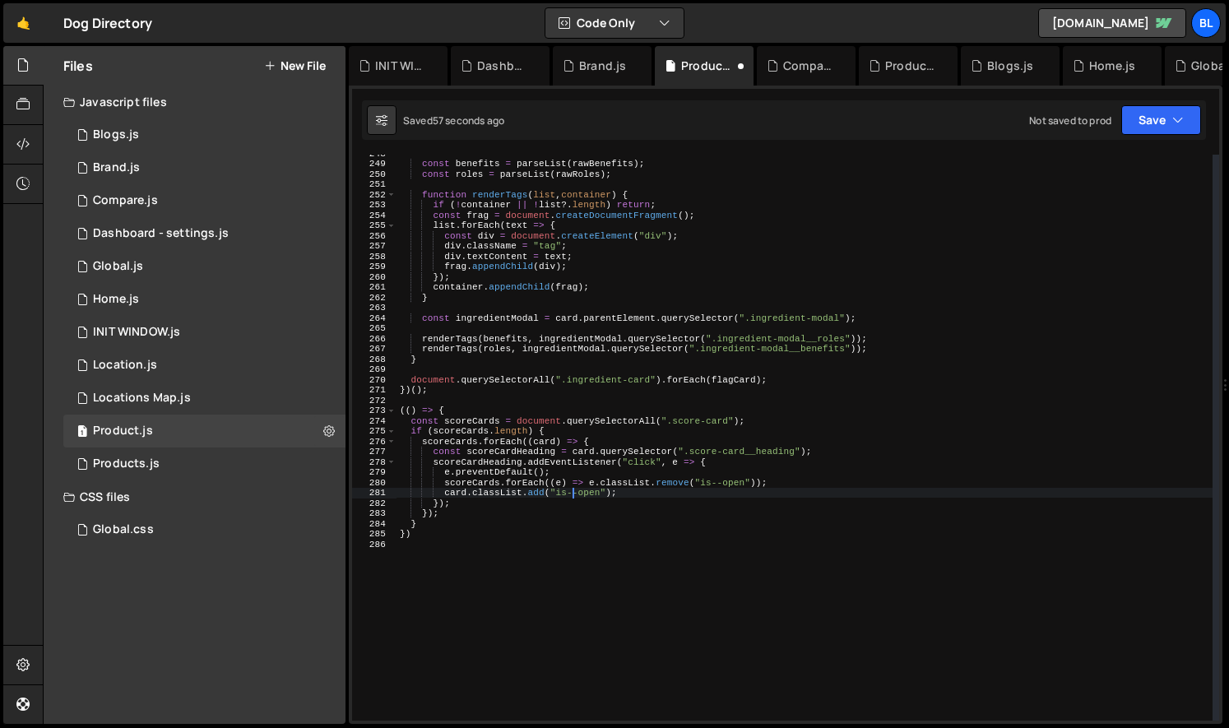
click at [529, 484] on div "const benefits = parseList ( rawBenefits ) ; const roles = parseList ( rawRoles…" at bounding box center [804, 441] width 816 height 586
click at [655, 485] on div "const benefits = parseList ( rawBenefits ) ; const roles = parseList ( rawRoles…" at bounding box center [804, 441] width 816 height 586
click at [717, 485] on div "const benefits = parseList ( rawBenefits ) ; const roles = parseList ( rawRoles…" at bounding box center [804, 441] width 816 height 586
click at [749, 484] on div "const benefits = parseList ( rawBenefits ) ; const roles = parseList ( rawRoles…" at bounding box center [804, 441] width 816 height 586
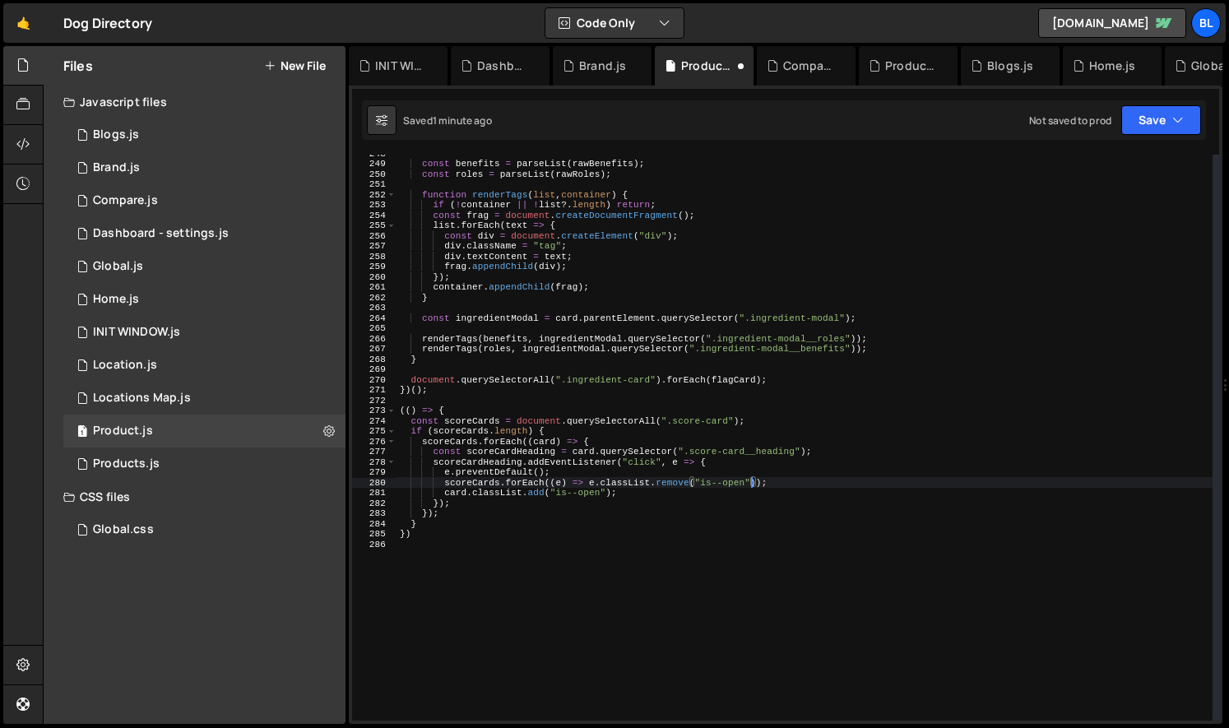
click at [466, 484] on div "const benefits = parseList ( rawBenefits ) ; const roles = parseList ( rawRoles…" at bounding box center [804, 441] width 816 height 586
click at [466, 442] on div "const benefits = parseList ( rawBenefits ) ; const roles = parseList ( rawRoles…" at bounding box center [804, 441] width 816 height 586
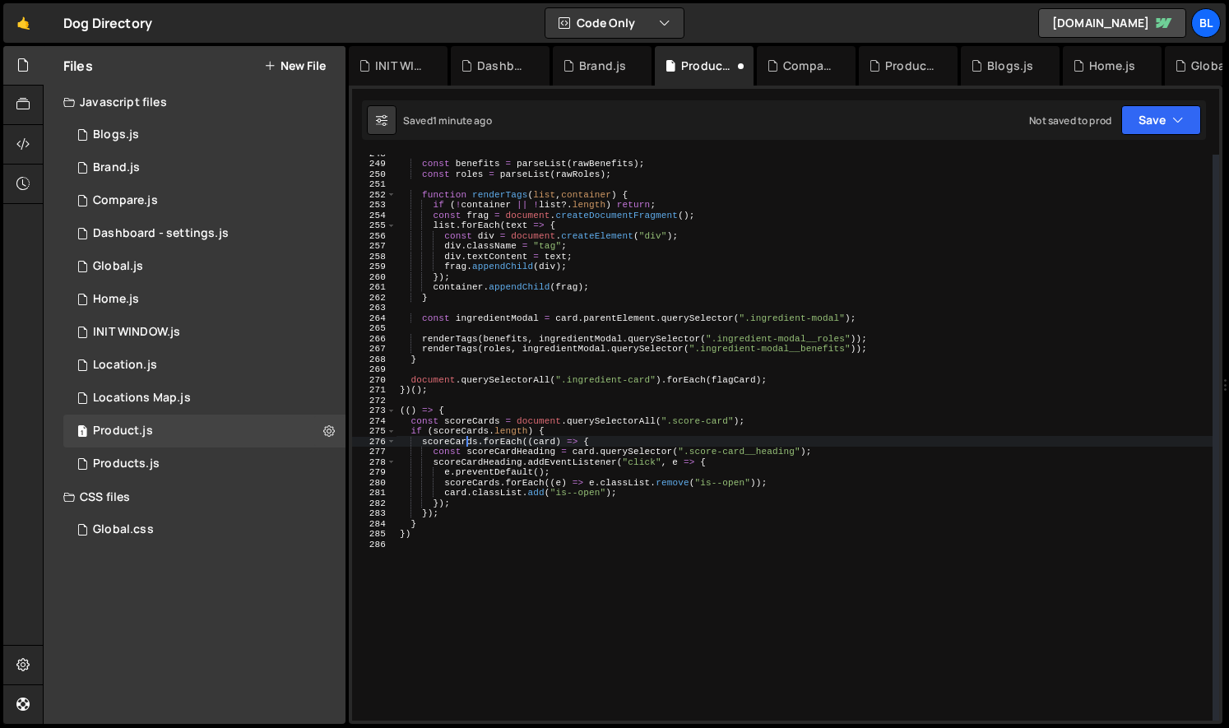
click at [596, 492] on div "const benefits = parseList ( rawBenefits ) ; const roles = parseList ( rawRoles…" at bounding box center [804, 441] width 816 height 586
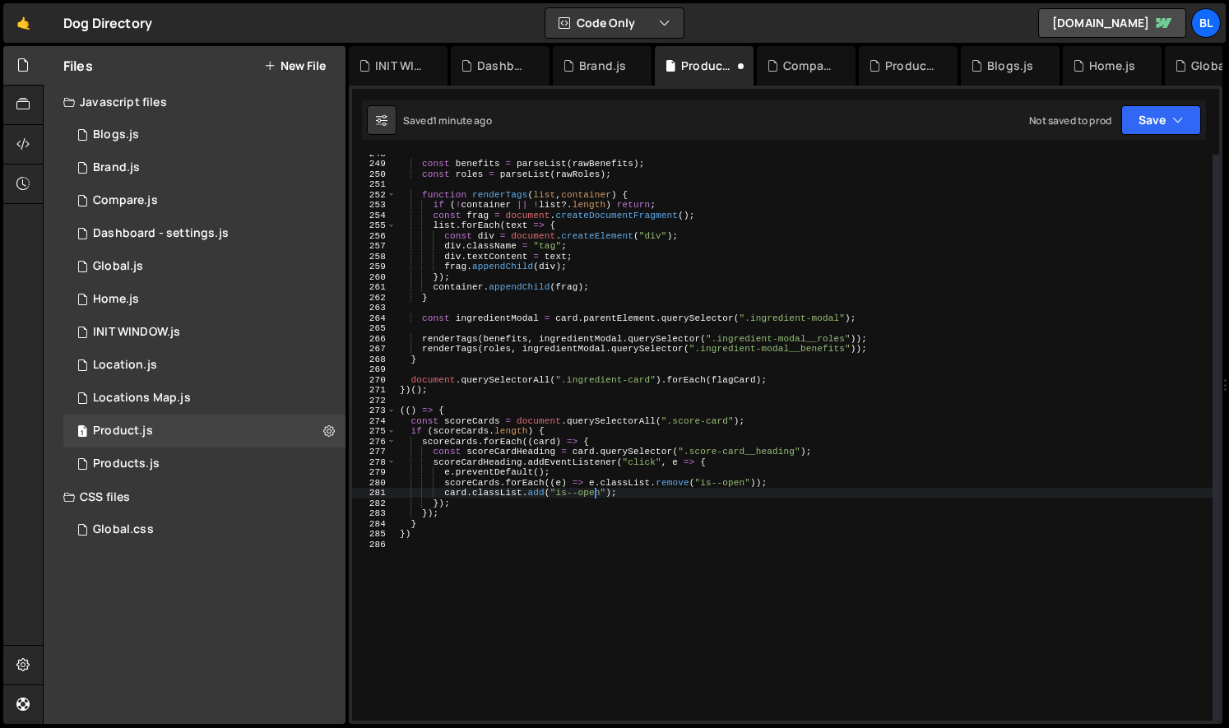
click at [730, 475] on div "const benefits = parseList ( rawBenefits ) ; const roles = parseList ( rawRoles…" at bounding box center [804, 441] width 816 height 586
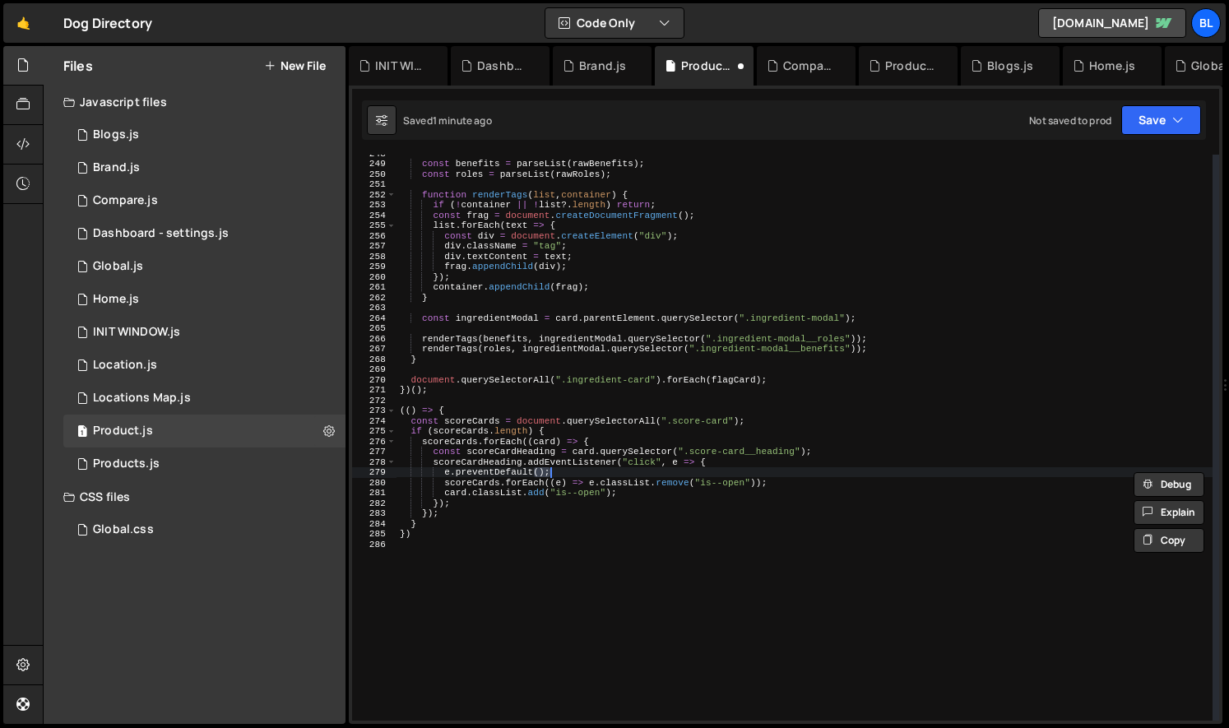
click at [730, 493] on div "const benefits = parseList ( rawBenefits ) ; const roles = parseList ( rawRoles…" at bounding box center [804, 441] width 816 height 586
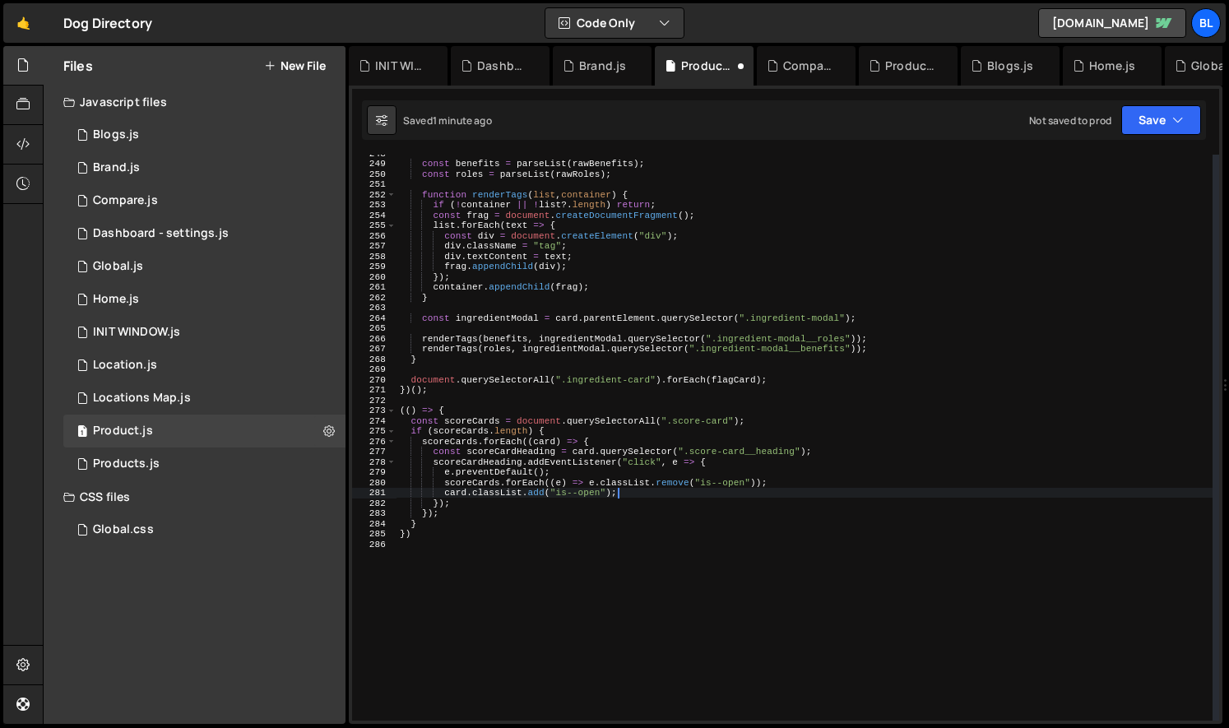
click at [459, 497] on div "const benefits = parseList ( rawBenefits ) ; const roles = parseList ( rawRoles…" at bounding box center [804, 441] width 816 height 586
click at [450, 494] on div "const benefits = parseList ( rawBenefits ) ; const roles = parseList ( rawRoles…" at bounding box center [804, 441] width 816 height 586
drag, startPoint x: 450, startPoint y: 494, endPoint x: 497, endPoint y: 471, distance: 51.9
click at [451, 494] on div "const benefits = parseList ( rawBenefits ) ; const roles = parseList ( rawRoles…" at bounding box center [804, 441] width 816 height 586
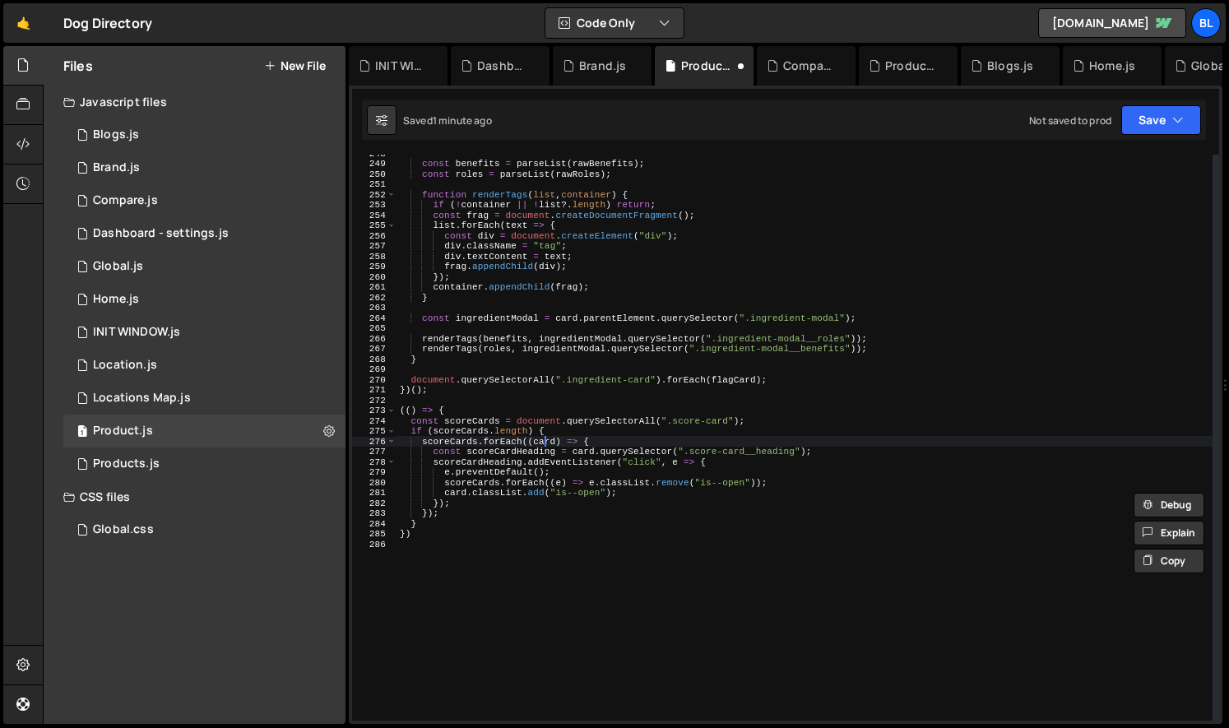
click at [544, 440] on div "const benefits = parseList ( rawBenefits ) ; const roles = parseList ( rawRoles…" at bounding box center [804, 441] width 816 height 586
click at [563, 448] on div "const benefits = parseList ( rawBenefits ) ; const roles = parseList ( rawRoles…" at bounding box center [804, 441] width 816 height 586
click at [489, 495] on div "const benefits = parseList ( rawBenefits ) ; const roles = parseList ( rawRoles…" at bounding box center [804, 441] width 816 height 586
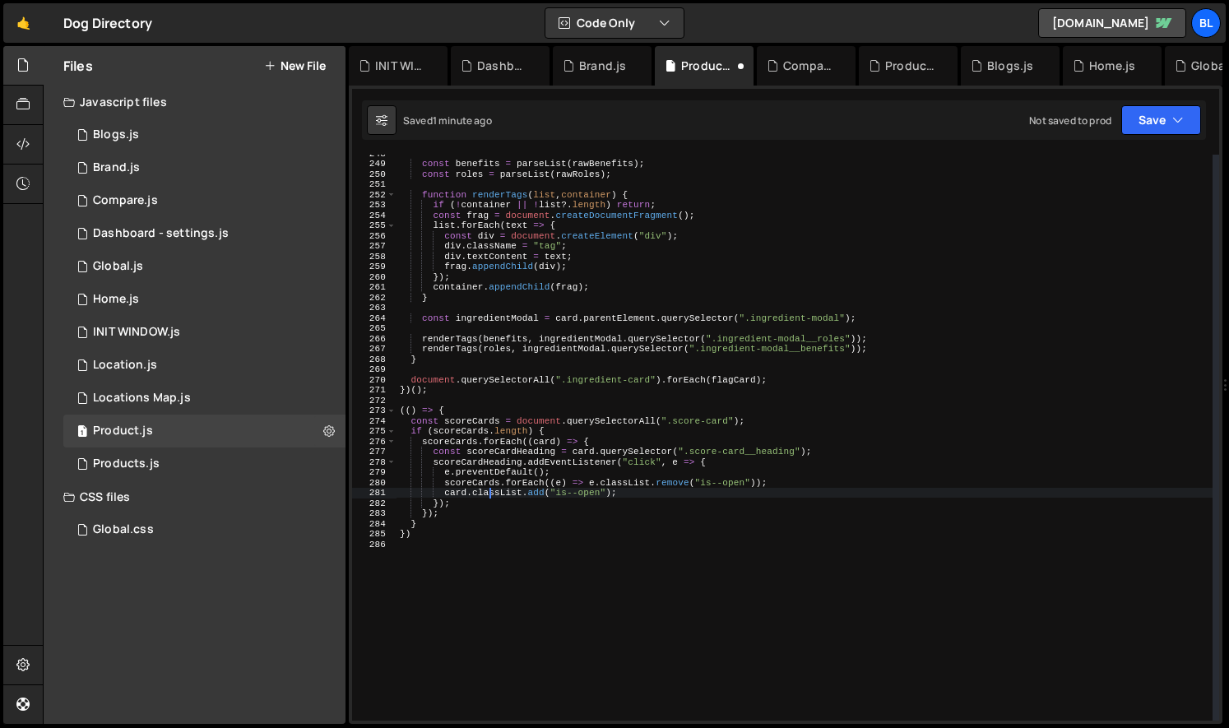
click at [489, 495] on div "const benefits = parseList ( rawBenefits ) ; const roles = parseList ( rawRoles…" at bounding box center [804, 441] width 816 height 586
click at [543, 486] on div "const benefits = parseList ( rawBenefits ) ; const roles = parseList ( rawRoles…" at bounding box center [804, 441] width 816 height 586
click at [584, 486] on div "const benefits = parseList ( rawBenefits ) ; const roles = parseList ( rawRoles…" at bounding box center [804, 441] width 816 height 586
click at [590, 487] on div "const benefits = parseList ( rawBenefits ) ; const roles = parseList ( rawRoles…" at bounding box center [804, 441] width 816 height 586
click at [769, 501] on div "const benefits = parseList ( rawBenefits ) ; const roles = parseList ( rawRoles…" at bounding box center [804, 441] width 816 height 586
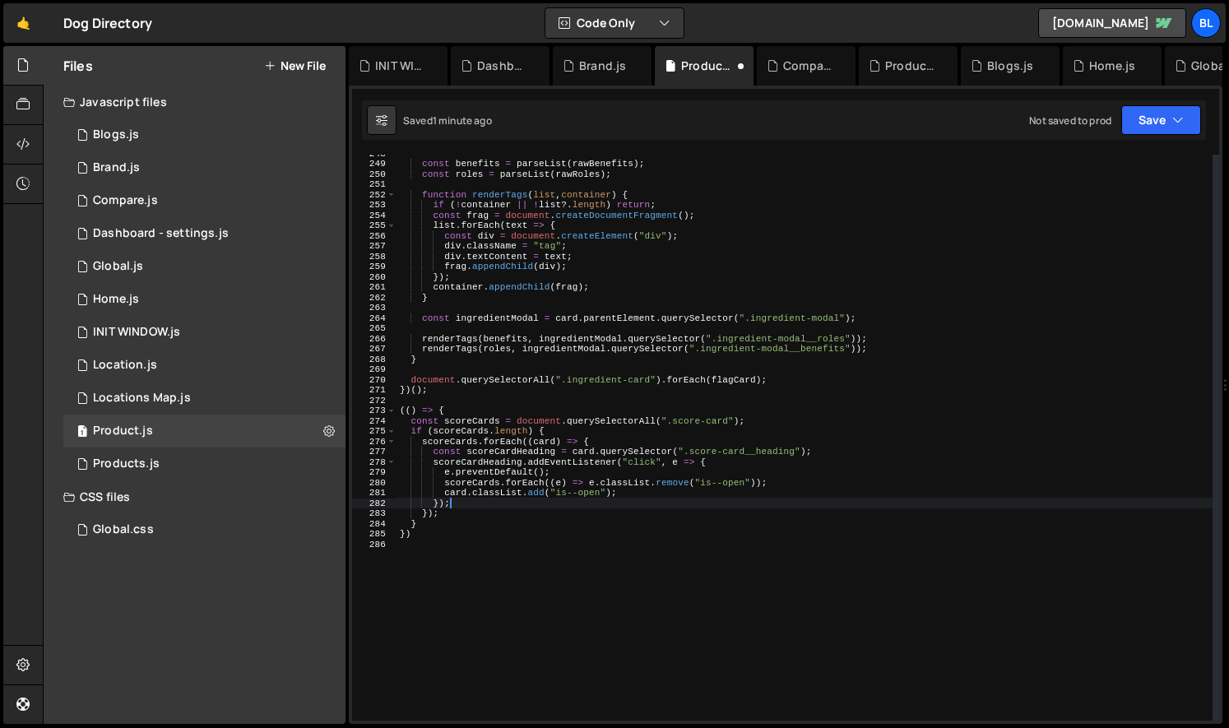
click at [644, 525] on div "const benefits = parseList ( rawBenefits ) ; const roles = parseList ( rawRoles…" at bounding box center [804, 441] width 816 height 586
type textarea "}"
